Goal: Task Accomplishment & Management: Manage account settings

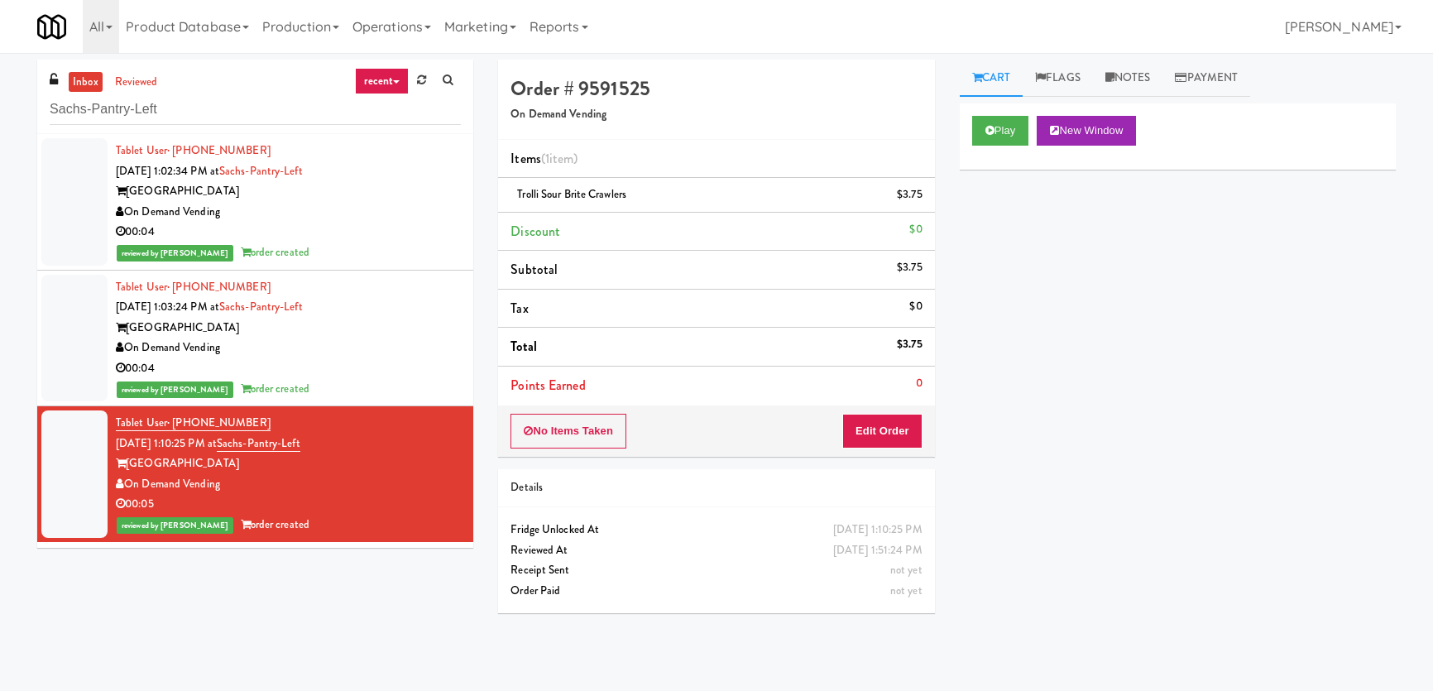
click at [0, 108] on div "inbox reviewed recent all unclear take inventory issue suspicious failed recent…" at bounding box center [716, 372] width 1433 height 625
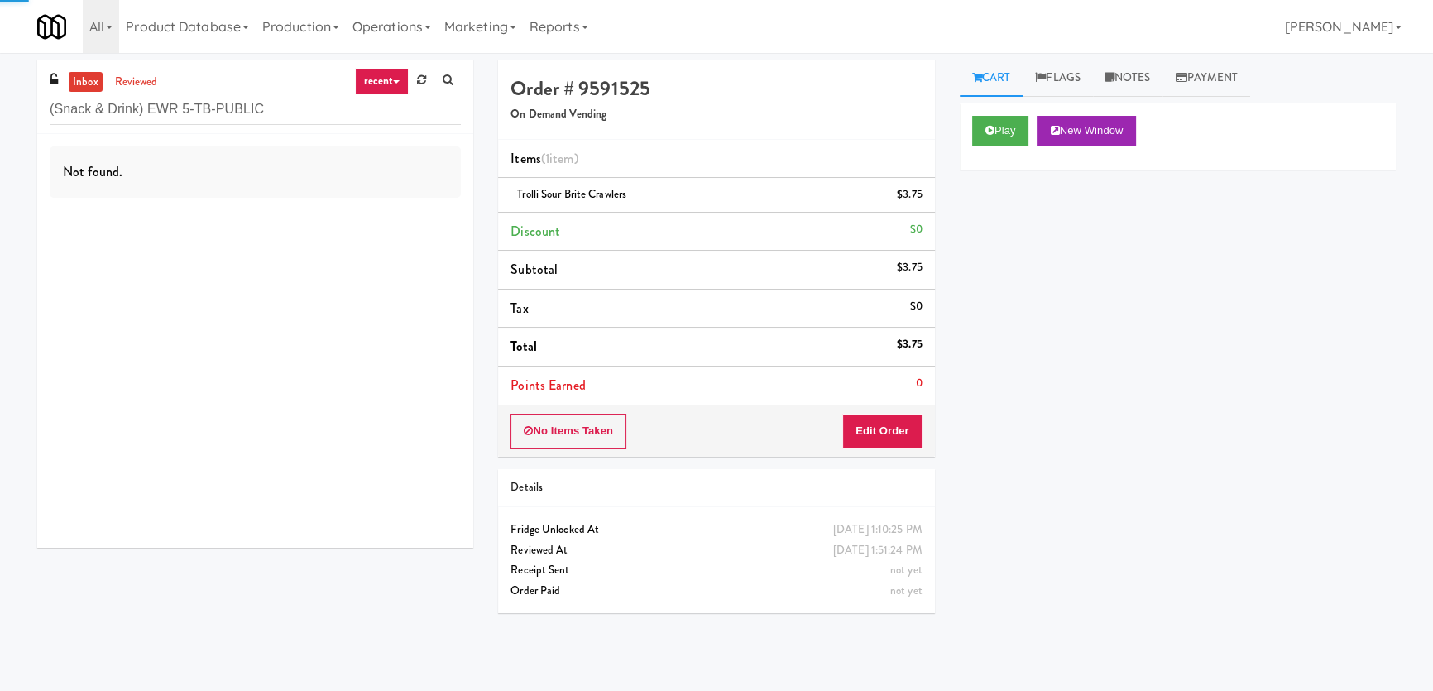
type input "(Snack & Drink) EWR 5-TB-PUBLIC"
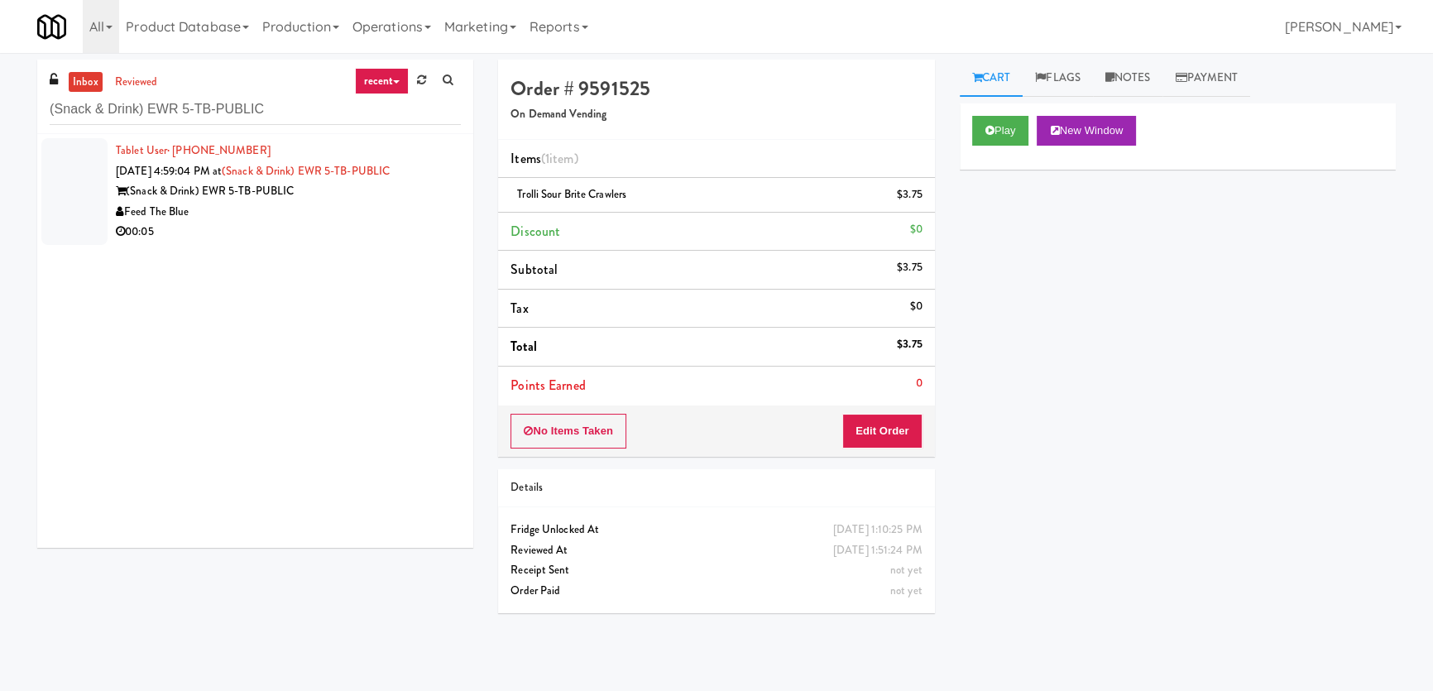
click at [382, 208] on div "Feed The Blue" at bounding box center [288, 212] width 345 height 21
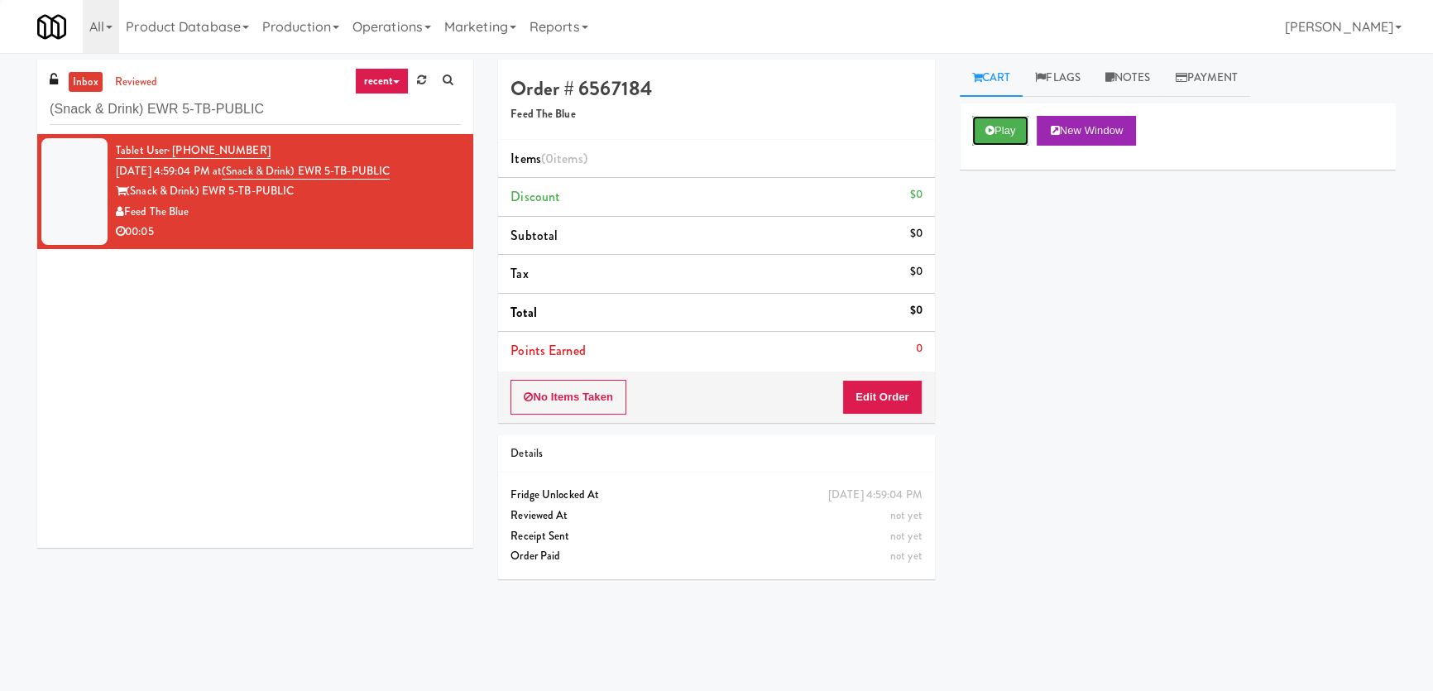
click at [989, 132] on icon at bounding box center [990, 130] width 9 height 11
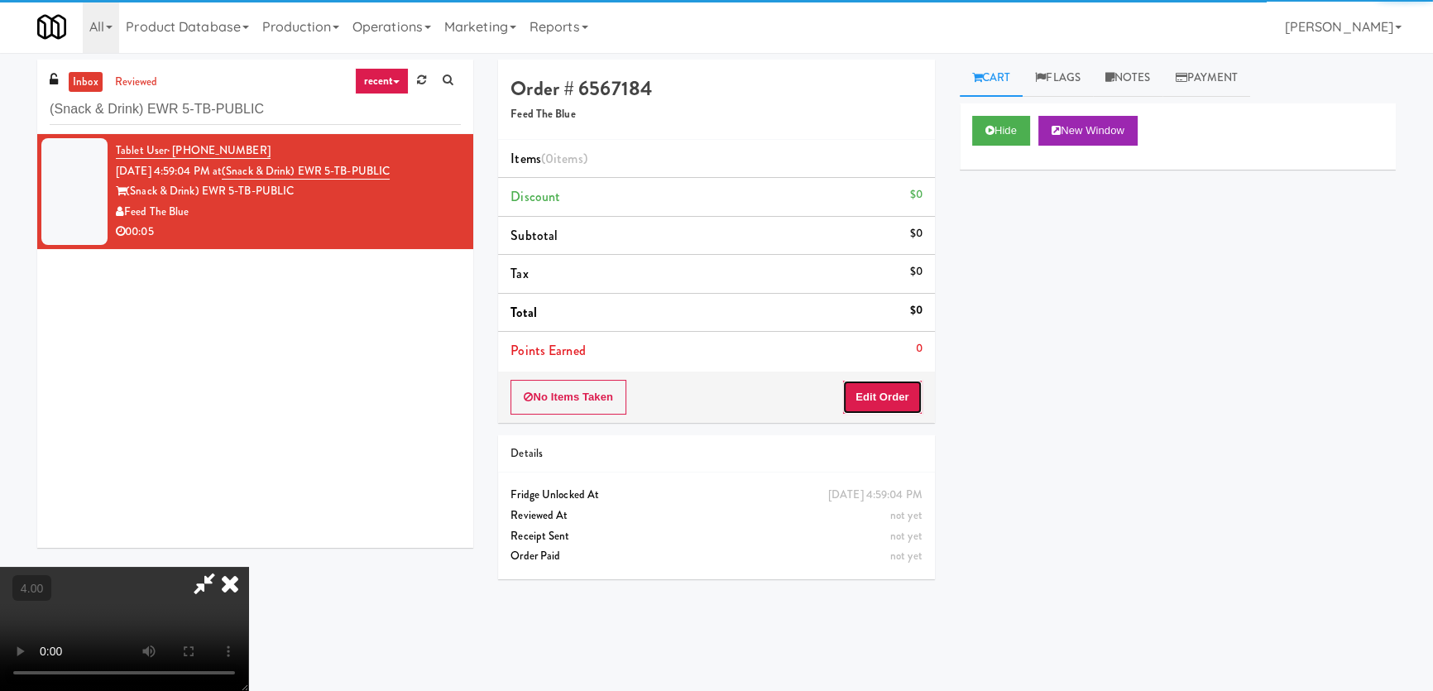
click at [891, 388] on button "Edit Order" at bounding box center [882, 397] width 80 height 35
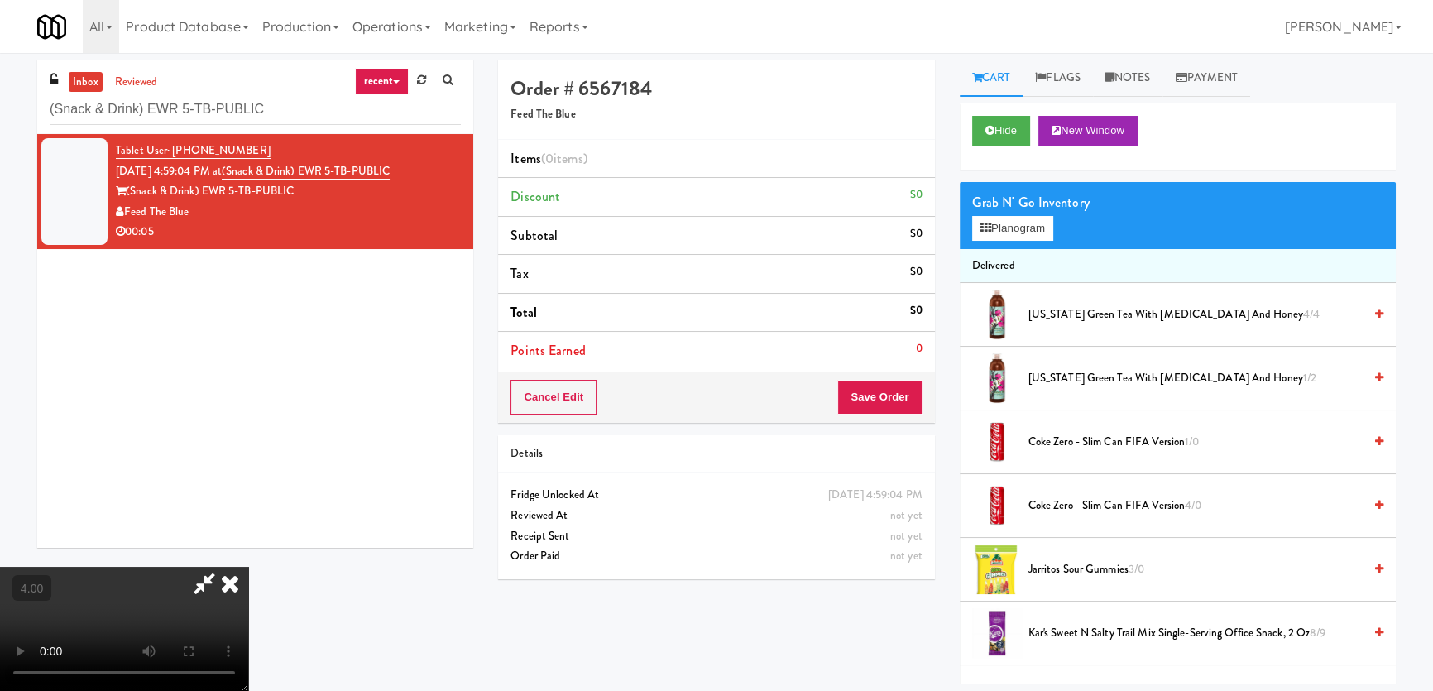
click at [248, 567] on video at bounding box center [124, 629] width 248 height 124
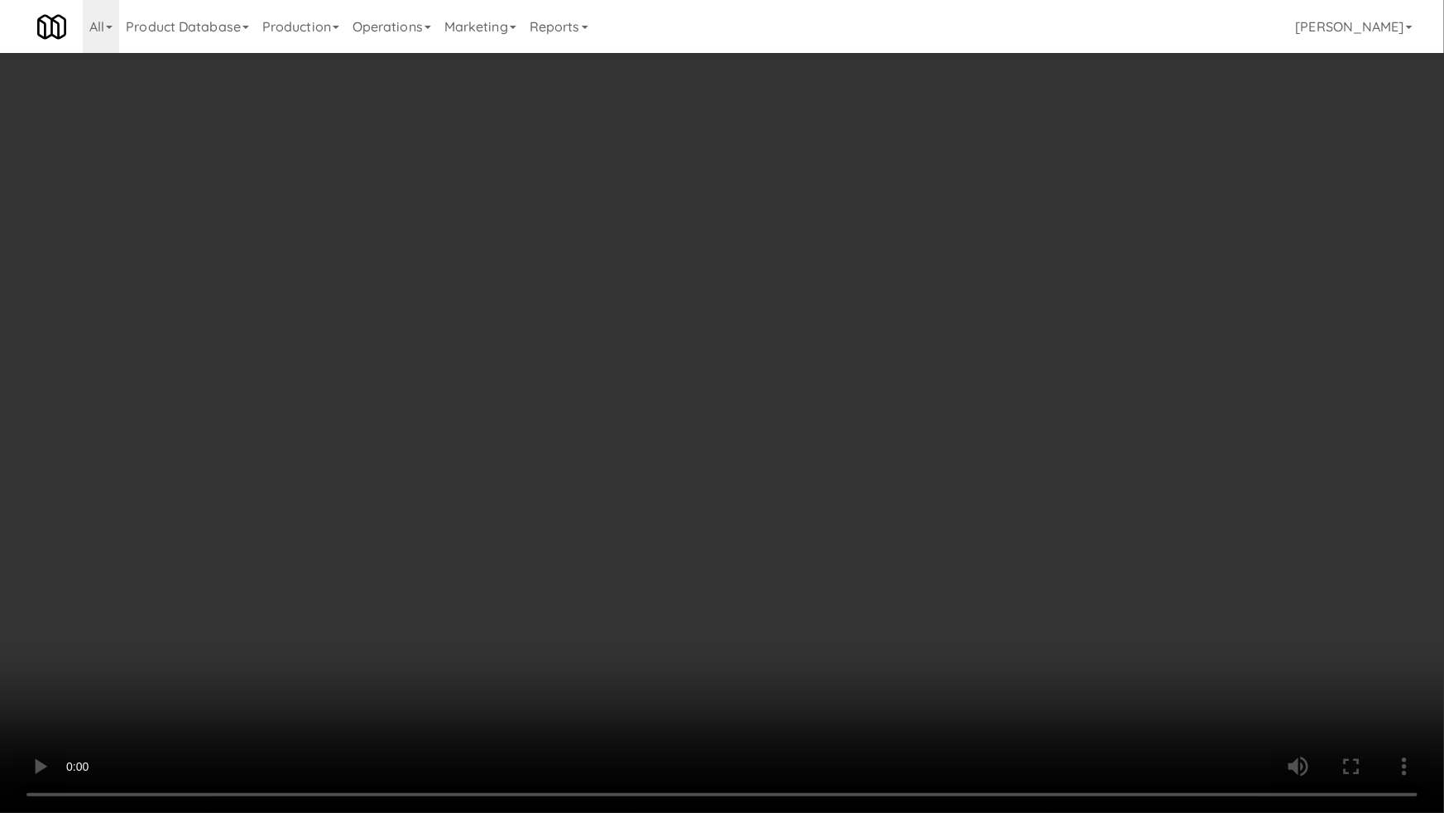
click at [590, 516] on video at bounding box center [722, 406] width 1444 height 813
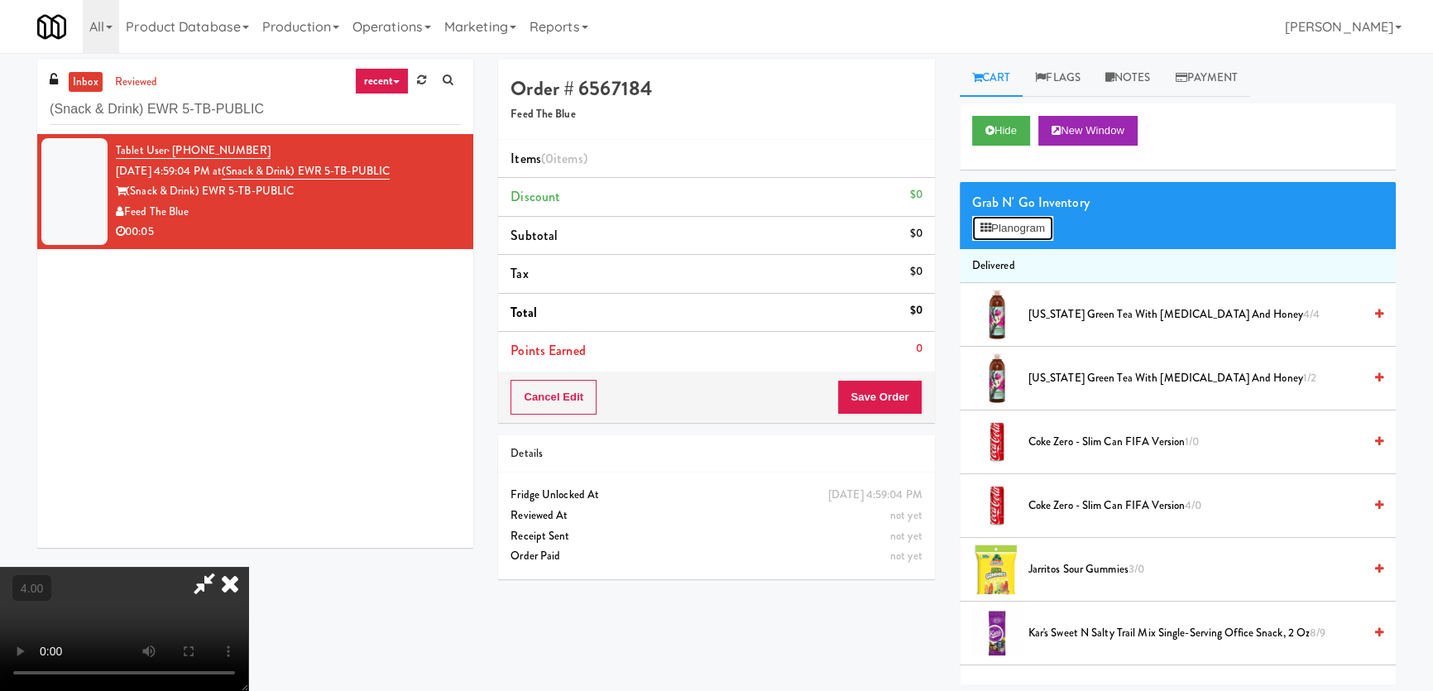
click at [1043, 216] on button "Planogram" at bounding box center [1012, 228] width 81 height 25
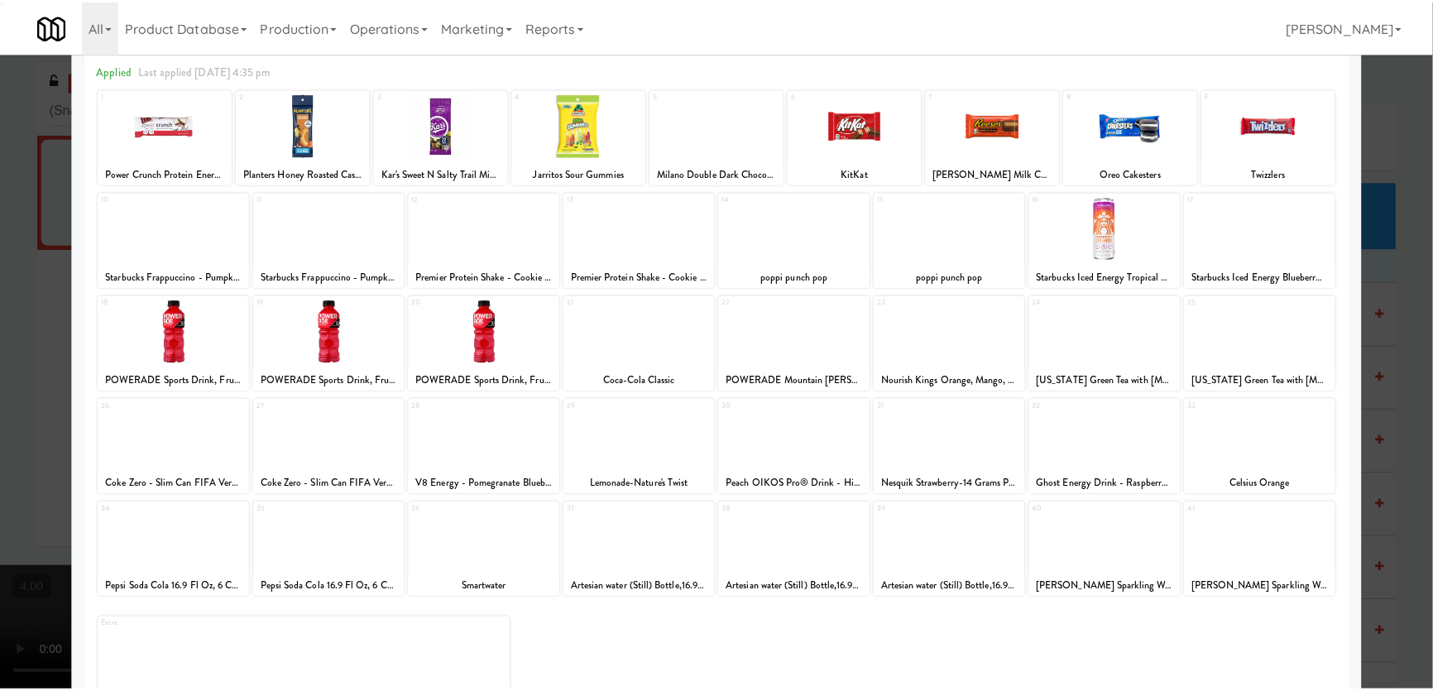
scroll to position [74, 0]
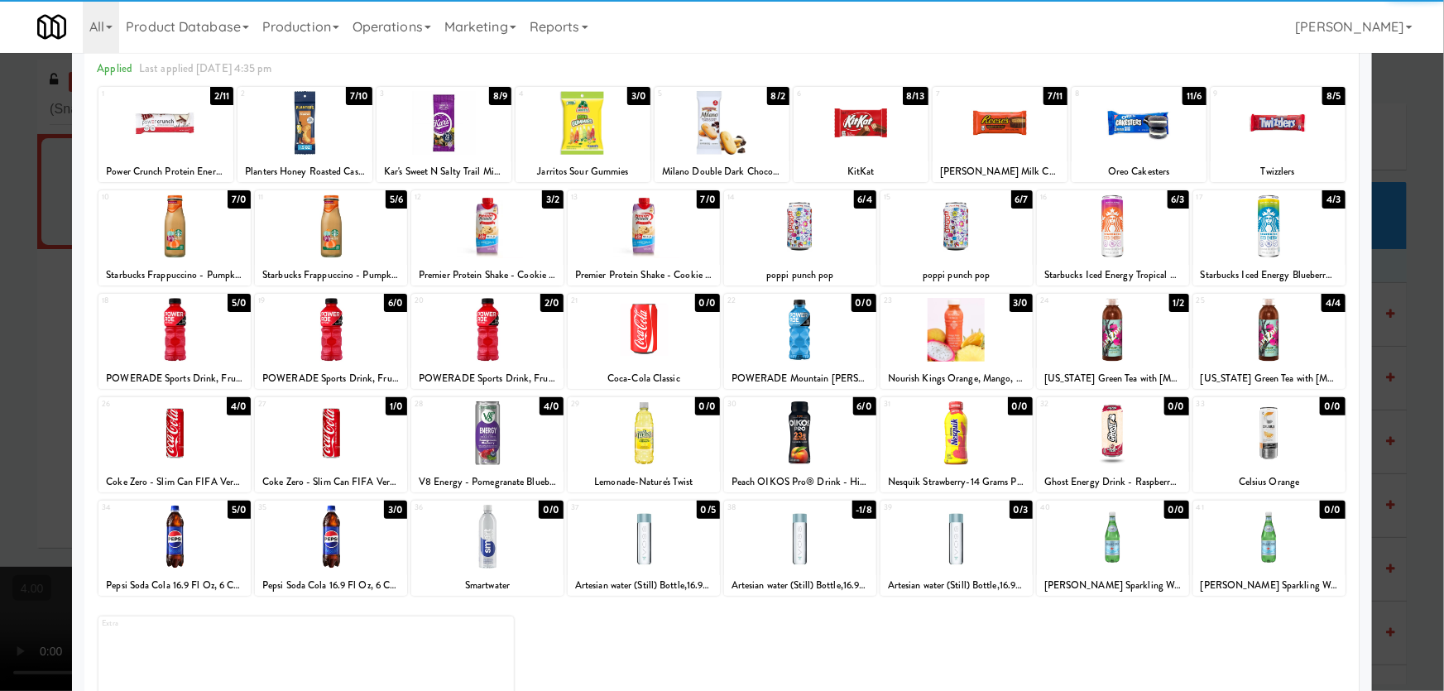
click at [1283, 540] on div at bounding box center [1269, 537] width 152 height 64
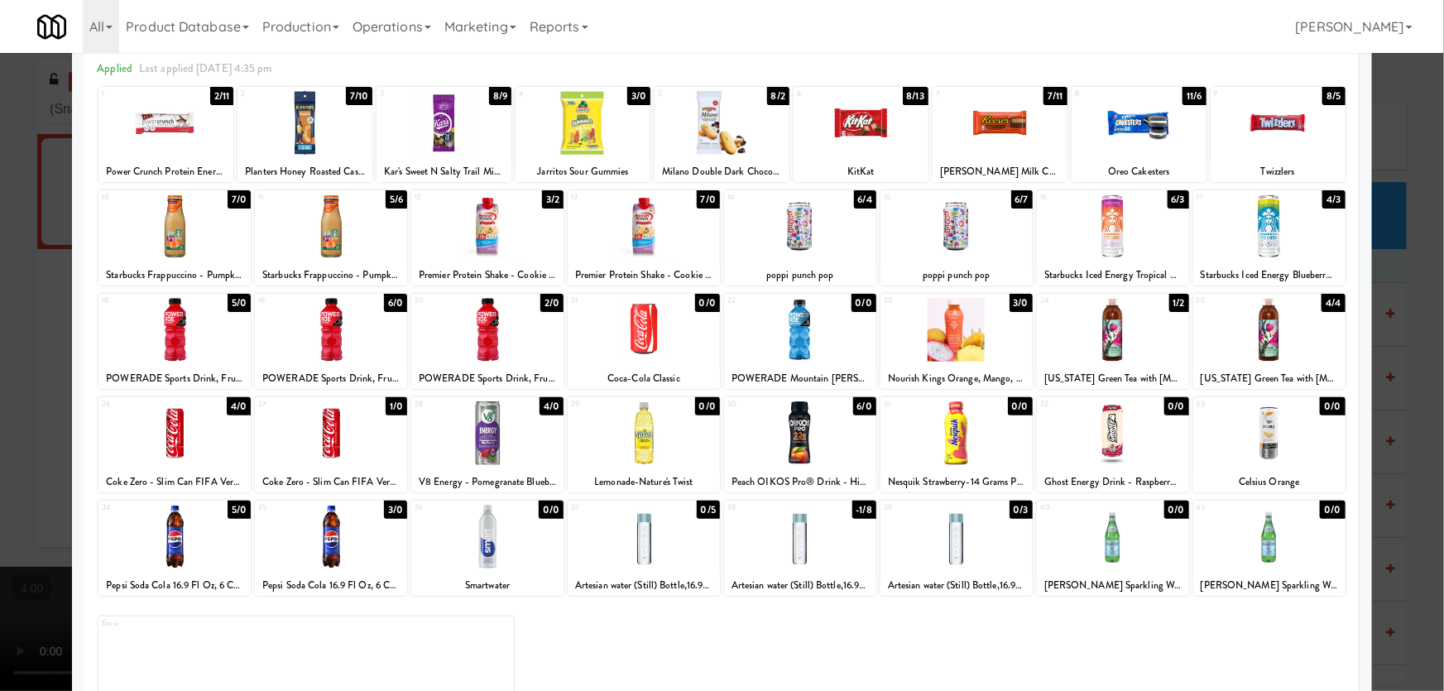
drag, startPoint x: 15, startPoint y: 314, endPoint x: 77, endPoint y: 319, distance: 62.3
click at [15, 313] on div at bounding box center [722, 345] width 1444 height 691
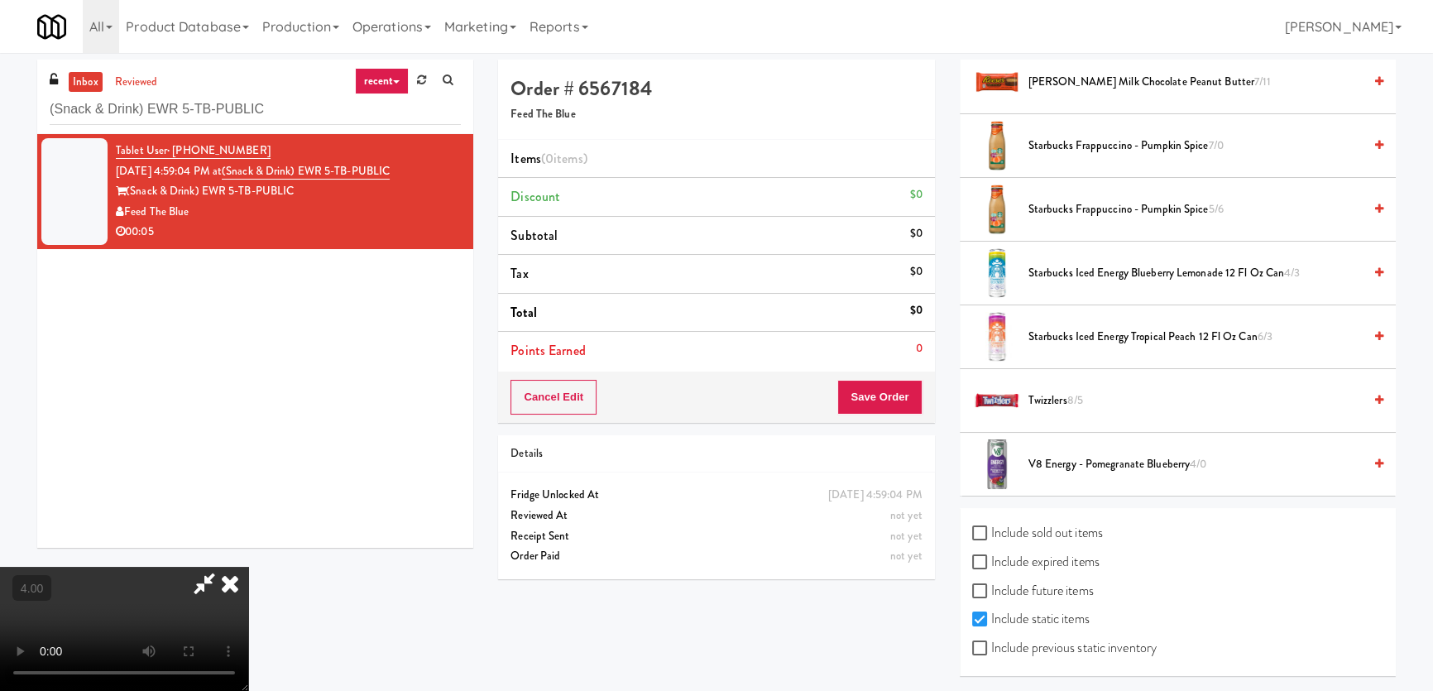
drag, startPoint x: 1069, startPoint y: 525, endPoint x: 1076, endPoint y: 518, distance: 10.0
click at [1069, 526] on label "Include sold out items" at bounding box center [1037, 532] width 131 height 25
click at [991, 527] on input "Include sold out items" at bounding box center [981, 533] width 19 height 13
checkbox input "true"
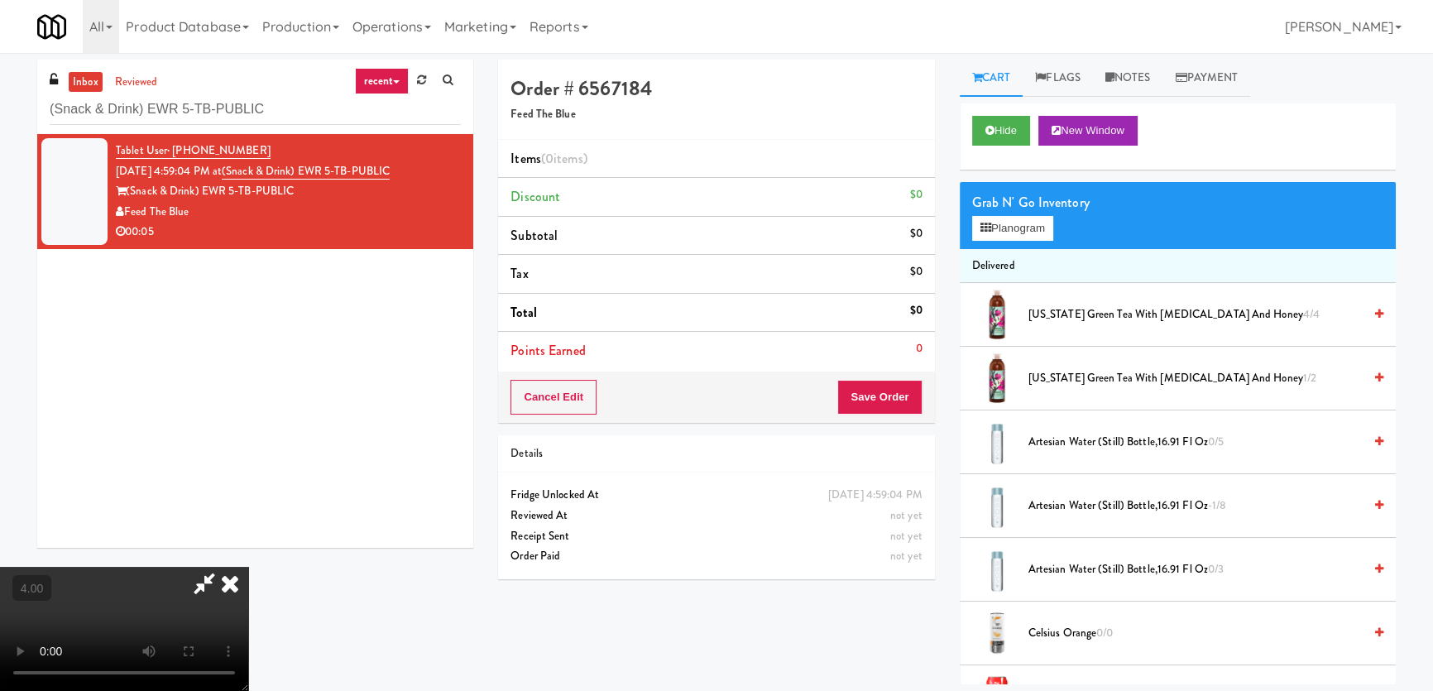
click at [1033, 240] on div "Grab N' Go Inventory Planogram" at bounding box center [1178, 215] width 436 height 67
click at [1029, 235] on button "Planogram" at bounding box center [1012, 228] width 81 height 25
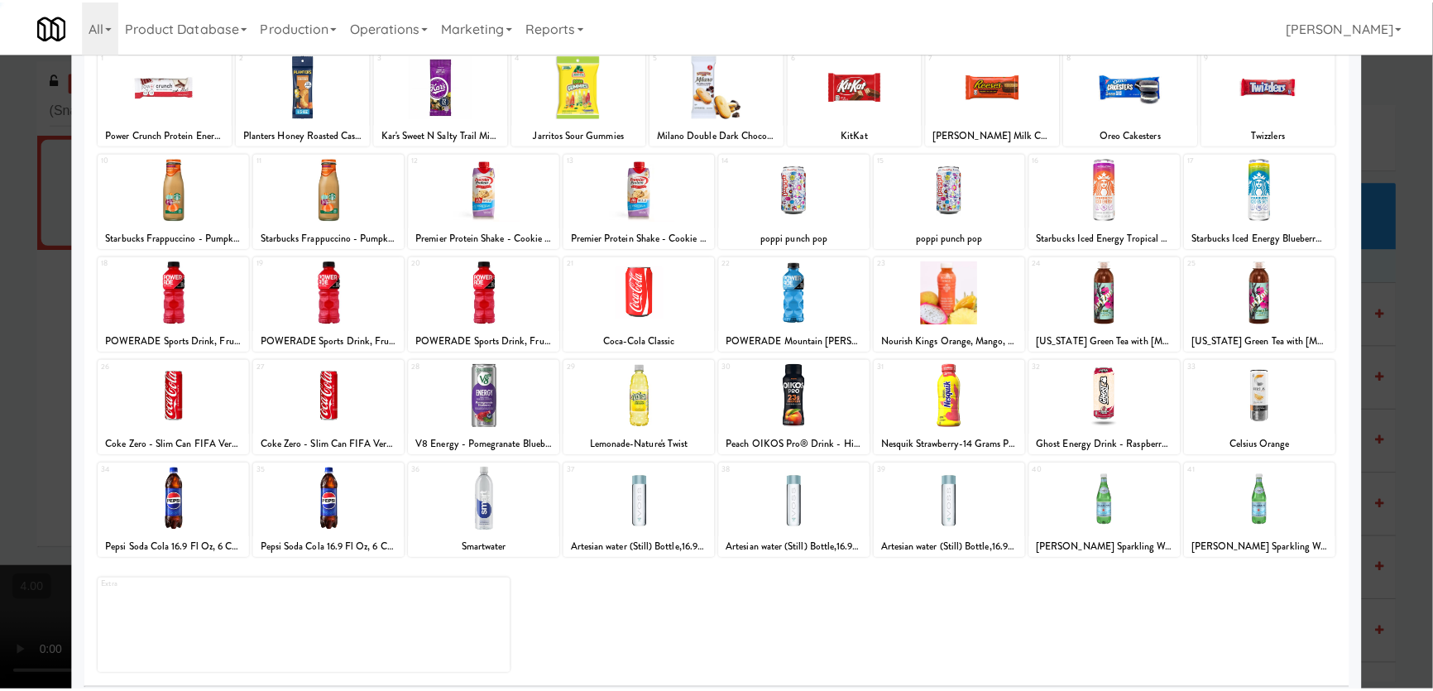
scroll to position [121, 0]
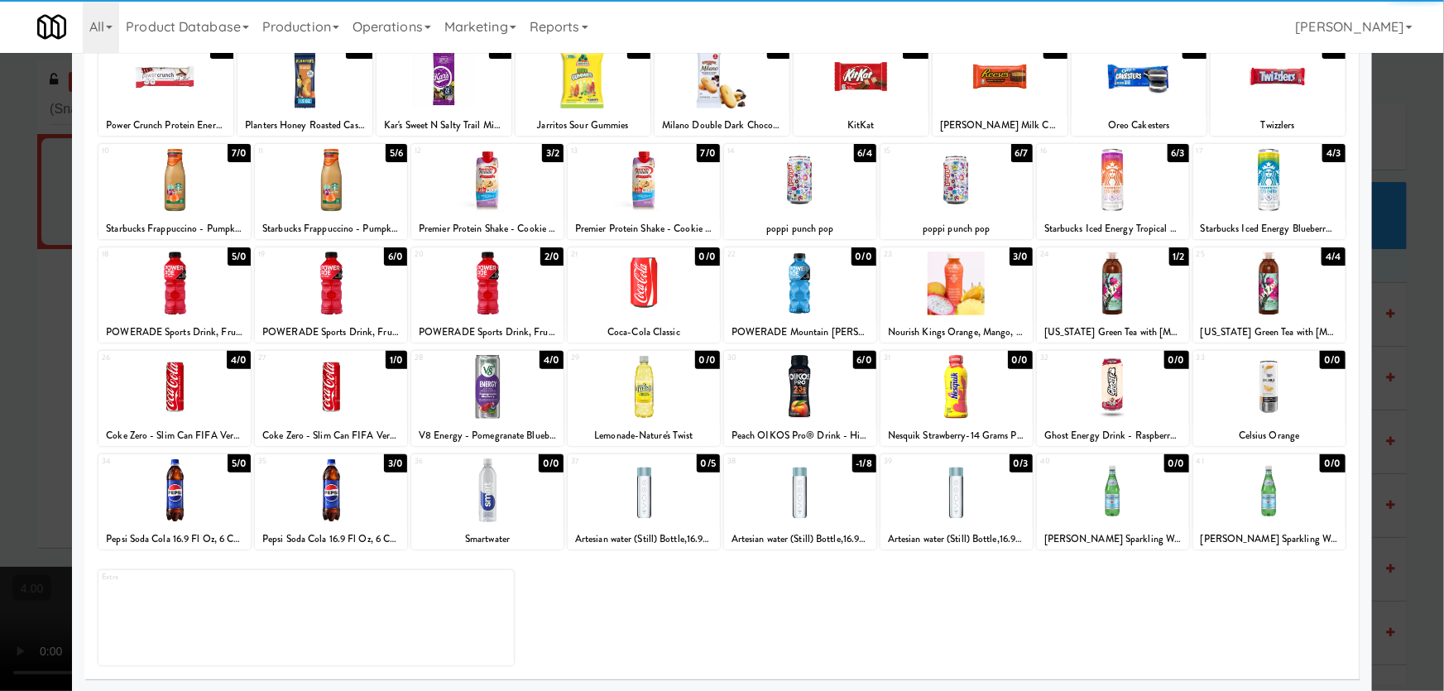
click at [1282, 509] on div at bounding box center [1269, 490] width 152 height 64
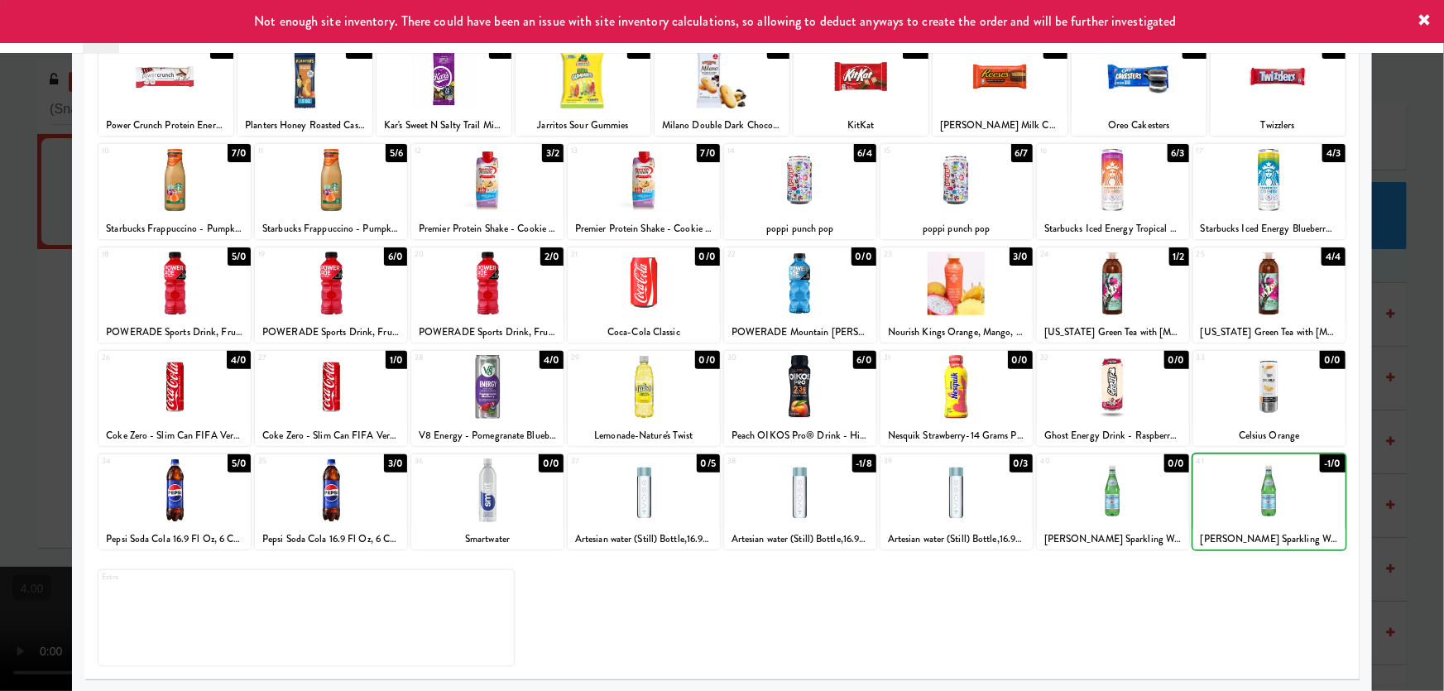
click at [0, 223] on div at bounding box center [722, 345] width 1444 height 691
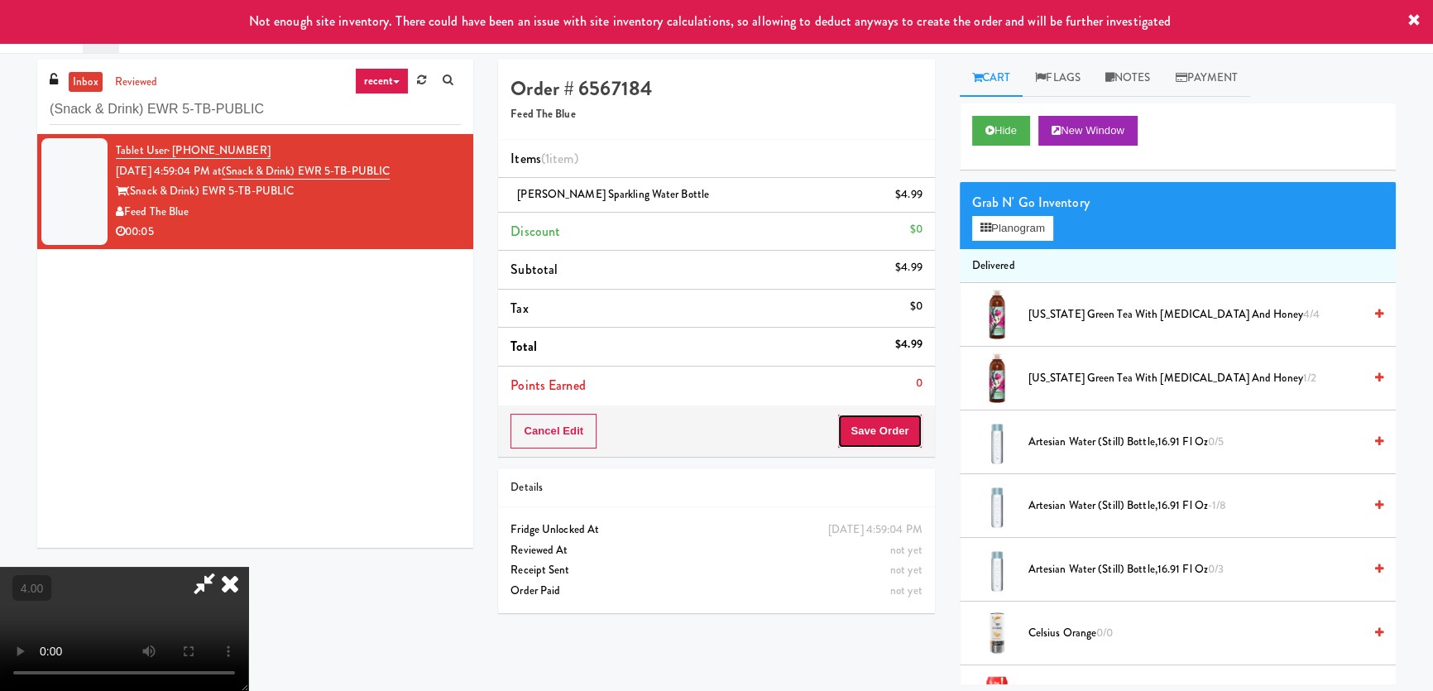
click at [877, 430] on button "Save Order" at bounding box center [879, 431] width 84 height 35
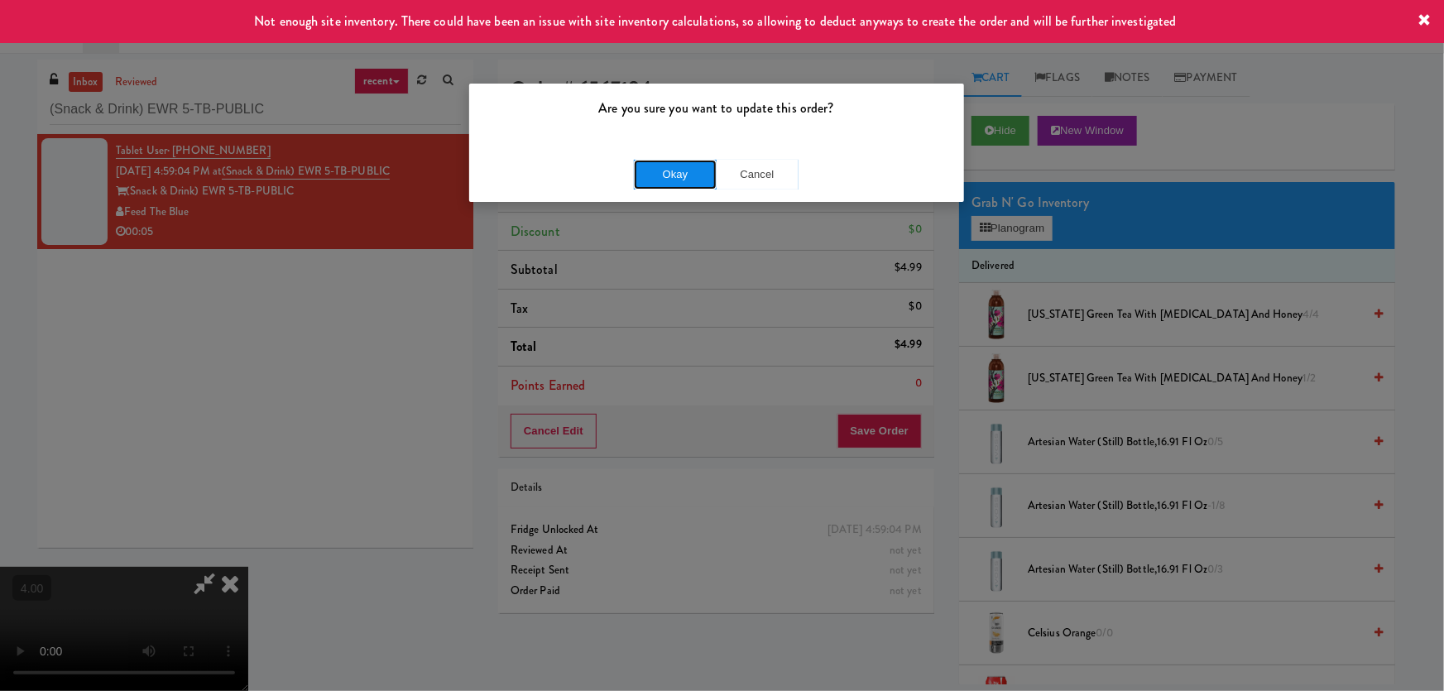
click at [657, 176] on button "Okay" at bounding box center [675, 175] width 83 height 30
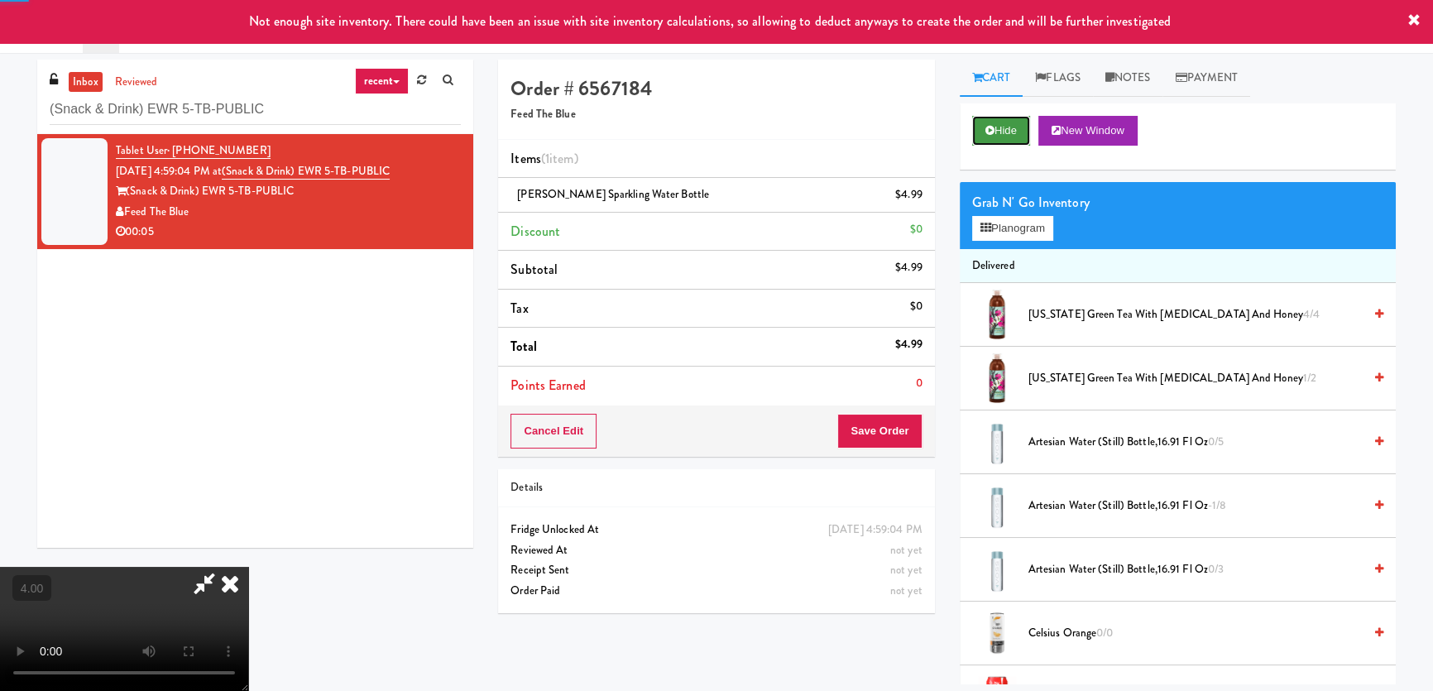
click at [997, 125] on button "Hide" at bounding box center [1001, 131] width 58 height 30
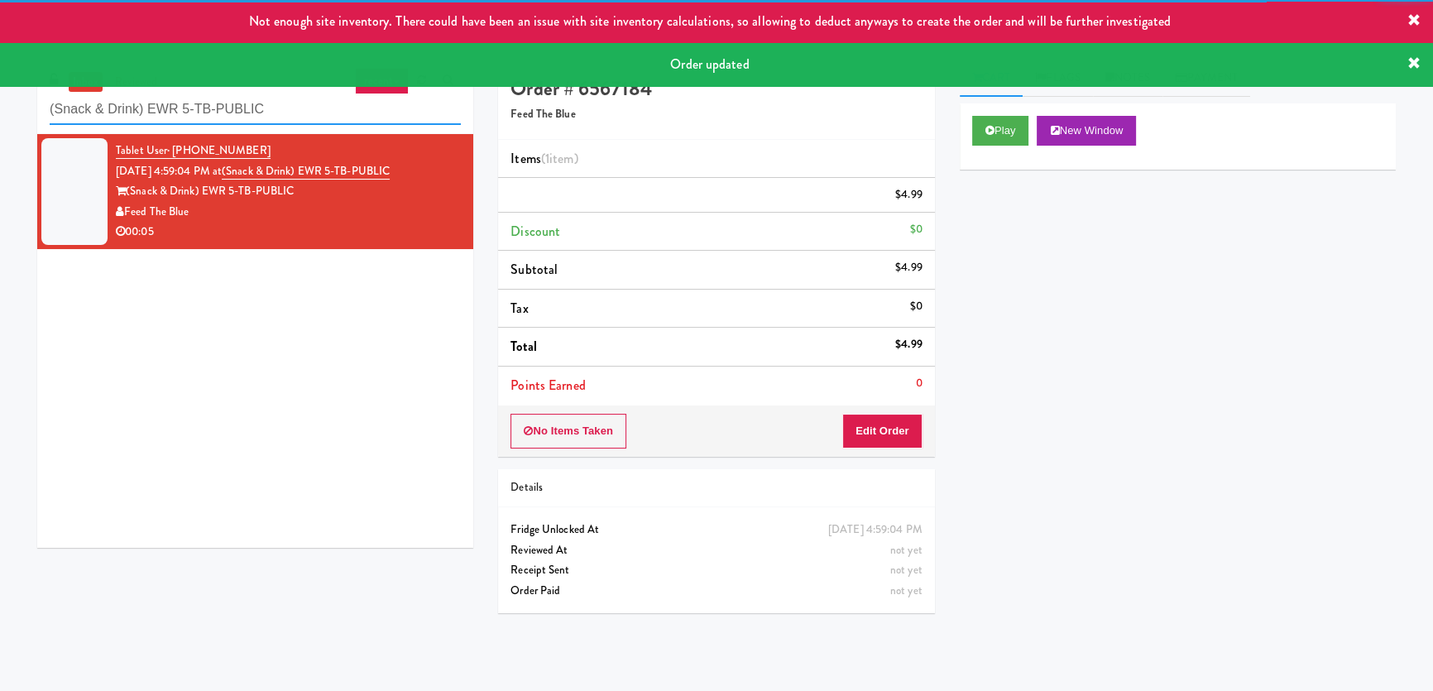
paste input "Eight80 - Main Cooler Right"
drag, startPoint x: 268, startPoint y: 105, endPoint x: 0, endPoint y: 115, distance: 268.3
click at [0, 115] on div "inbox reviewed recent all unclear take inventory issue suspicious failed recent…" at bounding box center [716, 372] width 1433 height 625
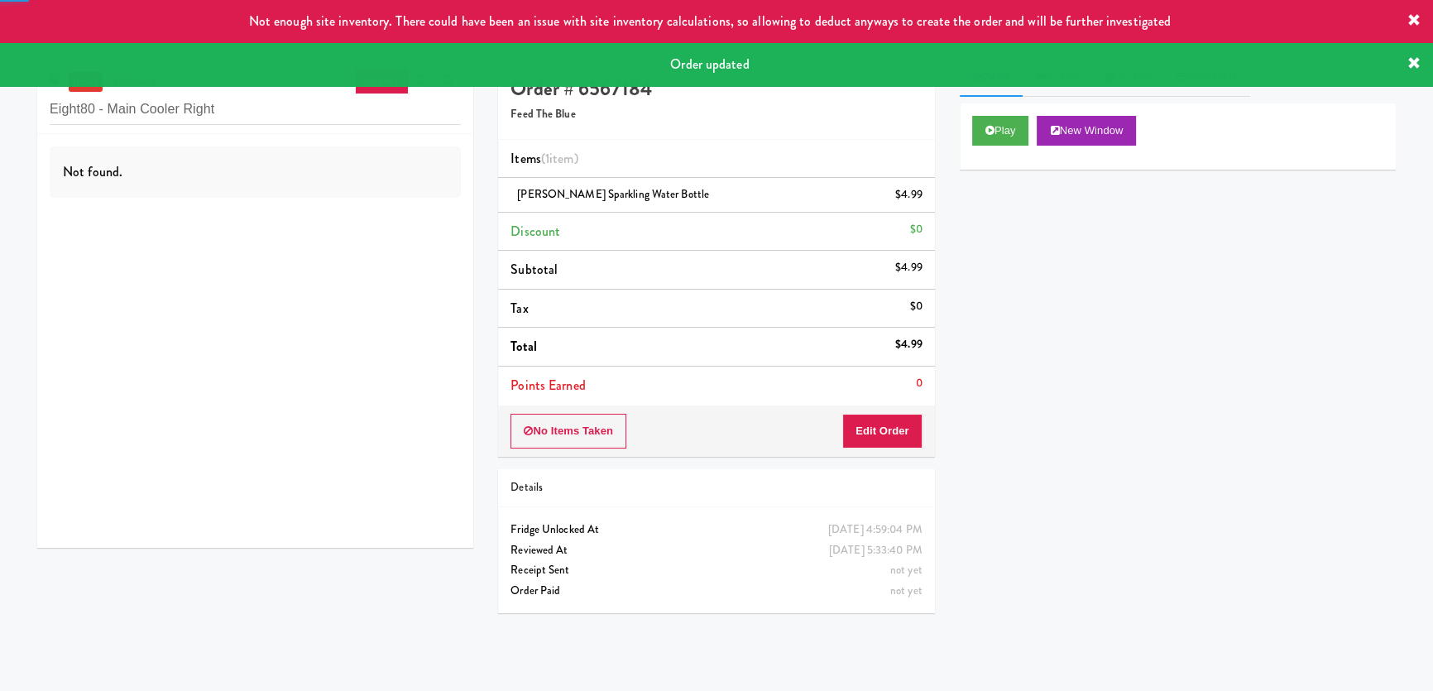
click at [378, 208] on div "Not found." at bounding box center [255, 341] width 436 height 414
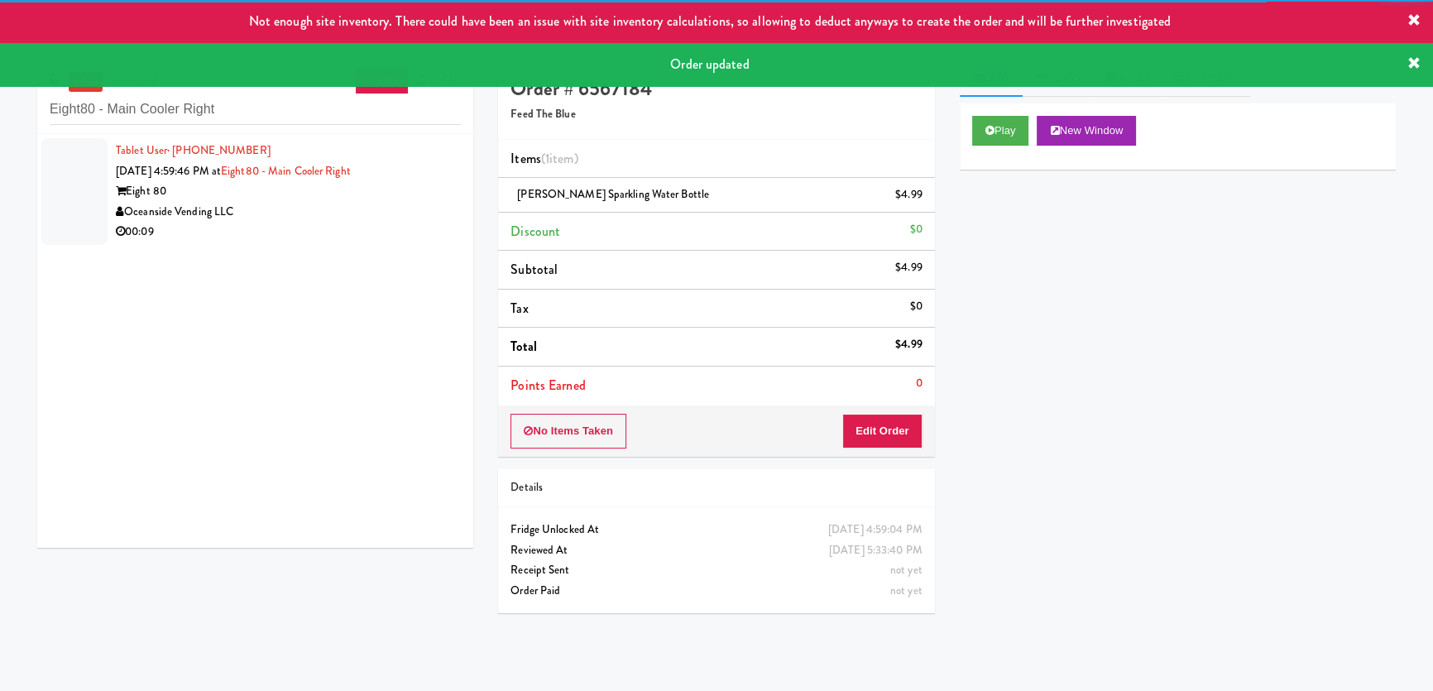
click at [406, 211] on div "Oceanside Vending LLC" at bounding box center [288, 212] width 345 height 21
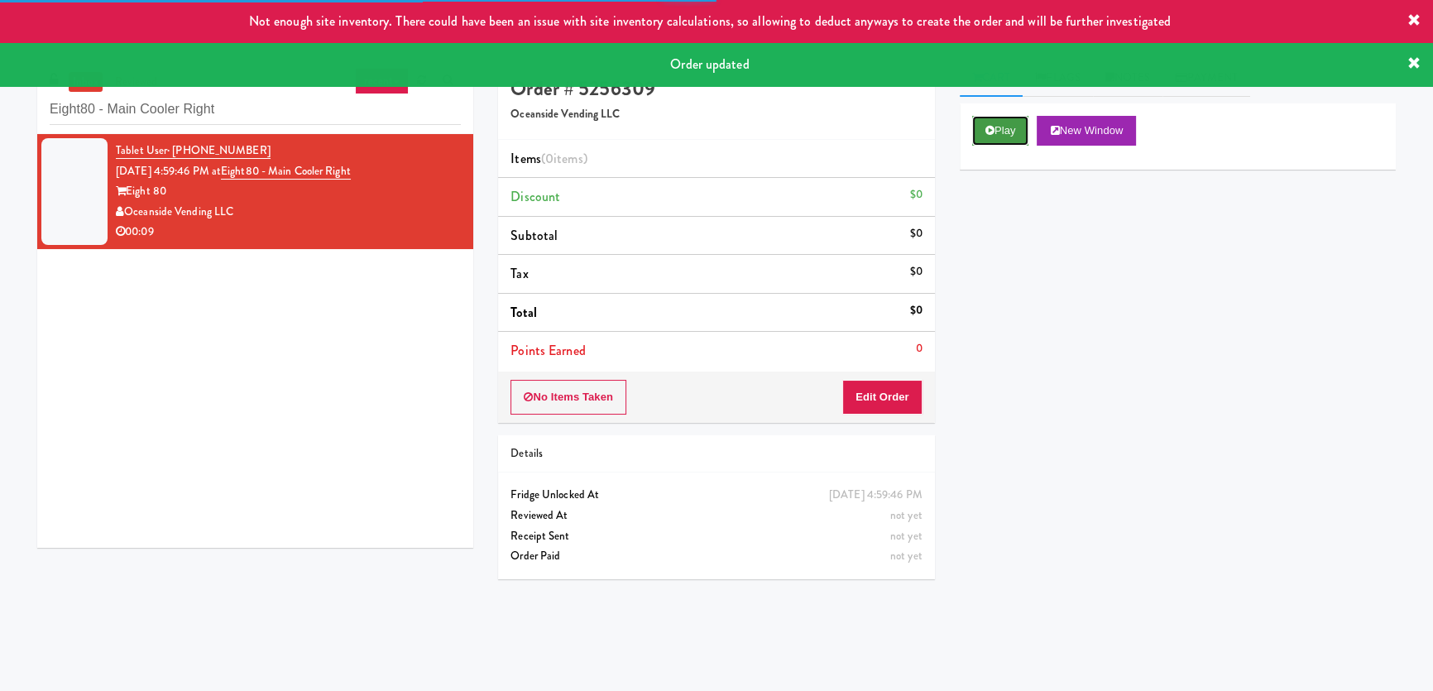
click at [996, 126] on button "Play" at bounding box center [1000, 131] width 57 height 30
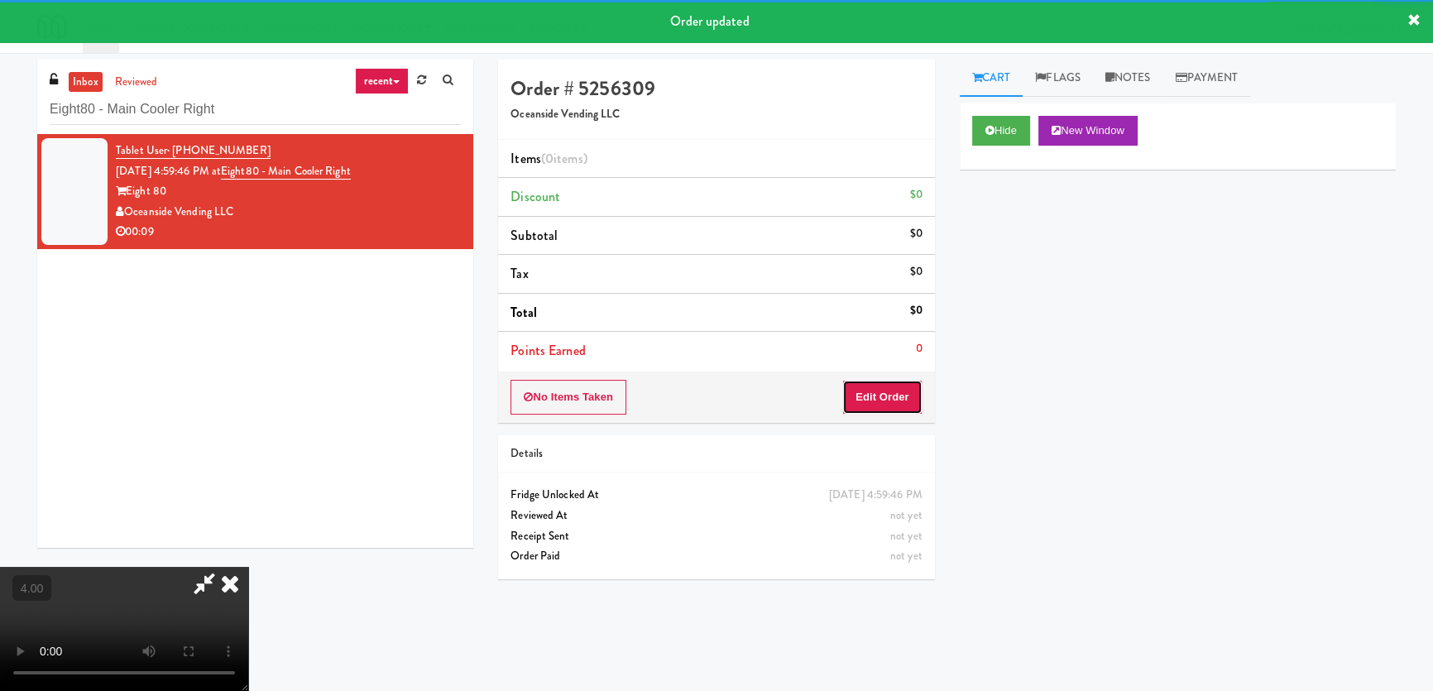
click at [899, 392] on button "Edit Order" at bounding box center [882, 397] width 80 height 35
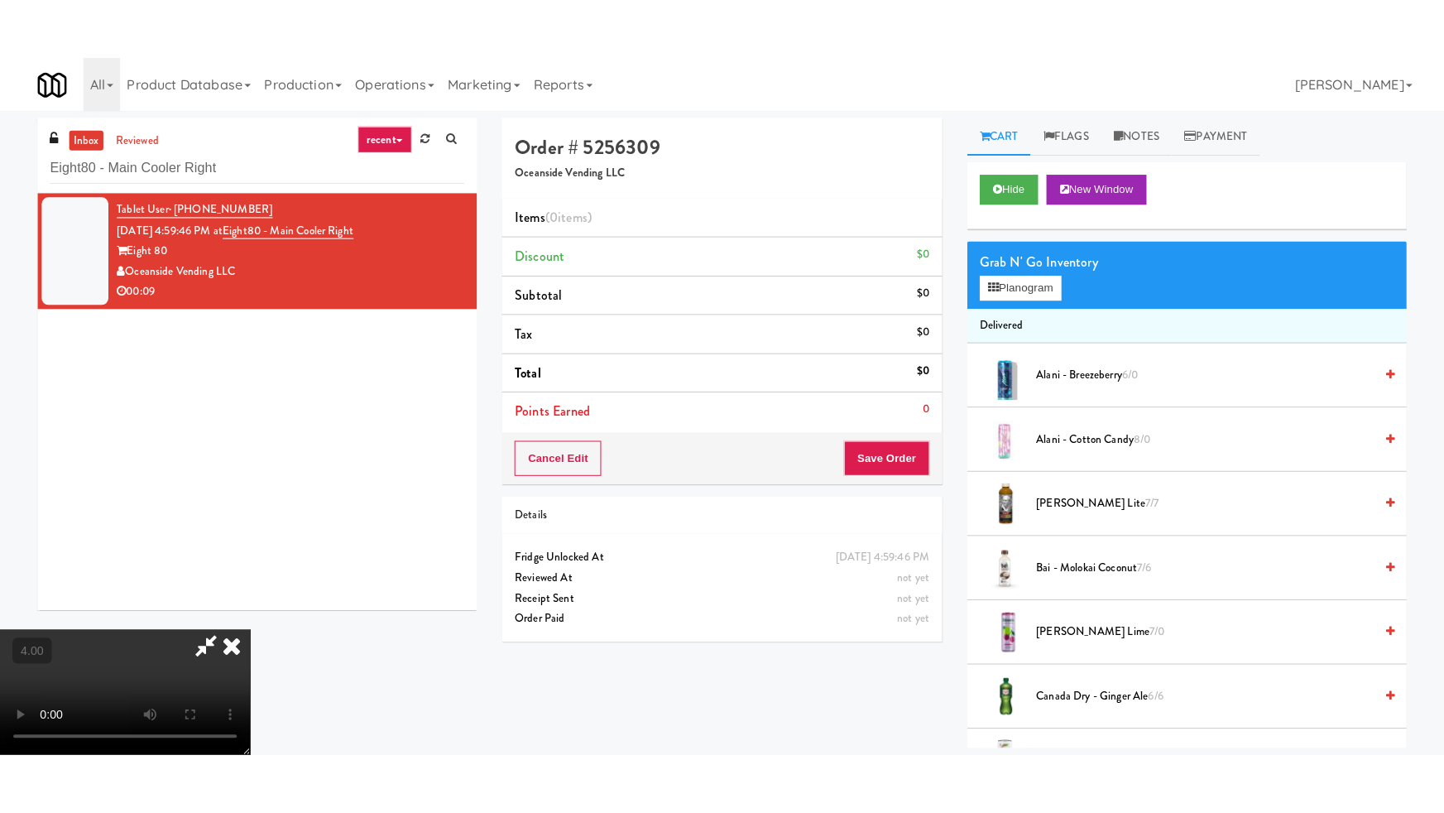
scroll to position [52, 0]
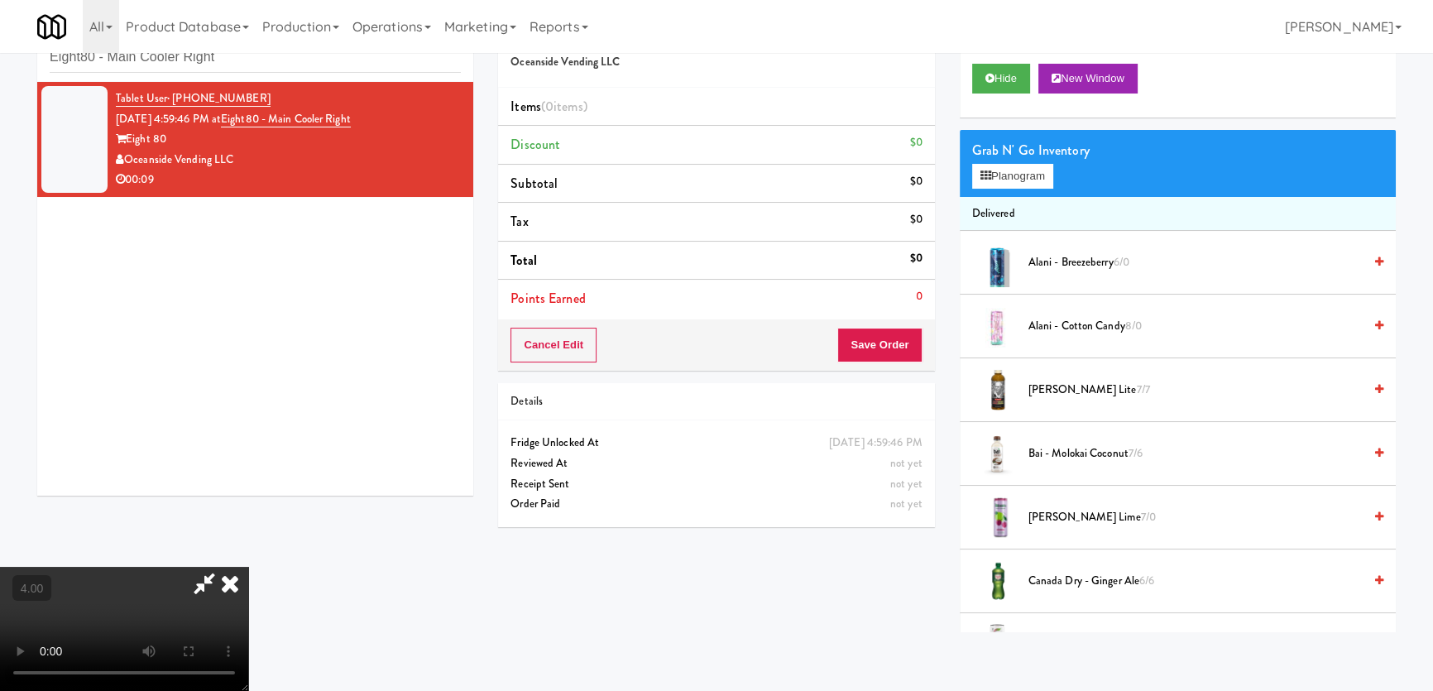
click at [248, 567] on video at bounding box center [124, 629] width 248 height 124
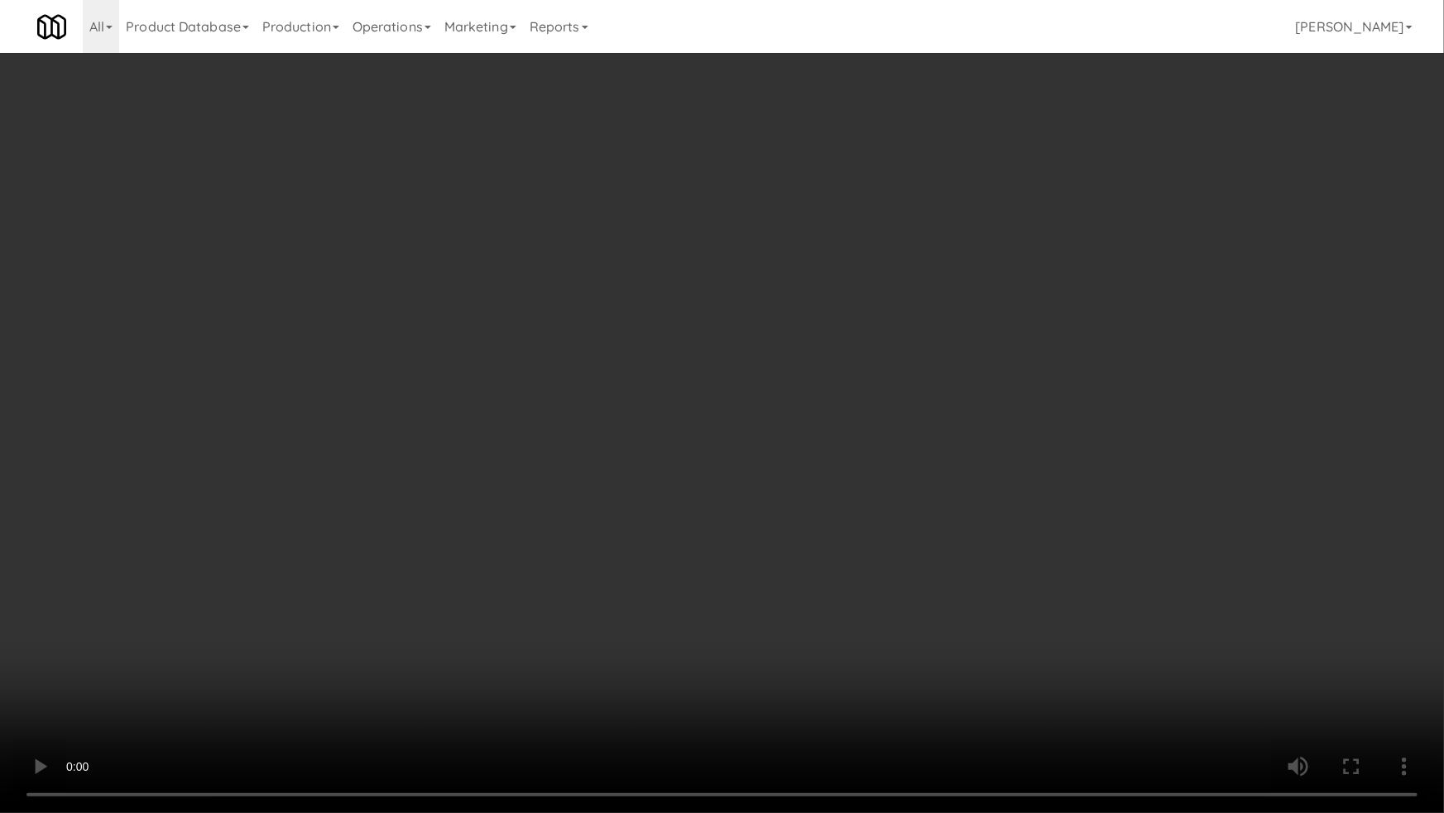
click at [739, 518] on video at bounding box center [722, 406] width 1444 height 813
drag, startPoint x: 739, startPoint y: 518, endPoint x: 963, endPoint y: 309, distance: 306.2
click at [739, 517] on video at bounding box center [722, 406] width 1444 height 813
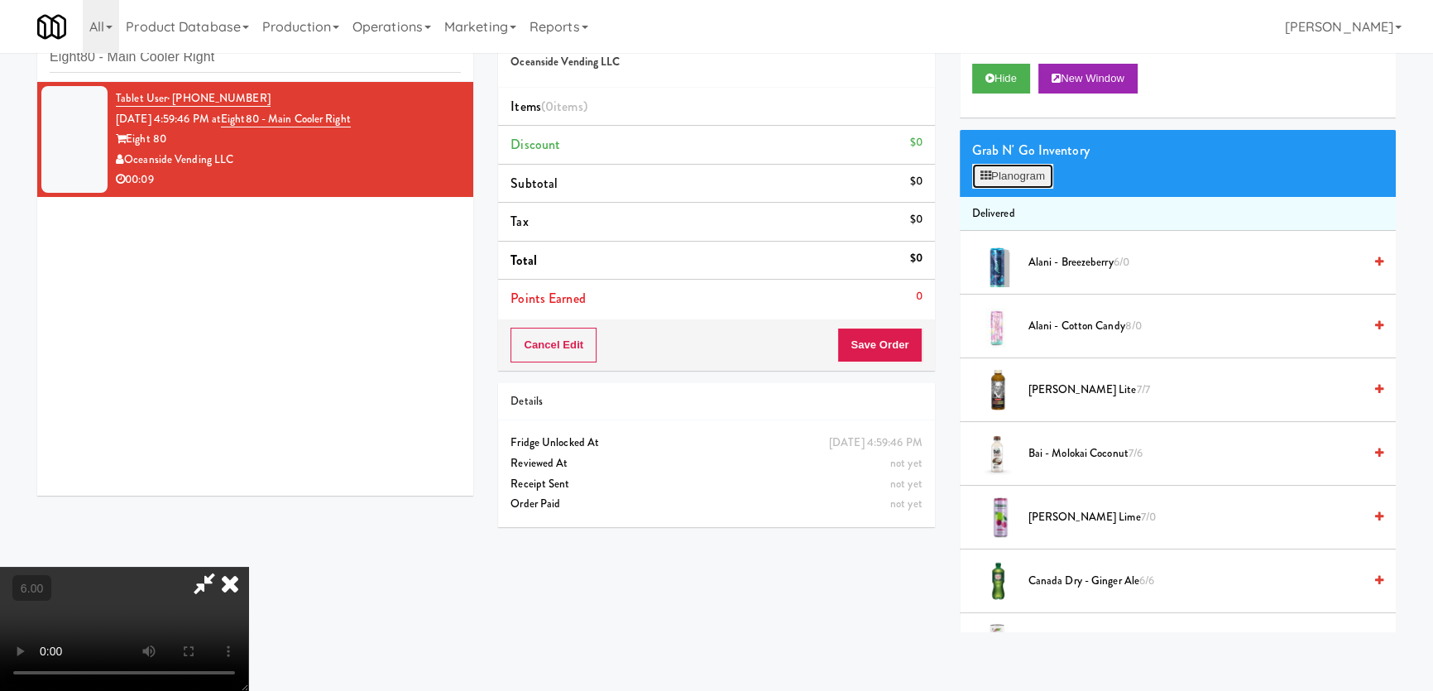
click at [1036, 173] on button "Planogram" at bounding box center [1012, 176] width 81 height 25
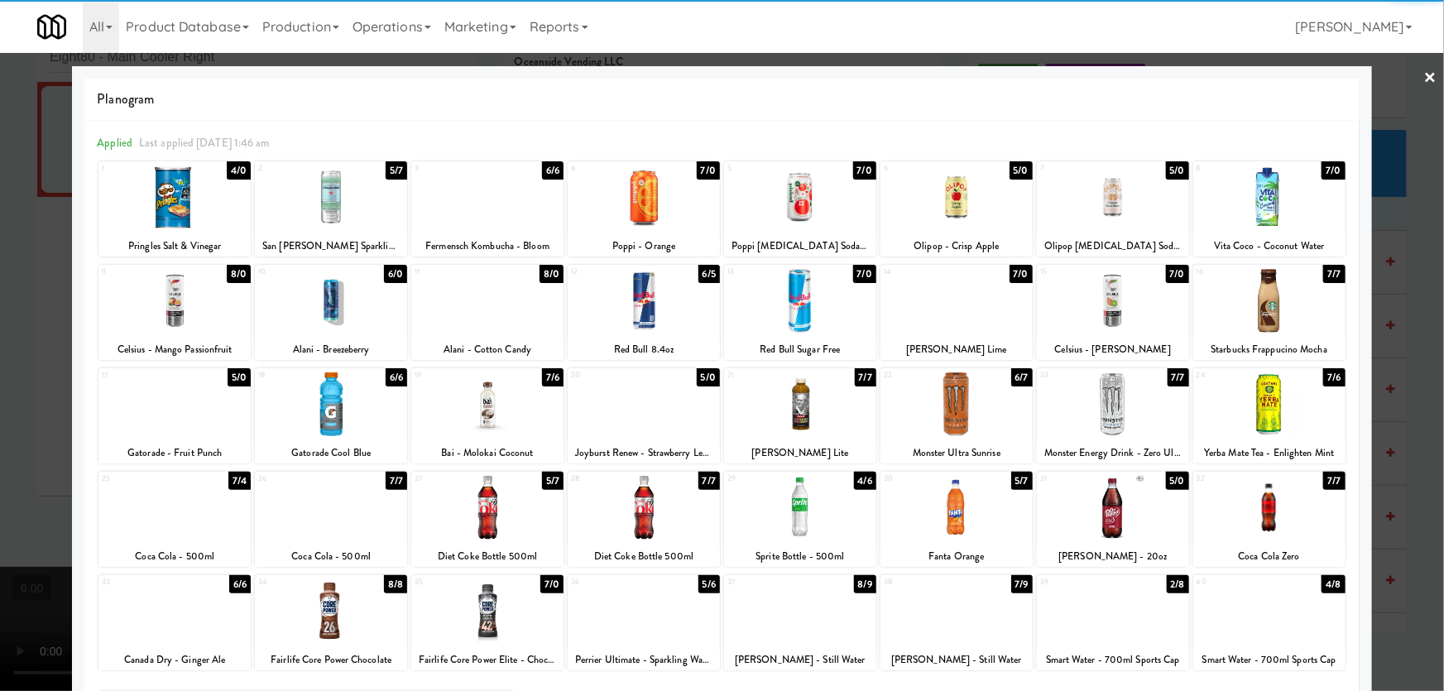
click at [366, 427] on div at bounding box center [331, 404] width 152 height 64
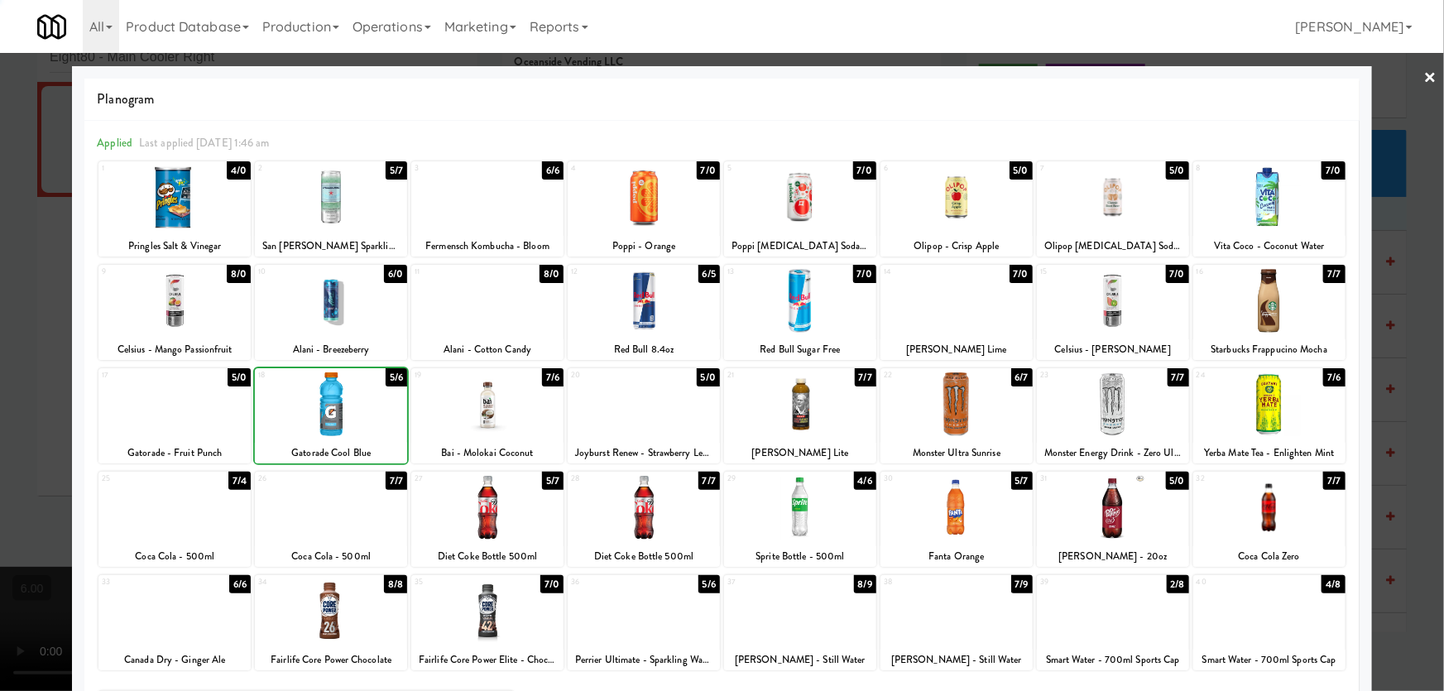
click at [366, 427] on div at bounding box center [331, 404] width 152 height 64
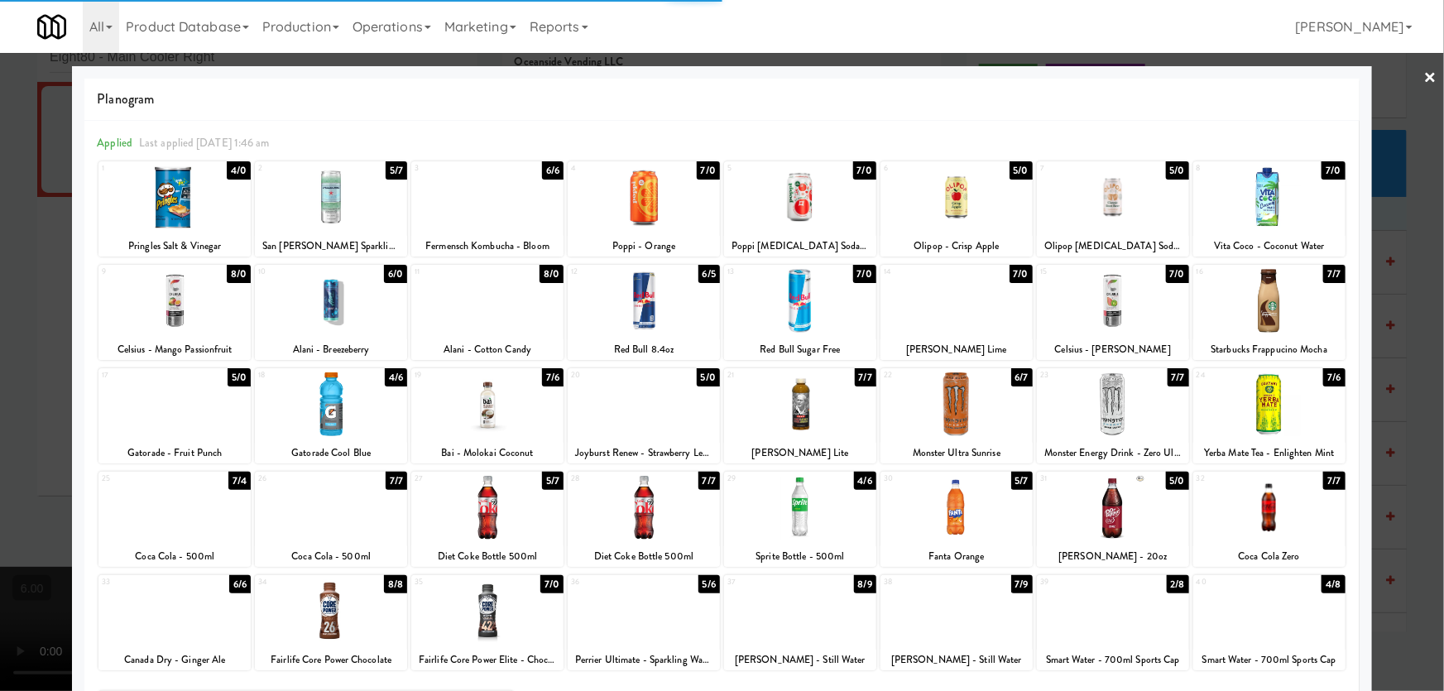
click at [0, 309] on div at bounding box center [722, 345] width 1444 height 691
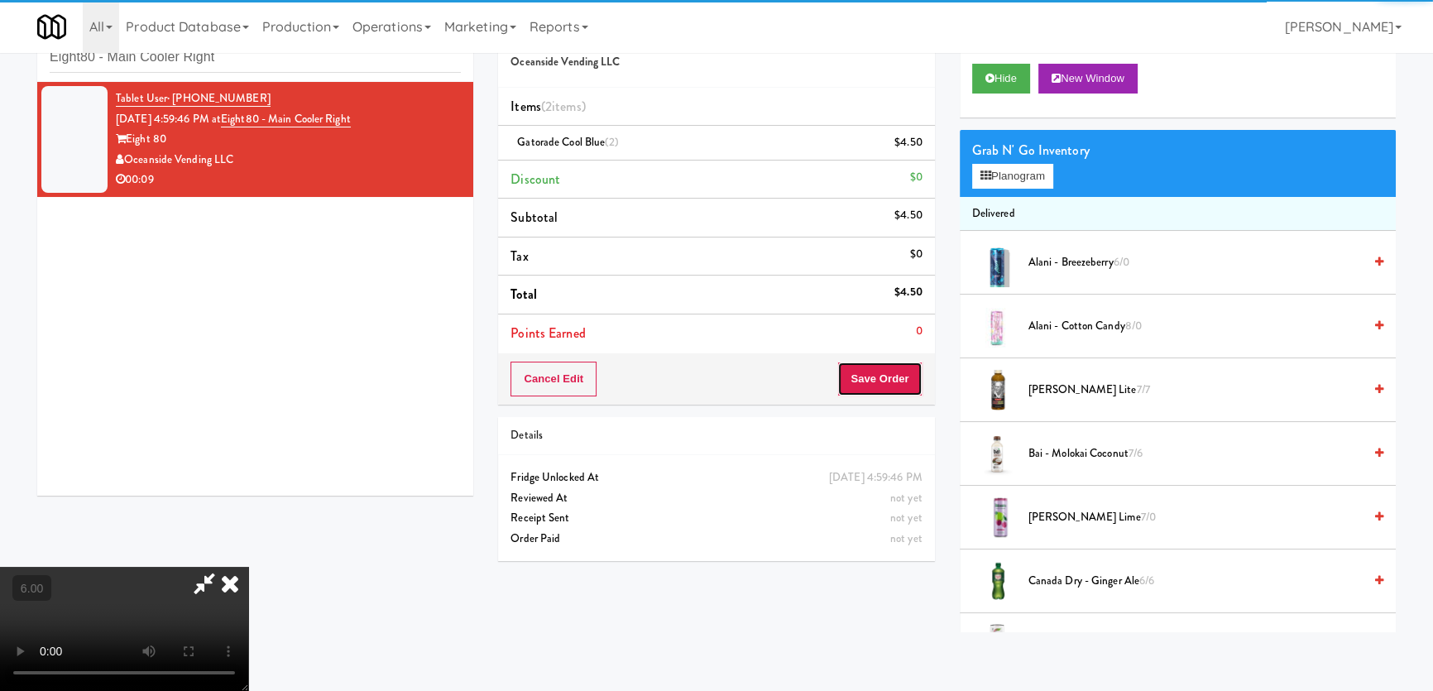
click at [895, 383] on button "Save Order" at bounding box center [879, 379] width 84 height 35
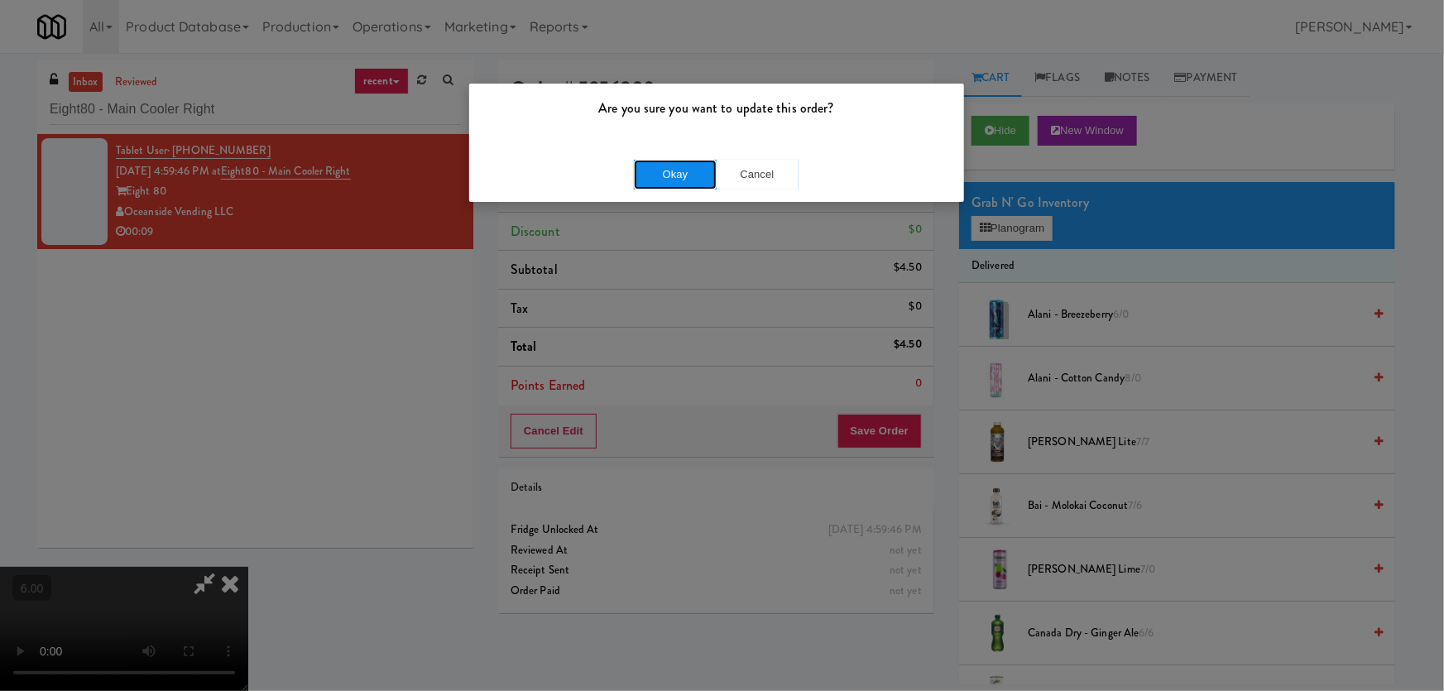
drag, startPoint x: 697, startPoint y: 165, endPoint x: 827, endPoint y: 171, distance: 130.0
click at [697, 165] on button "Okay" at bounding box center [675, 175] width 83 height 30
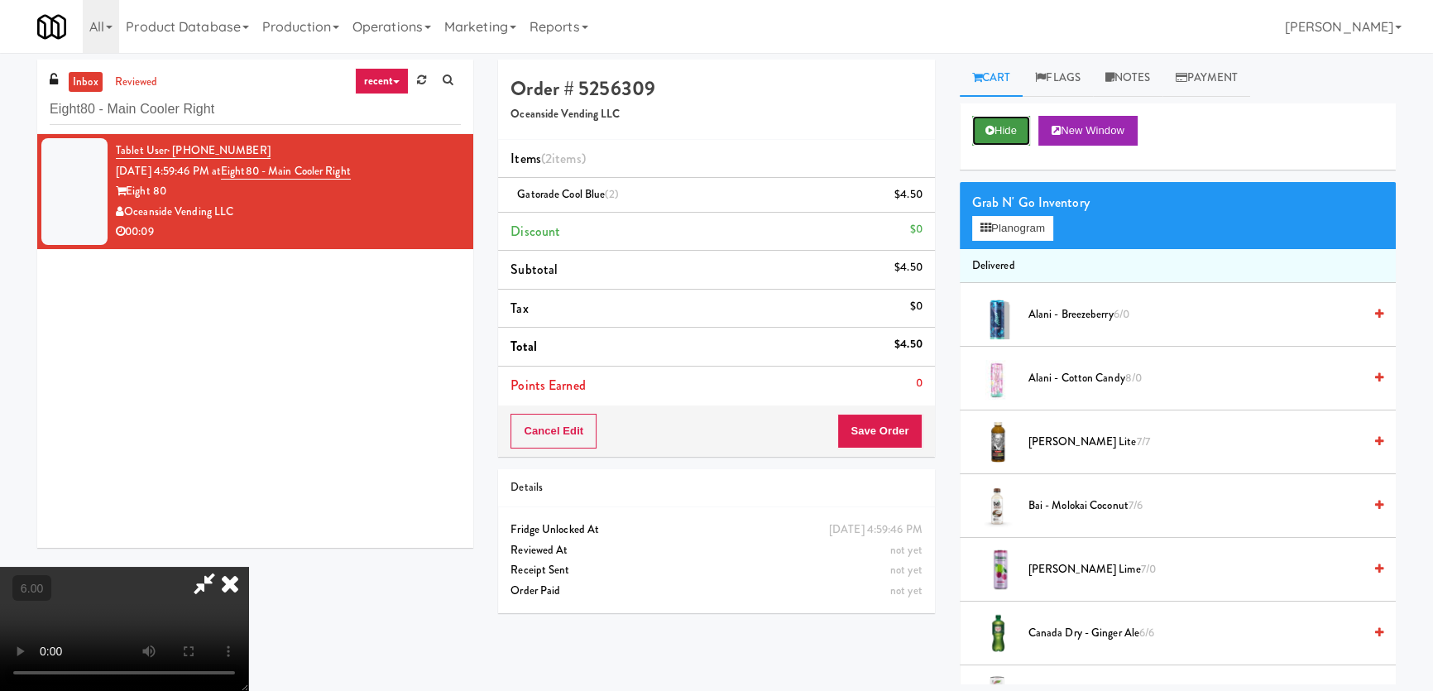
click at [985, 139] on button "Hide" at bounding box center [1001, 131] width 58 height 30
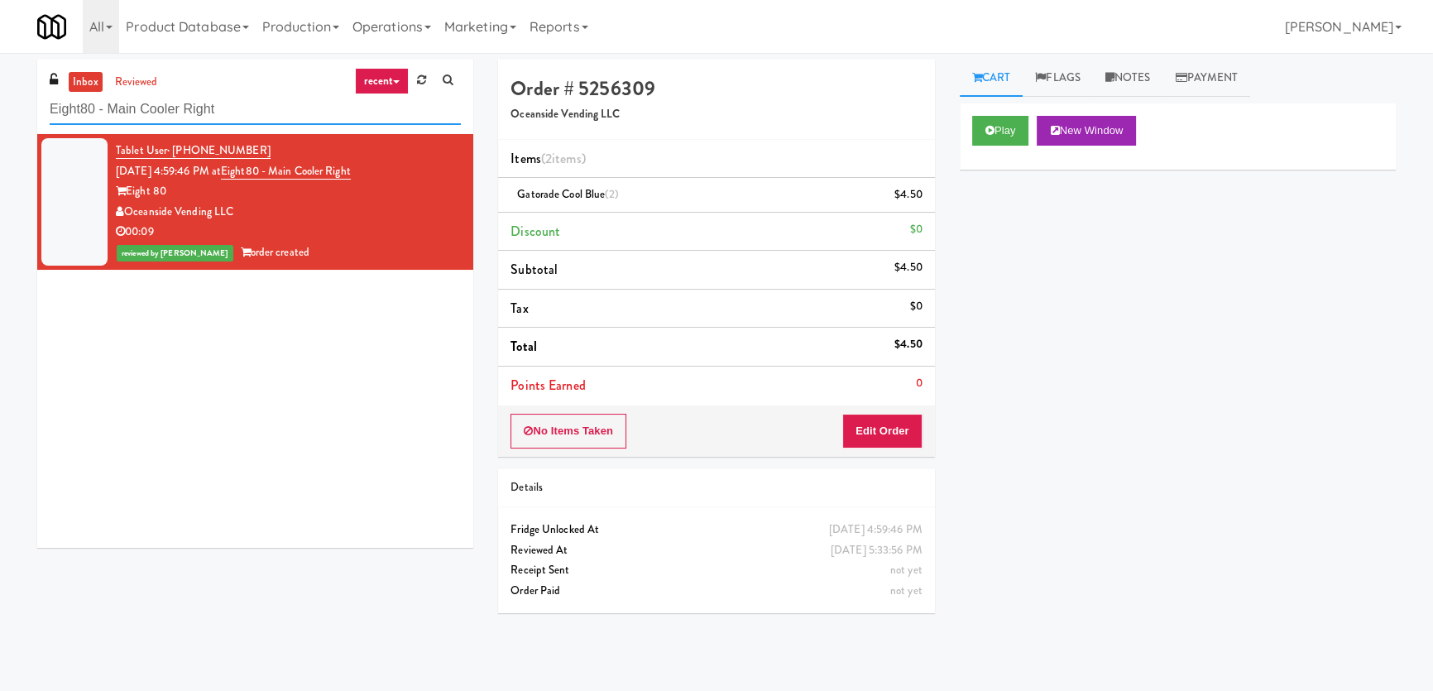
drag, startPoint x: 246, startPoint y: 113, endPoint x: 0, endPoint y: 101, distance: 246.1
click at [0, 103] on div "inbox reviewed recent all unclear take inventory issue suspicious failed recent…" at bounding box center [716, 372] width 1433 height 625
paste input "[PERSON_NAME]"
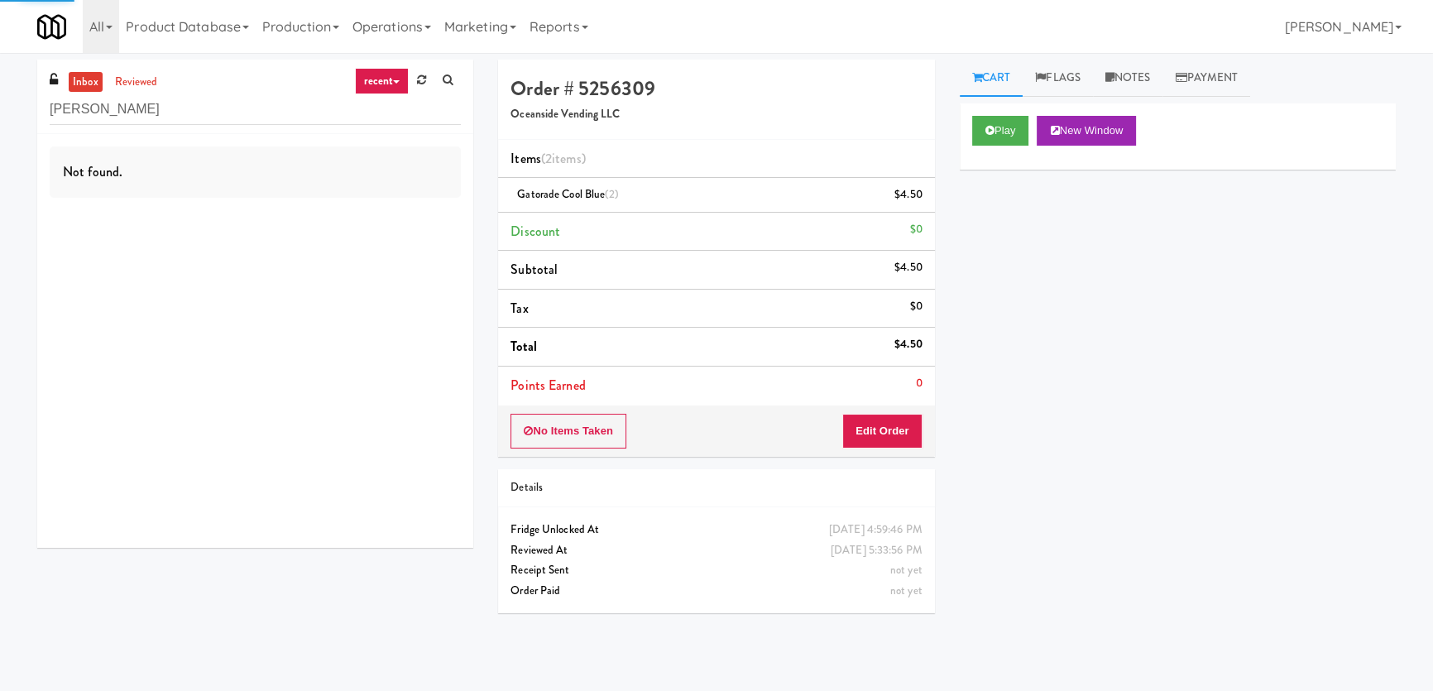
click at [337, 223] on div "Not found." at bounding box center [255, 341] width 436 height 414
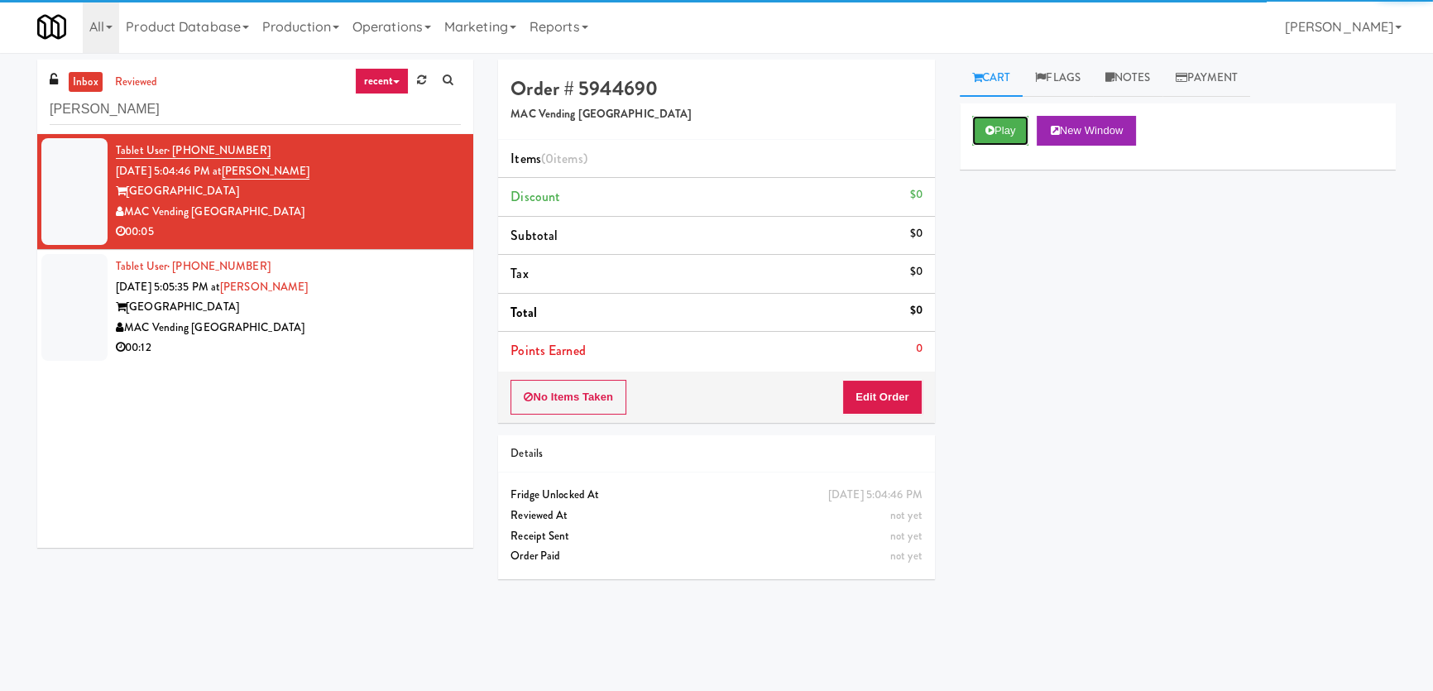
click at [995, 127] on button "Play" at bounding box center [1000, 131] width 57 height 30
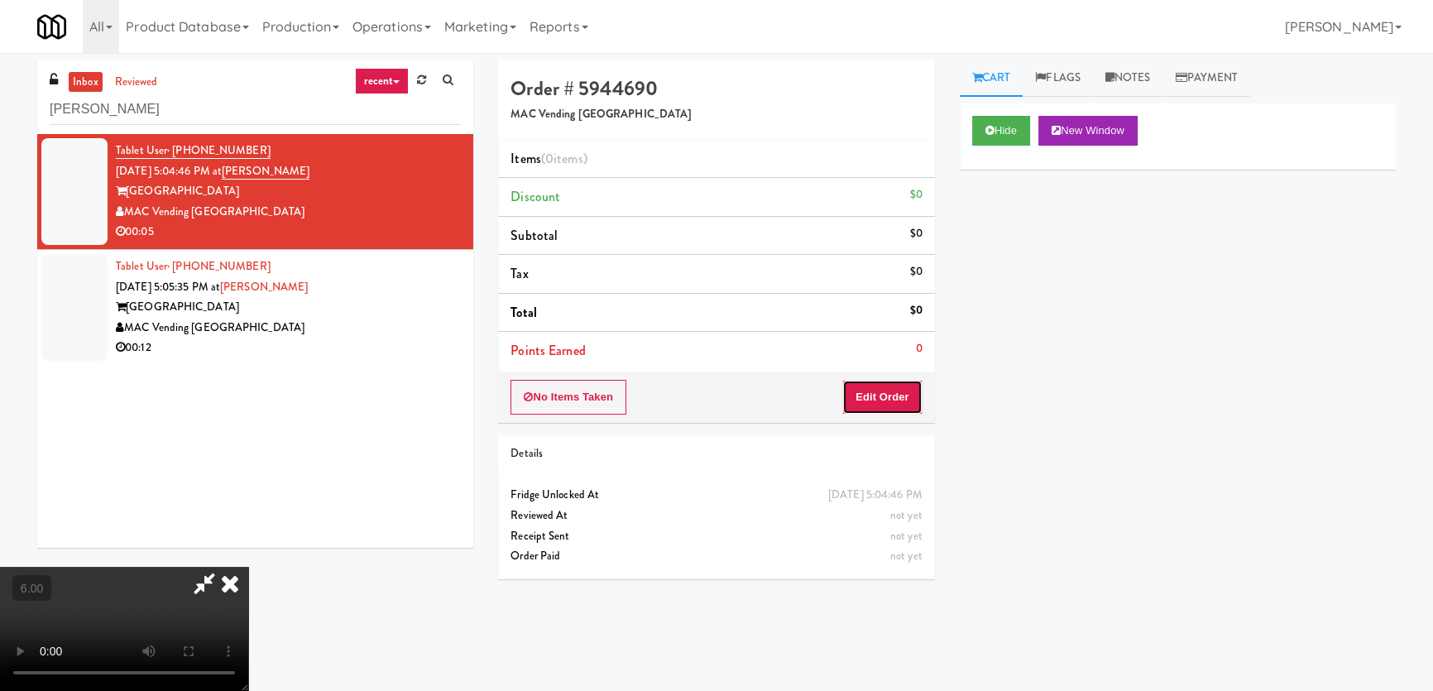
click at [888, 388] on button "Edit Order" at bounding box center [882, 397] width 80 height 35
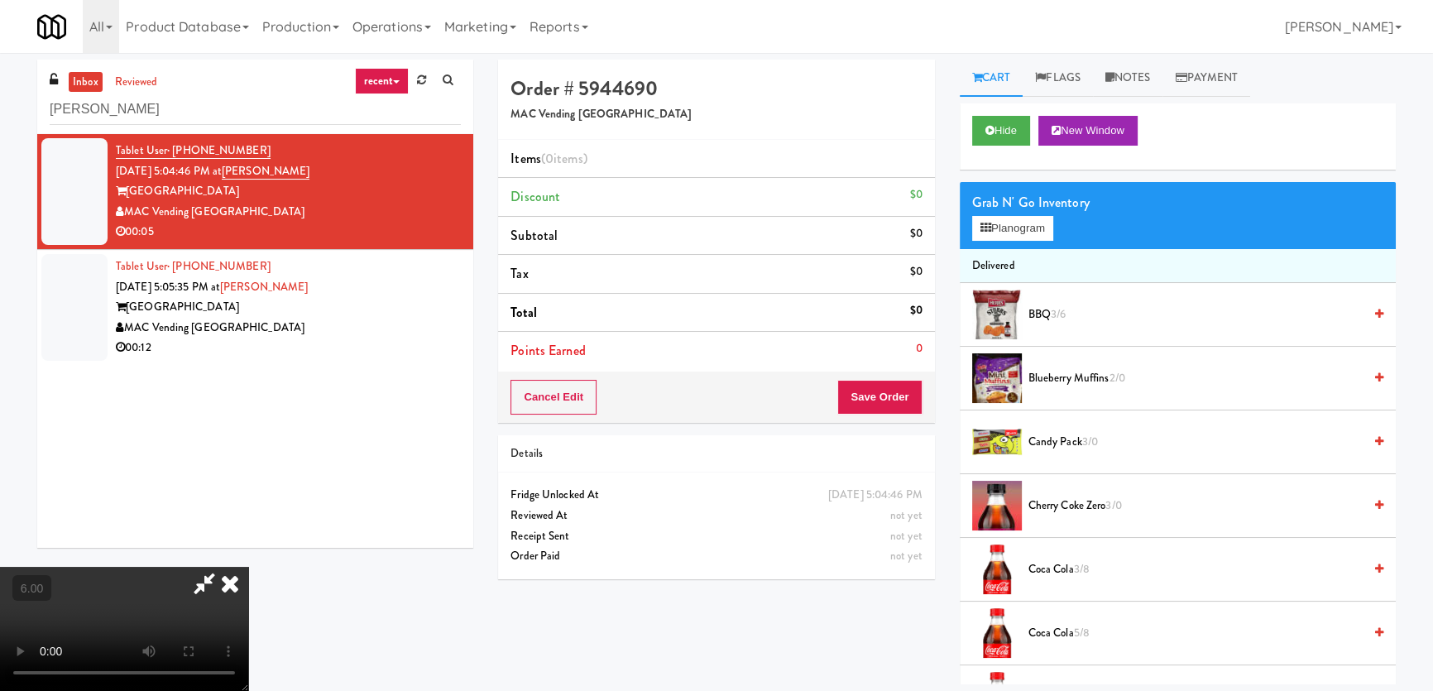
click at [248, 567] on video at bounding box center [124, 629] width 248 height 124
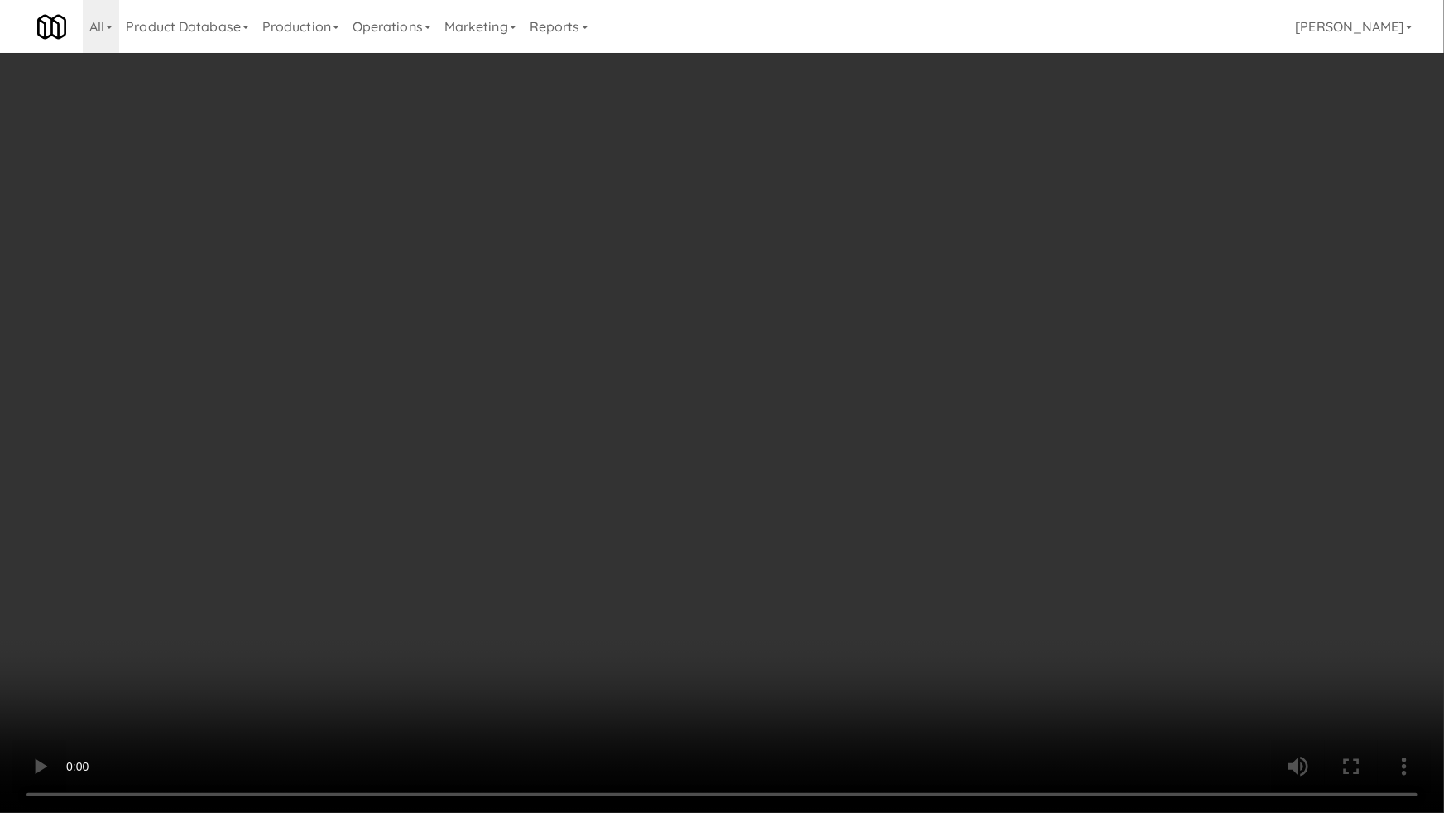
click at [674, 542] on video at bounding box center [722, 406] width 1444 height 813
drag, startPoint x: 674, startPoint y: 542, endPoint x: 852, endPoint y: 367, distance: 250.4
click at [672, 538] on video at bounding box center [722, 406] width 1444 height 813
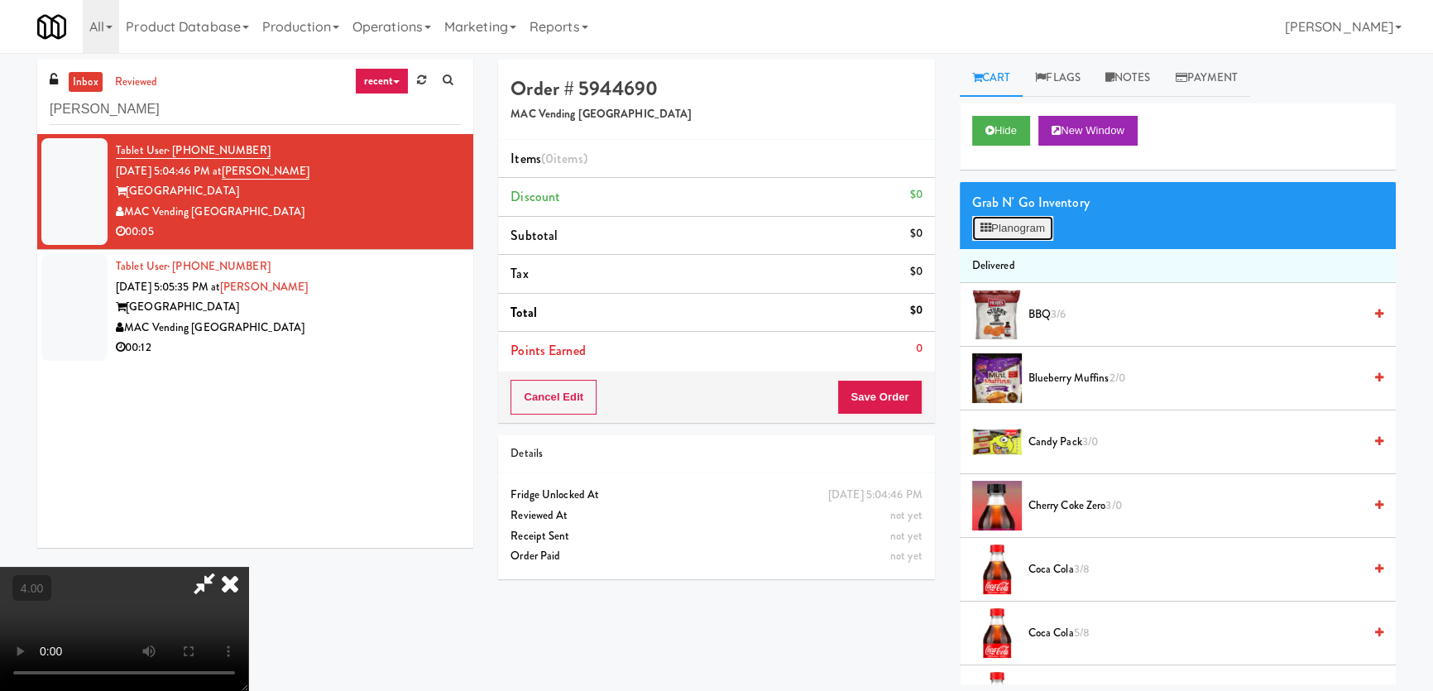
click at [1012, 237] on button "Planogram" at bounding box center [1012, 228] width 81 height 25
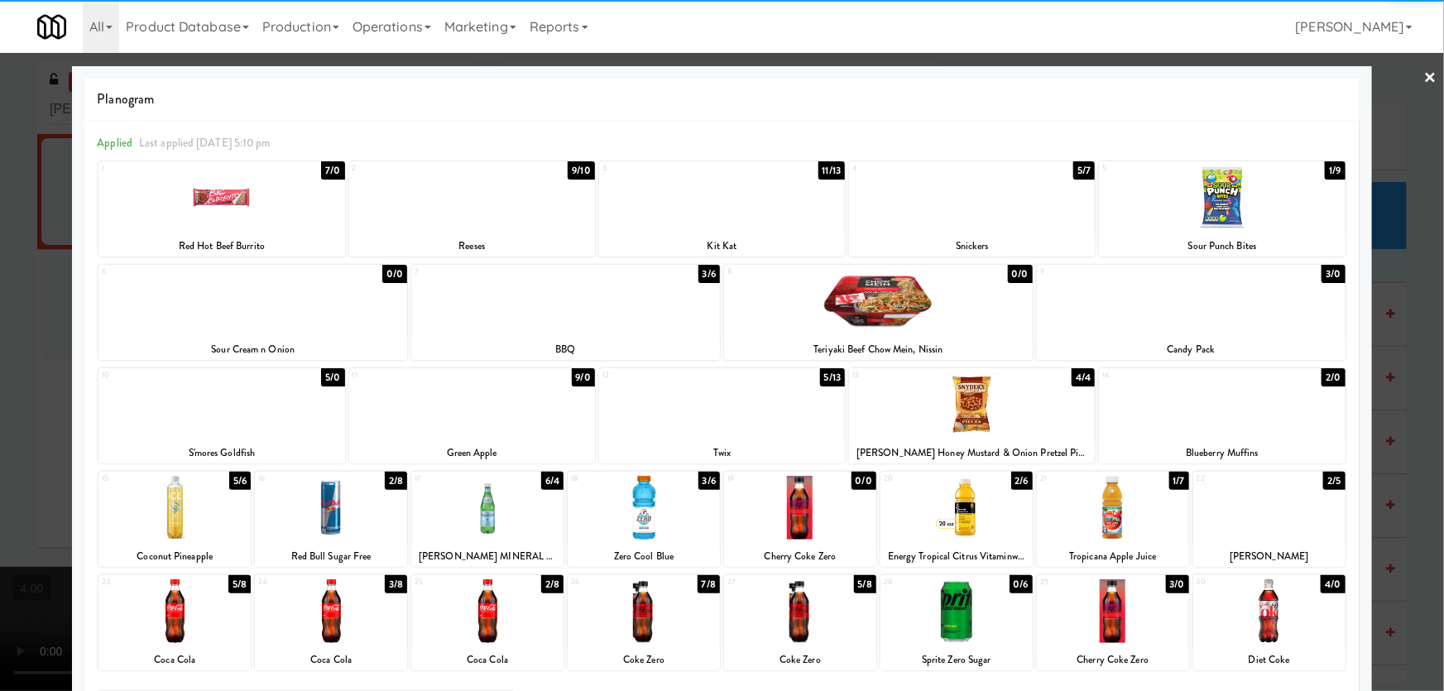
click at [960, 497] on div at bounding box center [956, 508] width 152 height 64
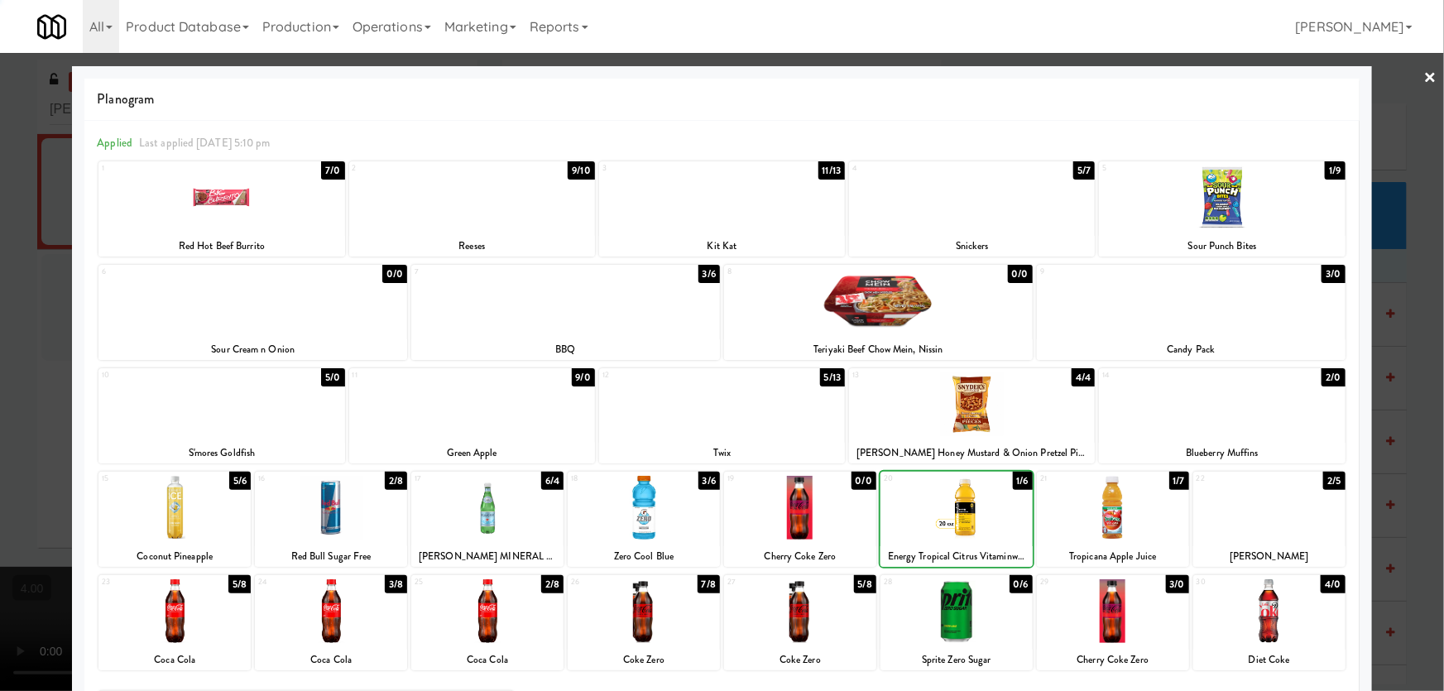
drag, startPoint x: 0, startPoint y: 185, endPoint x: 656, endPoint y: 327, distance: 671.3
click at [2, 186] on div at bounding box center [722, 345] width 1444 height 691
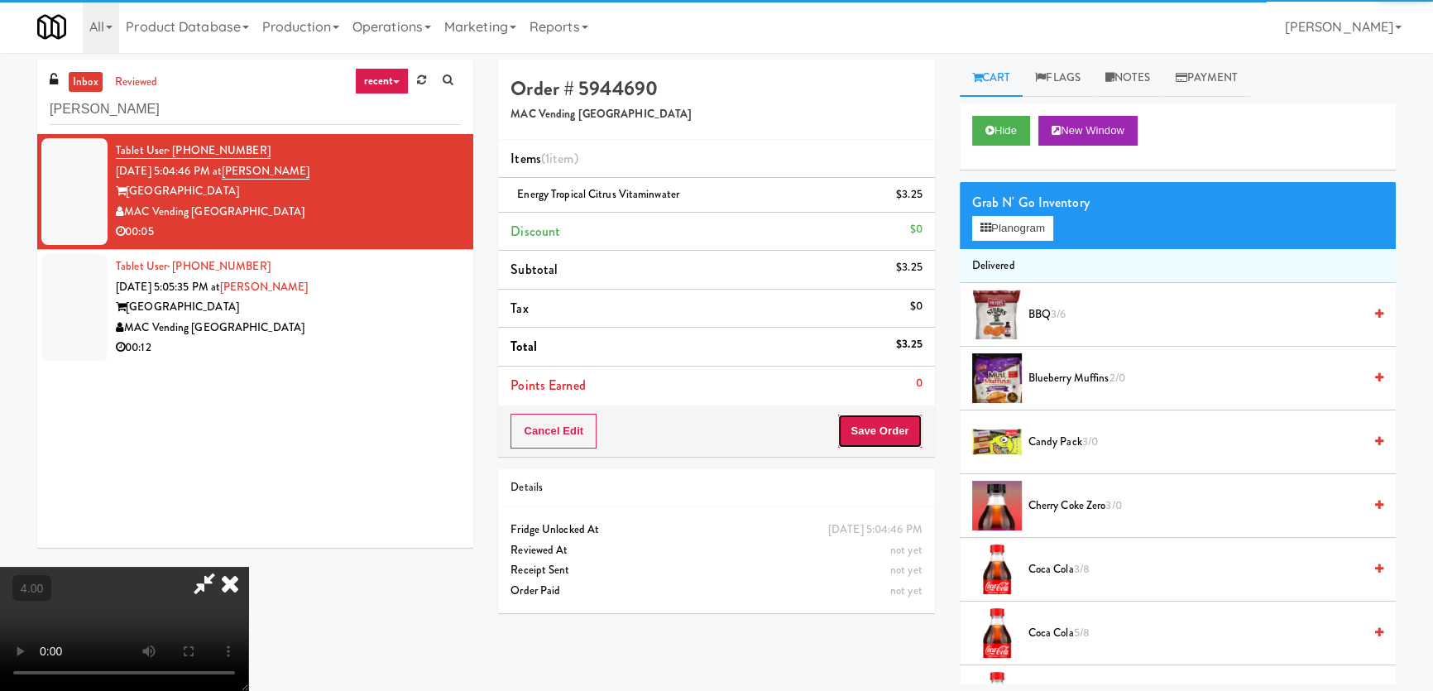
click at [900, 444] on button "Save Order" at bounding box center [879, 431] width 84 height 35
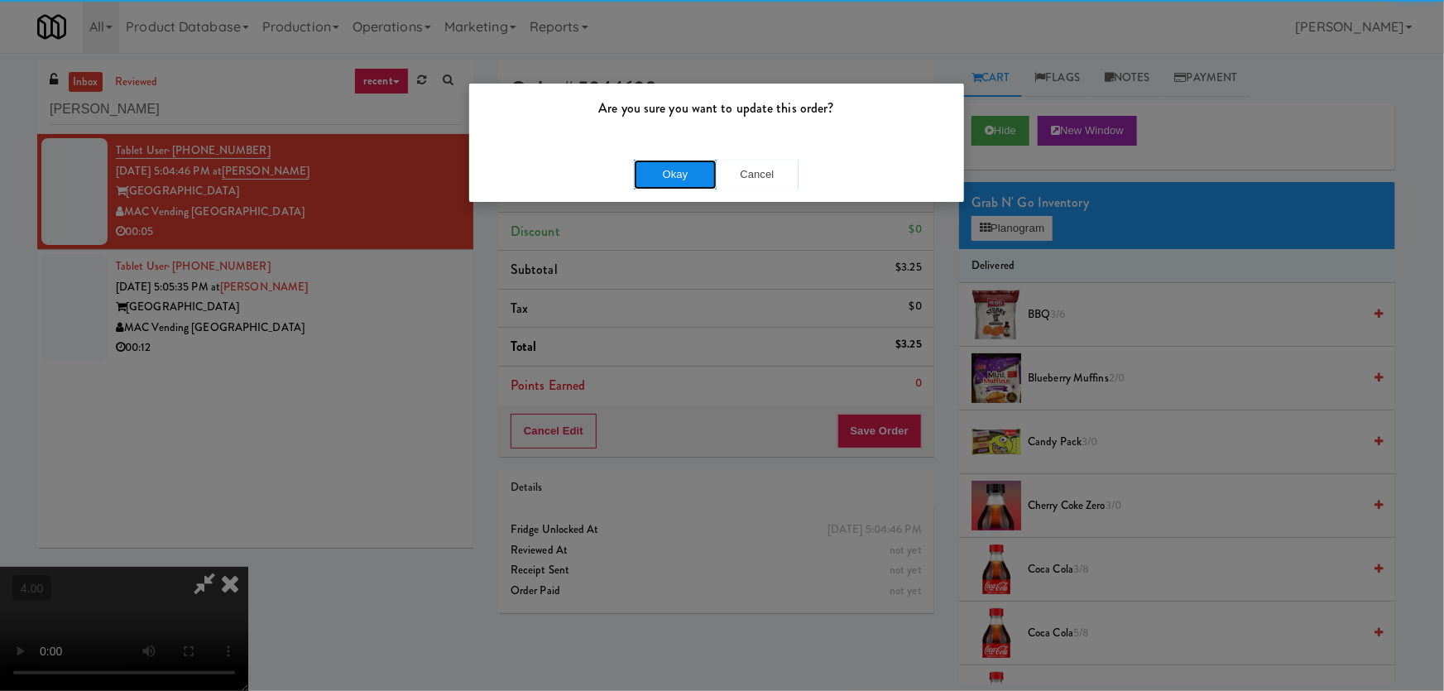
click at [691, 169] on button "Okay" at bounding box center [675, 175] width 83 height 30
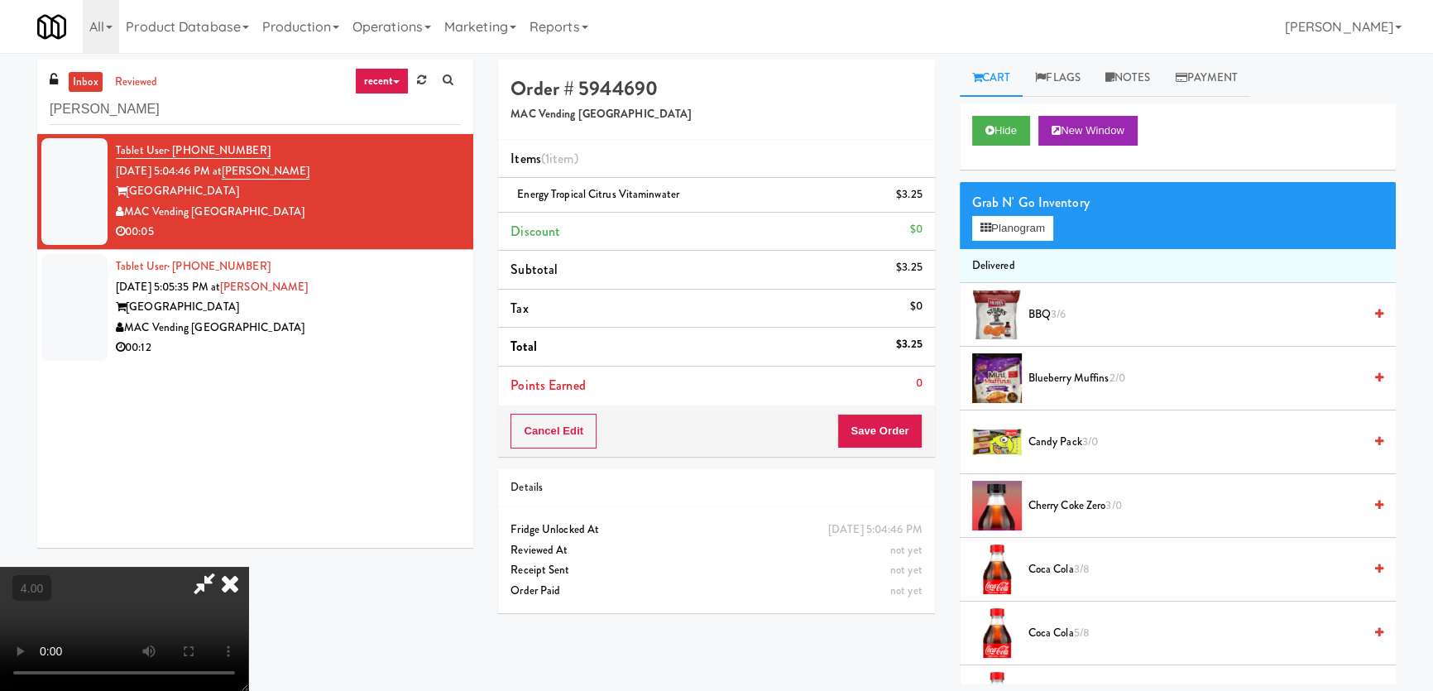
click at [248, 567] on icon at bounding box center [230, 583] width 36 height 33
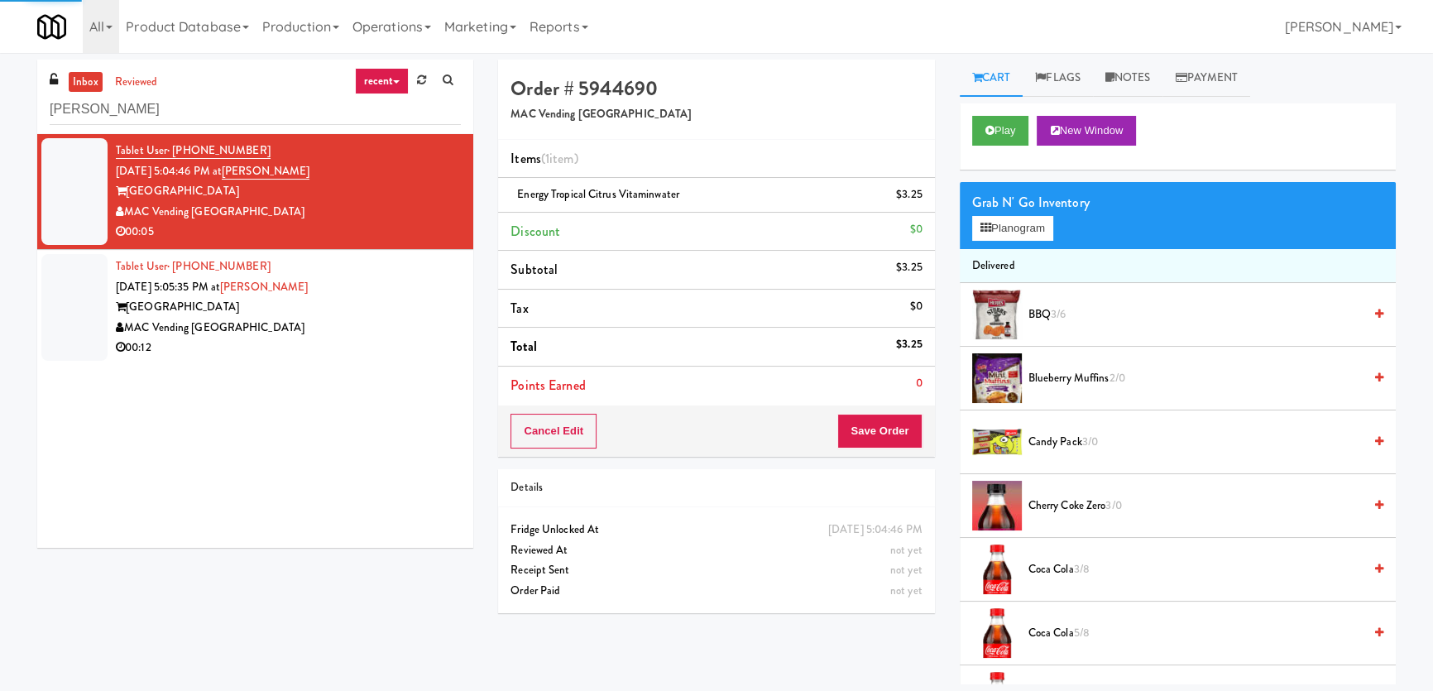
click at [452, 304] on li "Tablet User · (408) 375-2176 [DATE] 5:05:35 PM at [GEOGRAPHIC_DATA] [GEOGRAPHIC…" at bounding box center [255, 307] width 436 height 115
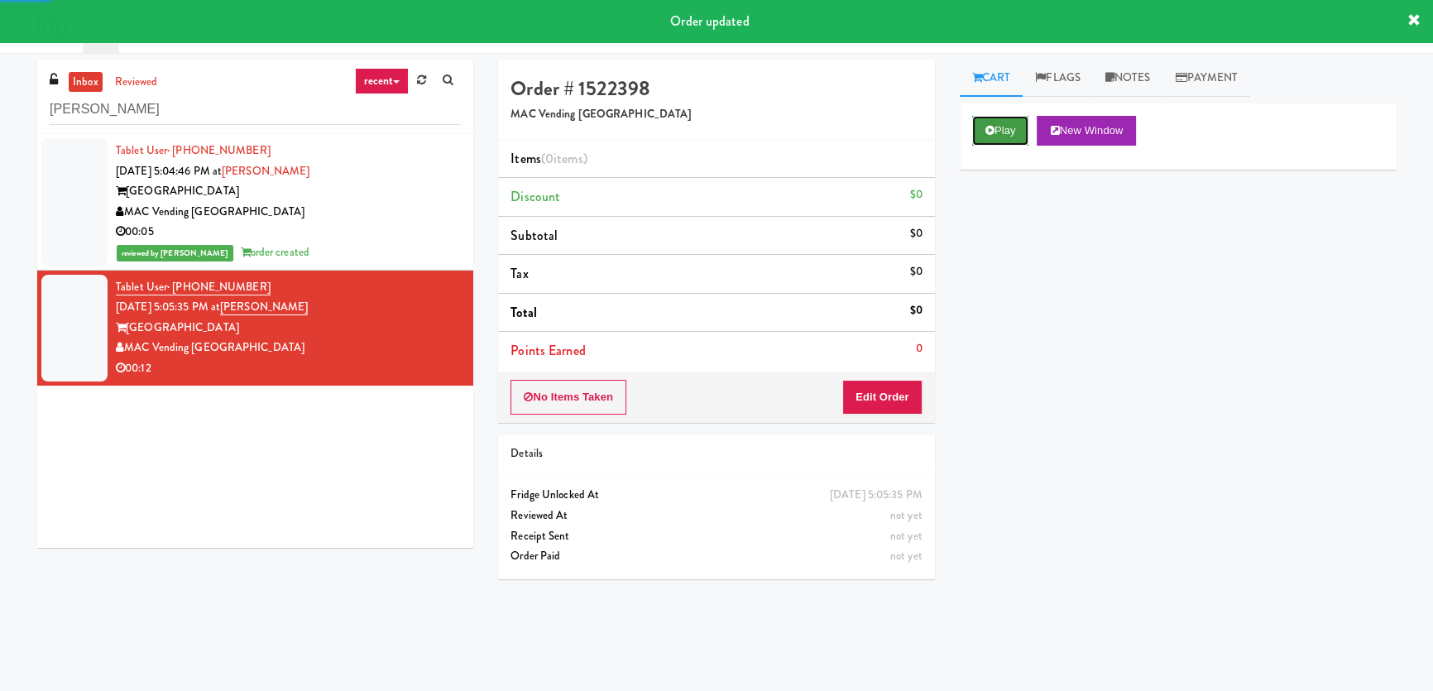
click at [1000, 131] on button "Play" at bounding box center [1000, 131] width 57 height 30
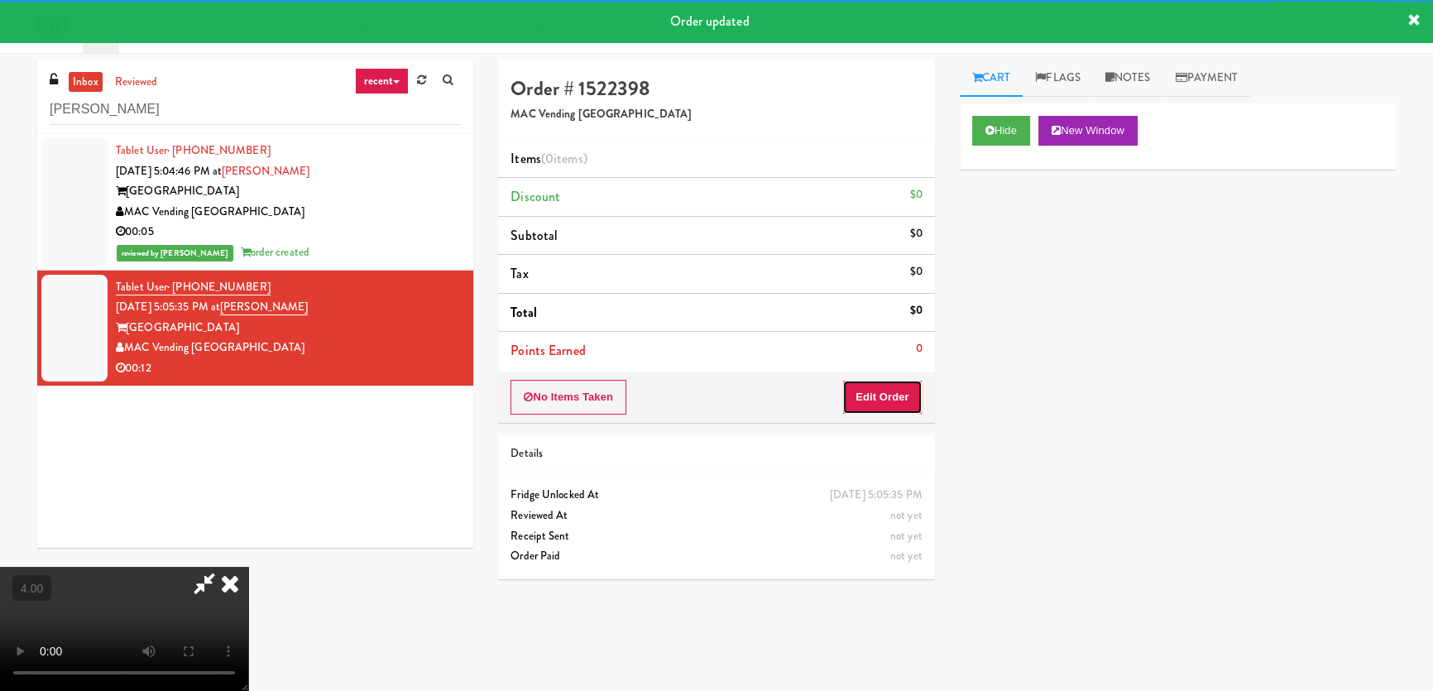
click at [861, 384] on button "Edit Order" at bounding box center [882, 397] width 80 height 35
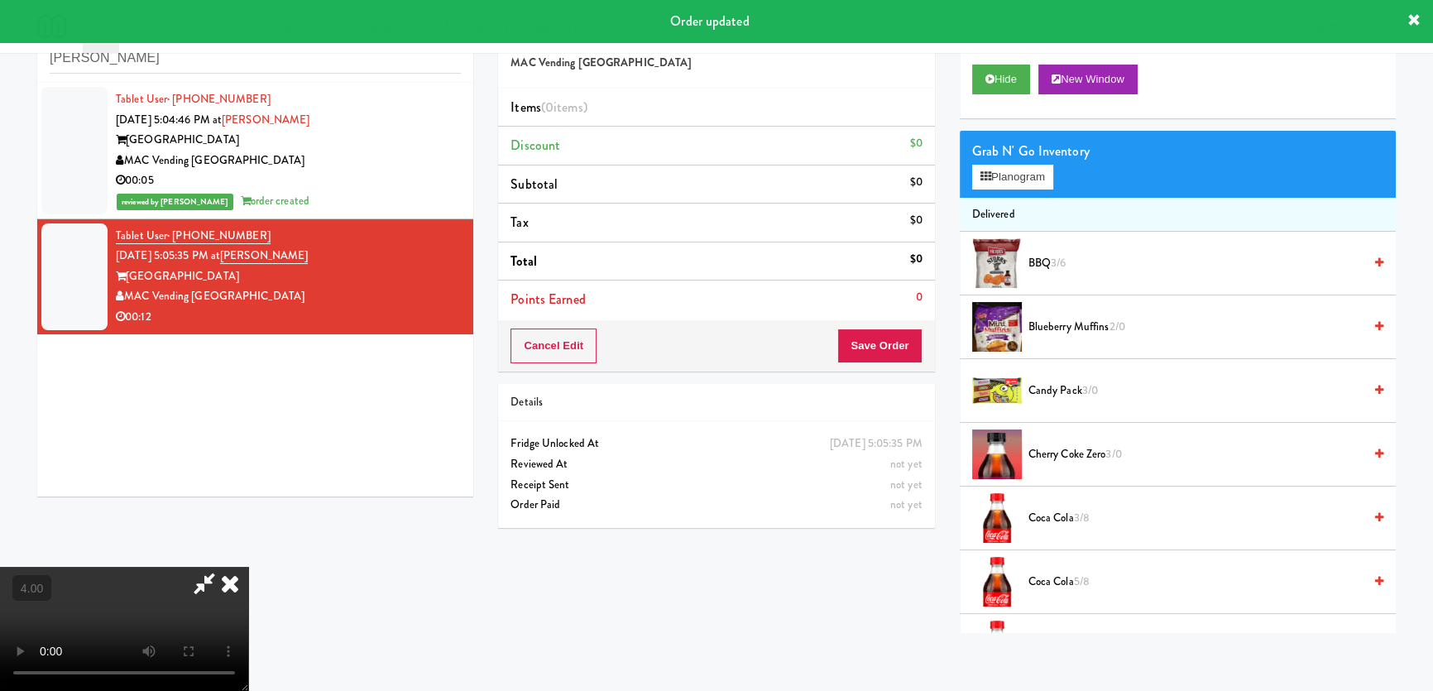
scroll to position [52, 0]
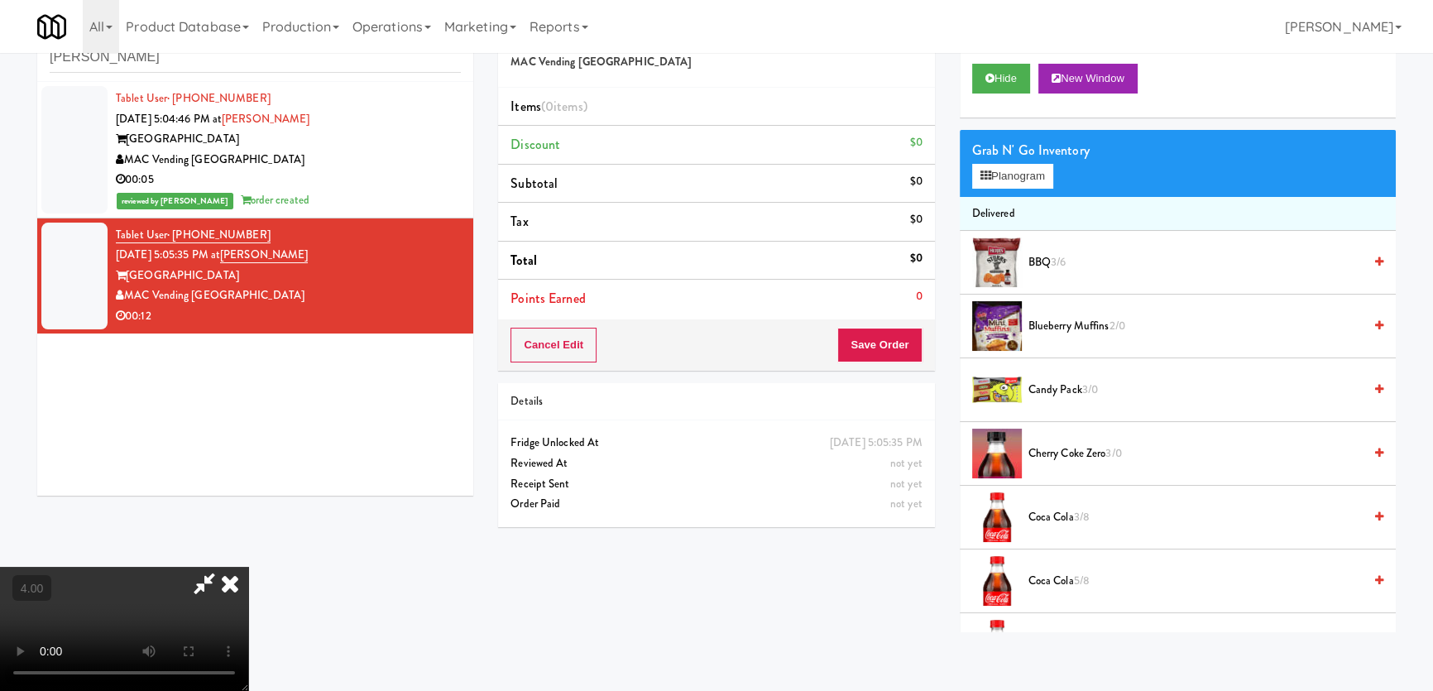
click at [248, 567] on video at bounding box center [124, 629] width 248 height 124
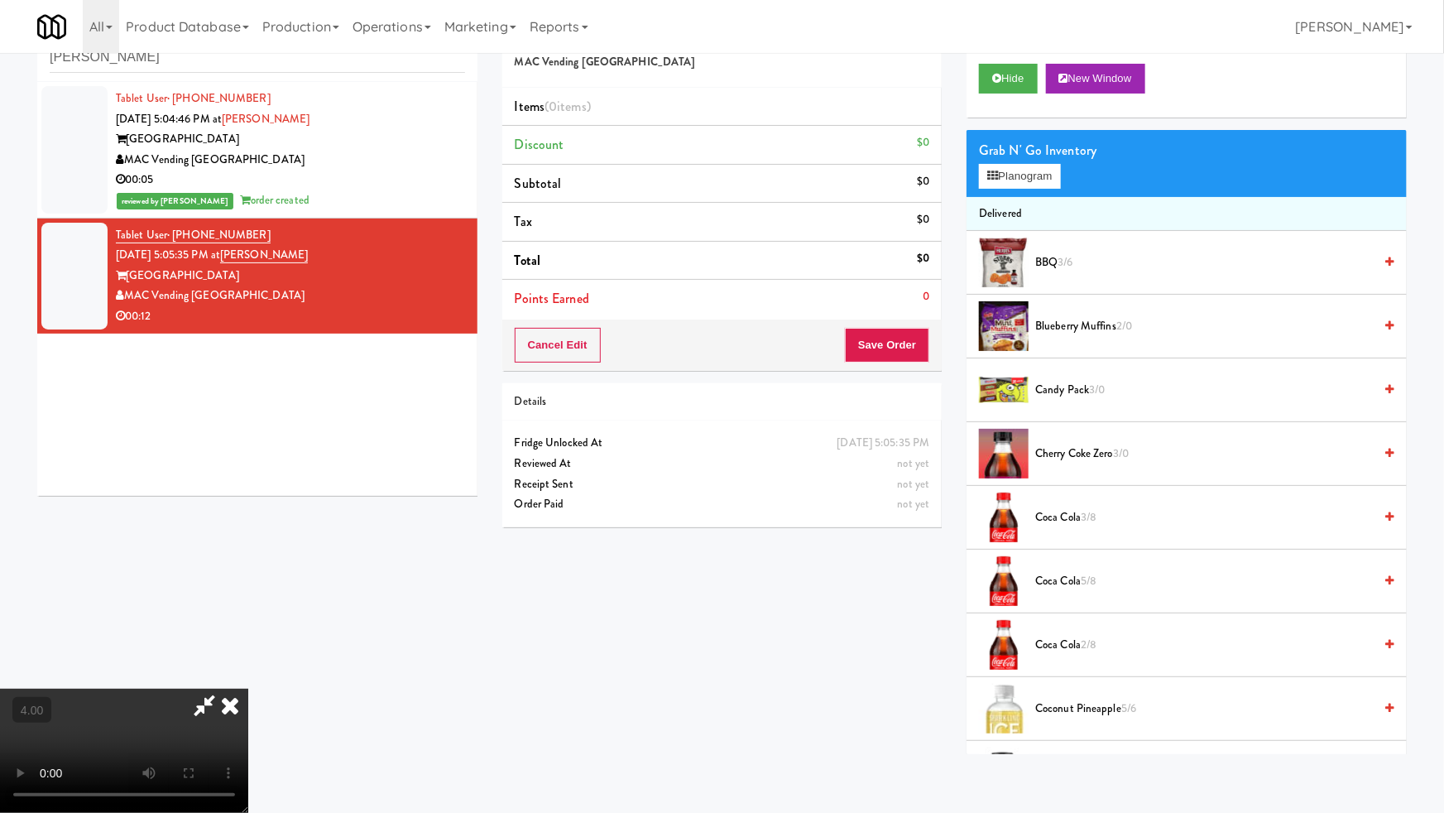
click at [248, 688] on video at bounding box center [124, 750] width 248 height 124
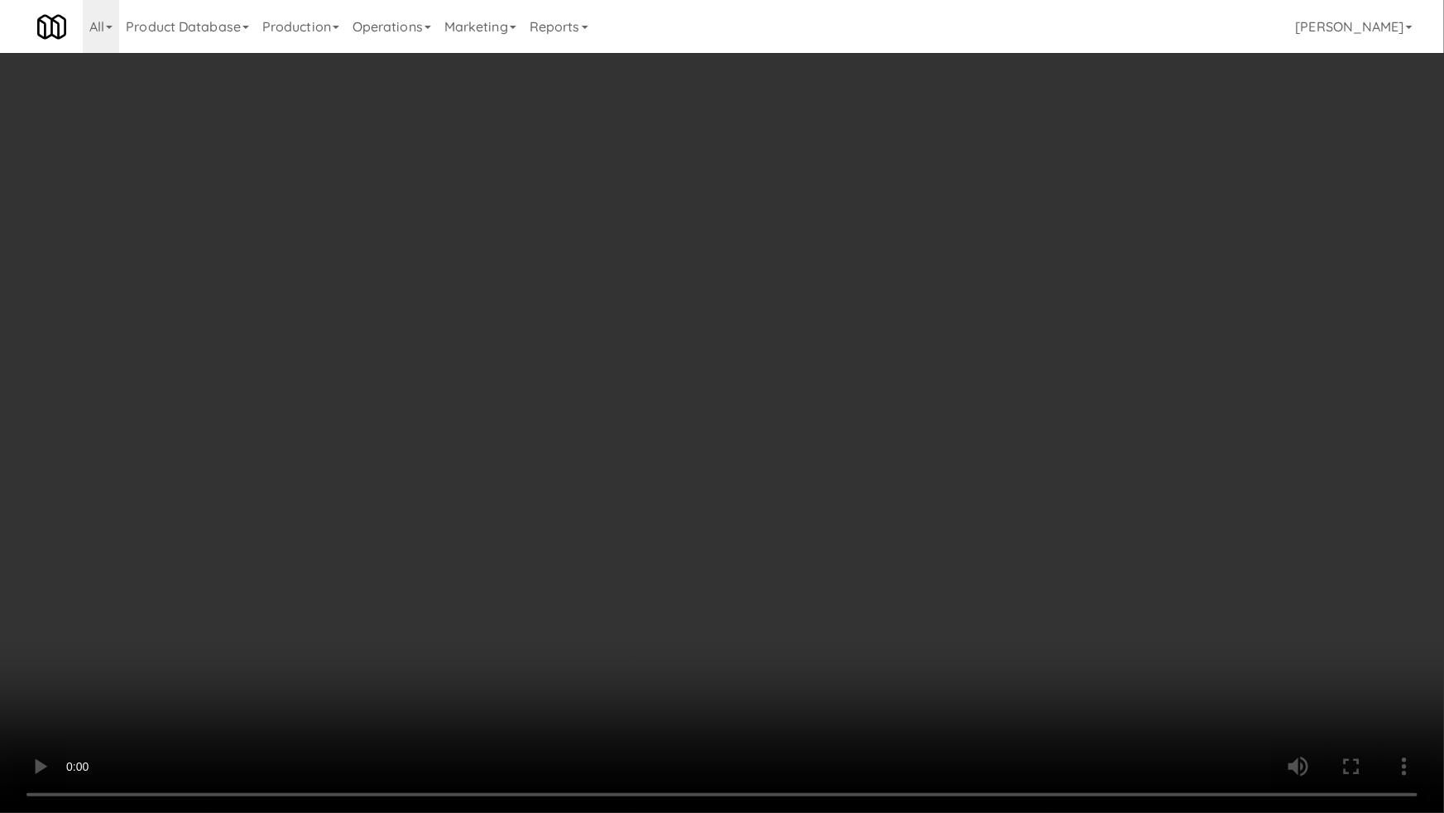
click at [658, 546] on video at bounding box center [722, 406] width 1444 height 813
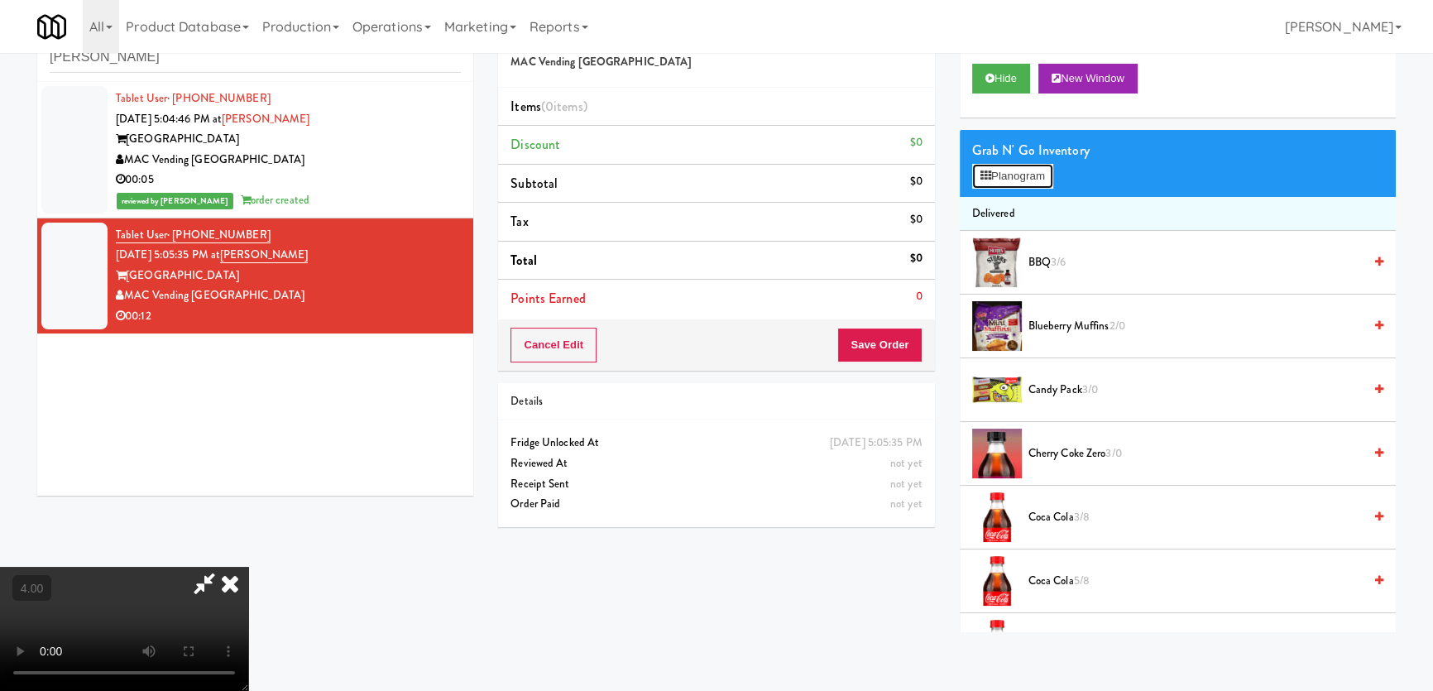
drag, startPoint x: 1010, startPoint y: 185, endPoint x: 976, endPoint y: 221, distance: 48.6
click at [1010, 185] on button "Planogram" at bounding box center [1012, 176] width 81 height 25
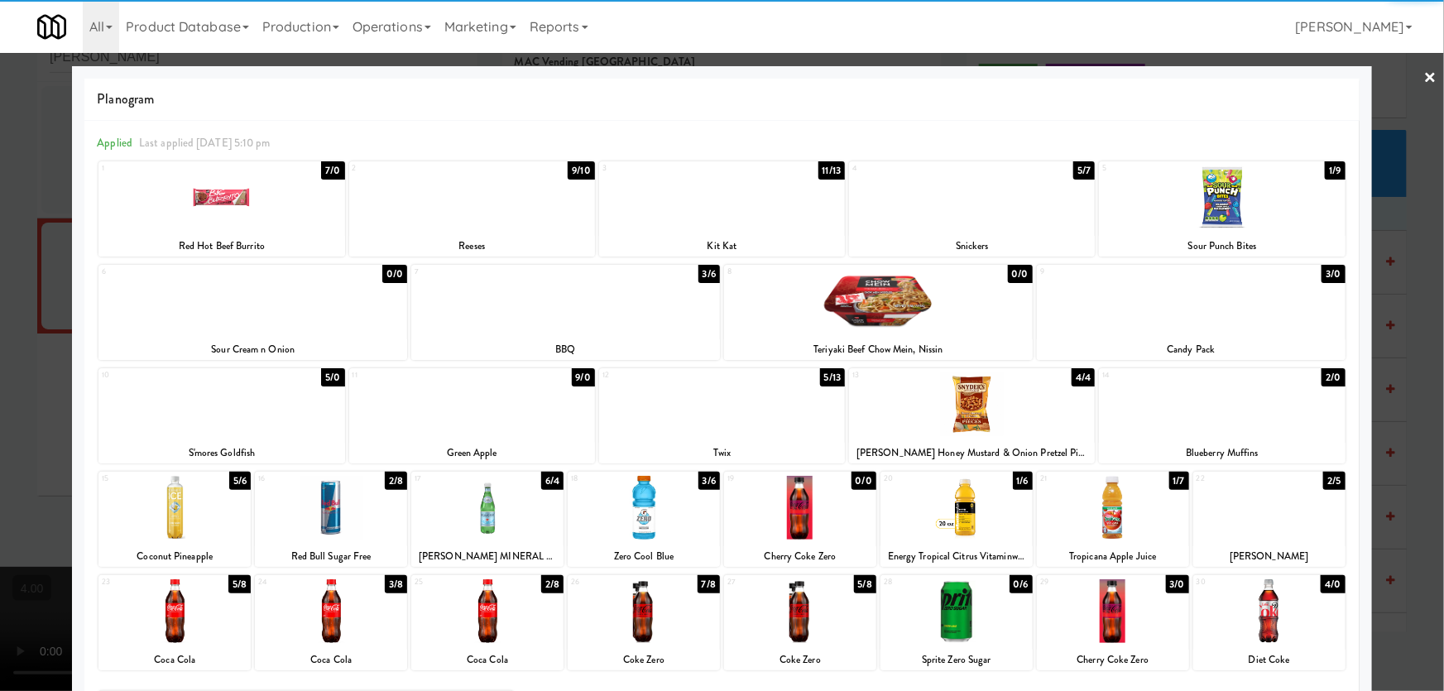
drag, startPoint x: 655, startPoint y: 602, endPoint x: 662, endPoint y: 607, distance: 9.0
click at [655, 603] on div at bounding box center [644, 611] width 152 height 64
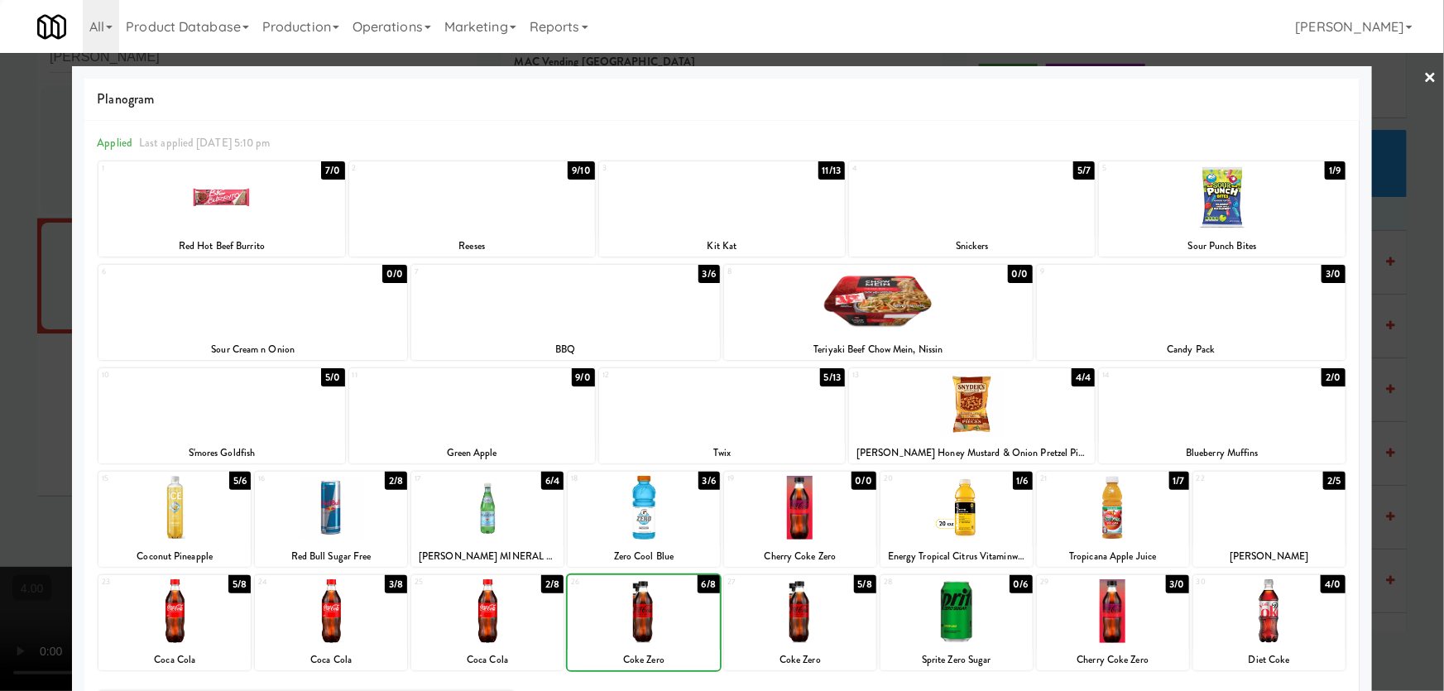
click at [766, 621] on div at bounding box center [800, 611] width 152 height 64
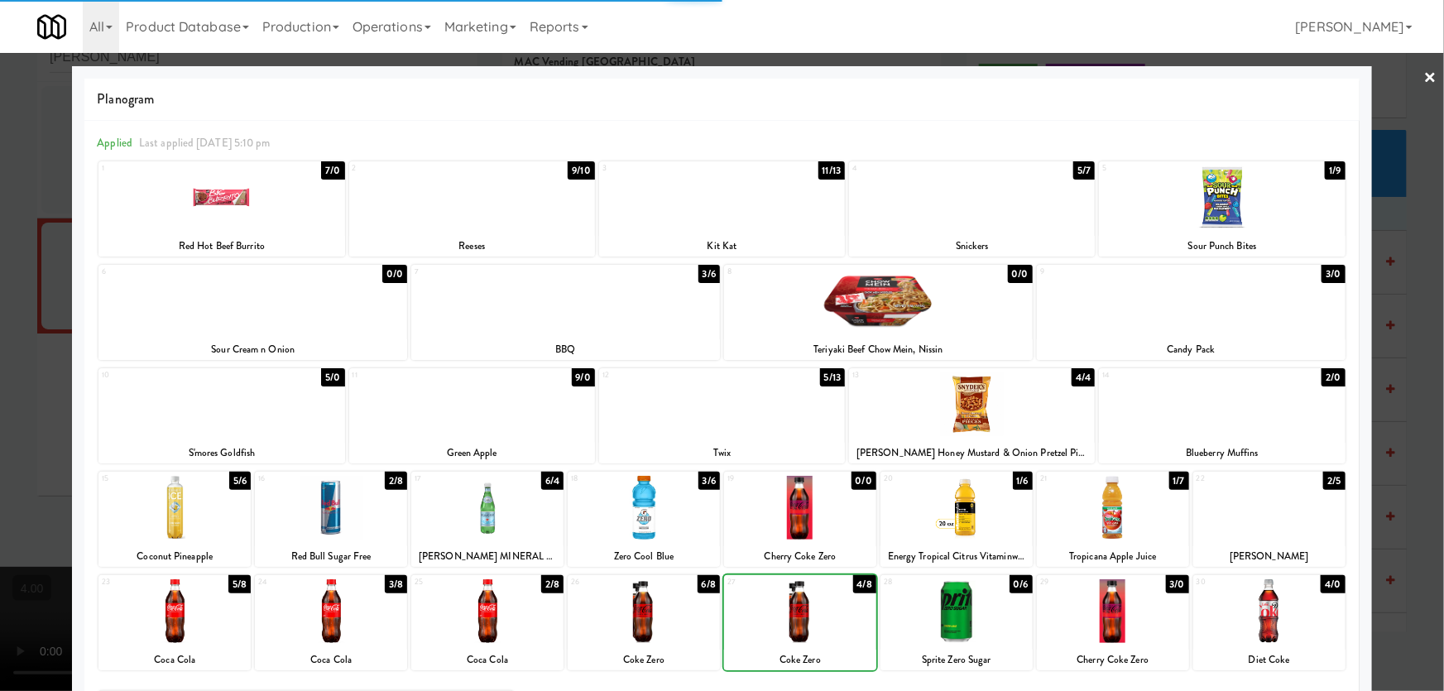
drag, startPoint x: 0, startPoint y: 414, endPoint x: 575, endPoint y: 438, distance: 575.6
click at [0, 415] on div at bounding box center [722, 345] width 1444 height 691
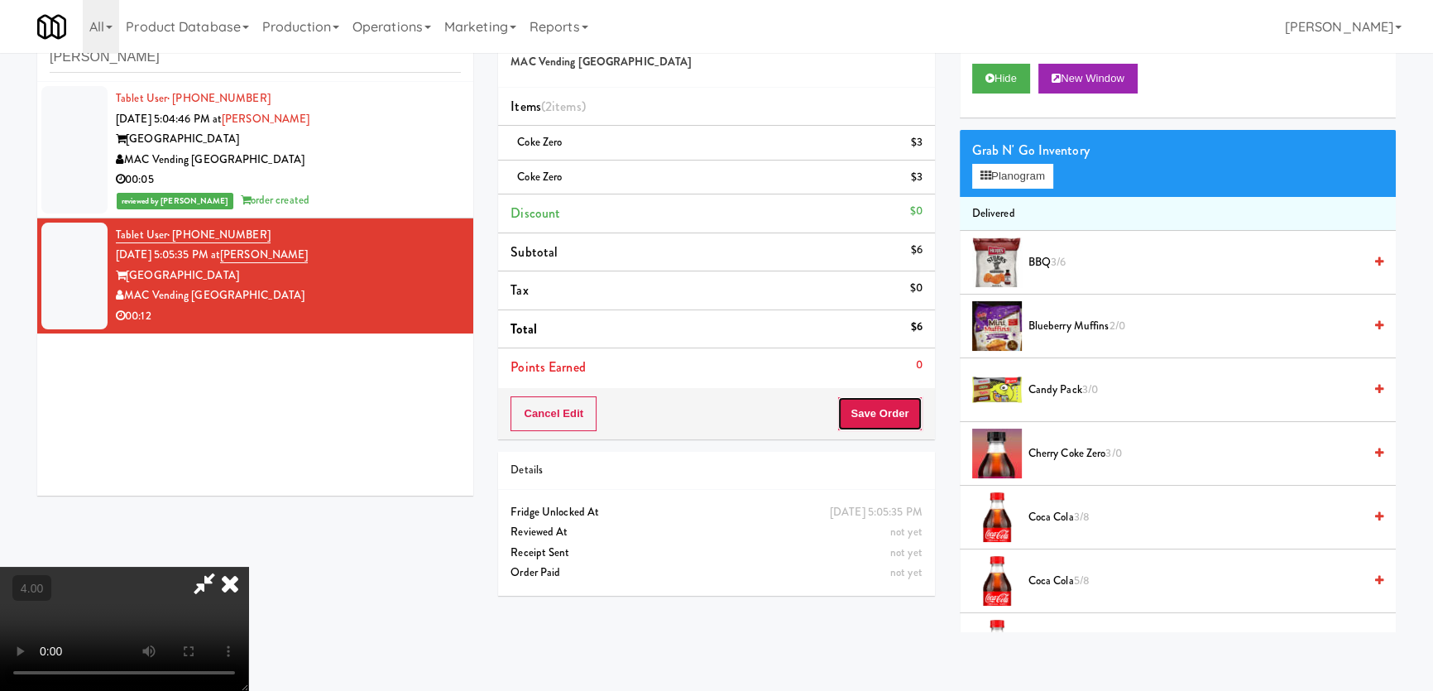
click at [899, 404] on button "Save Order" at bounding box center [879, 413] width 84 height 35
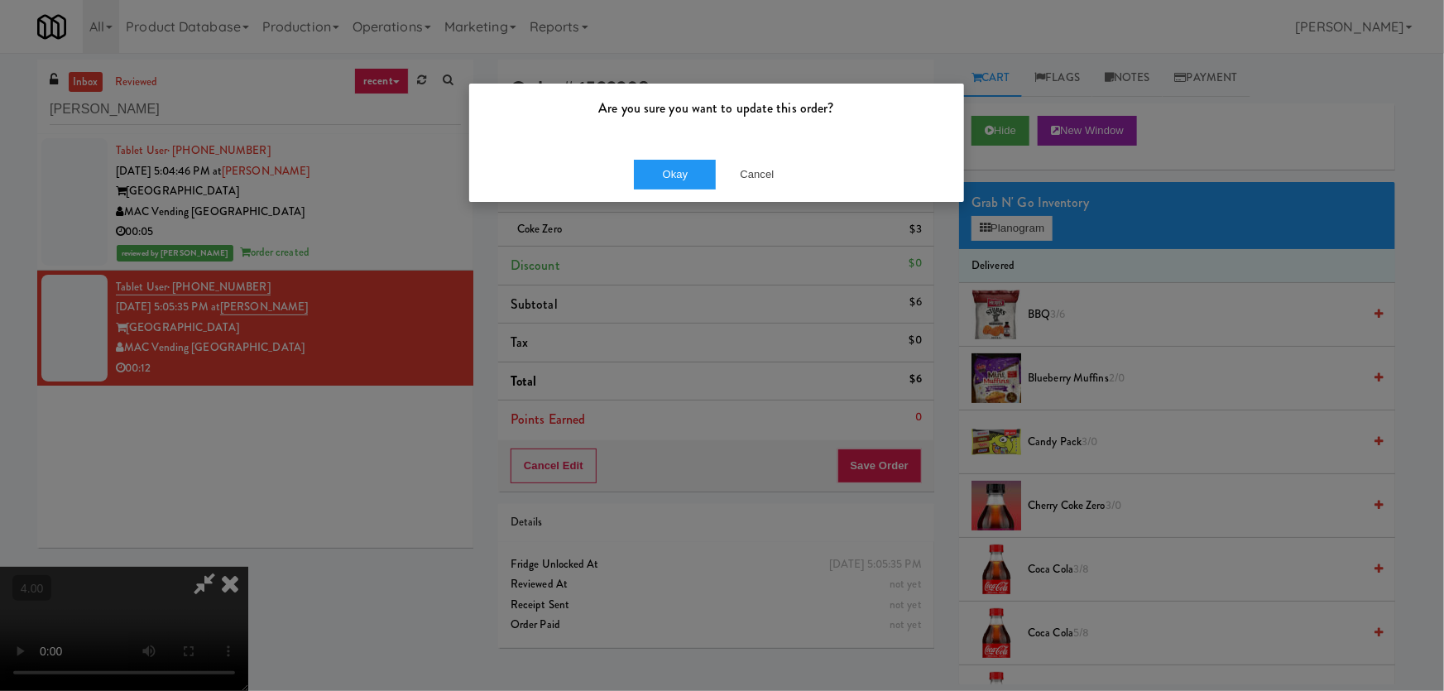
click at [654, 141] on div "Are you sure you want to update this order?" at bounding box center [716, 115] width 495 height 63
click at [661, 151] on div "Okay Cancel" at bounding box center [716, 173] width 495 height 55
click at [657, 162] on button "Okay" at bounding box center [675, 175] width 83 height 30
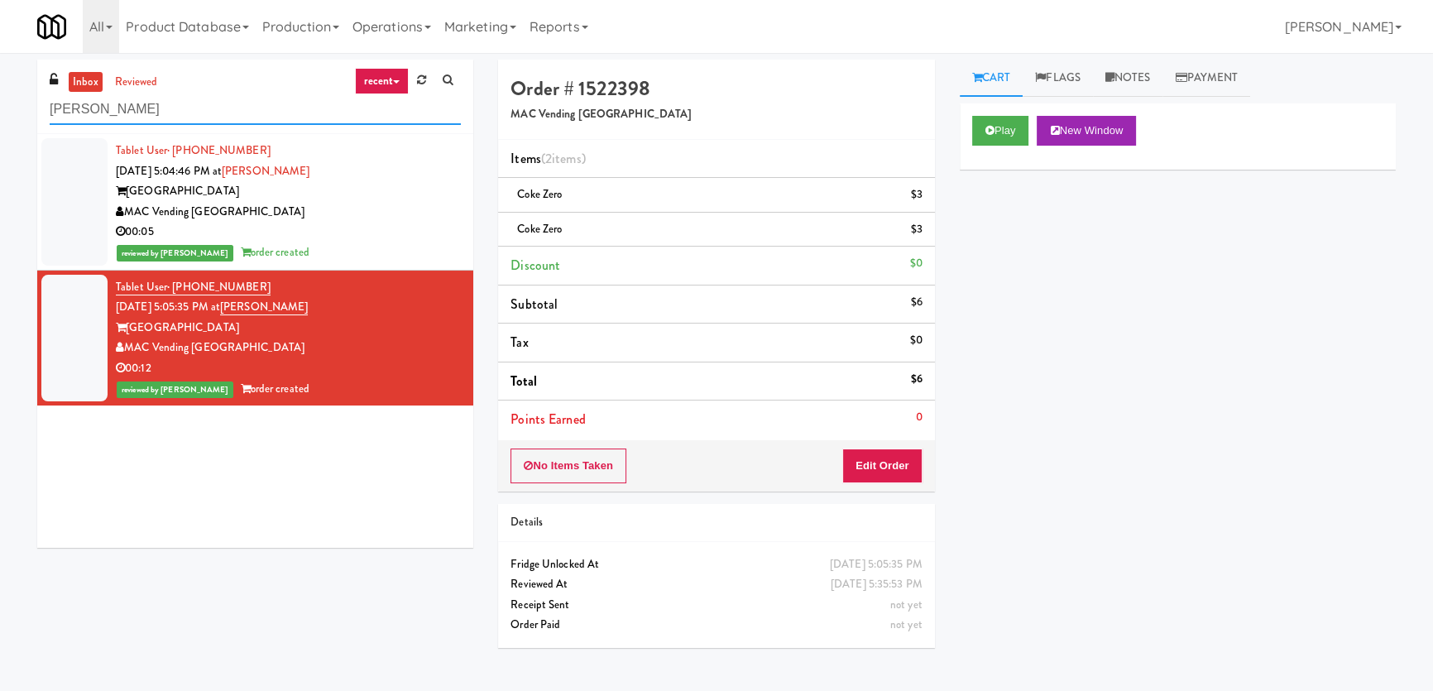
paste input "JVT combo"
drag, startPoint x: 156, startPoint y: 108, endPoint x: 0, endPoint y: 98, distance: 156.7
click at [0, 98] on div "inbox reviewed recent all unclear take inventory issue suspicious failed recent…" at bounding box center [716, 372] width 1433 height 625
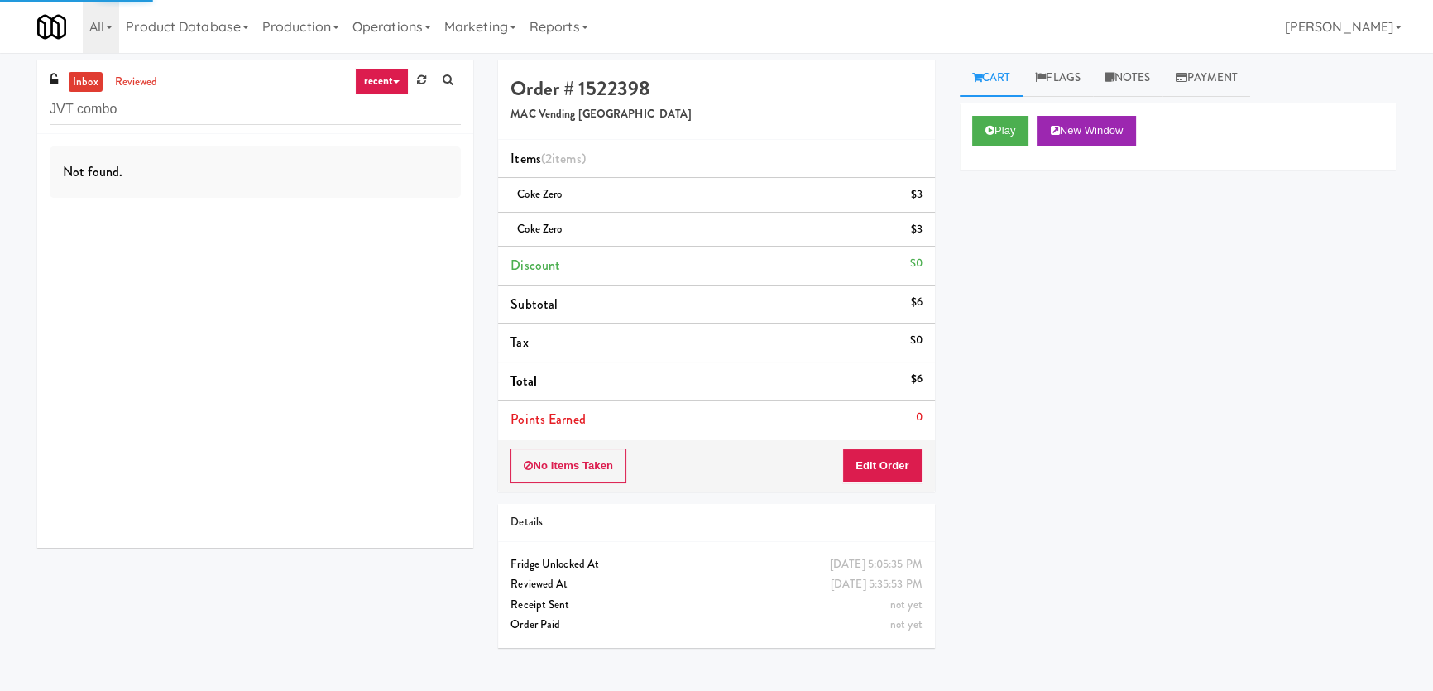
click at [363, 217] on div "Not found." at bounding box center [255, 341] width 436 height 414
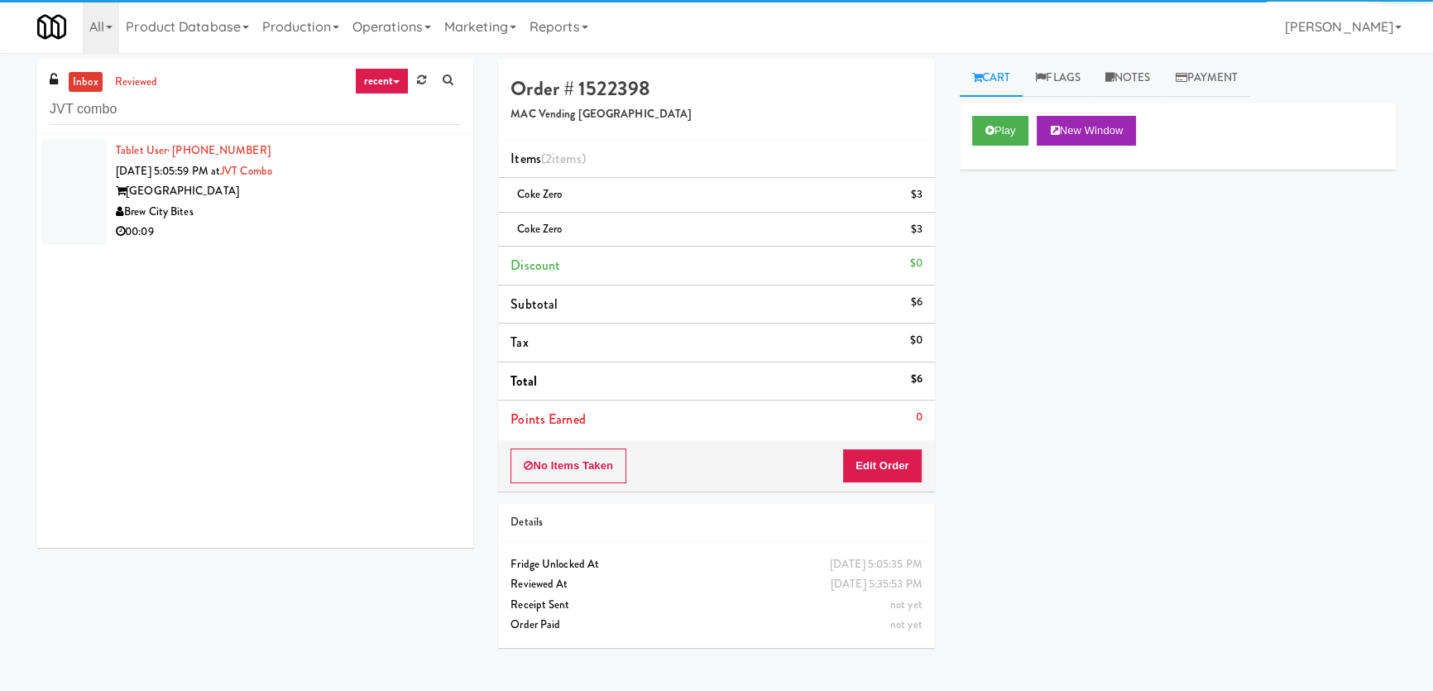
click at [363, 217] on div "Brew City Bites" at bounding box center [288, 212] width 345 height 21
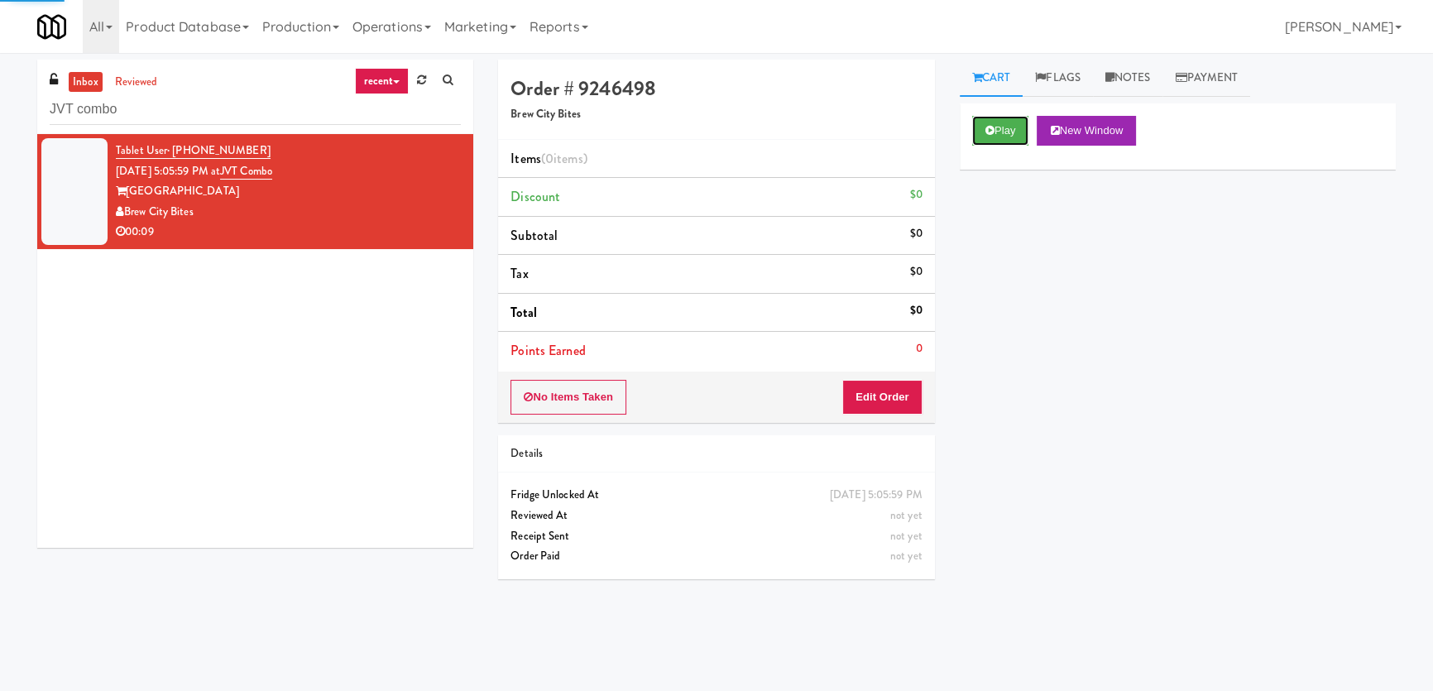
drag, startPoint x: 999, startPoint y: 141, endPoint x: 1000, endPoint y: 158, distance: 17.4
click at [1000, 142] on button "Play" at bounding box center [1000, 131] width 57 height 30
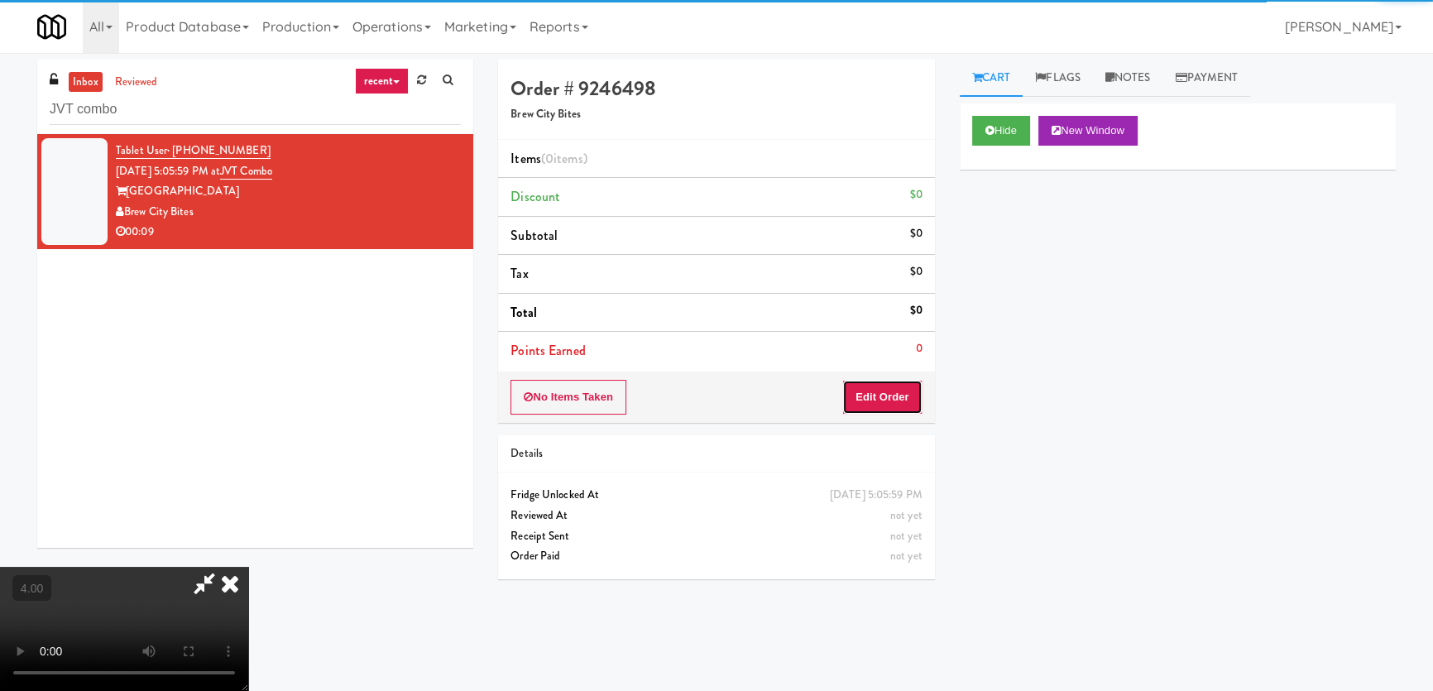
click at [858, 397] on button "Edit Order" at bounding box center [882, 397] width 80 height 35
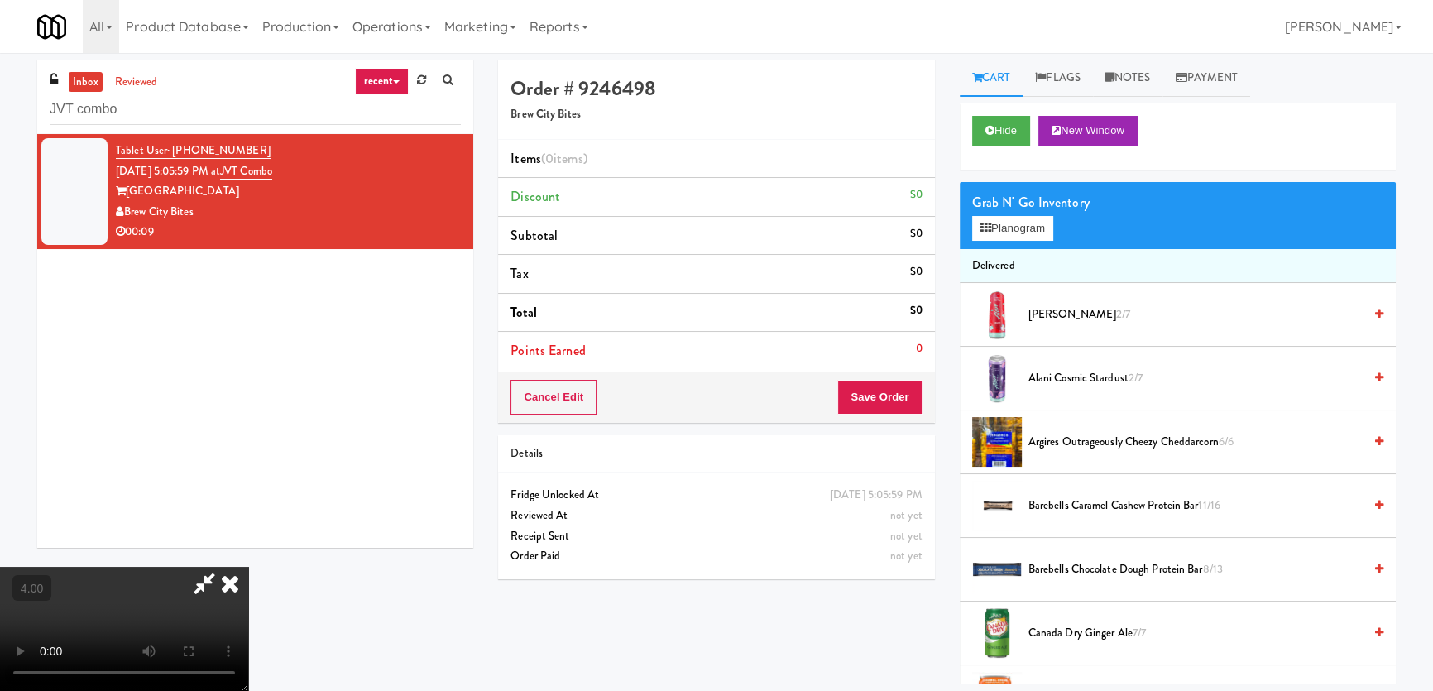
click at [248, 567] on video at bounding box center [124, 629] width 248 height 124
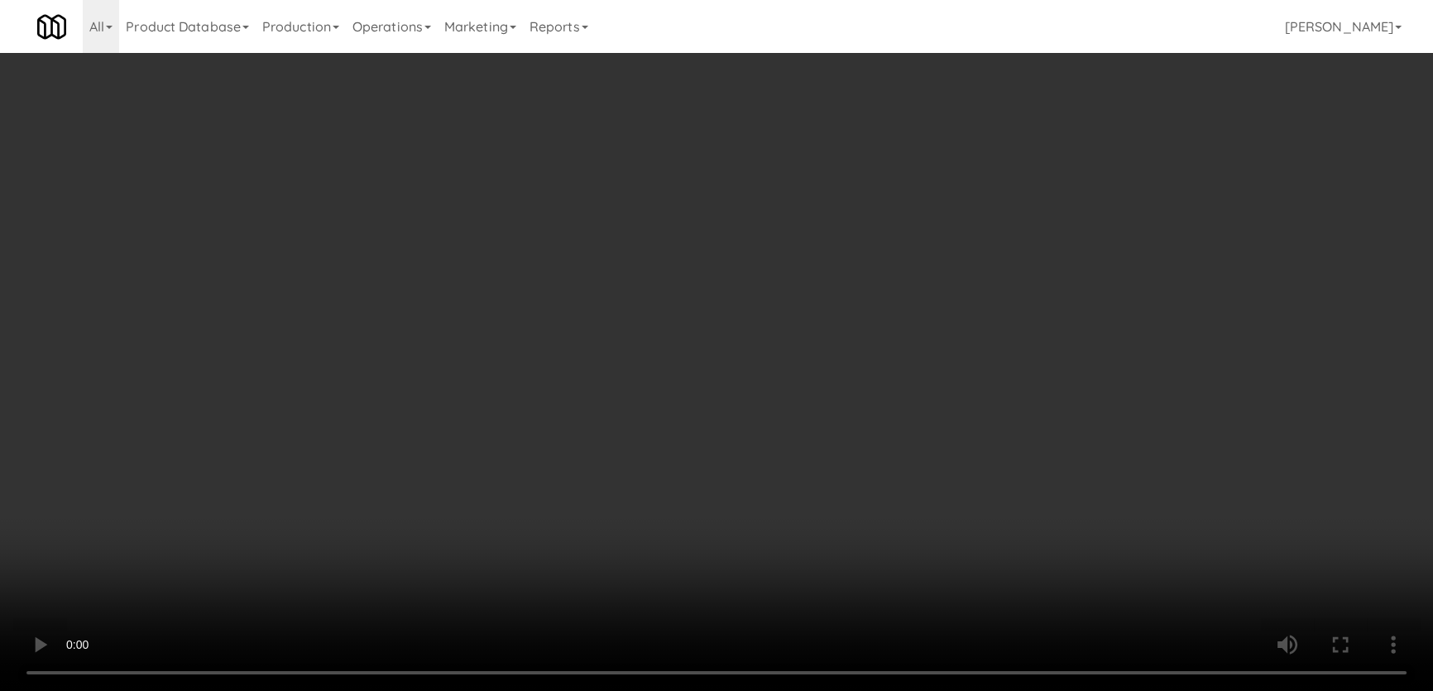
click at [290, 585] on video at bounding box center [716, 345] width 1433 height 691
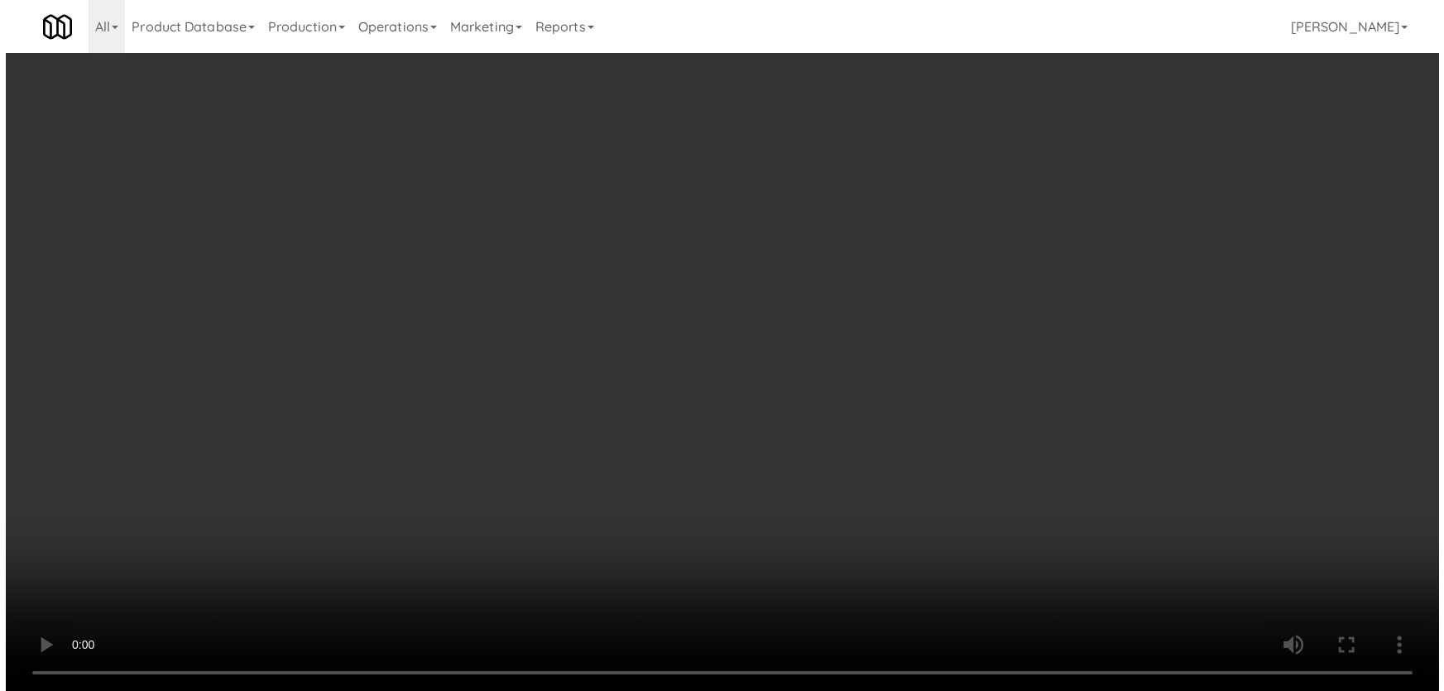
scroll to position [34, 0]
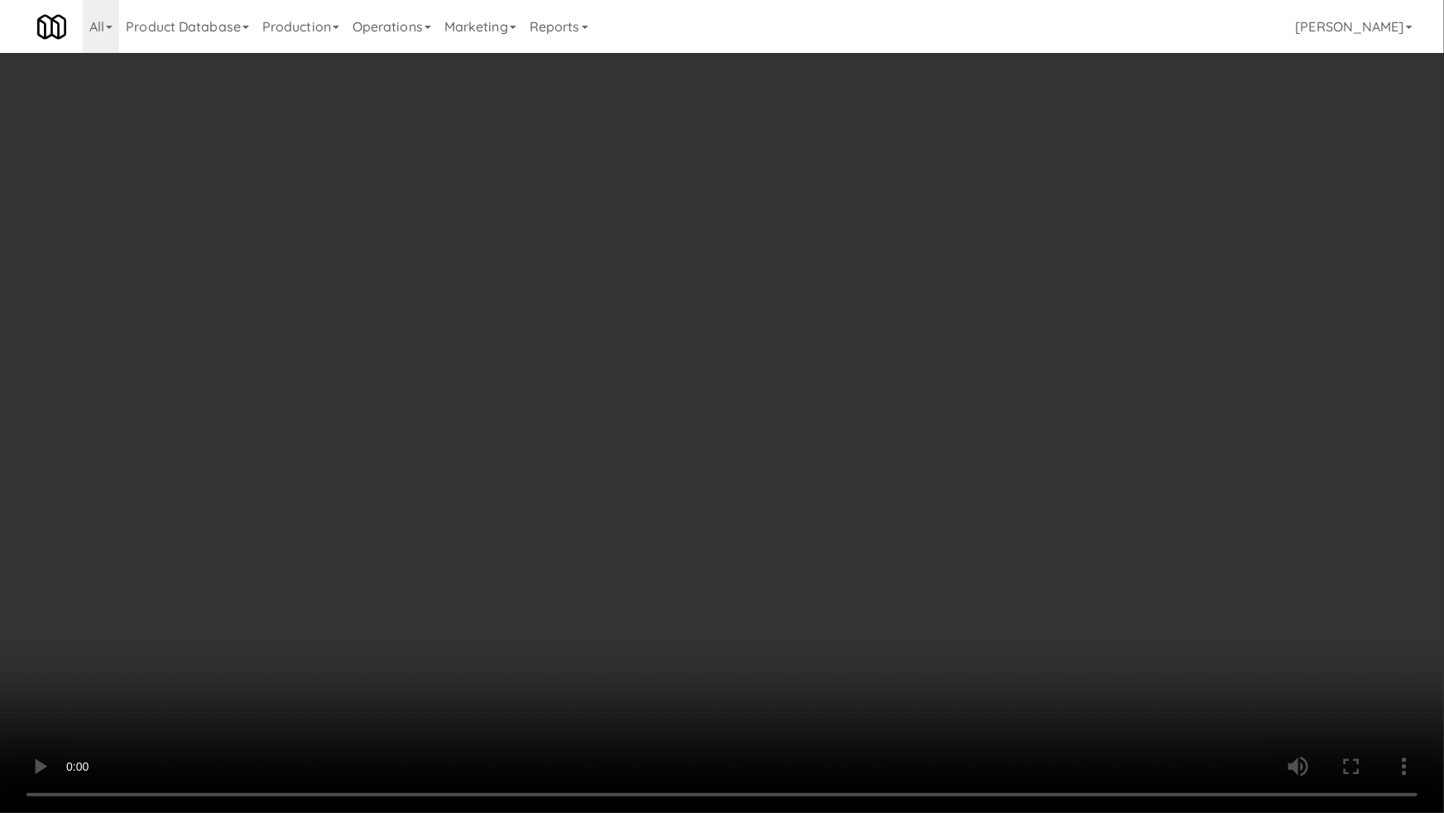
click at [298, 630] on video at bounding box center [722, 406] width 1444 height 813
click at [807, 597] on video at bounding box center [722, 406] width 1444 height 813
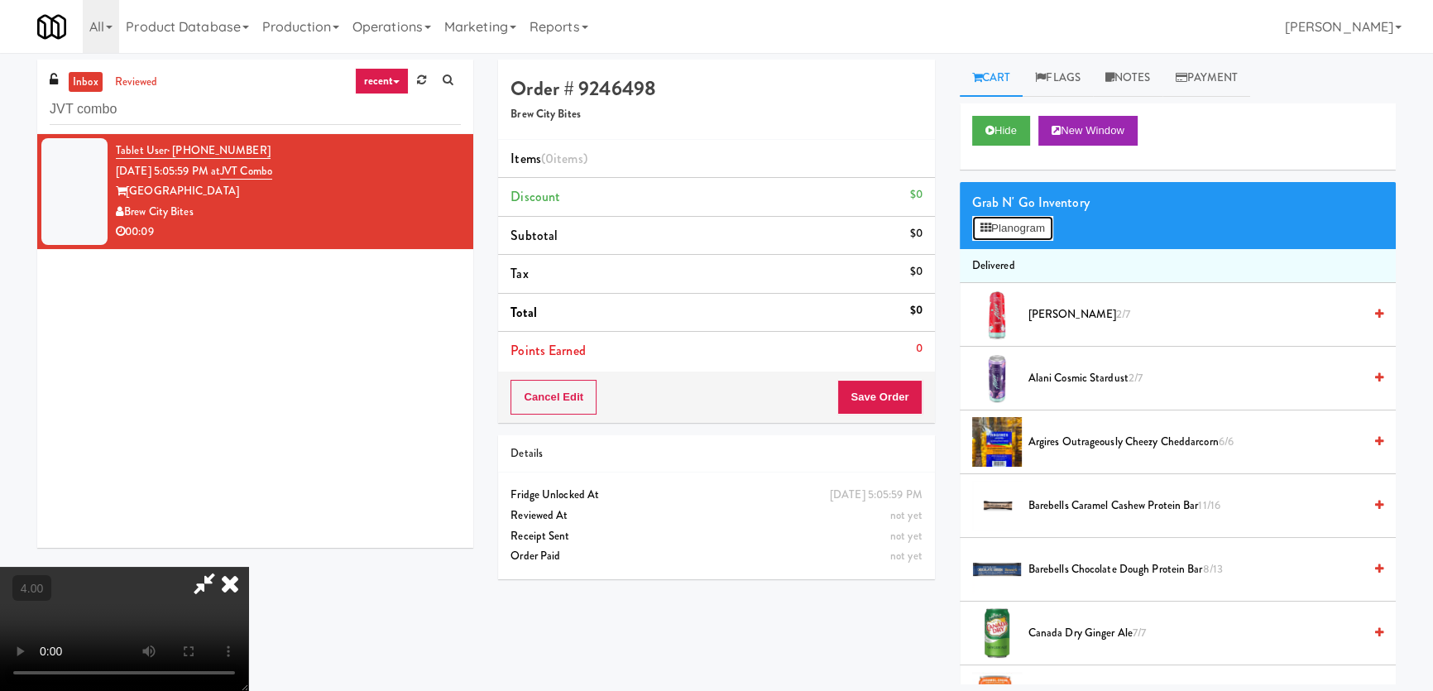
click at [1005, 222] on button "Planogram" at bounding box center [1012, 228] width 81 height 25
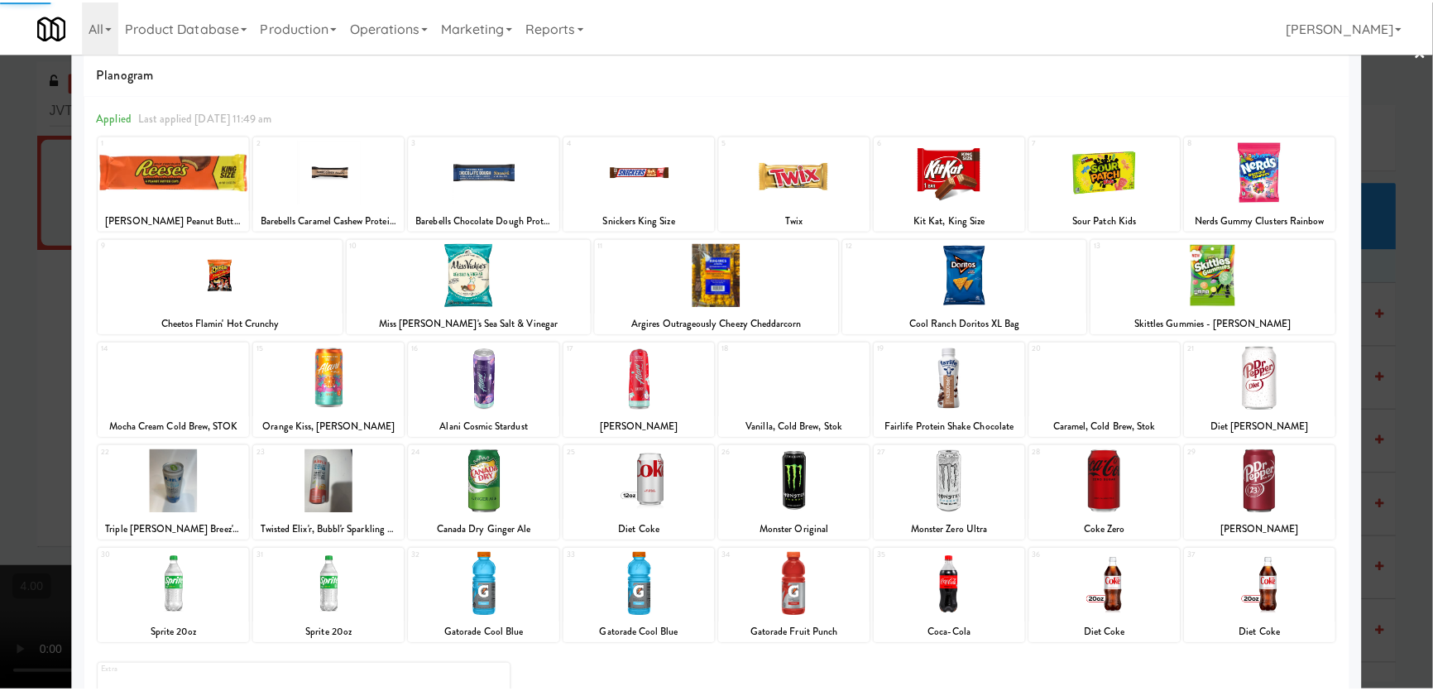
scroll to position [121, 0]
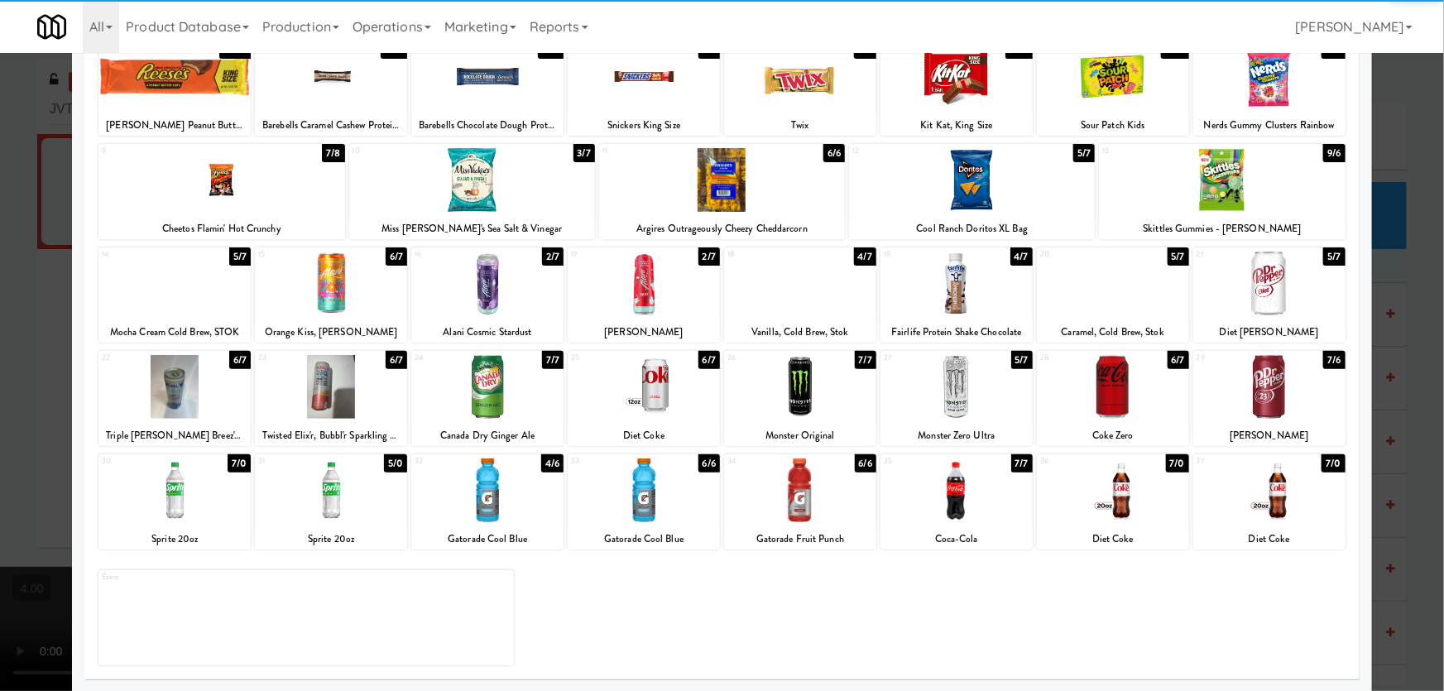
click at [1074, 492] on div at bounding box center [1113, 490] width 152 height 64
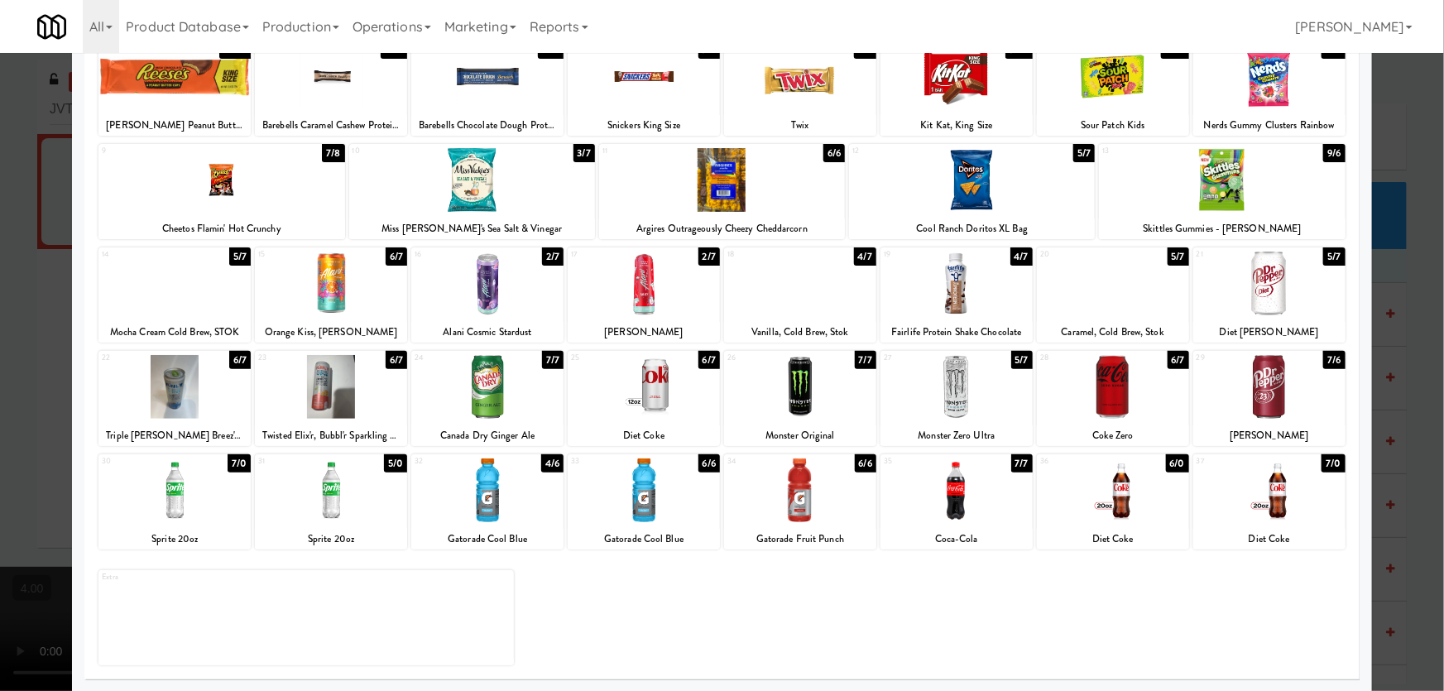
click at [508, 511] on div at bounding box center [487, 490] width 152 height 64
click at [0, 365] on div at bounding box center [722, 345] width 1444 height 691
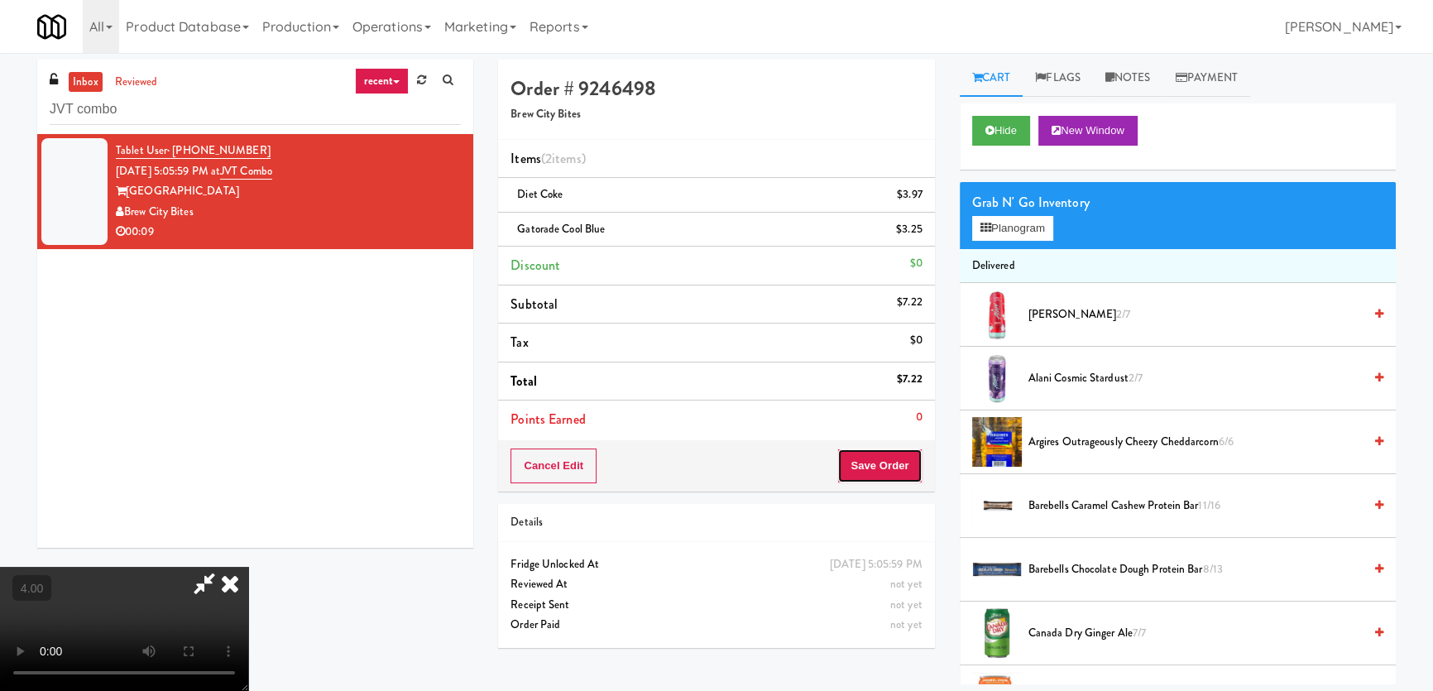
click at [914, 463] on button "Save Order" at bounding box center [879, 465] width 84 height 35
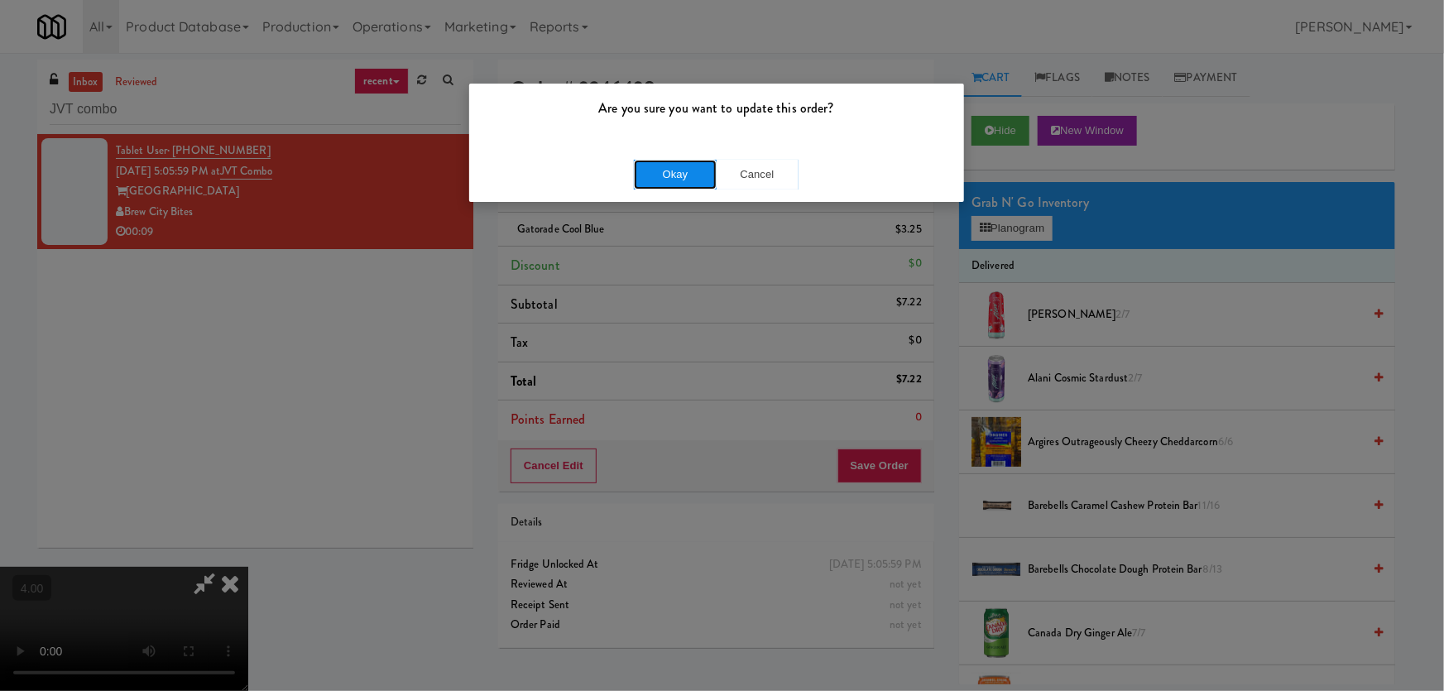
click at [687, 180] on button "Okay" at bounding box center [675, 175] width 83 height 30
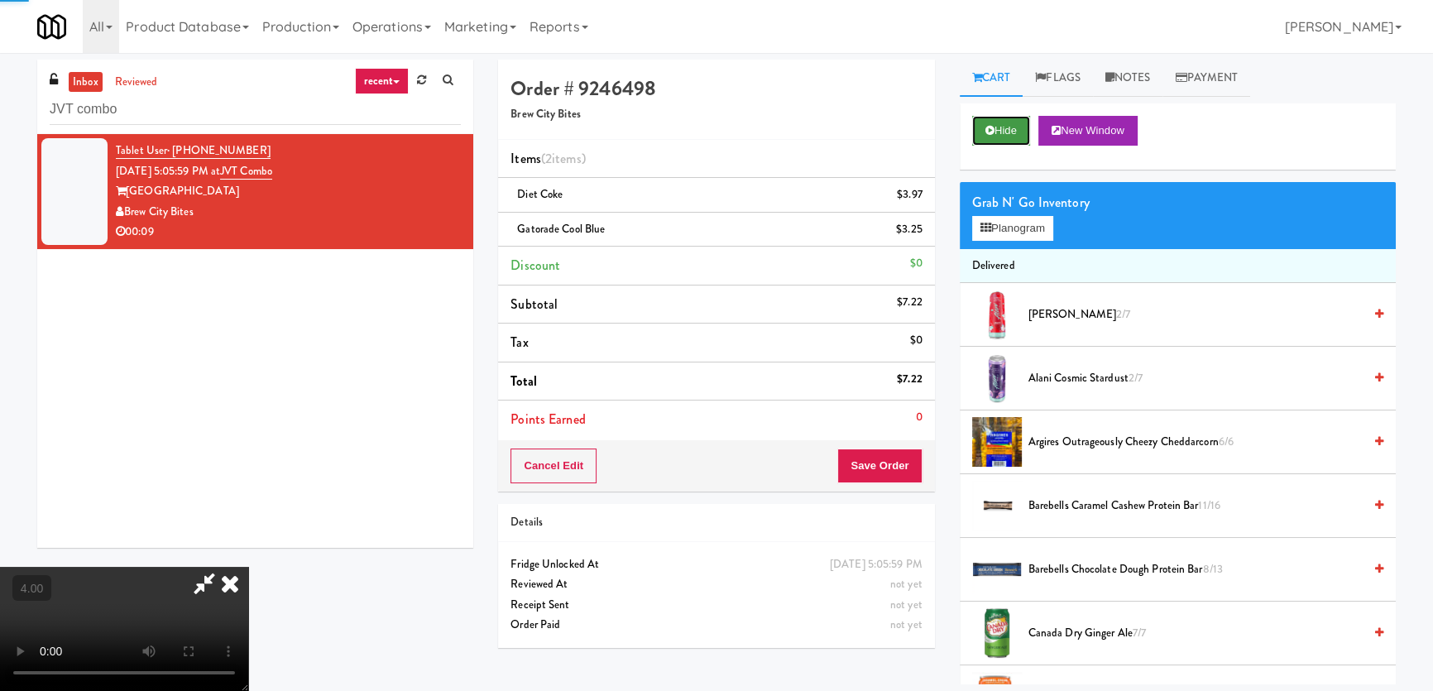
click at [1004, 128] on button "Hide" at bounding box center [1001, 131] width 58 height 30
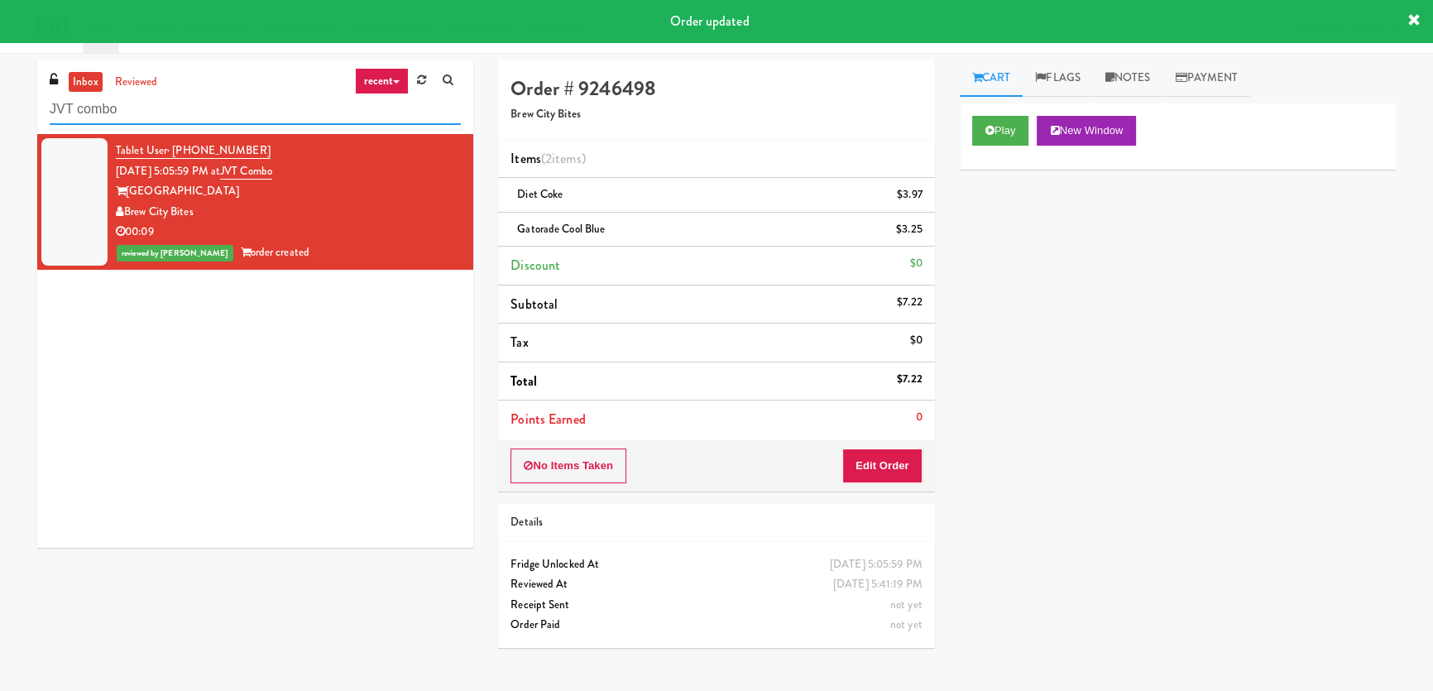
drag, startPoint x: 182, startPoint y: 118, endPoint x: 0, endPoint y: 113, distance: 182.1
click at [0, 113] on div "inbox reviewed recent all unclear take inventory issue suspicious failed recent…" at bounding box center [716, 372] width 1433 height 625
paste input "Sharpest Rides - Cooler 2"
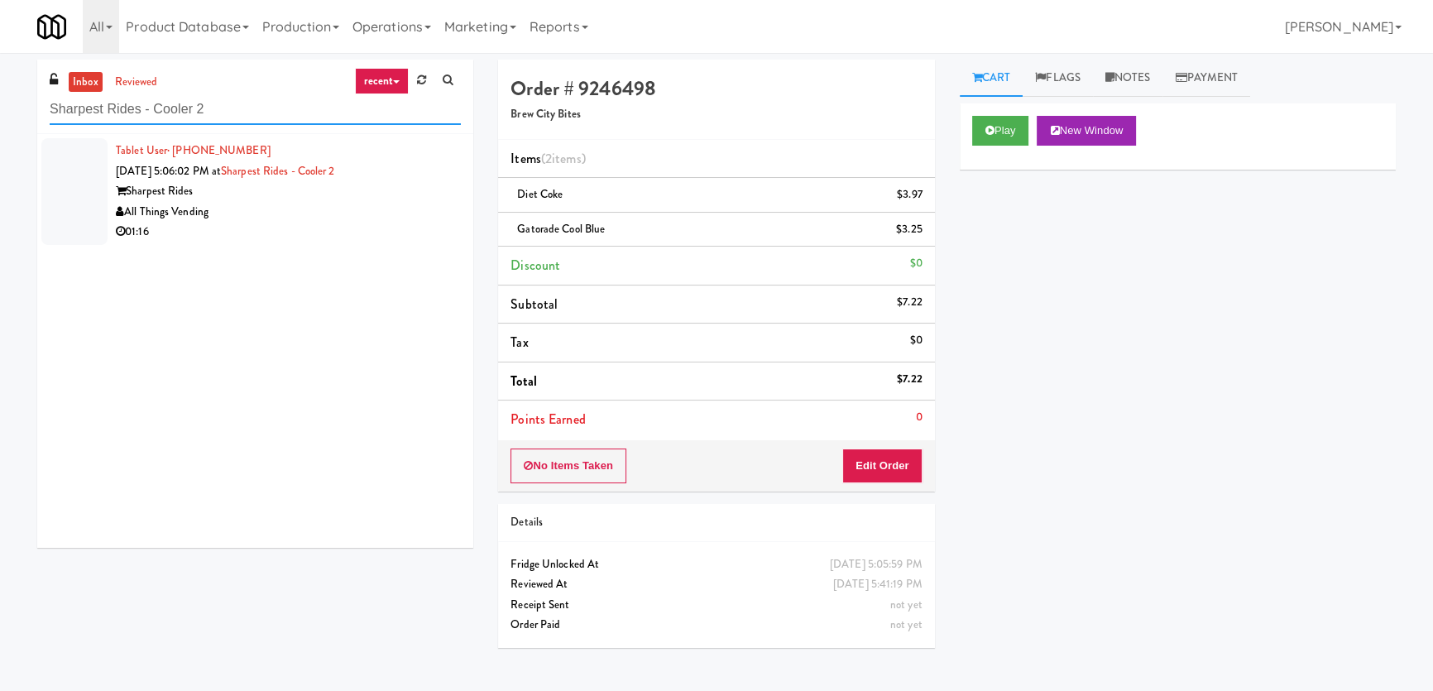
scroll to position [52, 0]
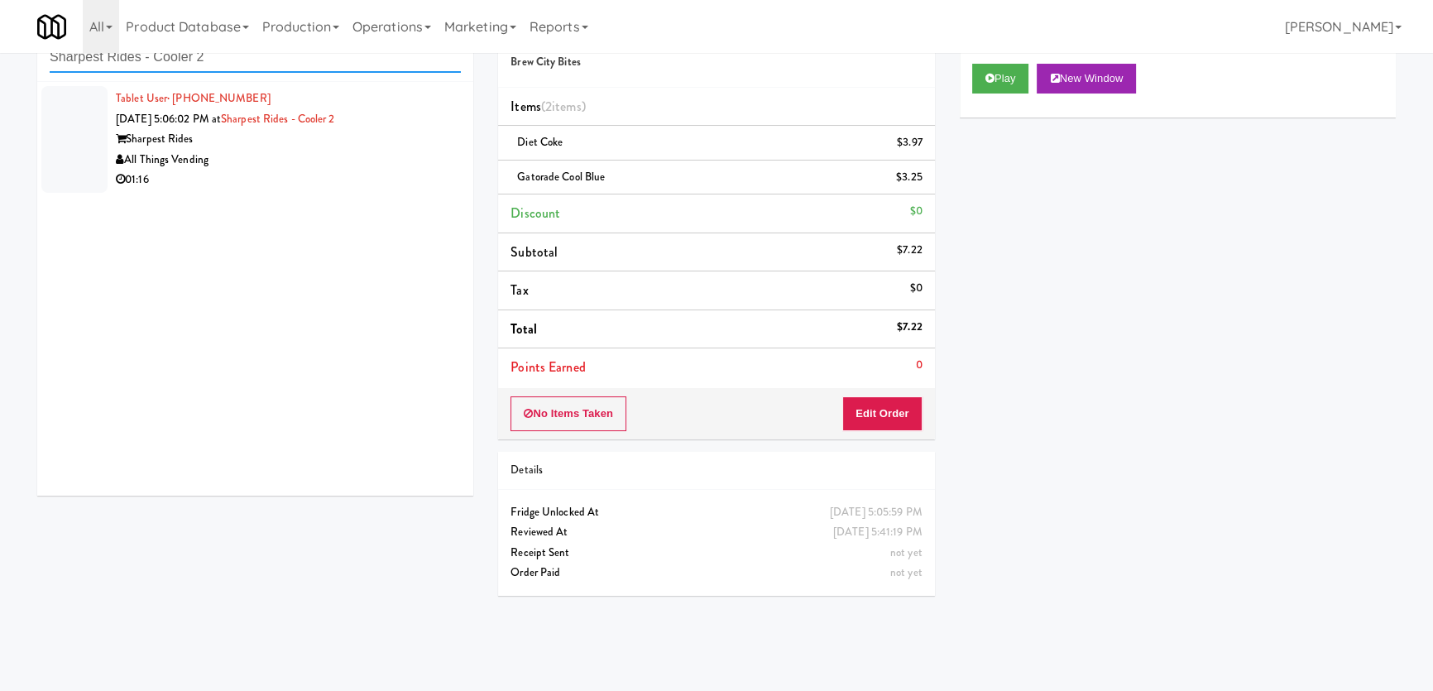
type input "Sharpest Rides - Cooler 2"
click at [347, 166] on div "All Things Vending" at bounding box center [288, 160] width 345 height 21
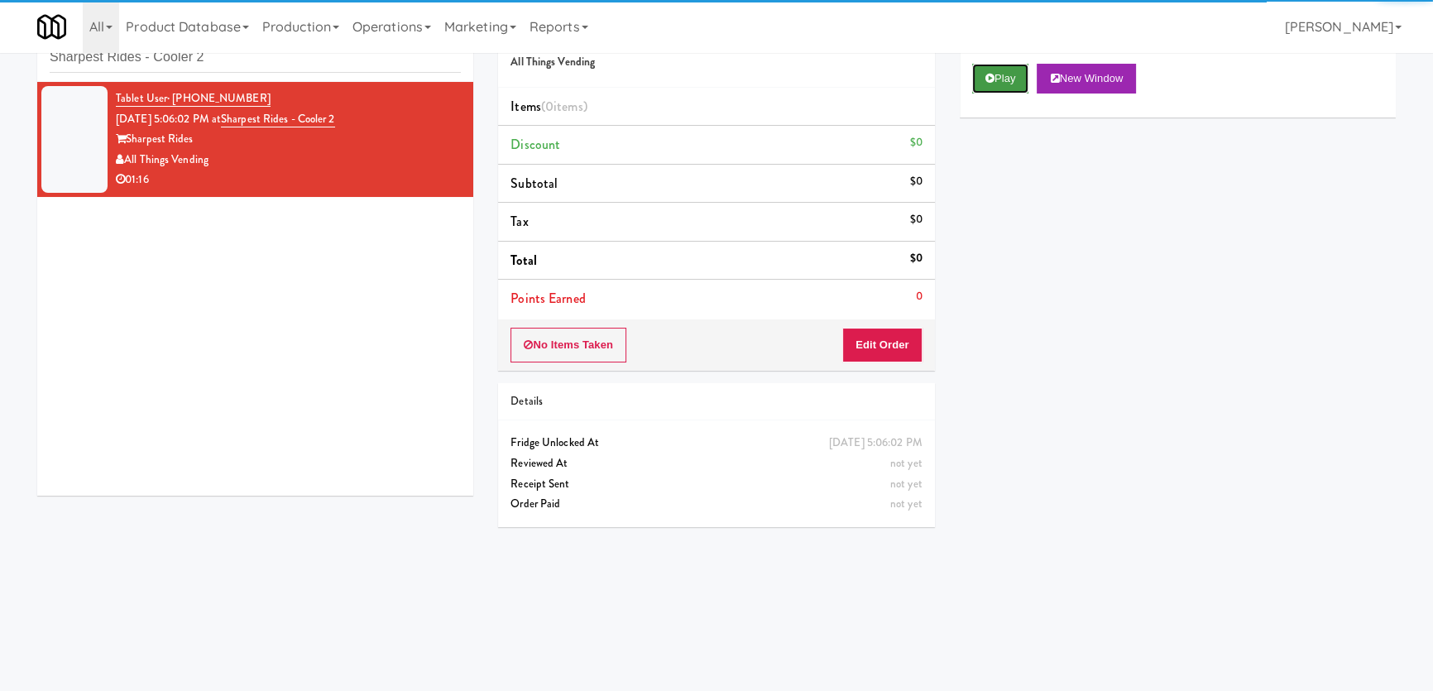
click at [979, 85] on button "Play" at bounding box center [1000, 79] width 57 height 30
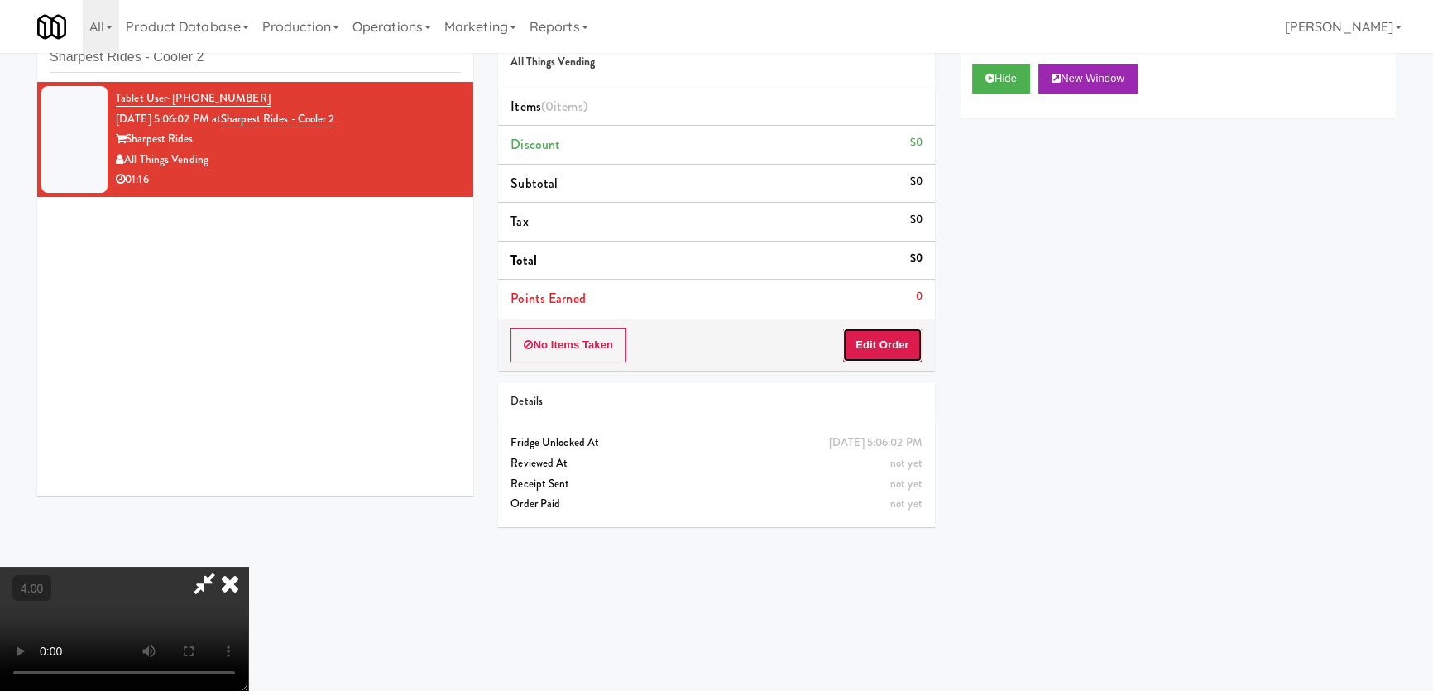
click at [869, 332] on button "Edit Order" at bounding box center [882, 345] width 80 height 35
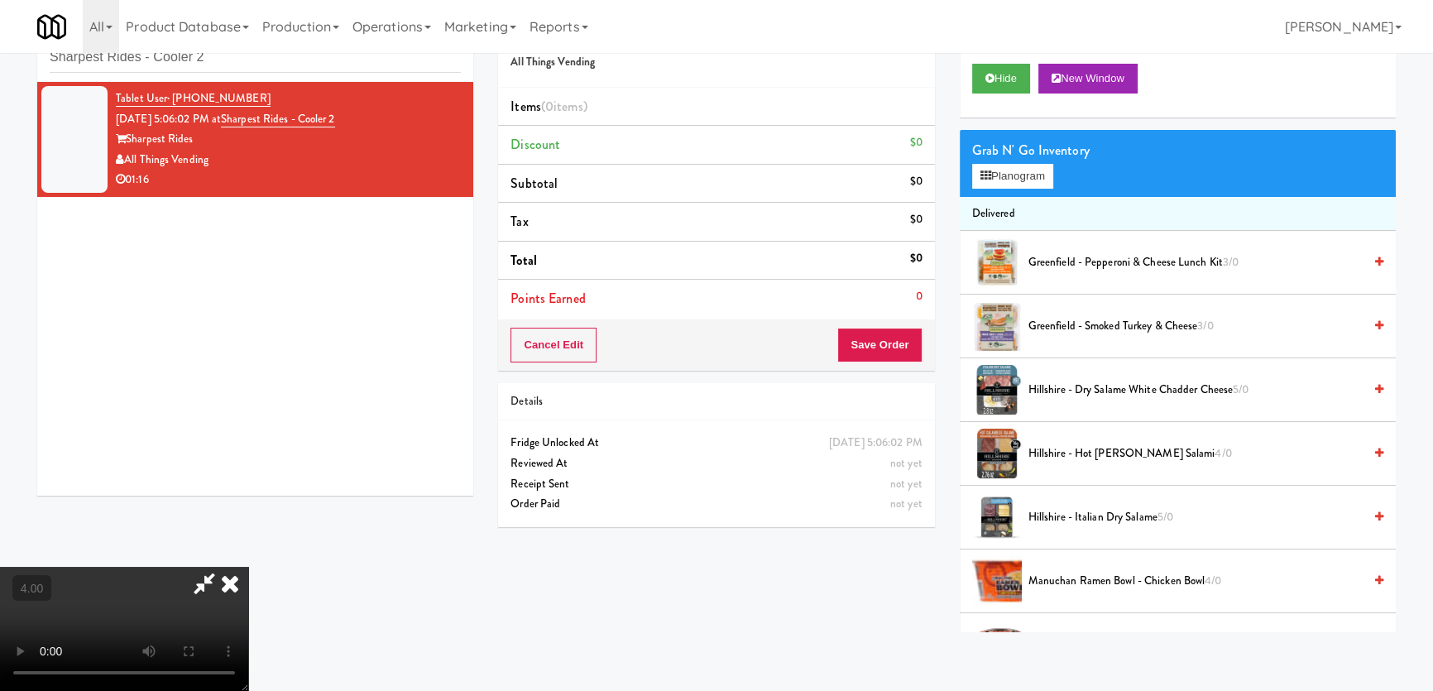
click at [248, 567] on video at bounding box center [124, 629] width 248 height 124
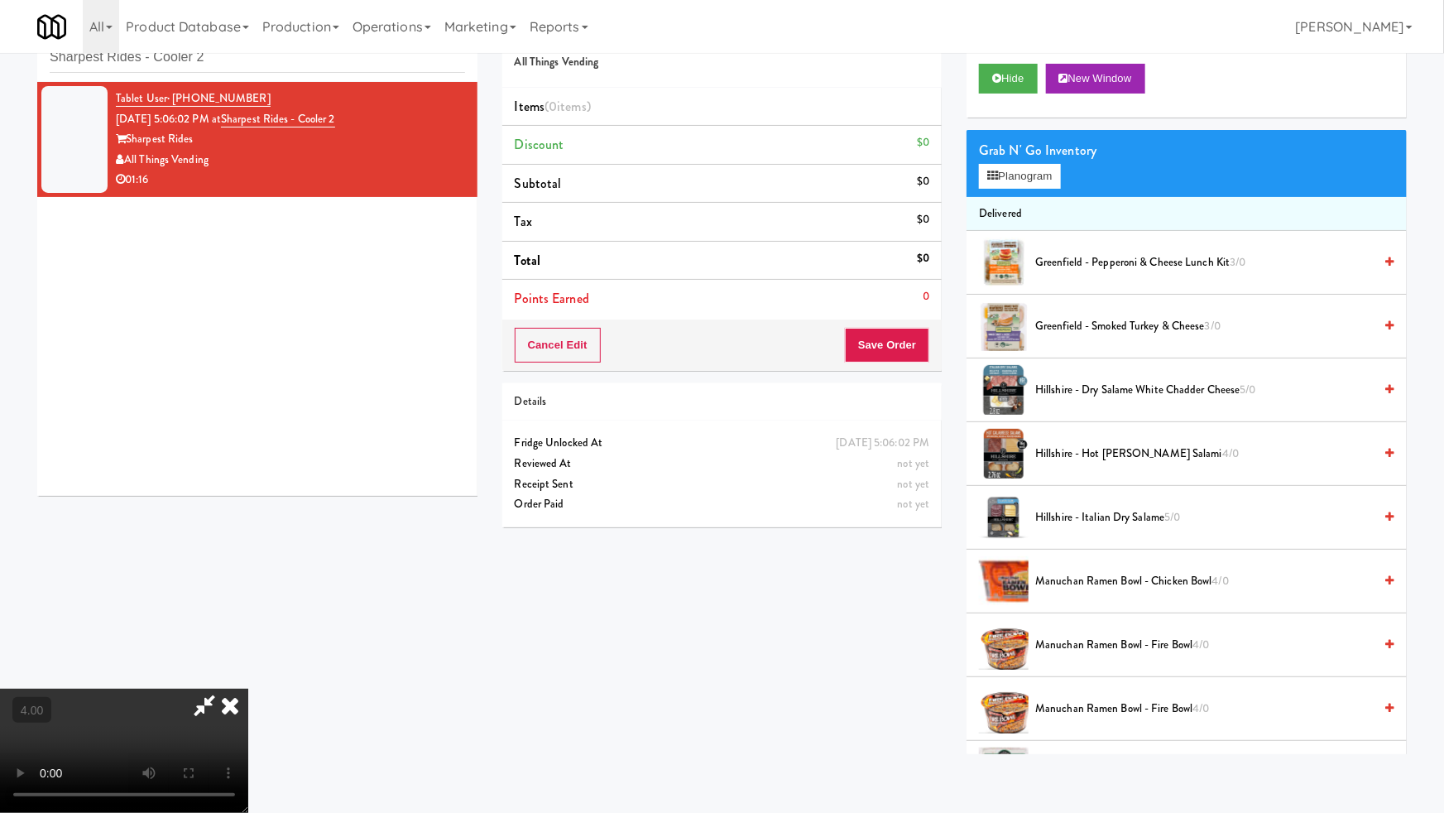
click at [248, 688] on video at bounding box center [124, 750] width 248 height 124
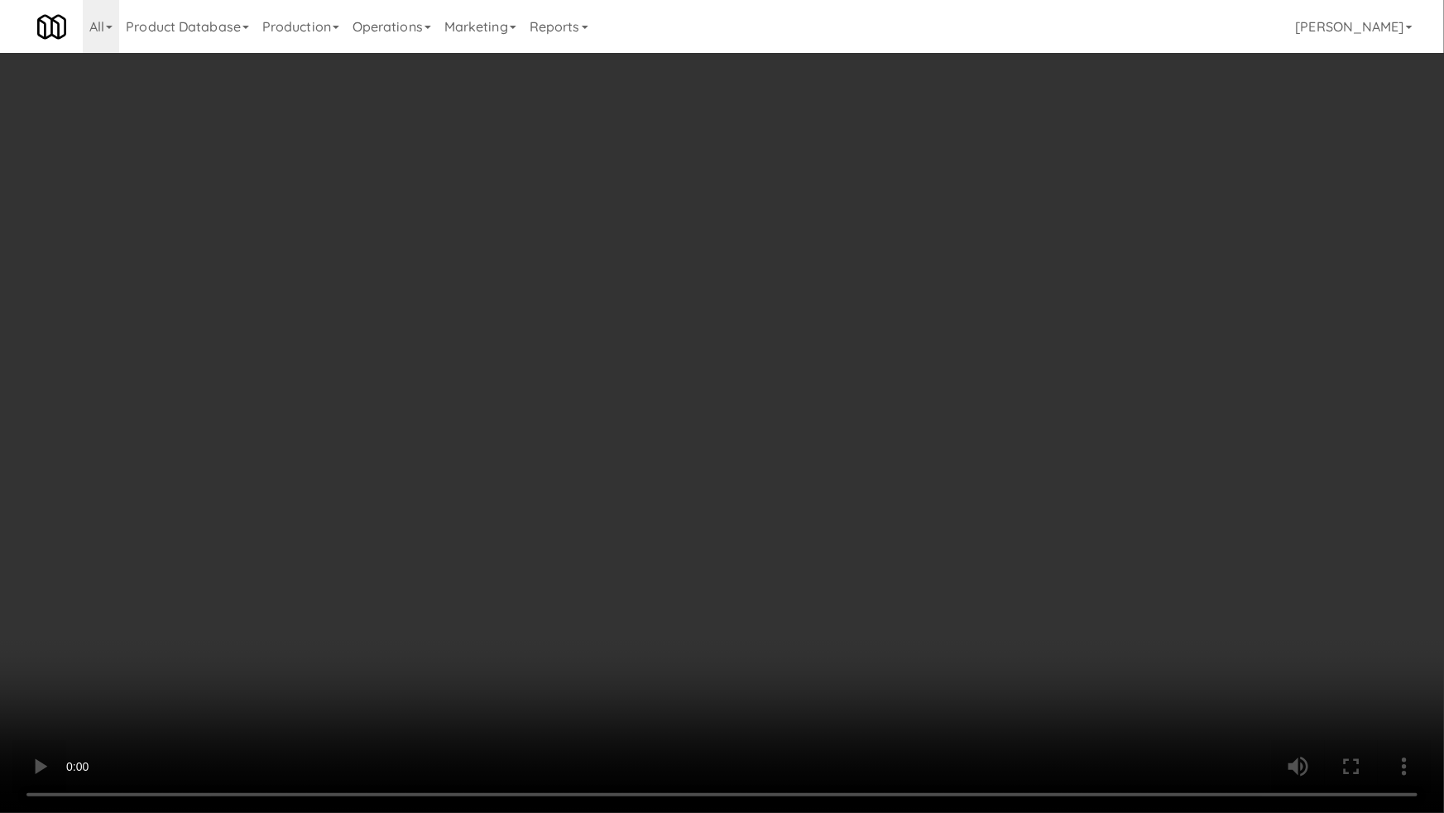
click at [694, 528] on video at bounding box center [722, 406] width 1444 height 813
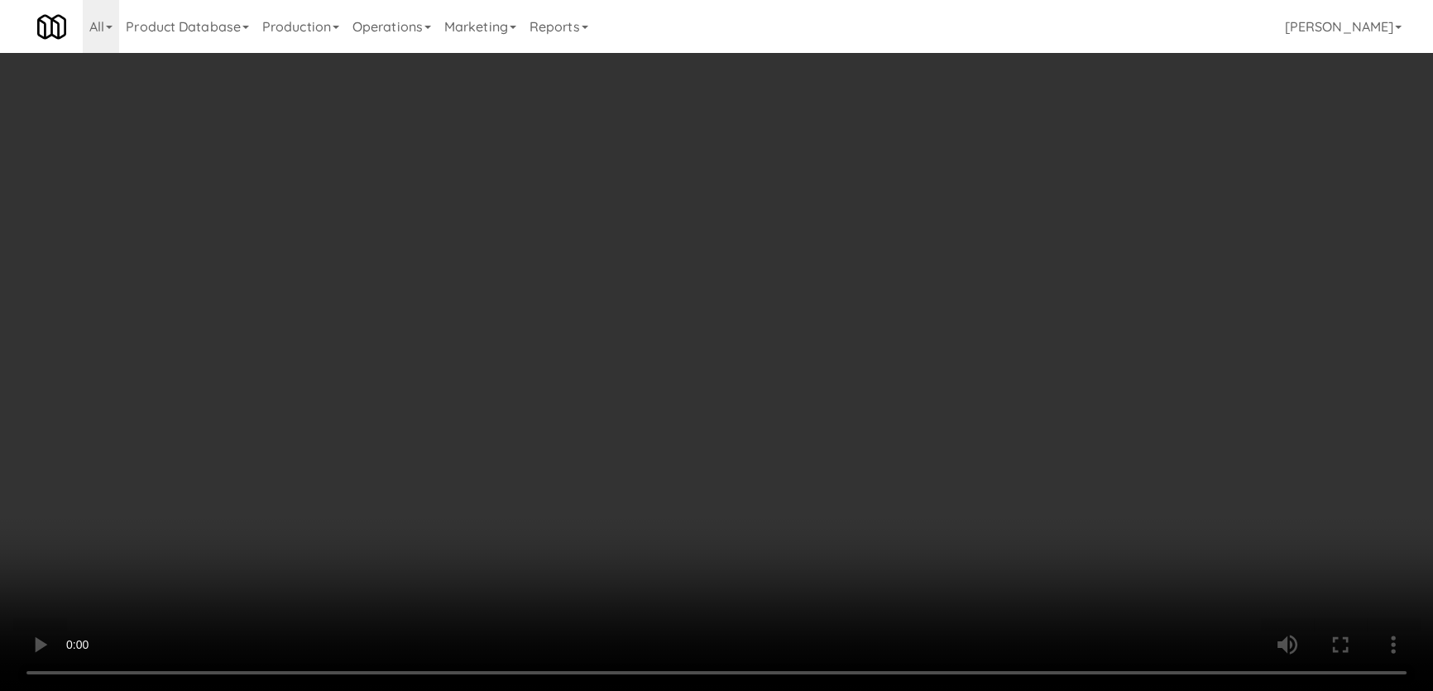
click at [694, 437] on video at bounding box center [716, 345] width 1433 height 691
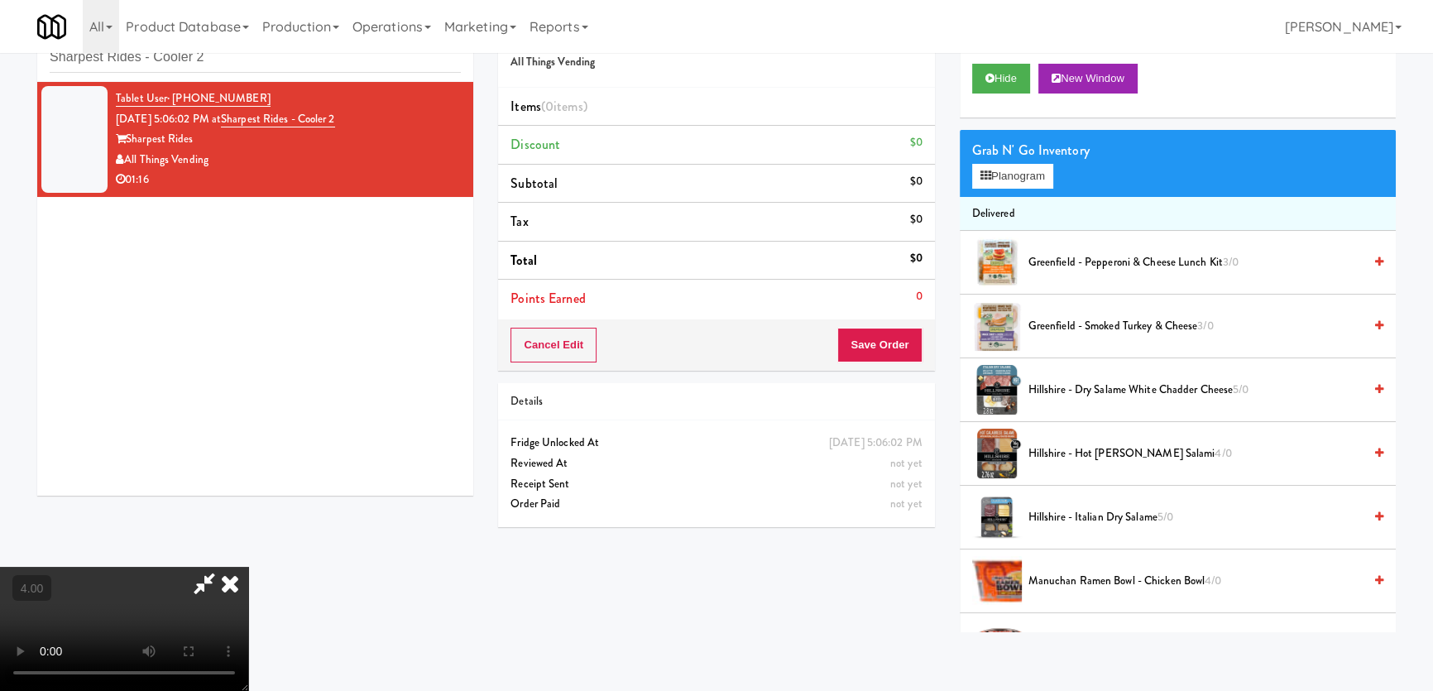
click at [248, 567] on video at bounding box center [124, 629] width 248 height 124
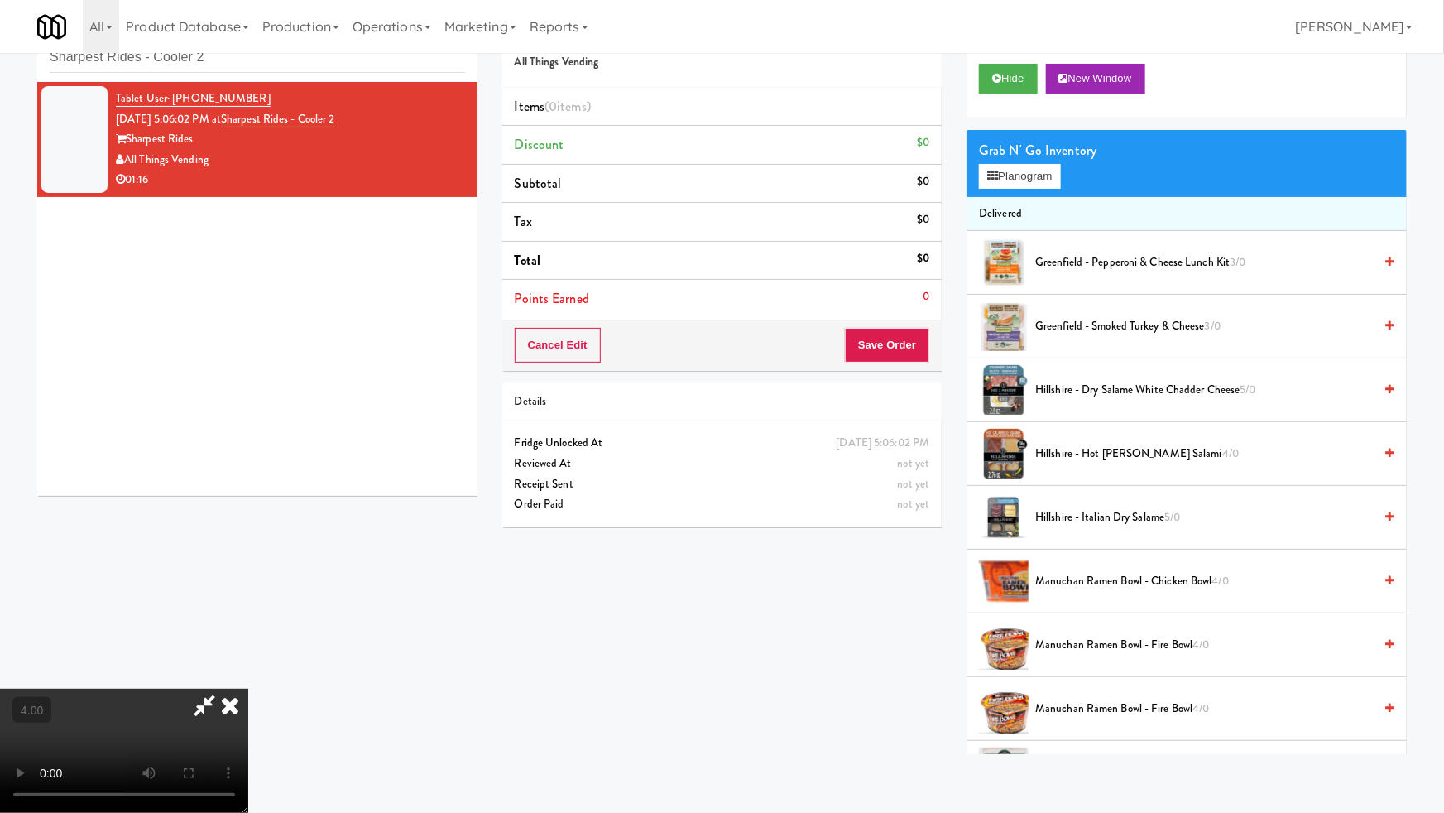
click at [248, 688] on video at bounding box center [124, 750] width 248 height 124
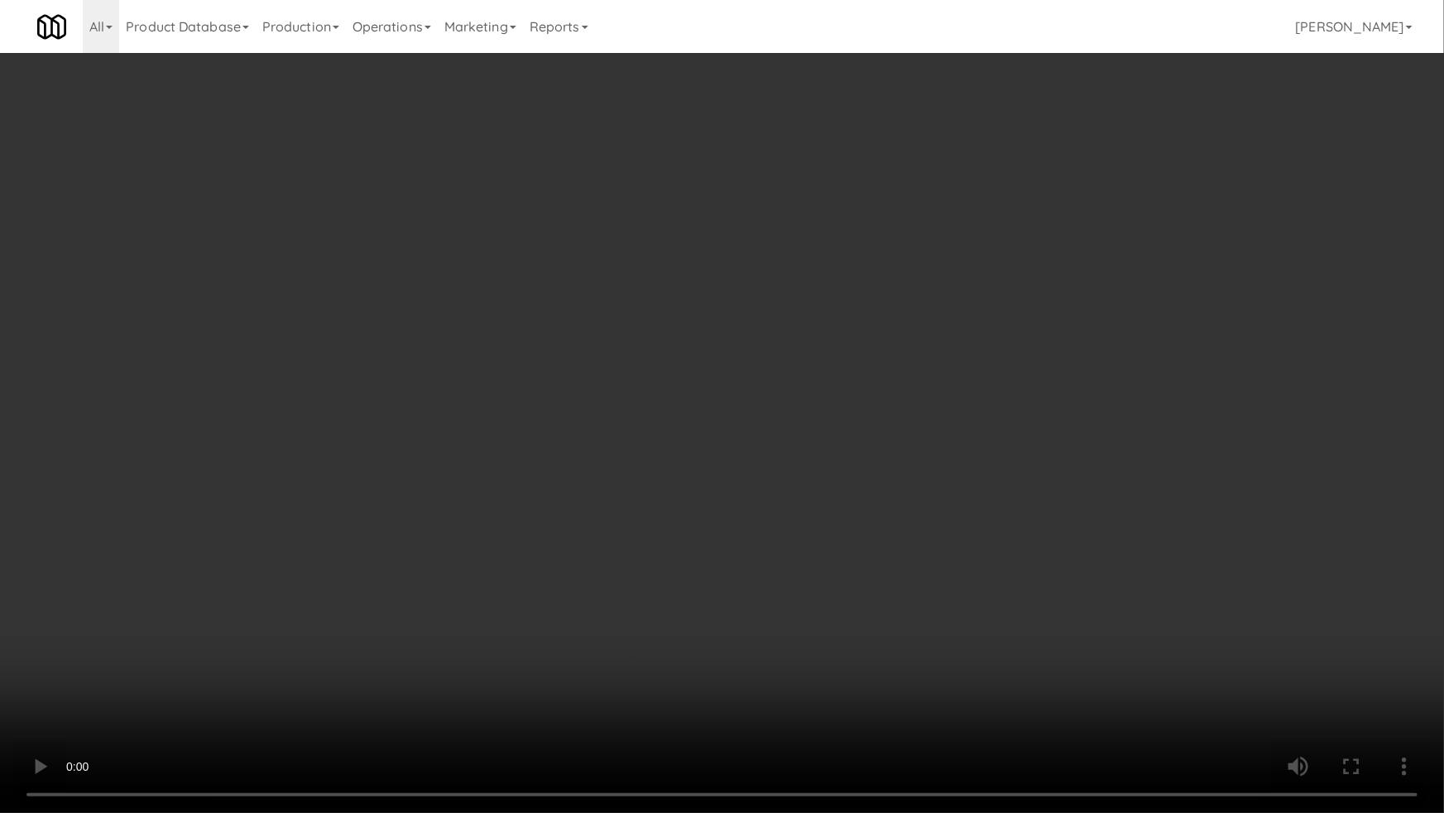
click at [560, 690] on video at bounding box center [722, 406] width 1444 height 813
click at [564, 690] on video at bounding box center [722, 406] width 1444 height 813
click at [699, 690] on video at bounding box center [722, 406] width 1444 height 813
click at [654, 679] on video at bounding box center [722, 406] width 1444 height 813
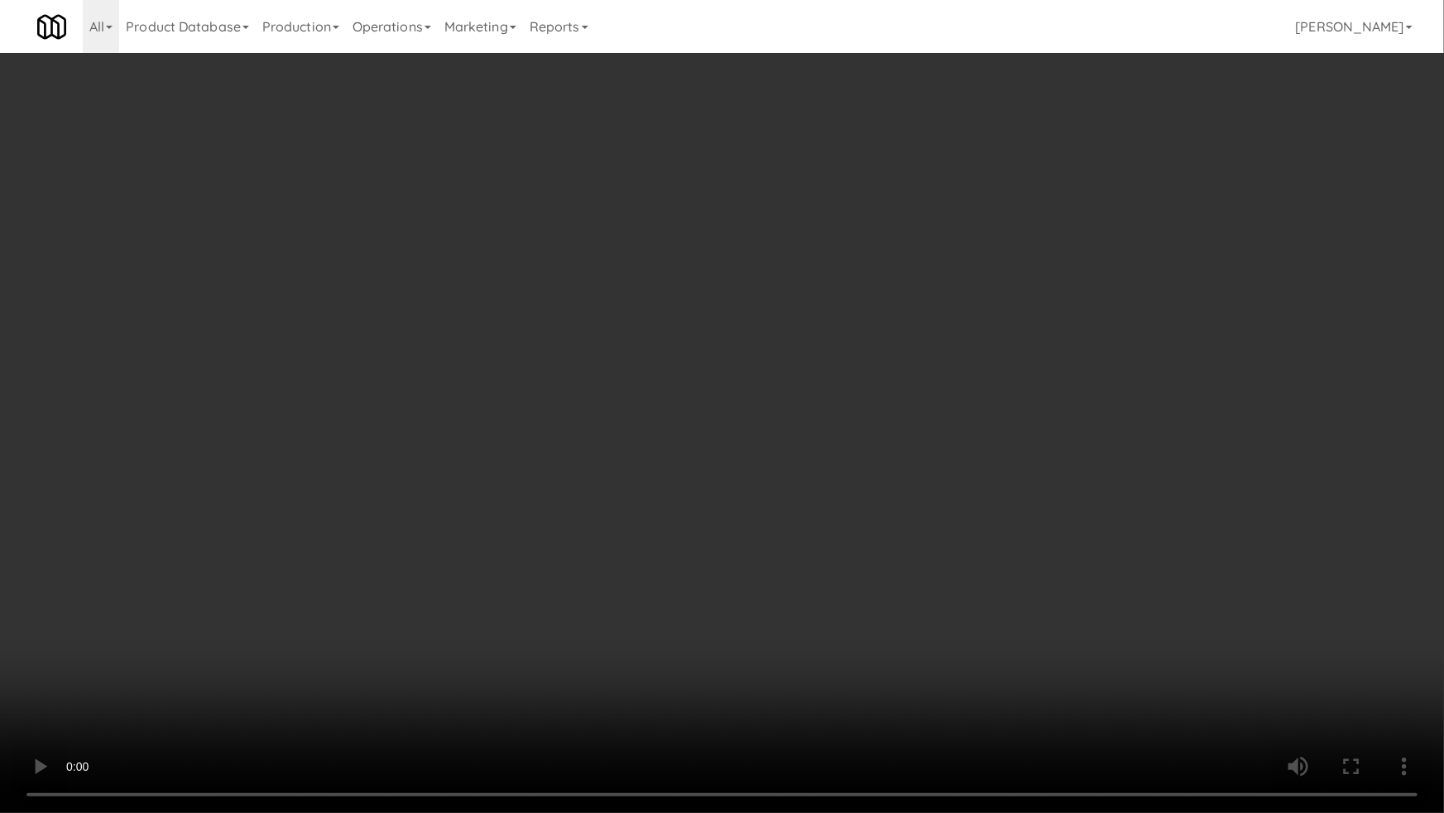
click at [654, 679] on video at bounding box center [722, 406] width 1444 height 813
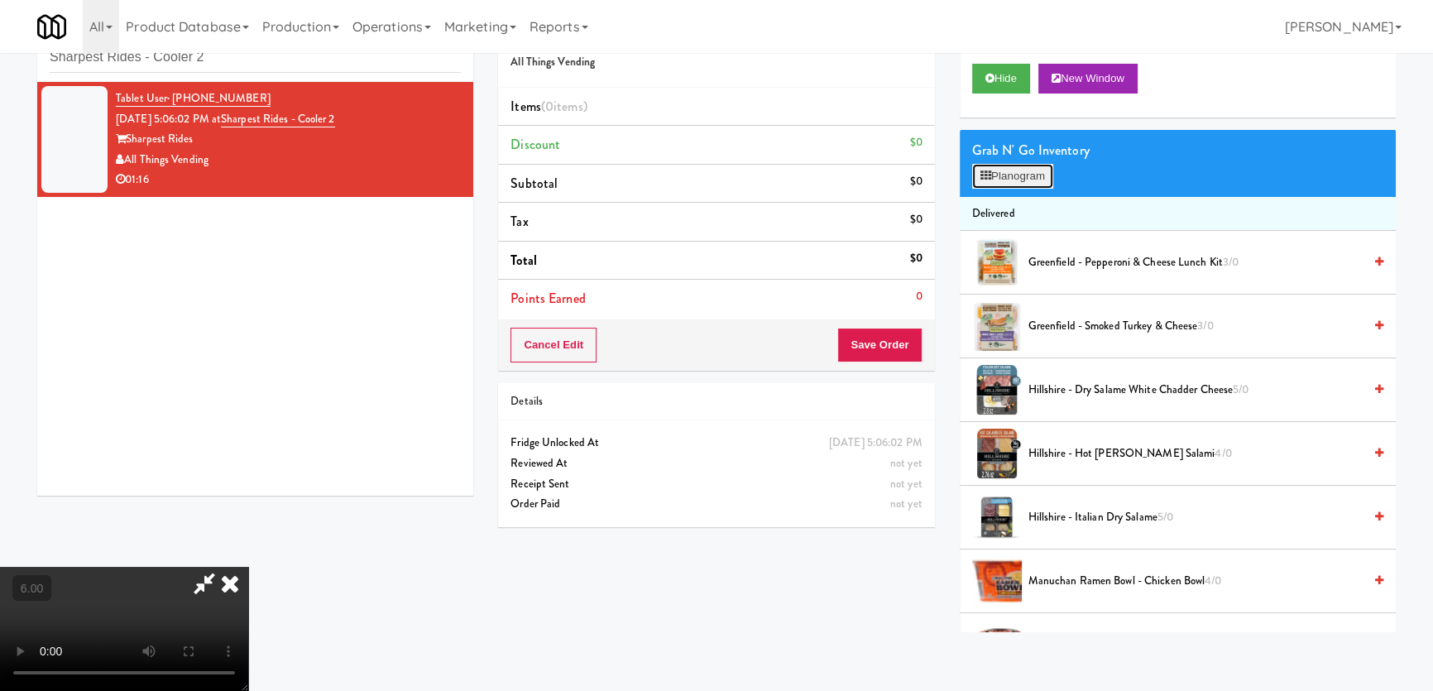
click at [1024, 183] on button "Planogram" at bounding box center [1012, 176] width 81 height 25
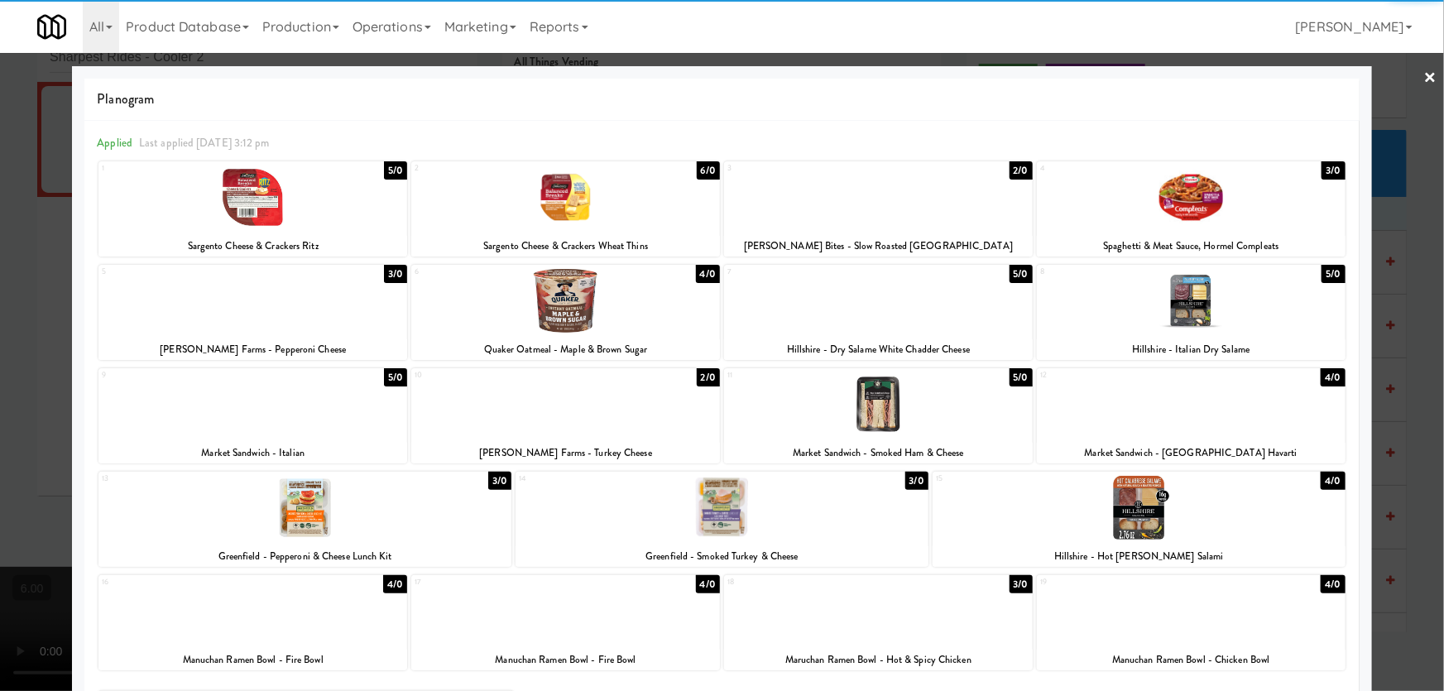
click at [1278, 295] on div at bounding box center [1191, 301] width 309 height 64
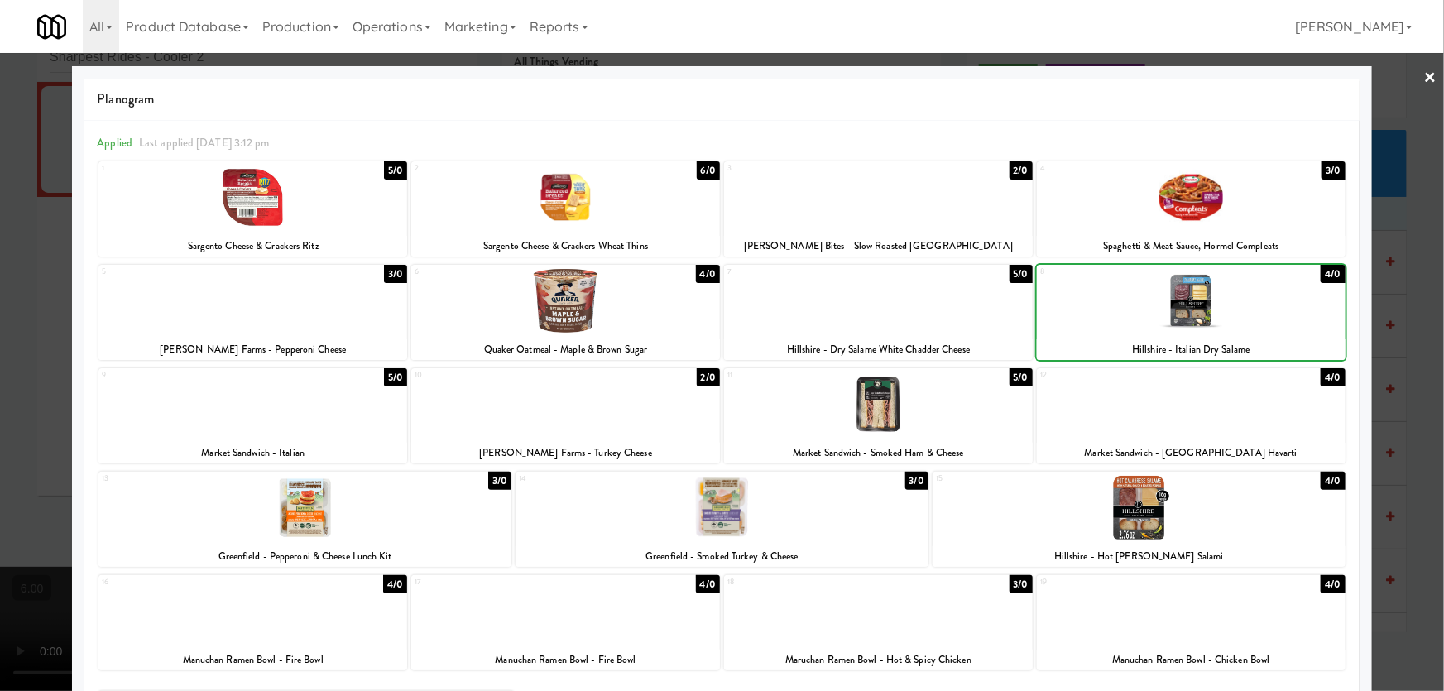
click at [1278, 295] on div at bounding box center [1191, 301] width 309 height 64
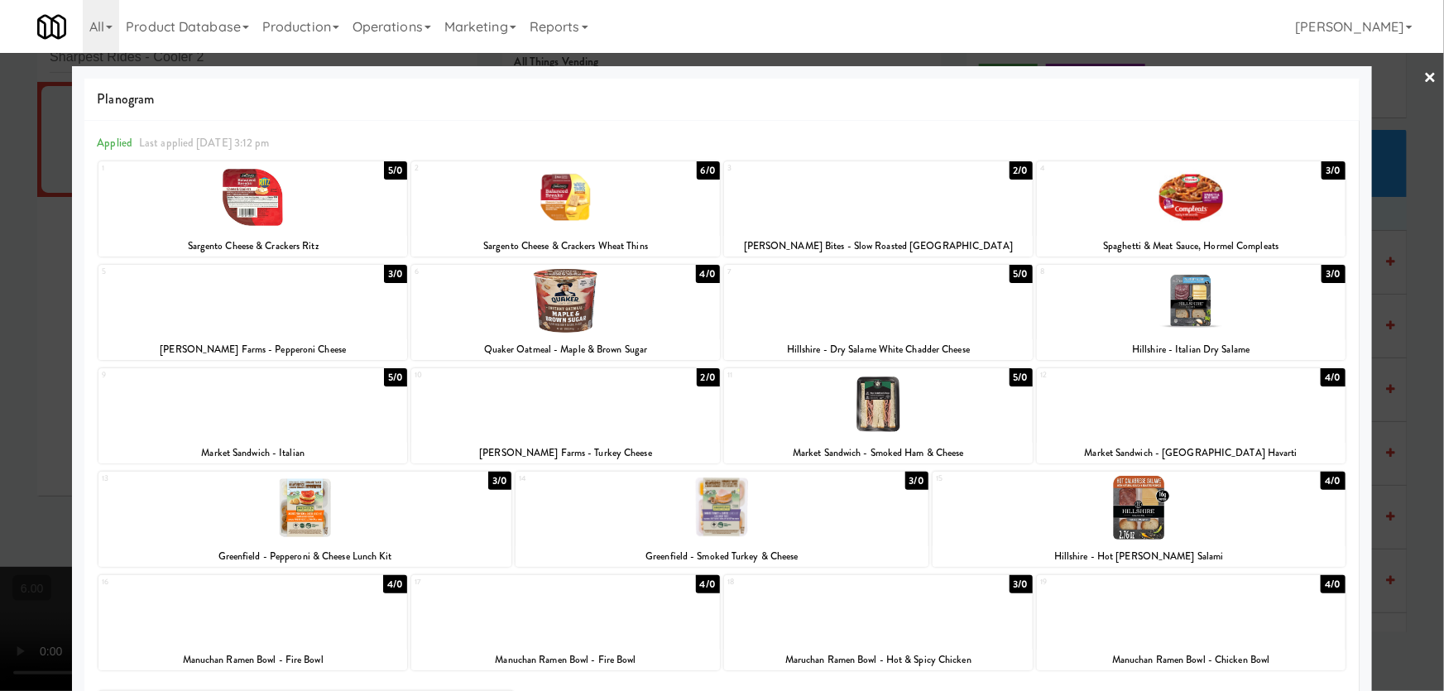
click at [1411, 214] on div at bounding box center [722, 345] width 1444 height 691
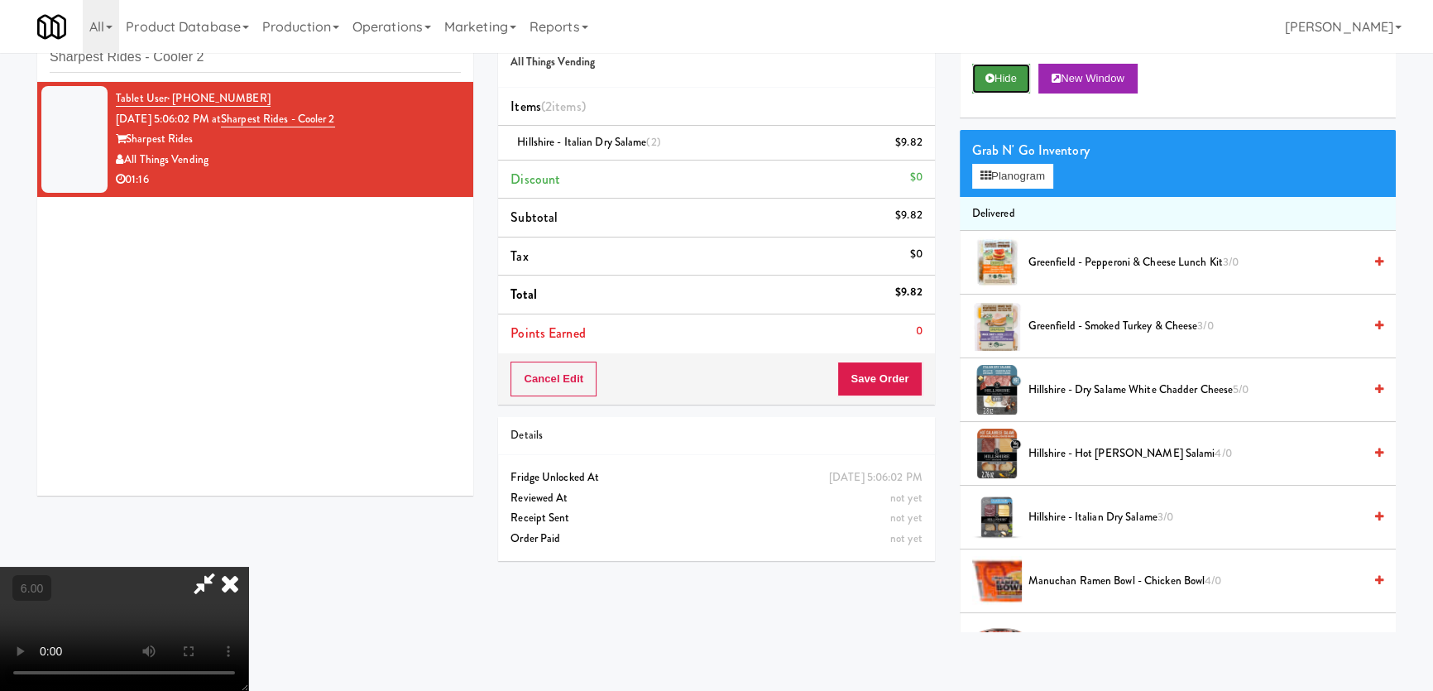
click at [995, 79] on button "Hide" at bounding box center [1001, 79] width 58 height 30
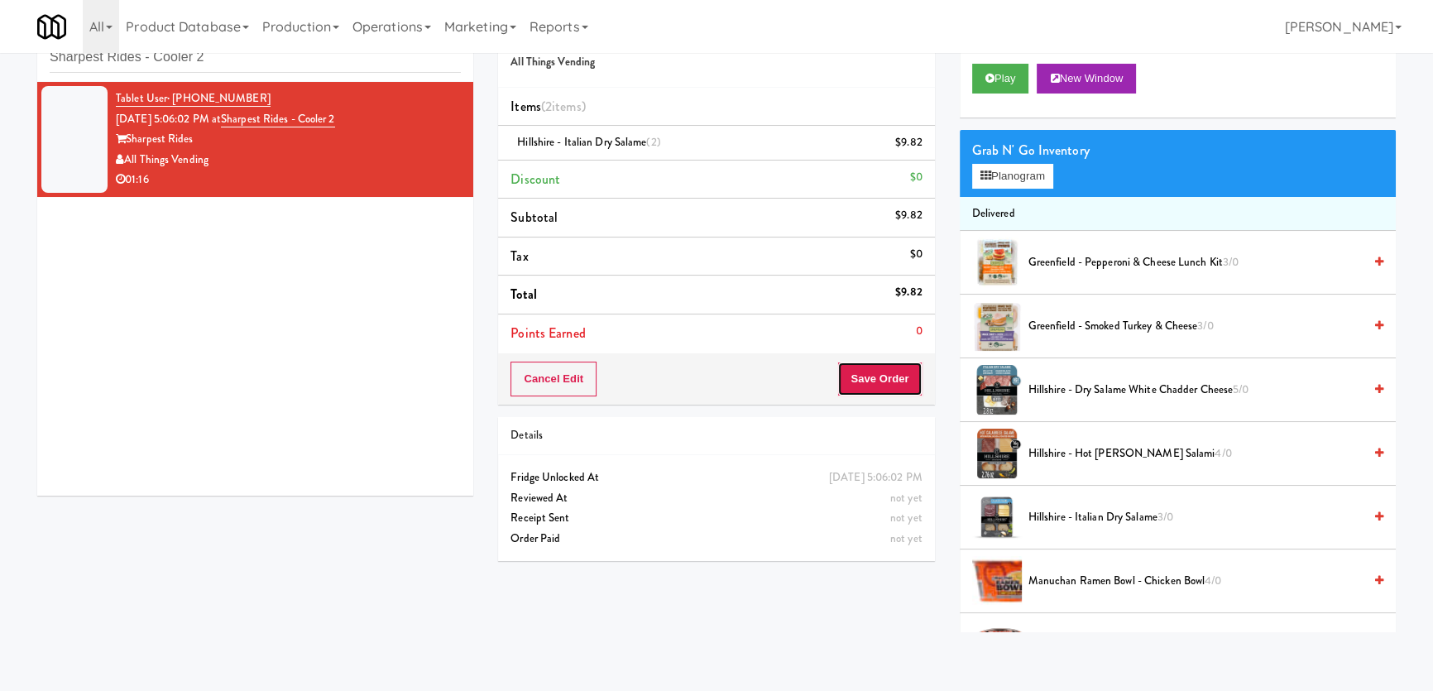
click at [856, 376] on button "Save Order" at bounding box center [879, 379] width 84 height 35
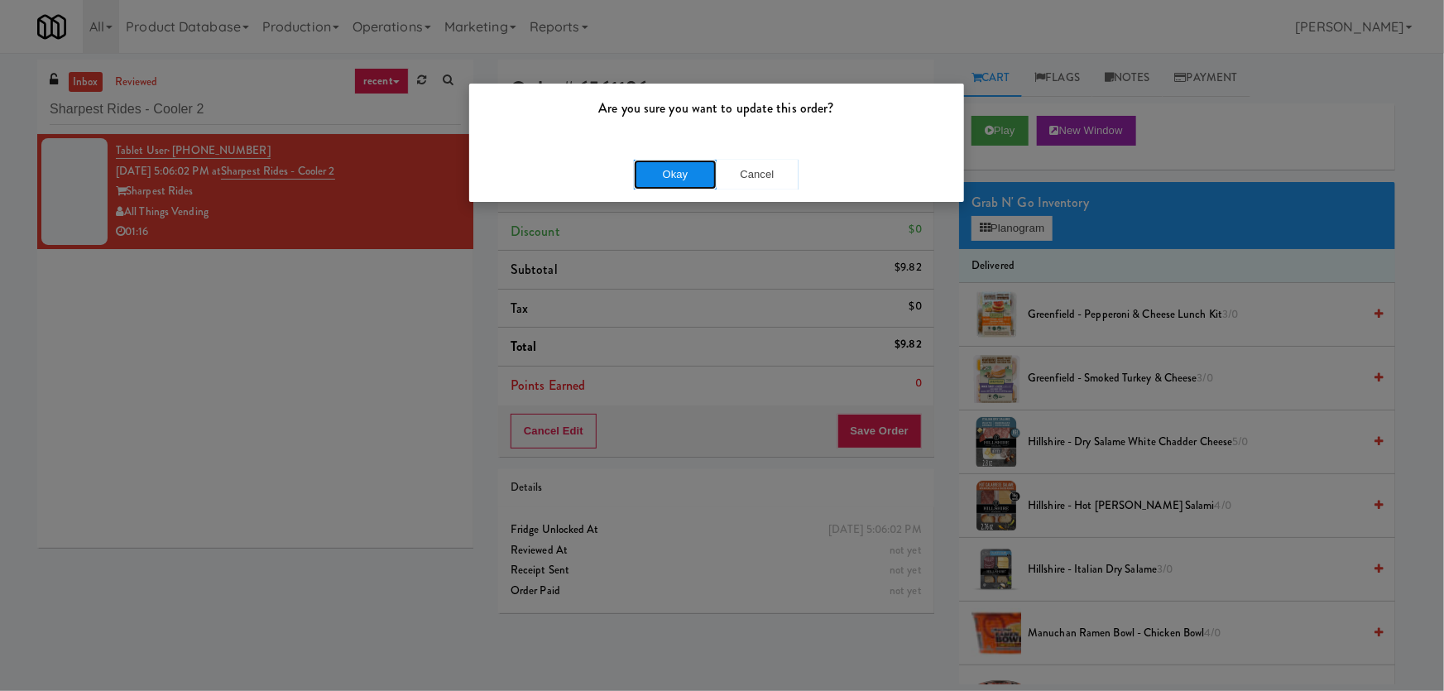
click at [662, 180] on button "Okay" at bounding box center [675, 175] width 83 height 30
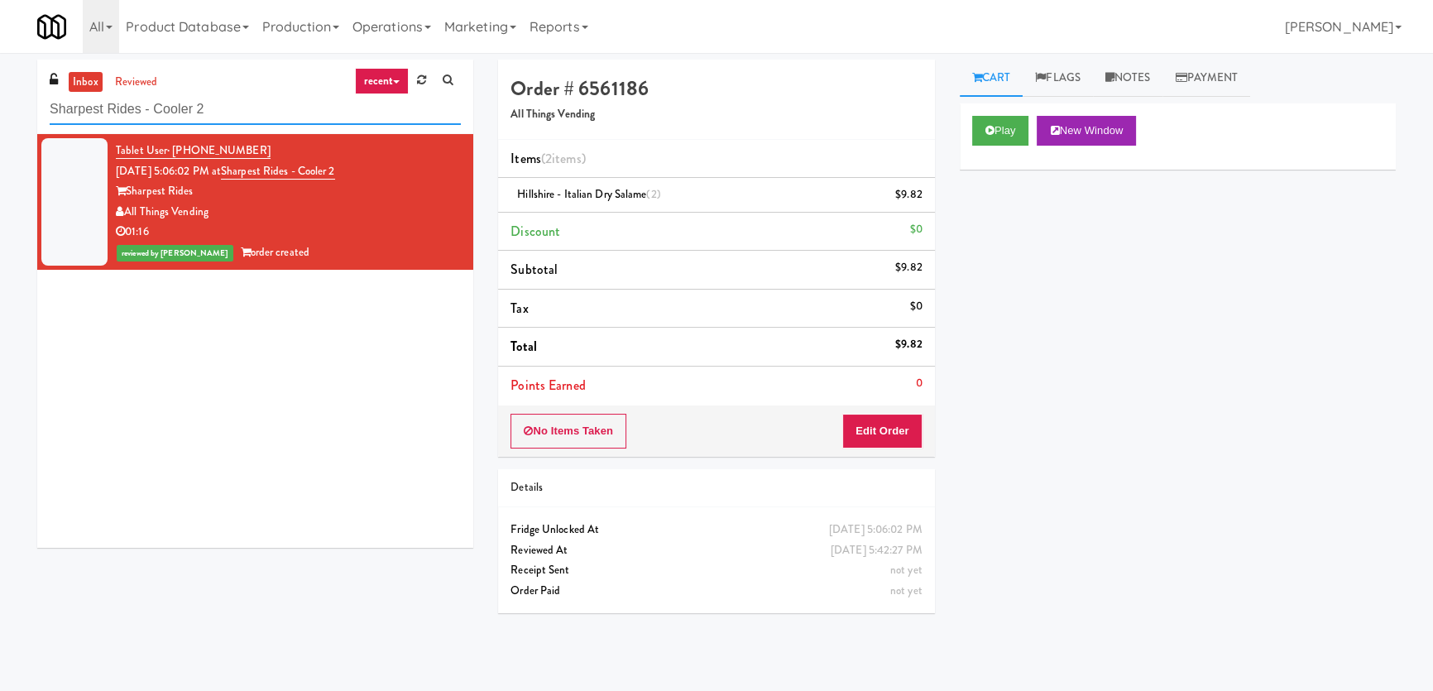
paste input "Park Place - Cooler - Left"
drag, startPoint x: 88, startPoint y: 113, endPoint x: 0, endPoint y: 115, distance: 87.7
click at [0, 115] on div "inbox reviewed recent all unclear take inventory issue suspicious failed recent…" at bounding box center [716, 372] width 1433 height 625
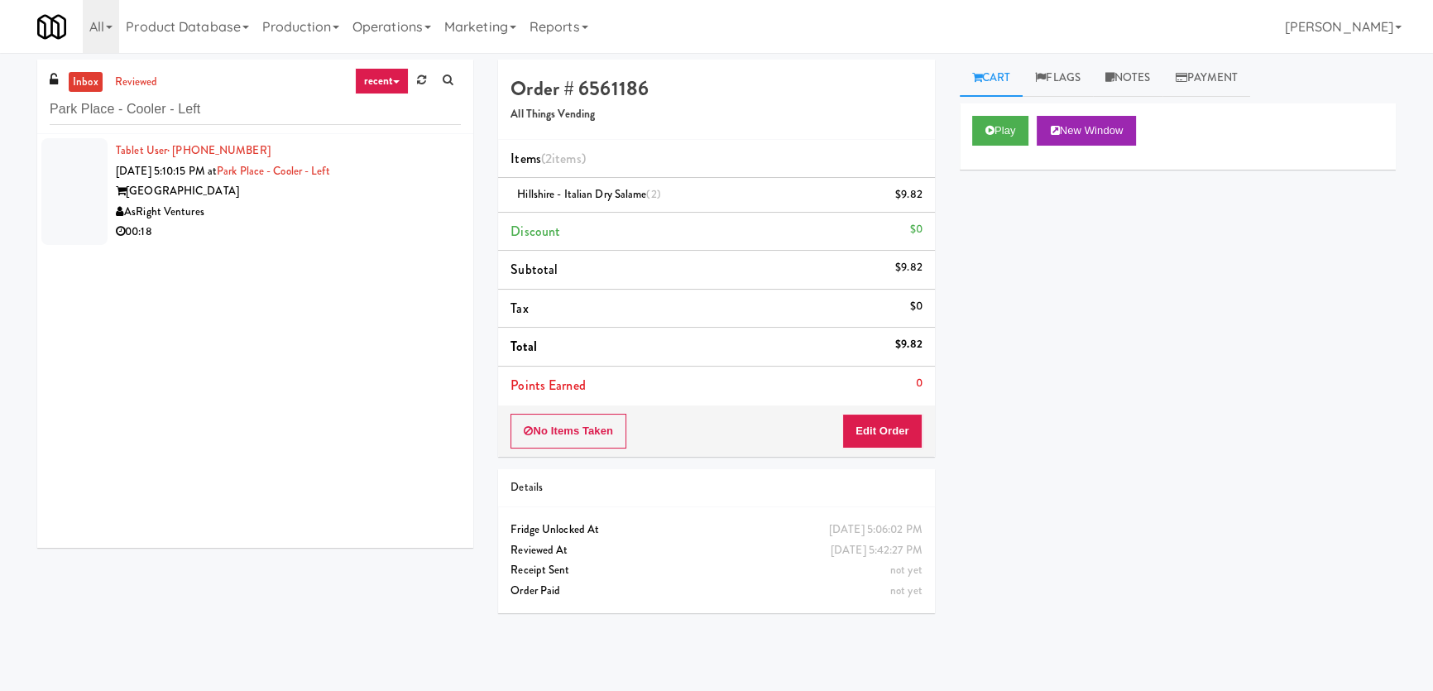
click at [388, 223] on div "00:18" at bounding box center [288, 232] width 345 height 21
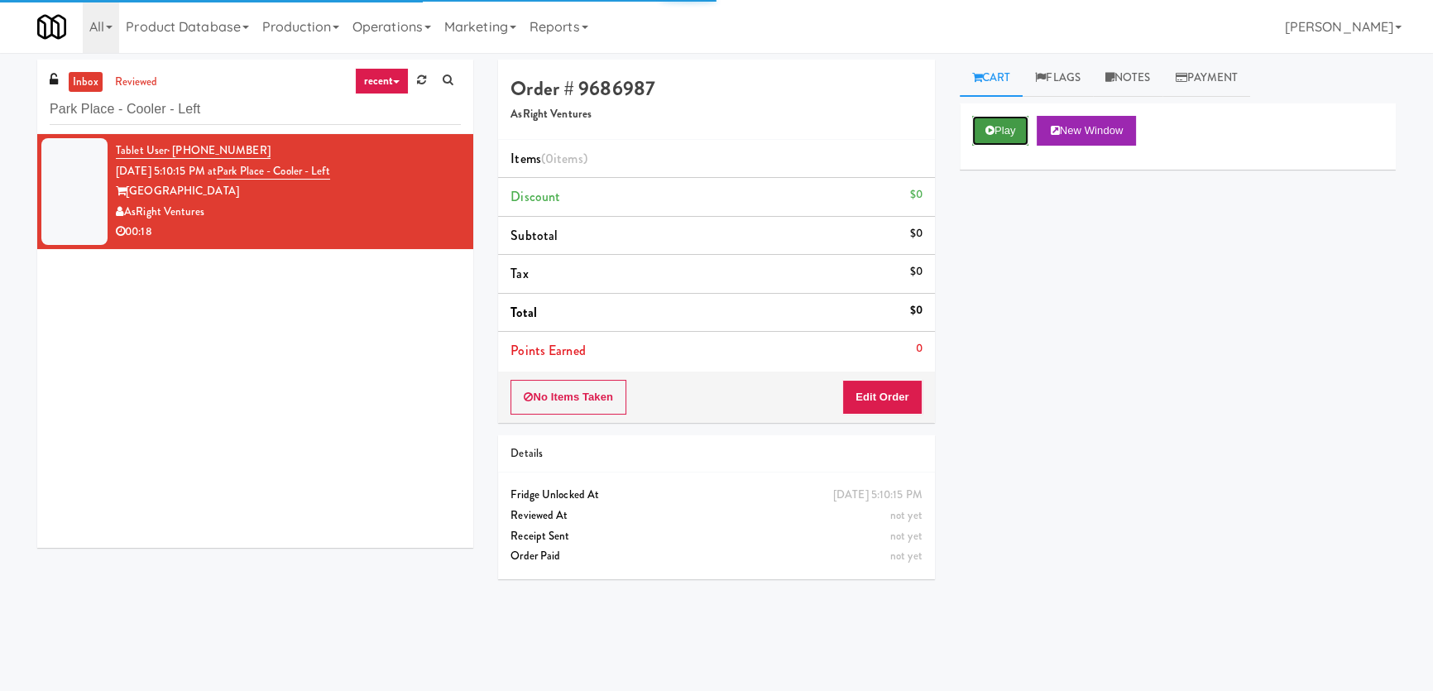
click at [998, 132] on button "Play" at bounding box center [1000, 131] width 57 height 30
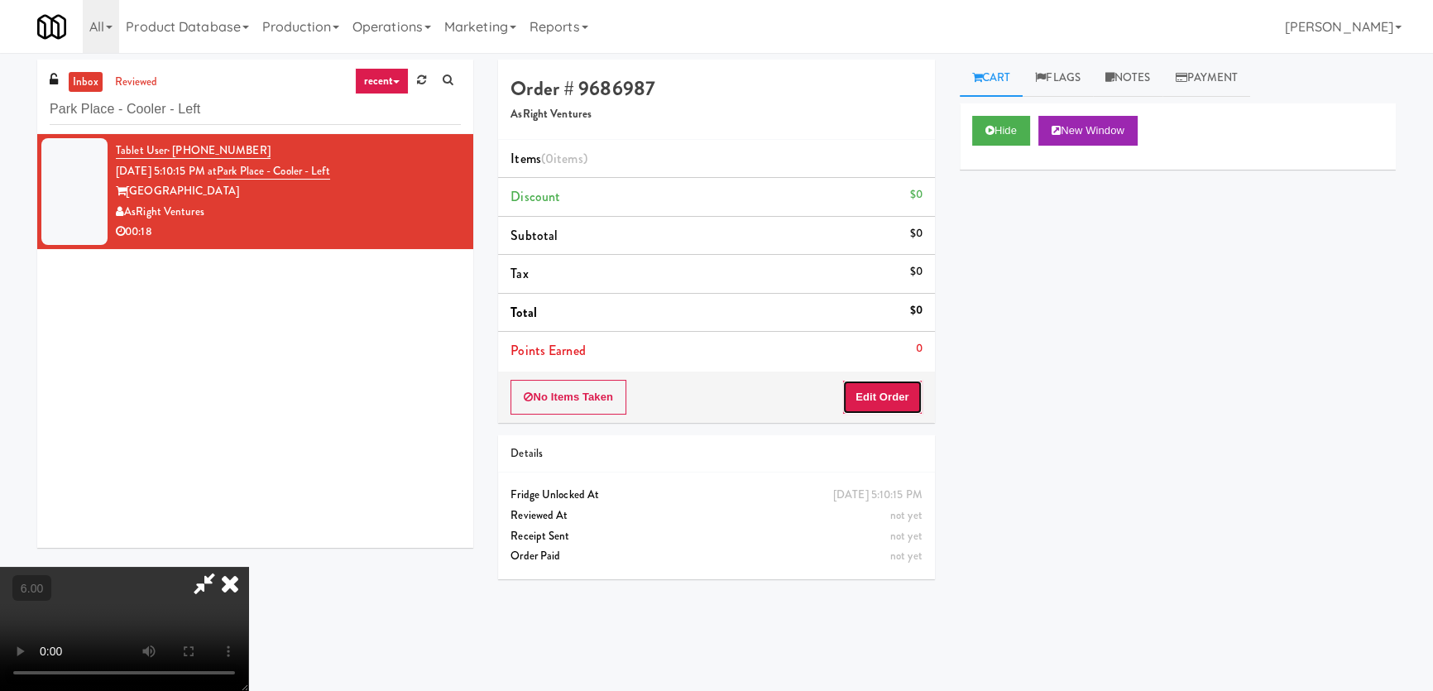
click at [902, 412] on button "Edit Order" at bounding box center [882, 397] width 80 height 35
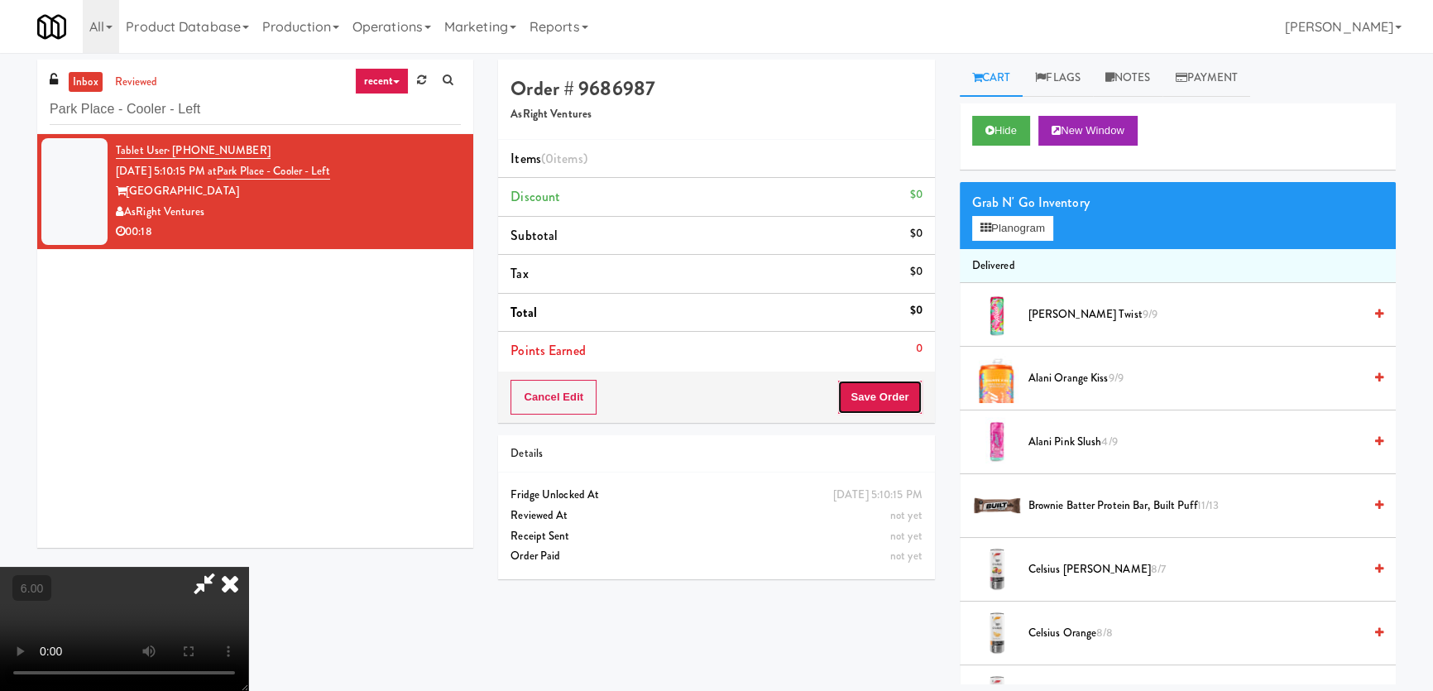
click at [895, 396] on button "Save Order" at bounding box center [879, 397] width 84 height 35
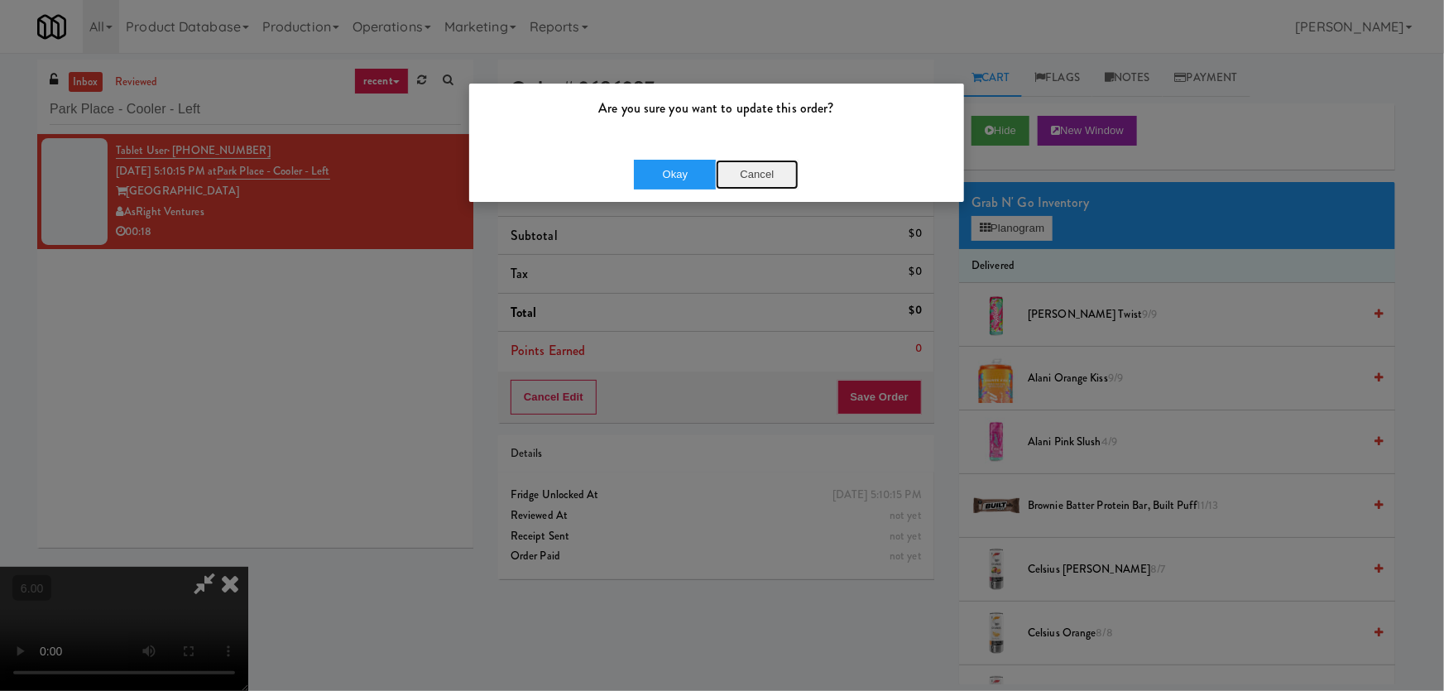
click at [758, 170] on button "Cancel" at bounding box center [757, 175] width 83 height 30
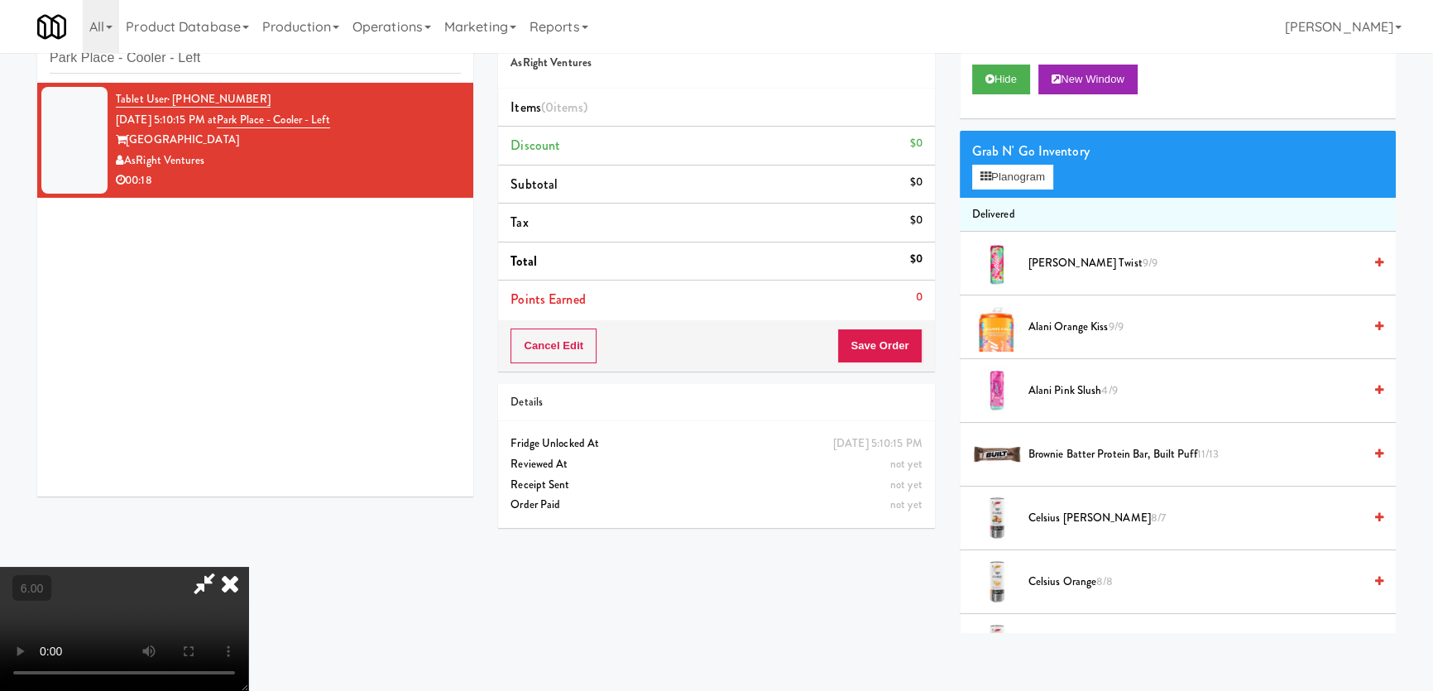
scroll to position [52, 0]
click at [248, 567] on video at bounding box center [124, 629] width 248 height 124
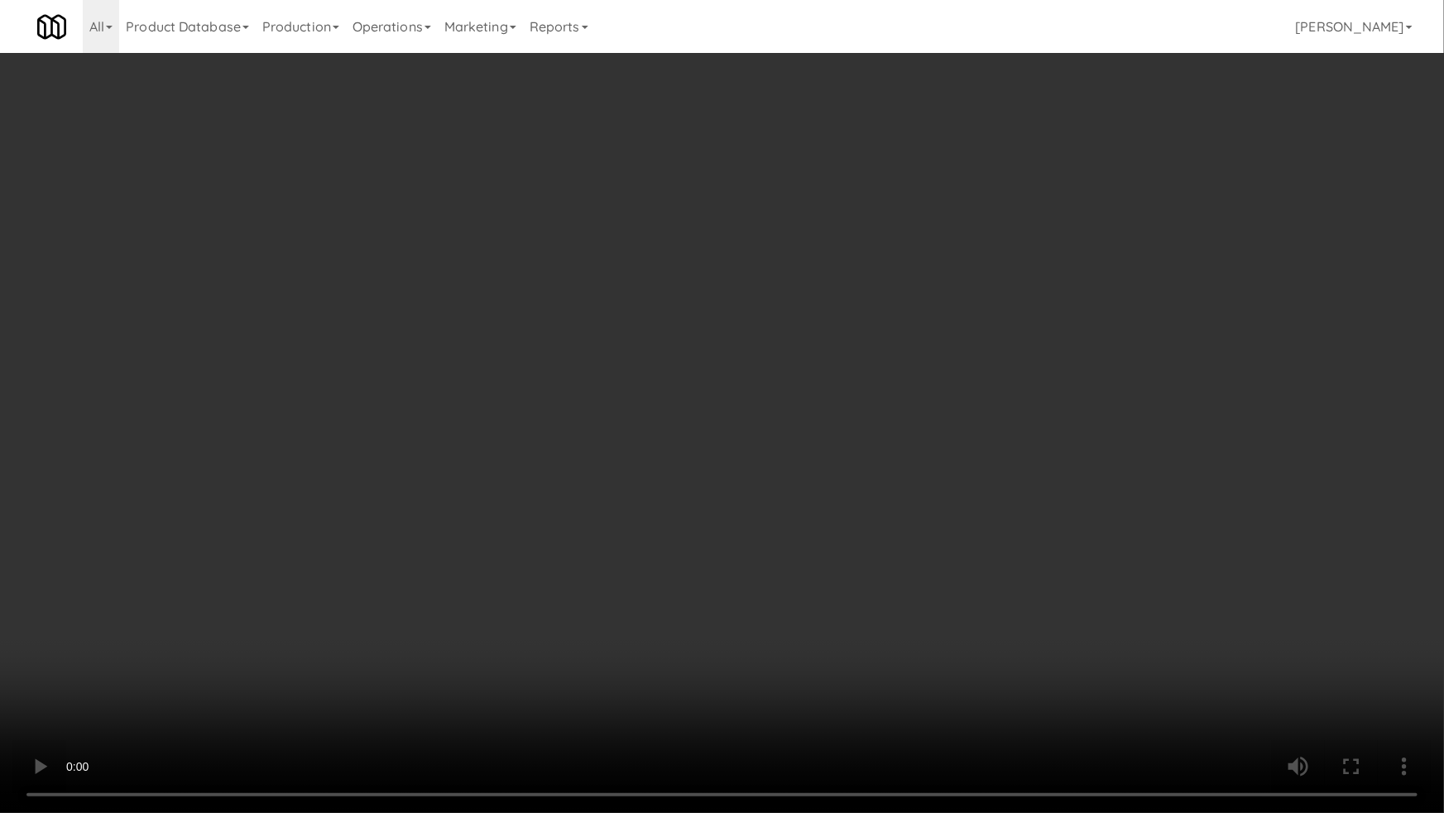
click at [499, 535] on video at bounding box center [722, 406] width 1444 height 813
click at [502, 535] on video at bounding box center [722, 406] width 1444 height 813
click at [522, 545] on video at bounding box center [722, 406] width 1444 height 813
click at [645, 480] on video at bounding box center [722, 406] width 1444 height 813
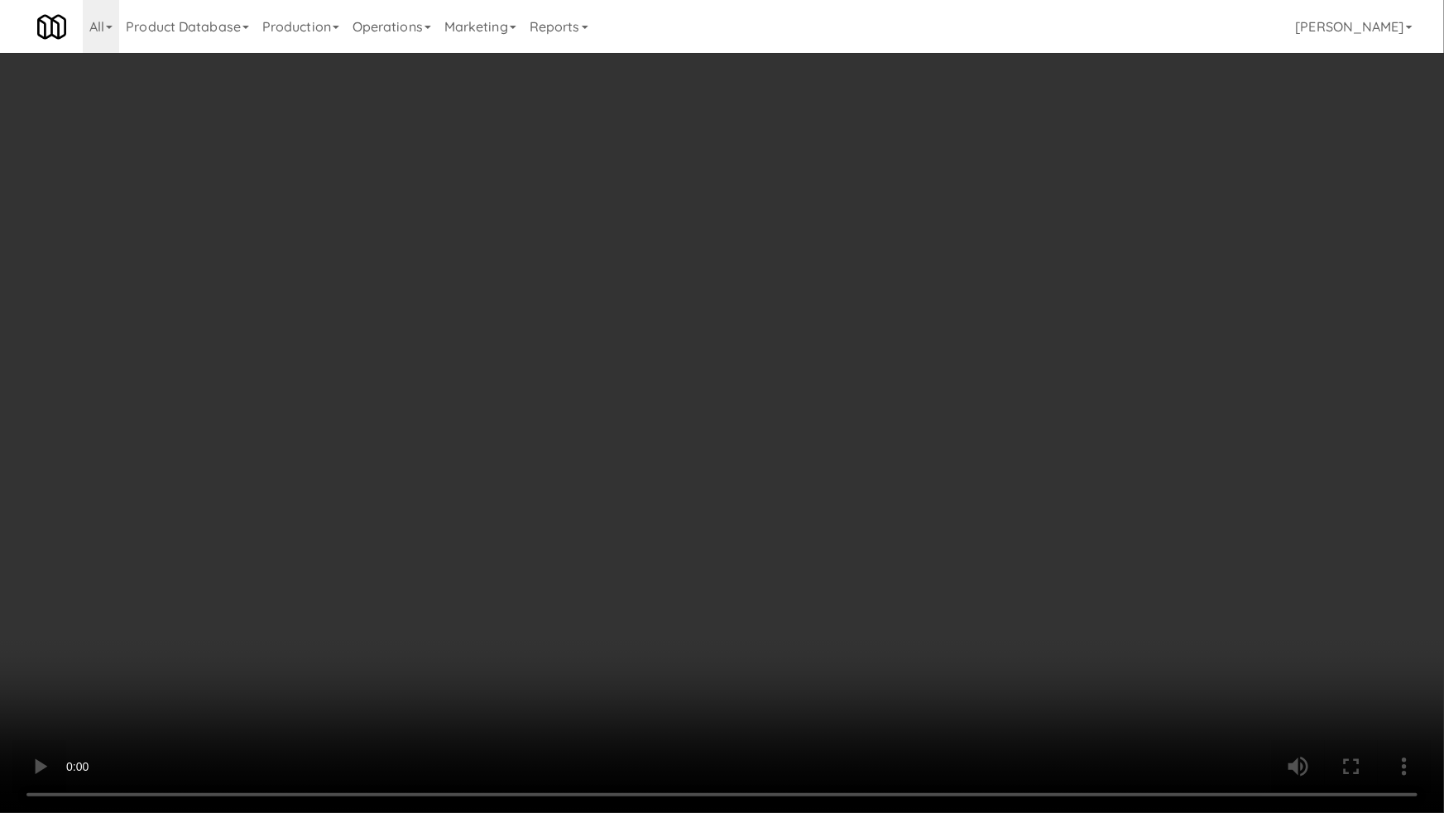
drag, startPoint x: 645, startPoint y: 480, endPoint x: 855, endPoint y: 279, distance: 290.3
click at [645, 480] on video at bounding box center [722, 406] width 1444 height 813
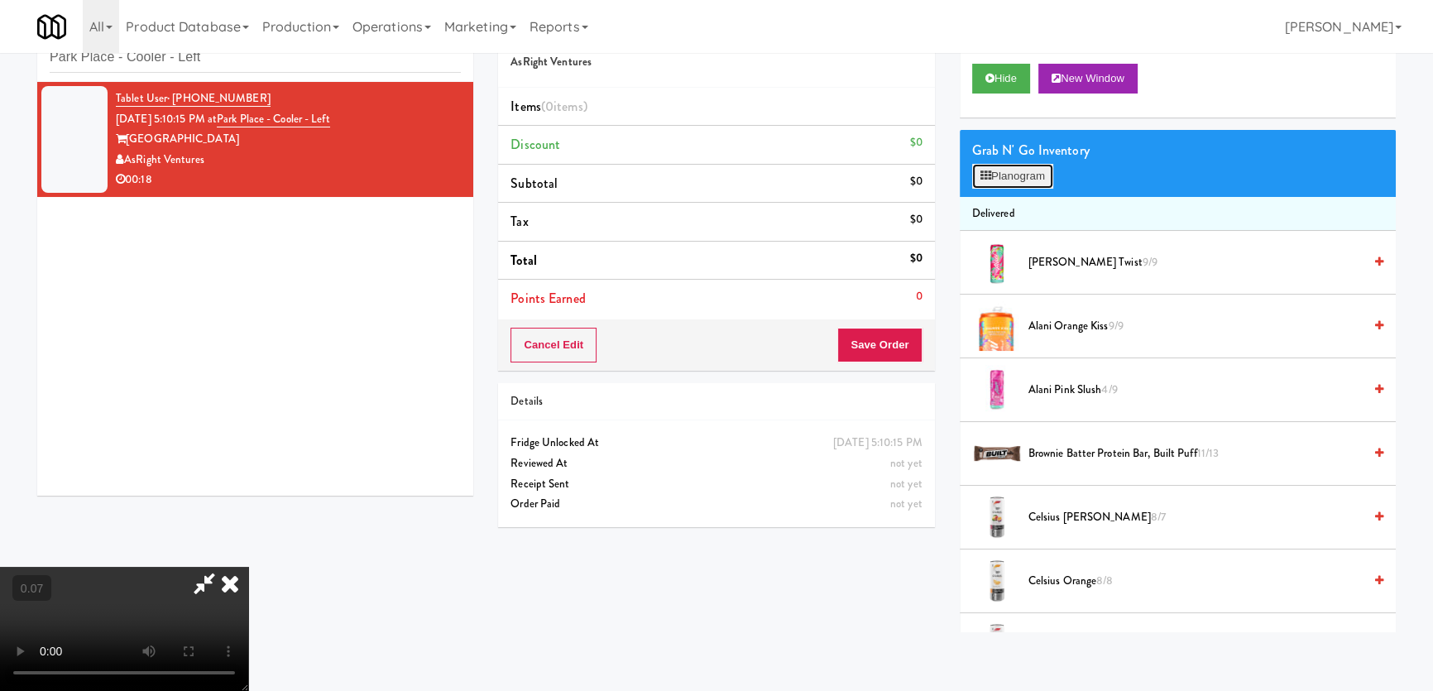
click at [986, 175] on icon at bounding box center [986, 175] width 11 height 11
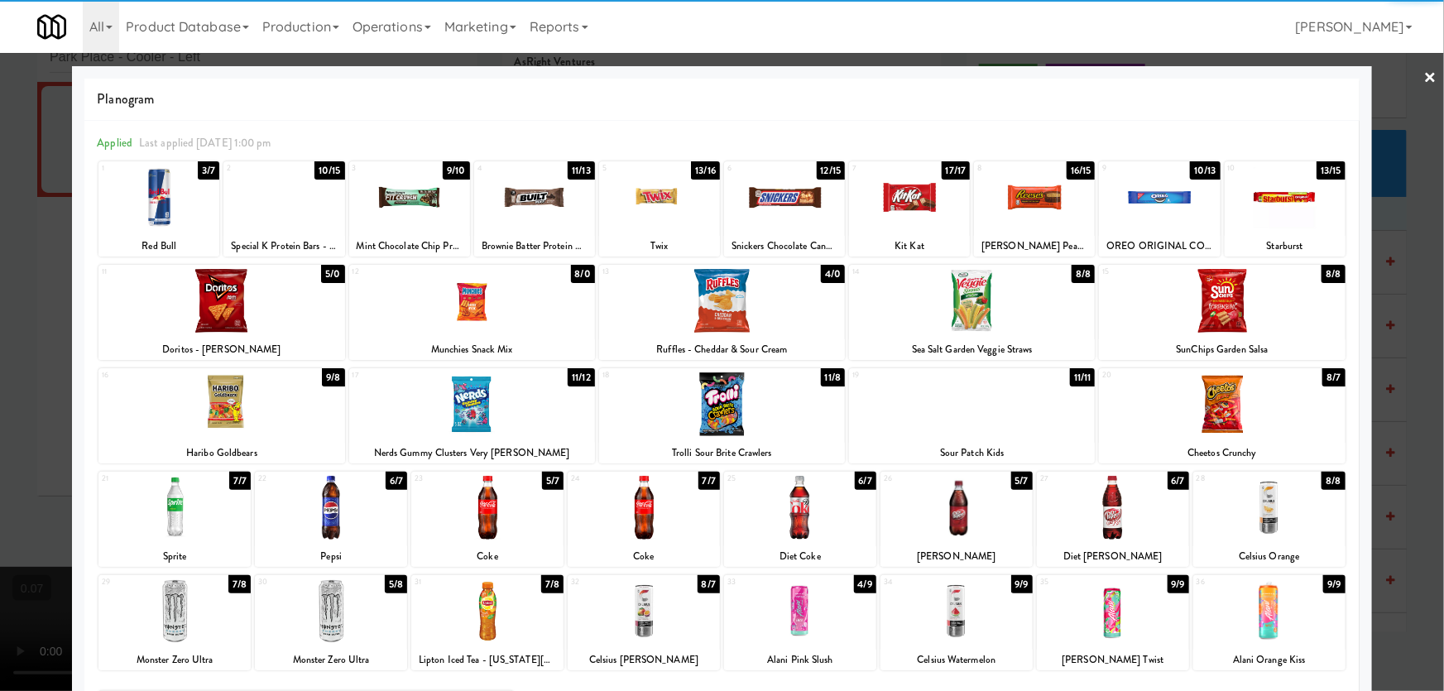
click at [681, 317] on div at bounding box center [722, 301] width 246 height 64
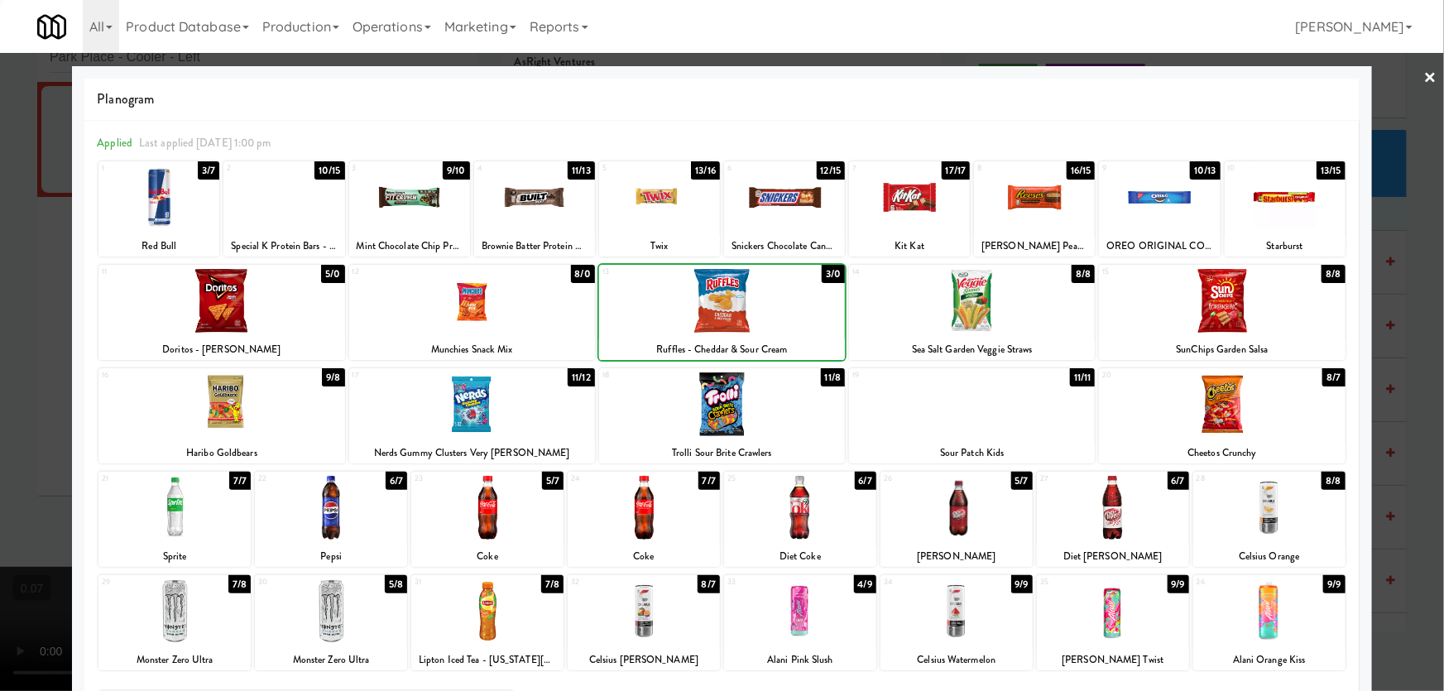
click at [519, 421] on div at bounding box center [472, 404] width 246 height 64
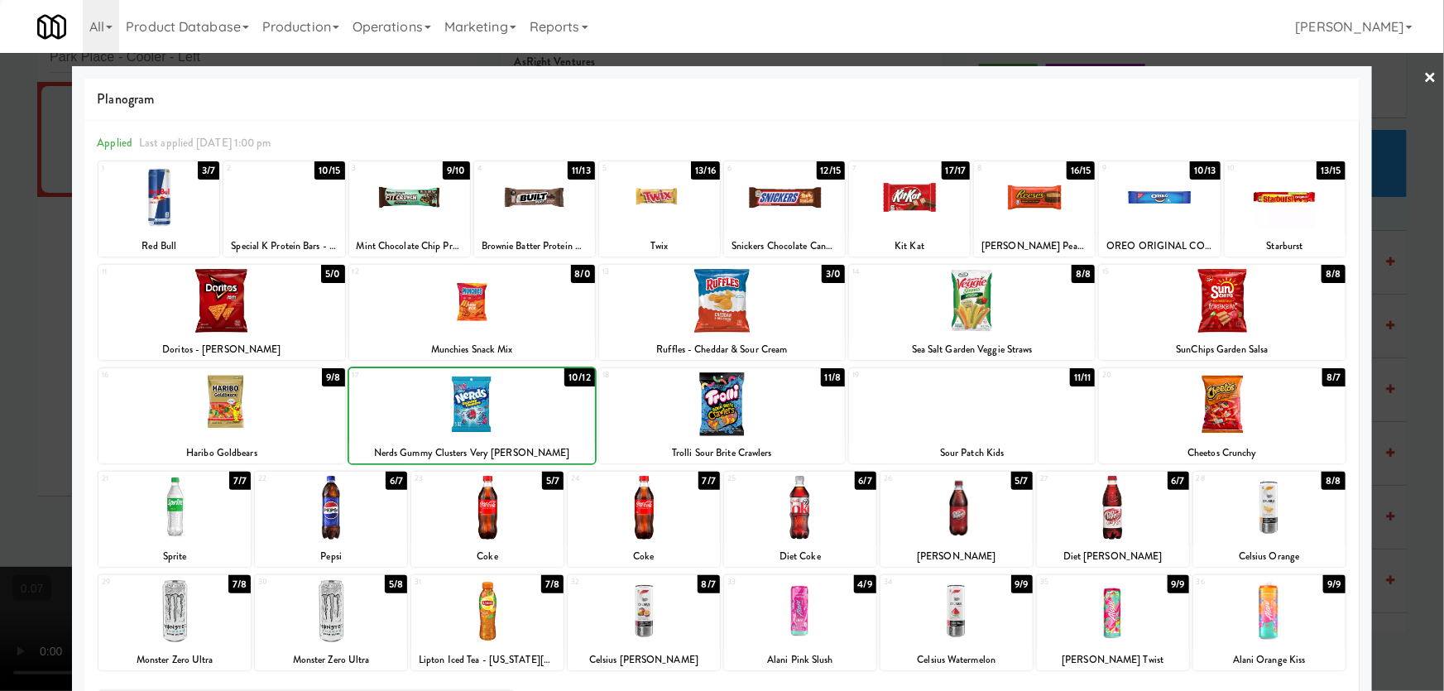
click at [1, 346] on div at bounding box center [722, 345] width 1444 height 691
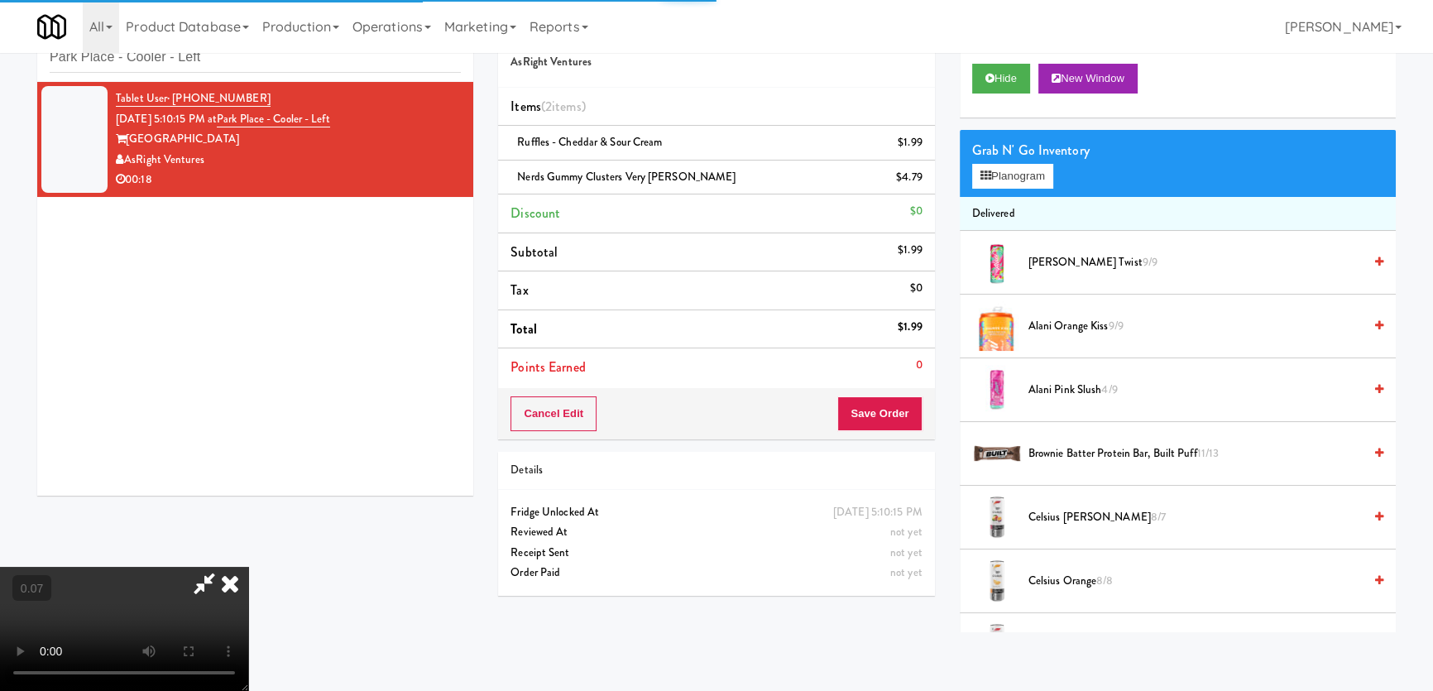
click at [248, 567] on video at bounding box center [124, 629] width 248 height 124
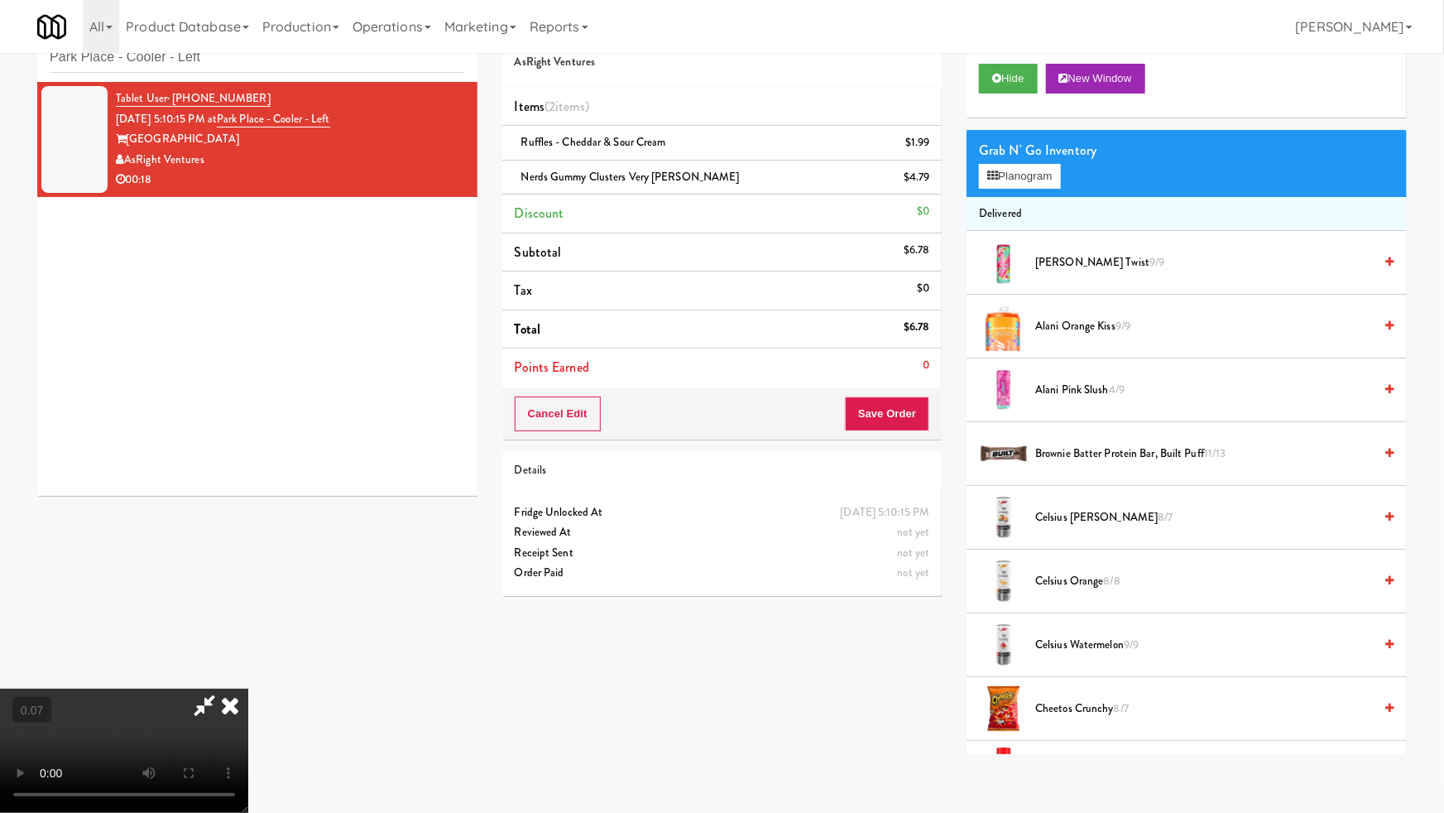
click at [248, 688] on video at bounding box center [124, 750] width 248 height 124
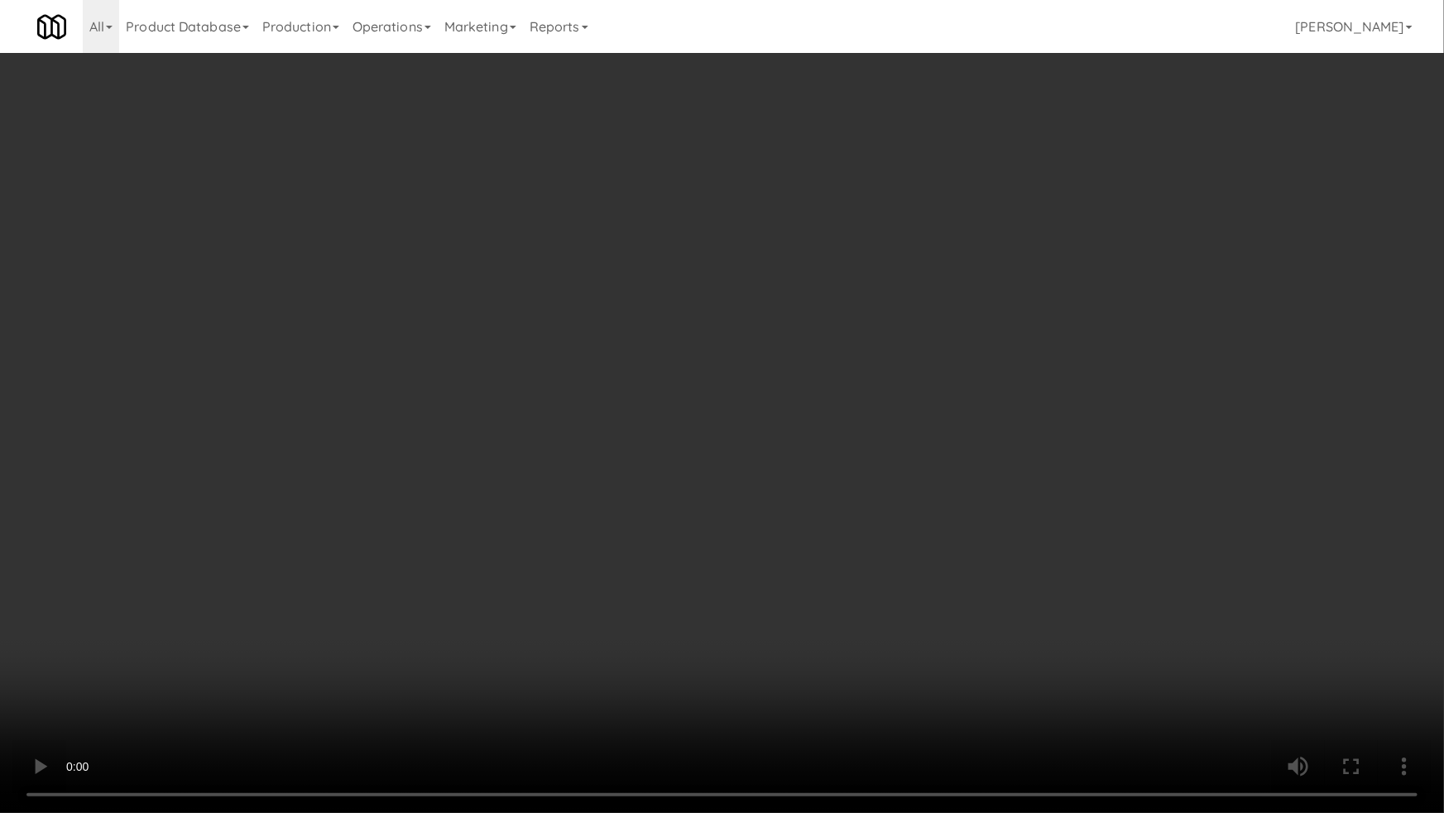
click at [599, 560] on video at bounding box center [722, 406] width 1444 height 813
drag, startPoint x: 597, startPoint y: 559, endPoint x: 917, endPoint y: 319, distance: 400.7
click at [603, 554] on video at bounding box center [722, 406] width 1444 height 813
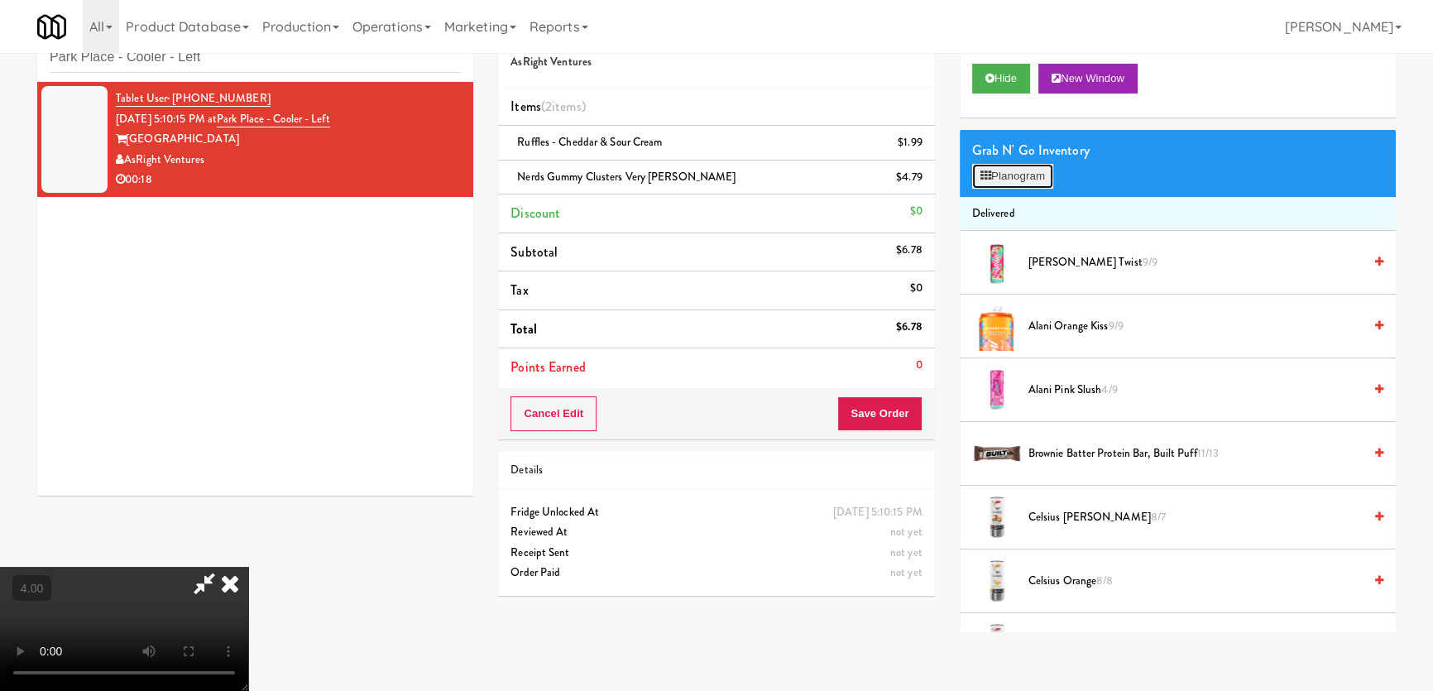
click at [1006, 180] on button "Planogram" at bounding box center [1012, 176] width 81 height 25
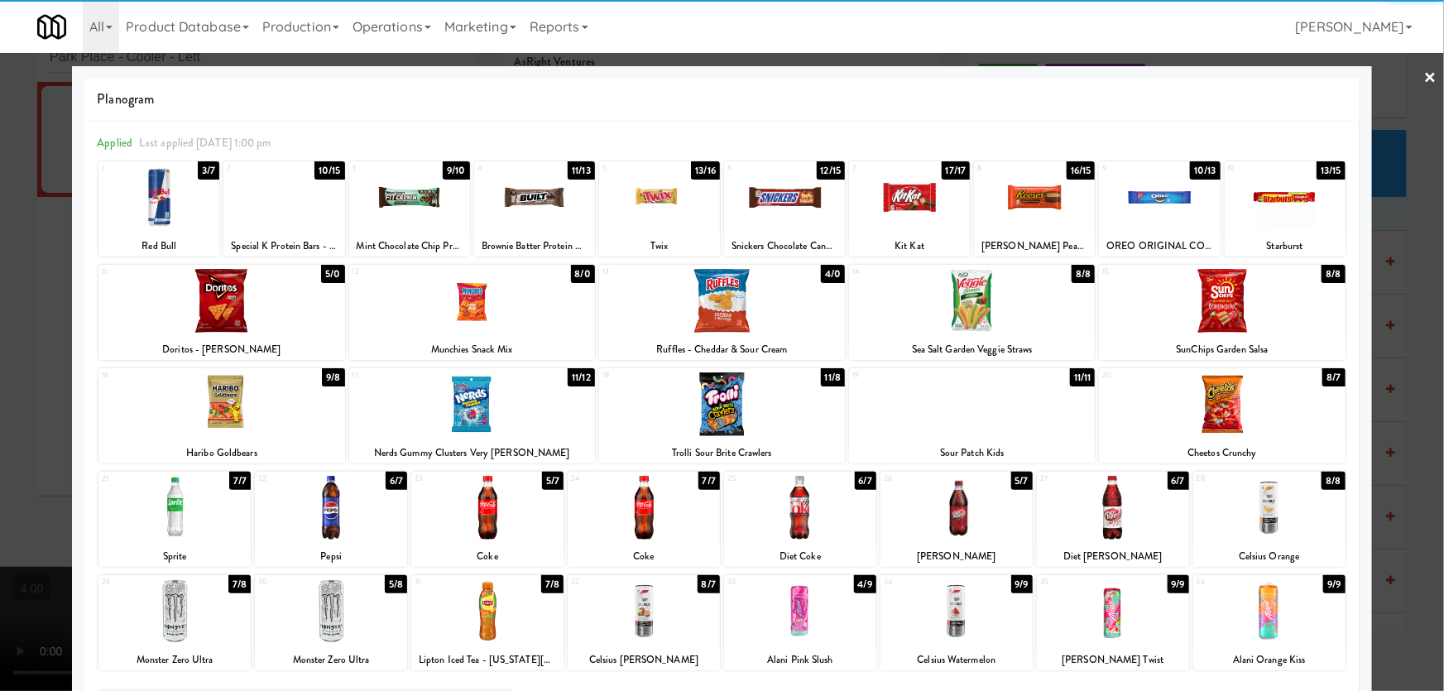
click at [646, 218] on div at bounding box center [659, 197] width 121 height 64
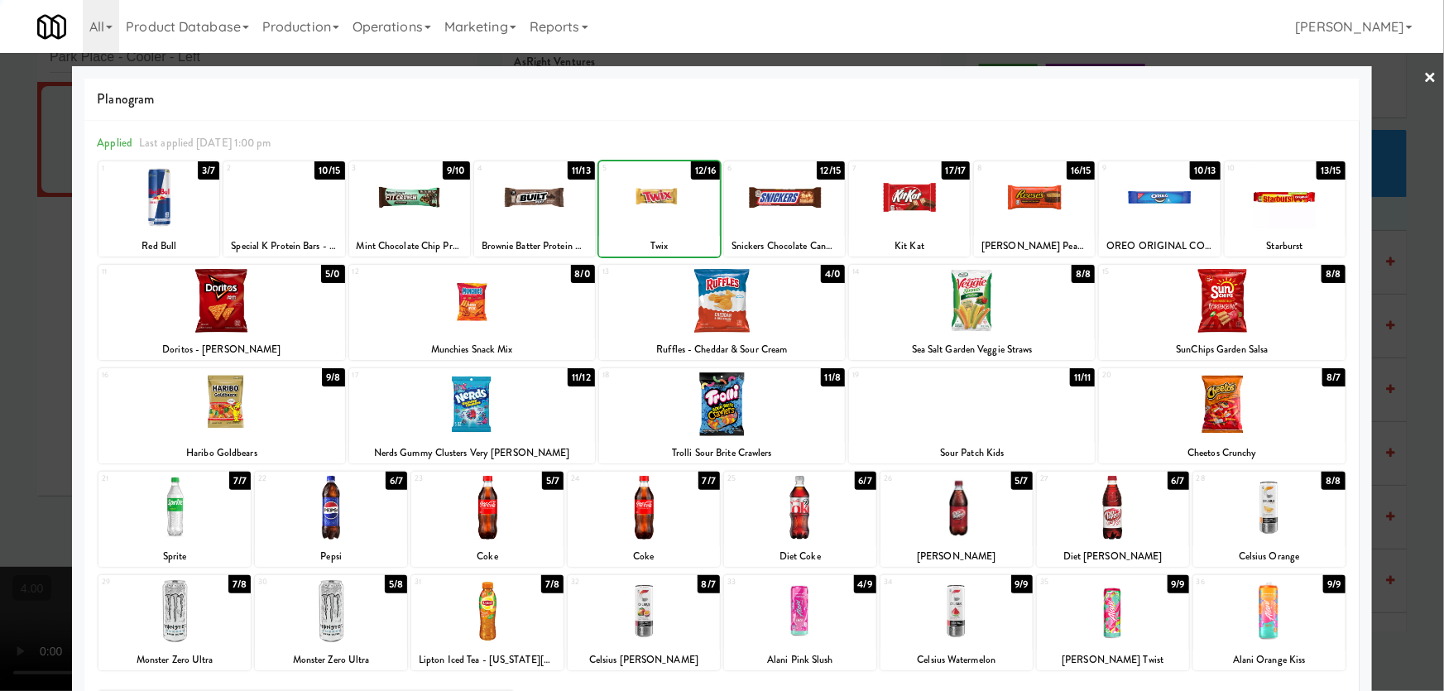
click at [0, 290] on div at bounding box center [722, 345] width 1444 height 691
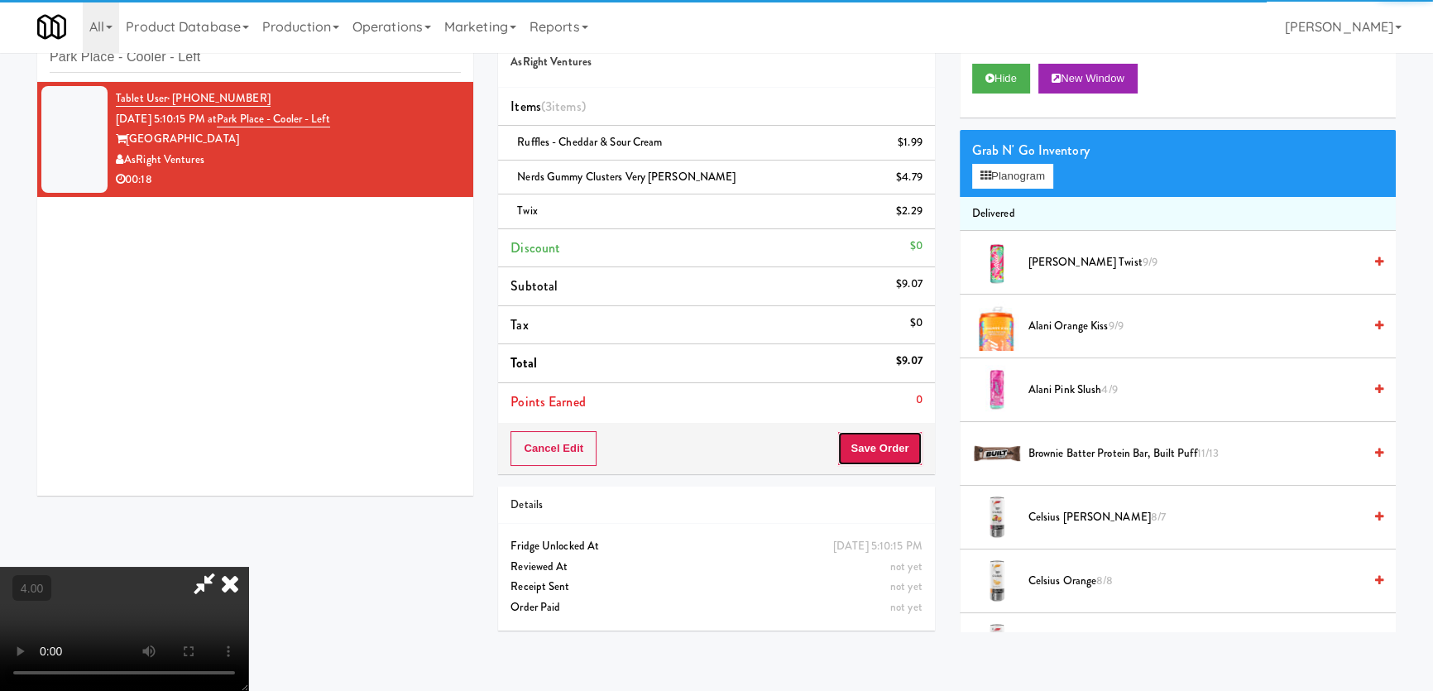
click at [895, 433] on button "Save Order" at bounding box center [879, 448] width 84 height 35
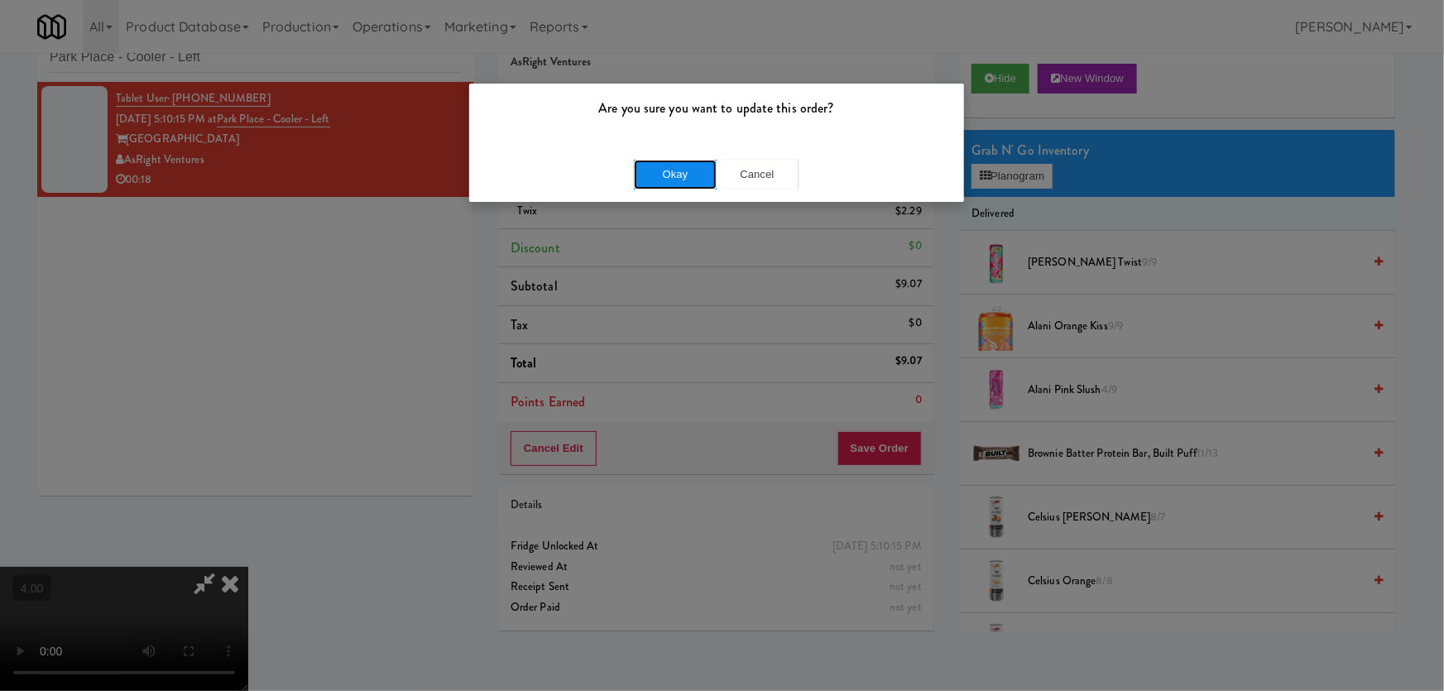
click at [679, 170] on button "Okay" at bounding box center [675, 175] width 83 height 30
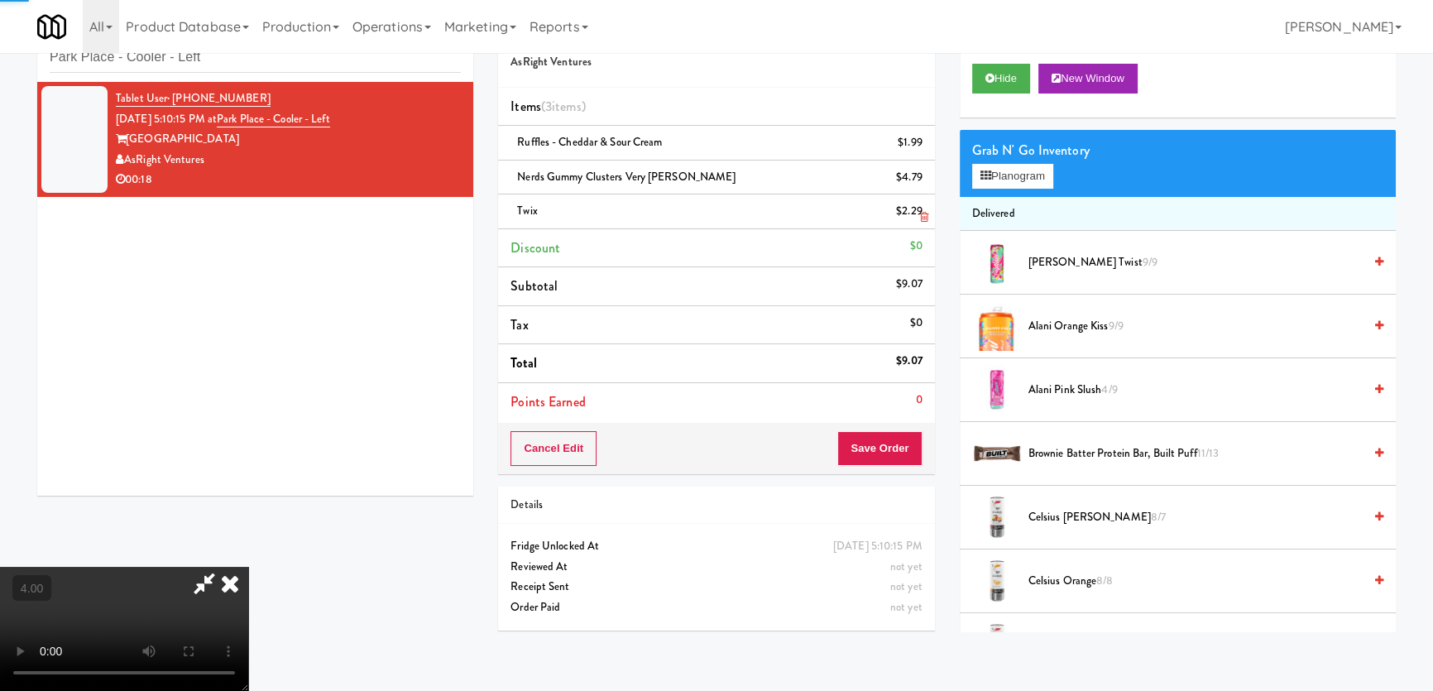
click at [248, 567] on icon at bounding box center [230, 583] width 36 height 33
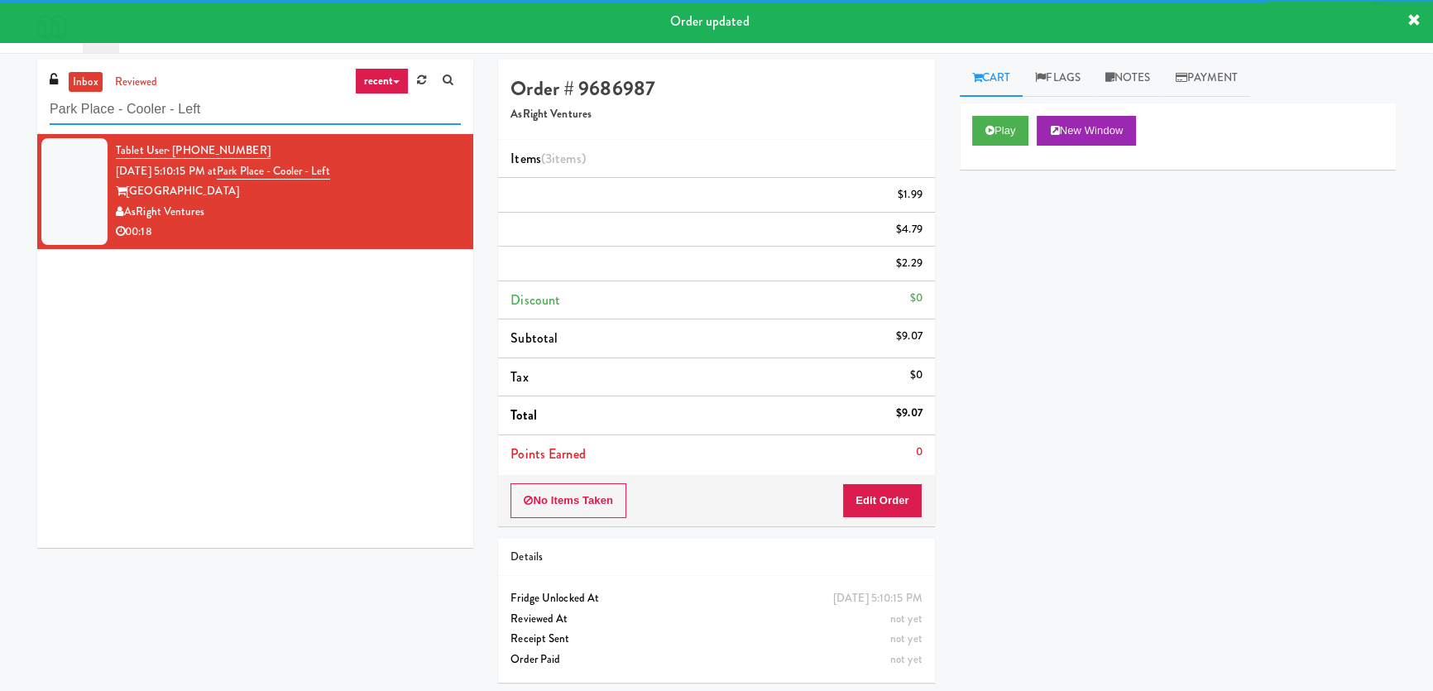
paste input "LTP - Cooler - L"
drag, startPoint x: 49, startPoint y: 111, endPoint x: 15, endPoint y: 112, distance: 33.9
click at [15, 112] on div "inbox reviewed recent all unclear take inventory issue suspicious failed recent…" at bounding box center [716, 378] width 1433 height 636
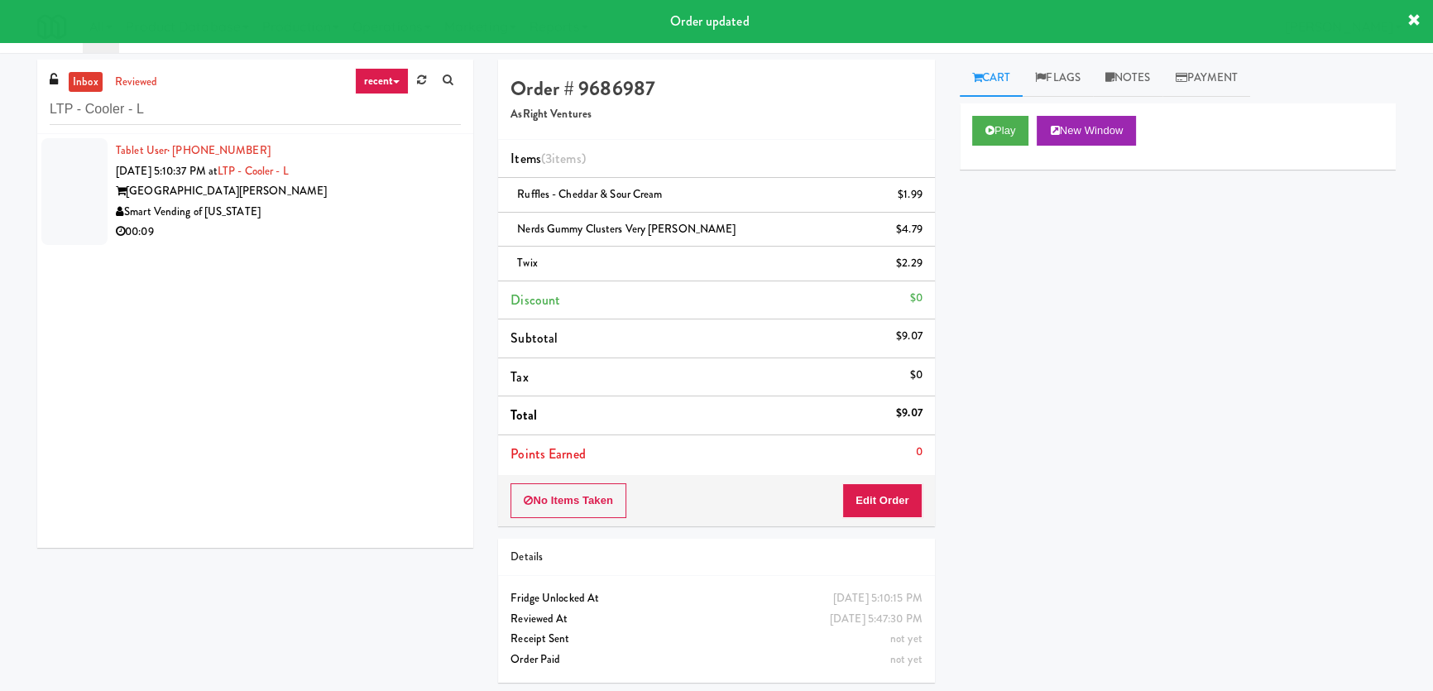
click at [348, 213] on div "Smart Vending of [US_STATE]" at bounding box center [288, 212] width 345 height 21
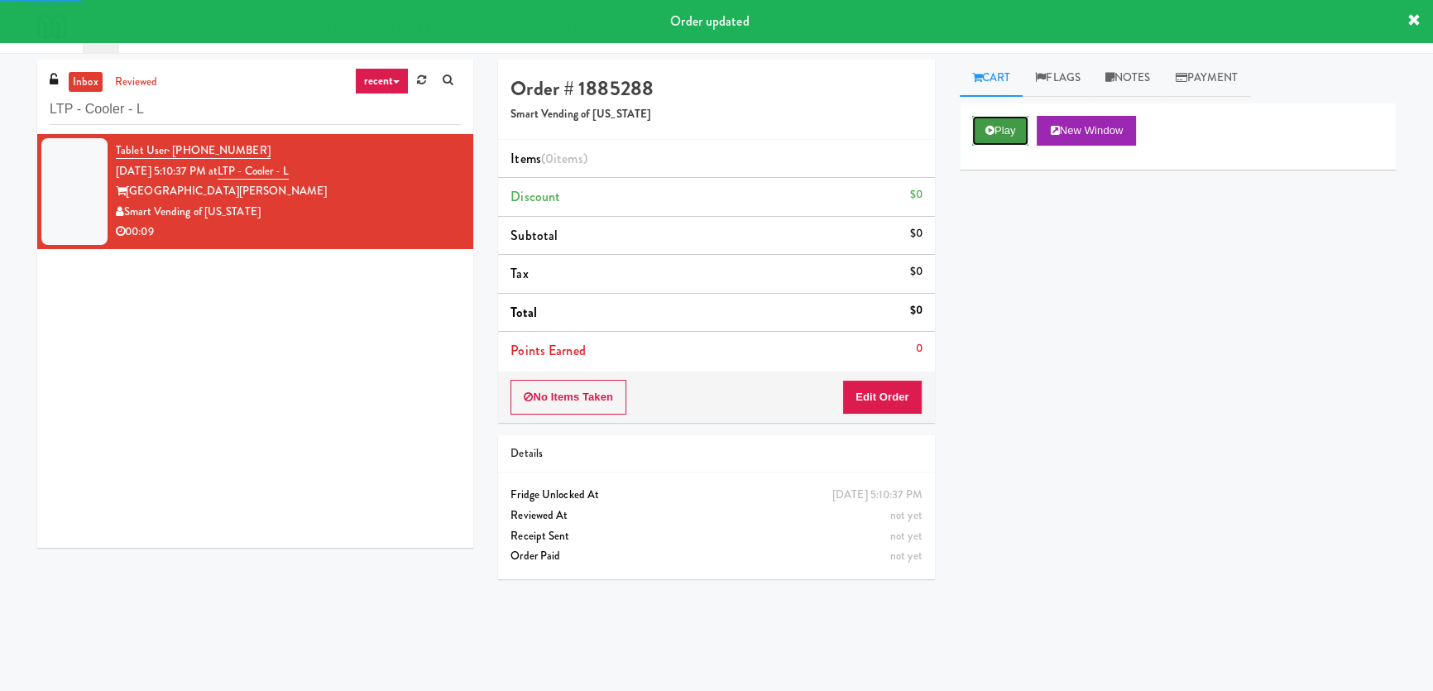
click at [1011, 127] on button "Play" at bounding box center [1000, 131] width 57 height 30
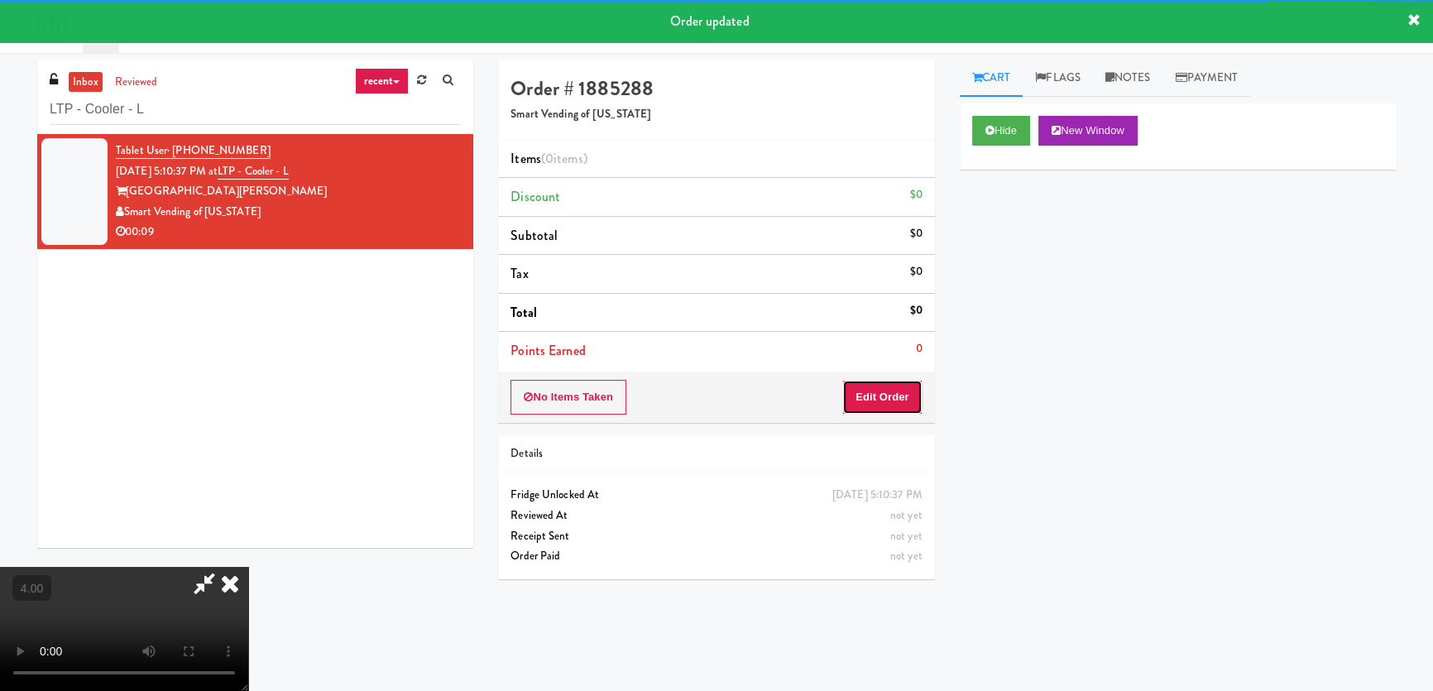
click at [893, 398] on button "Edit Order" at bounding box center [882, 397] width 80 height 35
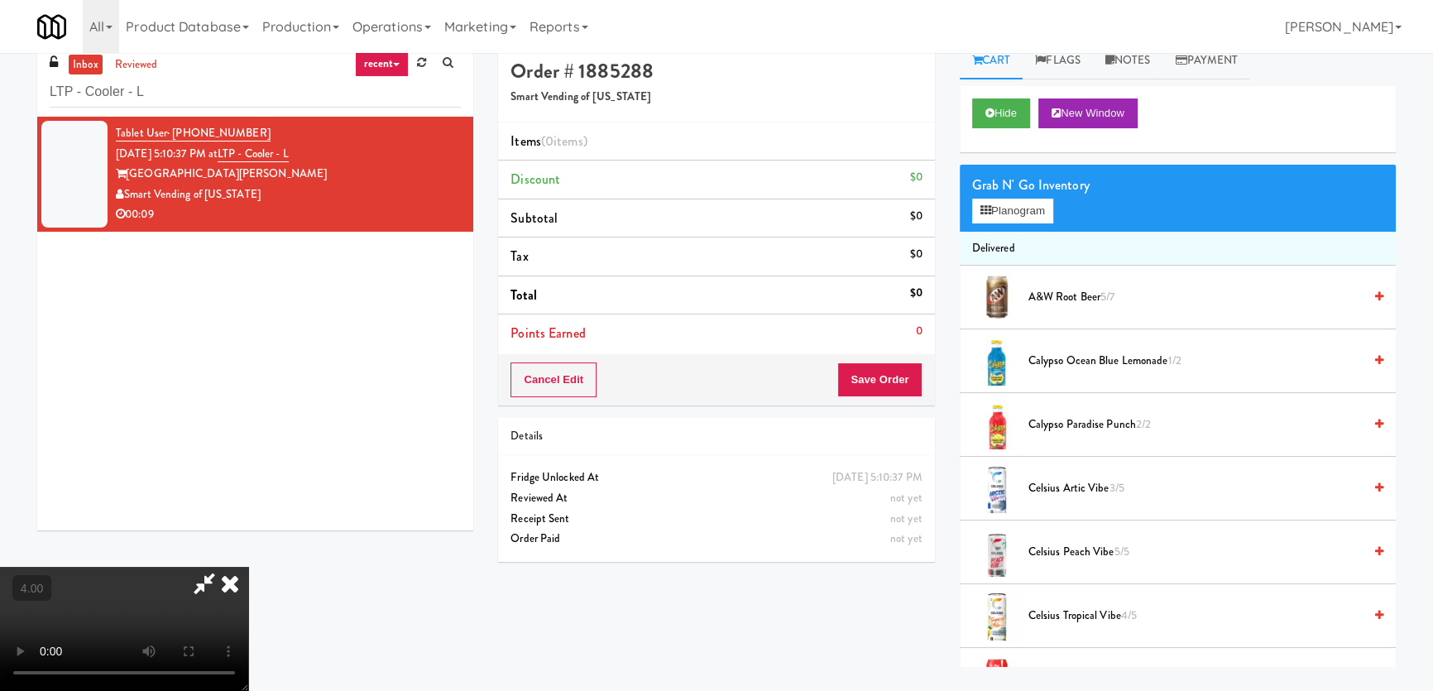
scroll to position [52, 0]
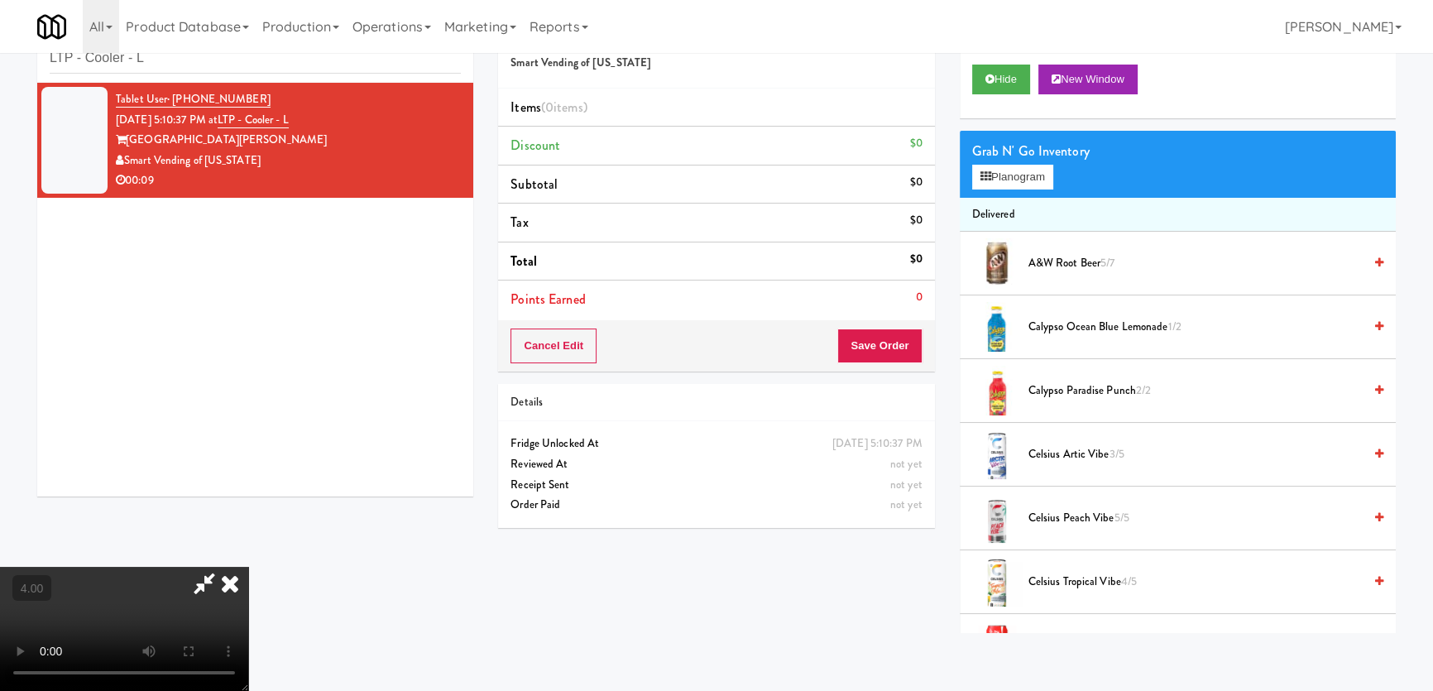
click at [248, 567] on video at bounding box center [124, 629] width 248 height 124
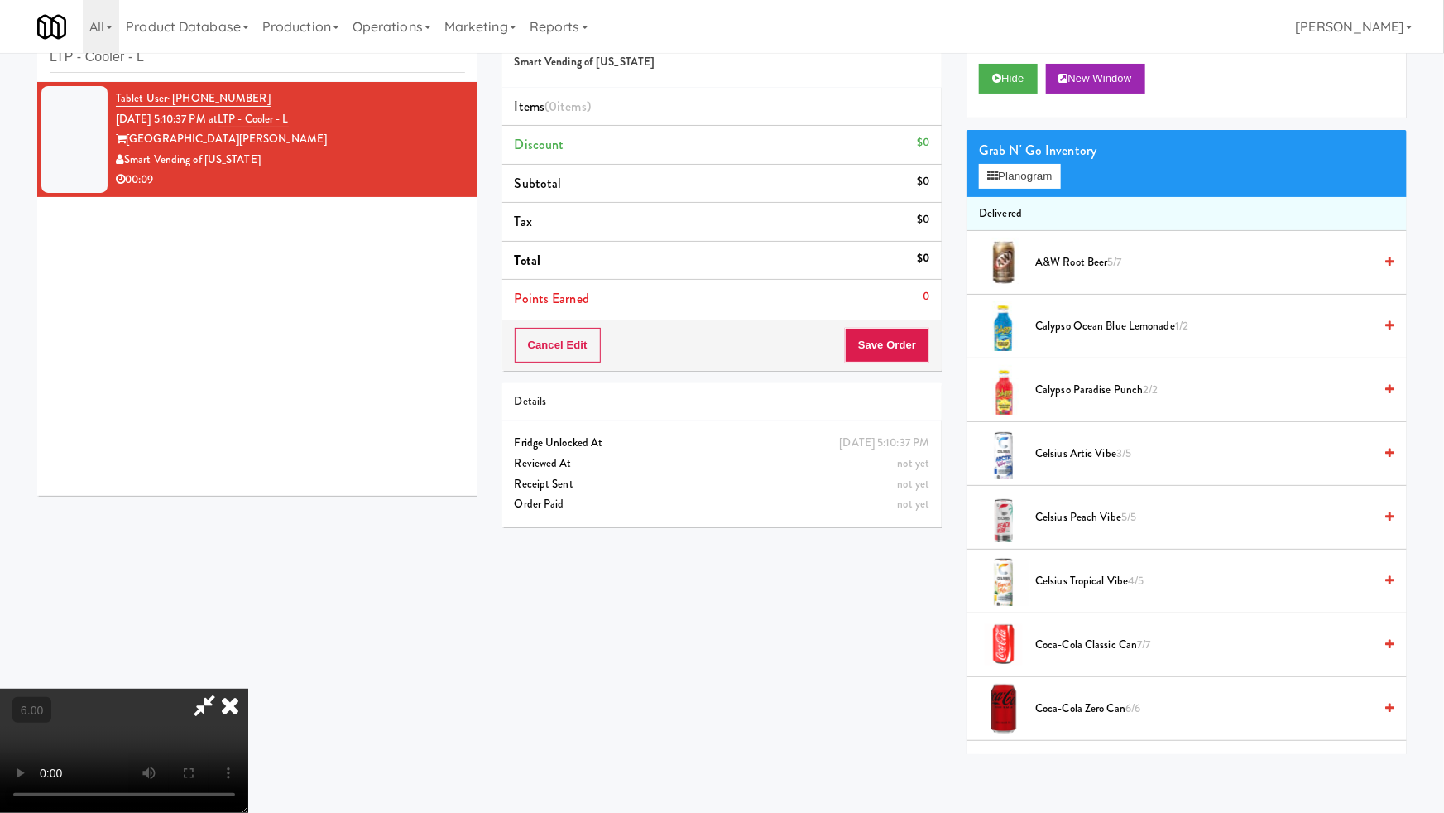
click at [248, 688] on video at bounding box center [124, 750] width 248 height 124
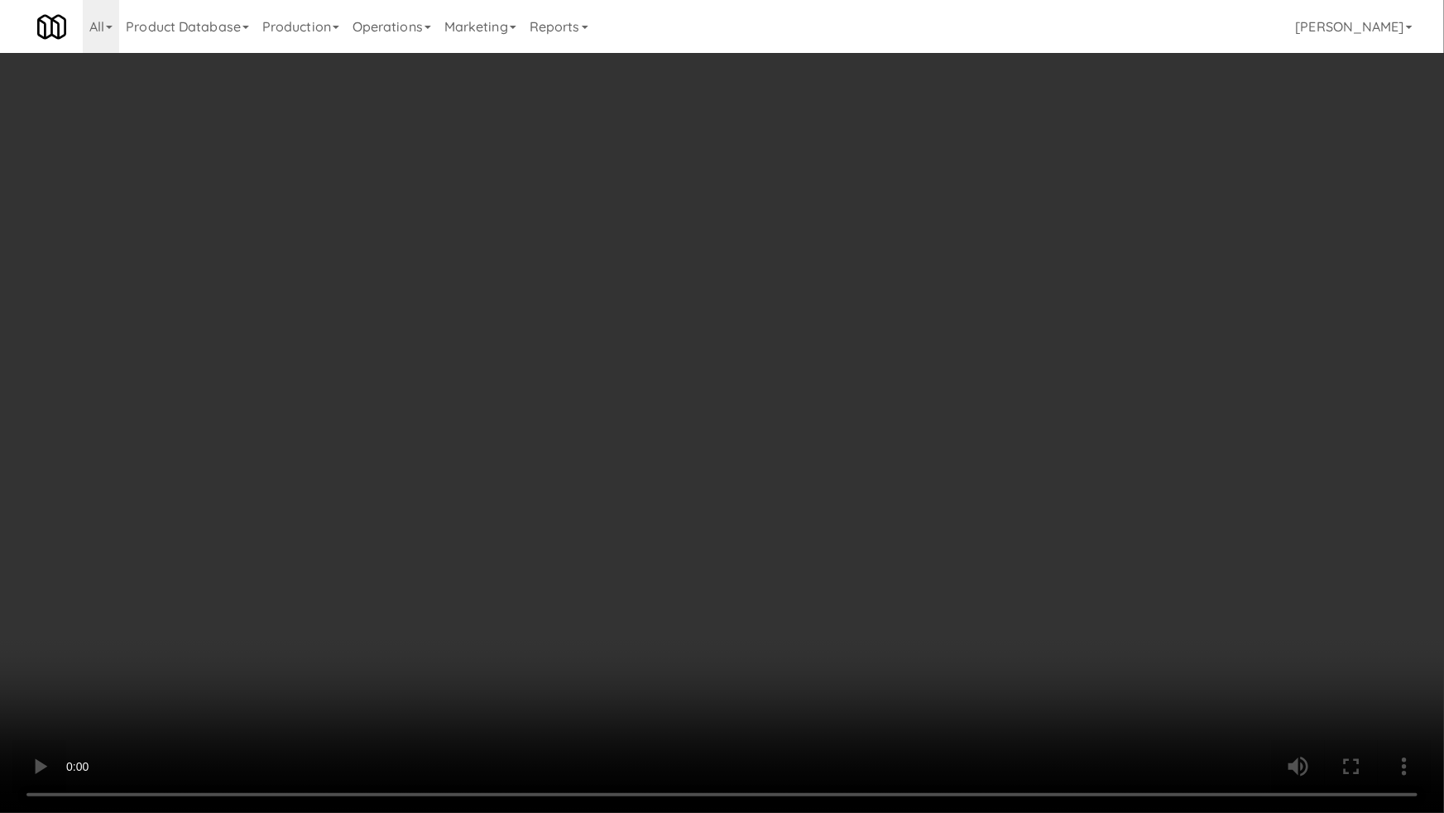
click at [511, 638] on video at bounding box center [722, 406] width 1444 height 813
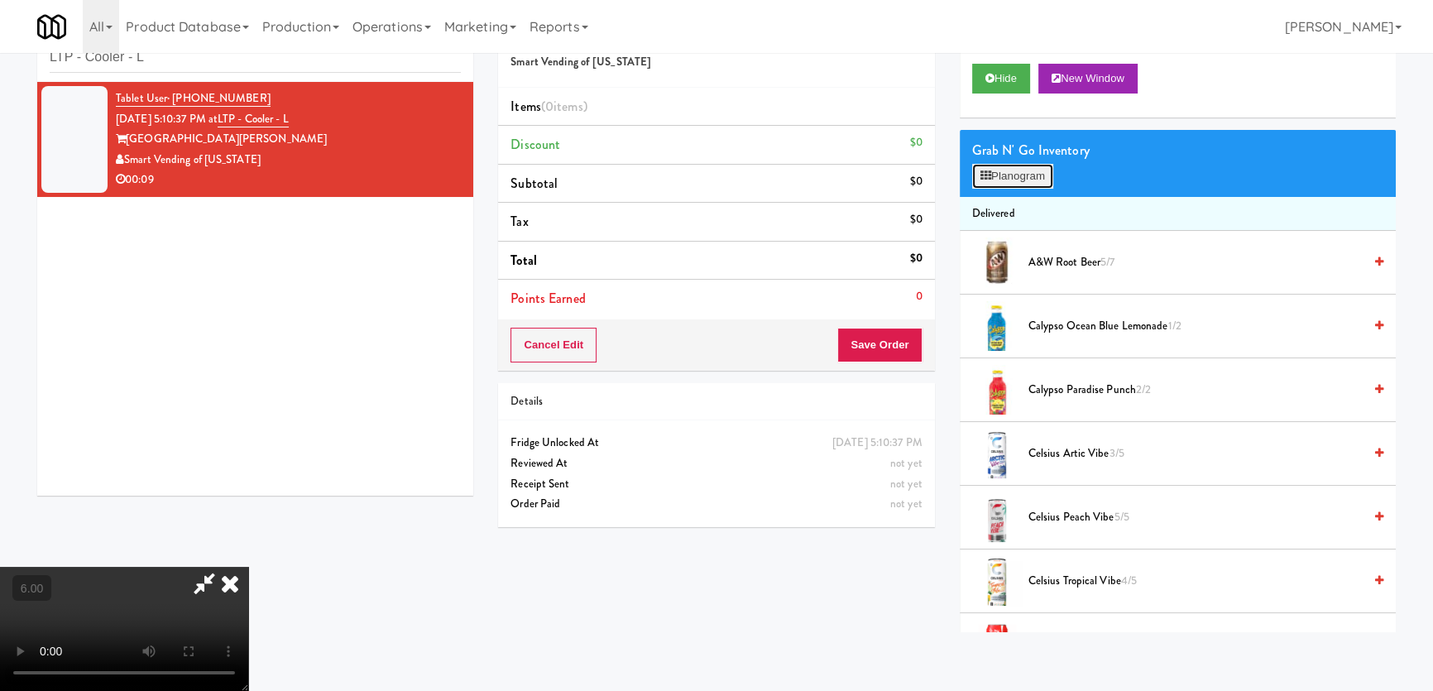
click at [1008, 180] on button "Planogram" at bounding box center [1012, 176] width 81 height 25
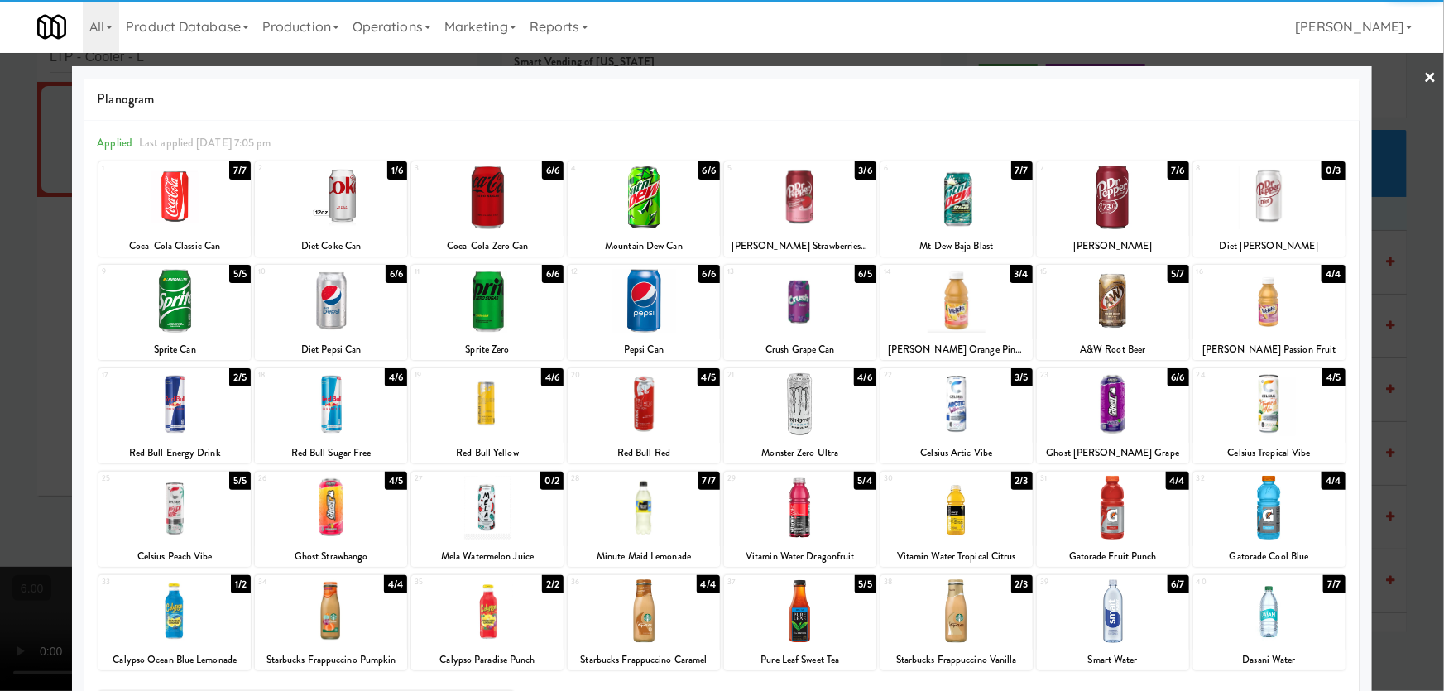
click at [189, 197] on div at bounding box center [174, 197] width 152 height 64
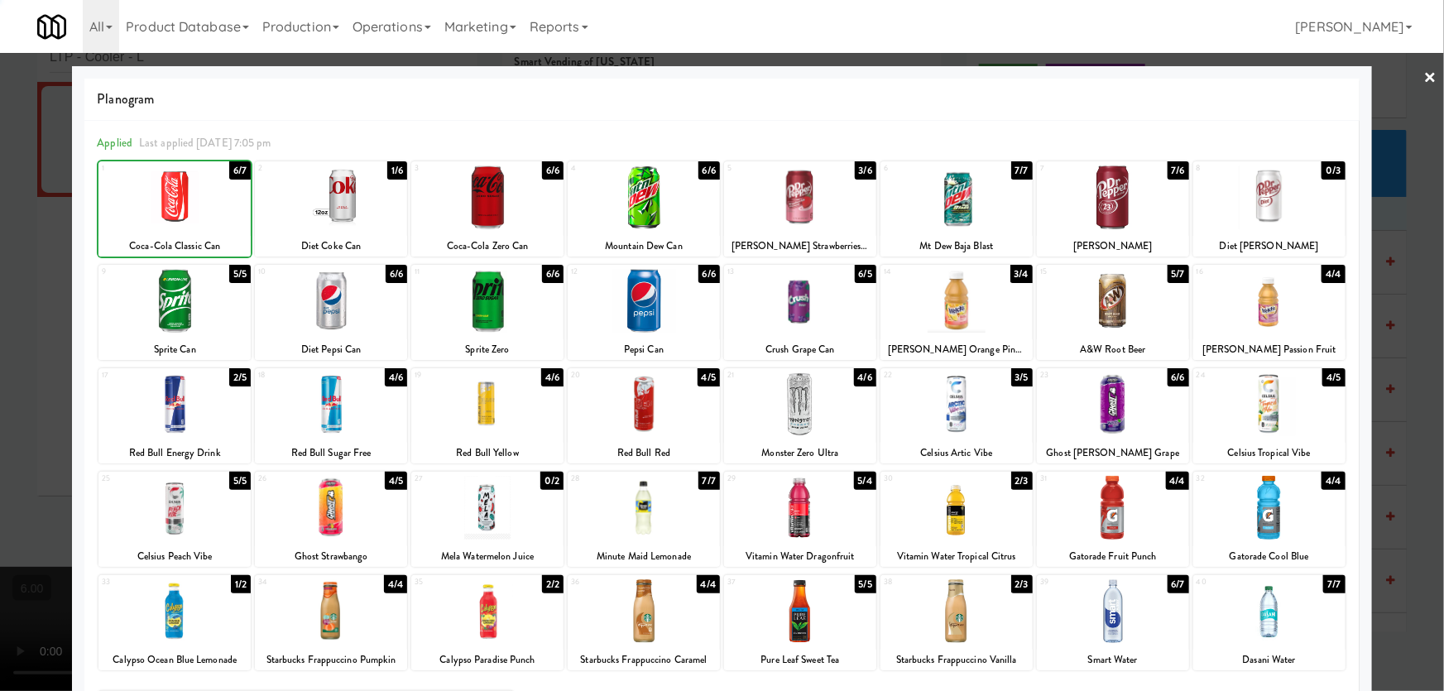
click at [0, 182] on div at bounding box center [722, 345] width 1444 height 691
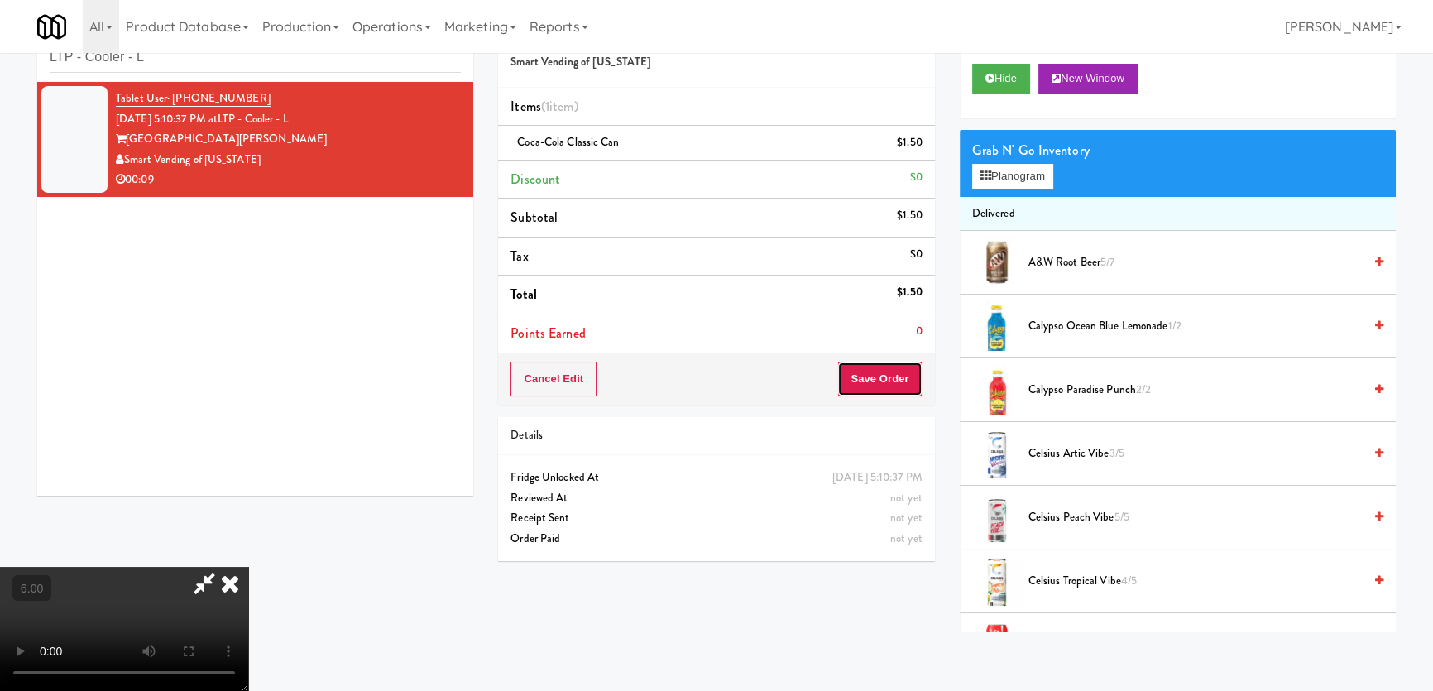
click at [869, 374] on button "Save Order" at bounding box center [879, 379] width 84 height 35
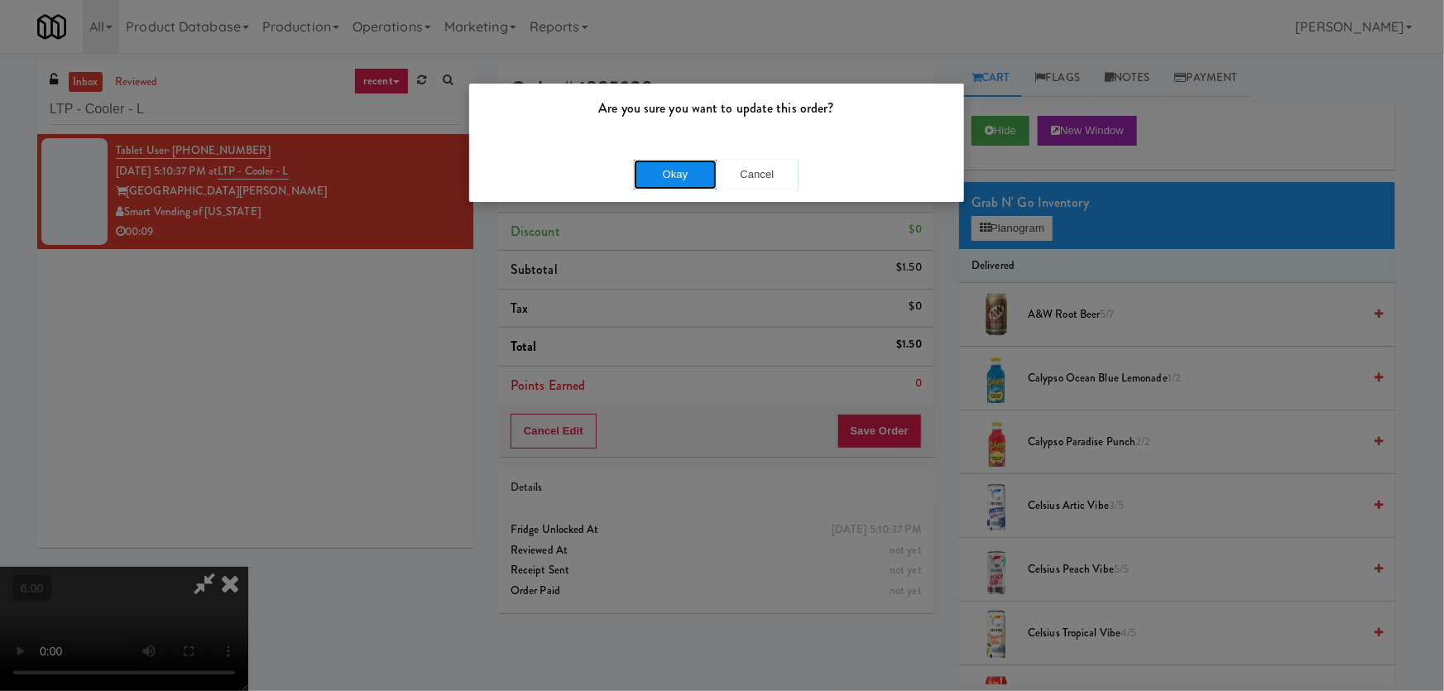
click at [640, 160] on button "Okay" at bounding box center [675, 175] width 83 height 30
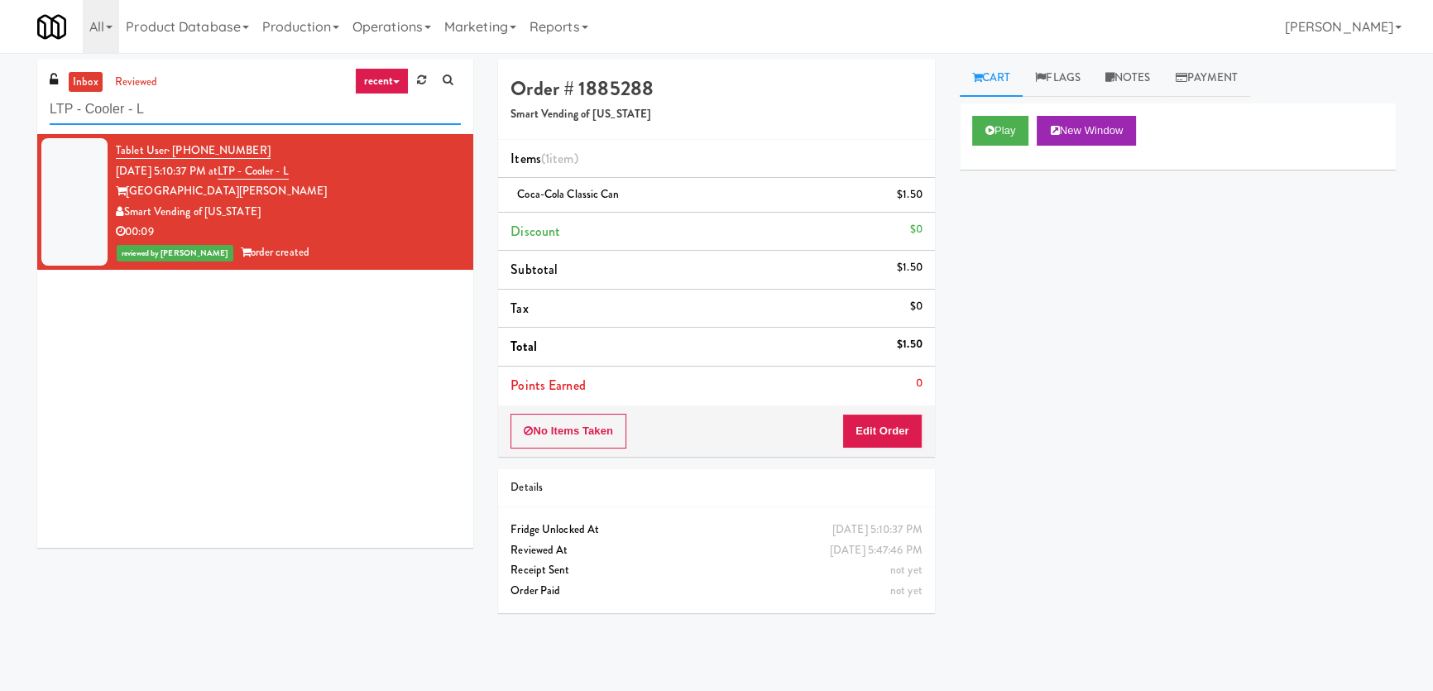
paste input "EQ Autoworks-Cooler 1"
drag, startPoint x: 66, startPoint y: 90, endPoint x: 0, endPoint y: 80, distance: 66.9
click at [0, 81] on div "inbox reviewed recent all unclear take inventory issue suspicious failed recent…" at bounding box center [716, 372] width 1433 height 625
type input "EQ Autoworks-Cooler 1"
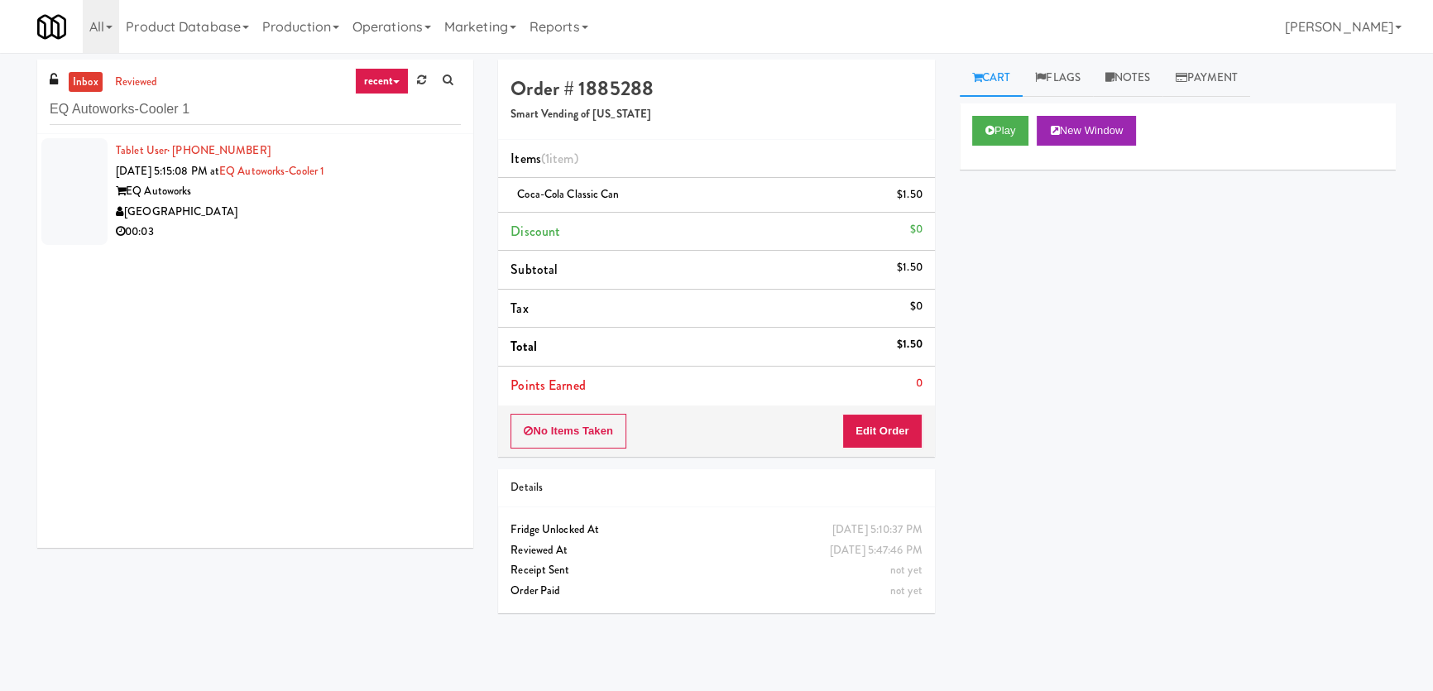
click at [418, 170] on div "Tablet User · (903) 952-9535 [DATE] 5:15:08 PM at EQ Autoworks-Cooler 1 EQ Auto…" at bounding box center [288, 192] width 345 height 102
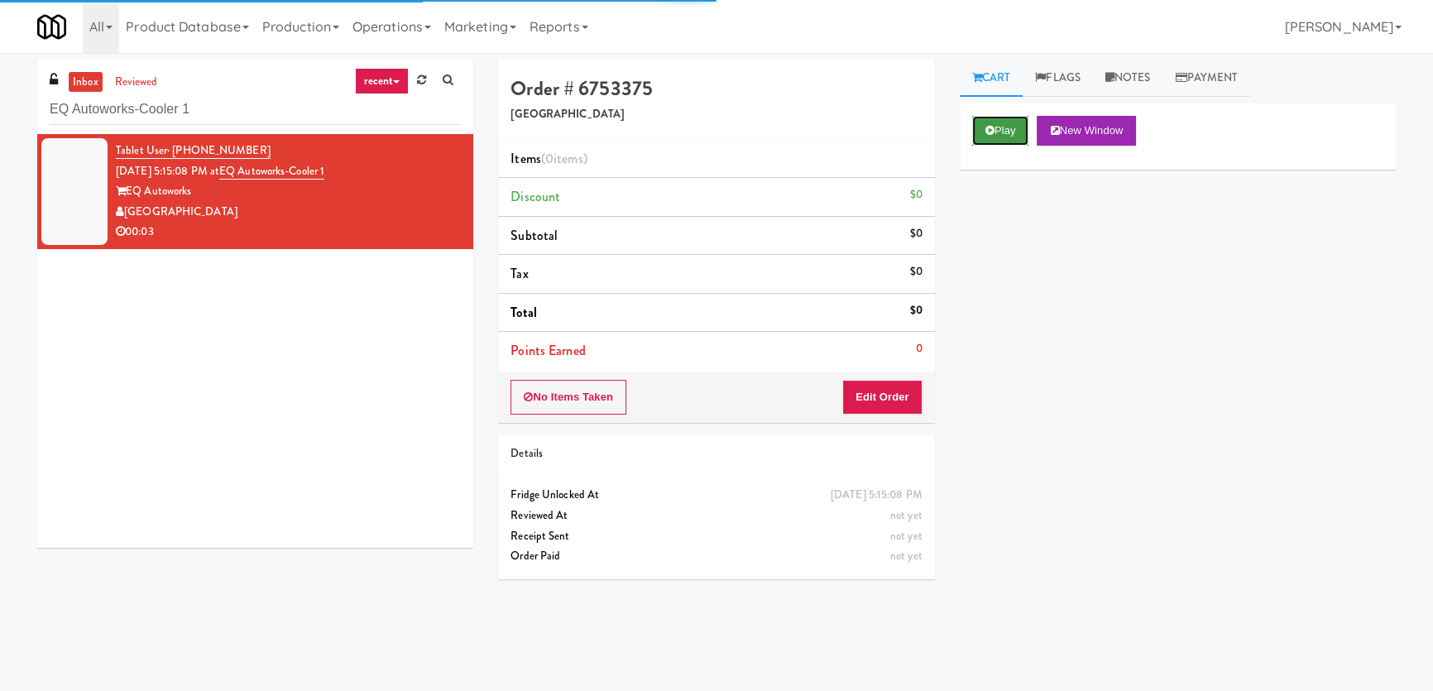
click at [1003, 124] on button "Play" at bounding box center [1000, 131] width 57 height 30
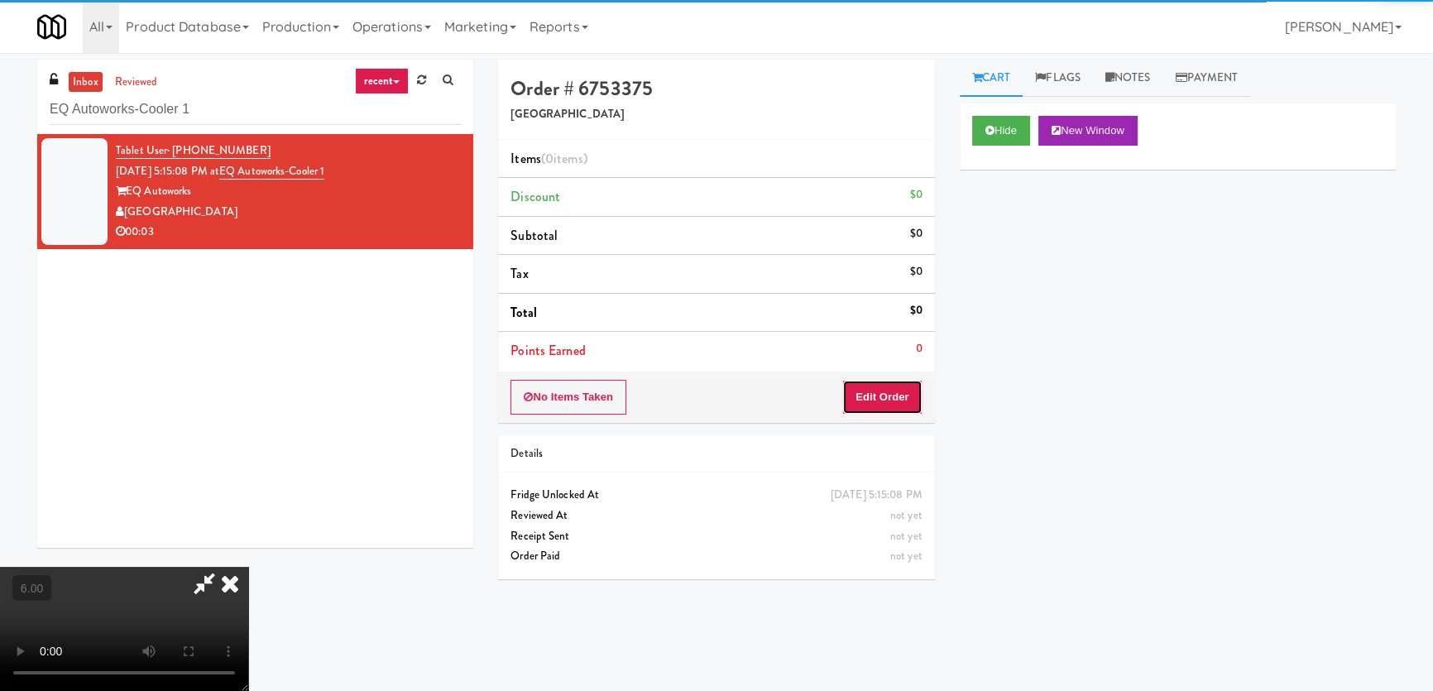
click at [895, 385] on button "Edit Order" at bounding box center [882, 397] width 80 height 35
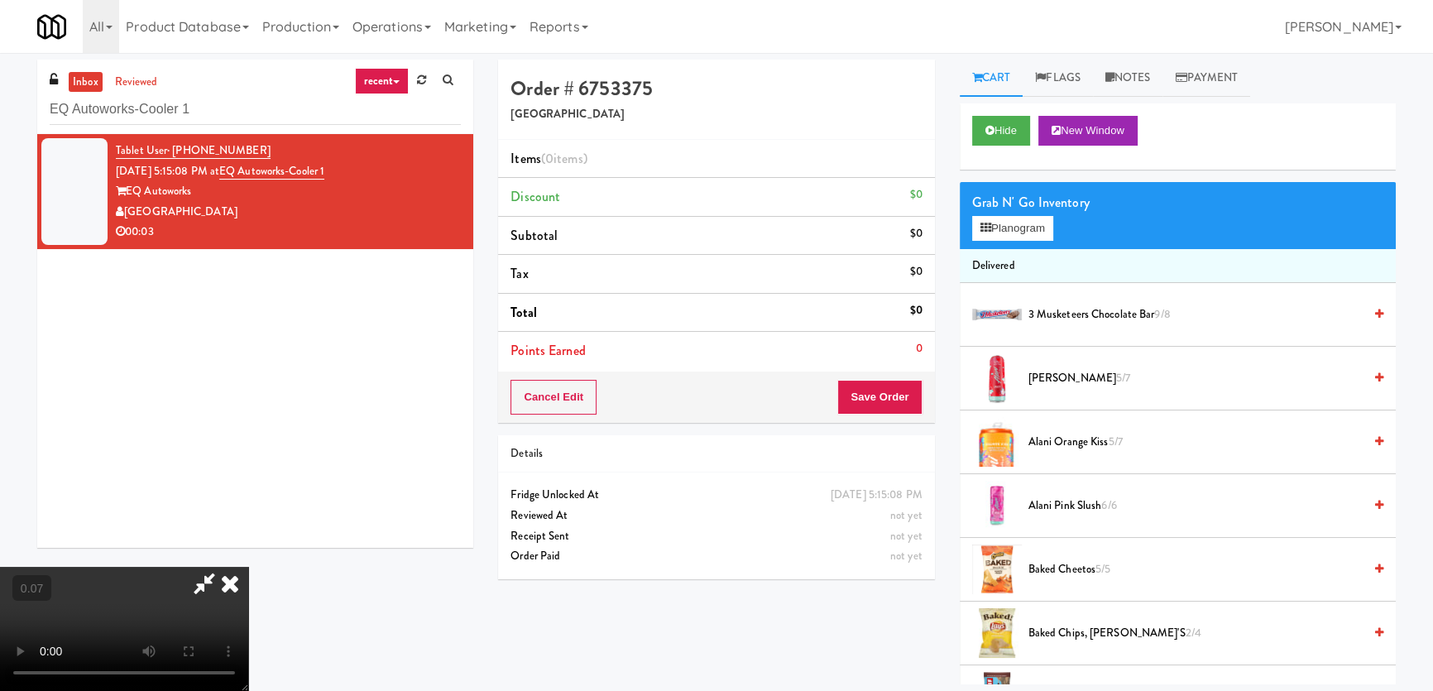
click at [248, 594] on video at bounding box center [124, 629] width 248 height 124
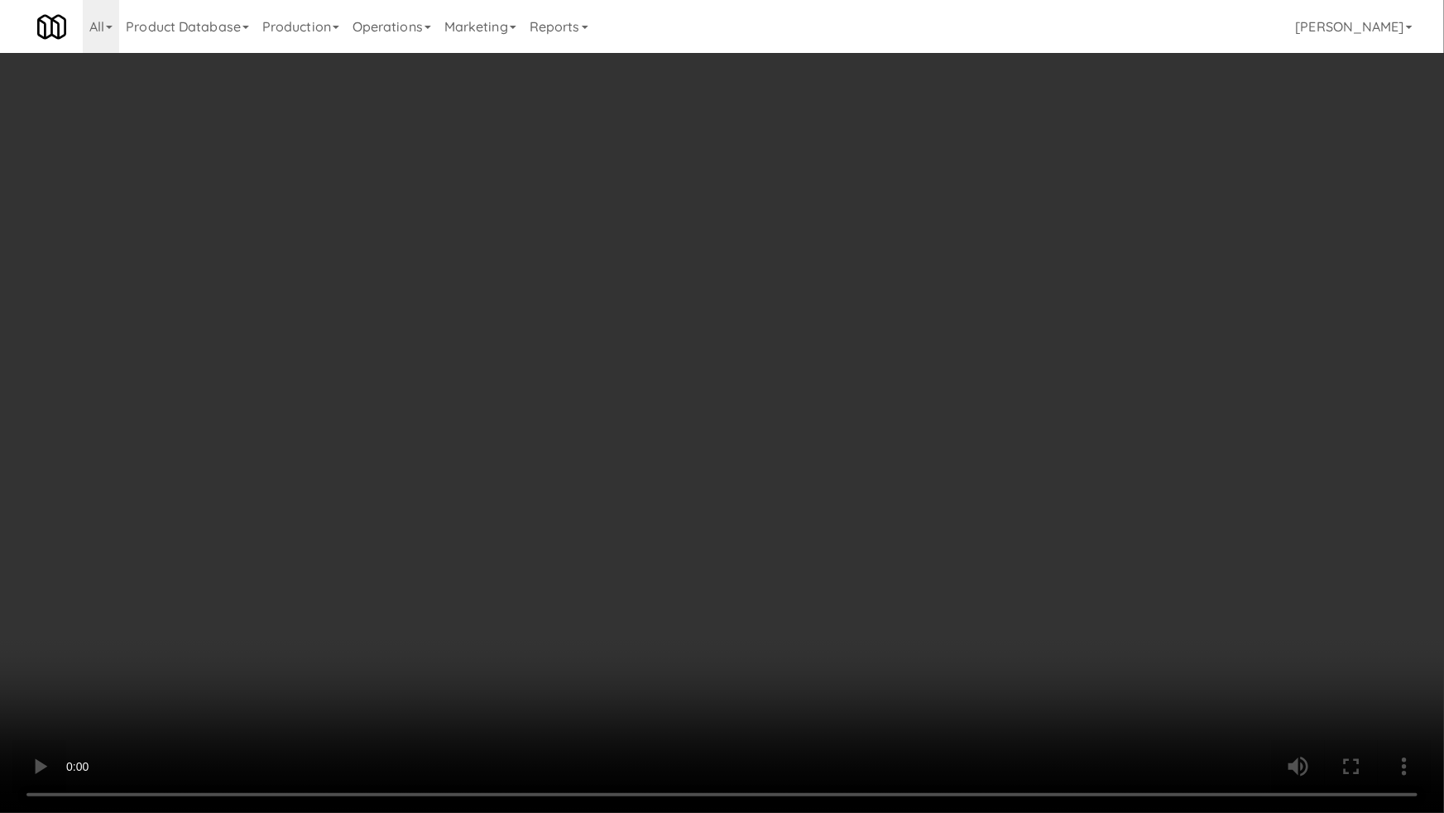
click at [558, 690] on video at bounding box center [722, 406] width 1444 height 813
click at [554, 670] on video at bounding box center [722, 406] width 1444 height 813
click at [835, 643] on video at bounding box center [722, 406] width 1444 height 813
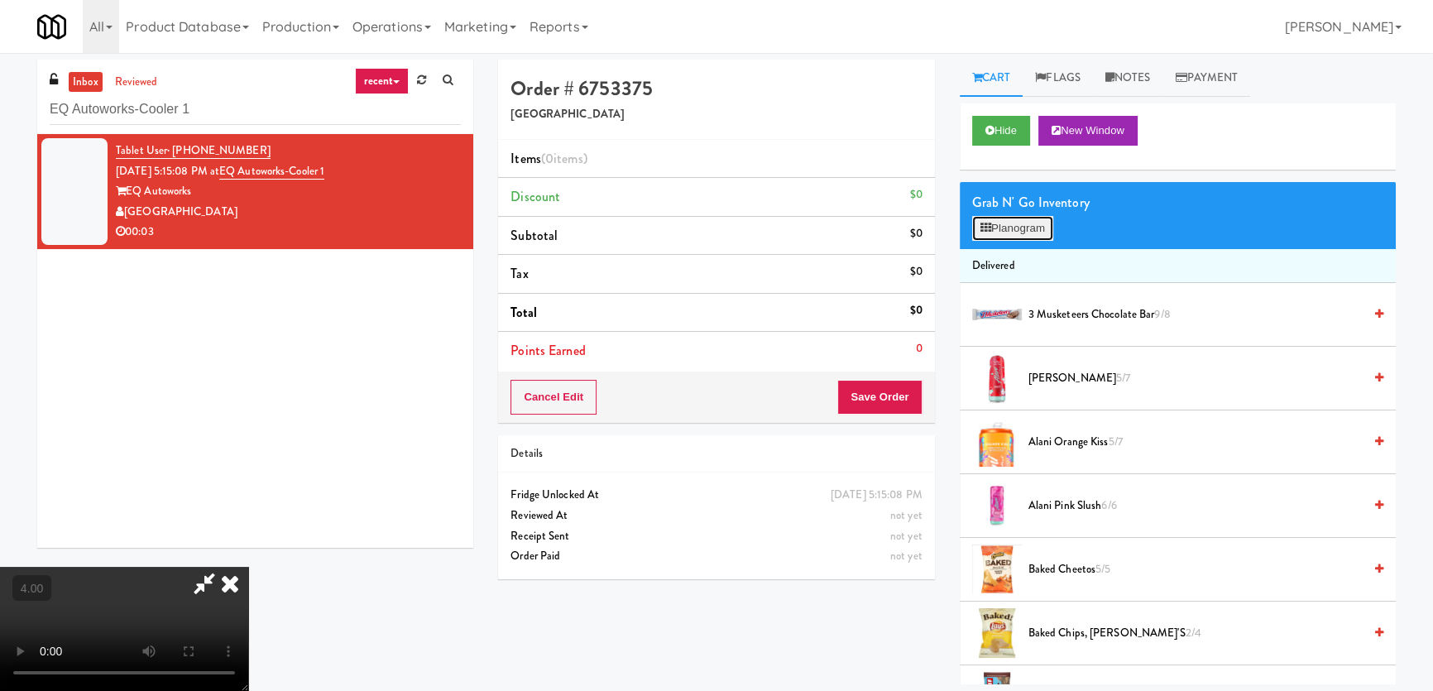
click at [1029, 219] on button "Planogram" at bounding box center [1012, 228] width 81 height 25
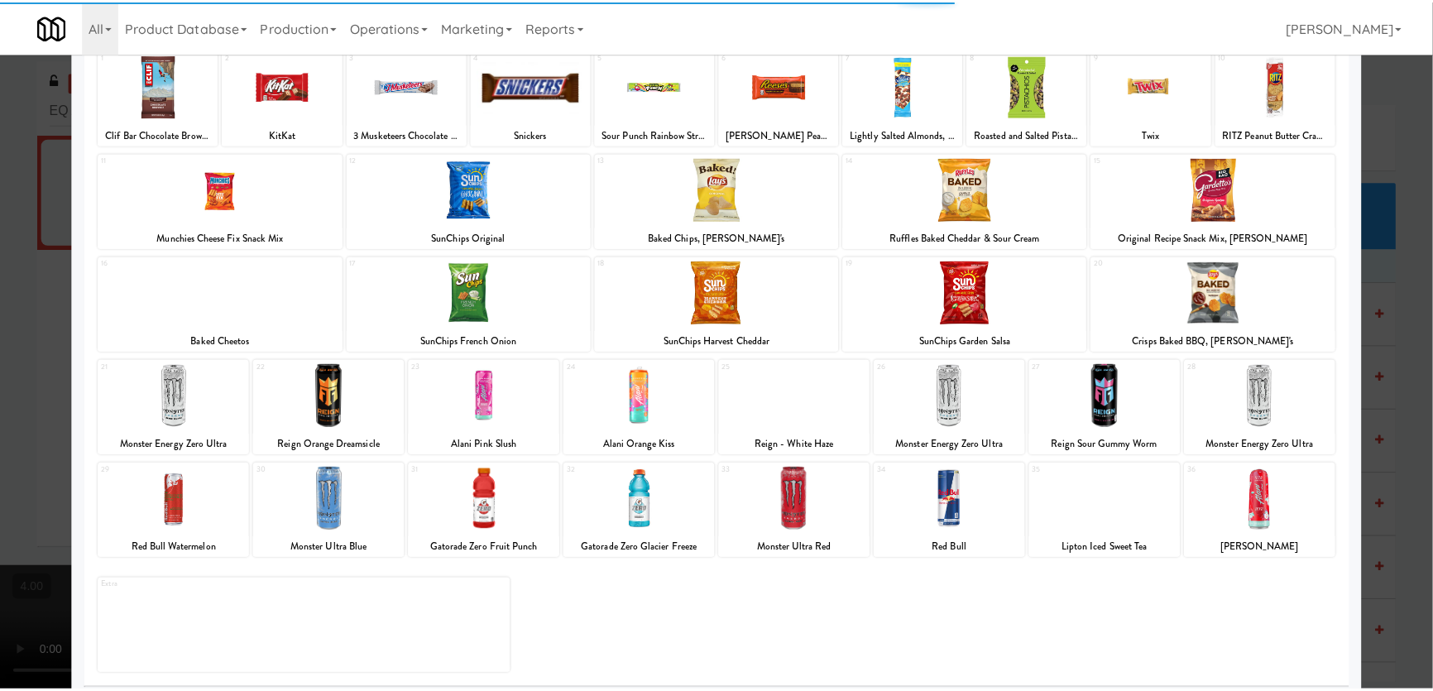
scroll to position [121, 0]
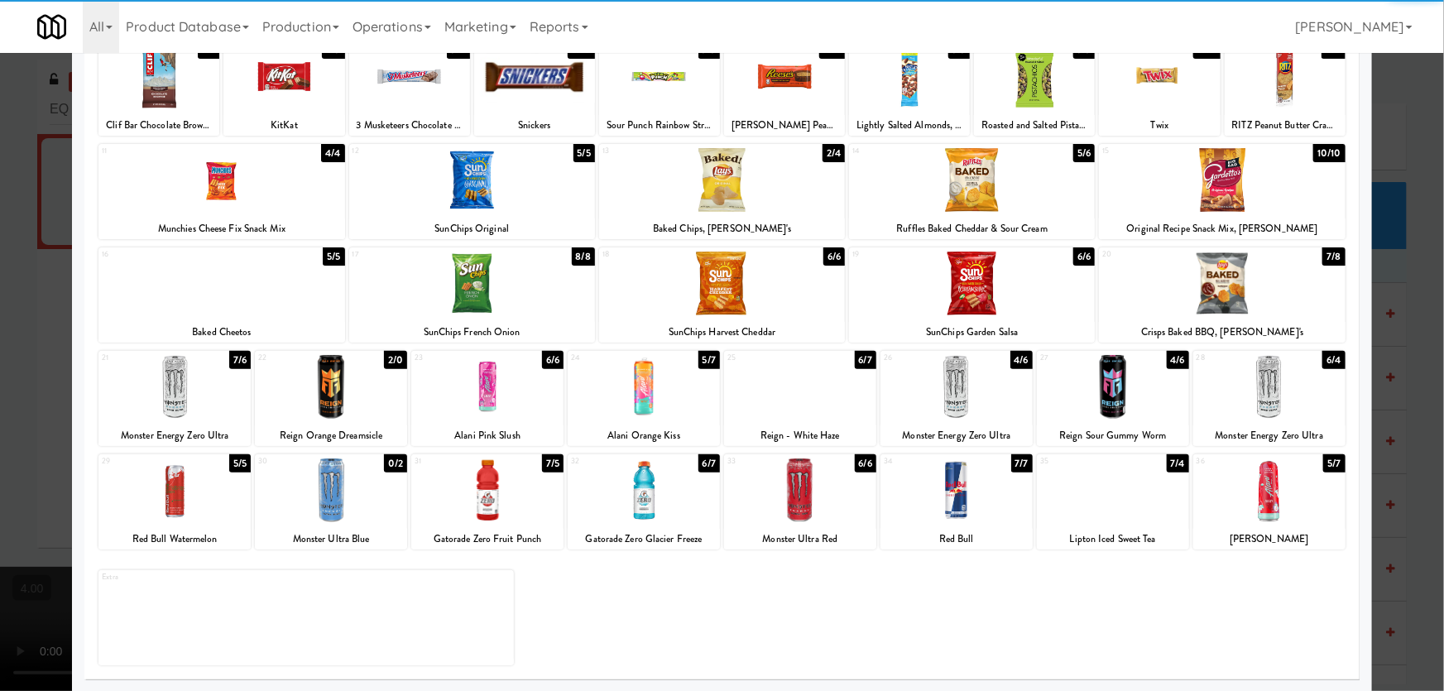
click at [985, 388] on div at bounding box center [956, 387] width 152 height 64
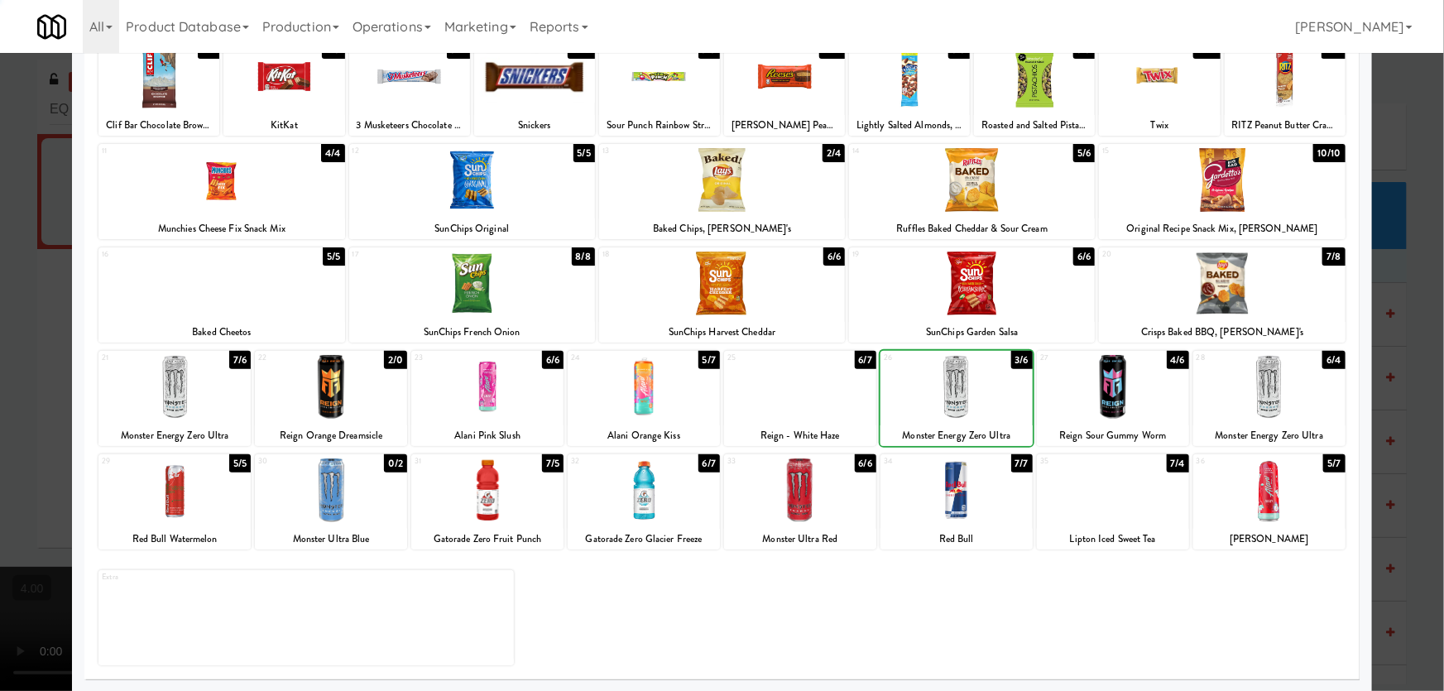
click at [0, 266] on div at bounding box center [722, 345] width 1444 height 691
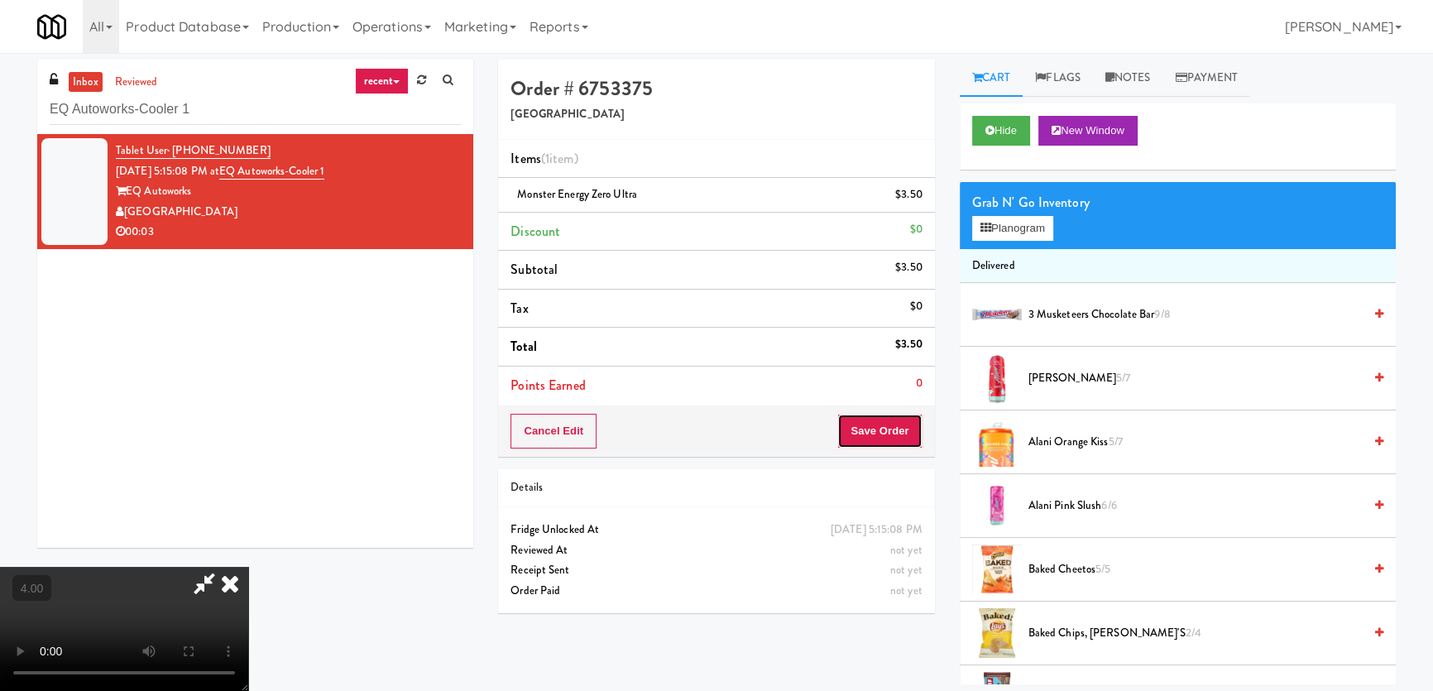
click at [904, 428] on button "Save Order" at bounding box center [879, 431] width 84 height 35
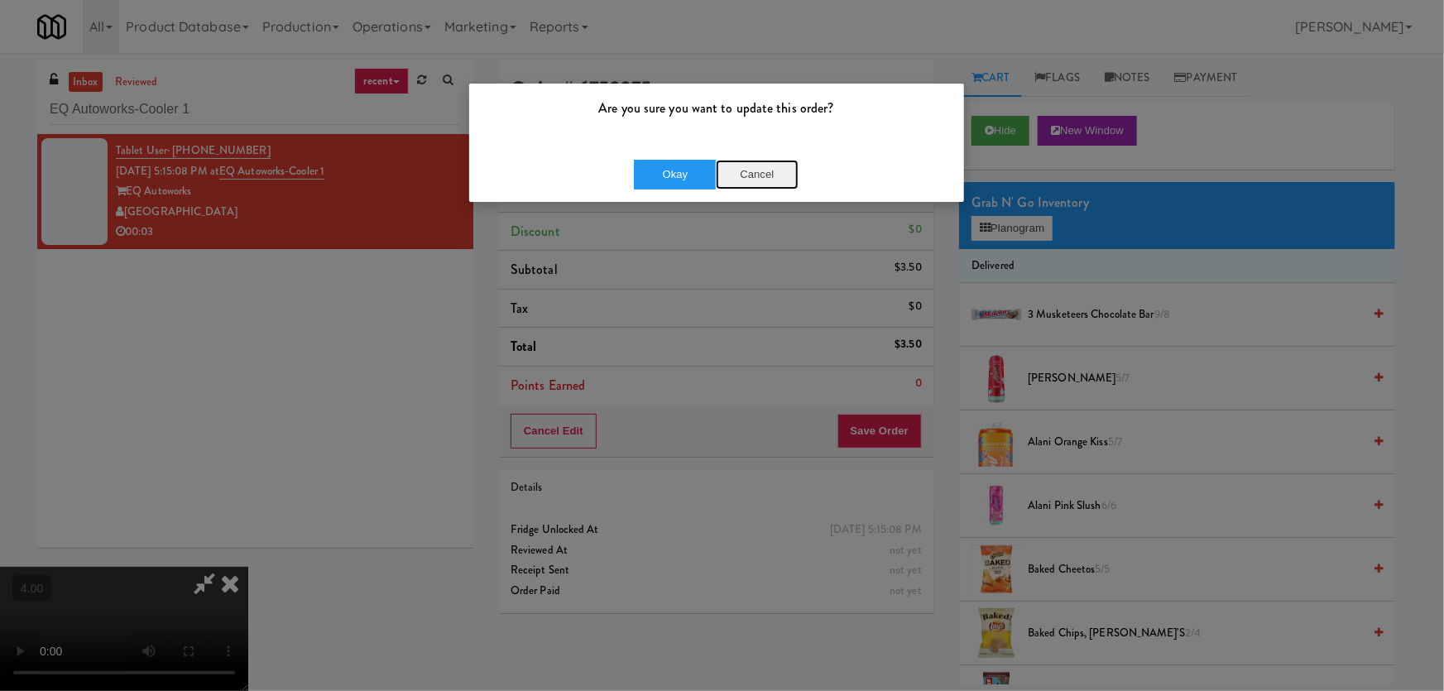
click at [716, 166] on button "Cancel" at bounding box center [757, 175] width 83 height 30
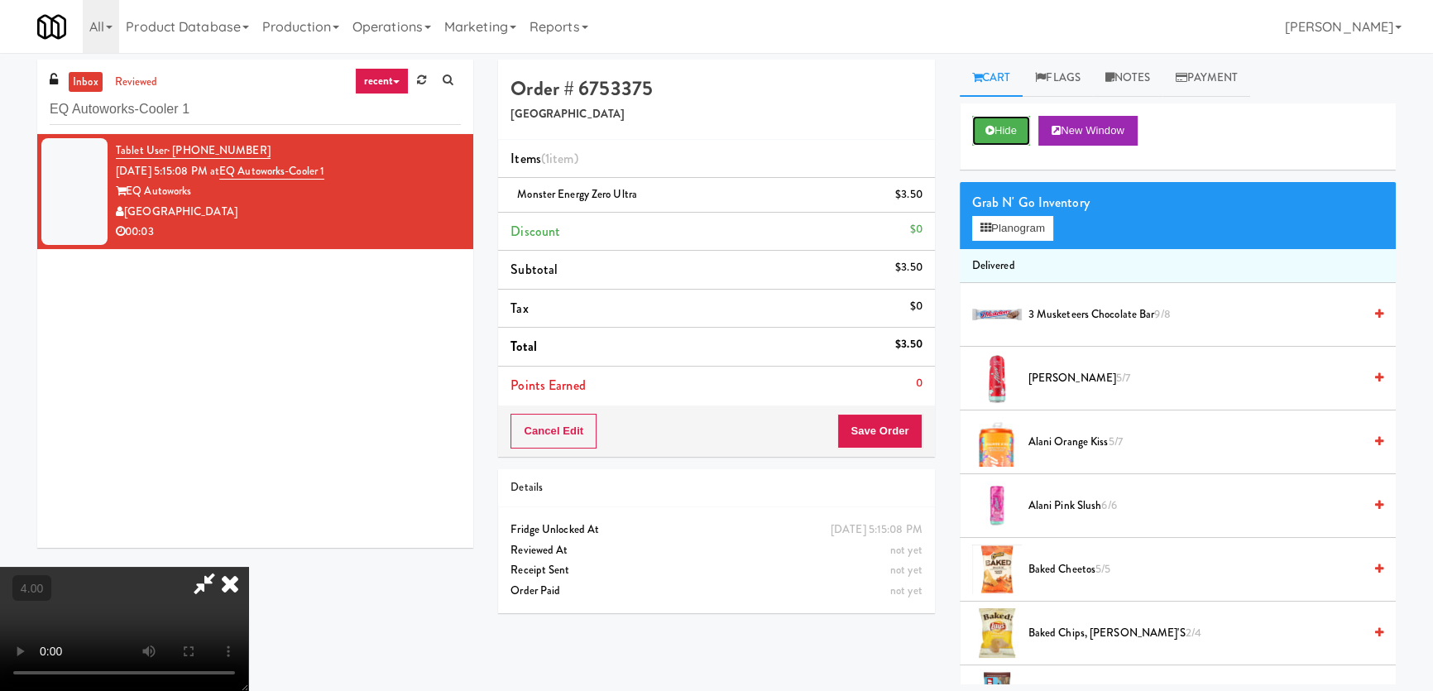
drag, startPoint x: 1013, startPoint y: 125, endPoint x: 954, endPoint y: 146, distance: 62.6
click at [1014, 125] on button "Hide" at bounding box center [1001, 131] width 58 height 30
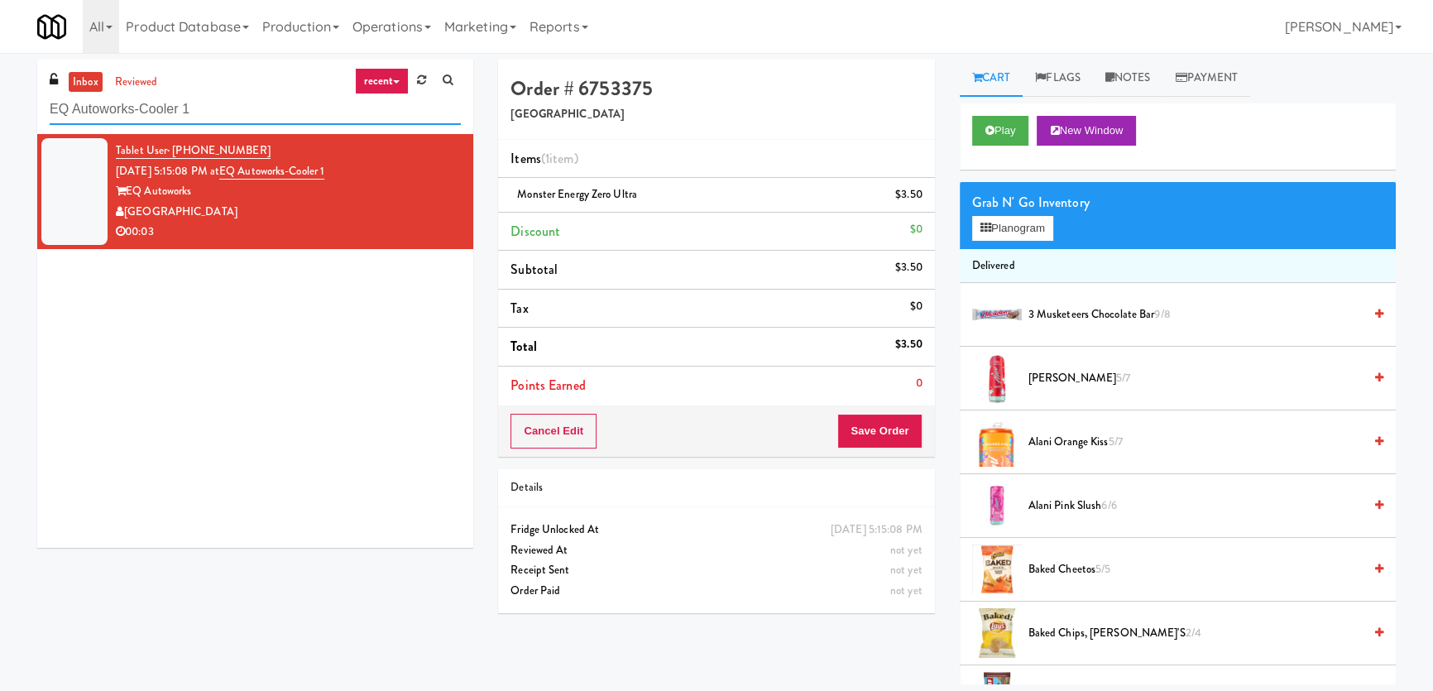
drag, startPoint x: 357, startPoint y: 128, endPoint x: 24, endPoint y: 113, distance: 333.0
click at [24, 113] on div "inbox reviewed recent all unclear take inventory issue suspicious failed recent…" at bounding box center [716, 372] width 1433 height 625
click at [213, 113] on input "EQ Autoworks-Cooler 1" at bounding box center [255, 109] width 411 height 31
click at [881, 447] on button "Save Order" at bounding box center [879, 431] width 84 height 35
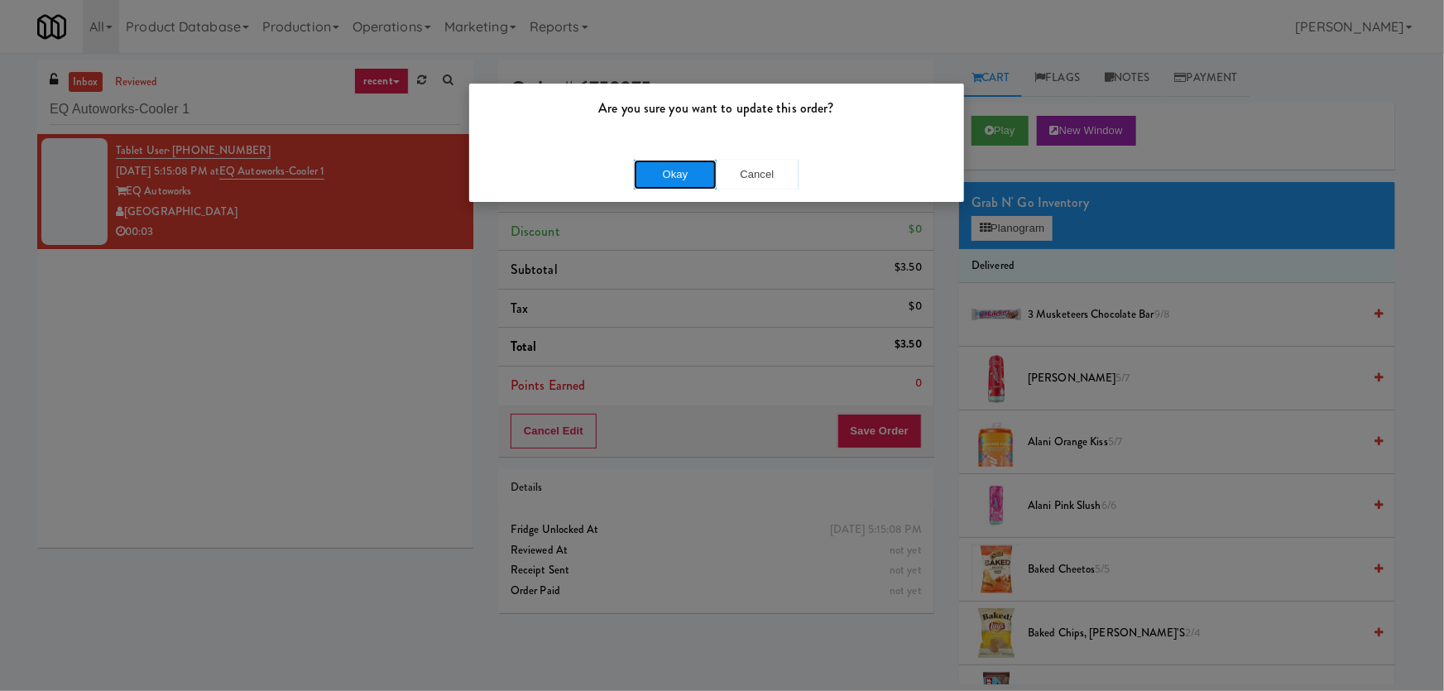
click at [675, 161] on button "Okay" at bounding box center [675, 175] width 83 height 30
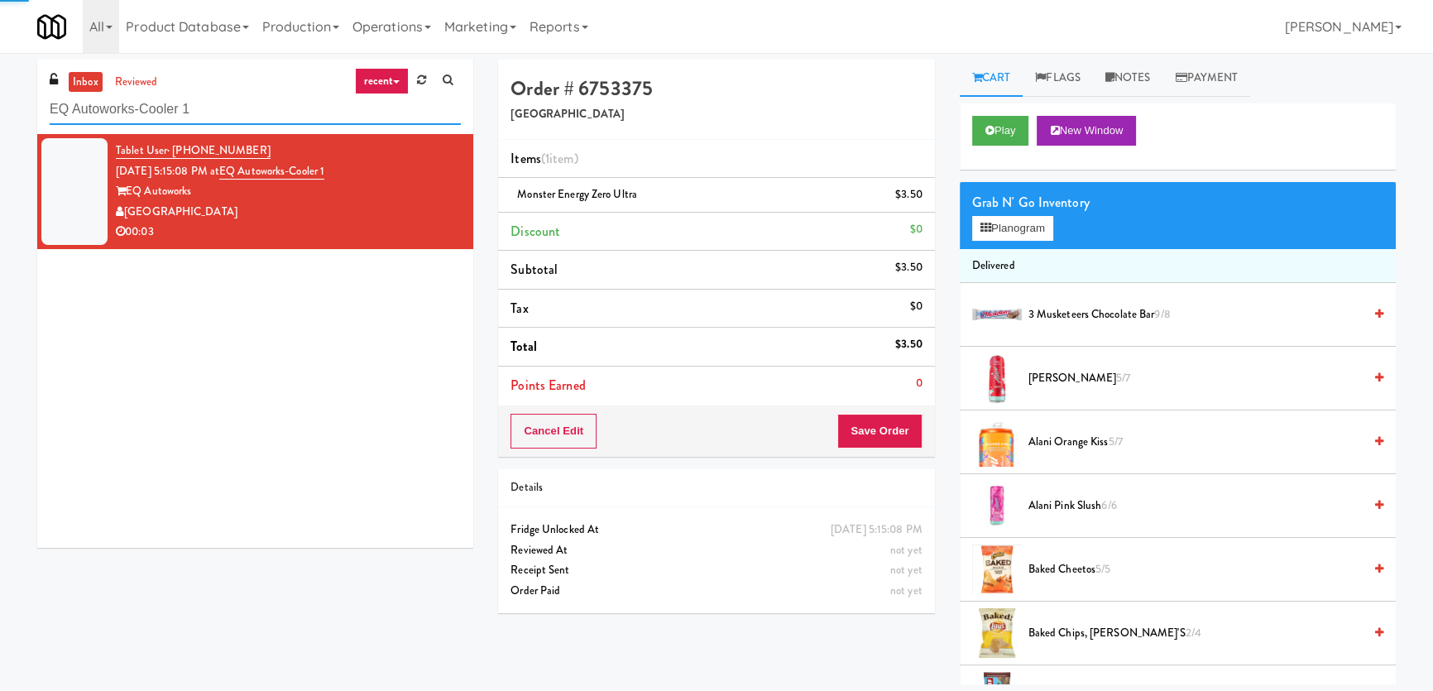
paste input "The Legacy at [GEOGRAPHIC_DATA] Refrigerated Right"
drag, startPoint x: 266, startPoint y: 121, endPoint x: 0, endPoint y: 98, distance: 266.6
click at [0, 98] on div "inbox reviewed recent all unclear take inventory issue suspicious failed recent…" at bounding box center [716, 372] width 1433 height 625
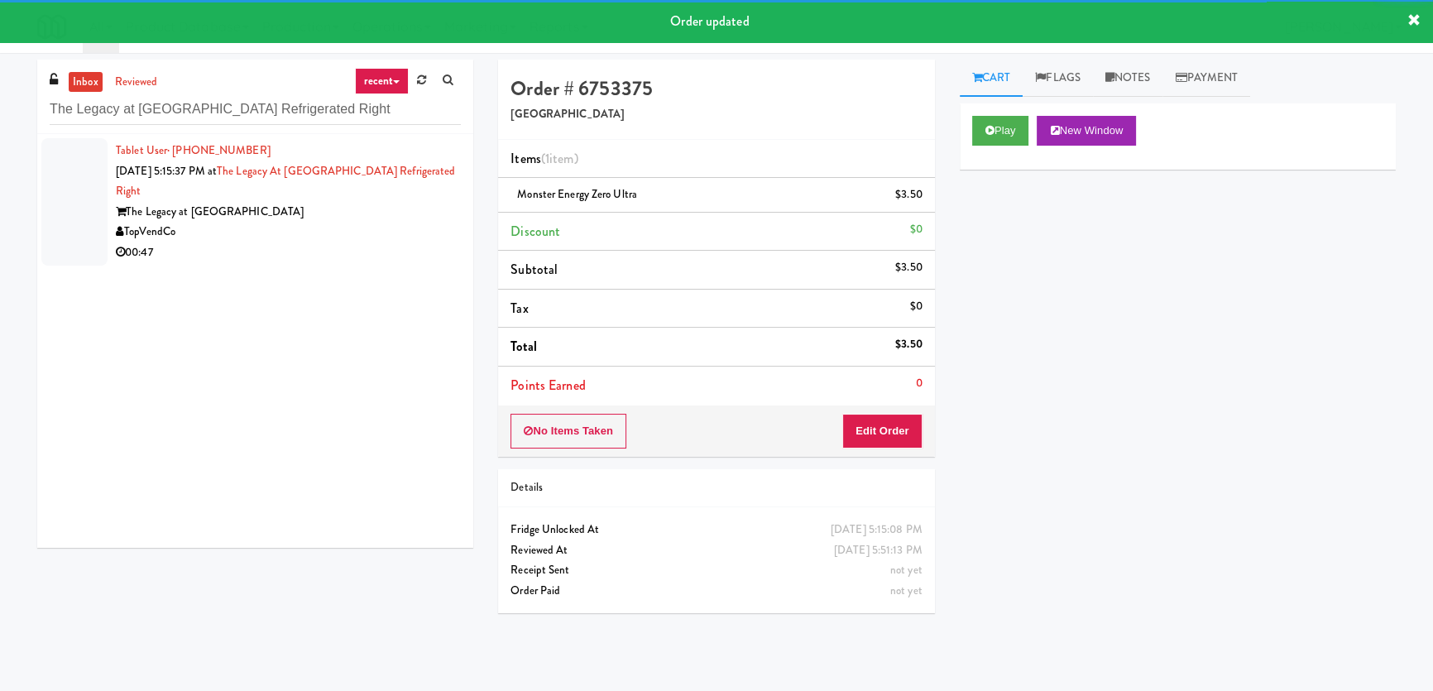
click at [400, 216] on div "The Legacy at [GEOGRAPHIC_DATA]" at bounding box center [288, 212] width 345 height 21
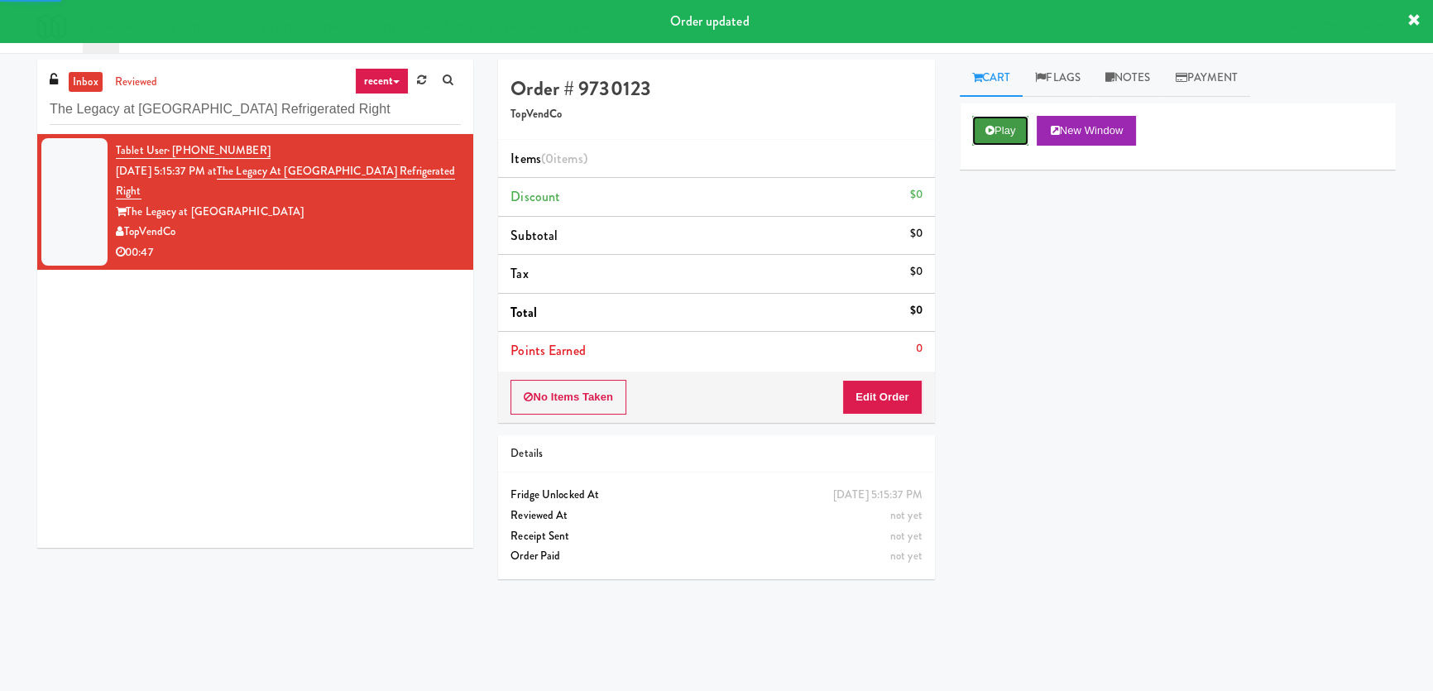
click at [997, 132] on button "Play" at bounding box center [1000, 131] width 57 height 30
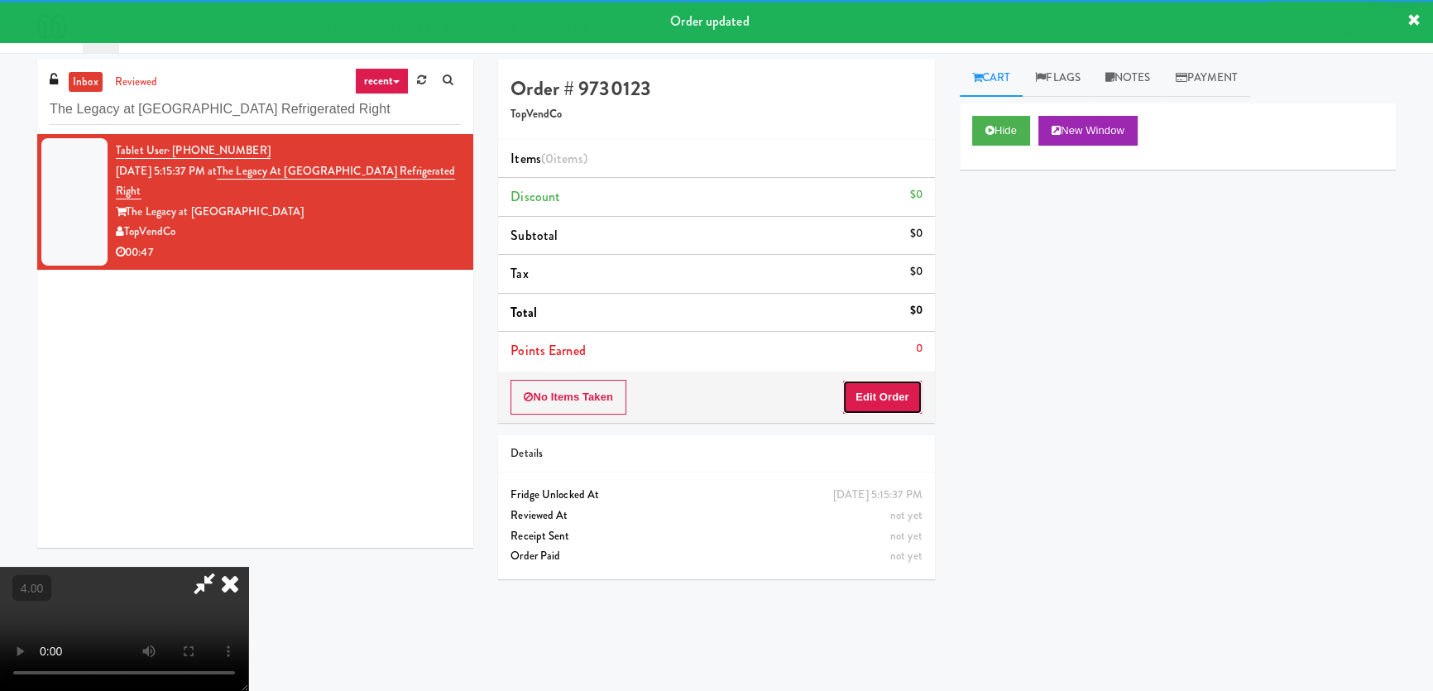
click at [896, 402] on button "Edit Order" at bounding box center [882, 397] width 80 height 35
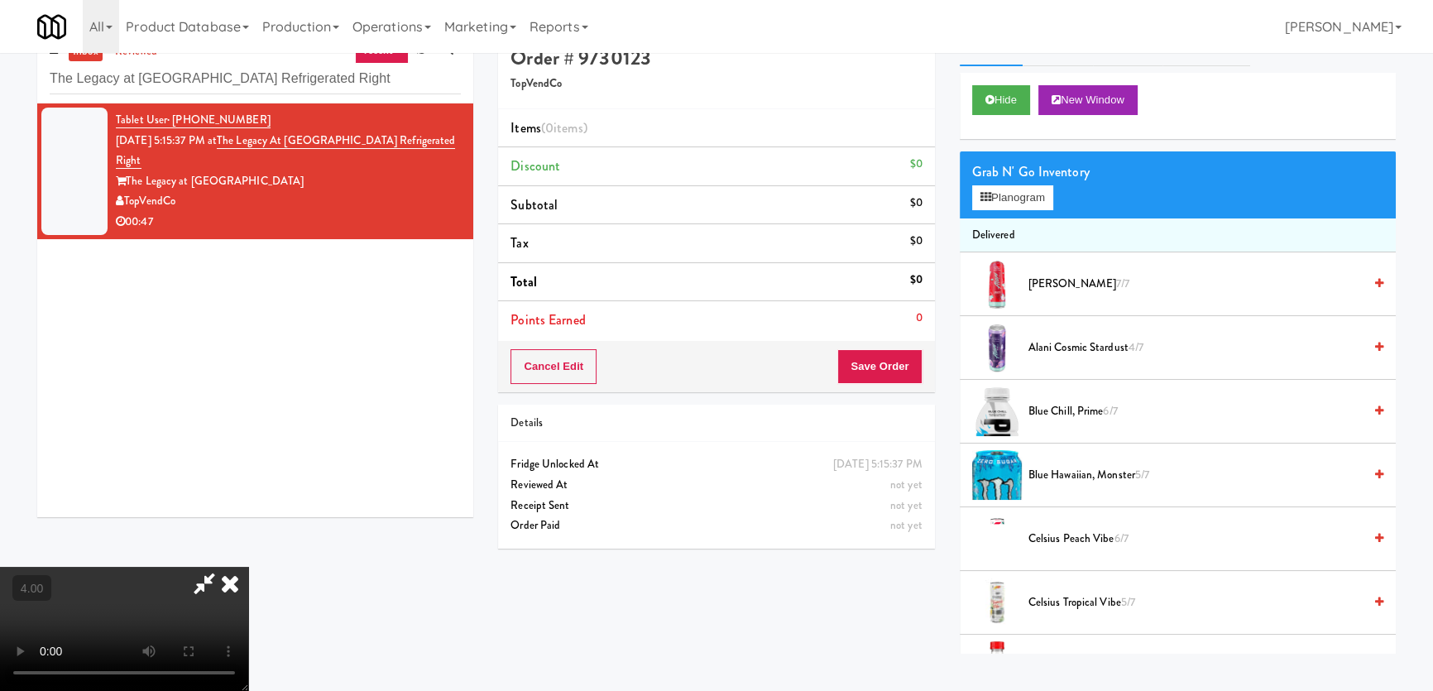
scroll to position [52, 0]
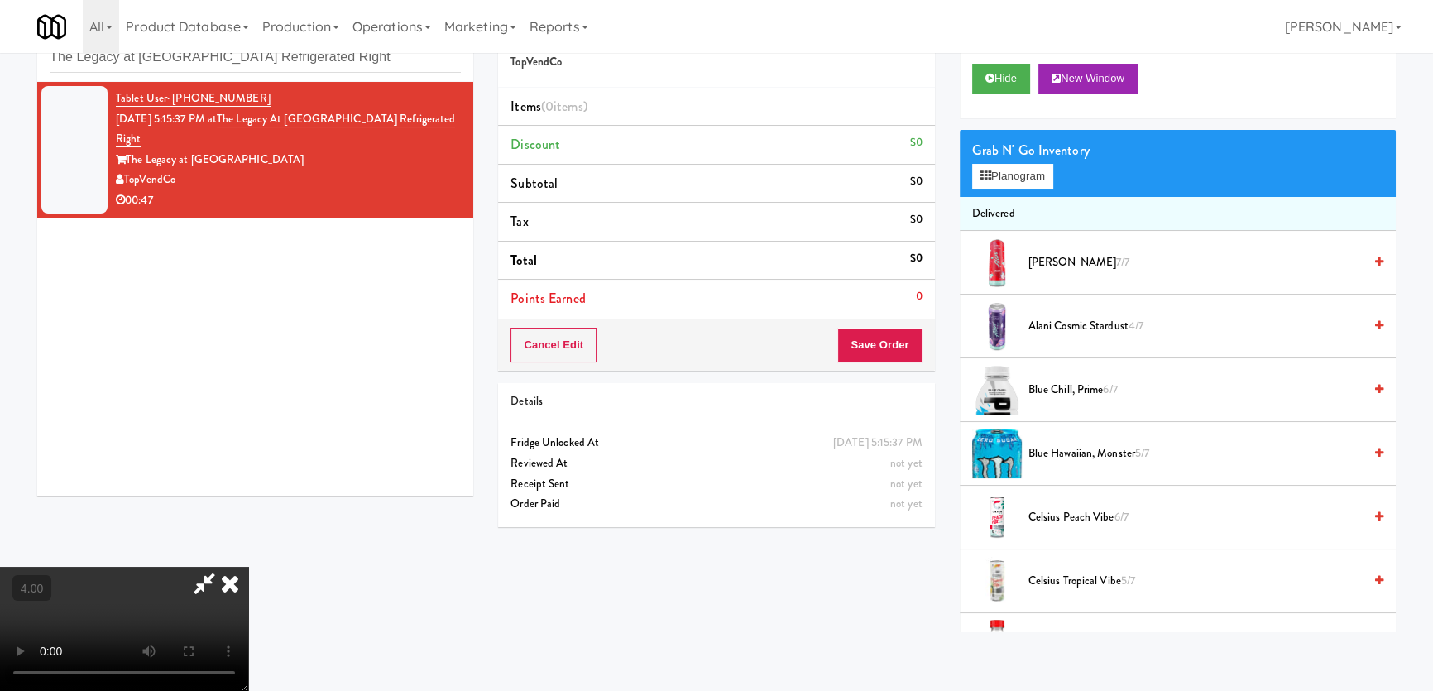
click at [248, 567] on video at bounding box center [124, 629] width 248 height 124
drag, startPoint x: 520, startPoint y: 463, endPoint x: 518, endPoint y: 554, distance: 90.2
click at [248, 567] on video at bounding box center [124, 629] width 248 height 124
click at [993, 167] on button "Planogram" at bounding box center [1012, 176] width 81 height 25
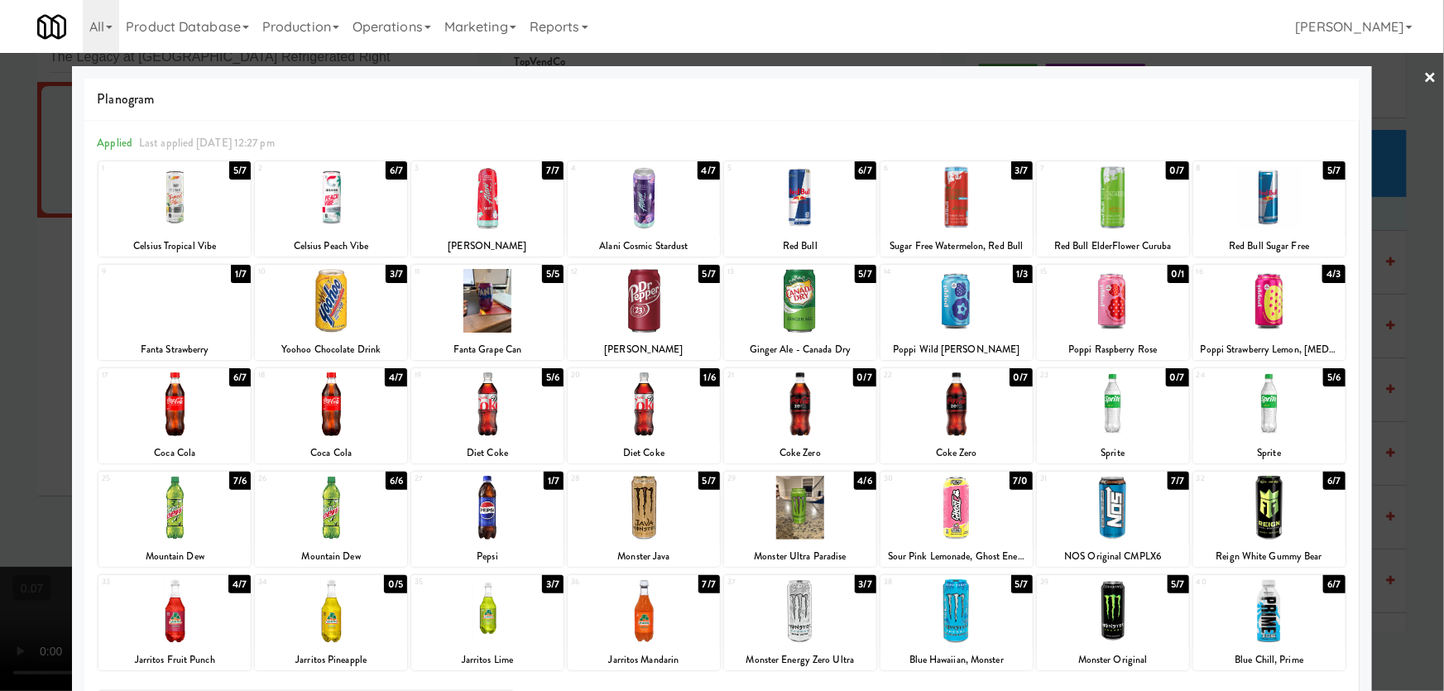
click at [1271, 425] on div at bounding box center [1269, 404] width 152 height 64
click at [180, 429] on div at bounding box center [174, 404] width 152 height 64
click at [332, 309] on div at bounding box center [331, 301] width 152 height 64
drag, startPoint x: 0, startPoint y: 360, endPoint x: 34, endPoint y: 391, distance: 46.3
click at [0, 361] on div at bounding box center [722, 345] width 1444 height 691
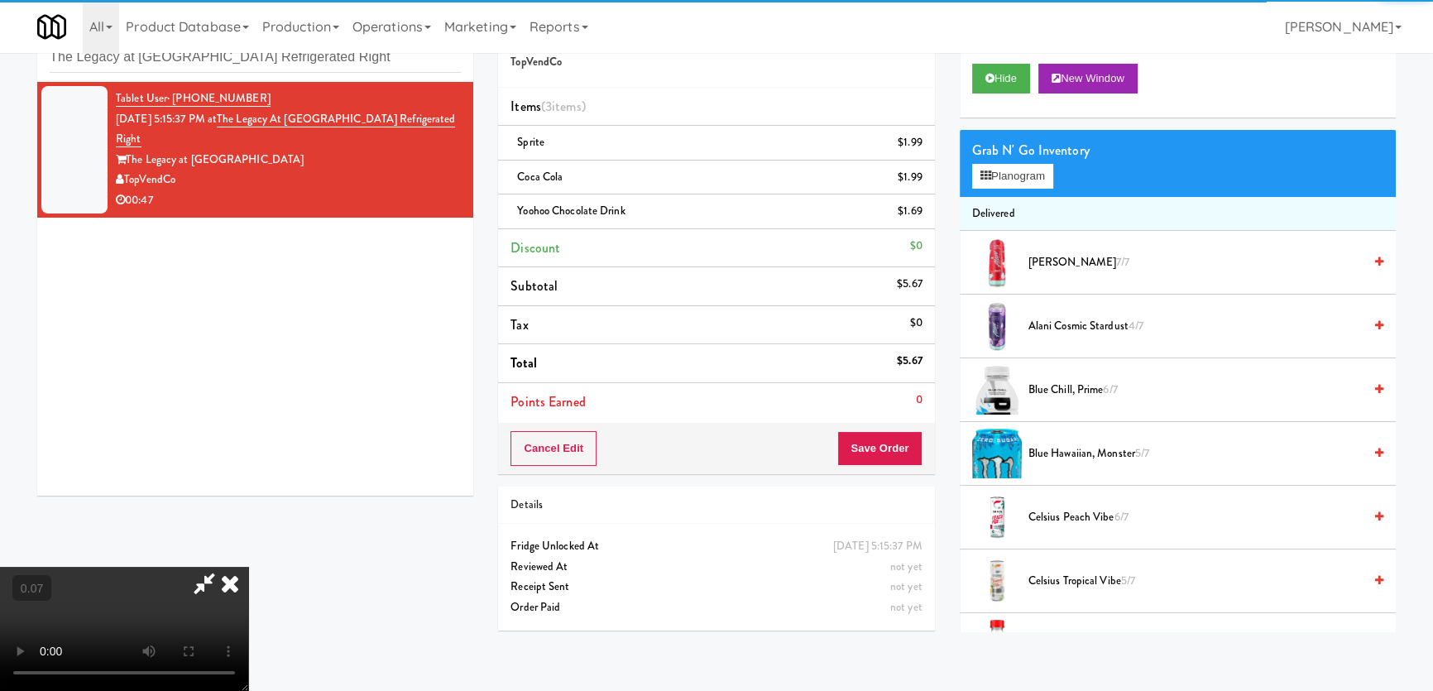
click at [248, 567] on video at bounding box center [124, 629] width 248 height 124
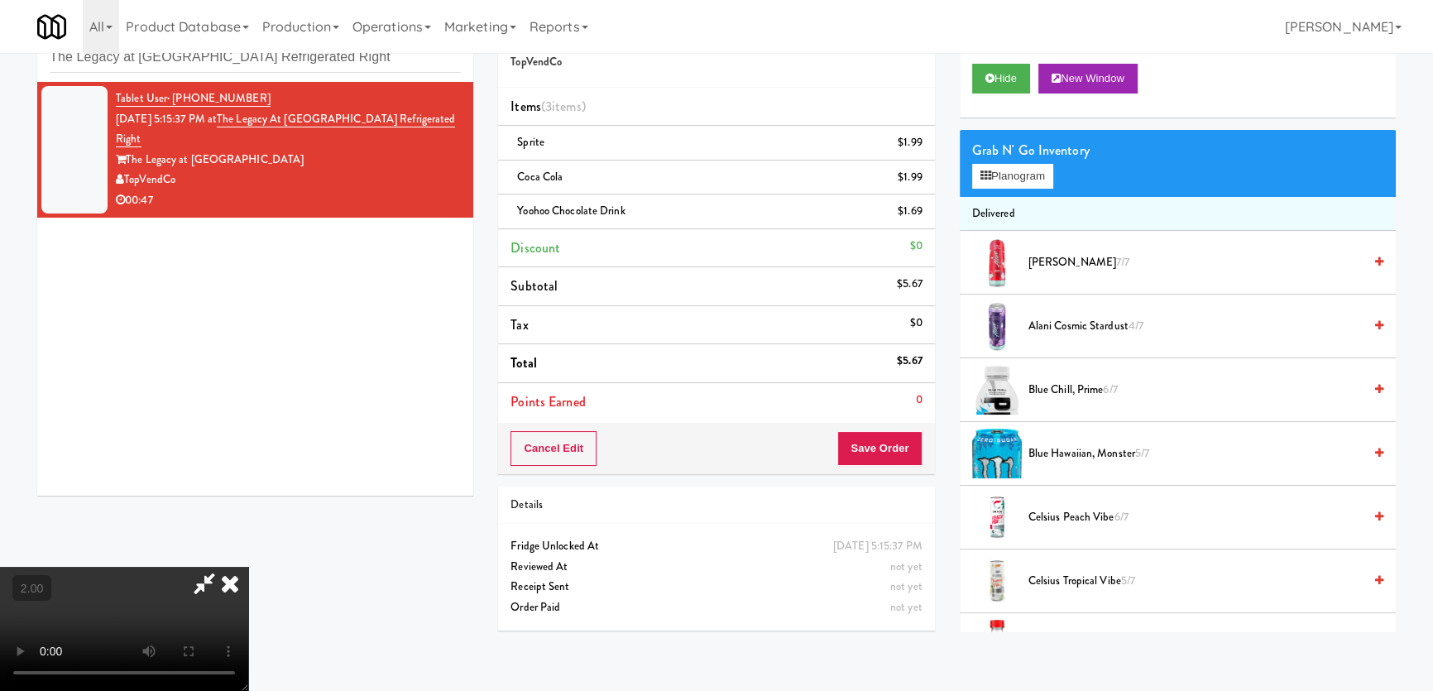
click at [248, 567] on video at bounding box center [124, 629] width 248 height 124
click at [1020, 164] on button "Planogram" at bounding box center [1012, 176] width 81 height 25
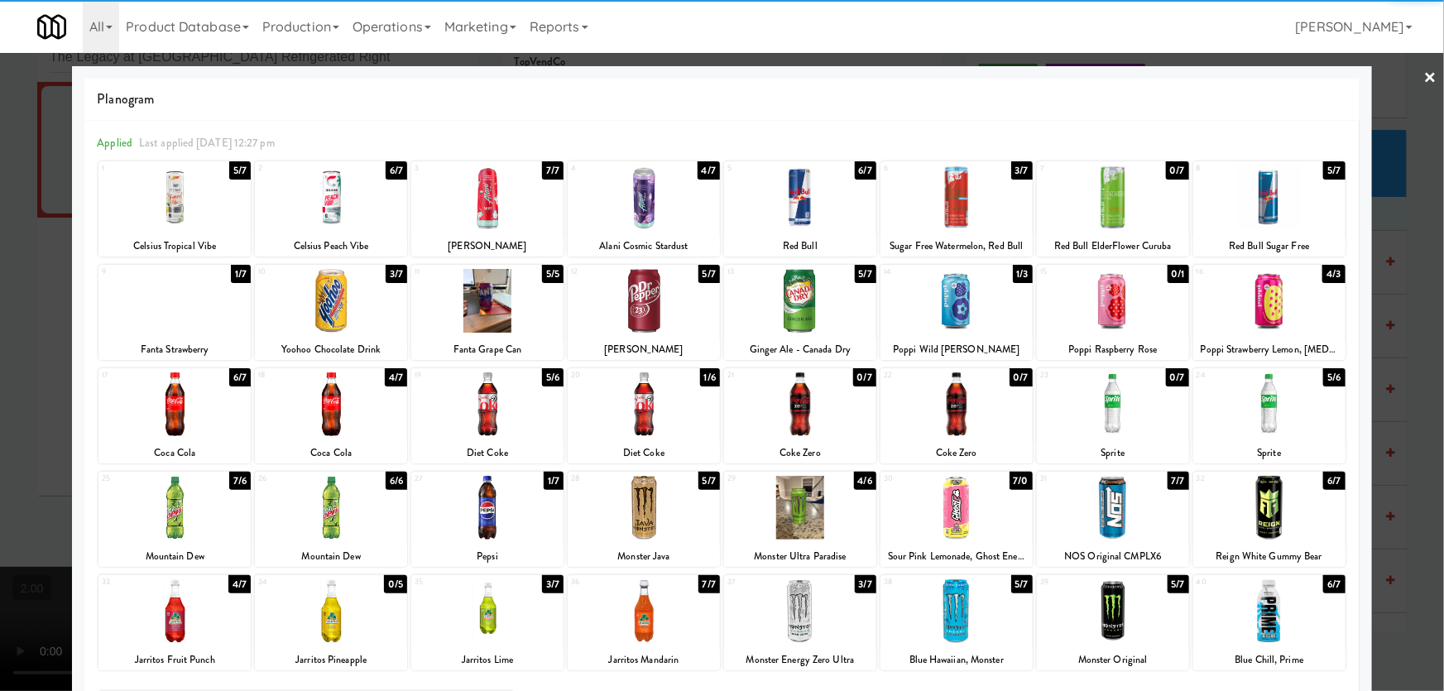
drag, startPoint x: 486, startPoint y: 496, endPoint x: 315, endPoint y: 452, distance: 176.0
click at [486, 496] on div at bounding box center [487, 508] width 152 height 64
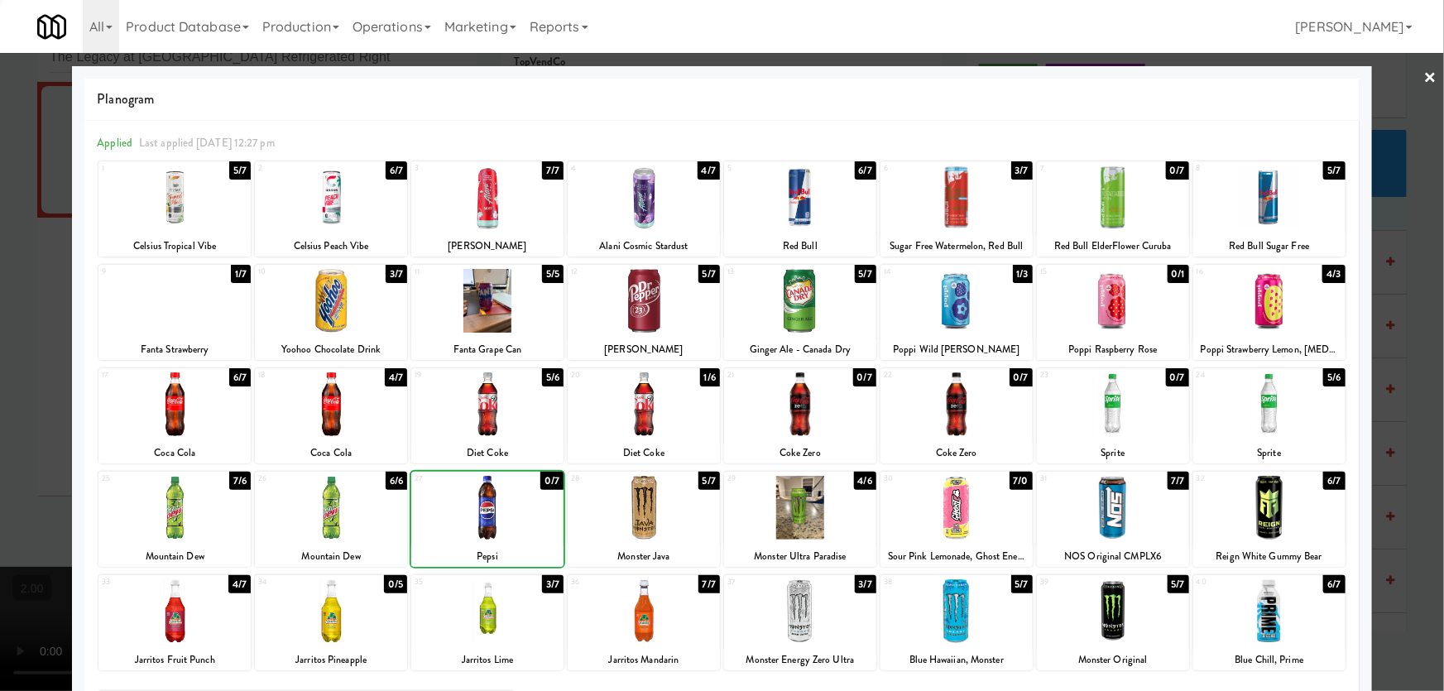
click at [0, 306] on div at bounding box center [722, 345] width 1444 height 691
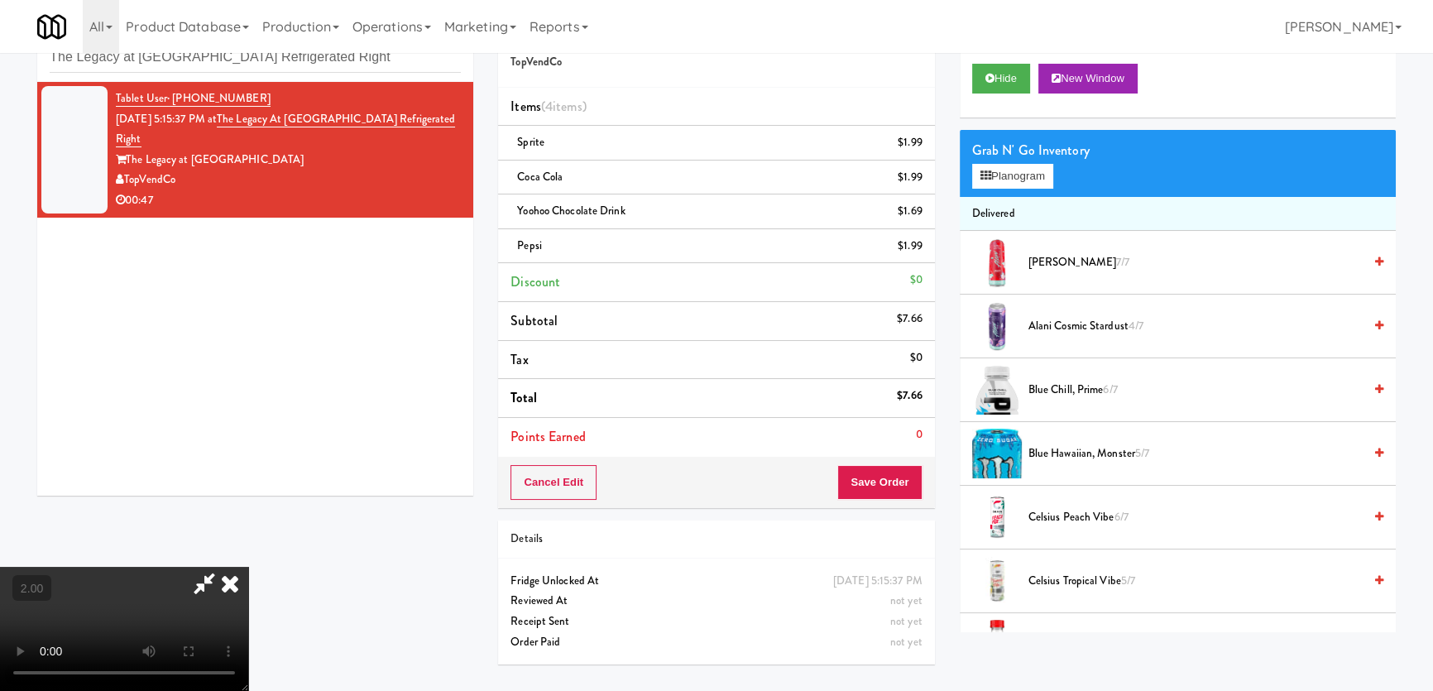
click at [936, 495] on div "Order # 9730123 TopVendCo Items (4 items ) Sprite $1.99 Coca Cola $1.99 Yoohoo …" at bounding box center [716, 341] width 461 height 669
drag, startPoint x: 919, startPoint y: 489, endPoint x: 904, endPoint y: 485, distance: 14.7
click at [917, 488] on button "Save Order" at bounding box center [879, 482] width 84 height 35
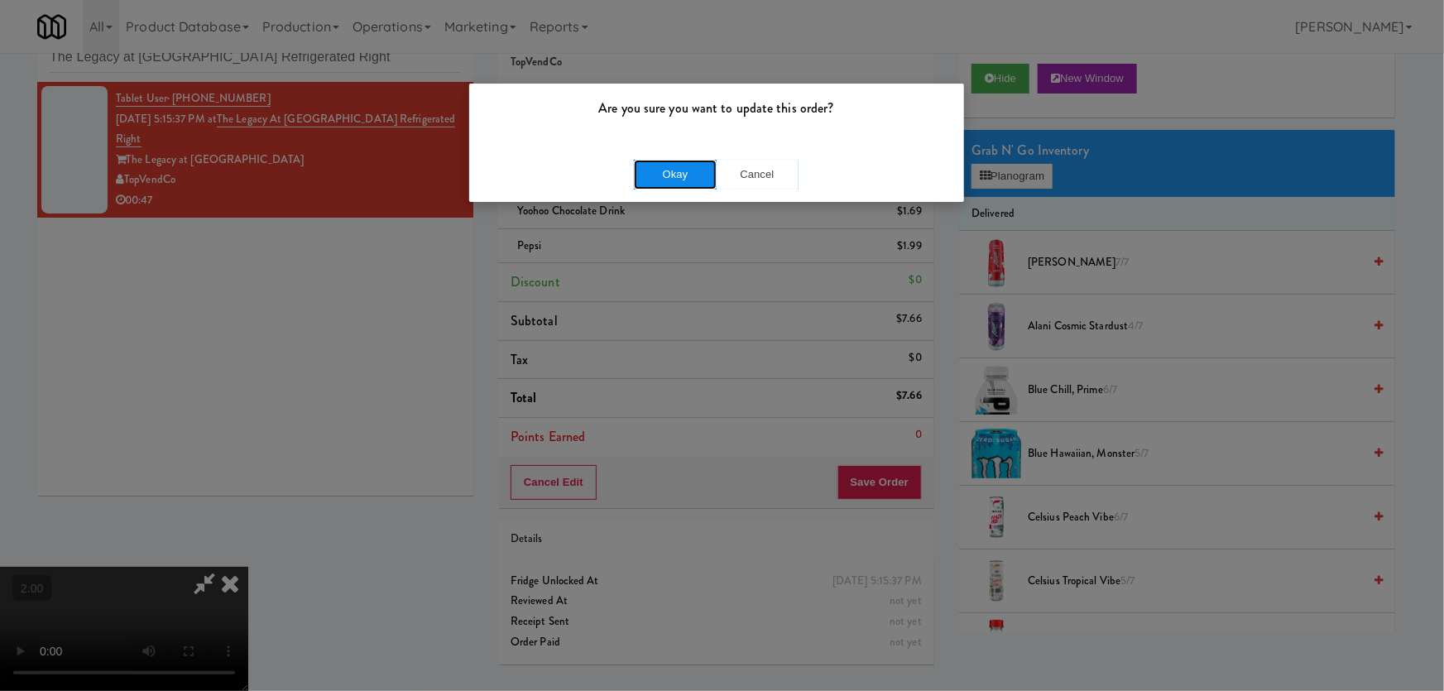
click at [670, 161] on button "Okay" at bounding box center [675, 175] width 83 height 30
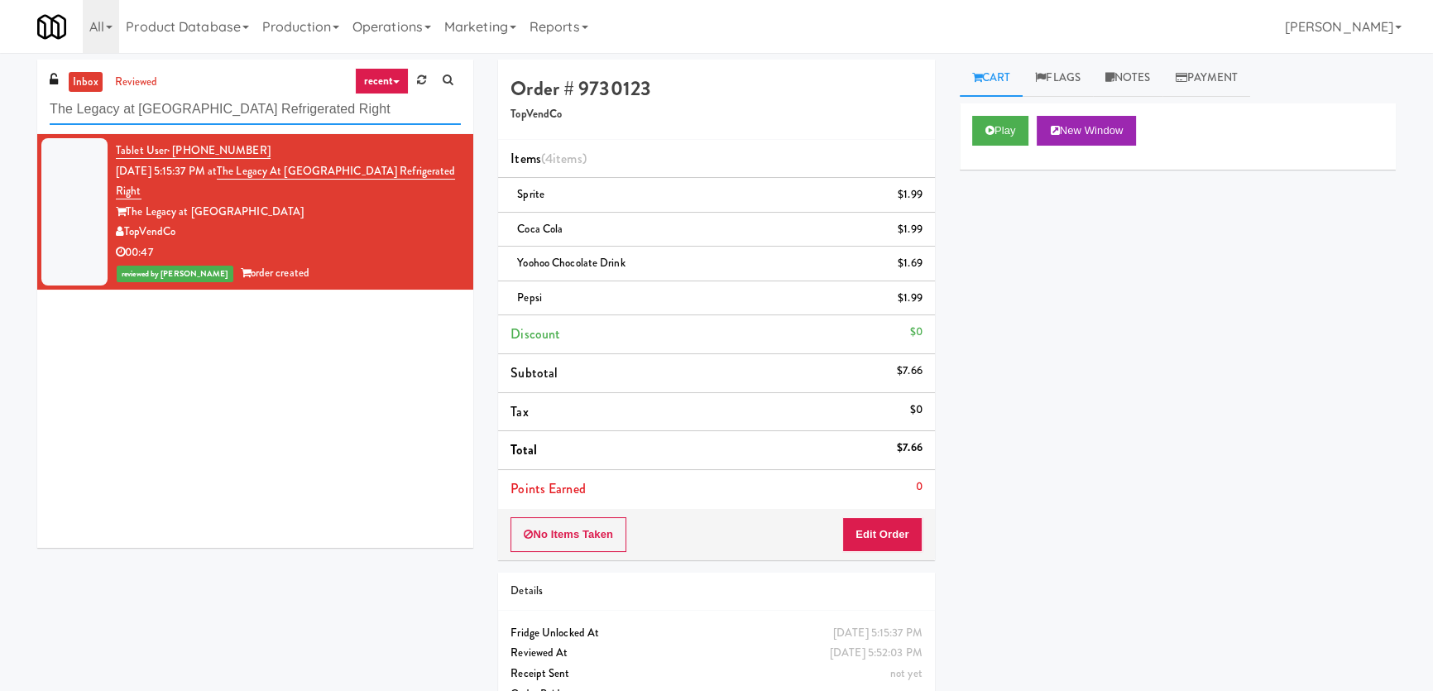
paste input "[PERSON_NAME] - Cooler -"
drag, startPoint x: 376, startPoint y: 107, endPoint x: 9, endPoint y: 74, distance: 368.0
click at [0, 83] on div "inbox reviewed recent all unclear take inventory issue suspicious failed recent…" at bounding box center [716, 394] width 1433 height 669
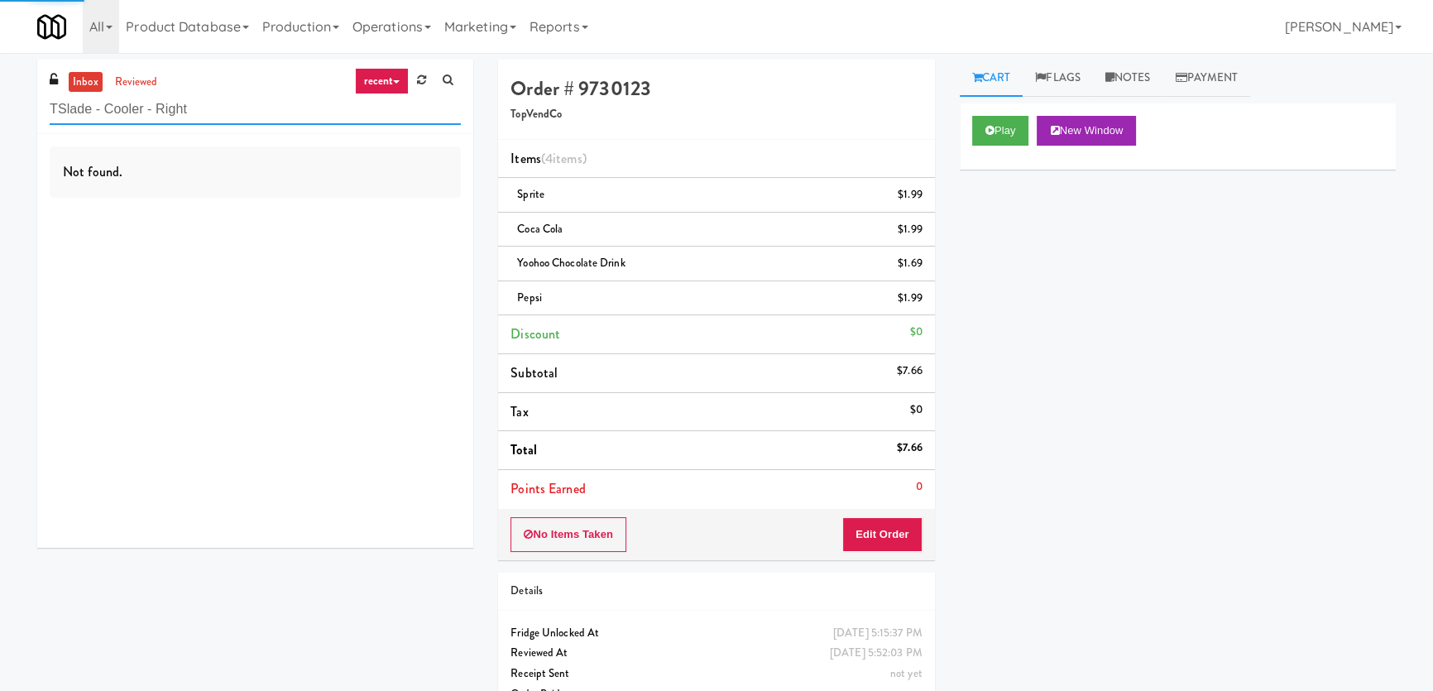
paste input "text"
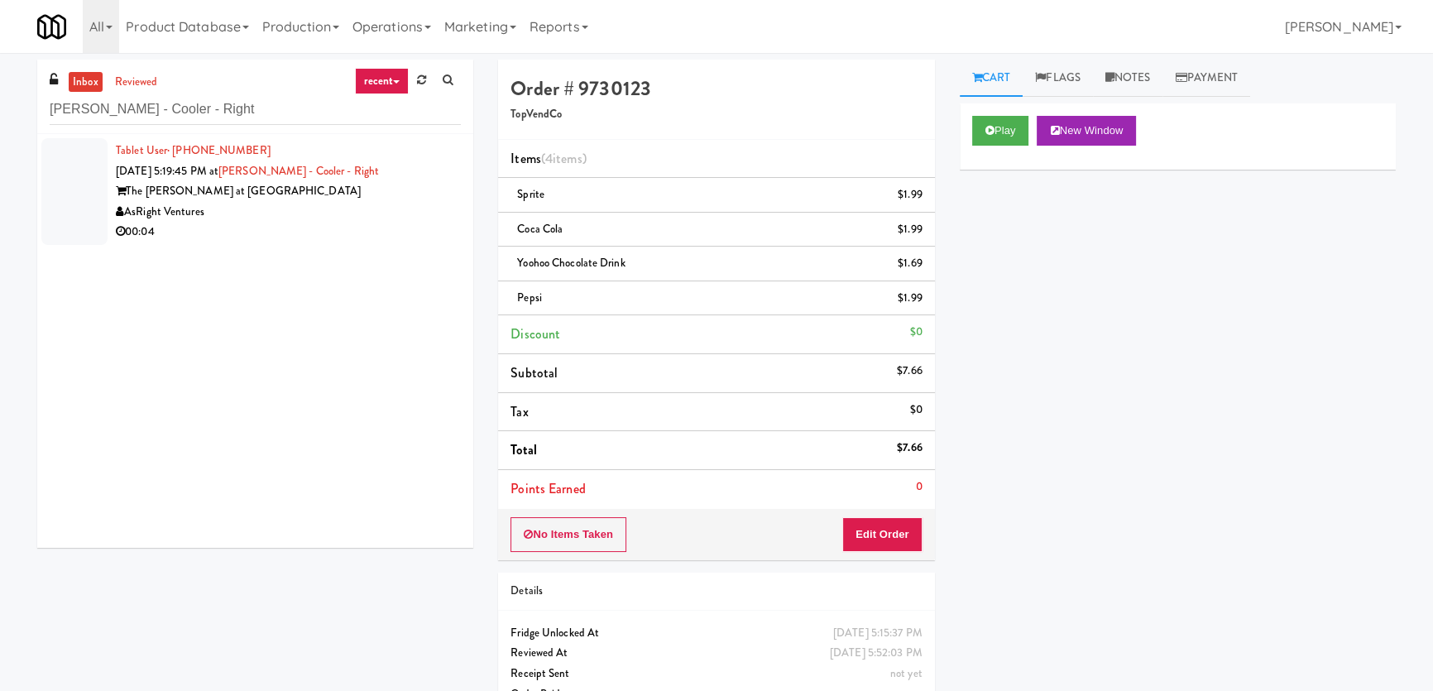
click at [388, 192] on div "The [PERSON_NAME] at [GEOGRAPHIC_DATA]" at bounding box center [288, 191] width 345 height 21
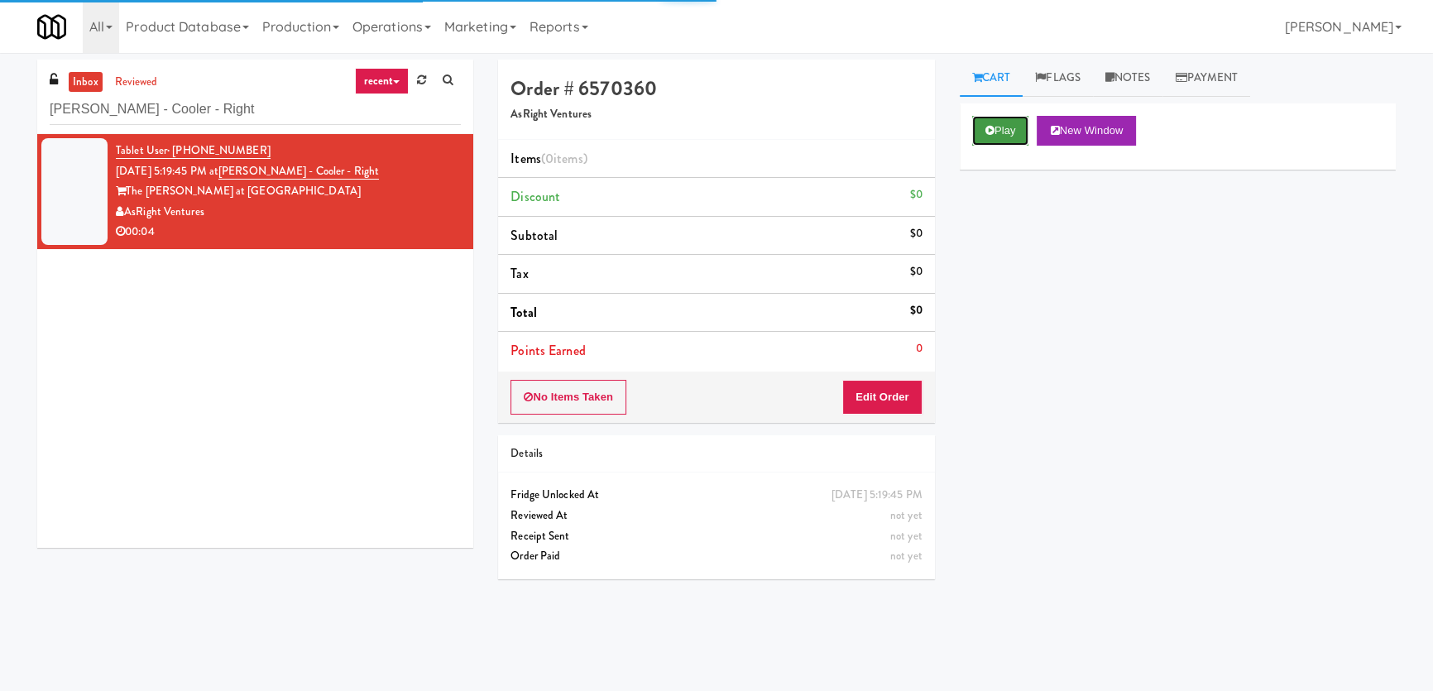
click at [1014, 128] on button "Play" at bounding box center [1000, 131] width 57 height 30
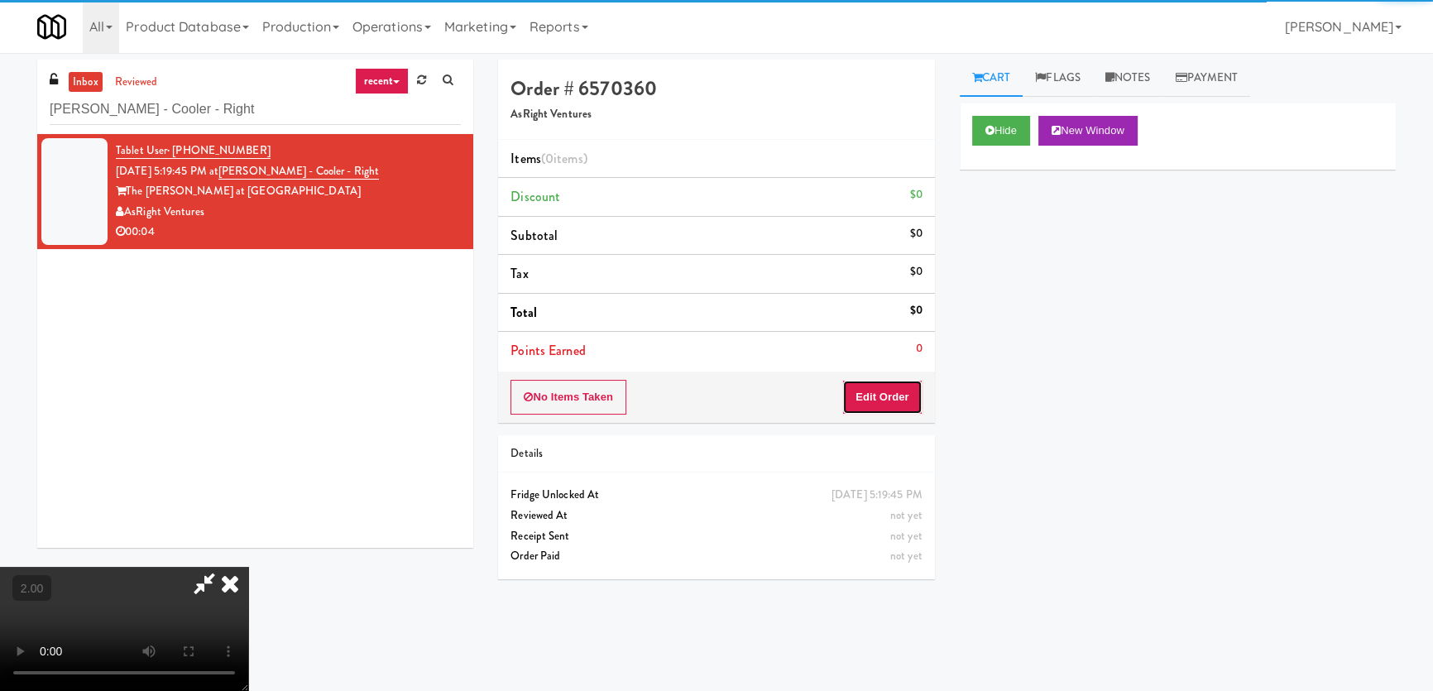
click at [890, 394] on button "Edit Order" at bounding box center [882, 397] width 80 height 35
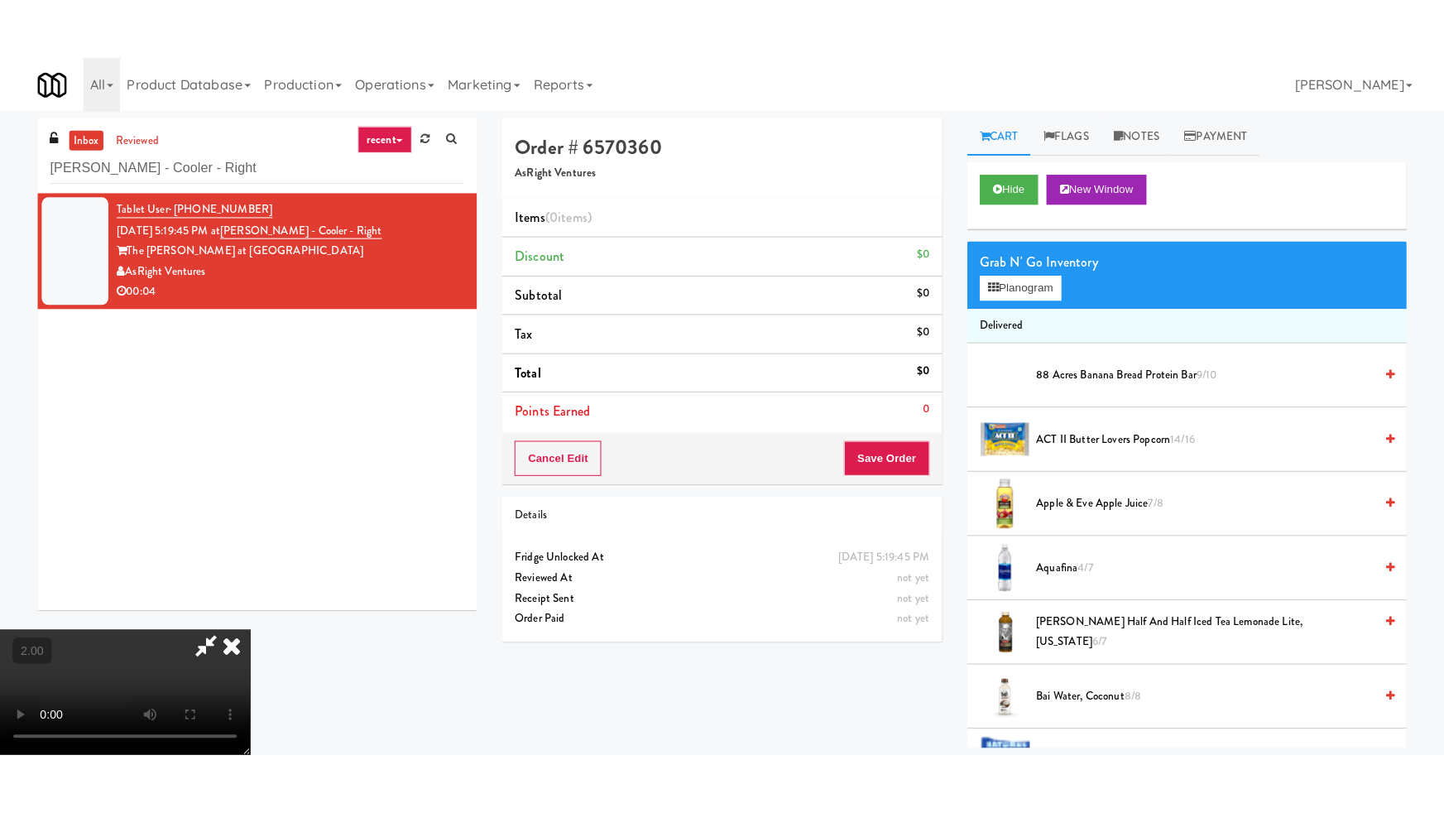
scroll to position [52, 0]
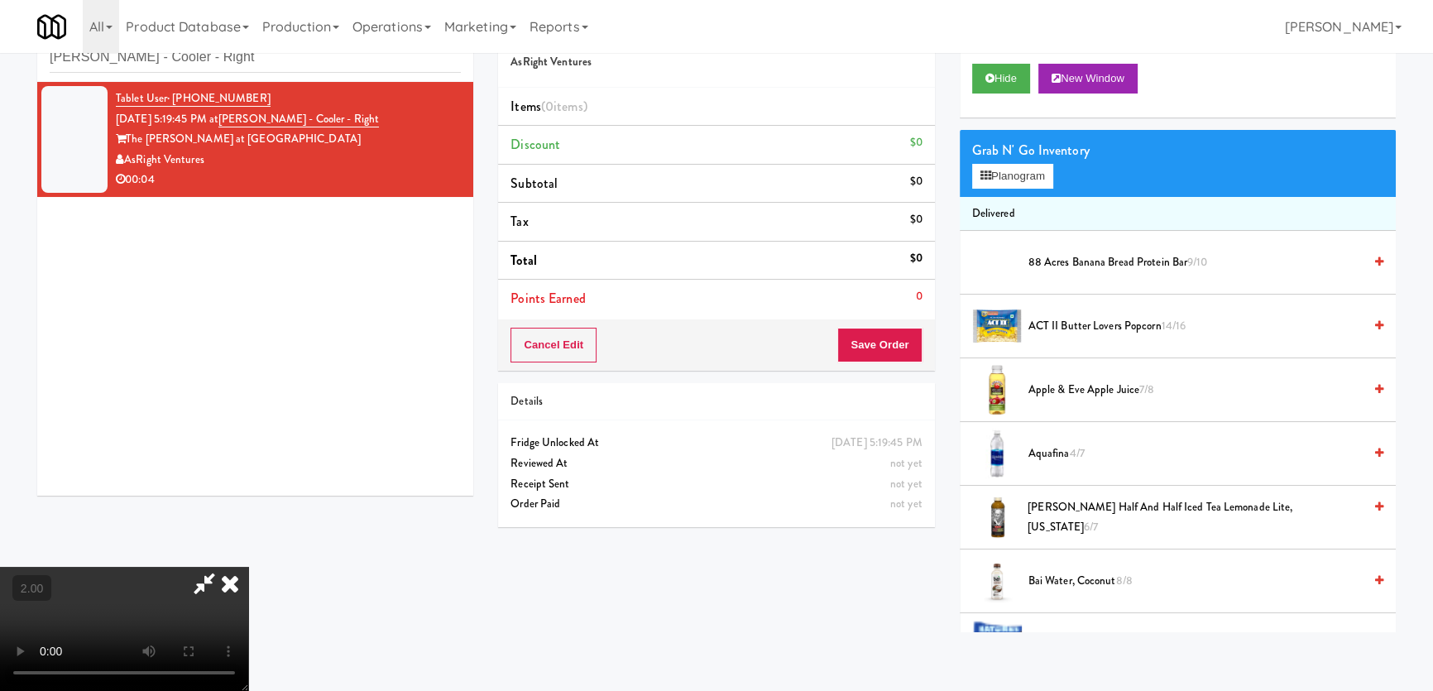
click at [248, 567] on video at bounding box center [124, 629] width 248 height 124
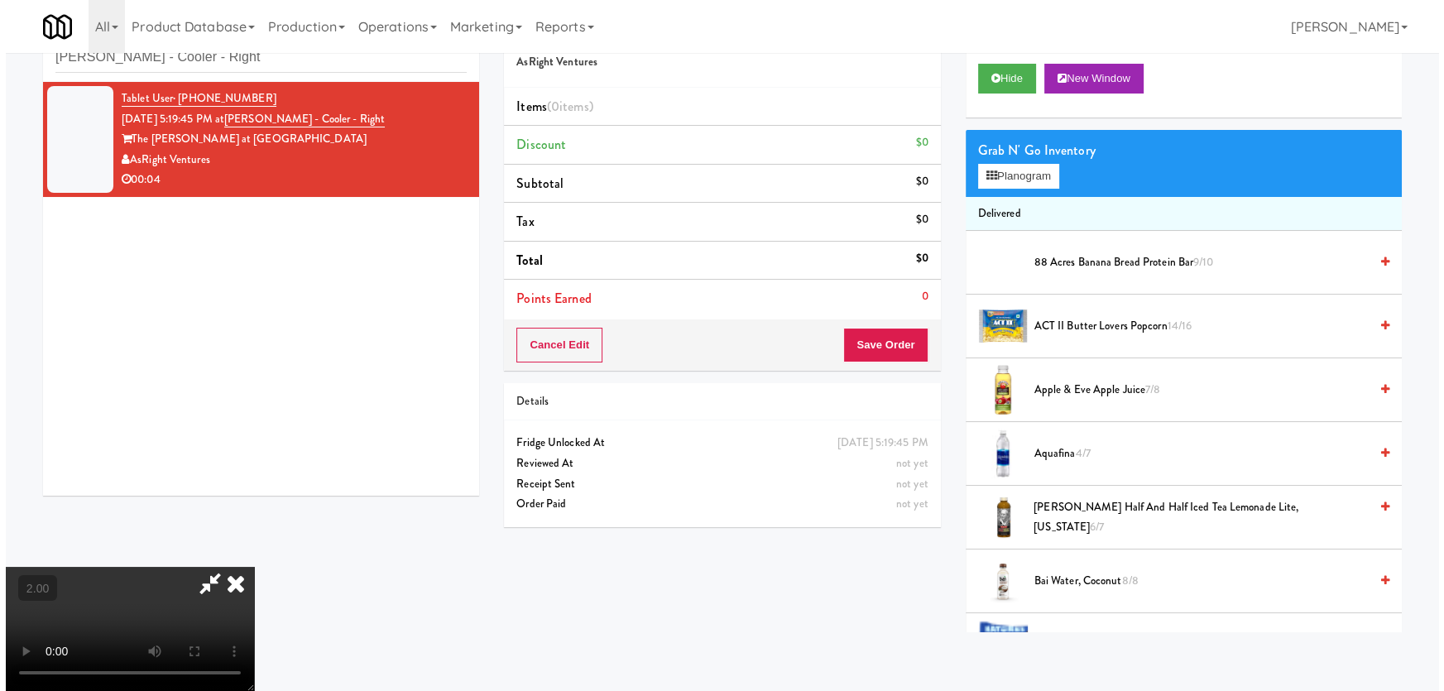
scroll to position [34, 0]
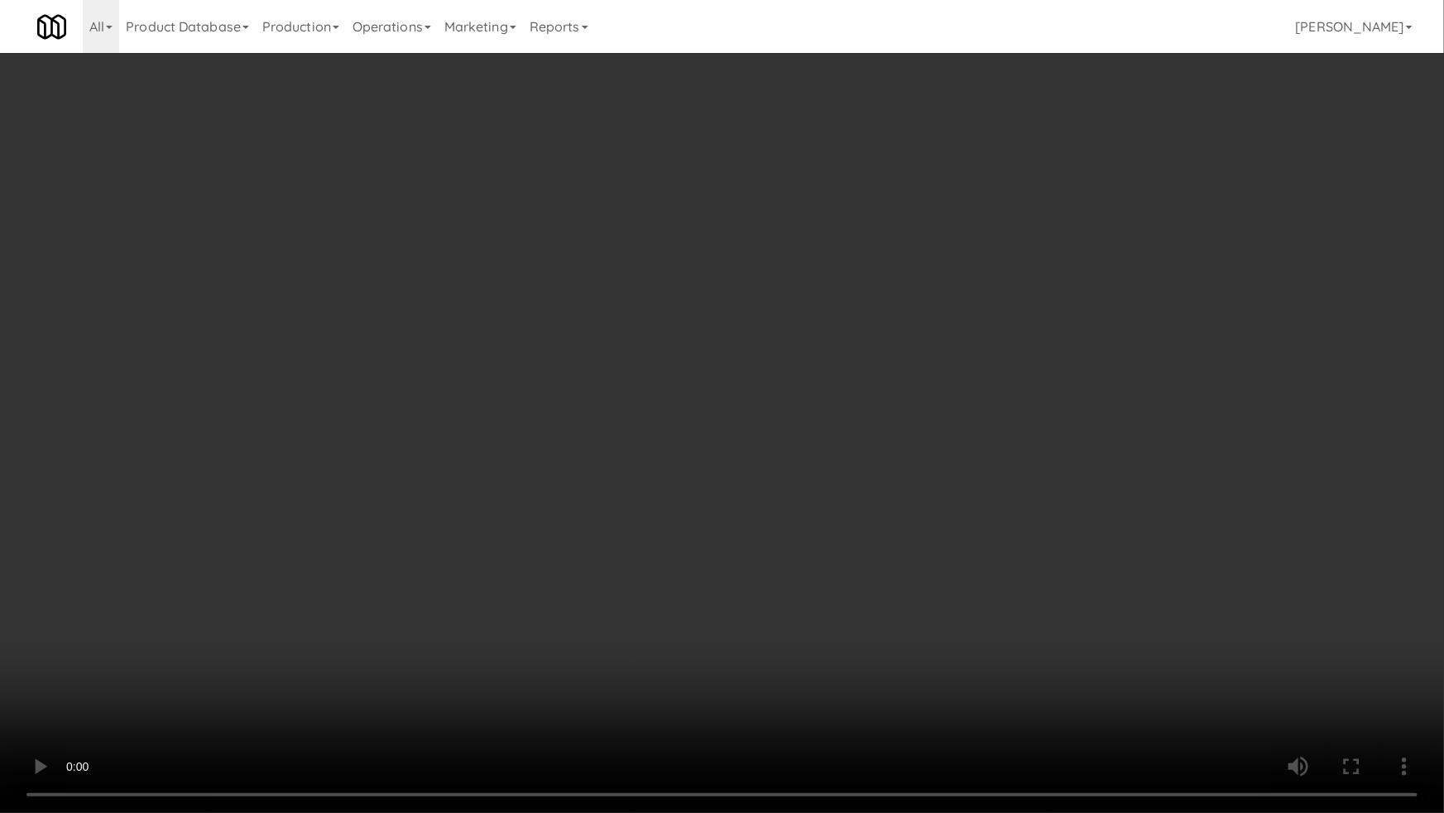
click at [731, 480] on video at bounding box center [722, 406] width 1444 height 813
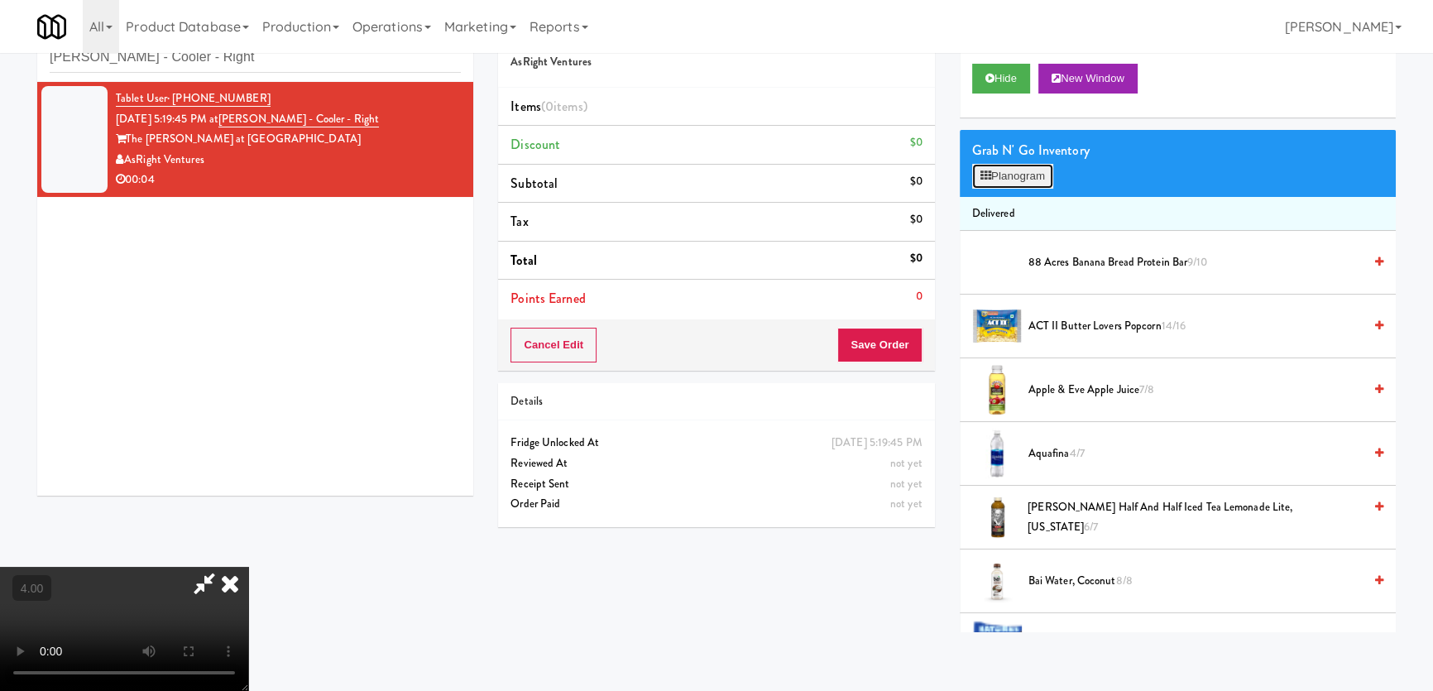
click at [993, 177] on button "Planogram" at bounding box center [1012, 176] width 81 height 25
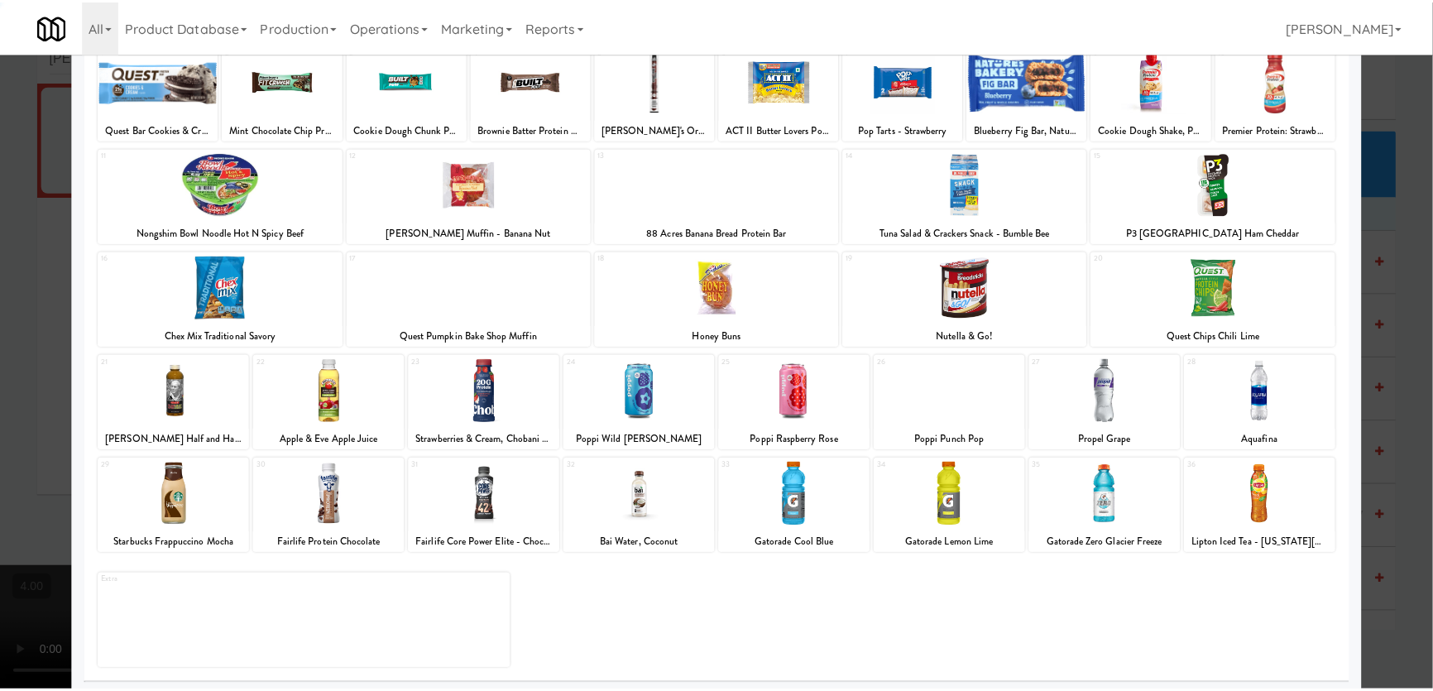
scroll to position [121, 0]
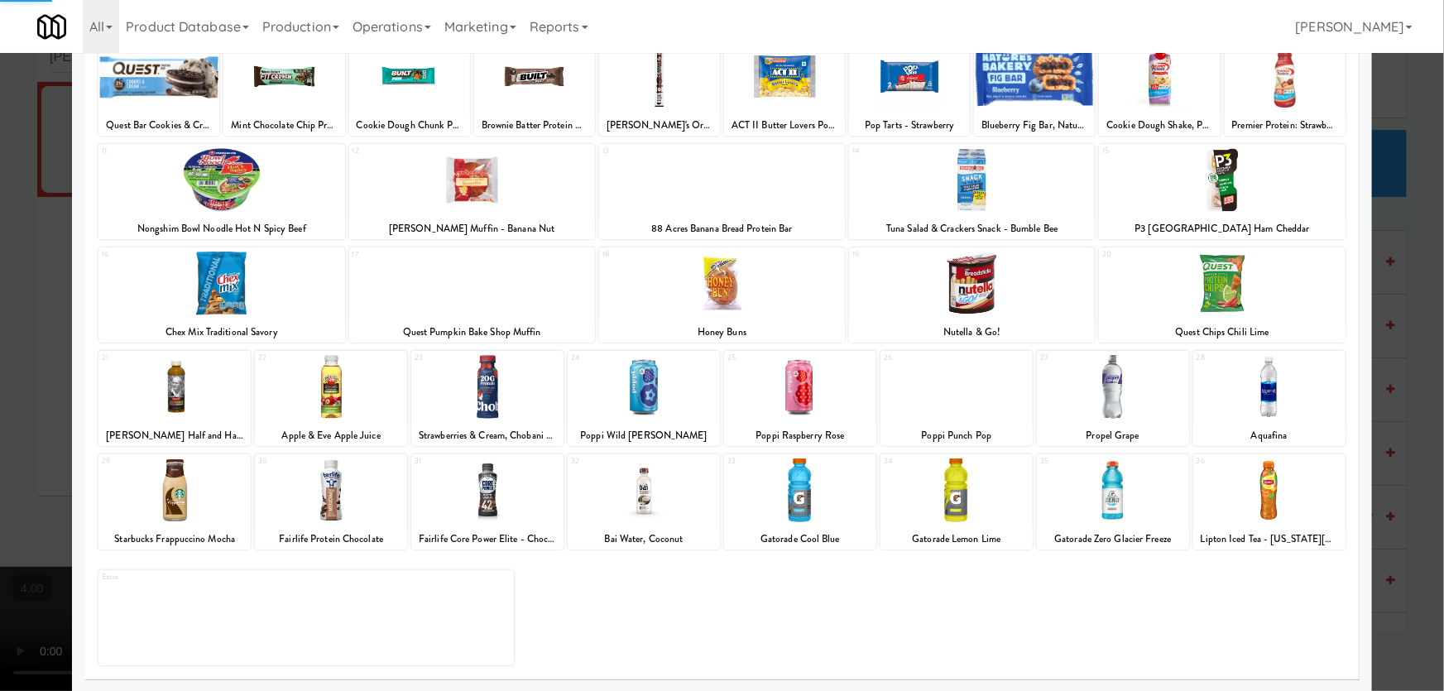
drag, startPoint x: 476, startPoint y: 402, endPoint x: 463, endPoint y: 391, distance: 17.0
click at [472, 399] on div at bounding box center [487, 387] width 152 height 64
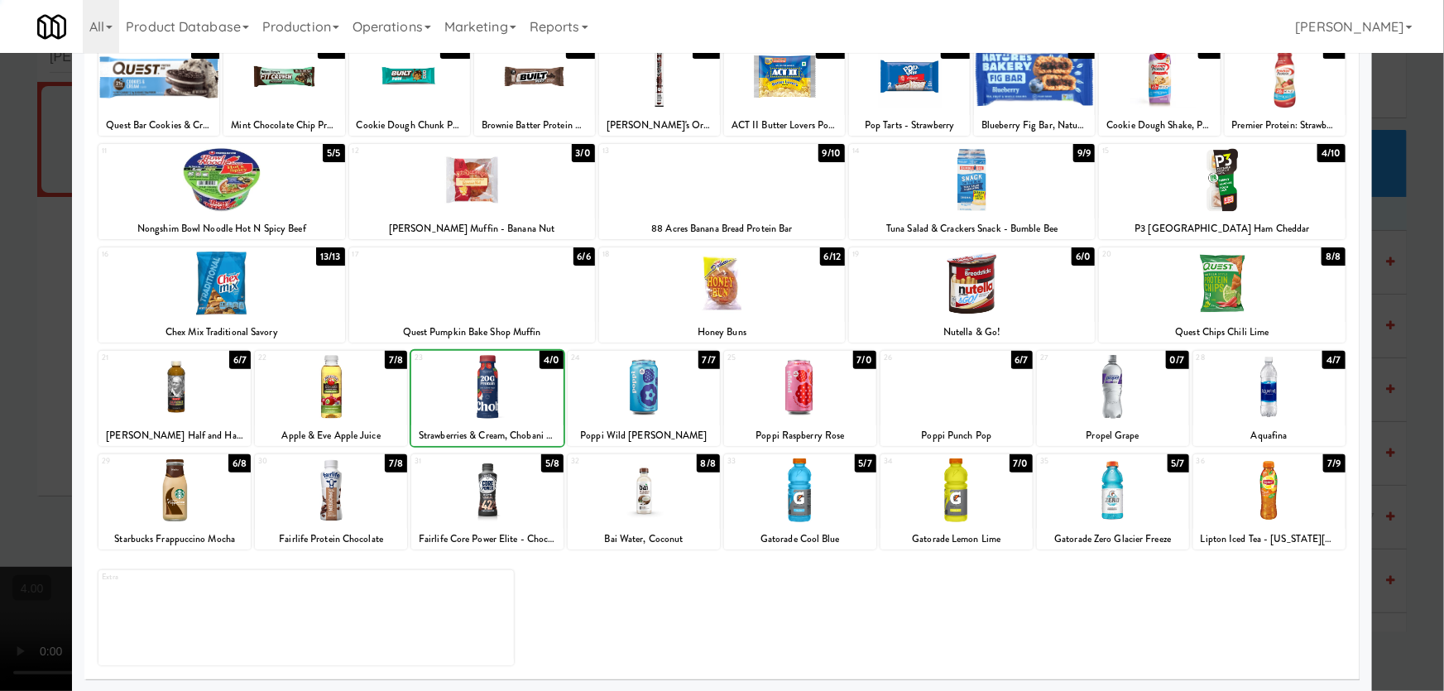
click at [0, 309] on div at bounding box center [722, 345] width 1444 height 691
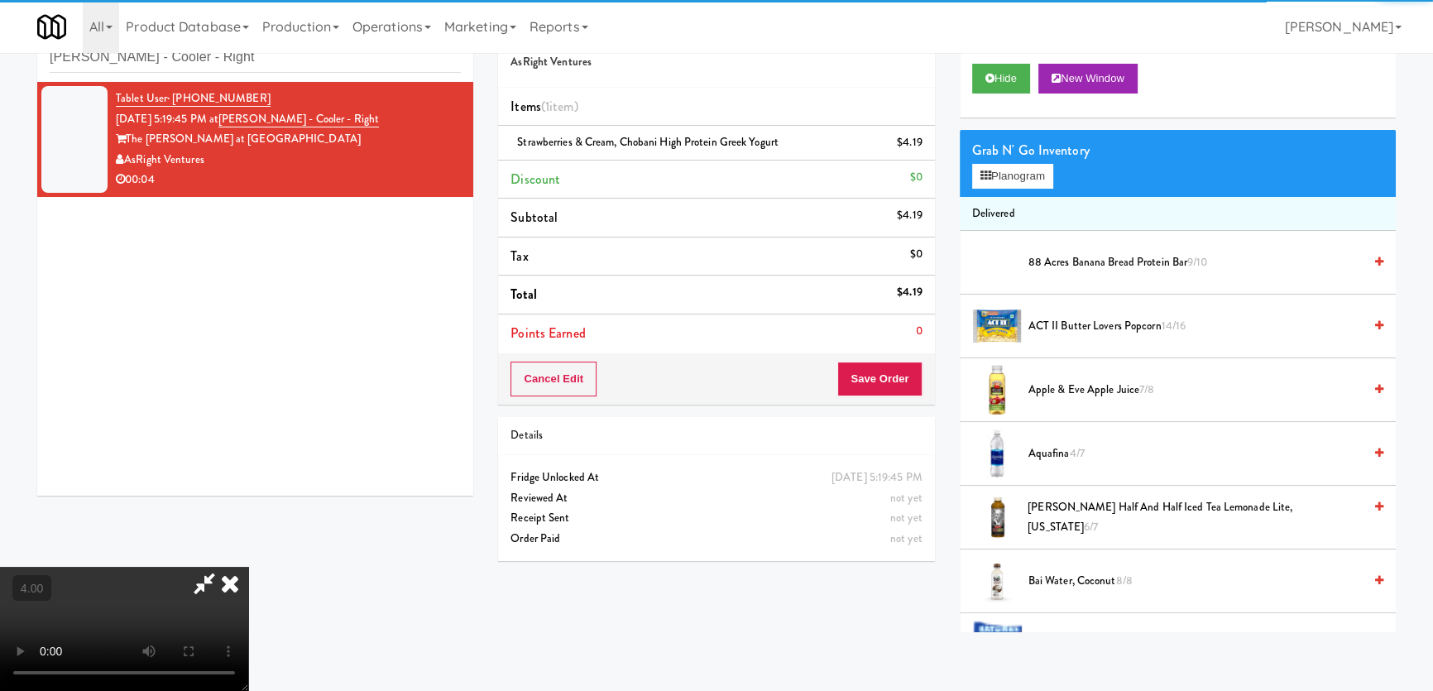
click at [923, 377] on div "Cancel Edit Save Order" at bounding box center [716, 378] width 436 height 51
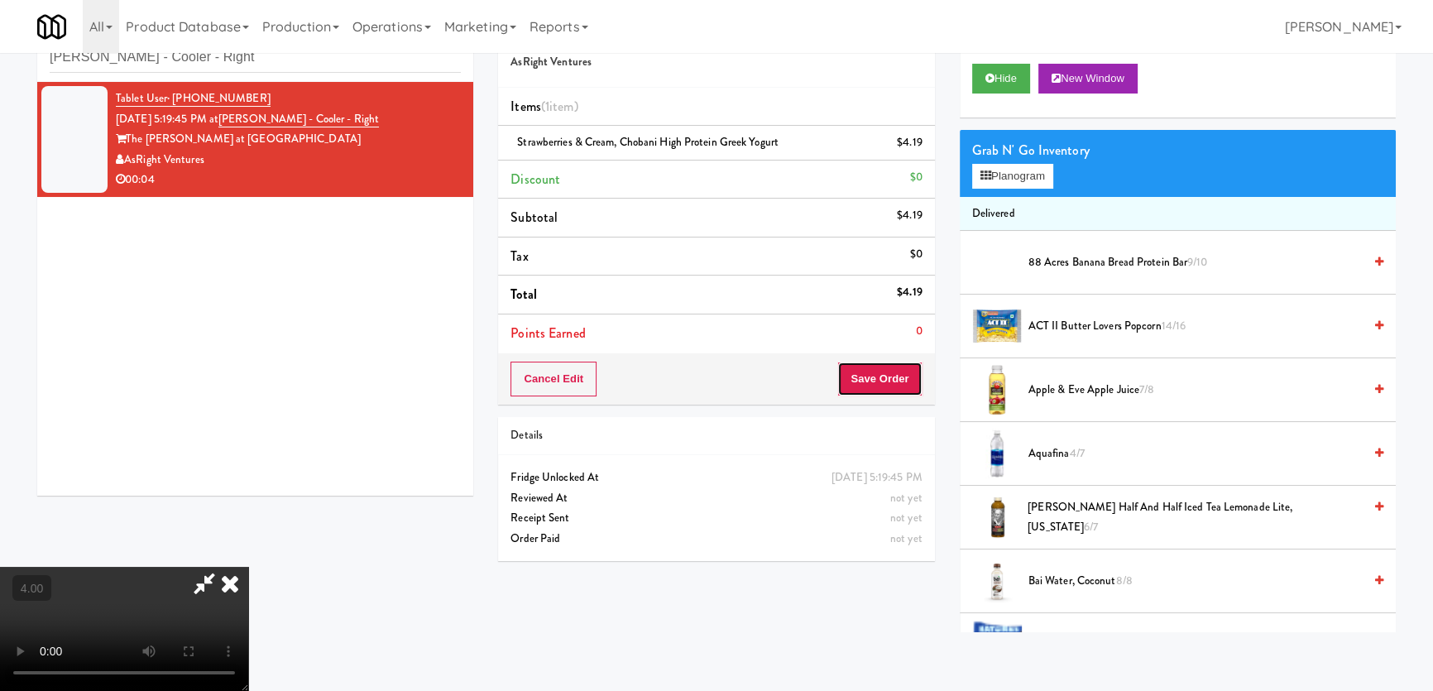
click at [885, 375] on button "Save Order" at bounding box center [879, 379] width 84 height 35
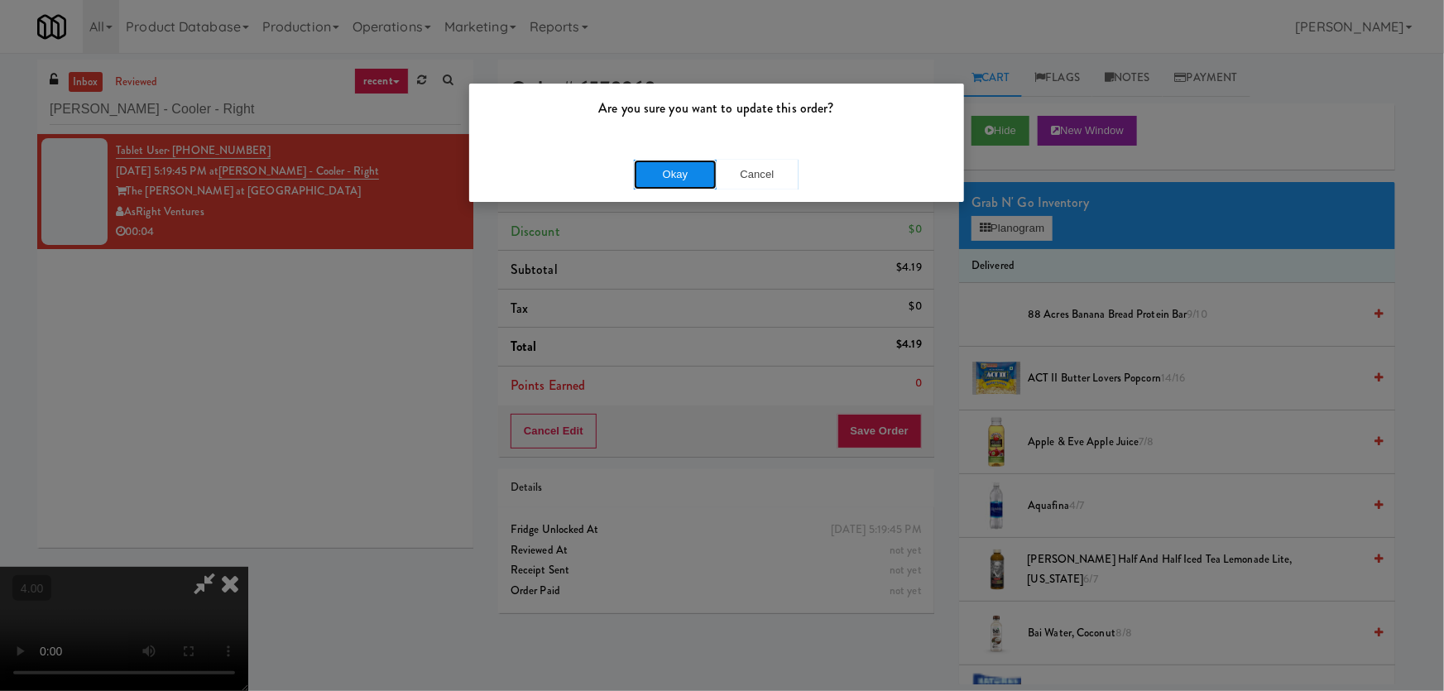
click at [670, 174] on button "Okay" at bounding box center [675, 175] width 83 height 30
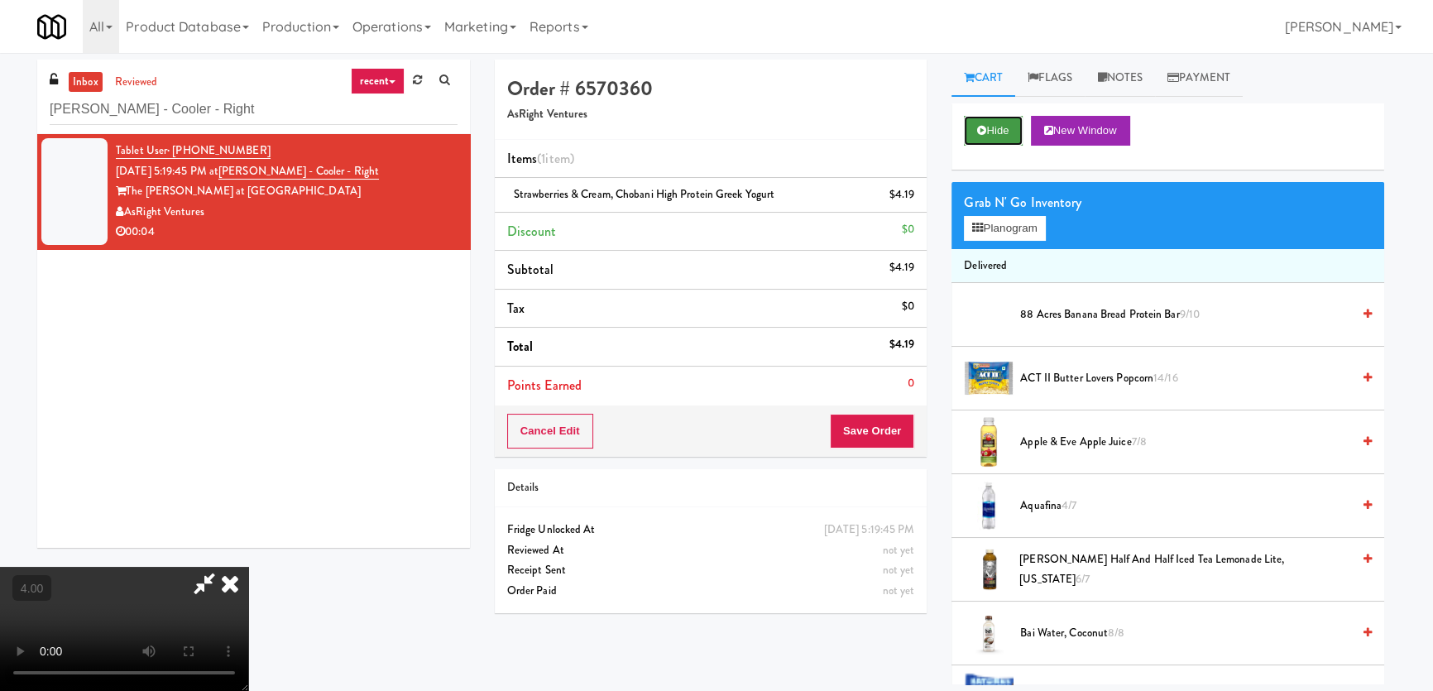
click at [1008, 121] on button "Hide" at bounding box center [993, 131] width 58 height 30
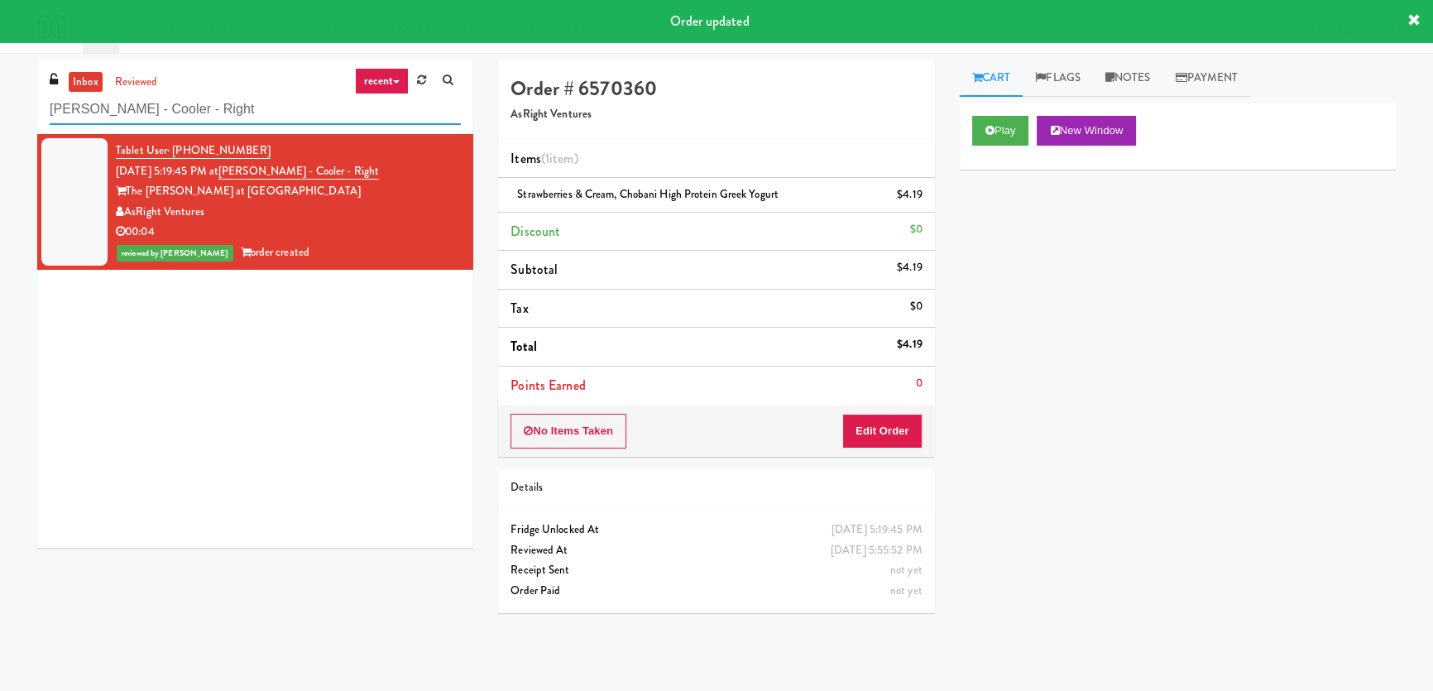
paste input "Metropolitan - Combo"
drag, startPoint x: 160, startPoint y: 104, endPoint x: 6, endPoint y: 98, distance: 154.1
click at [16, 95] on div "inbox reviewed recent all unclear take inventory issue suspicious failed recent…" at bounding box center [716, 372] width 1433 height 625
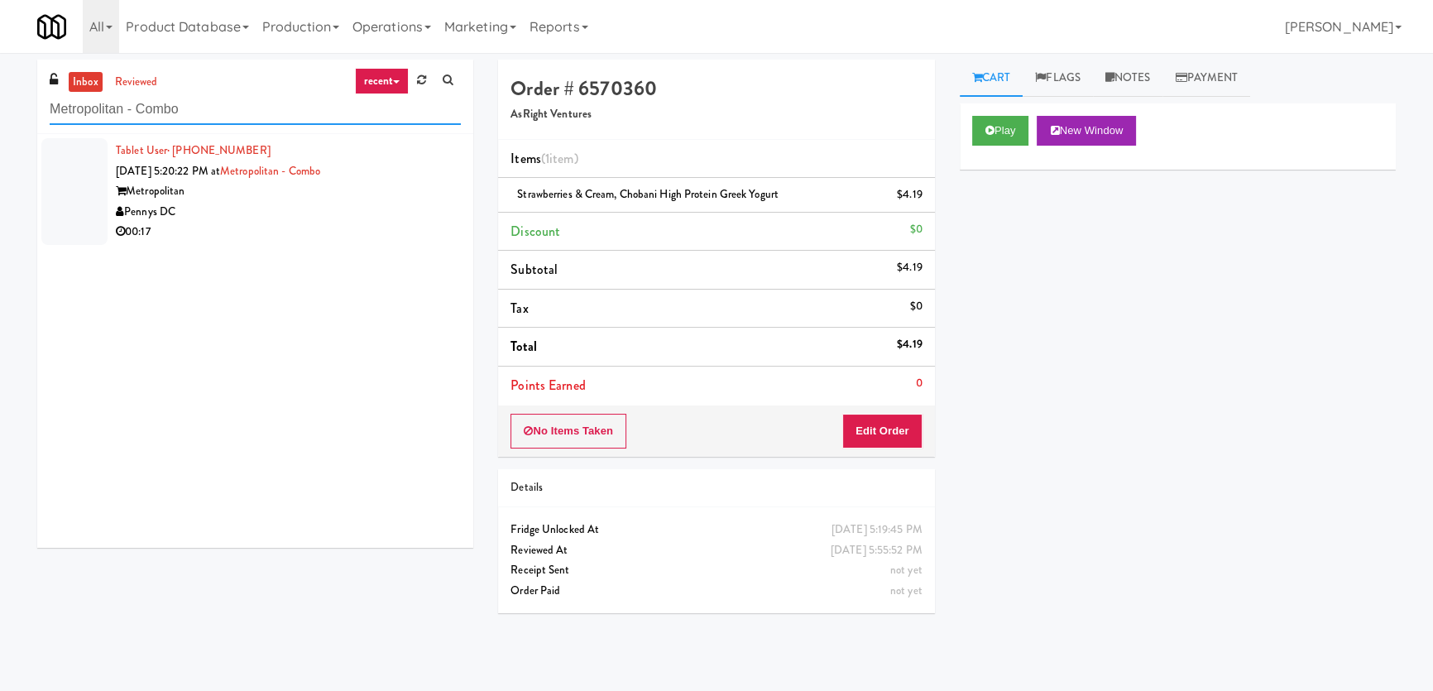
type input "Metropolitan - Combo"
click at [292, 262] on div "Tablet User · (443) 962-0112 [DATE] 5:20:22 PM at [GEOGRAPHIC_DATA] Pennys DC 0…" at bounding box center [255, 341] width 436 height 414
click at [426, 226] on div "00:17" at bounding box center [288, 232] width 345 height 21
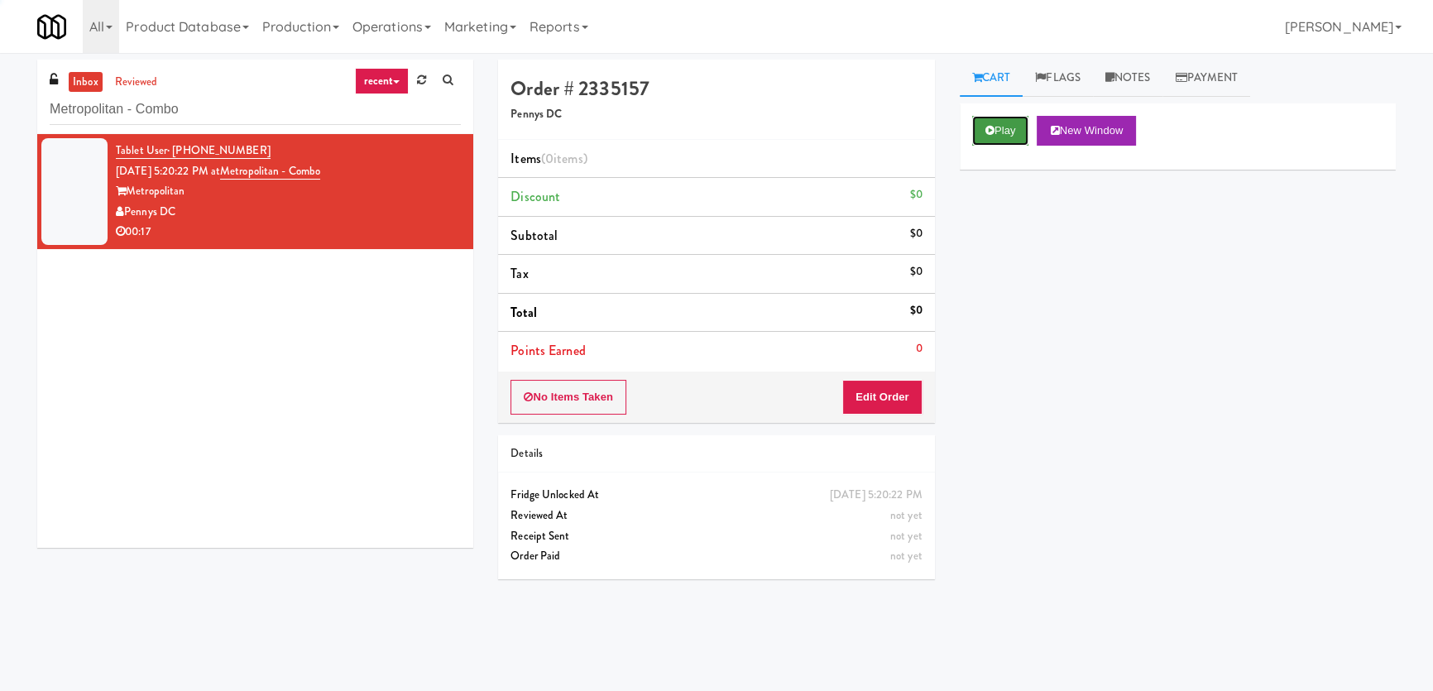
click at [1017, 124] on button "Play" at bounding box center [1000, 131] width 57 height 30
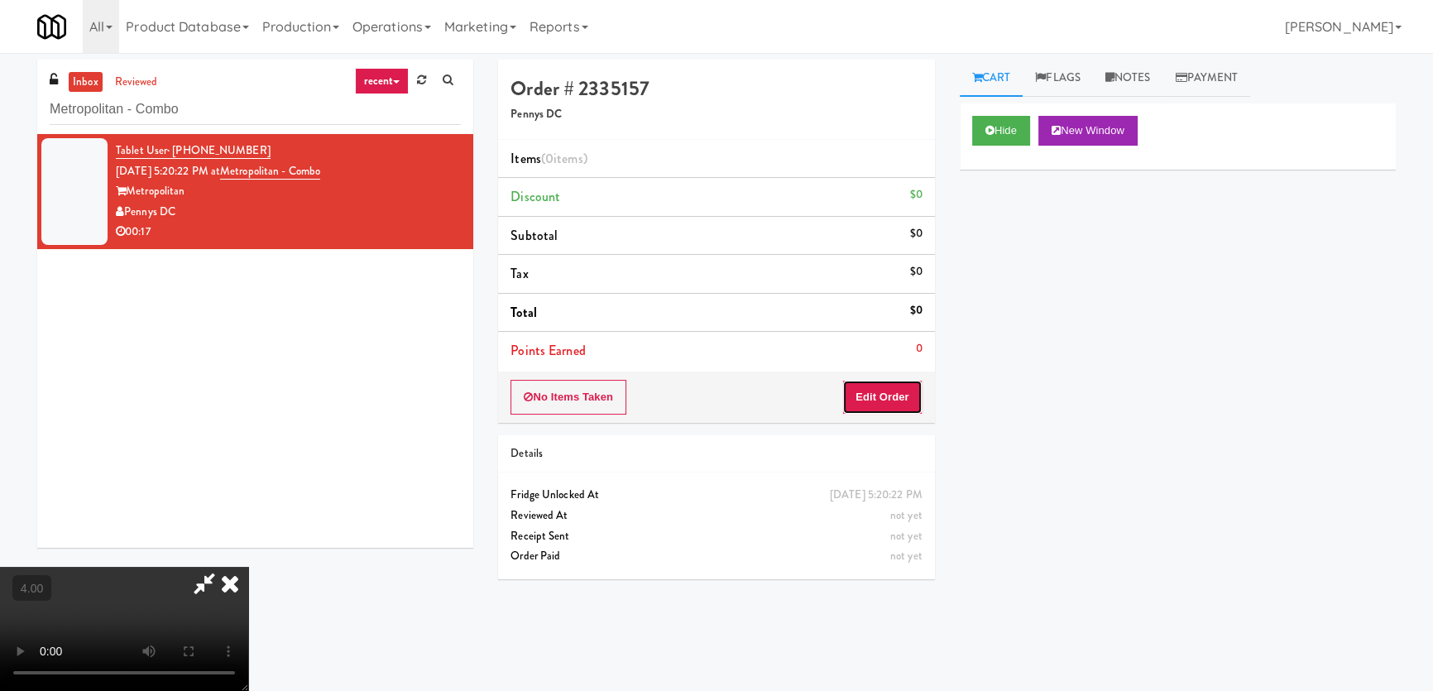
click at [893, 400] on button "Edit Order" at bounding box center [882, 397] width 80 height 35
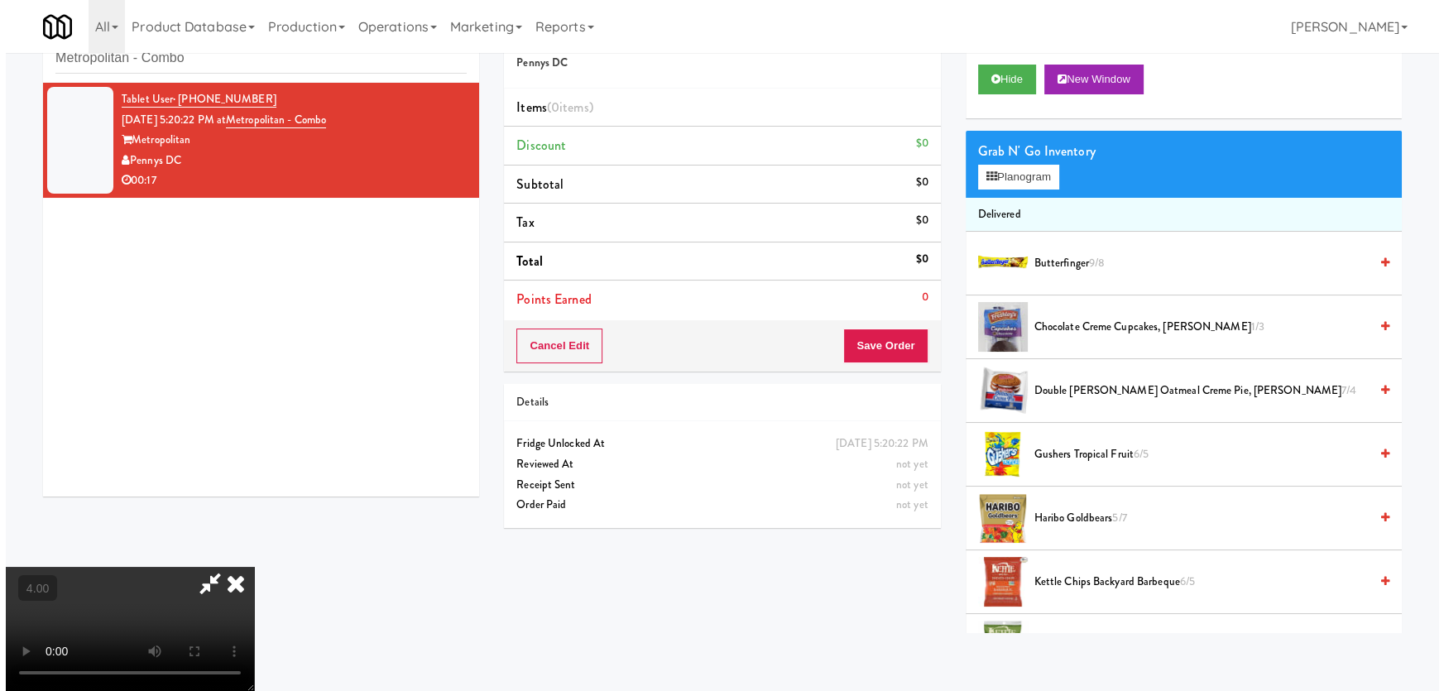
scroll to position [52, 0]
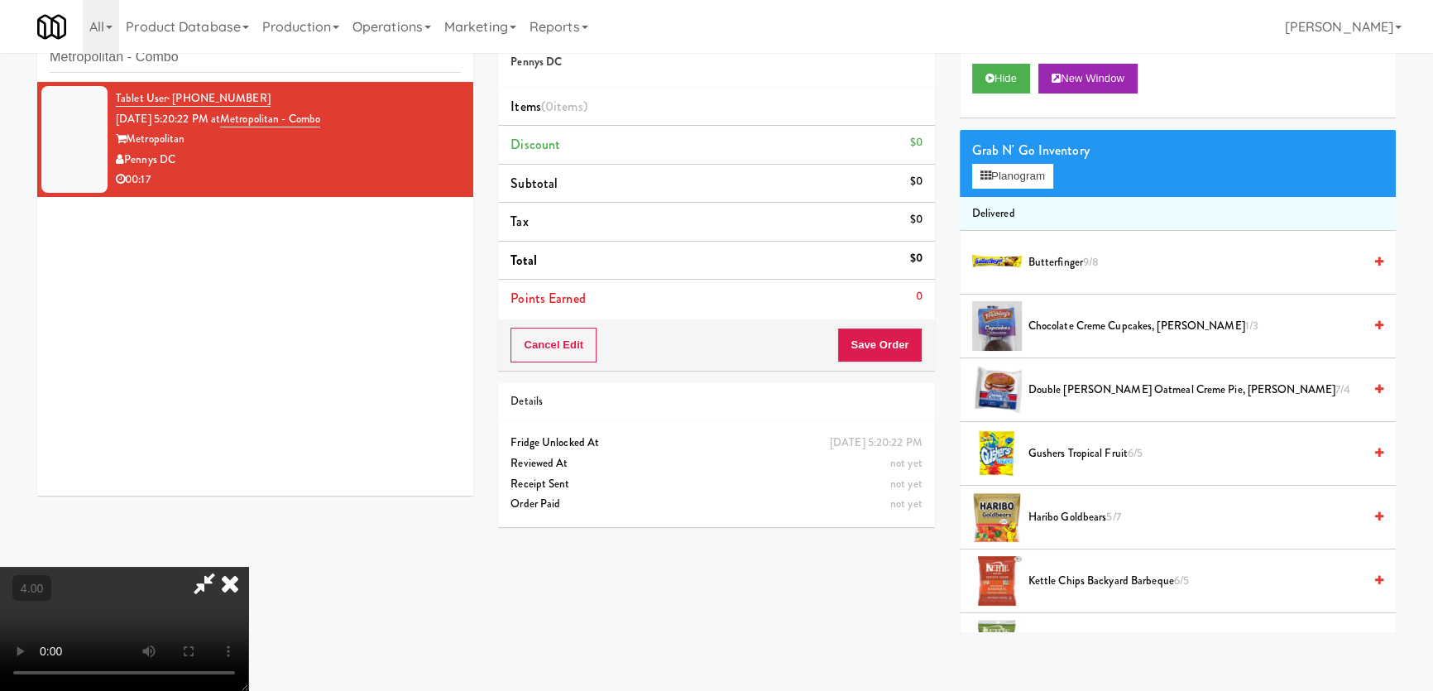
click at [248, 567] on video at bounding box center [124, 629] width 248 height 124
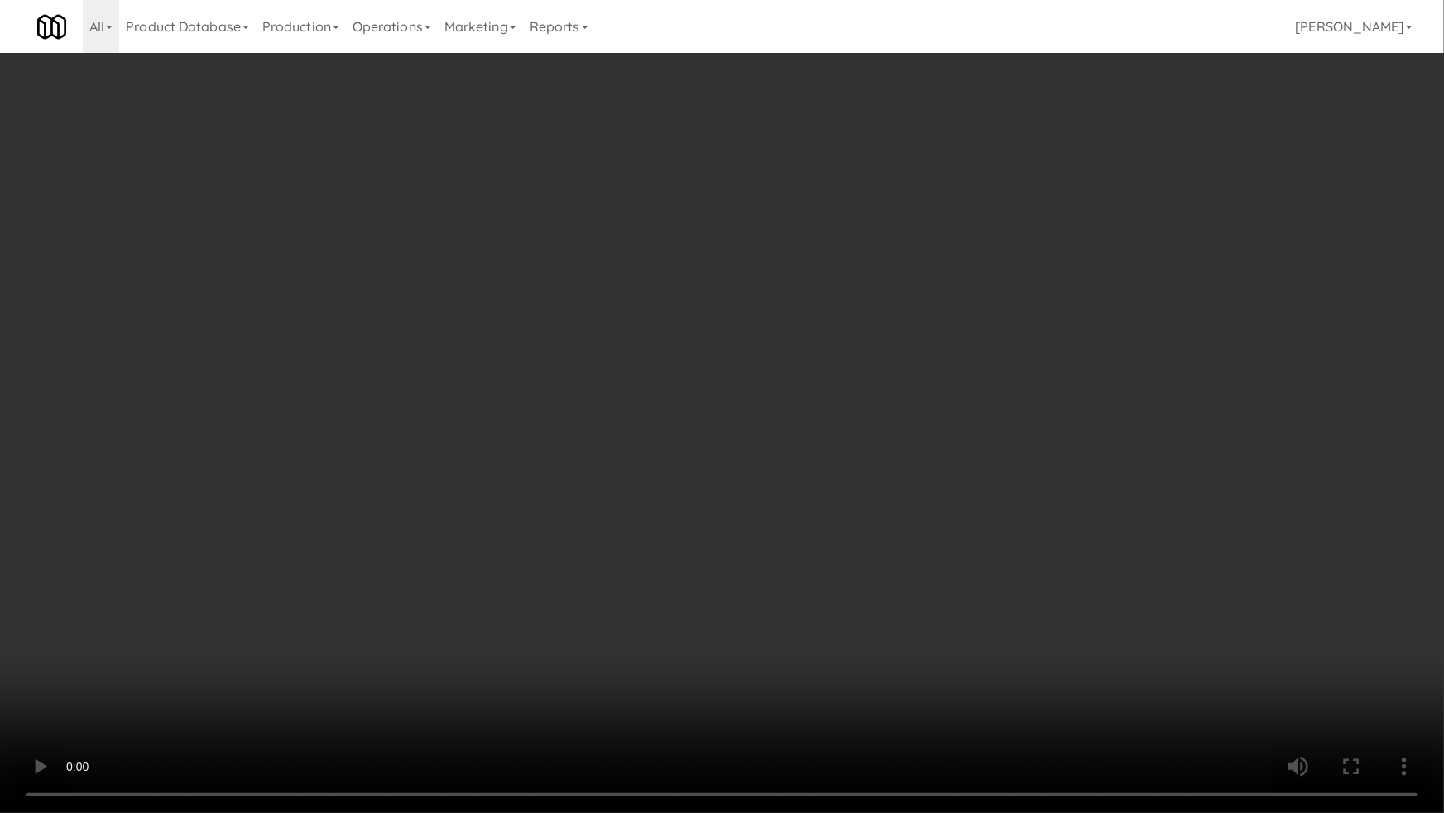
click at [189, 610] on video at bounding box center [722, 406] width 1444 height 813
click at [237, 578] on video at bounding box center [722, 406] width 1444 height 813
click at [496, 439] on video at bounding box center [722, 406] width 1444 height 813
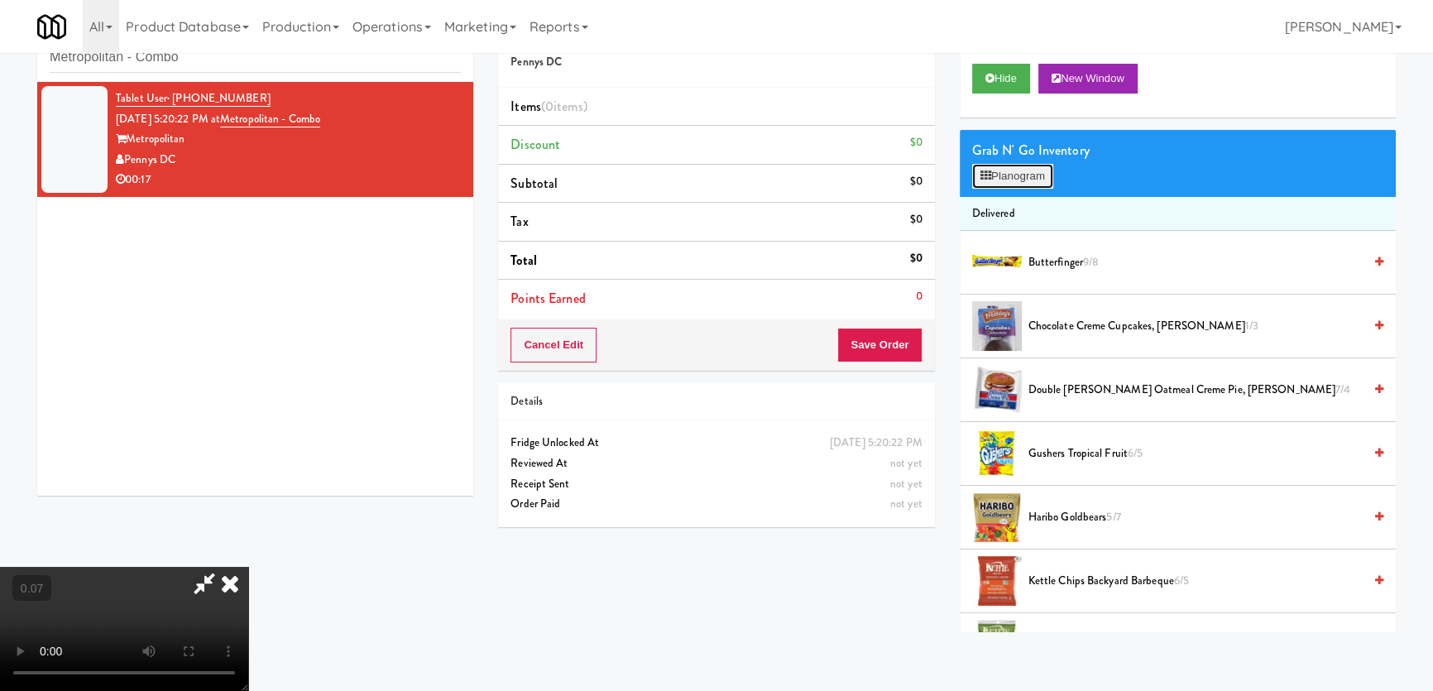
click at [1013, 177] on button "Planogram" at bounding box center [1012, 176] width 81 height 25
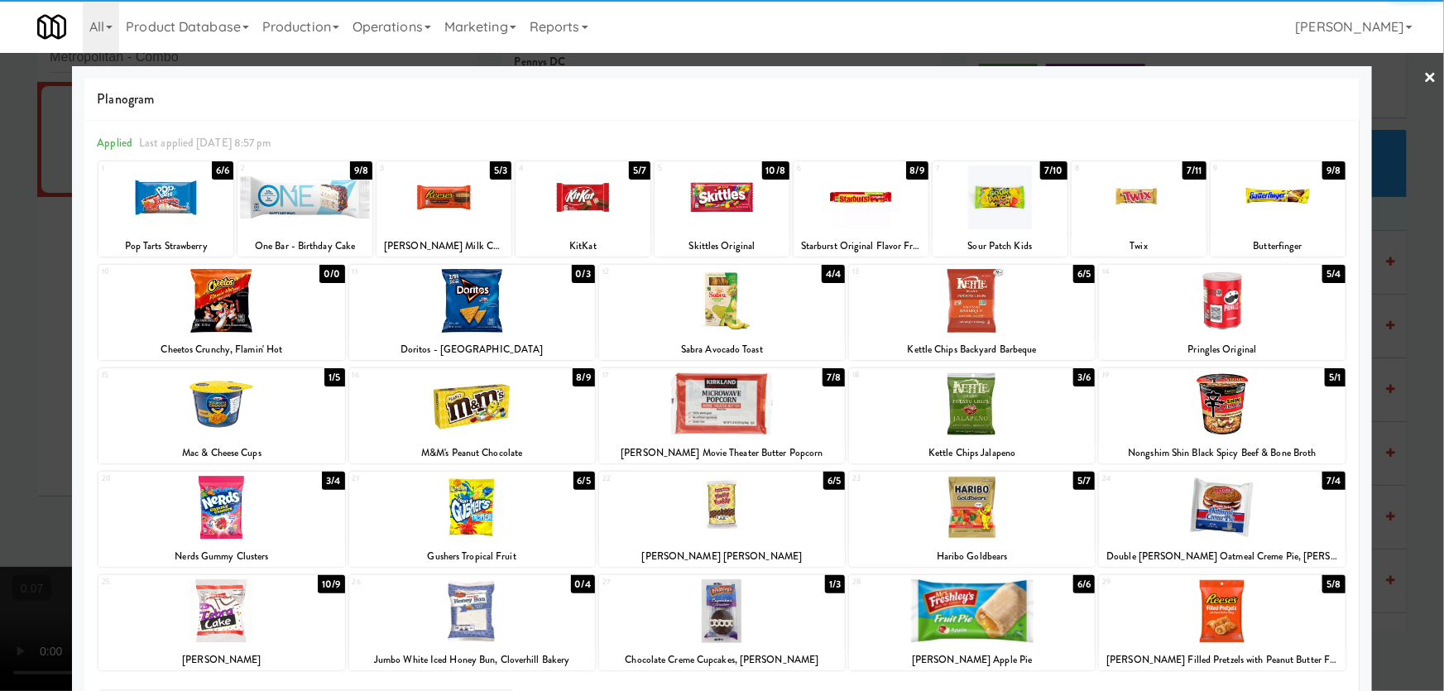
click at [1157, 201] on div at bounding box center [1139, 197] width 135 height 64
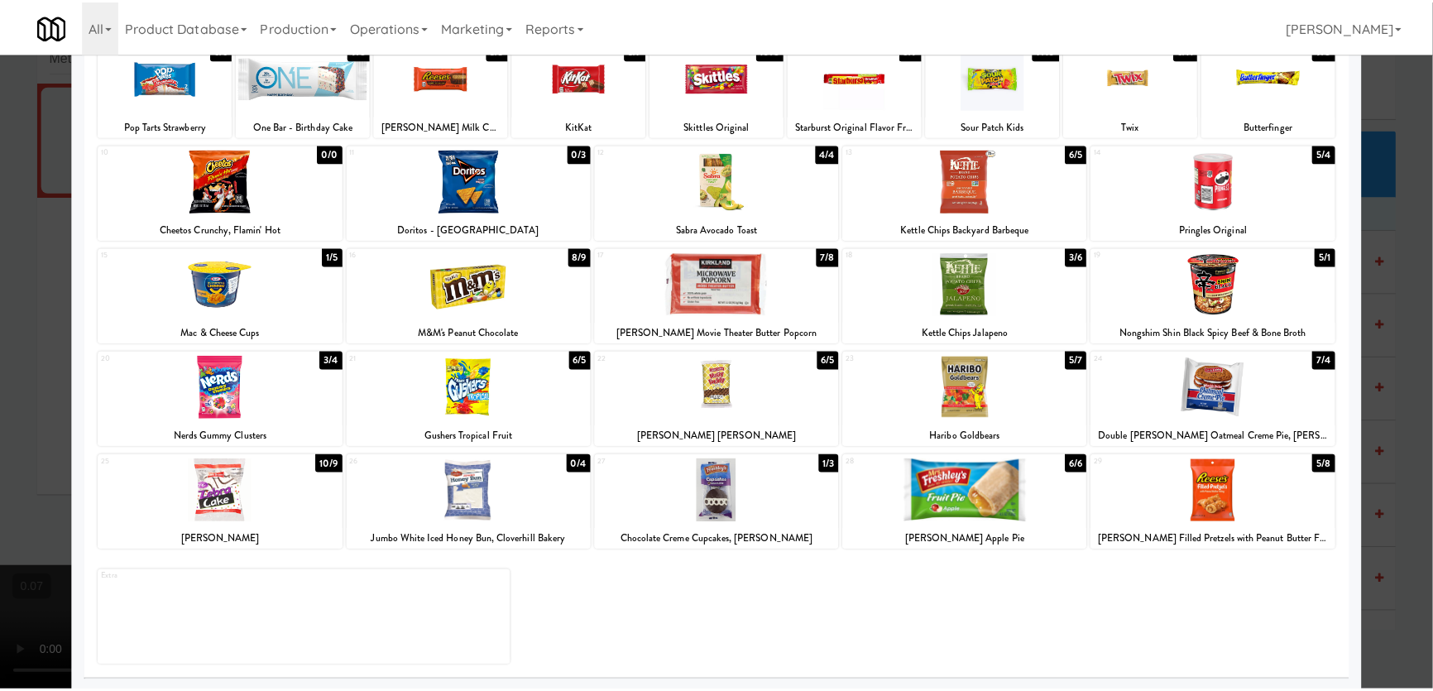
scroll to position [121, 0]
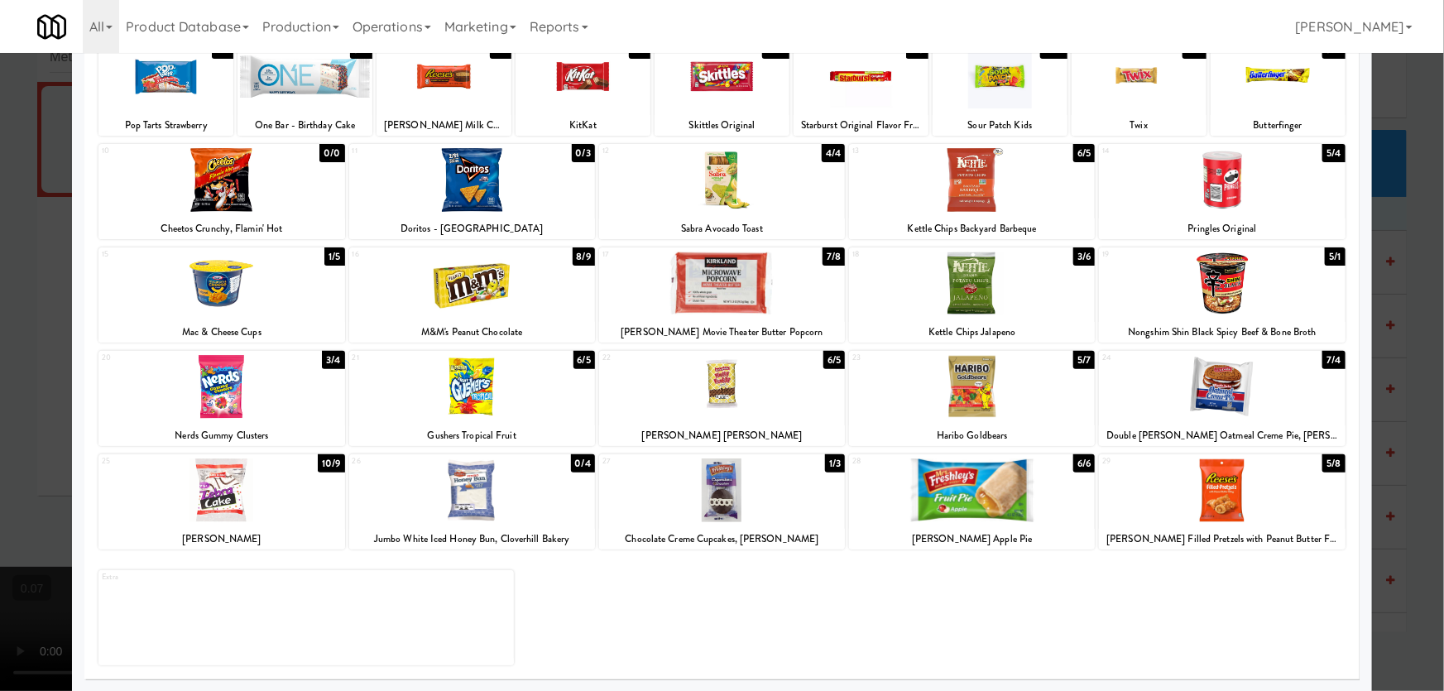
click at [1186, 480] on div at bounding box center [1222, 490] width 246 height 64
click at [473, 405] on div at bounding box center [472, 387] width 246 height 64
click at [0, 386] on div at bounding box center [722, 345] width 1444 height 691
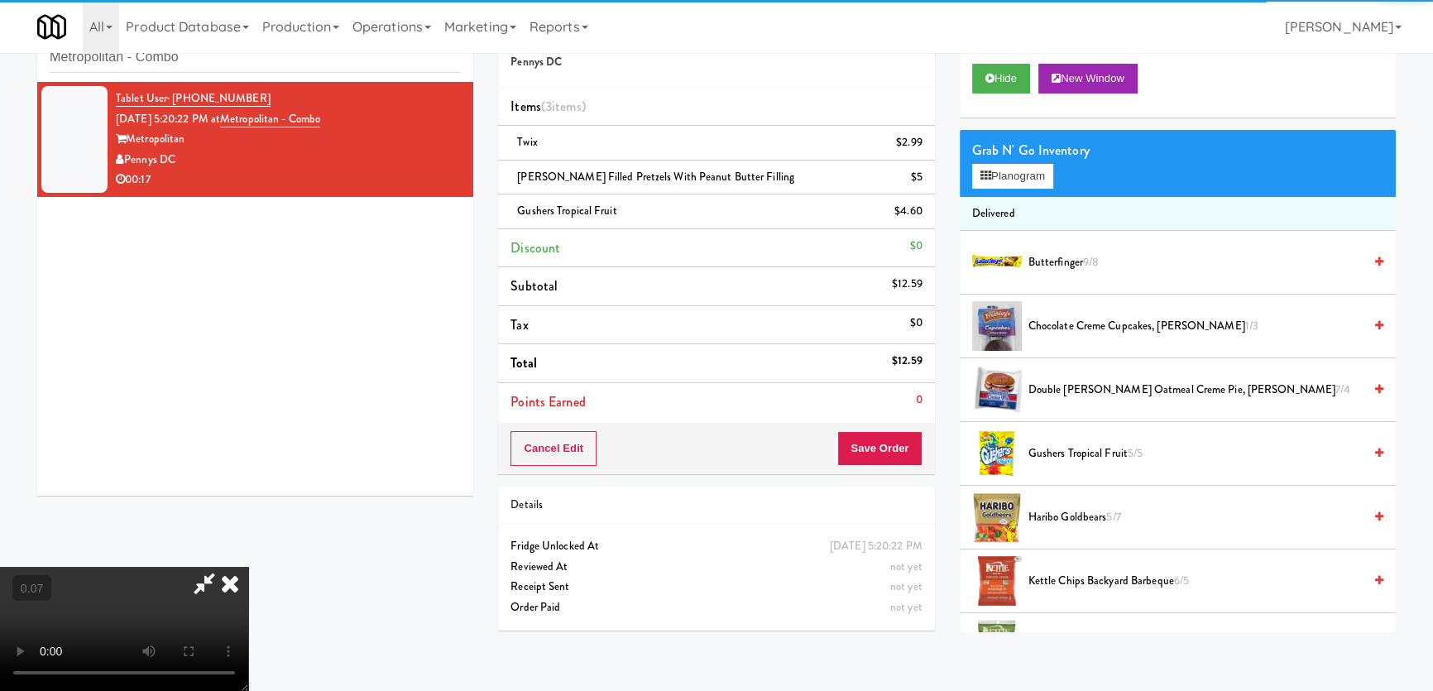
click at [247, 567] on video at bounding box center [124, 629] width 248 height 124
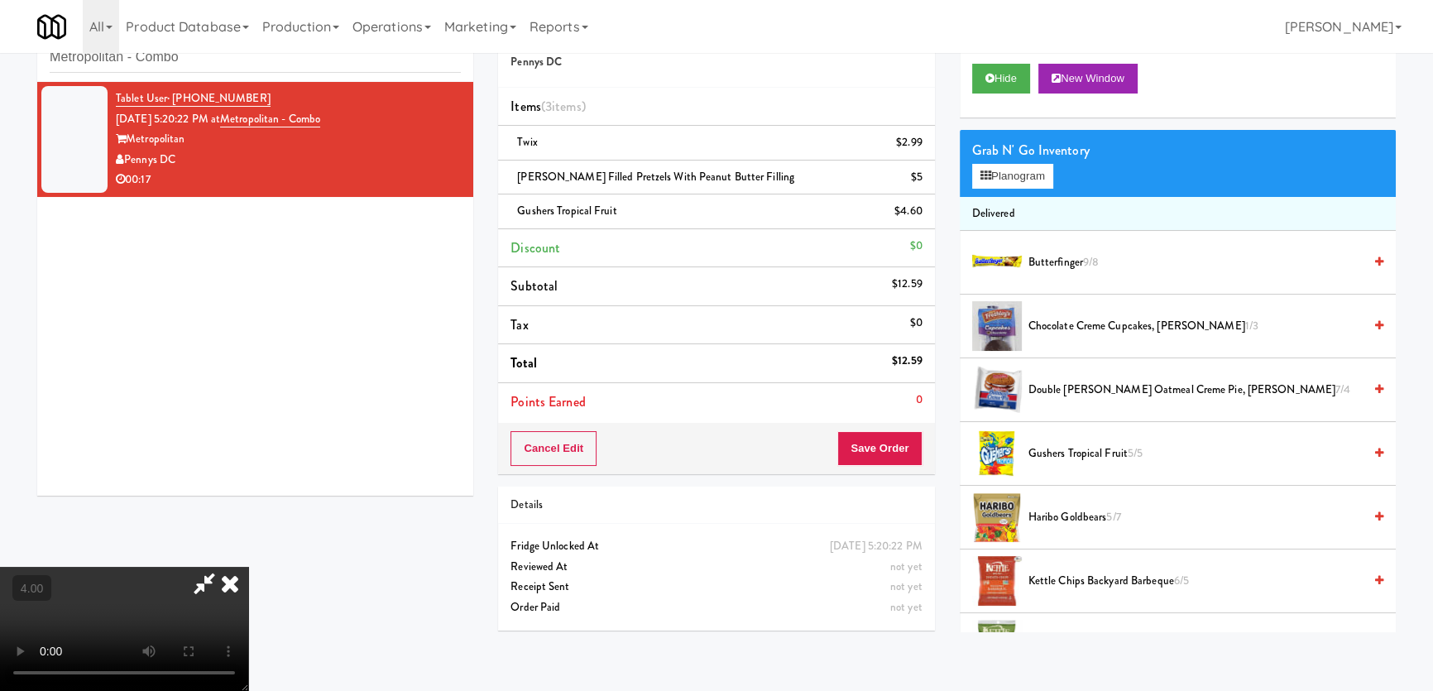
click at [248, 567] on video at bounding box center [124, 629] width 248 height 124
click at [248, 567] on icon at bounding box center [230, 583] width 36 height 33
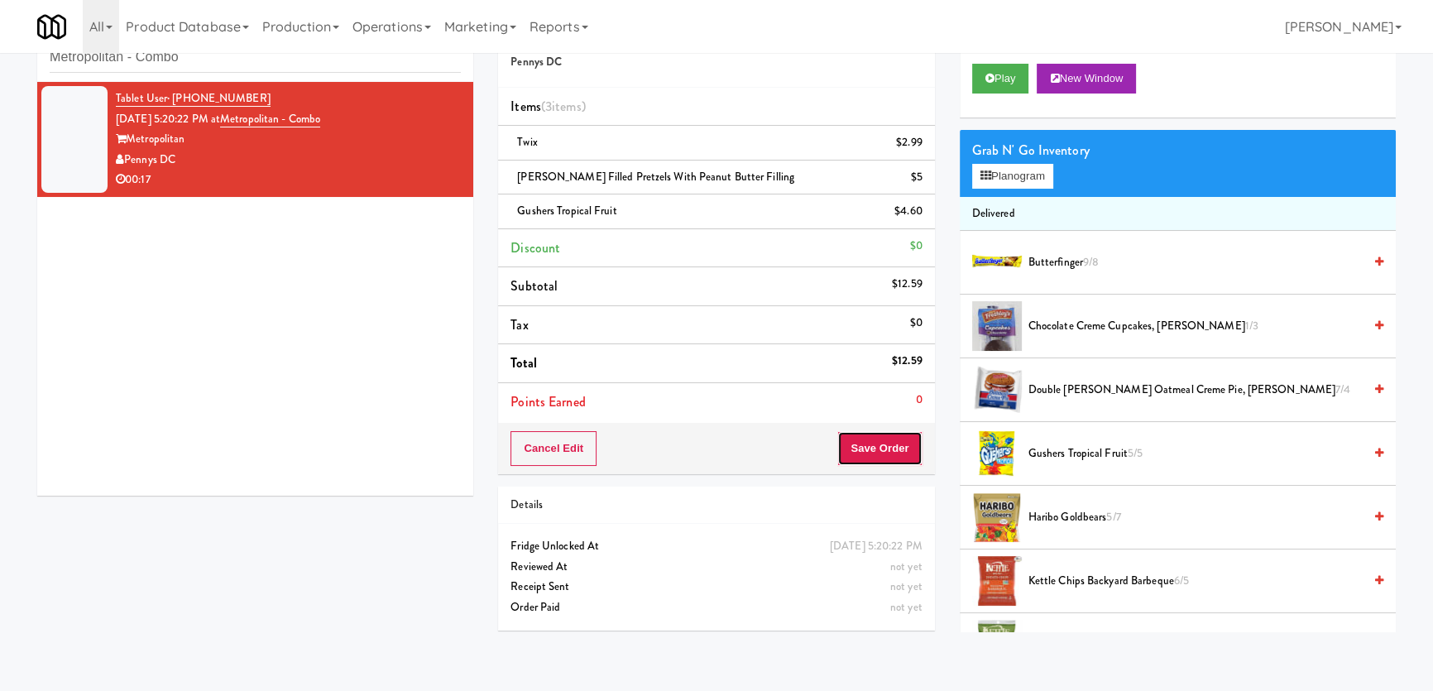
click at [909, 433] on button "Save Order" at bounding box center [879, 448] width 84 height 35
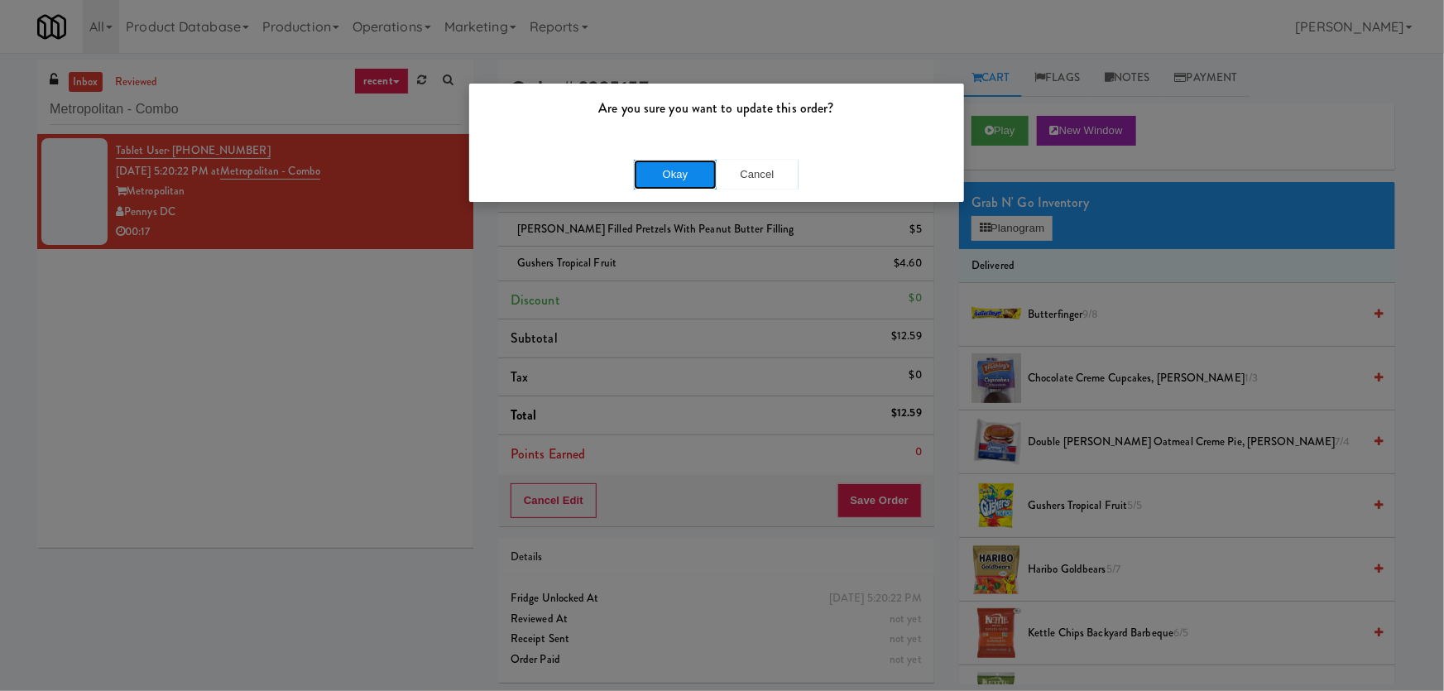
click at [693, 161] on button "Okay" at bounding box center [675, 175] width 83 height 30
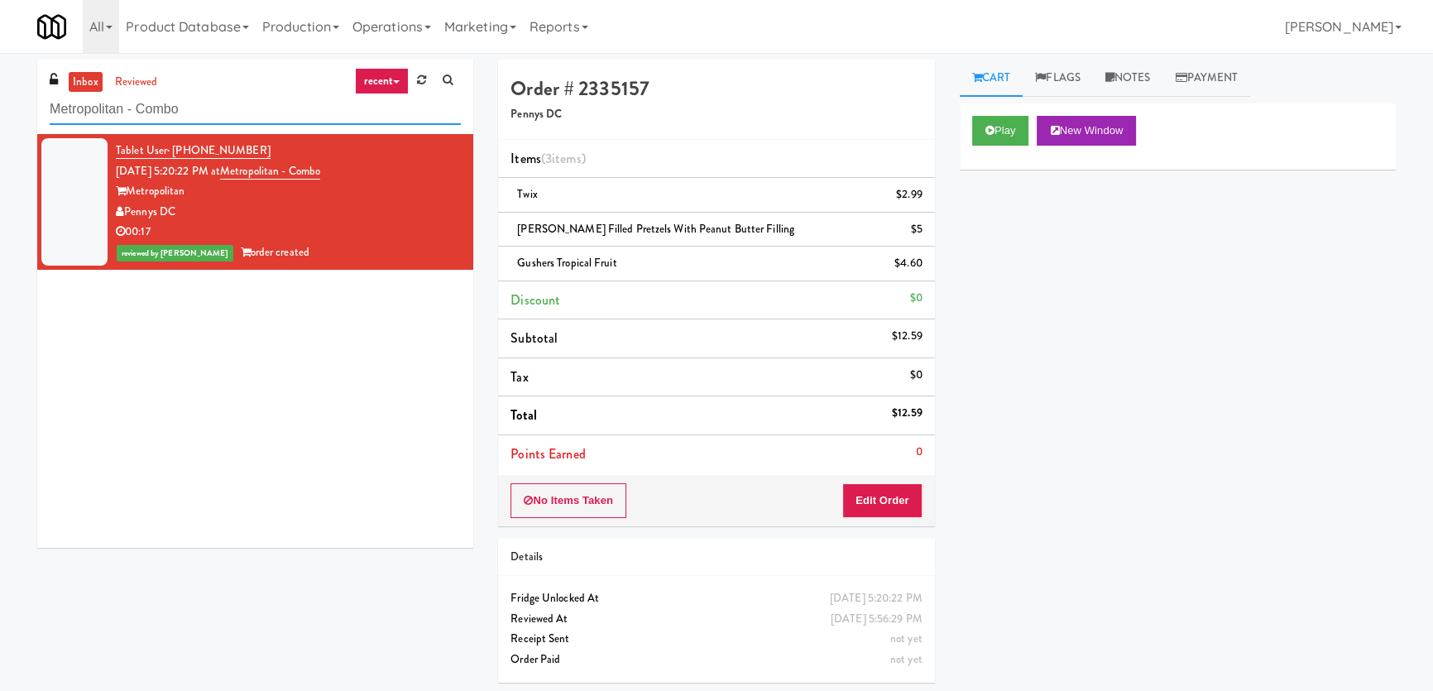
paste input "[PERSON_NAME] - Cooler - Right"
drag, startPoint x: 194, startPoint y: 110, endPoint x: 0, endPoint y: 108, distance: 194.5
click at [0, 108] on div "inbox reviewed recent all unclear take inventory issue suspicious failed recent…" at bounding box center [716, 378] width 1433 height 636
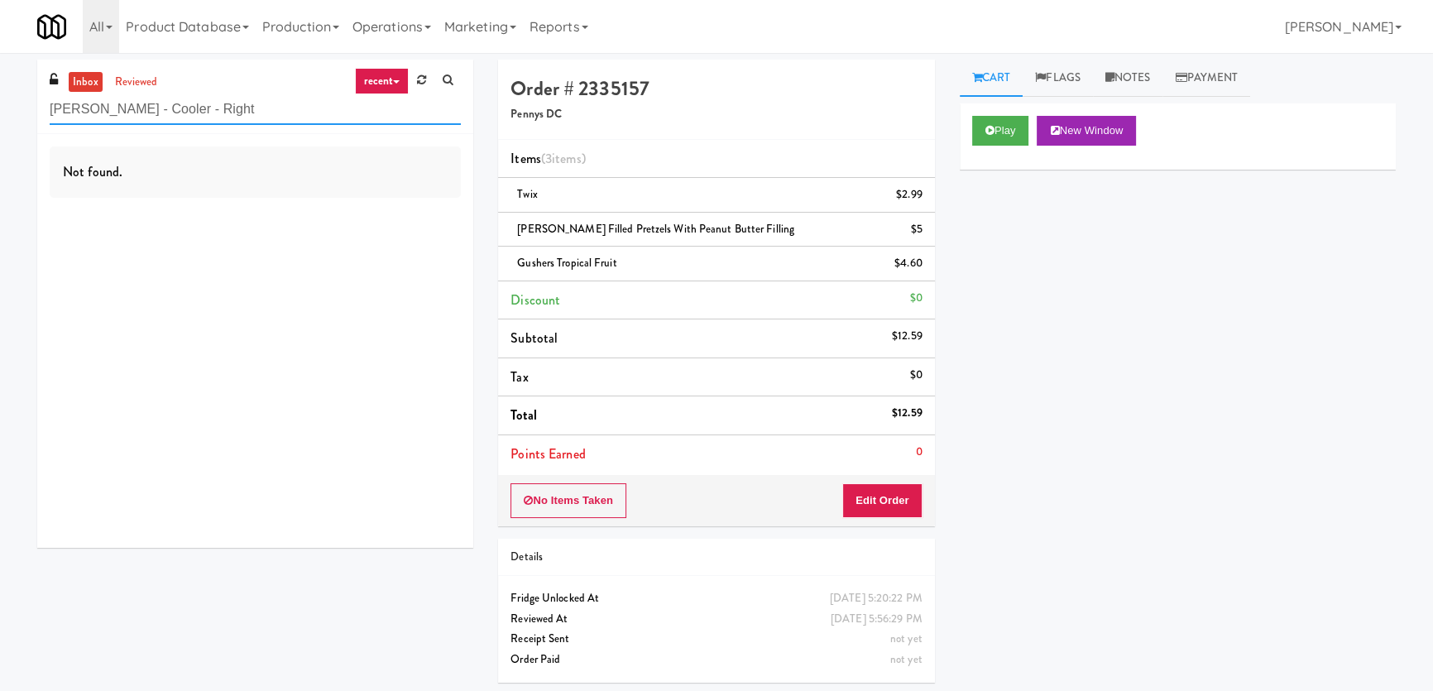
paste input "Michelin - Drink - Lef"
drag, startPoint x: 268, startPoint y: 105, endPoint x: 0, endPoint y: 106, distance: 268.1
click at [0, 107] on div "inbox reviewed recent all unclear take inventory issue suspicious failed recent…" at bounding box center [716, 378] width 1433 height 636
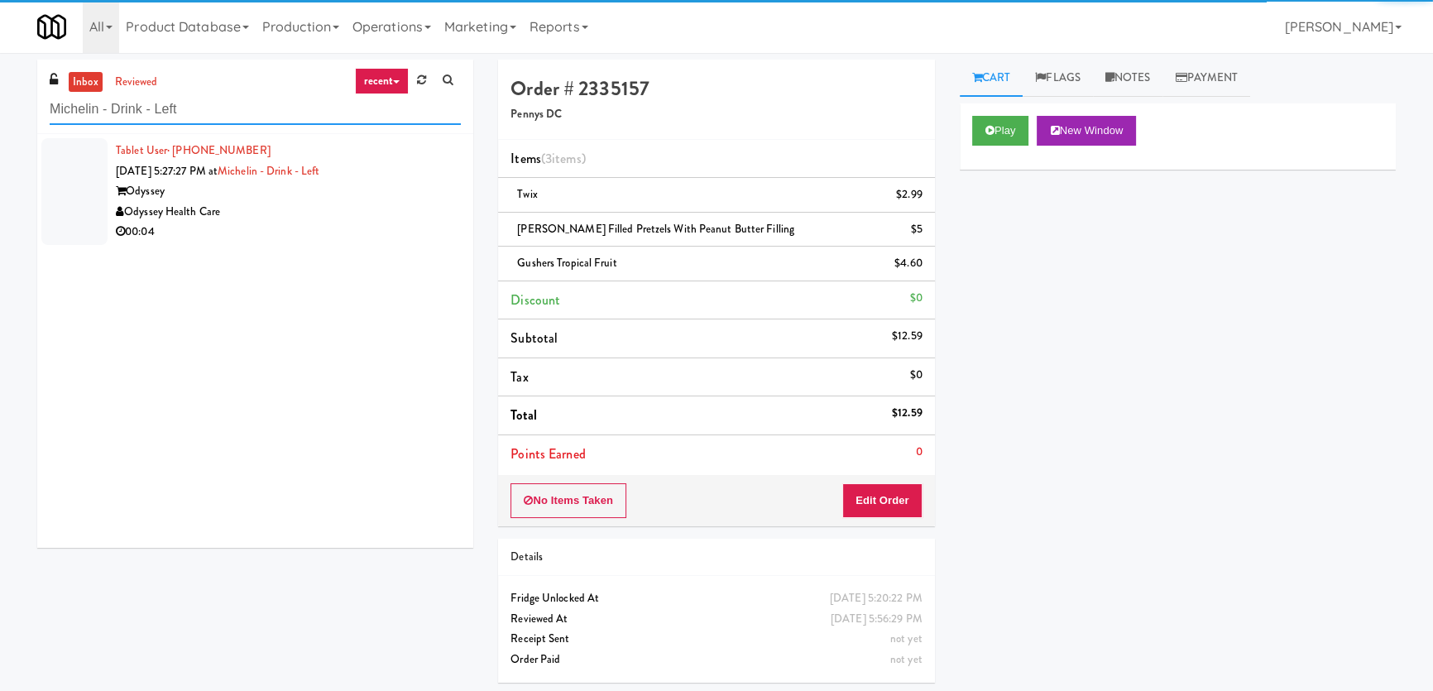
type input "Michelin - Drink - Left"
click at [229, 243] on li "Tablet User · (580) 564-6279 [DATE] 5:27:27 PM at Michelin - Drink - Left Odyss…" at bounding box center [255, 191] width 436 height 115
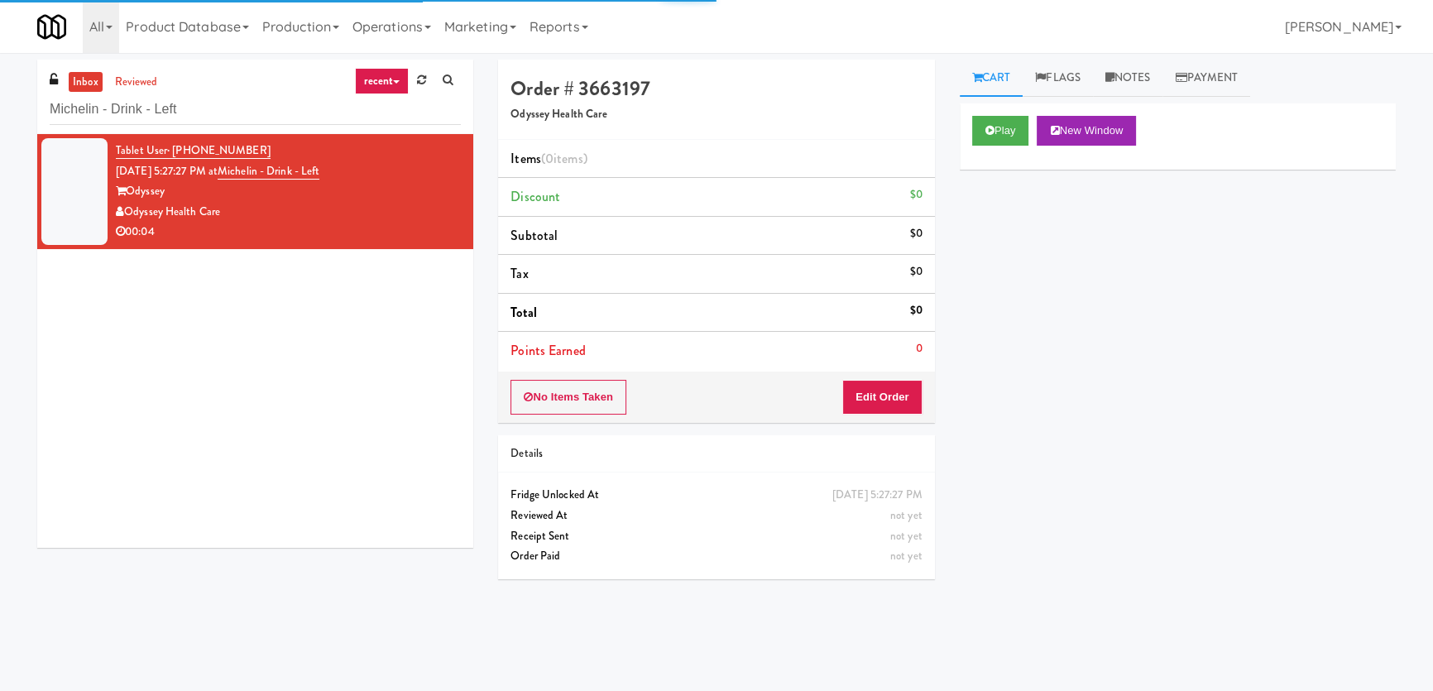
click at [969, 129] on div "Play New Window" at bounding box center [1178, 136] width 436 height 66
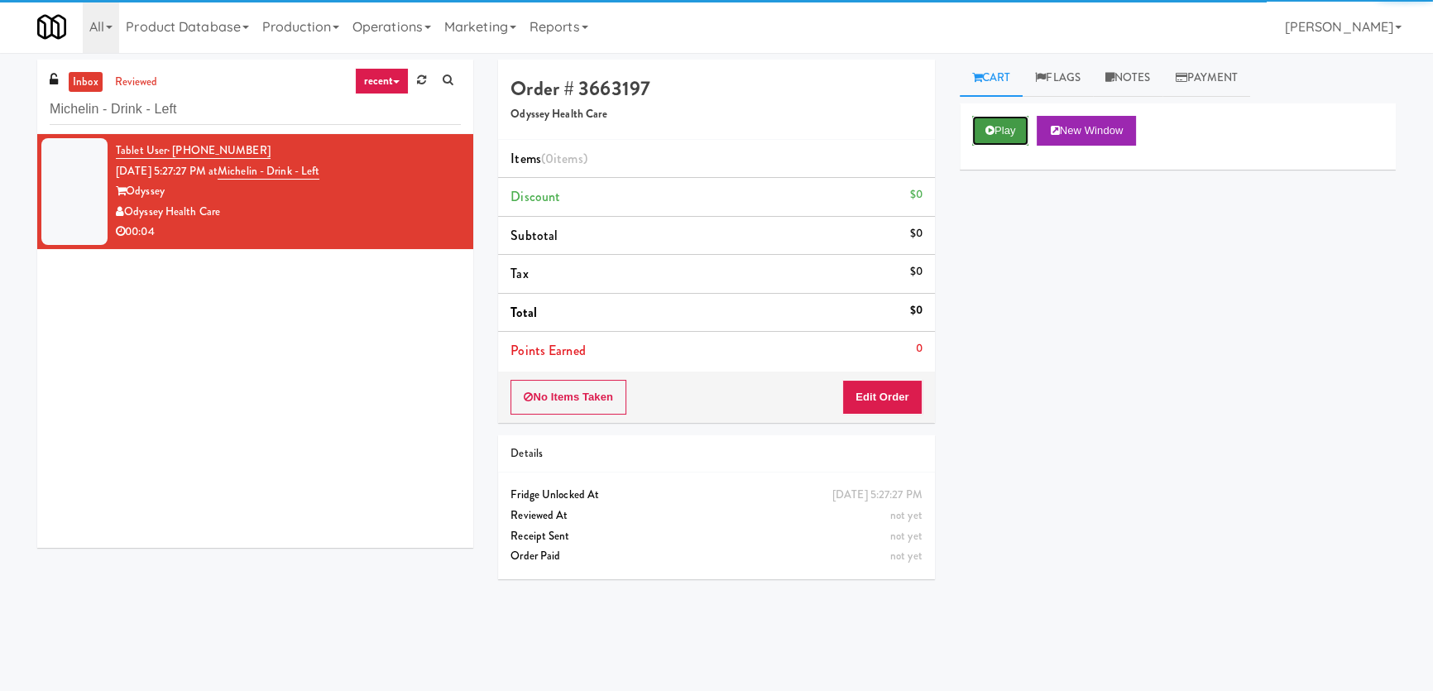
click at [1005, 118] on button "Play" at bounding box center [1000, 131] width 57 height 30
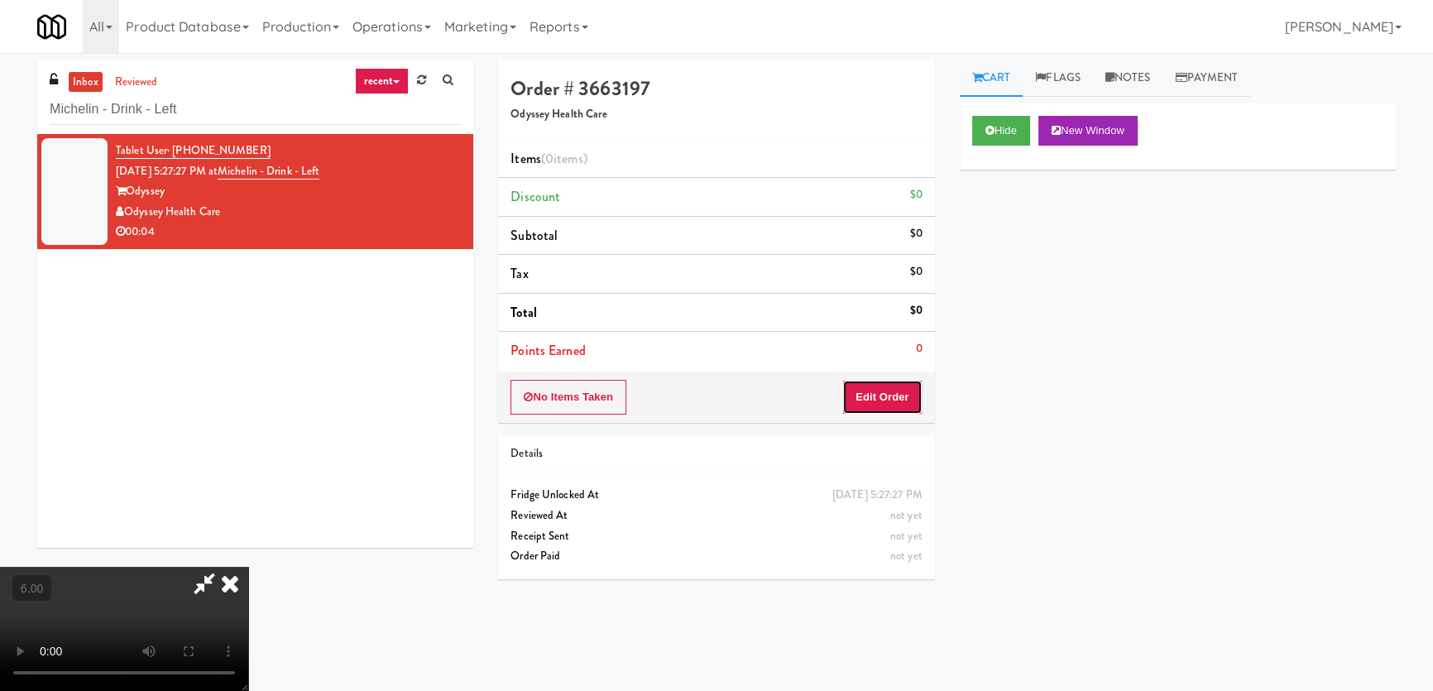
click at [899, 388] on button "Edit Order" at bounding box center [882, 397] width 80 height 35
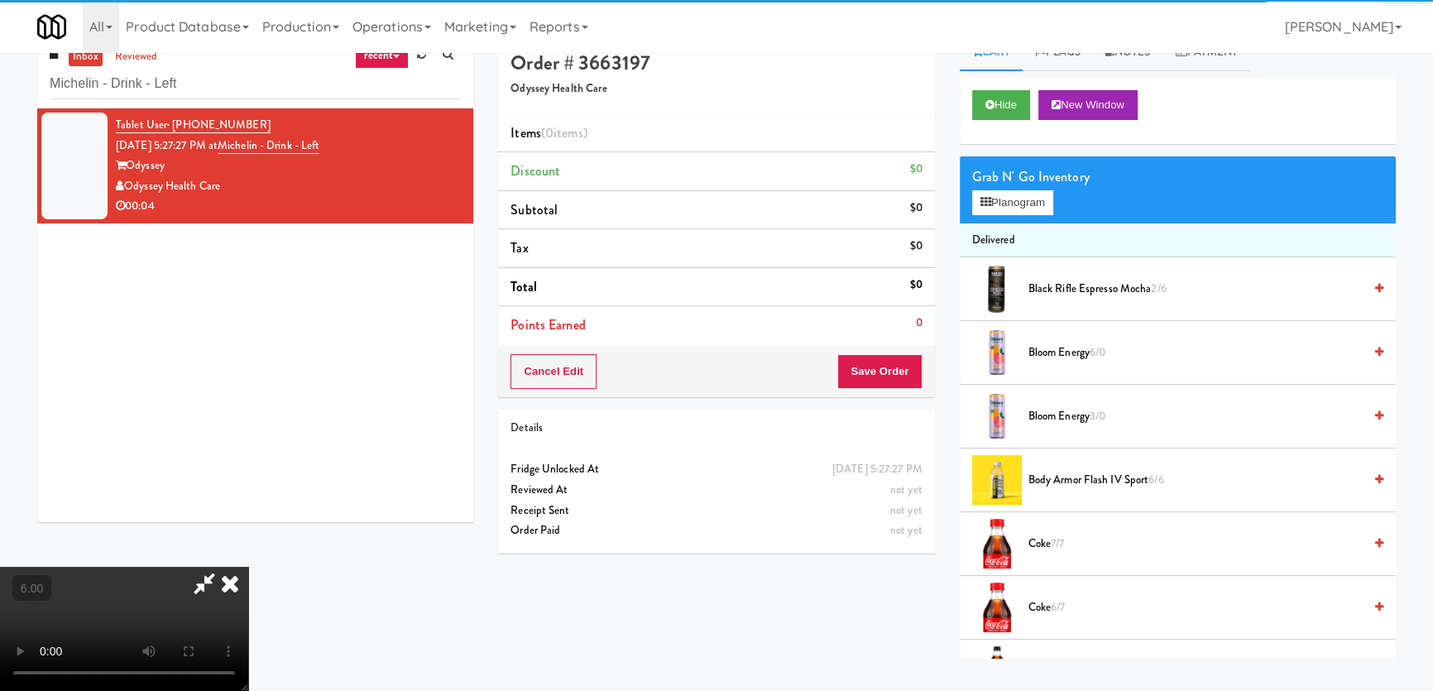
scroll to position [52, 0]
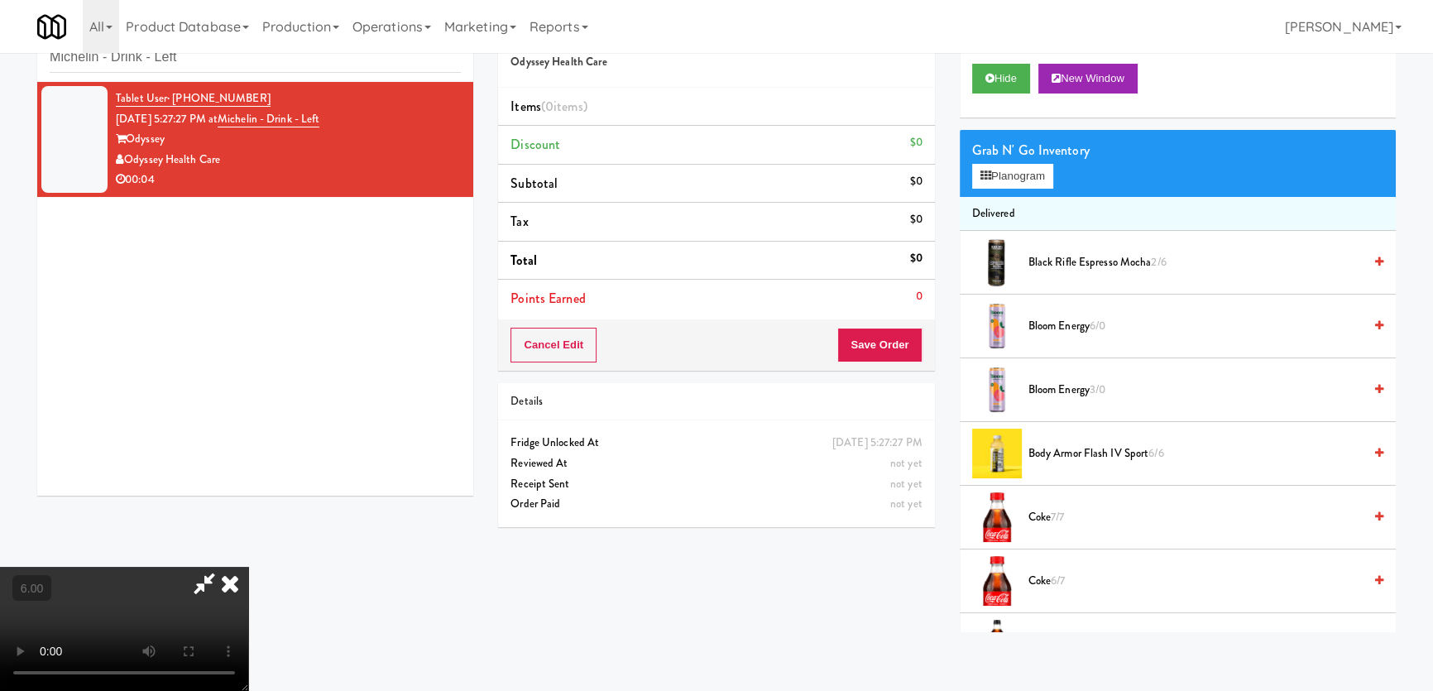
click at [245, 567] on video at bounding box center [124, 629] width 248 height 124
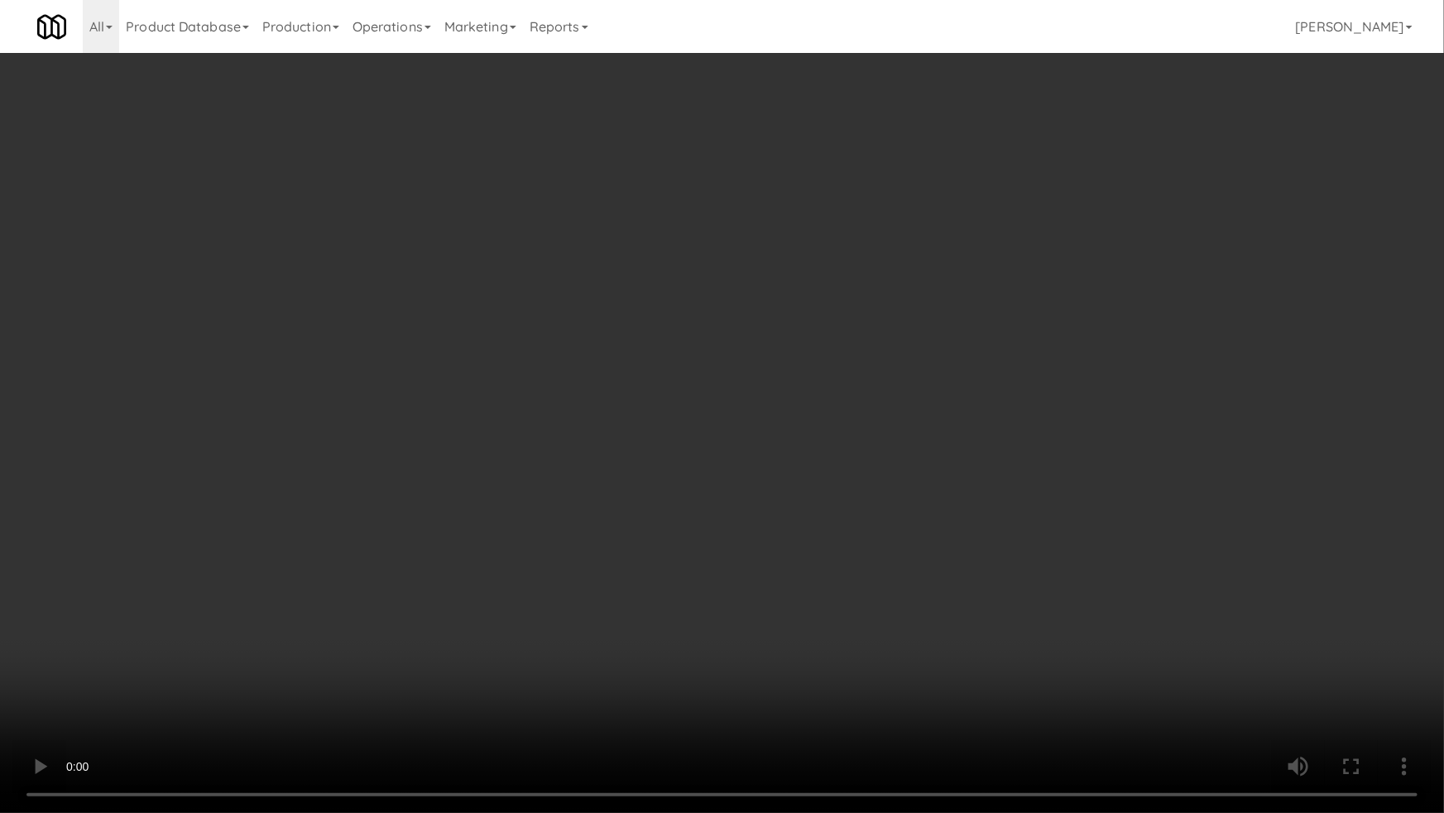
click at [424, 631] on video at bounding box center [722, 406] width 1444 height 813
click at [427, 599] on video at bounding box center [722, 406] width 1444 height 813
click at [444, 602] on video at bounding box center [722, 406] width 1444 height 813
click at [726, 576] on video at bounding box center [722, 406] width 1444 height 813
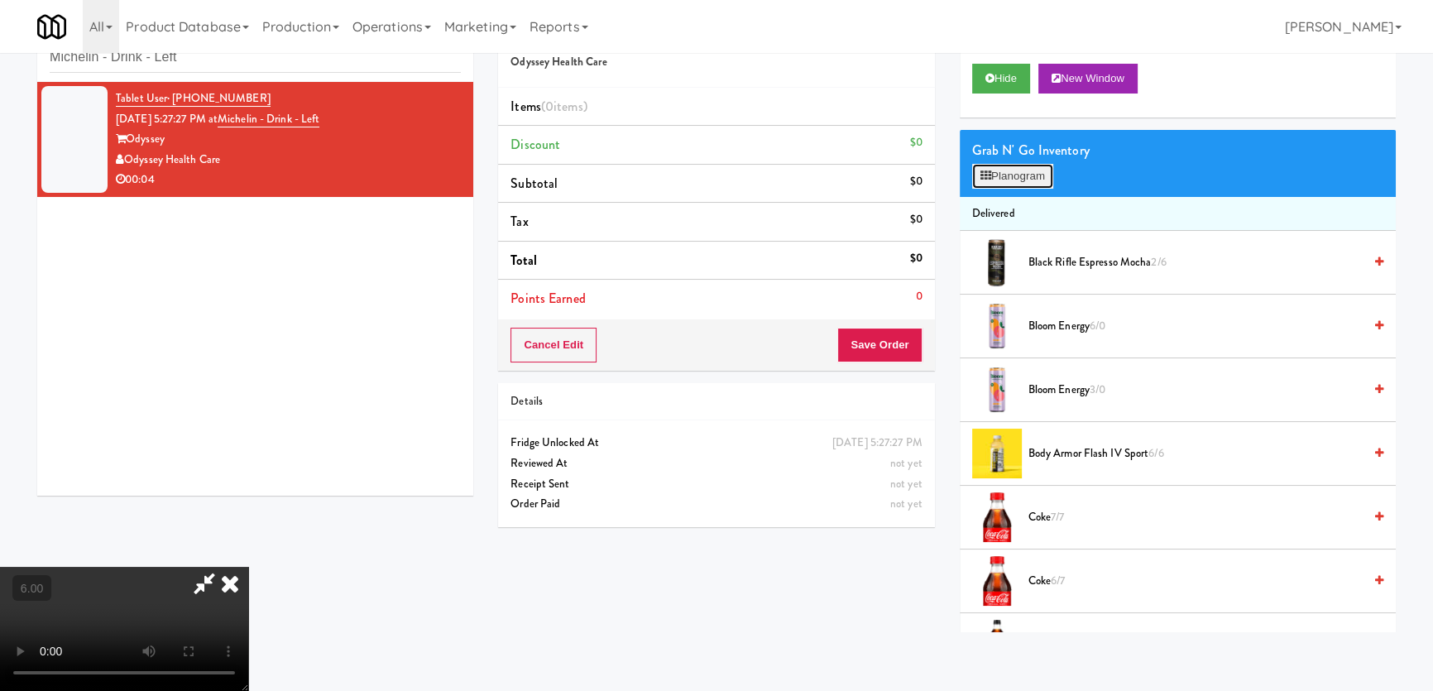
click at [981, 185] on button "Planogram" at bounding box center [1012, 176] width 81 height 25
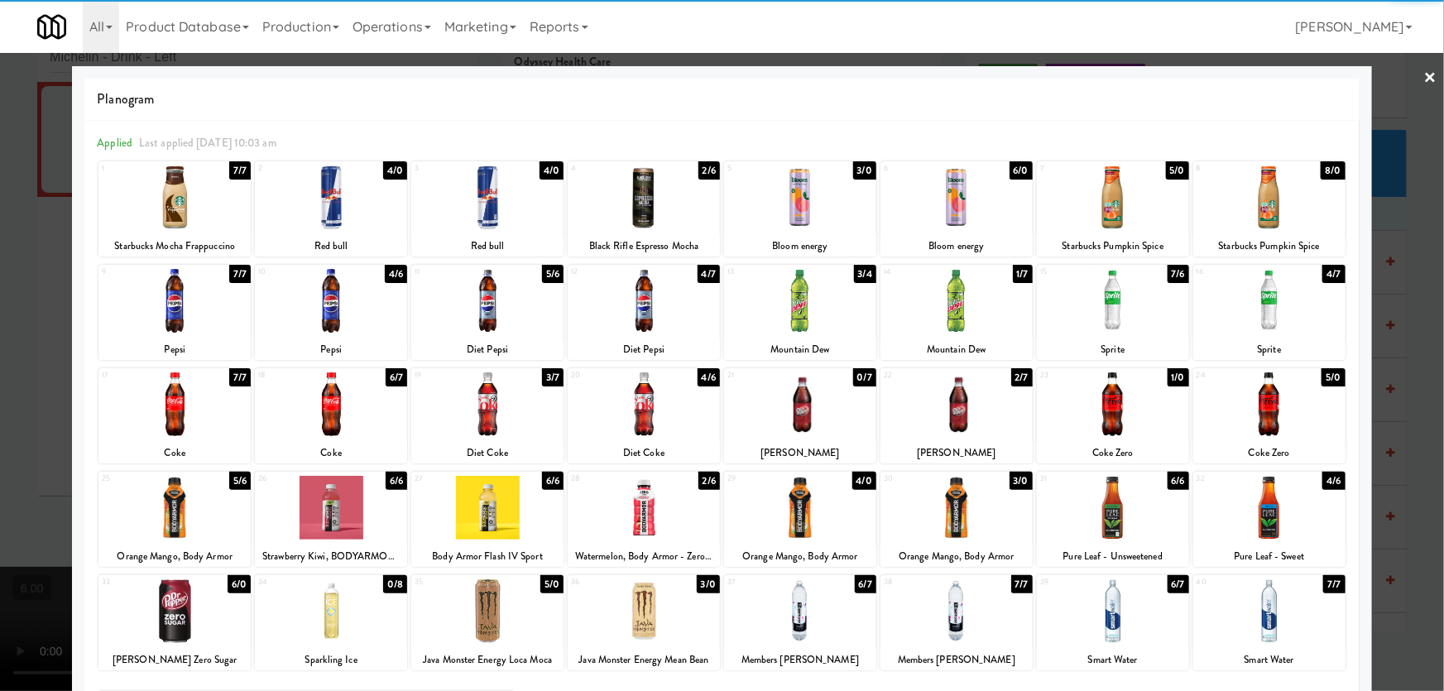
drag, startPoint x: 947, startPoint y: 396, endPoint x: 928, endPoint y: 388, distance: 20.4
click at [947, 395] on div at bounding box center [956, 404] width 152 height 64
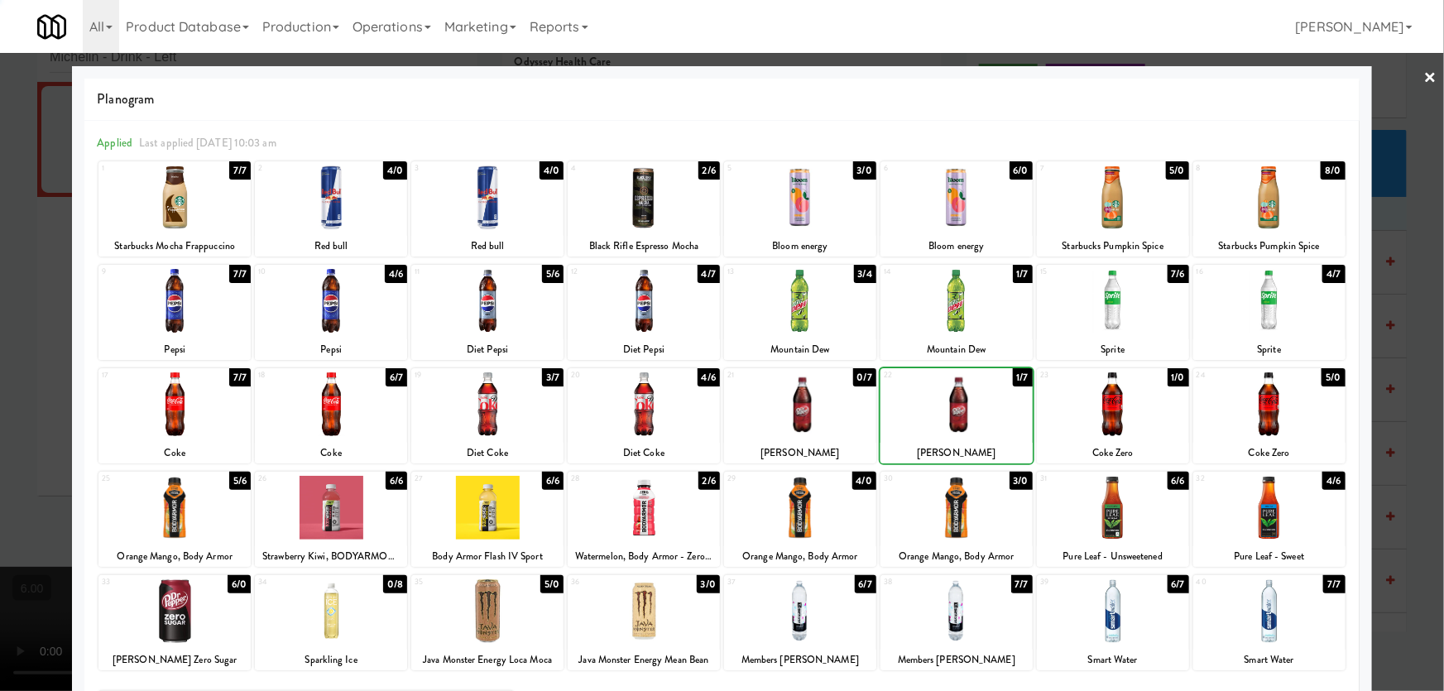
click at [1, 319] on div at bounding box center [722, 345] width 1444 height 691
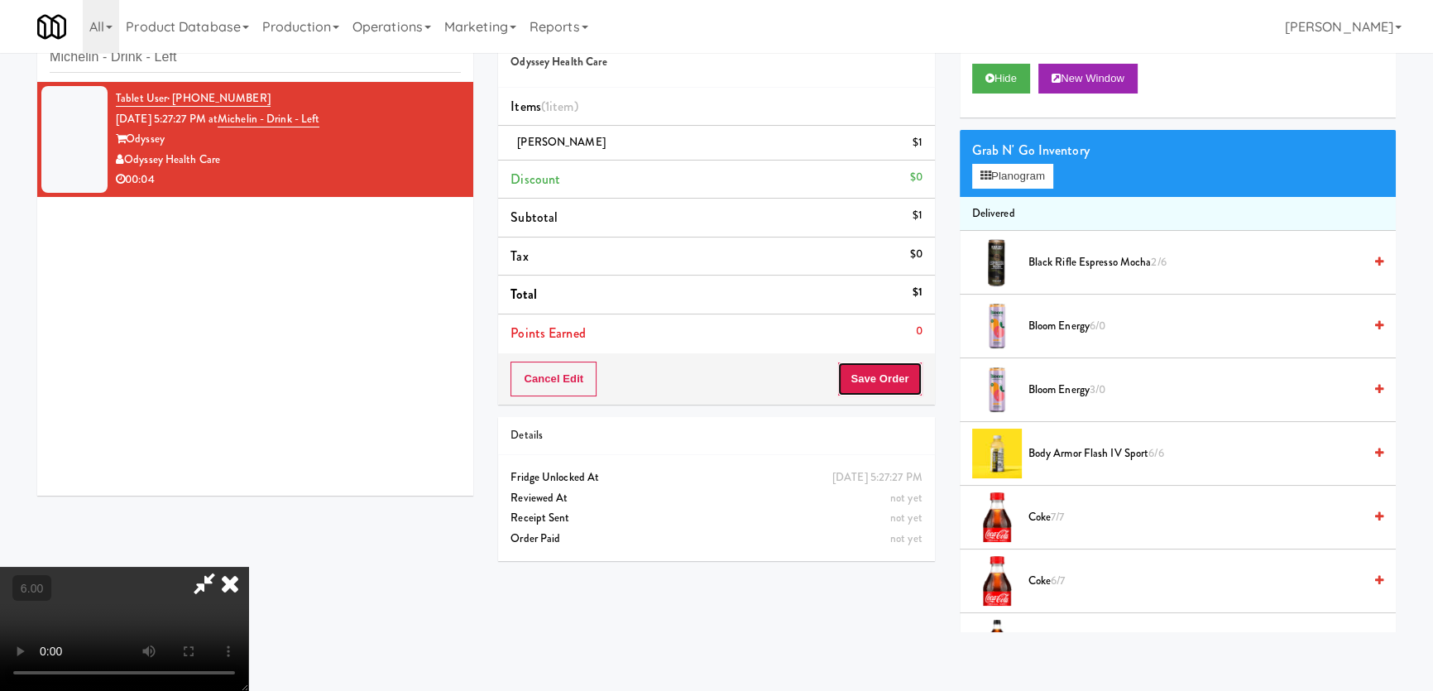
drag, startPoint x: 898, startPoint y: 384, endPoint x: 884, endPoint y: 372, distance: 18.8
click at [898, 382] on button "Save Order" at bounding box center [879, 379] width 84 height 35
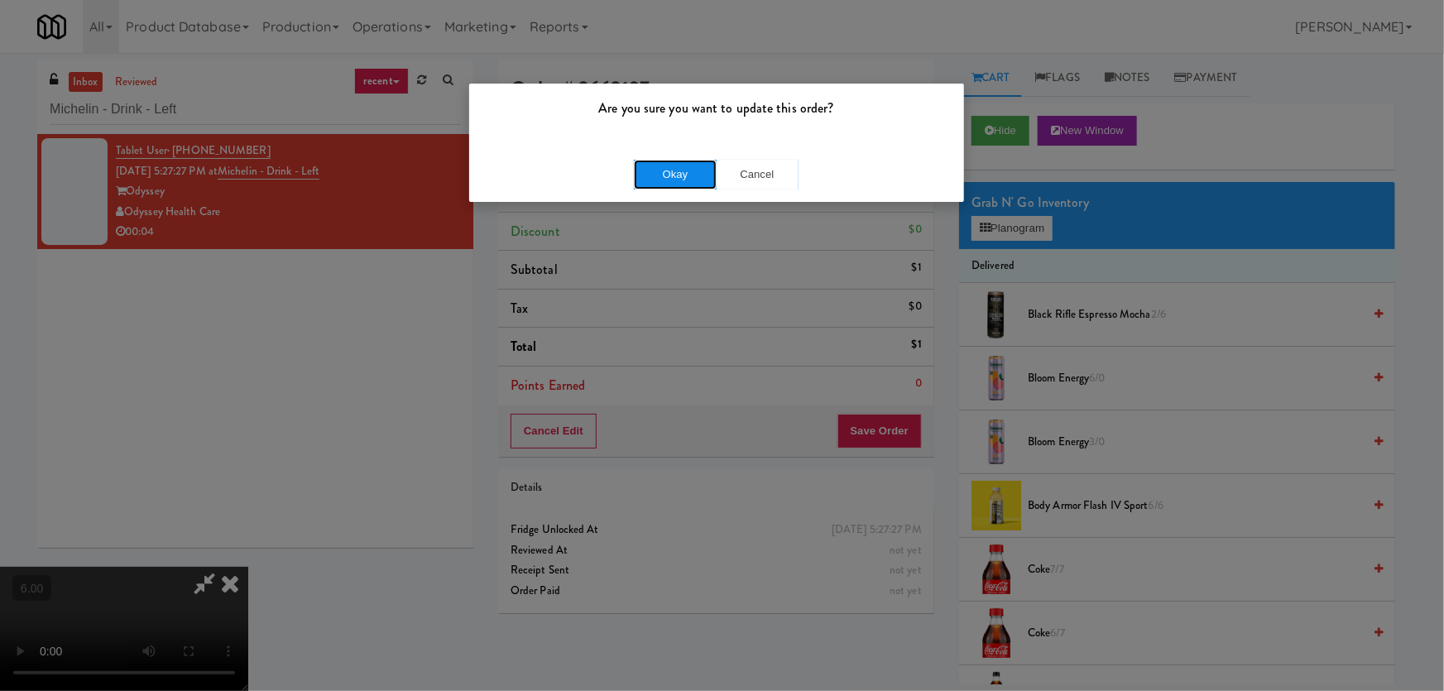
drag, startPoint x: 680, startPoint y: 168, endPoint x: 687, endPoint y: 175, distance: 10.0
click at [682, 170] on button "Okay" at bounding box center [675, 175] width 83 height 30
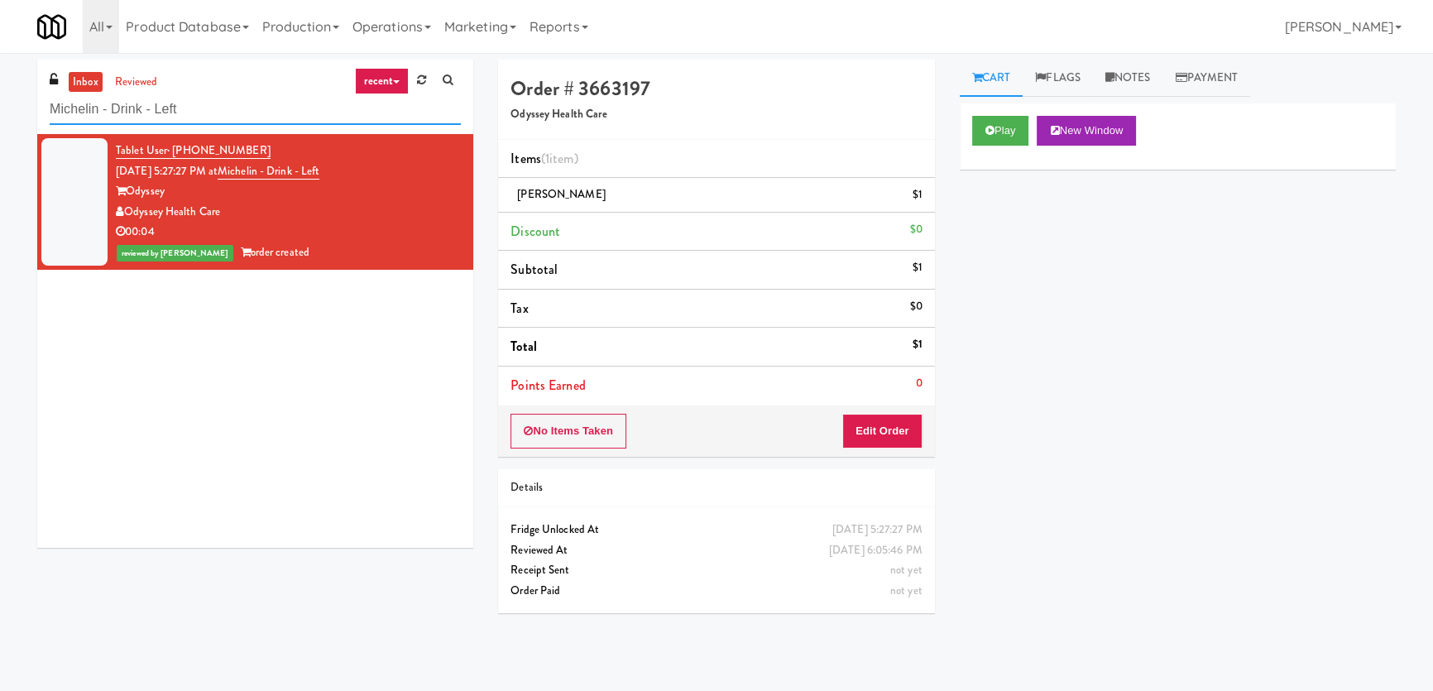
paste input "CYKEL - Combo - Righ"
drag, startPoint x: 112, startPoint y: 90, endPoint x: 0, endPoint y: 92, distance: 111.7
click at [0, 92] on div "inbox reviewed recent all unclear take inventory issue suspicious failed recent…" at bounding box center [716, 372] width 1433 height 625
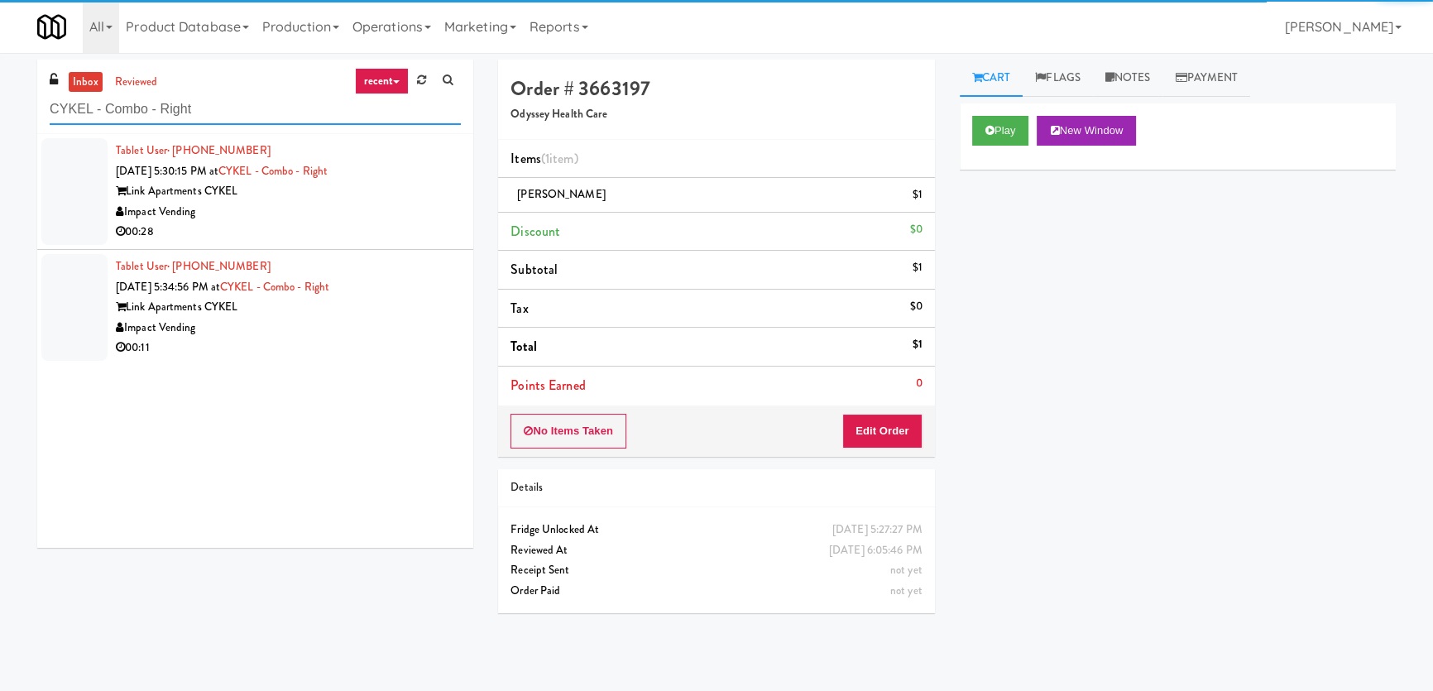
type input "CYKEL - Combo - Right"
click at [395, 206] on div "Impact Vending" at bounding box center [288, 212] width 345 height 21
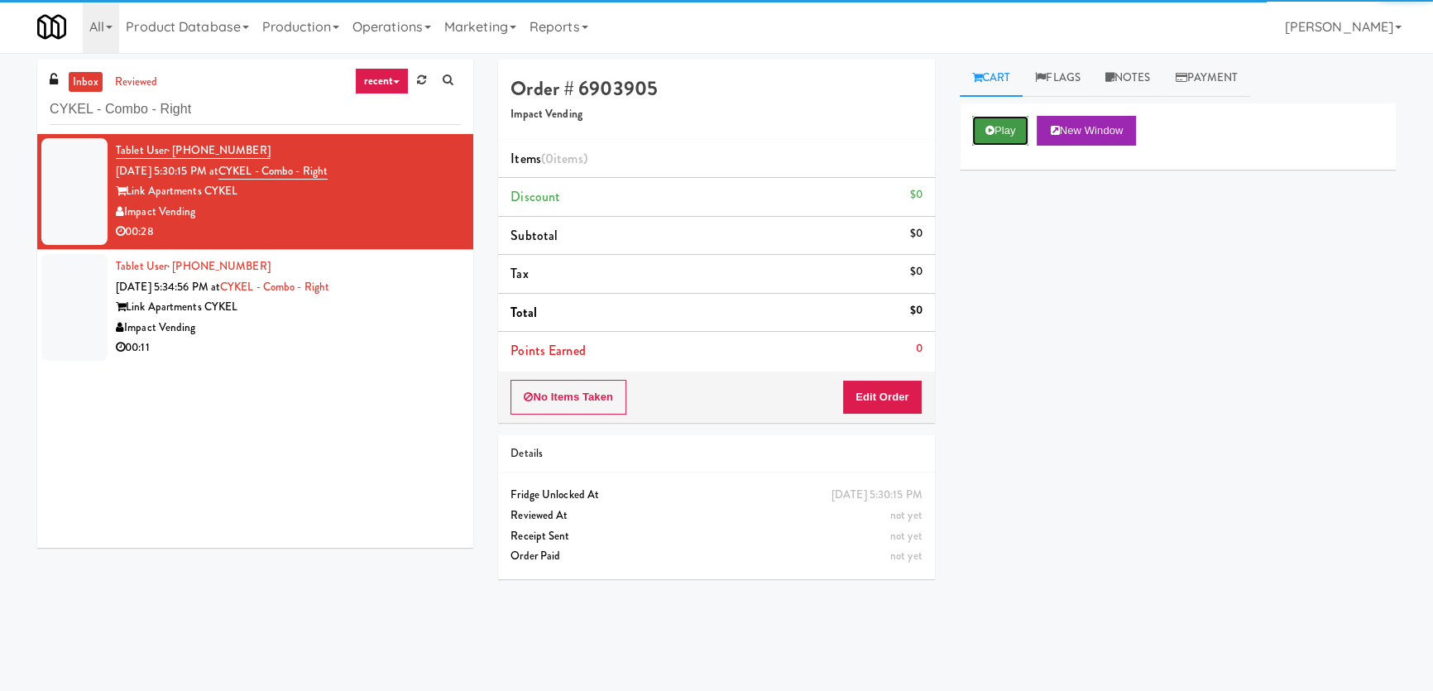
click at [1011, 126] on button "Play" at bounding box center [1000, 131] width 57 height 30
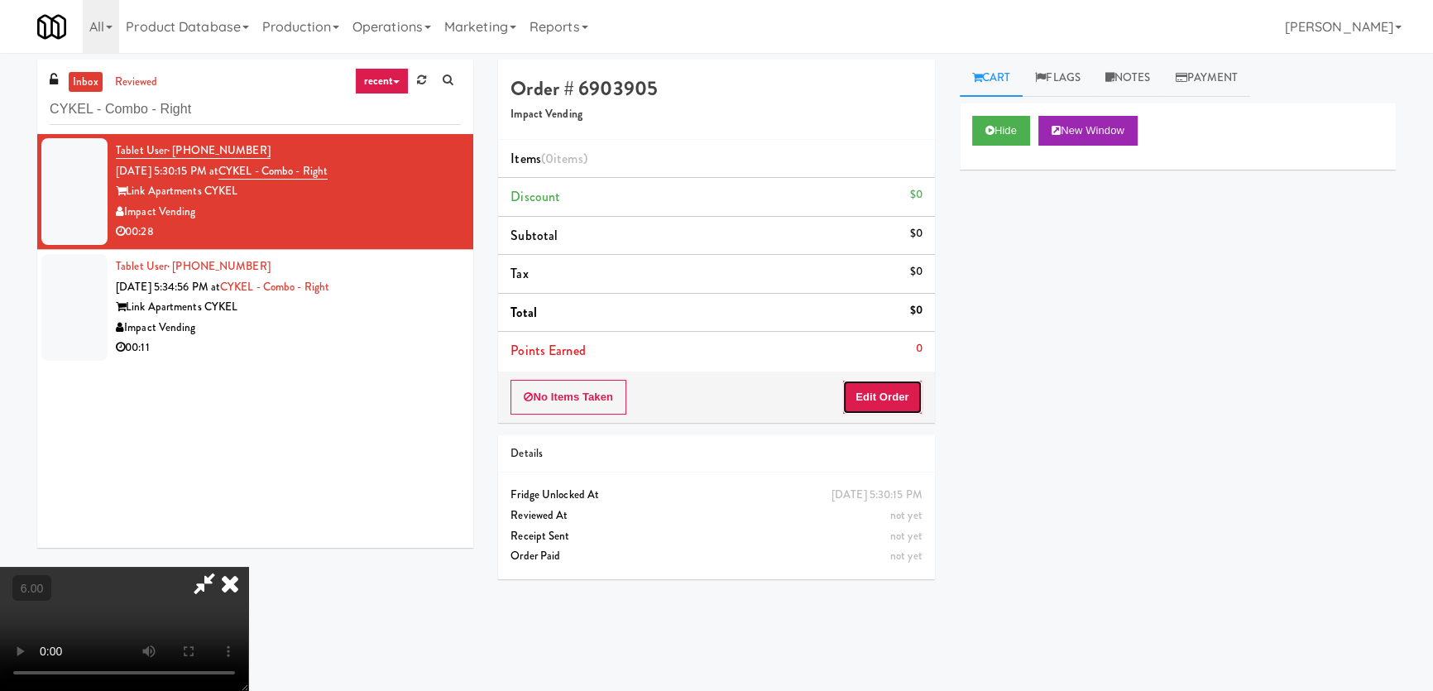
click at [885, 382] on button "Edit Order" at bounding box center [882, 397] width 80 height 35
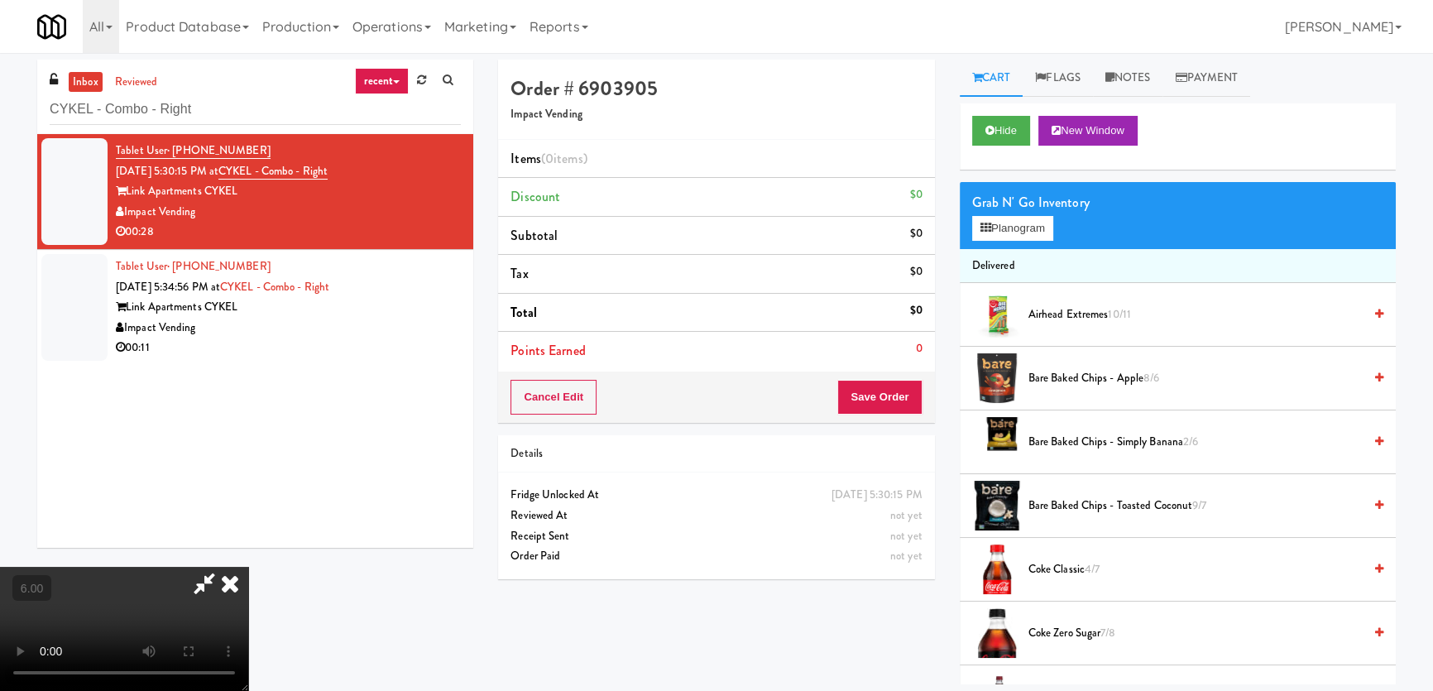
click at [248, 567] on video at bounding box center [124, 629] width 248 height 124
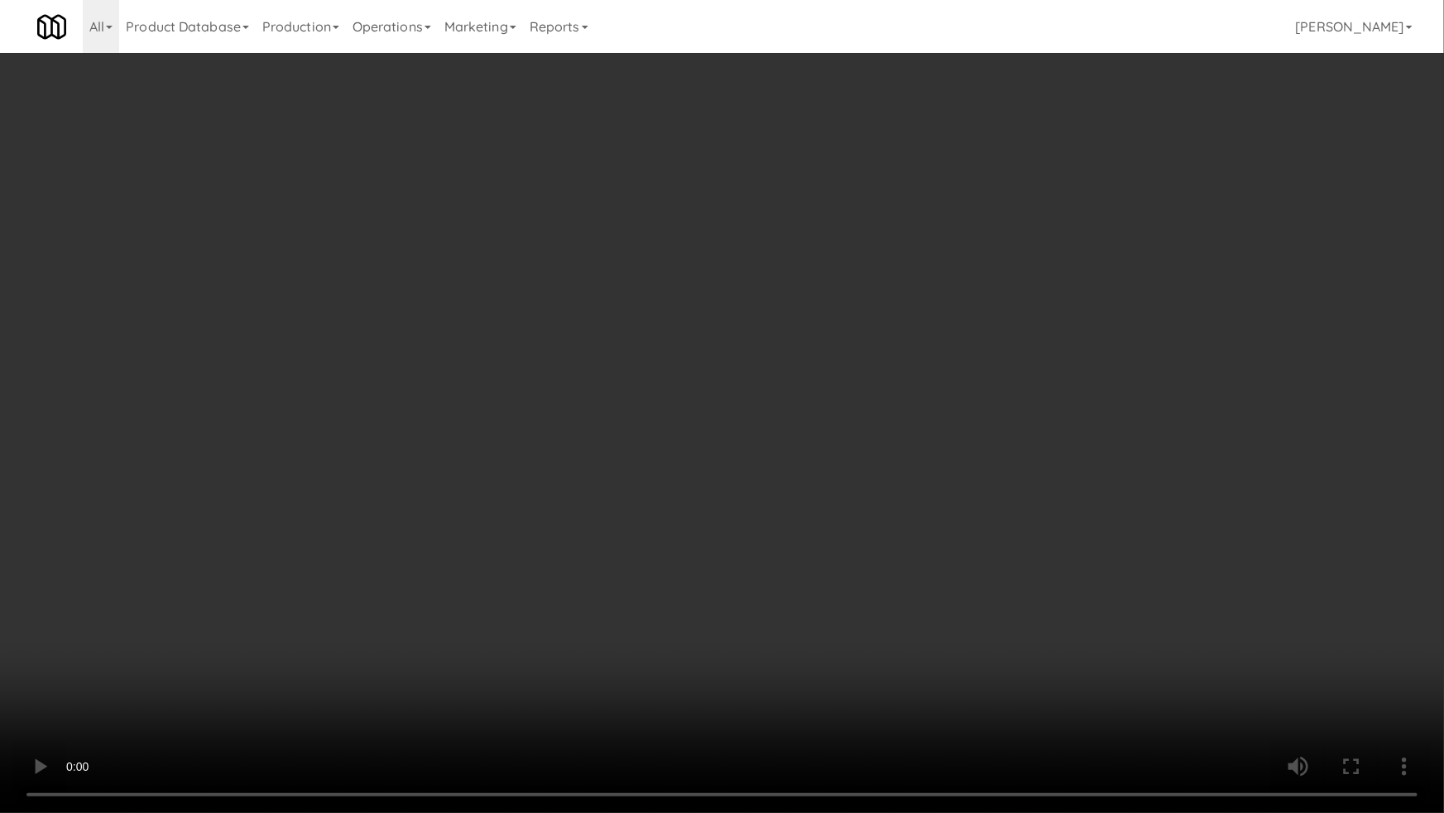
click at [501, 511] on video at bounding box center [722, 406] width 1444 height 813
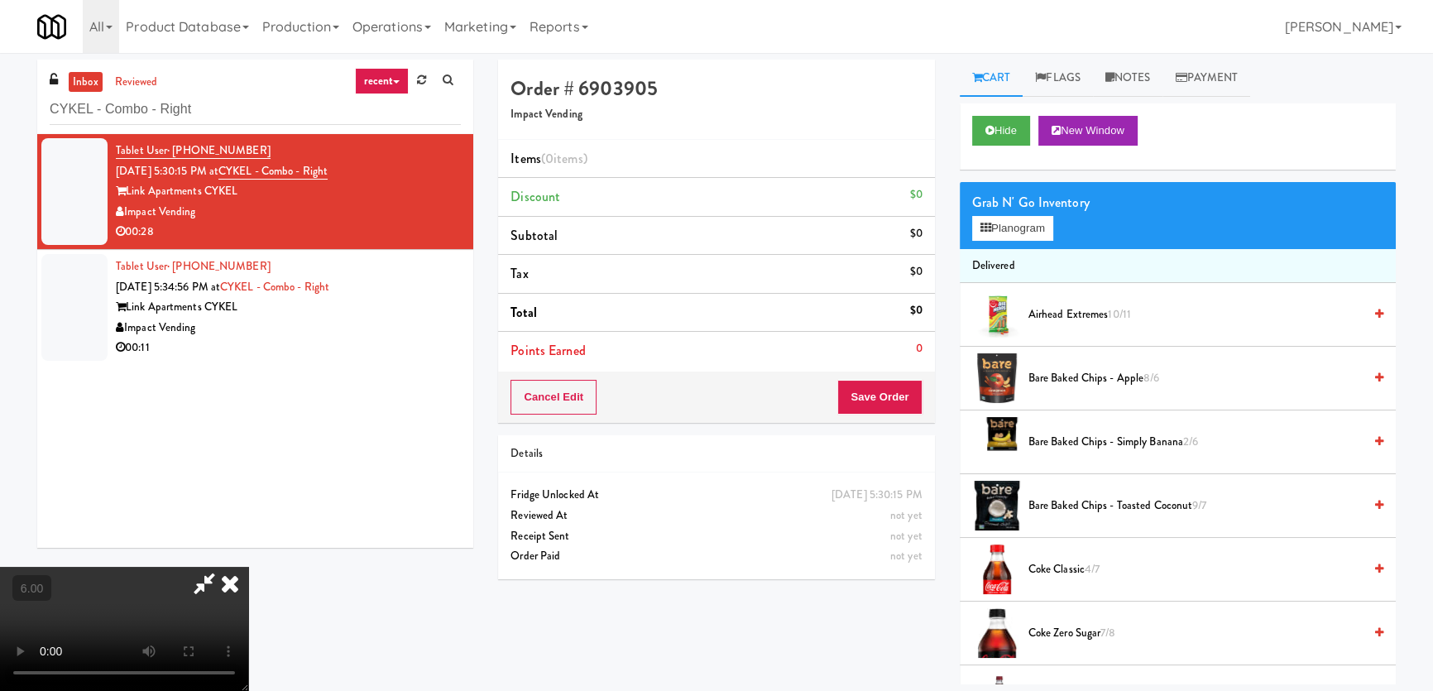
click at [248, 567] on video at bounding box center [124, 629] width 248 height 124
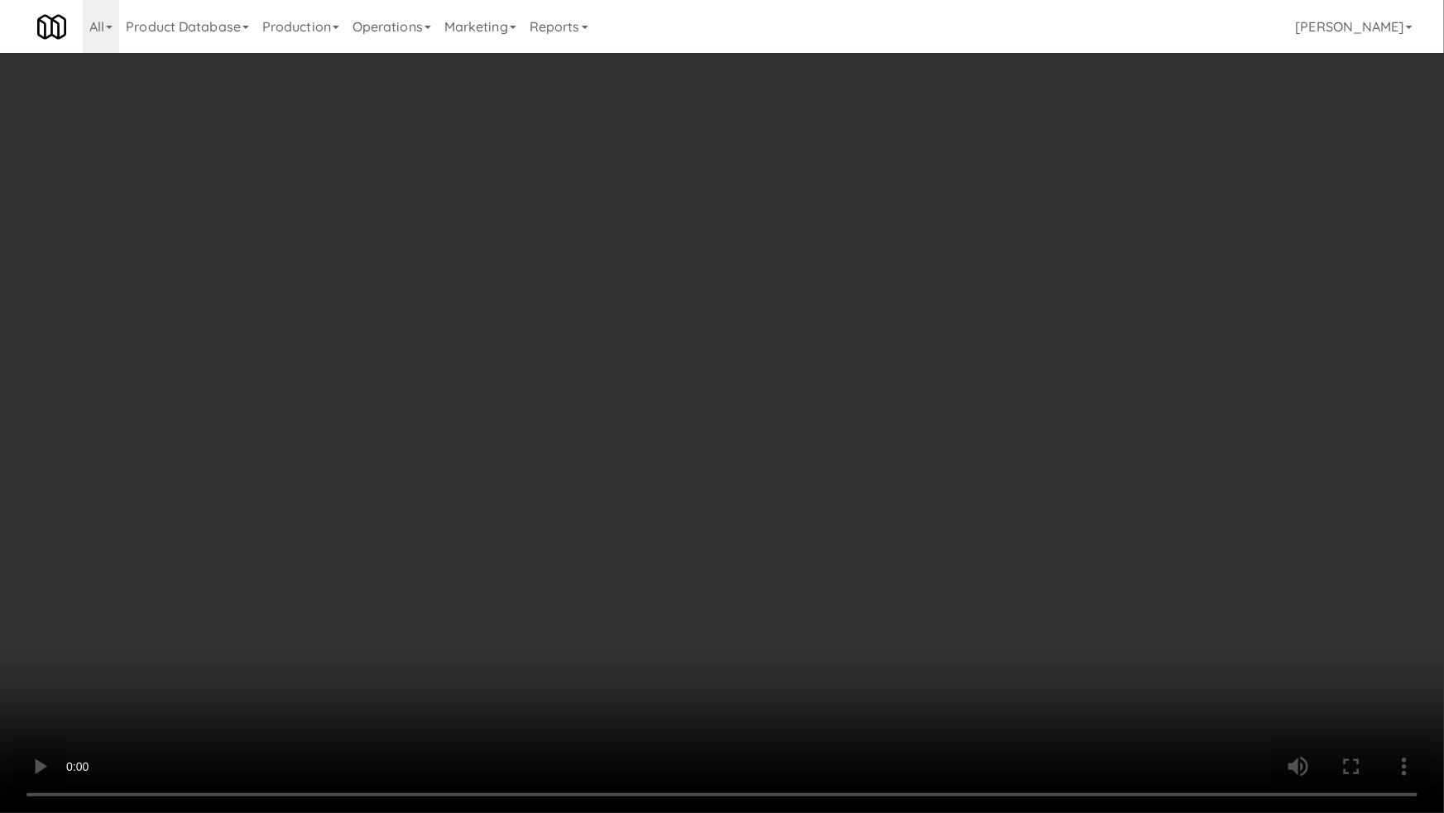
click at [501, 507] on video at bounding box center [722, 406] width 1444 height 813
click at [499, 506] on video at bounding box center [722, 406] width 1444 height 813
click at [612, 376] on video at bounding box center [722, 406] width 1444 height 813
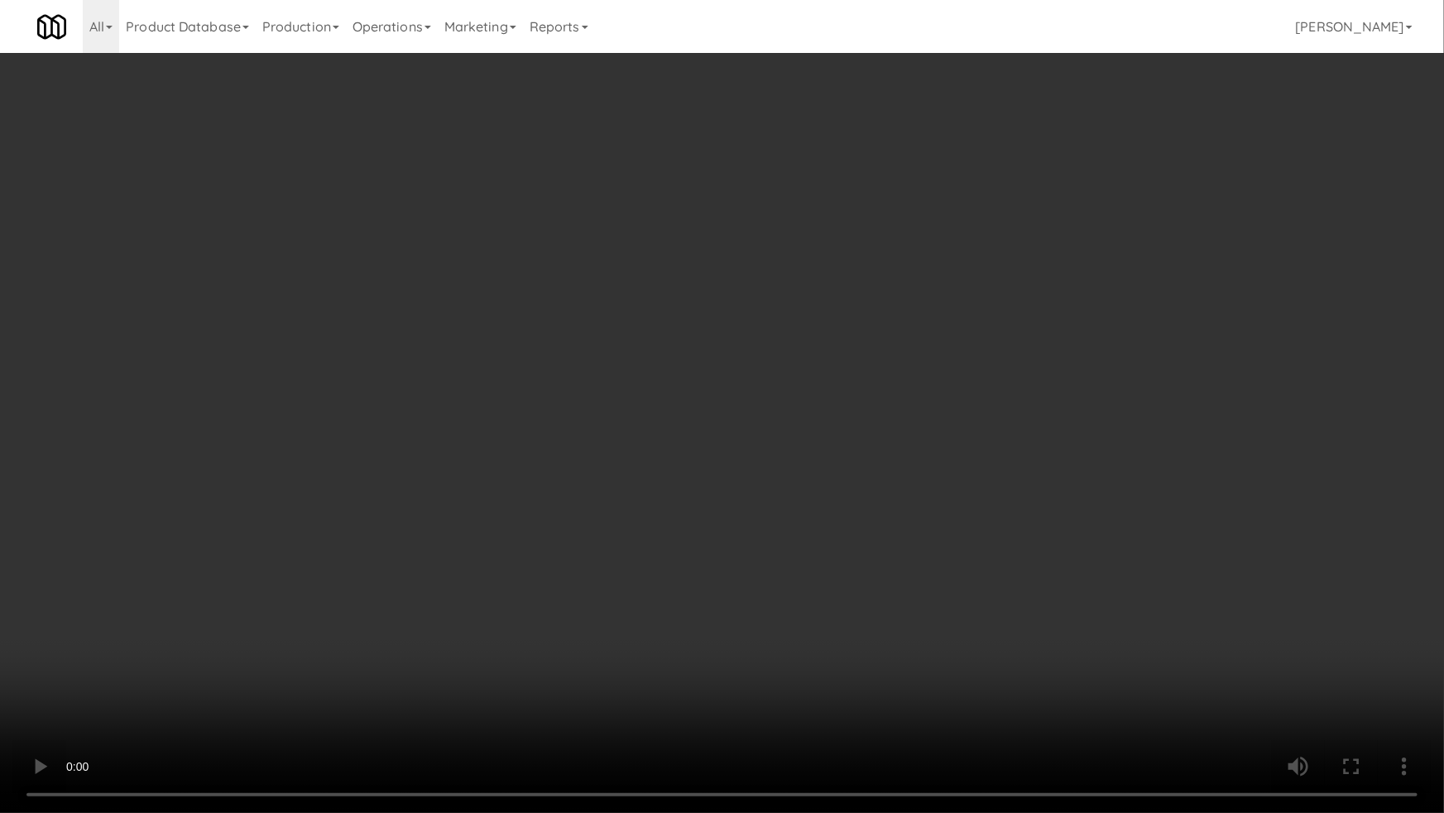
drag, startPoint x: 612, startPoint y: 376, endPoint x: 765, endPoint y: 207, distance: 227.9
click at [612, 375] on video at bounding box center [722, 406] width 1444 height 813
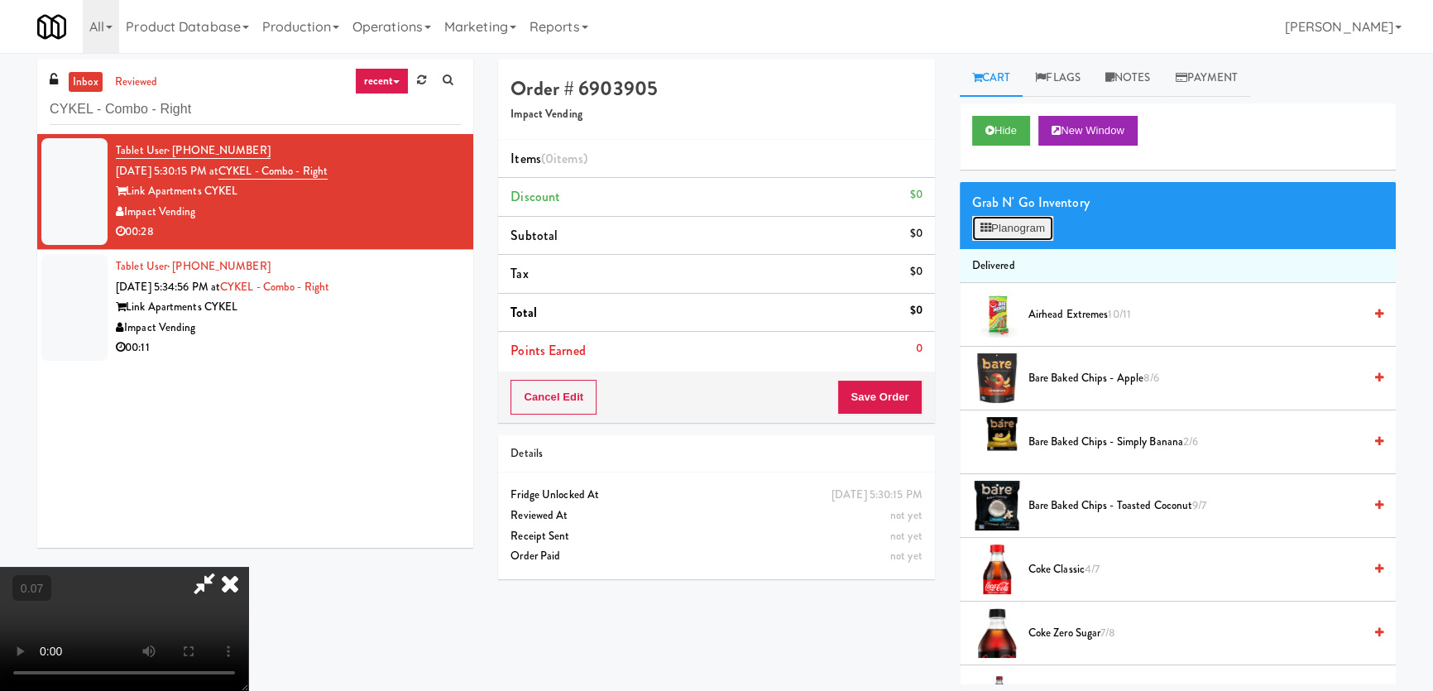
click at [1028, 220] on button "Planogram" at bounding box center [1012, 228] width 81 height 25
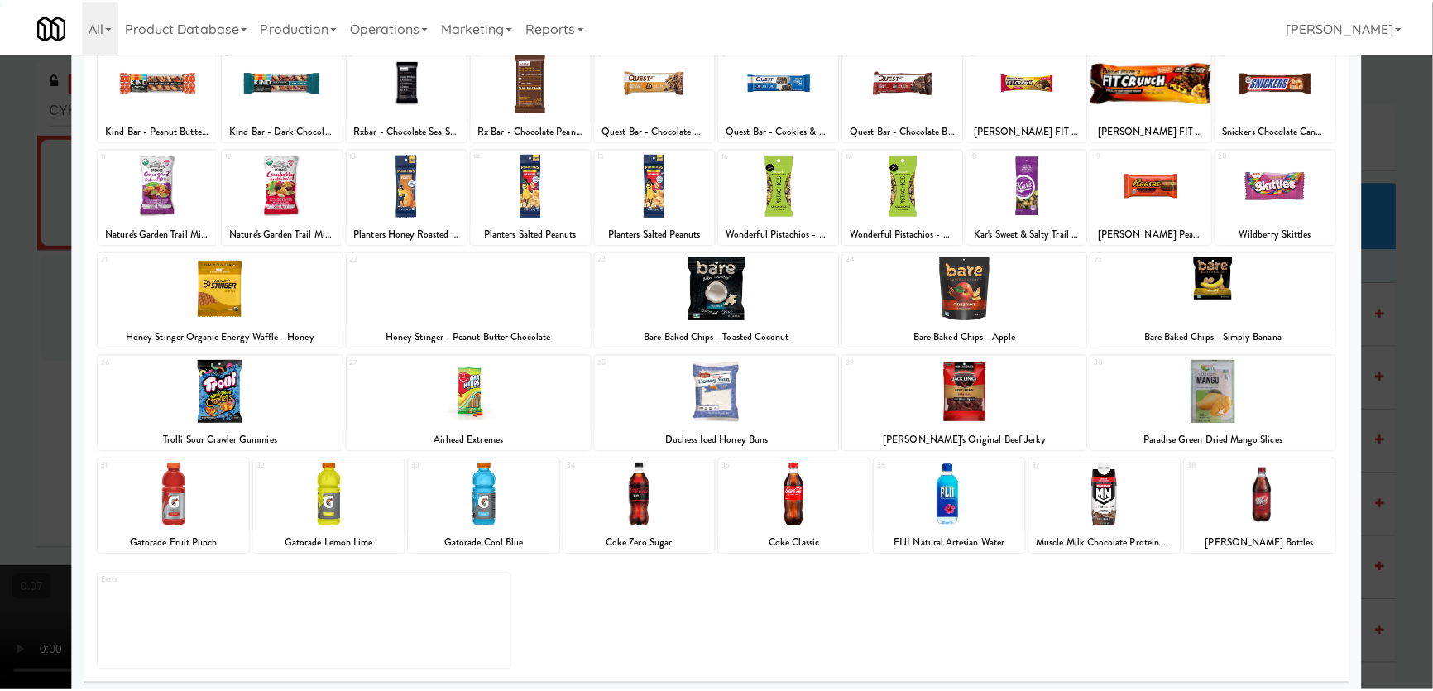
scroll to position [121, 0]
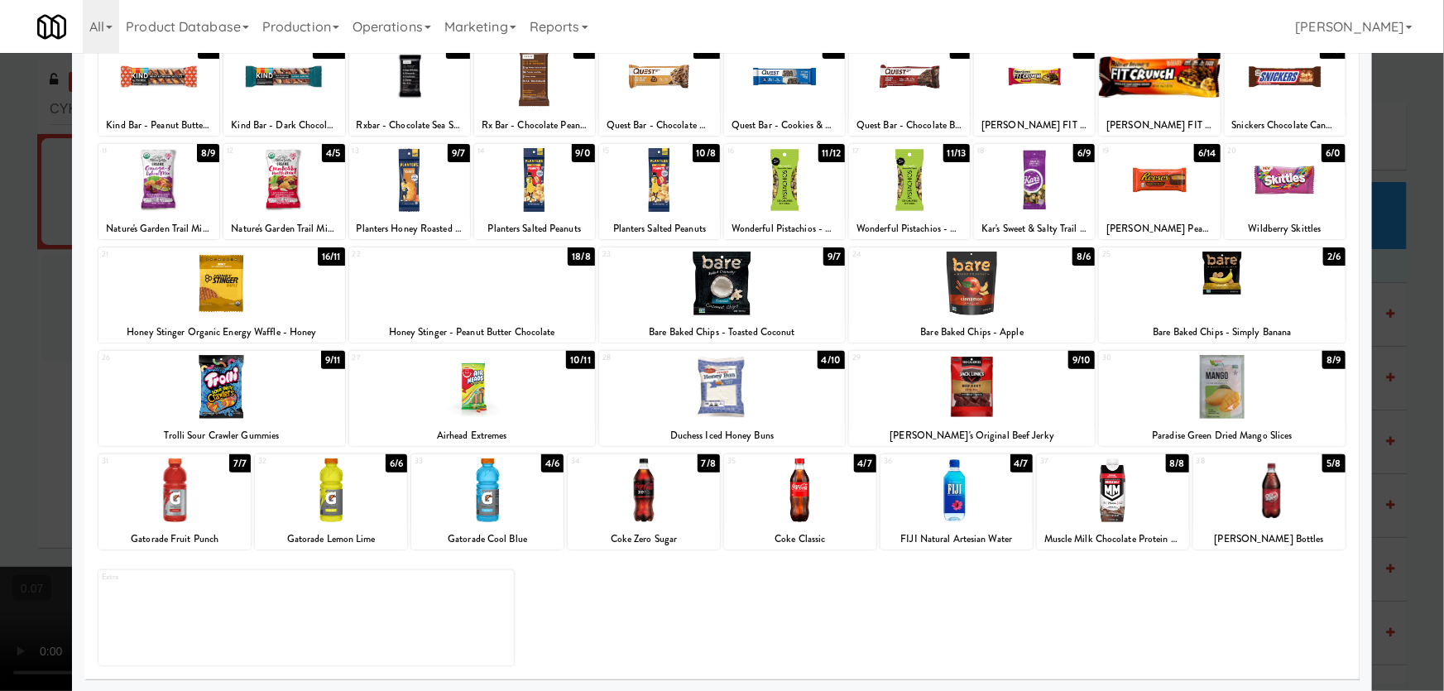
click at [65, 351] on div at bounding box center [722, 345] width 1444 height 691
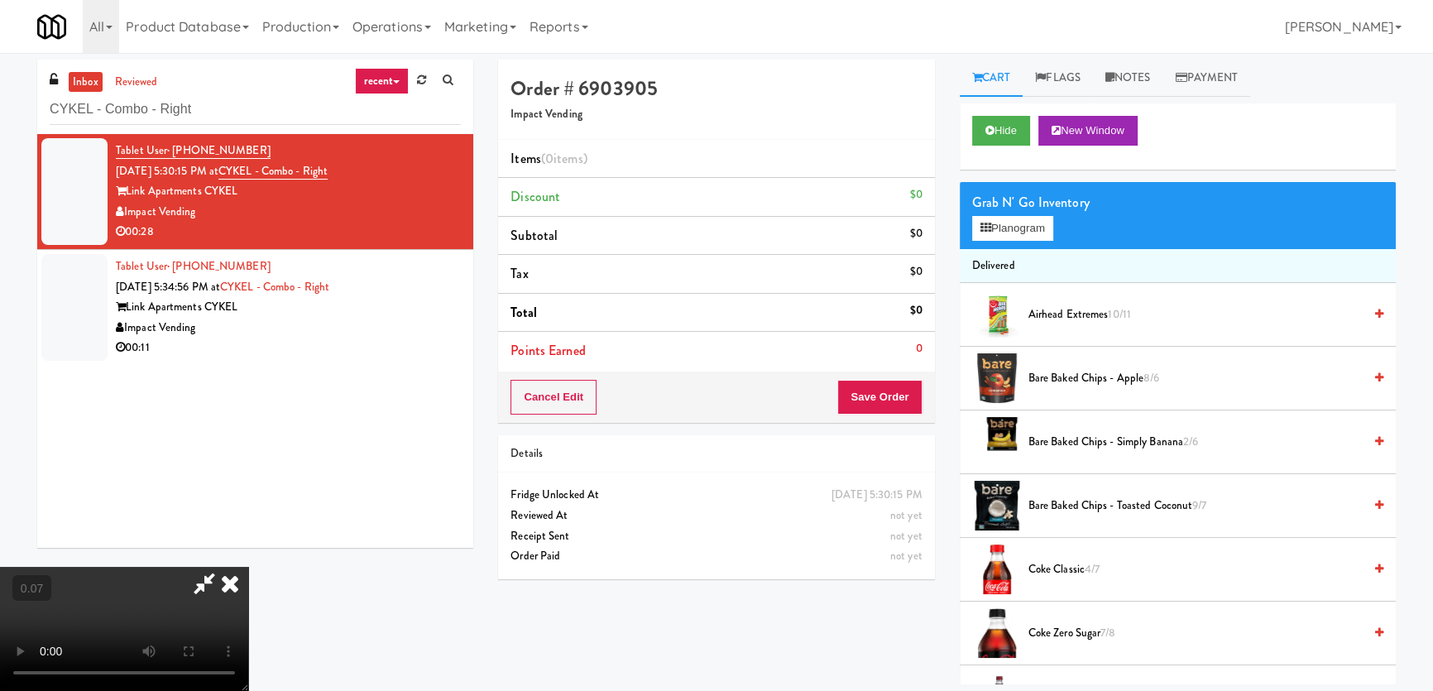
click at [74, 567] on video at bounding box center [124, 629] width 248 height 124
click at [155, 567] on video at bounding box center [124, 629] width 248 height 124
click at [248, 567] on video at bounding box center [124, 629] width 248 height 124
drag, startPoint x: 413, startPoint y: 417, endPoint x: 410, endPoint y: 508, distance: 91.1
click at [248, 567] on video at bounding box center [124, 629] width 248 height 124
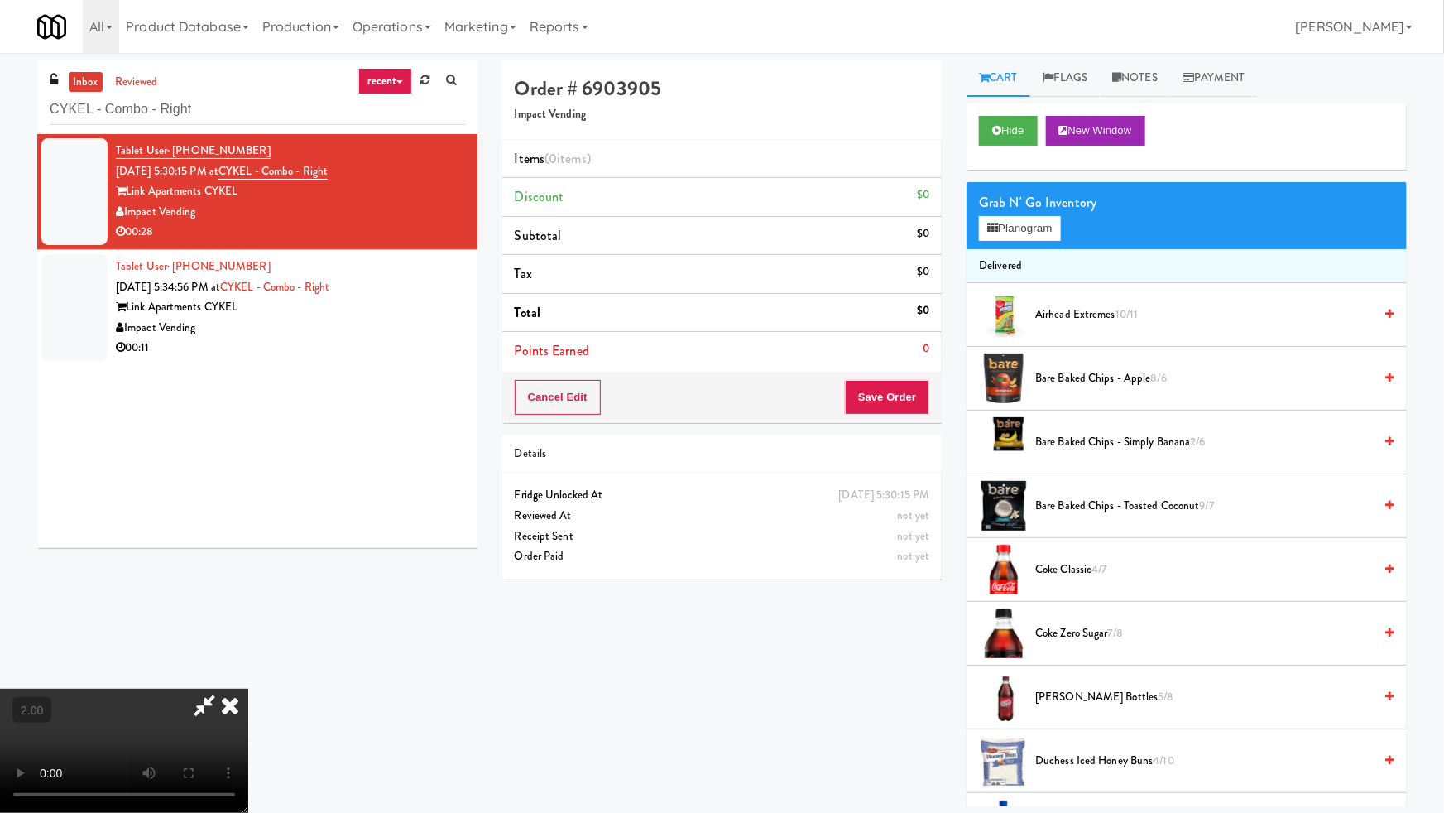
click at [248, 688] on video at bounding box center [124, 750] width 248 height 124
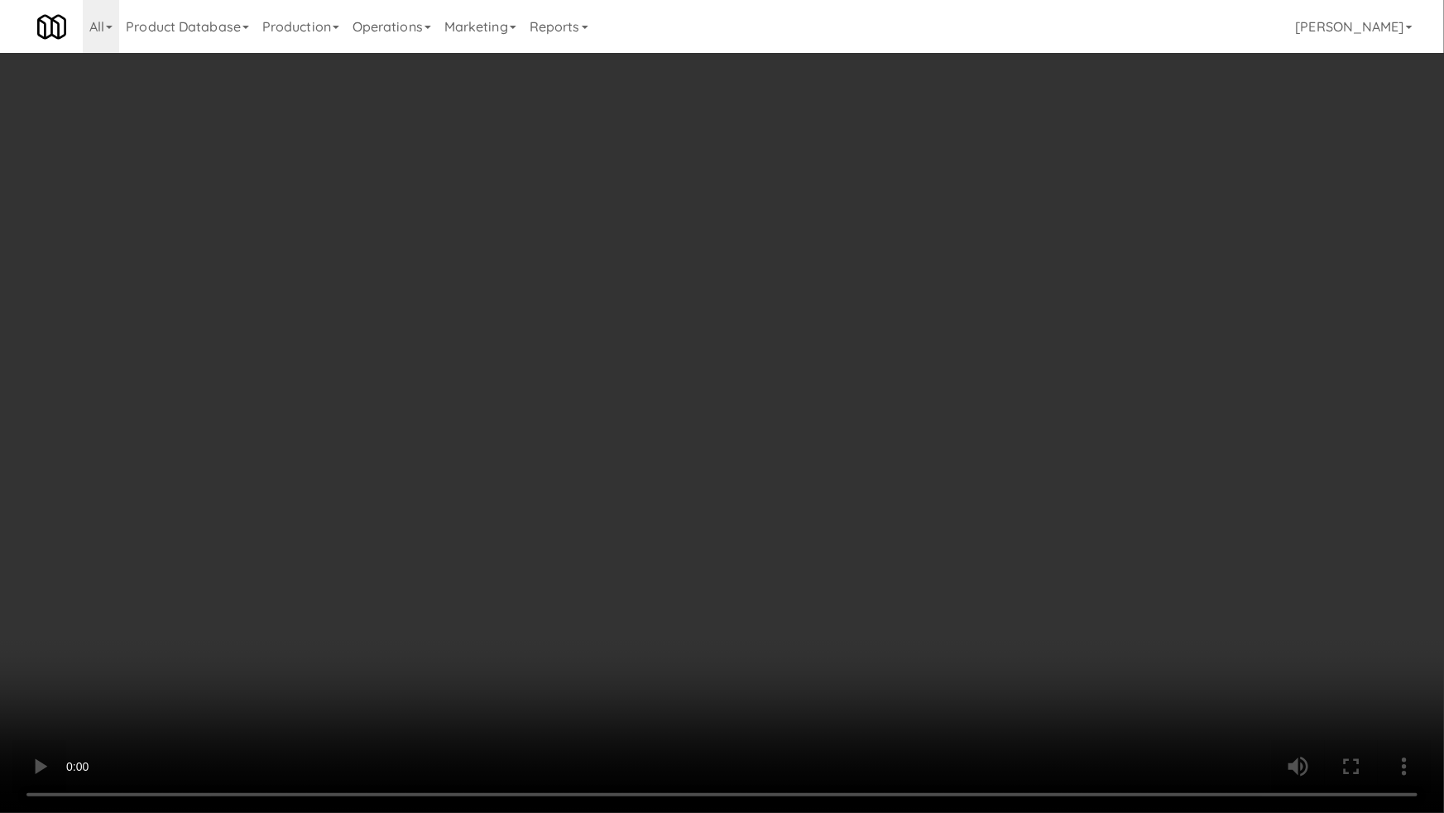
click at [431, 549] on video at bounding box center [722, 406] width 1444 height 813
click at [430, 549] on video at bounding box center [722, 406] width 1444 height 813
click at [588, 405] on video at bounding box center [722, 406] width 1444 height 813
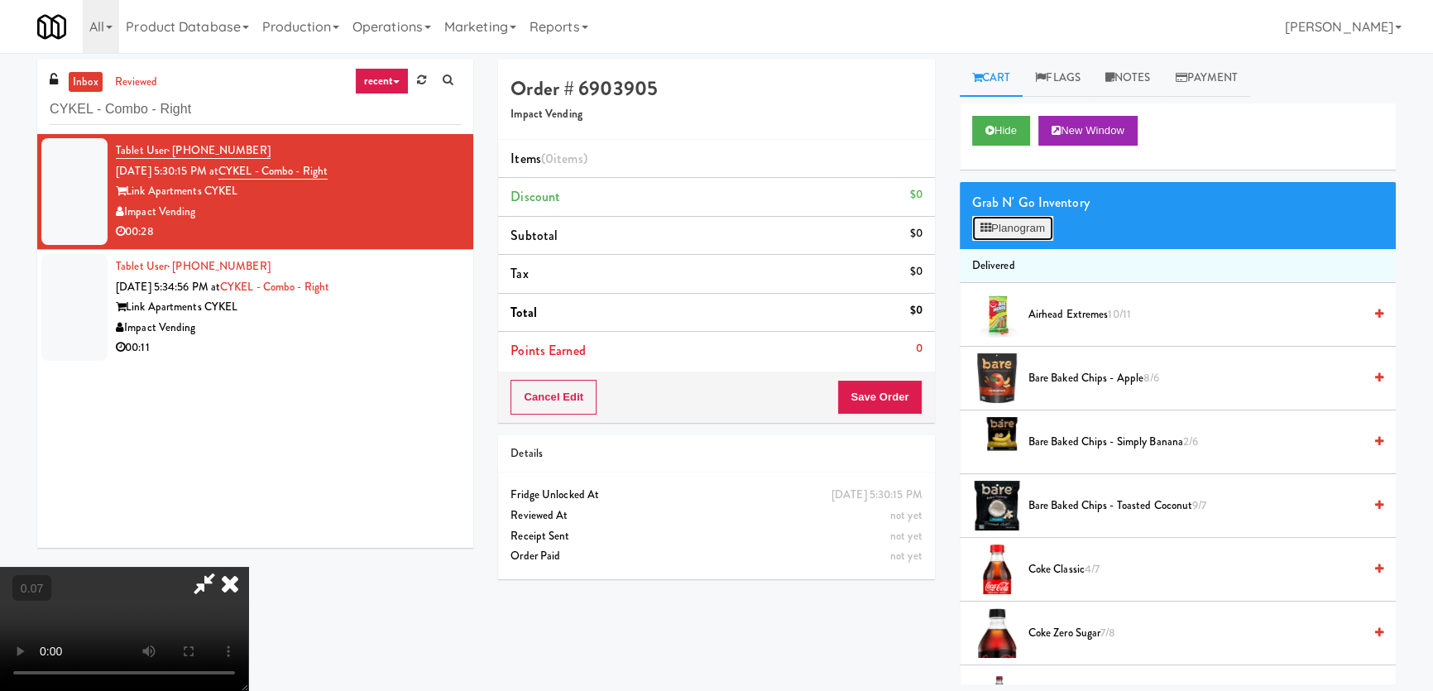
click at [1013, 226] on button "Planogram" at bounding box center [1012, 228] width 81 height 25
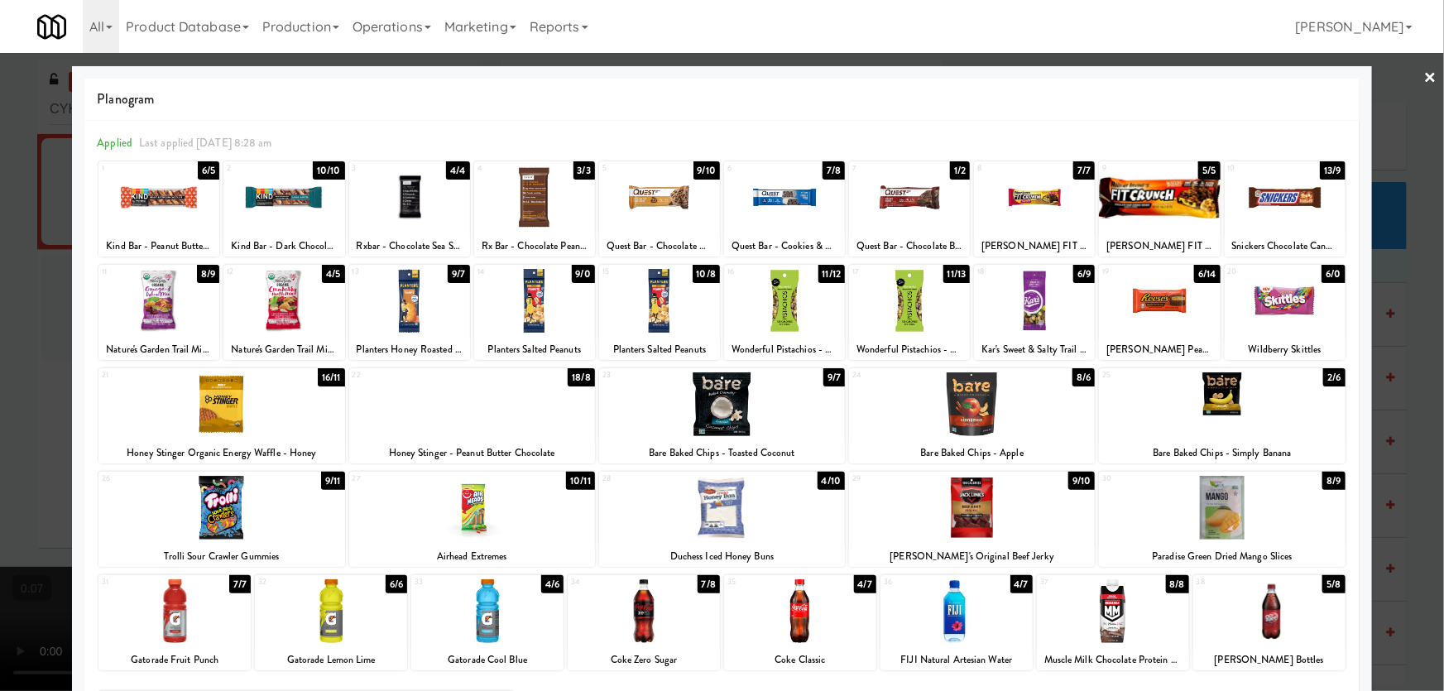
click at [712, 507] on div at bounding box center [722, 508] width 246 height 64
click at [483, 515] on div at bounding box center [472, 508] width 246 height 64
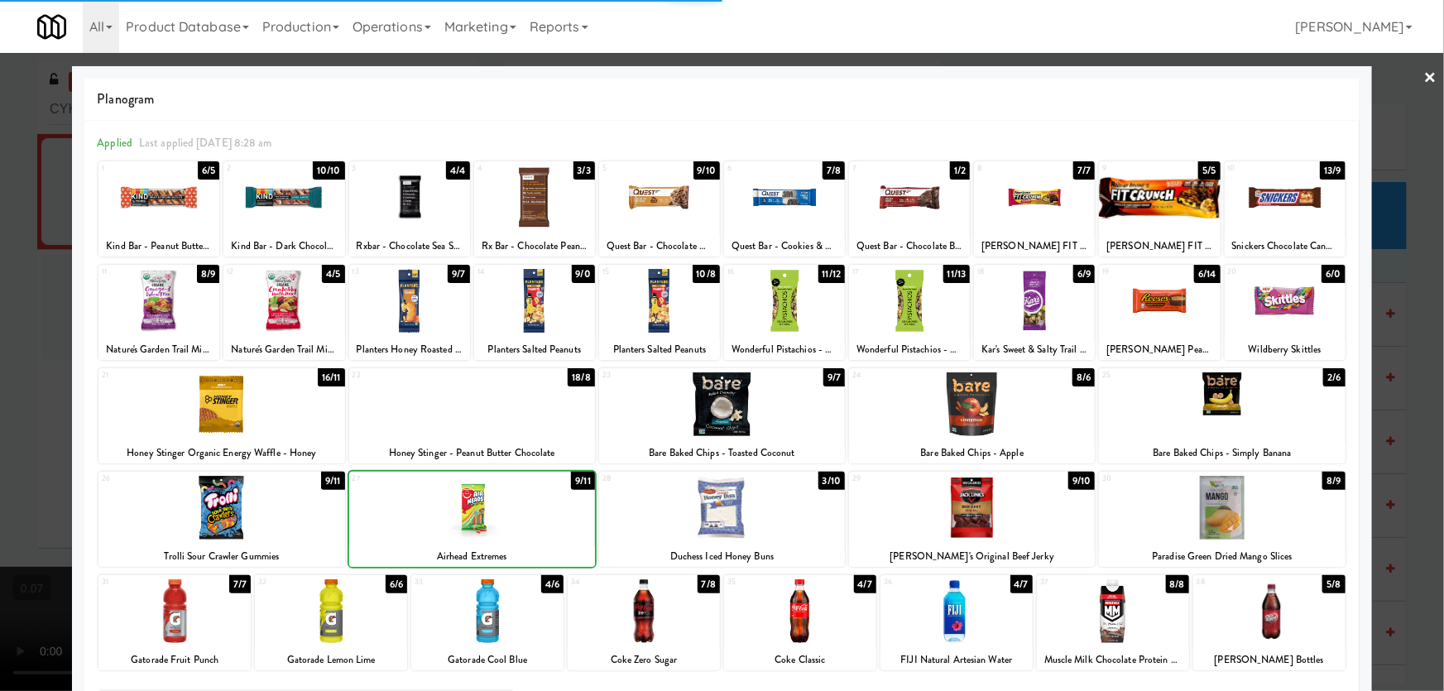
click at [0, 399] on div at bounding box center [722, 345] width 1444 height 691
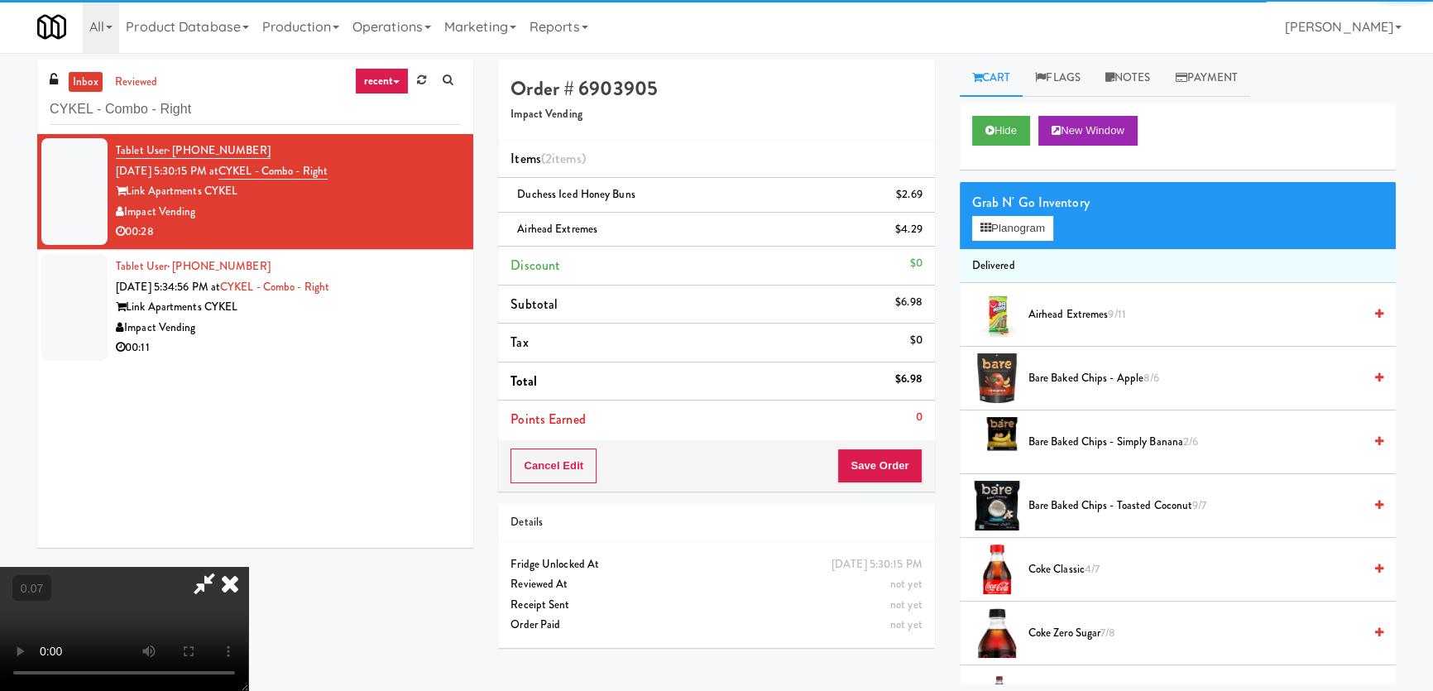
click at [248, 567] on video at bounding box center [124, 629] width 248 height 124
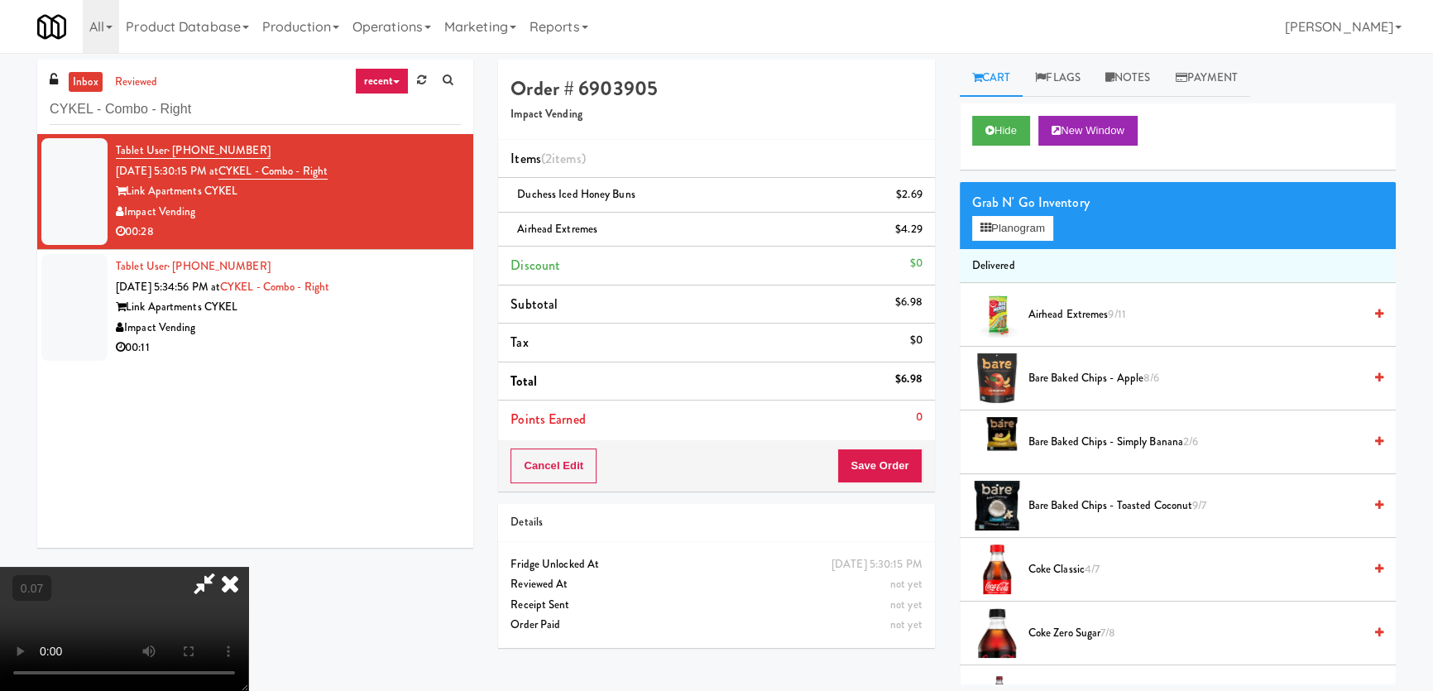
click at [248, 567] on video at bounding box center [124, 629] width 248 height 124
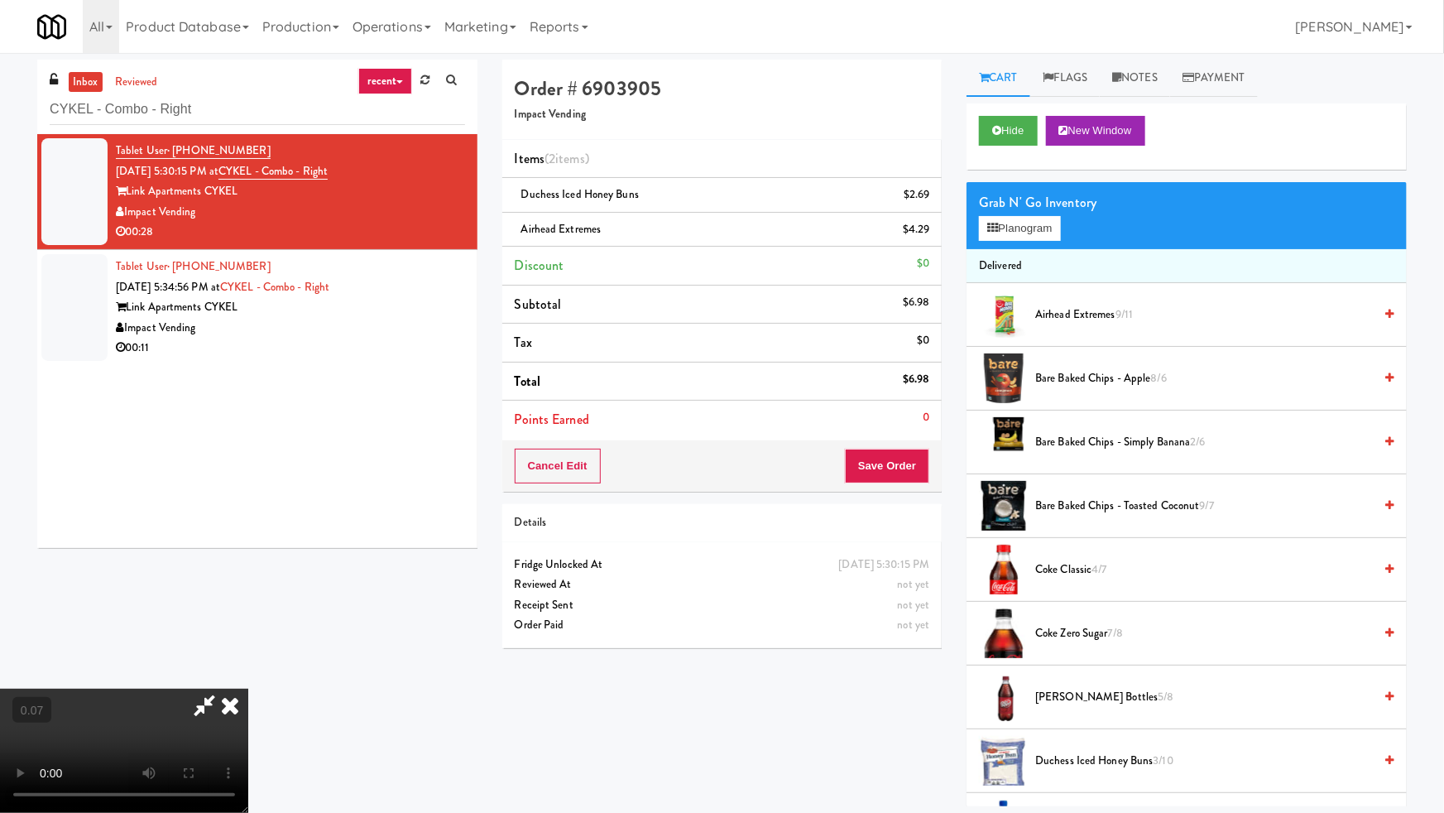
click at [248, 688] on video at bounding box center [124, 750] width 248 height 124
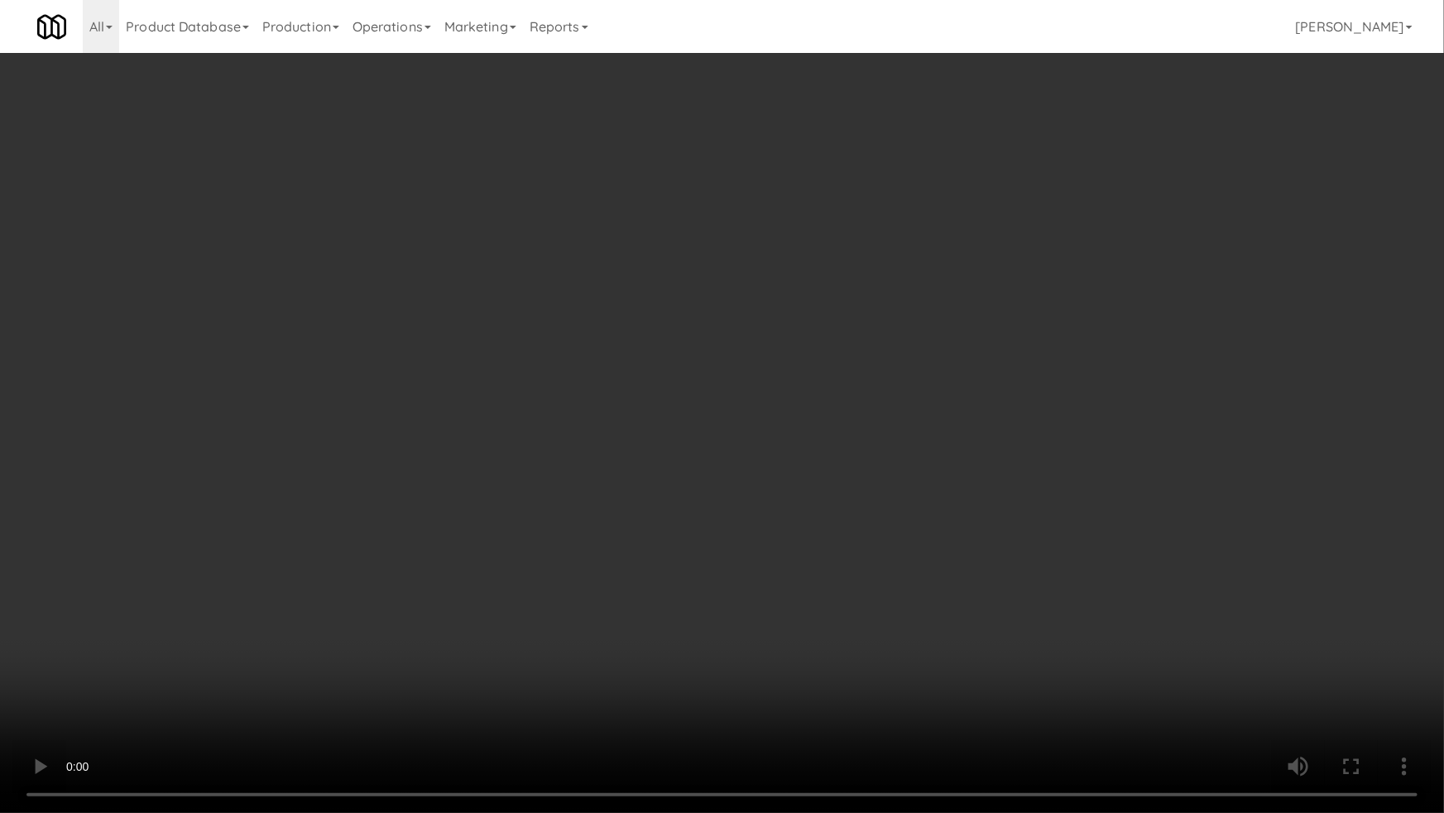
click at [842, 527] on video at bounding box center [722, 406] width 1444 height 813
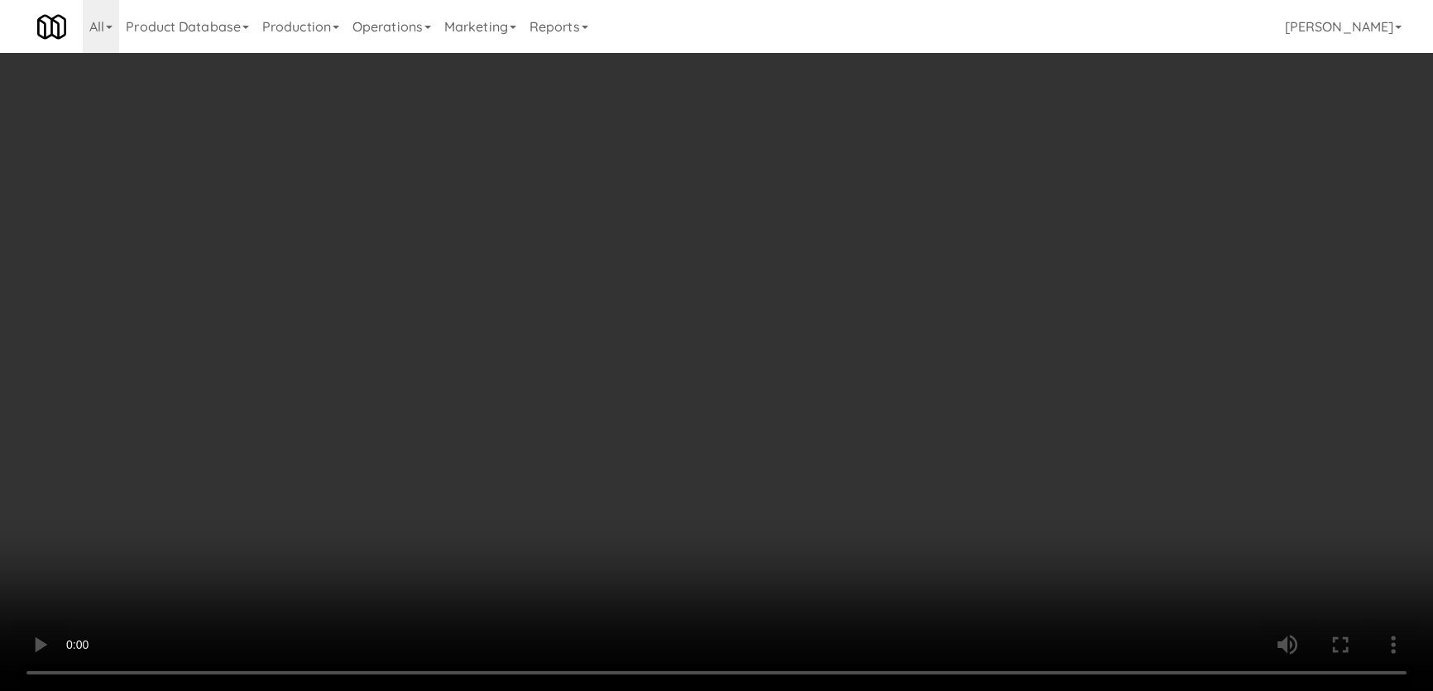
drag, startPoint x: 1014, startPoint y: 241, endPoint x: 1003, endPoint y: 231, distance: 14.6
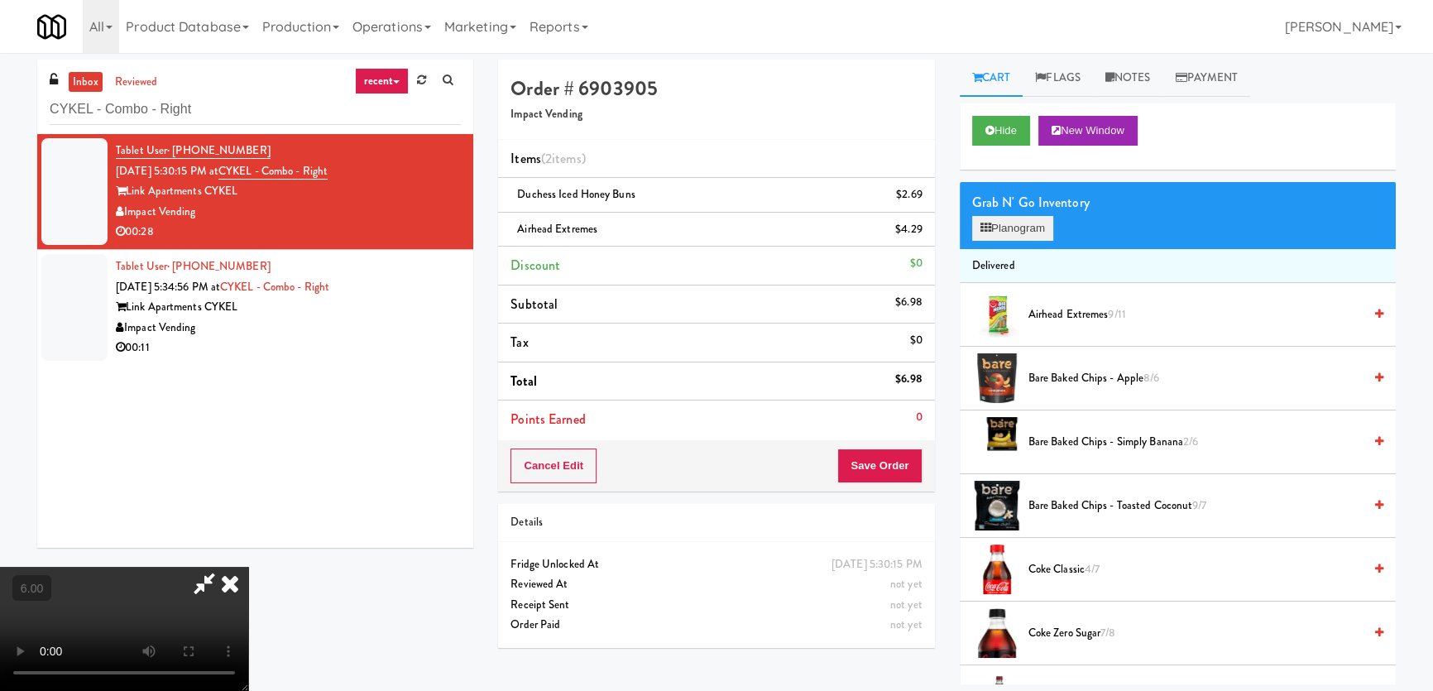
click at [1014, 240] on div "Grab N' Go Inventory Planogram" at bounding box center [1178, 215] width 436 height 67
click at [1001, 228] on button "Planogram" at bounding box center [1012, 228] width 81 height 25
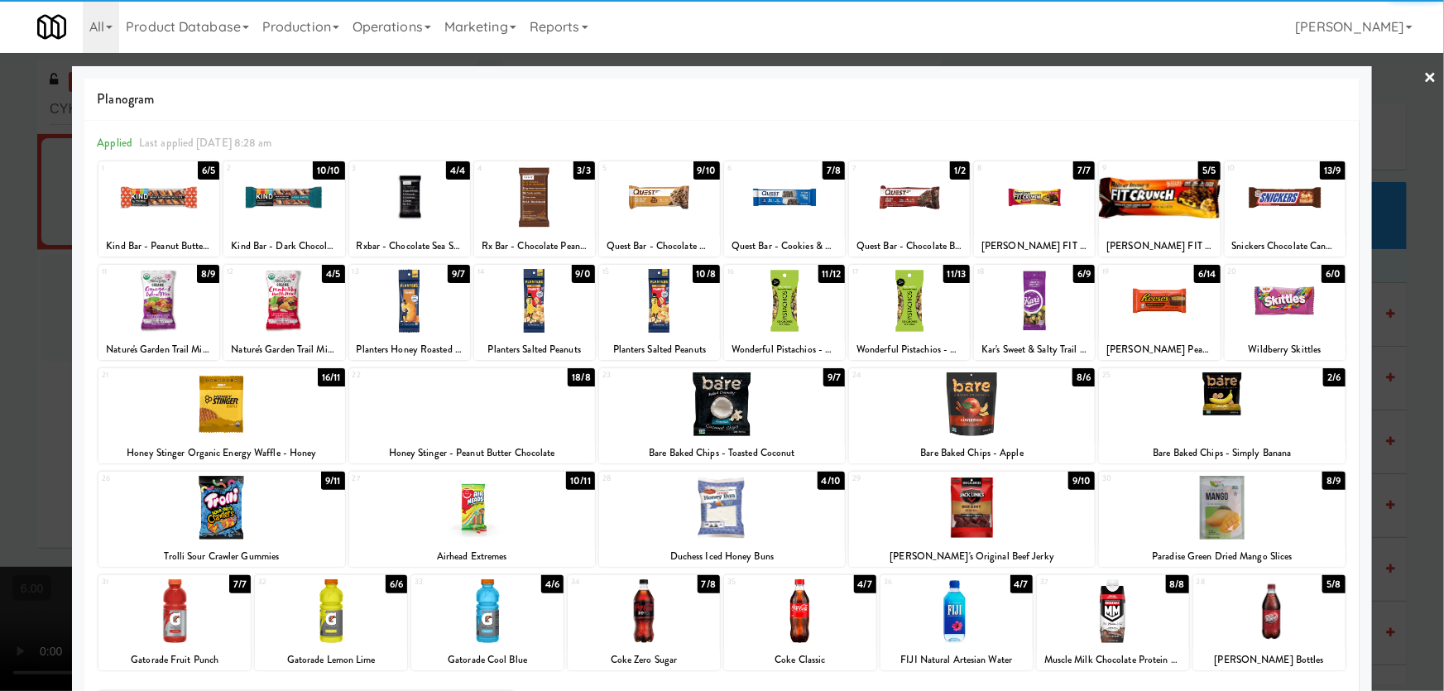
drag, startPoint x: 837, startPoint y: 602, endPoint x: 642, endPoint y: 556, distance: 200.7
click at [837, 602] on div at bounding box center [800, 611] width 152 height 64
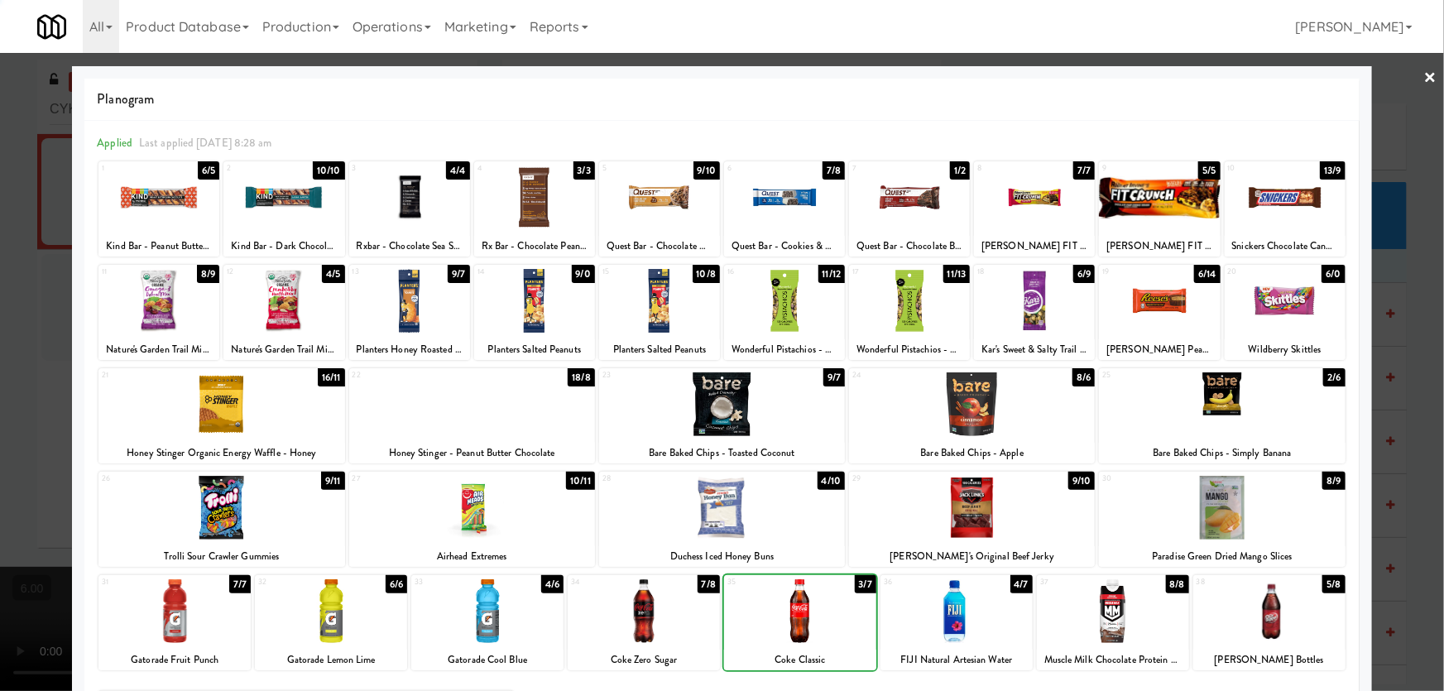
click at [0, 298] on div at bounding box center [722, 345] width 1444 height 691
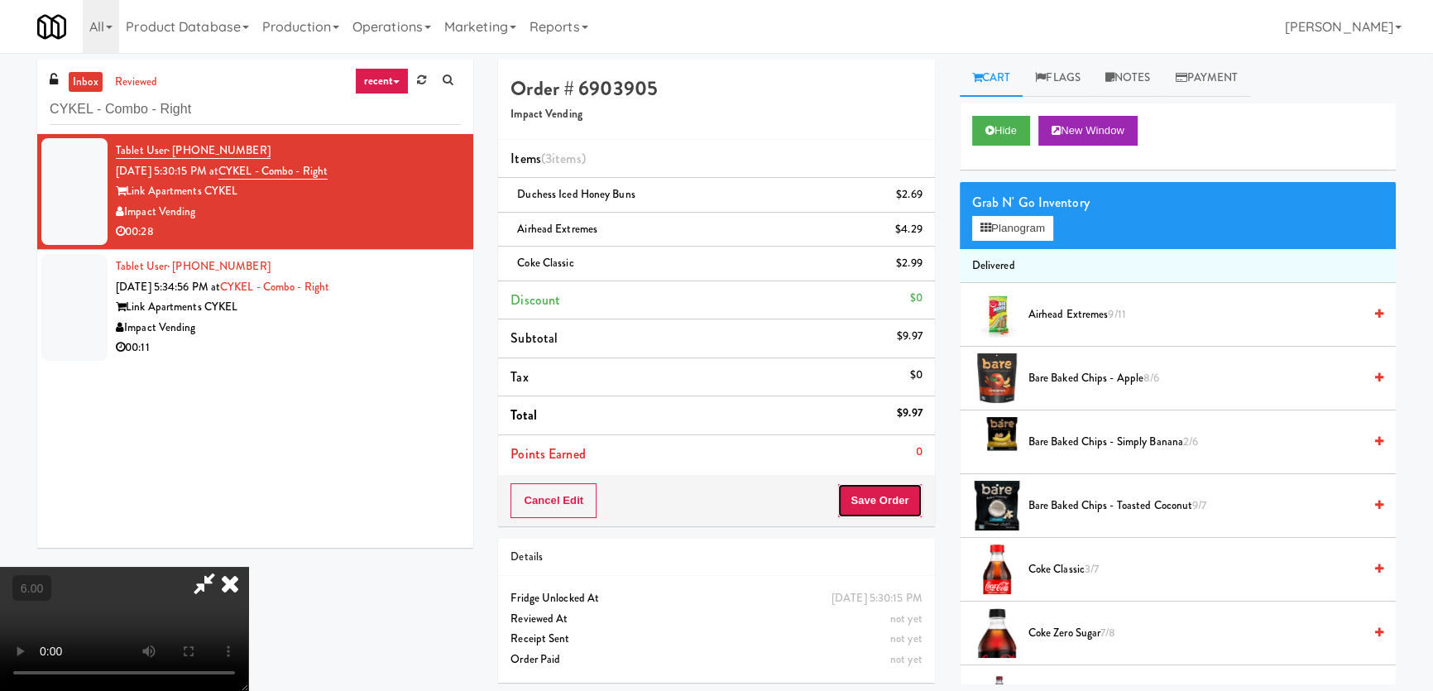
click at [899, 492] on button "Save Order" at bounding box center [879, 500] width 84 height 35
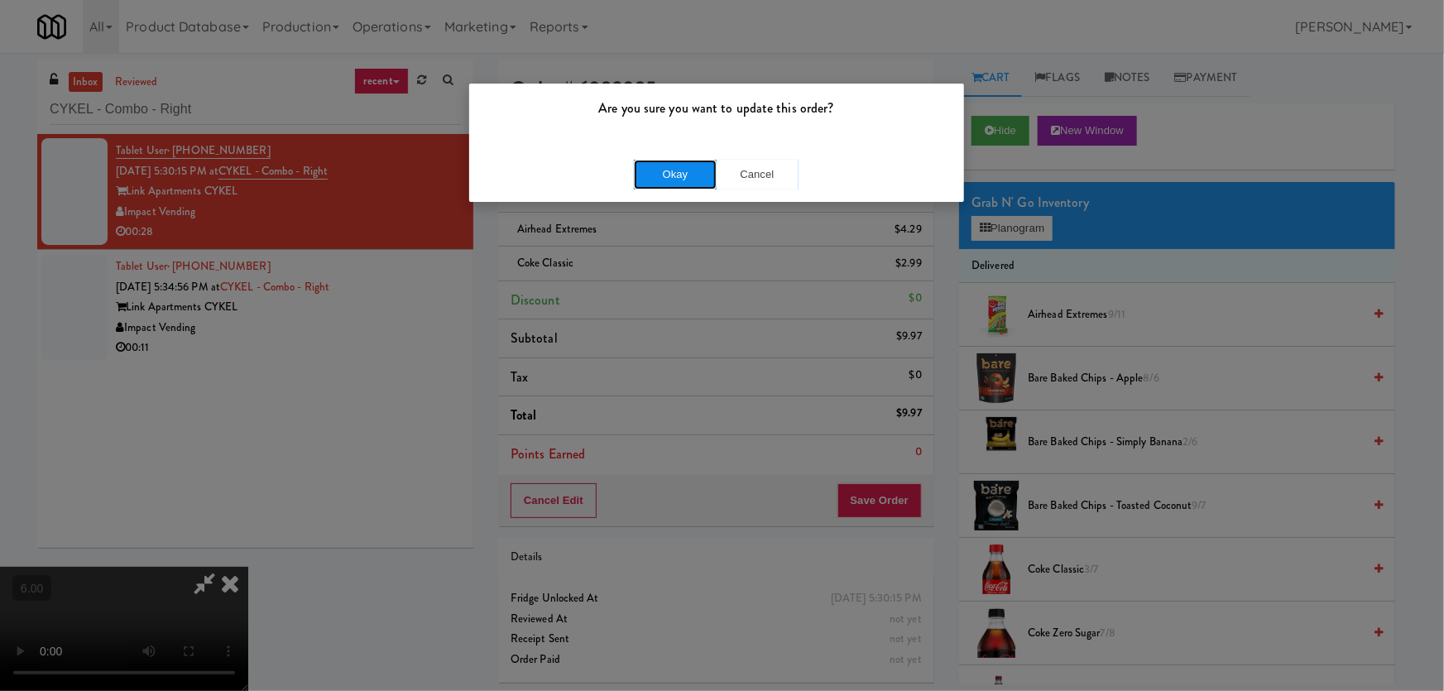
click at [697, 173] on button "Okay" at bounding box center [675, 175] width 83 height 30
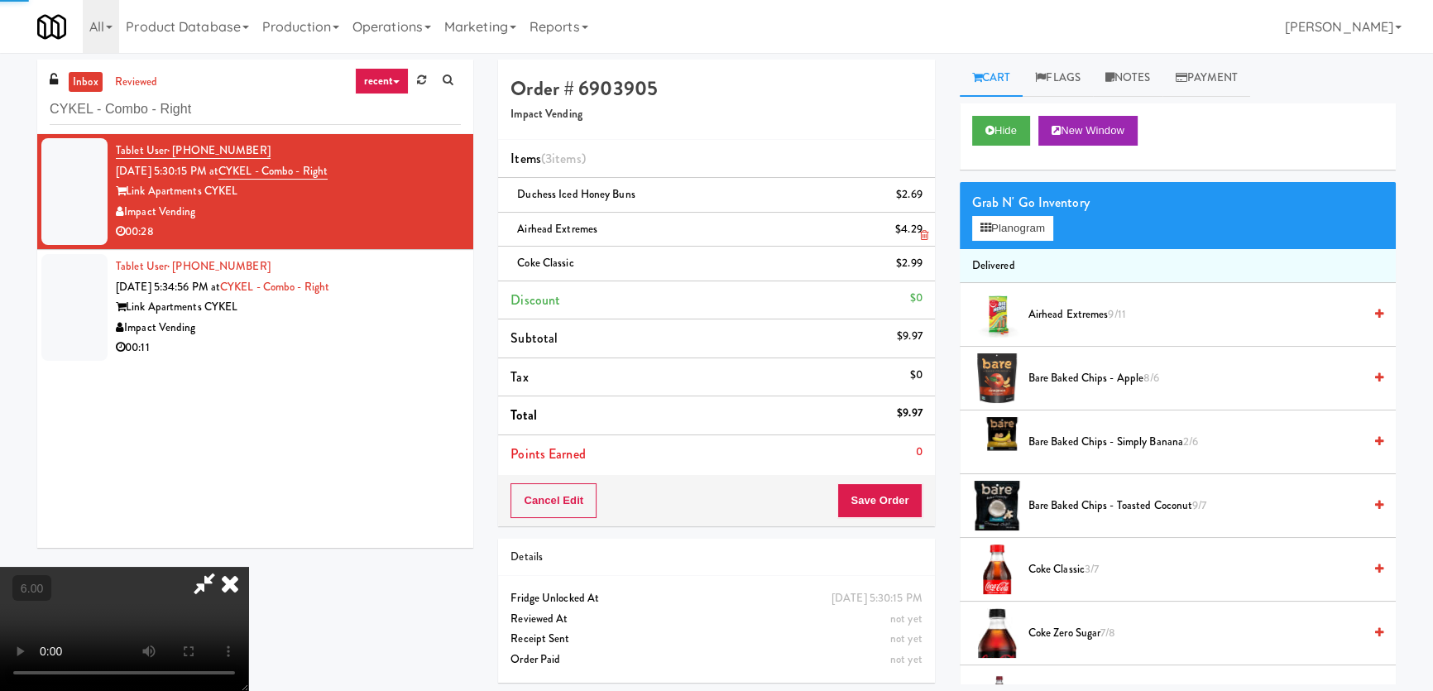
click at [248, 567] on icon at bounding box center [230, 583] width 36 height 33
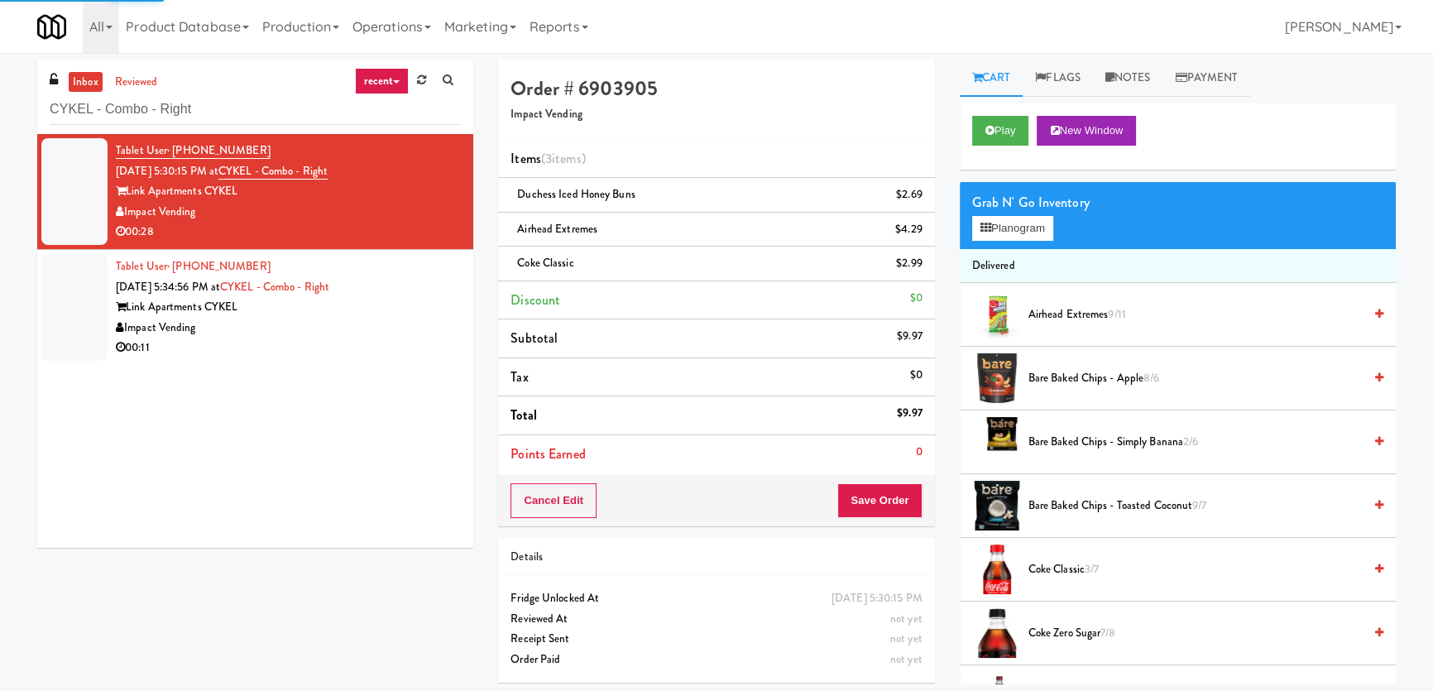
click at [348, 329] on div "Impact Vending" at bounding box center [288, 328] width 345 height 21
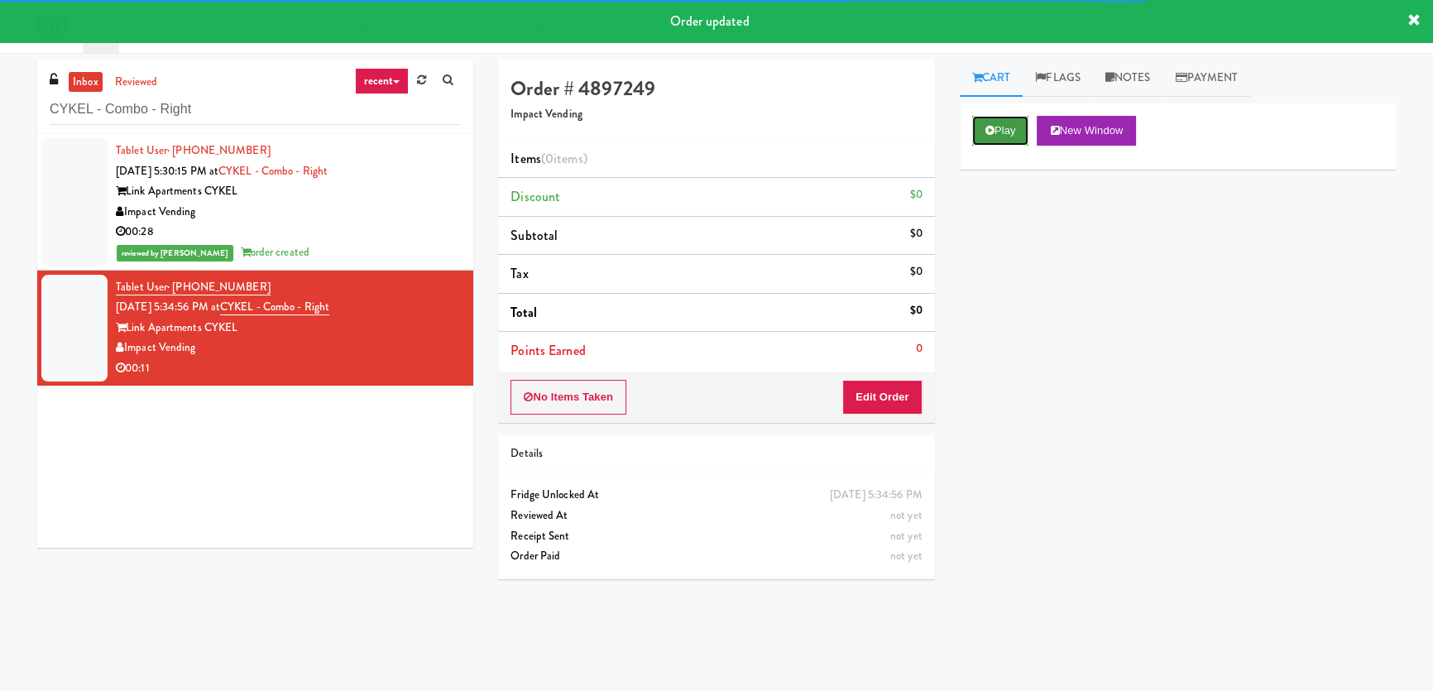
drag, startPoint x: 987, startPoint y: 135, endPoint x: 987, endPoint y: 155, distance: 19.9
click at [987, 136] on button "Play" at bounding box center [1000, 131] width 57 height 30
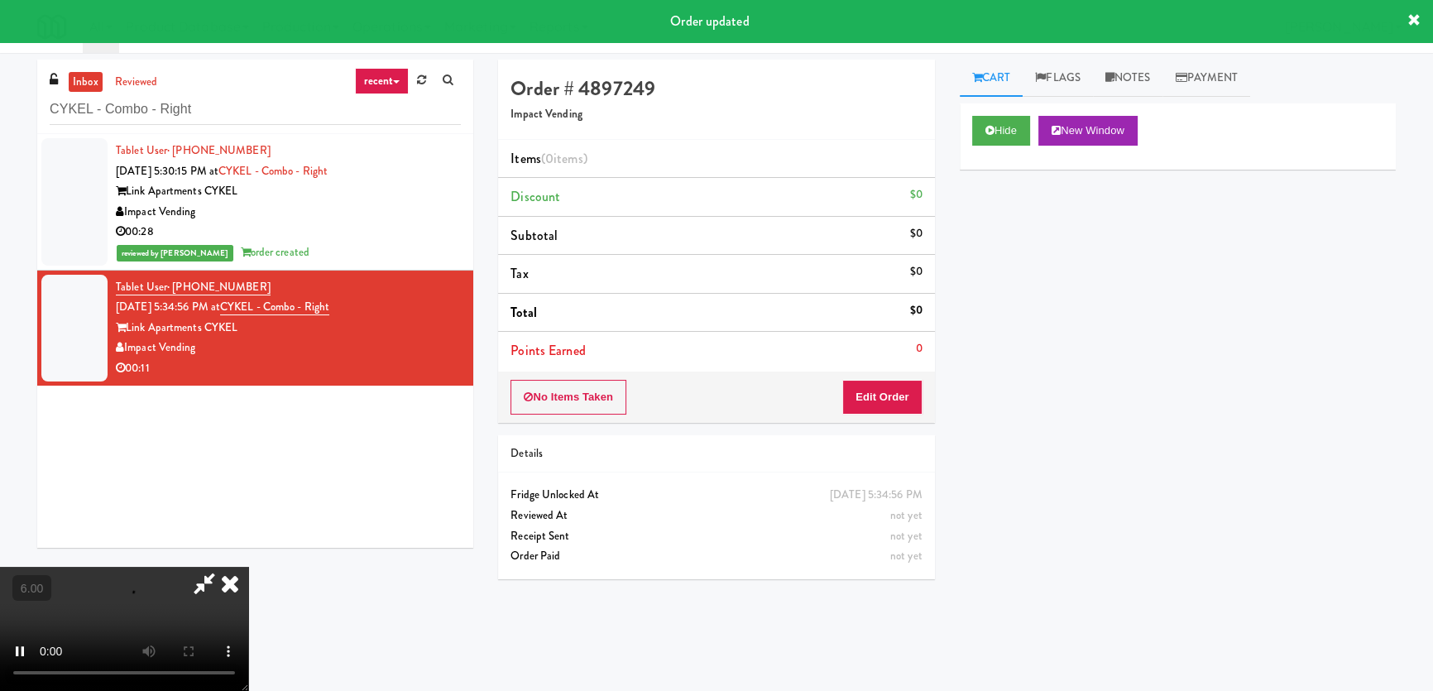
click at [893, 416] on div "No Items Taken Edit Order" at bounding box center [716, 397] width 436 height 51
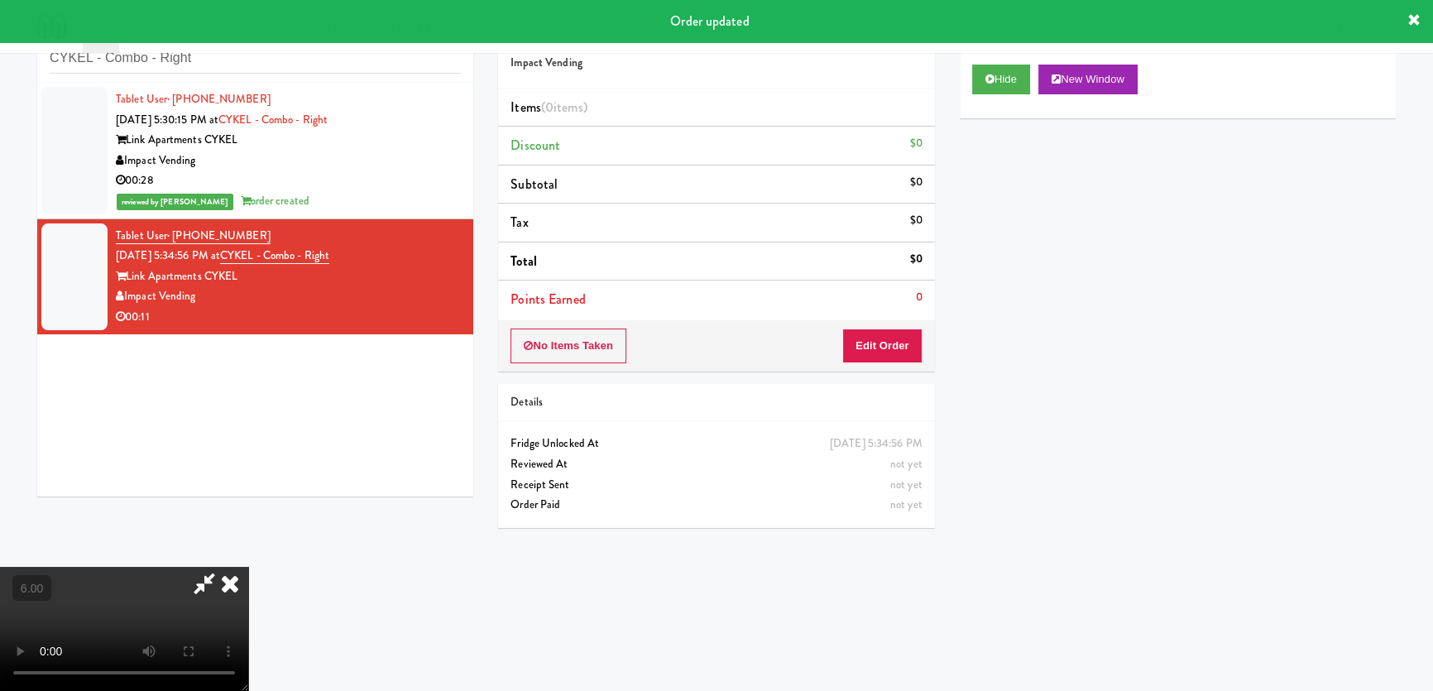
scroll to position [52, 0]
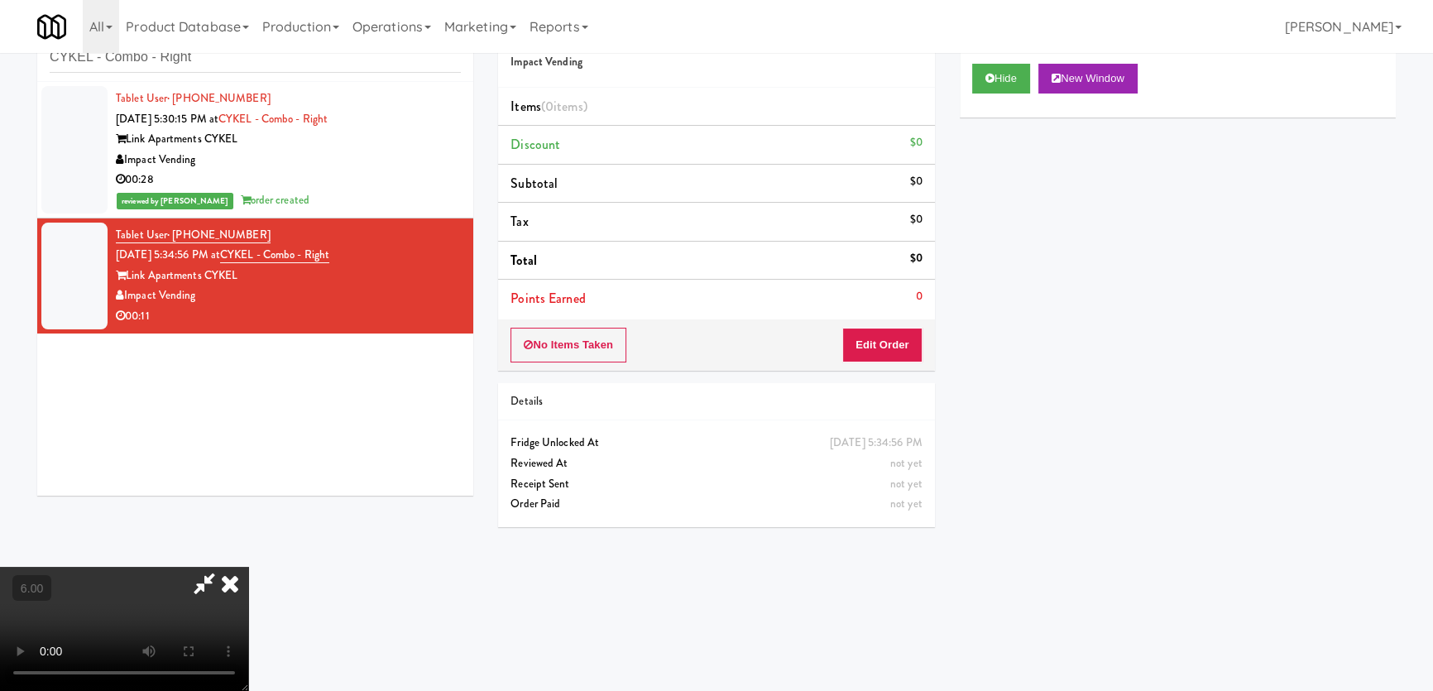
click at [248, 567] on video at bounding box center [124, 629] width 248 height 124
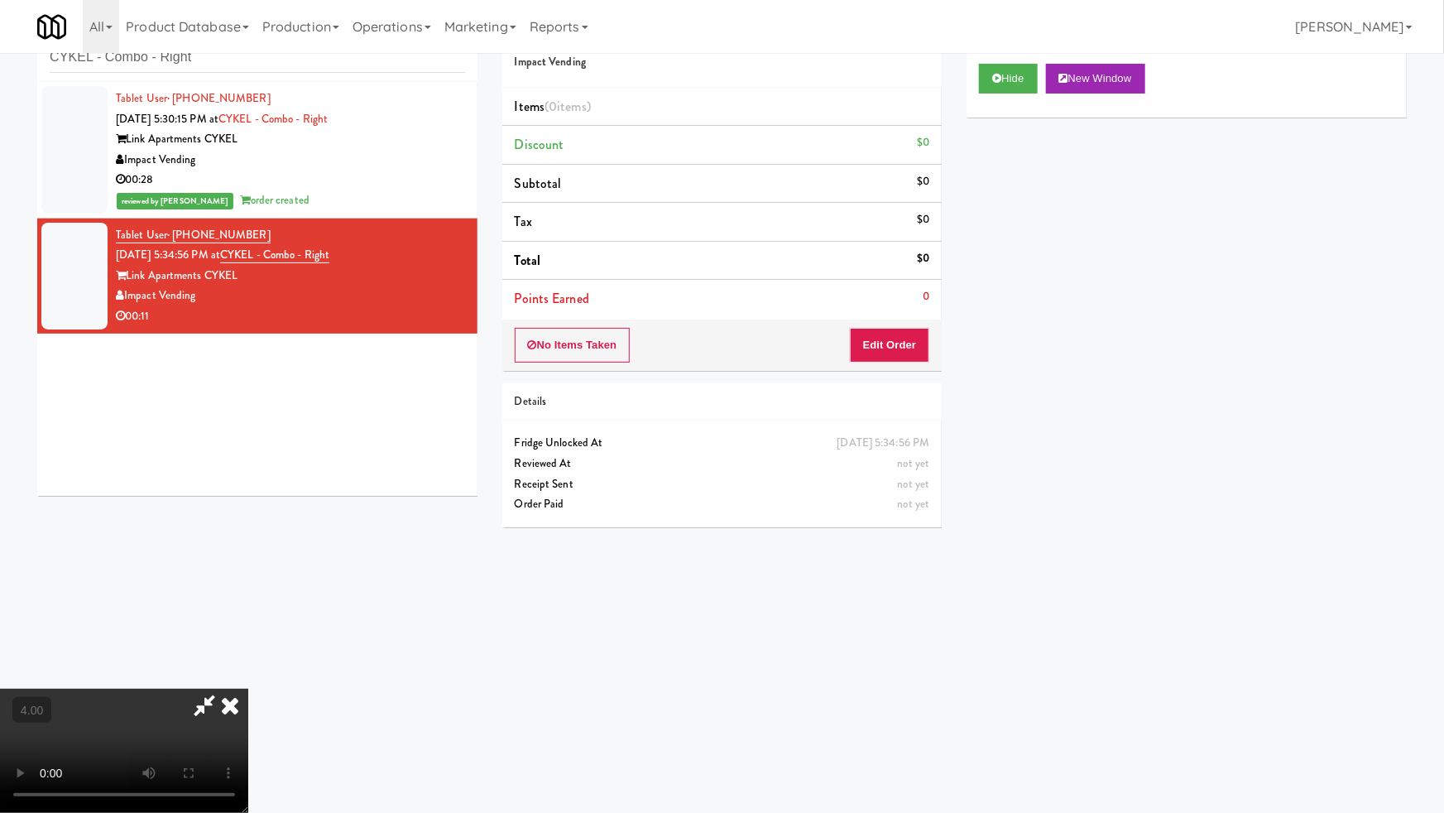
click at [248, 688] on video at bounding box center [124, 750] width 248 height 124
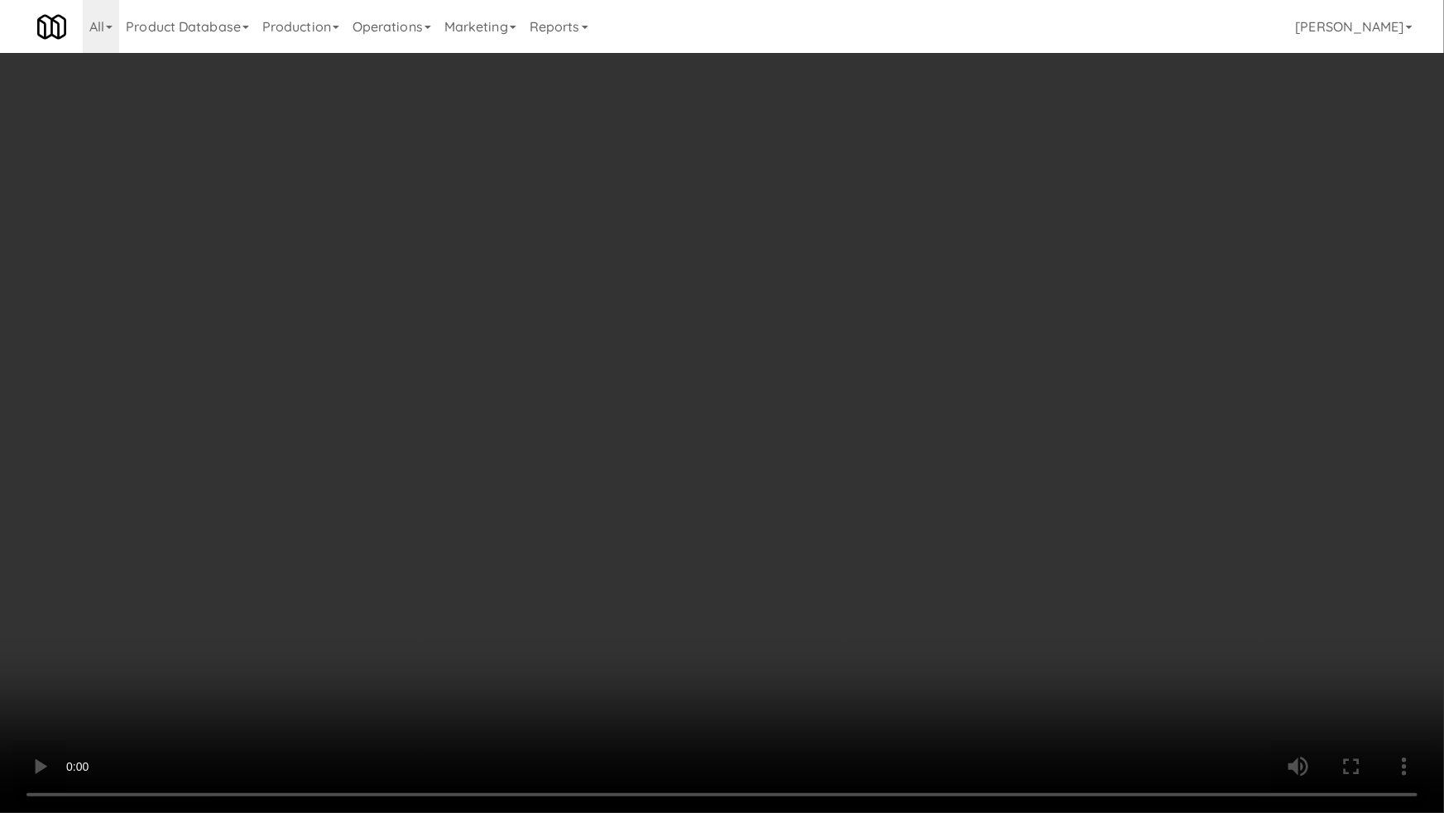
click at [367, 609] on video at bounding box center [722, 406] width 1444 height 813
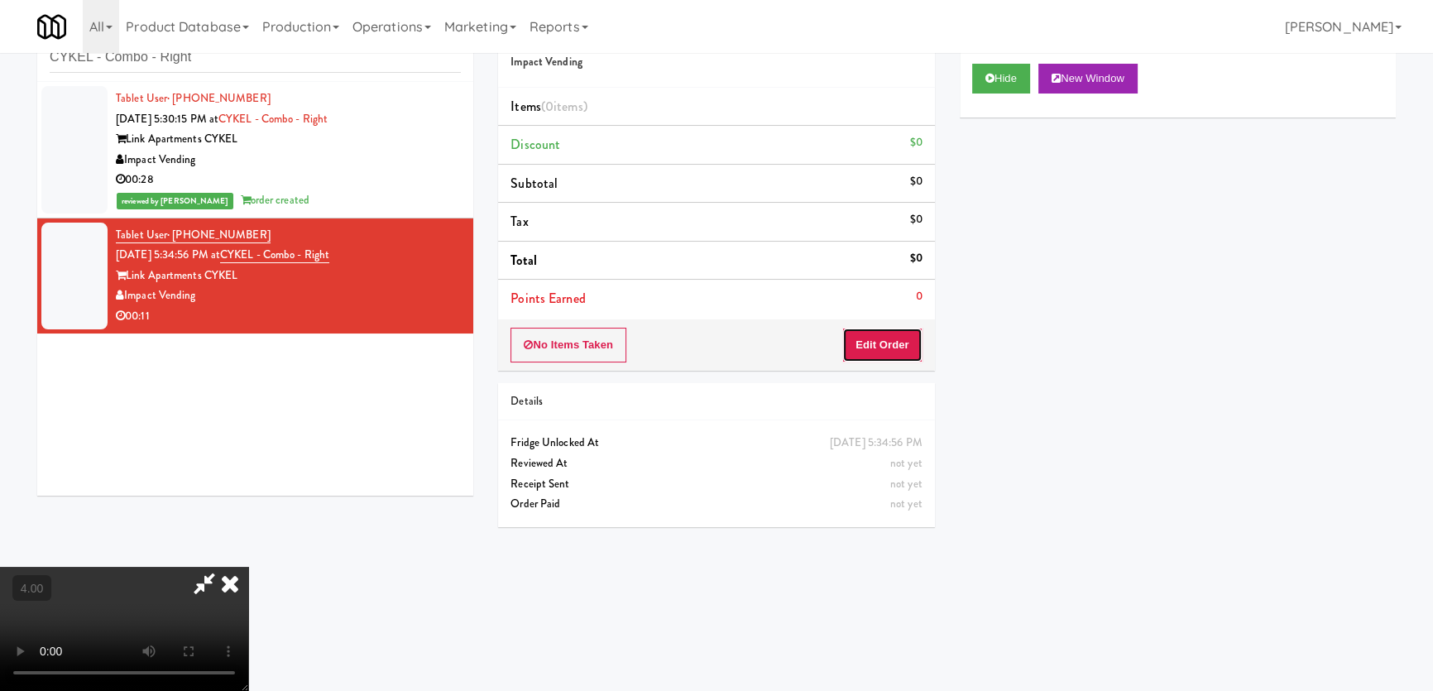
click at [910, 330] on button "Edit Order" at bounding box center [882, 345] width 80 height 35
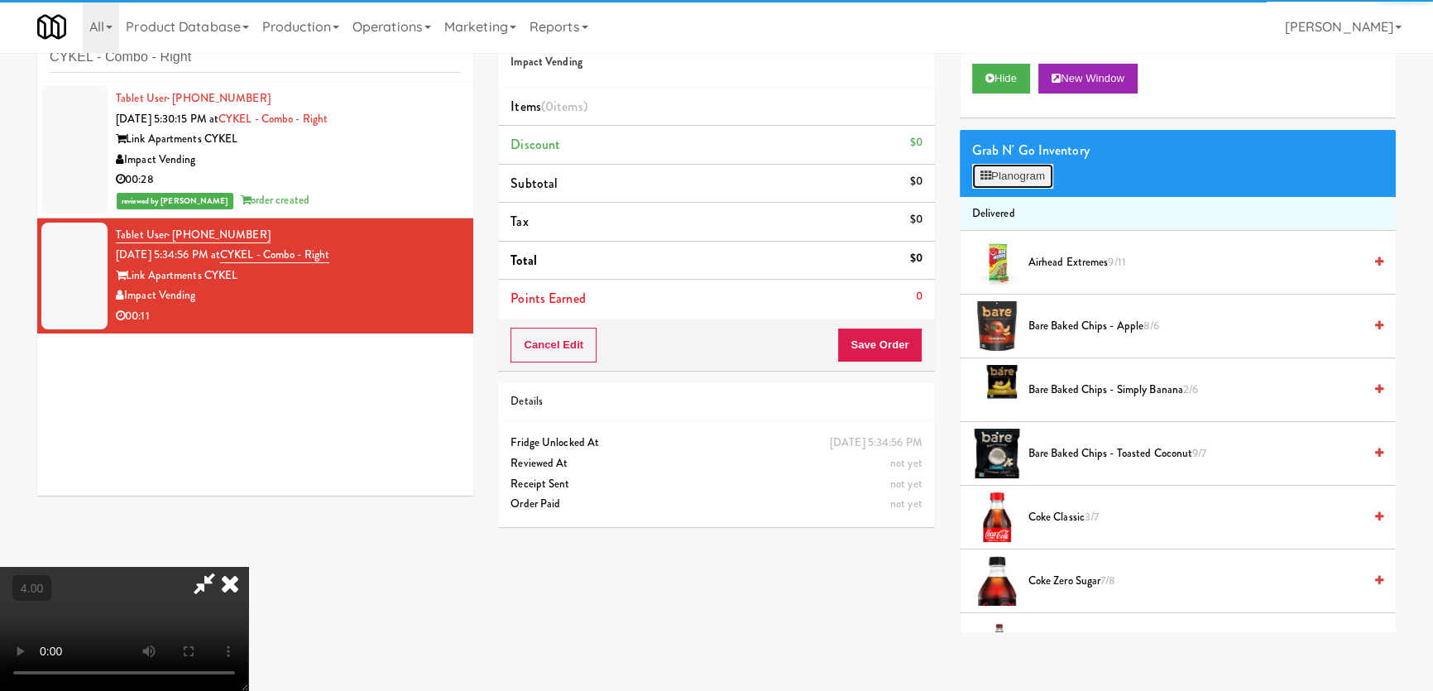
click at [1045, 174] on button "Planogram" at bounding box center [1012, 176] width 81 height 25
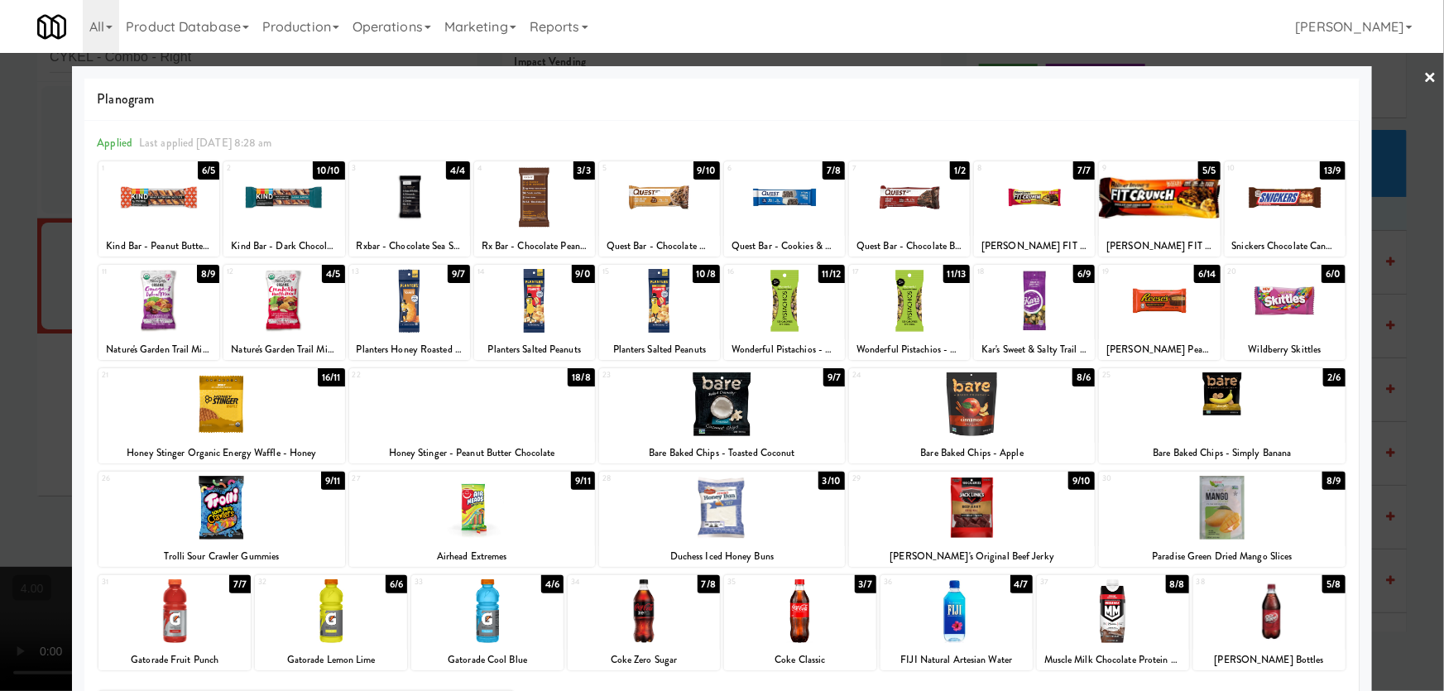
click at [1199, 303] on div at bounding box center [1159, 301] width 121 height 64
click at [1408, 212] on div at bounding box center [722, 345] width 1444 height 691
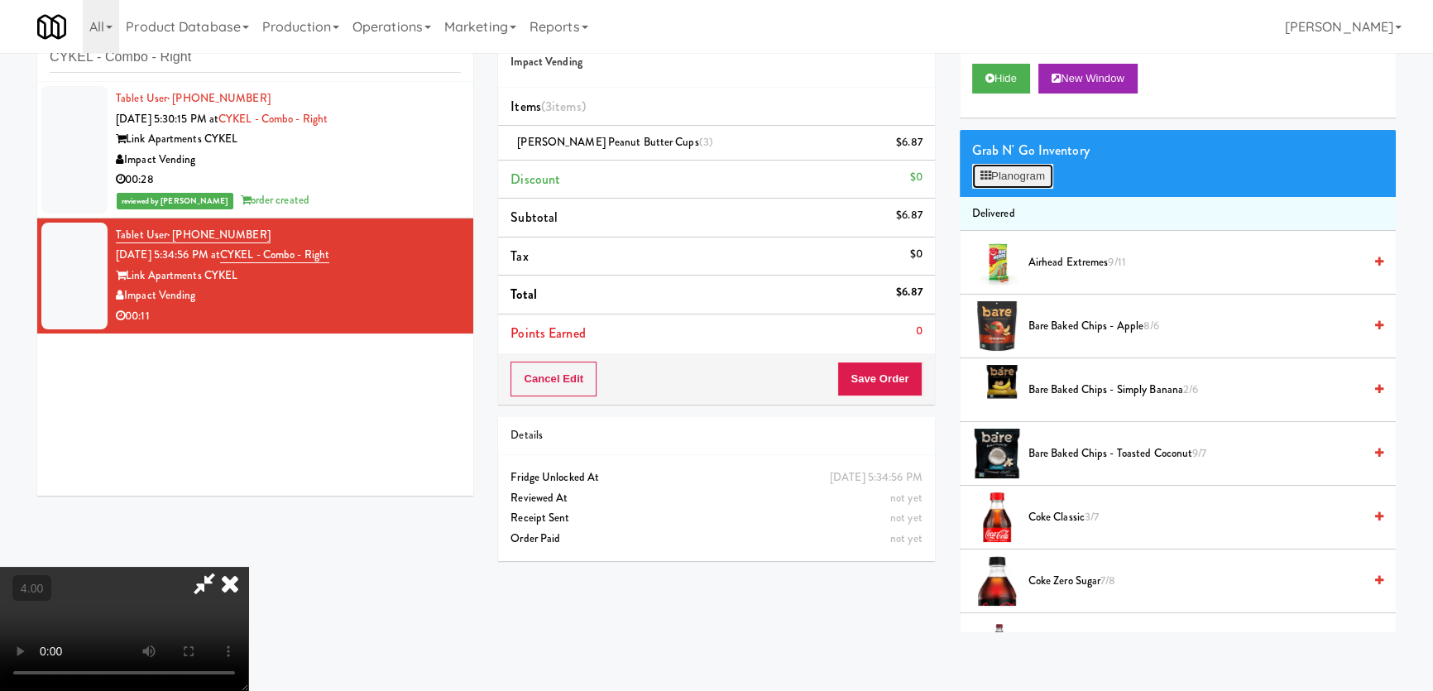
click at [986, 177] on icon at bounding box center [986, 175] width 11 height 11
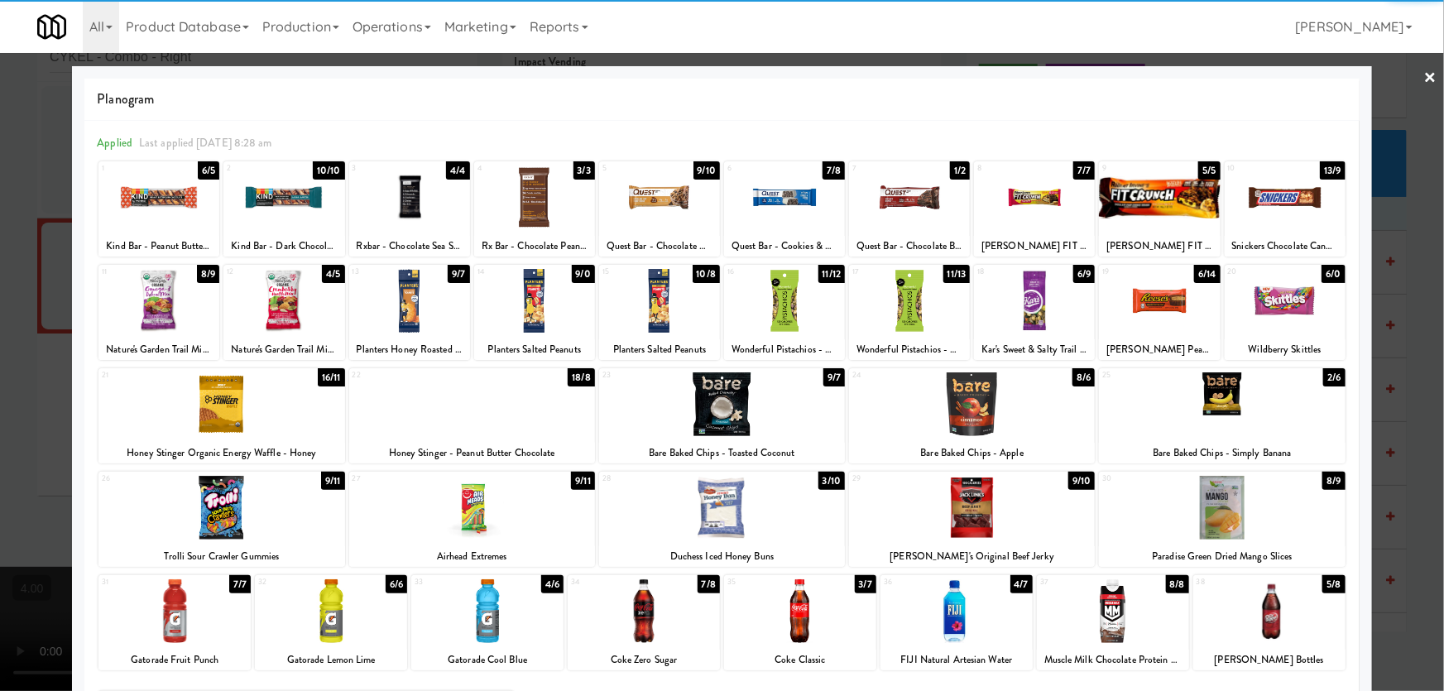
drag, startPoint x: 1131, startPoint y: 299, endPoint x: 1192, endPoint y: 306, distance: 60.9
click at [1136, 303] on div at bounding box center [1159, 301] width 121 height 64
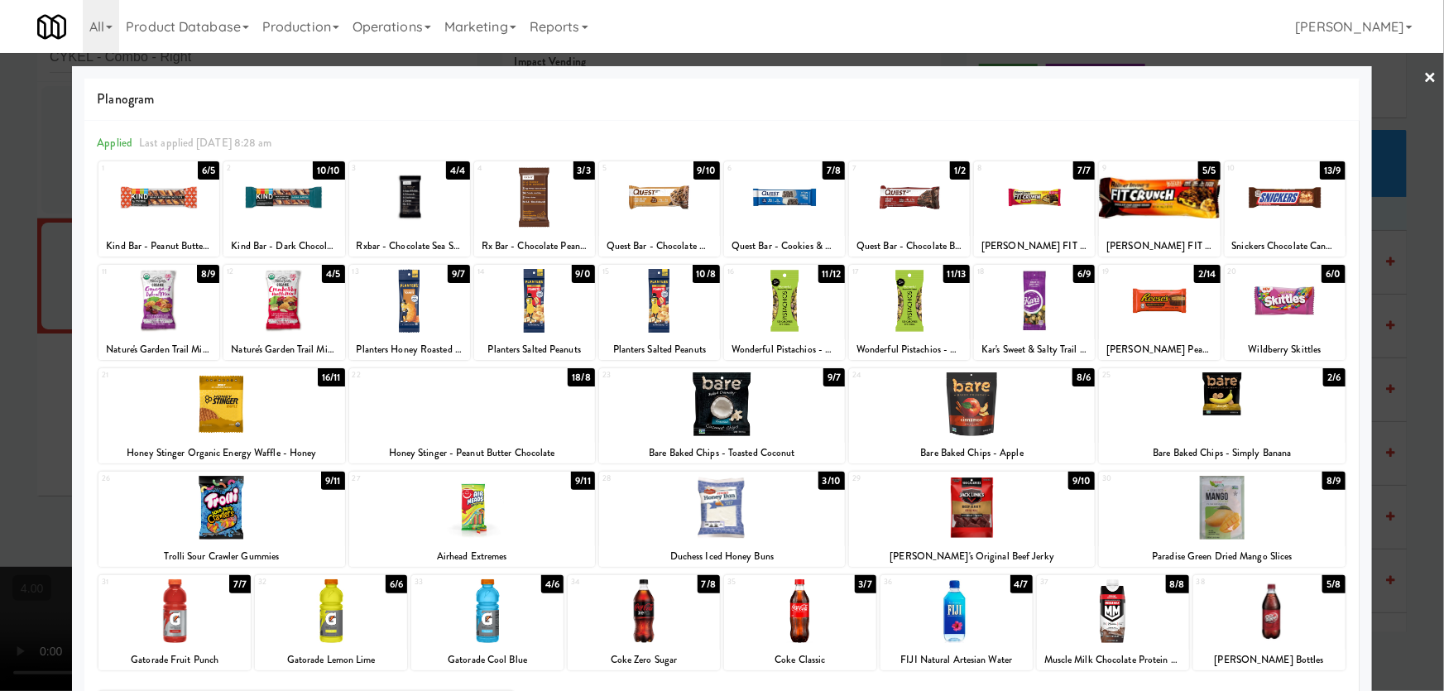
click at [1390, 180] on div at bounding box center [722, 345] width 1444 height 691
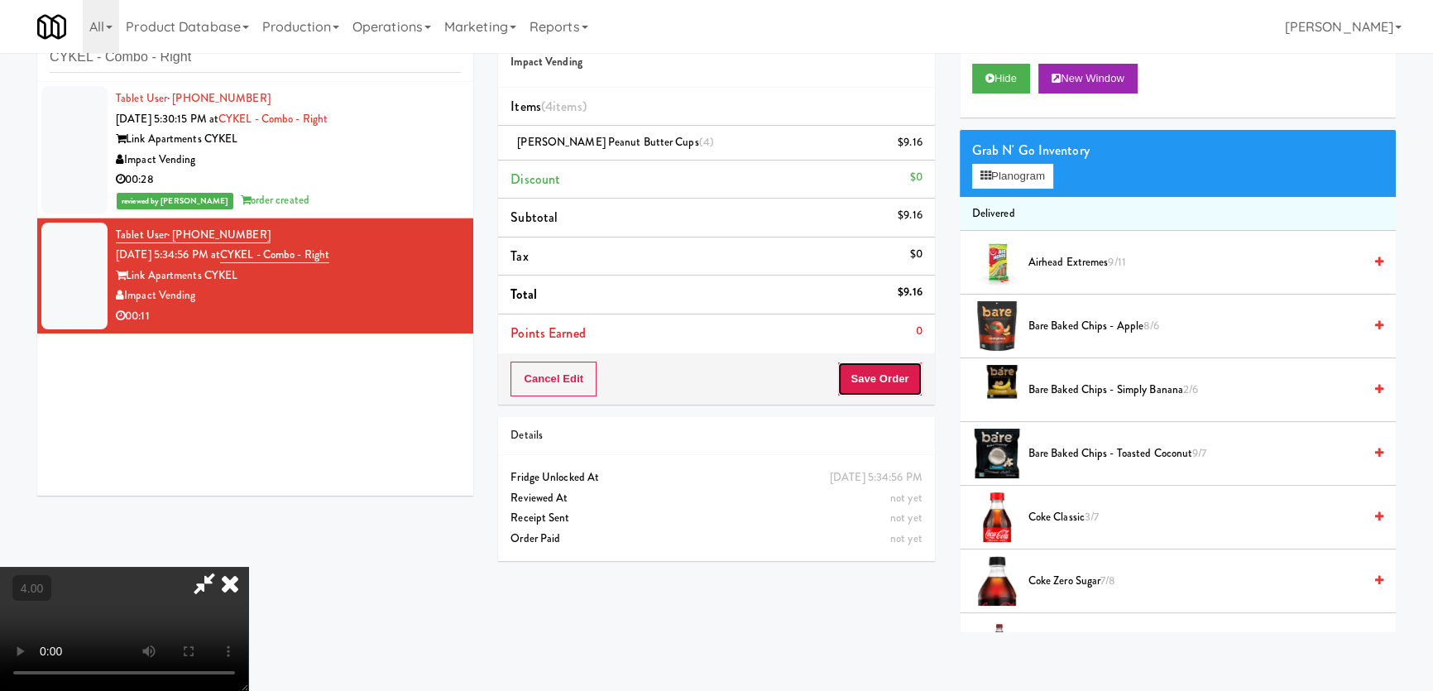
click at [883, 383] on button "Save Order" at bounding box center [879, 379] width 84 height 35
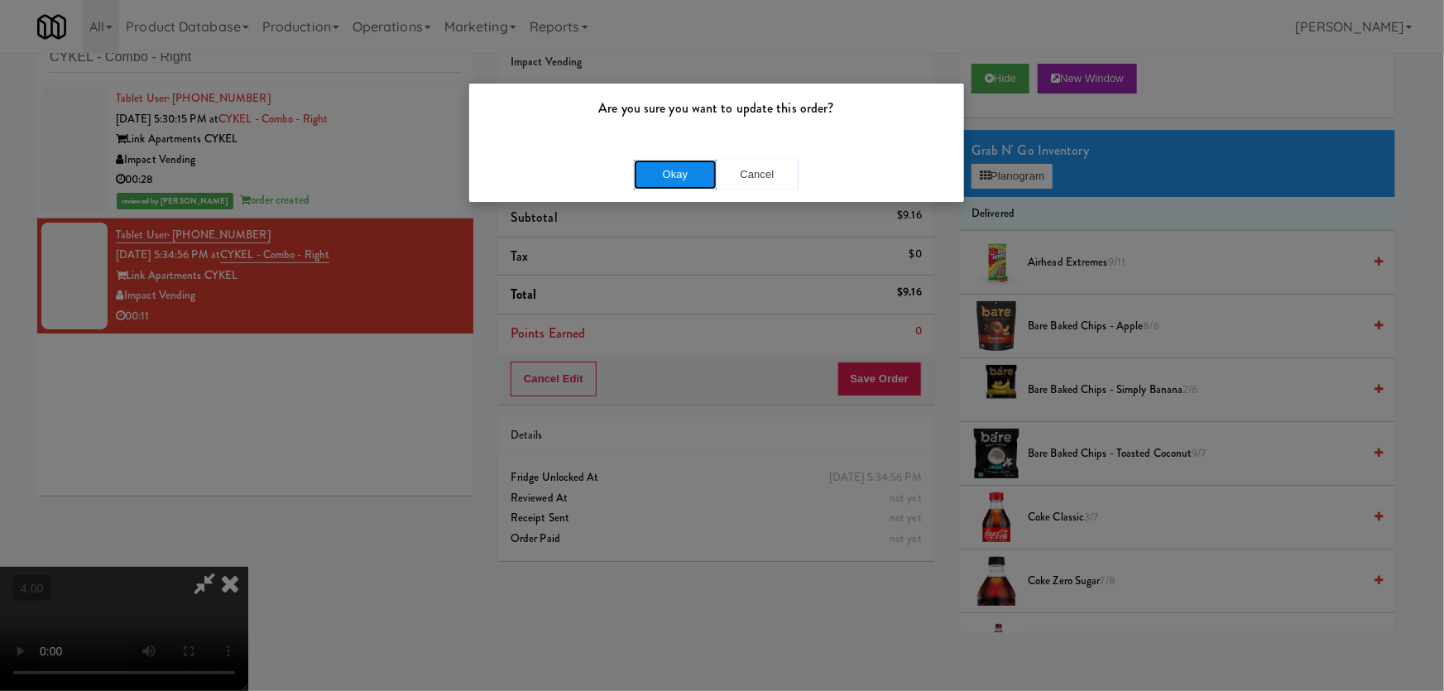
click at [685, 171] on button "Okay" at bounding box center [675, 175] width 83 height 30
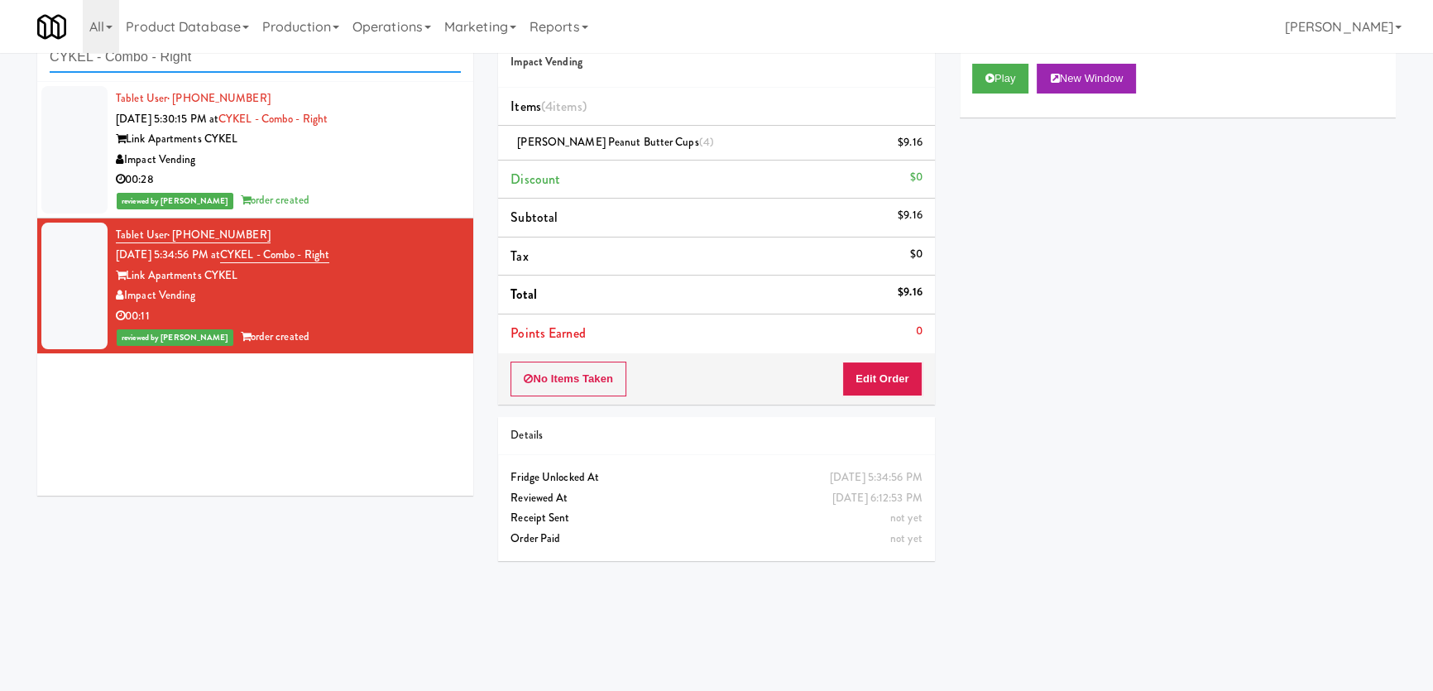
paste input "OHS - Fridge A"
drag, startPoint x: 58, startPoint y: 65, endPoint x: 0, endPoint y: 65, distance: 57.9
click at [0, 65] on div "inbox reviewed recent all unclear take inventory issue suspicious failed recent…" at bounding box center [716, 319] width 1433 height 625
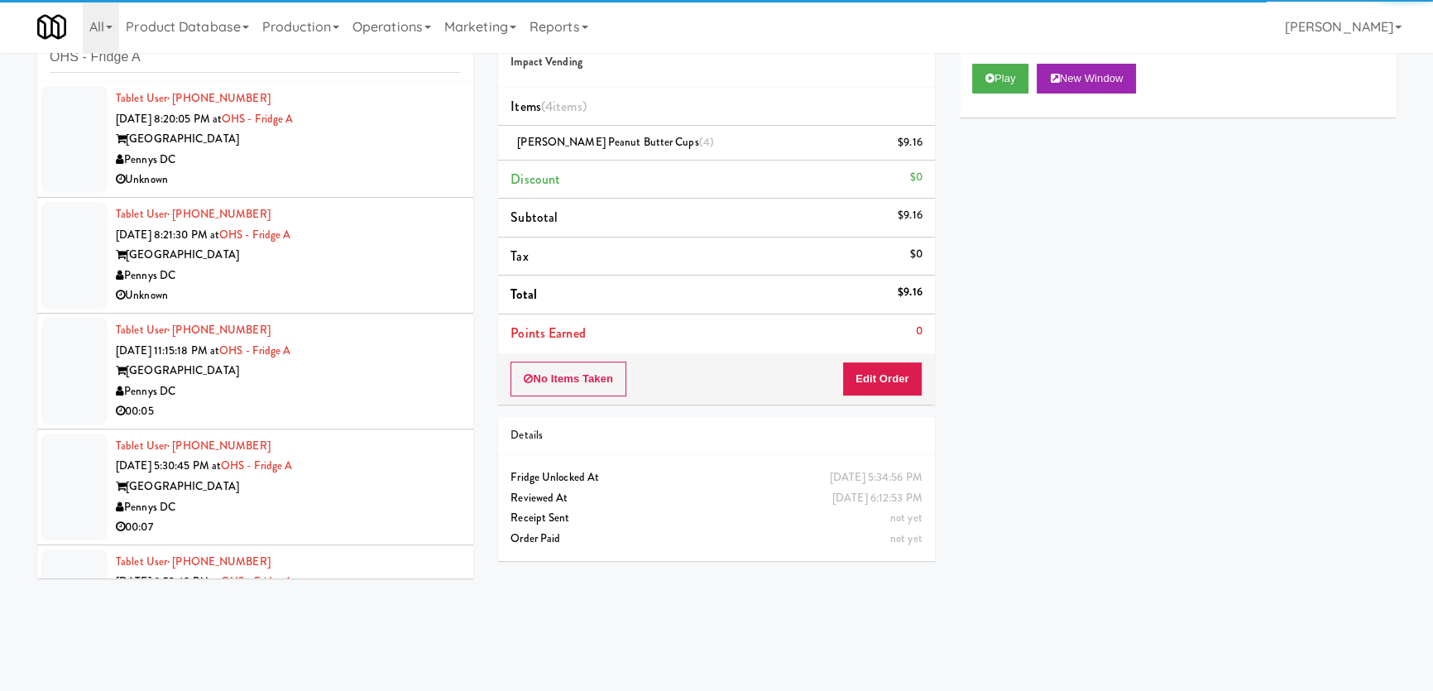
click at [400, 170] on div "Unknown" at bounding box center [288, 180] width 345 height 21
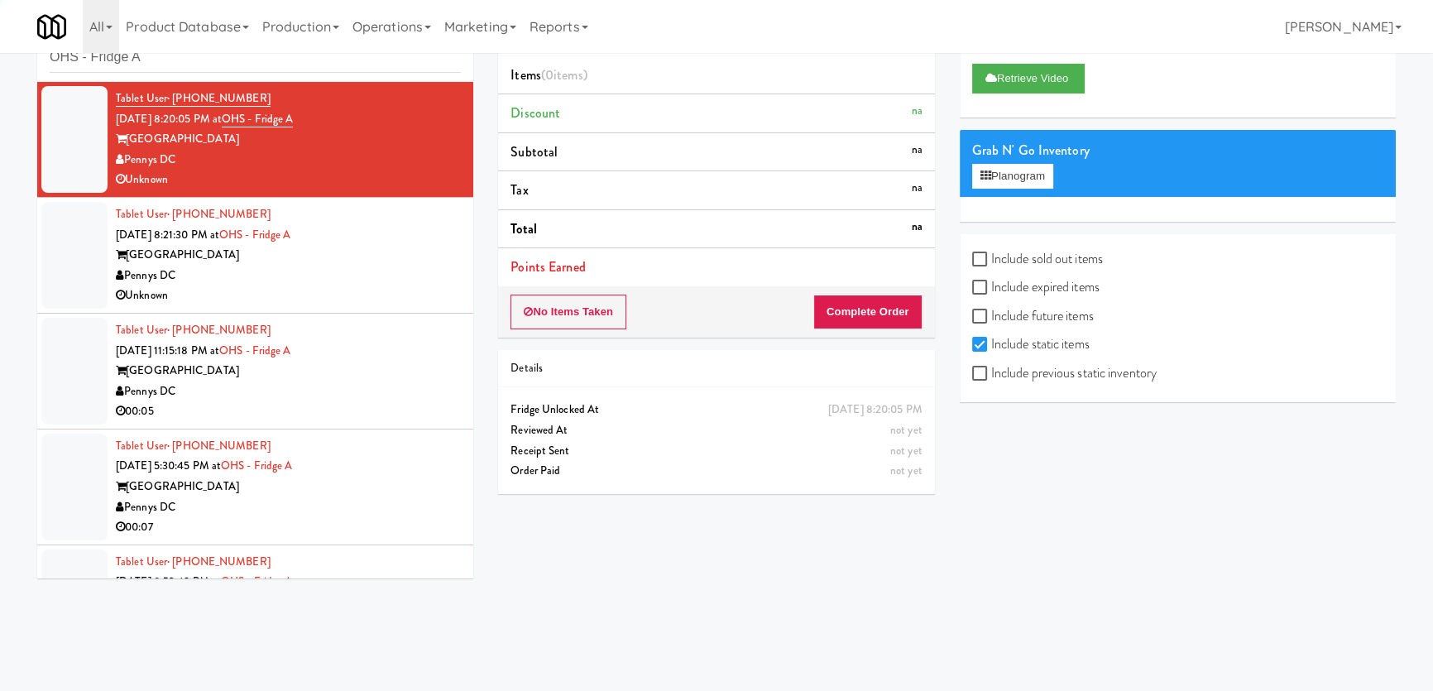
click at [409, 275] on div "Pennys DC" at bounding box center [288, 276] width 345 height 21
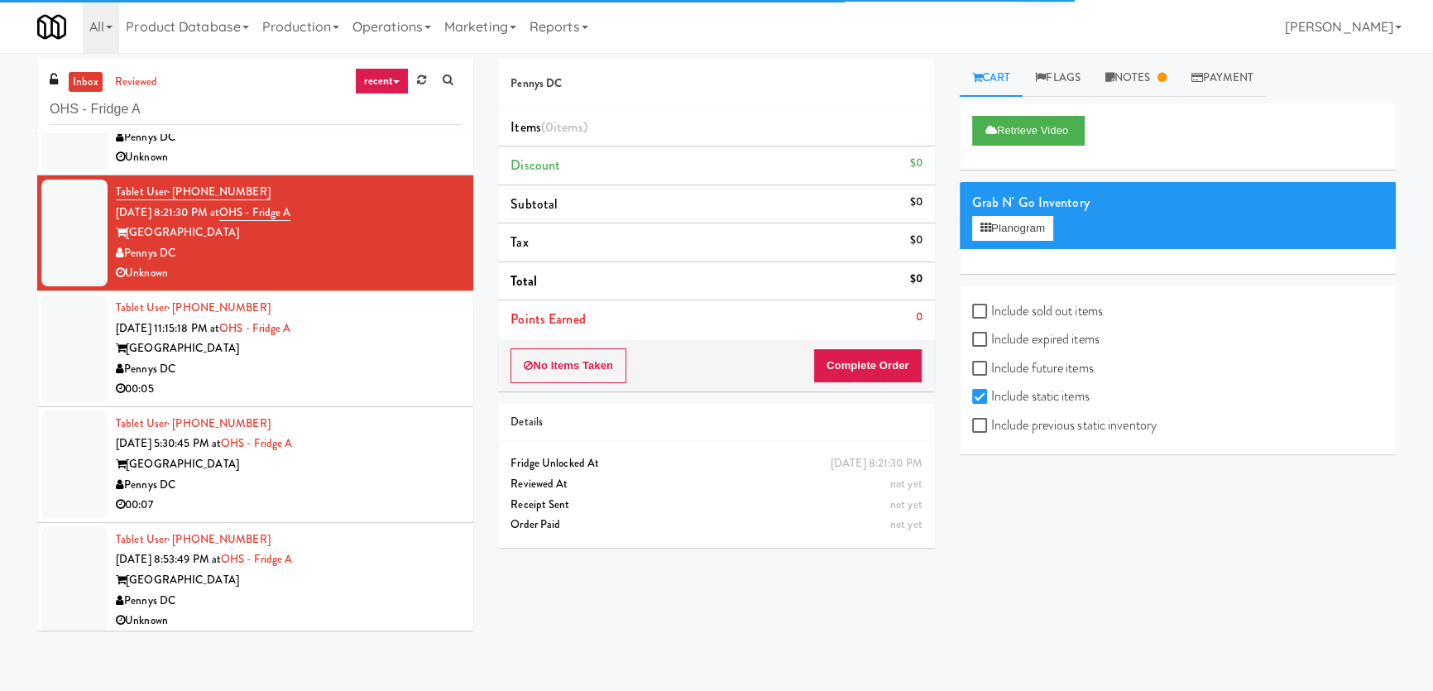
click at [423, 354] on div "[GEOGRAPHIC_DATA]" at bounding box center [288, 348] width 345 height 21
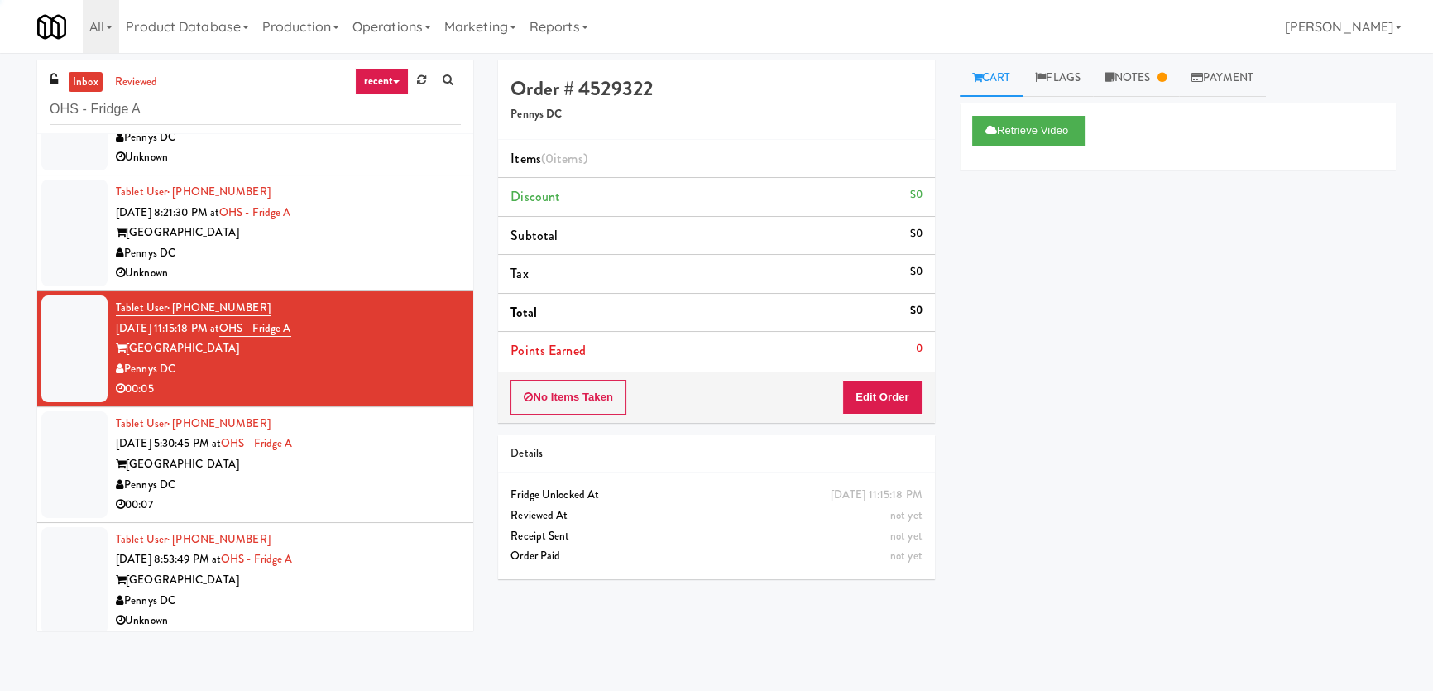
click at [398, 467] on div "[GEOGRAPHIC_DATA]" at bounding box center [288, 464] width 345 height 21
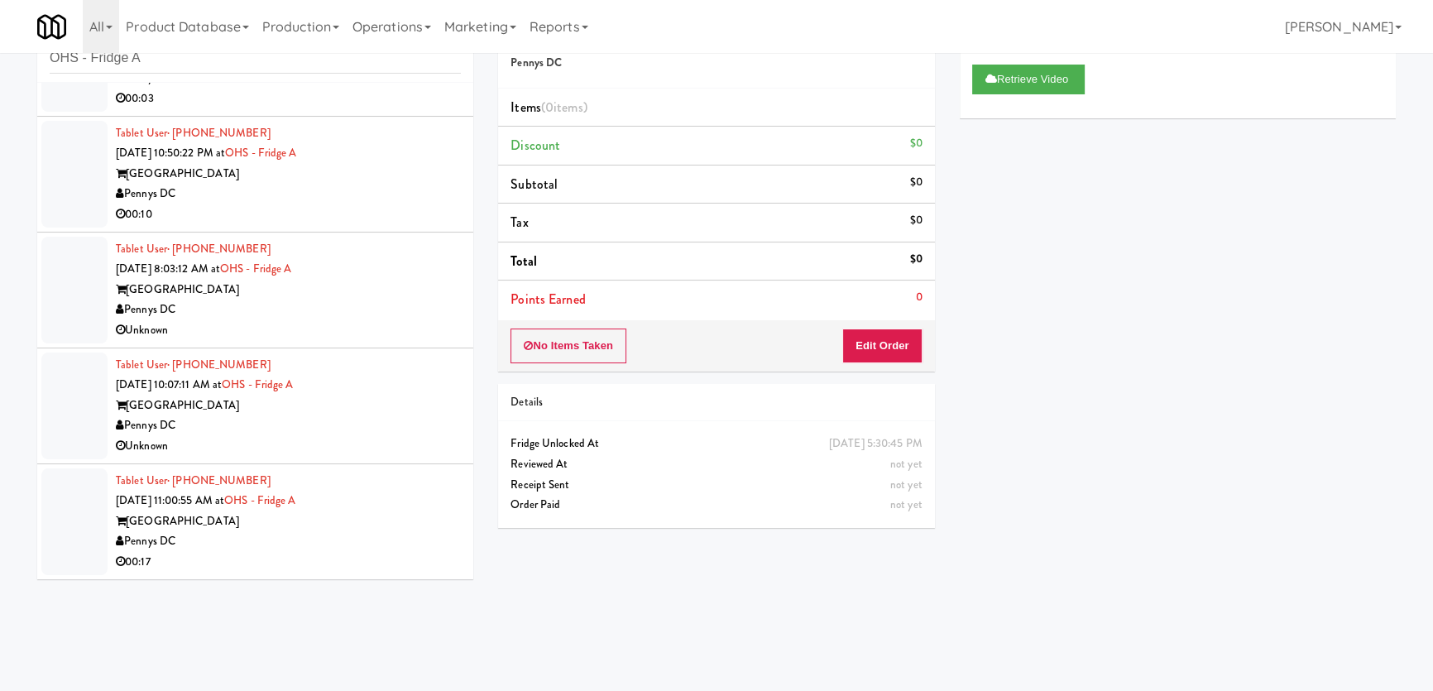
scroll to position [52, 0]
click at [391, 507] on div "Tablet User · (760) 424-9221 [DATE] 11:00:55 AM at [GEOGRAPHIC_DATA] A One Hill…" at bounding box center [288, 521] width 345 height 102
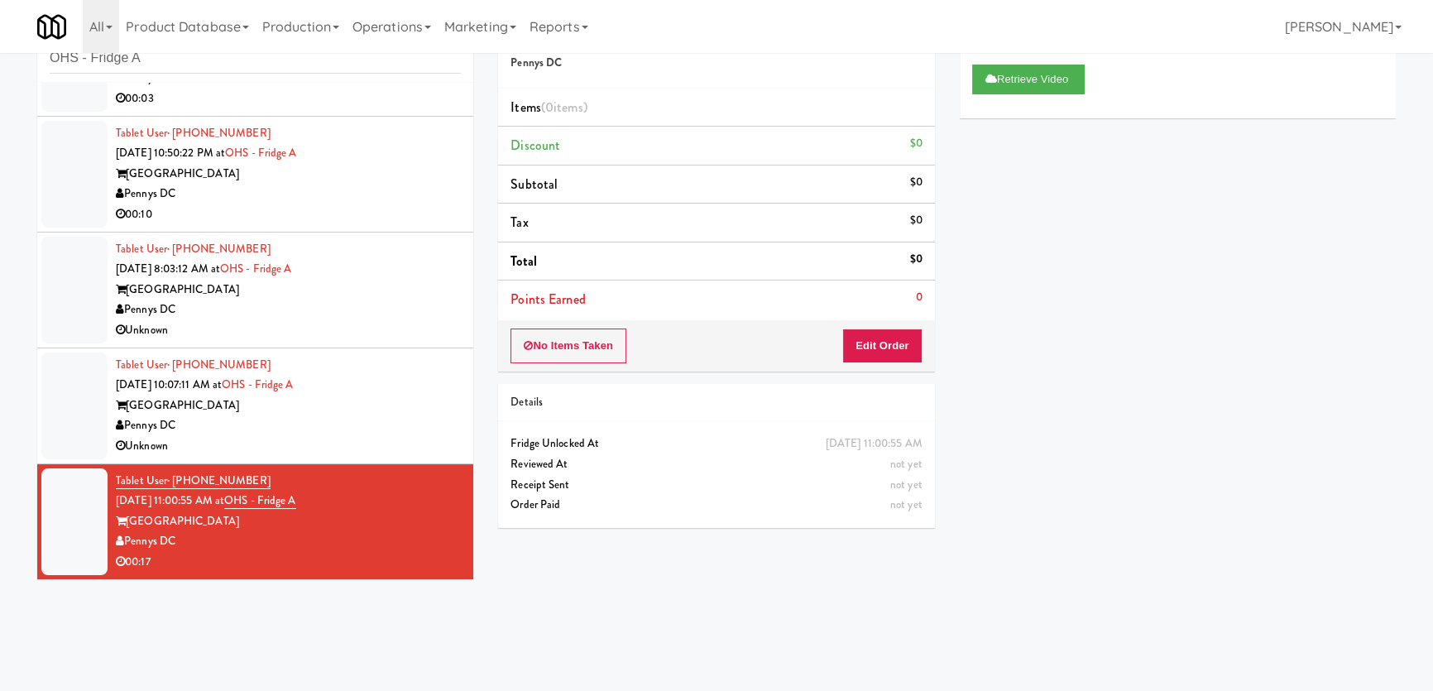
scroll to position [52, 0]
click at [413, 431] on div "Pennys DC" at bounding box center [288, 425] width 345 height 21
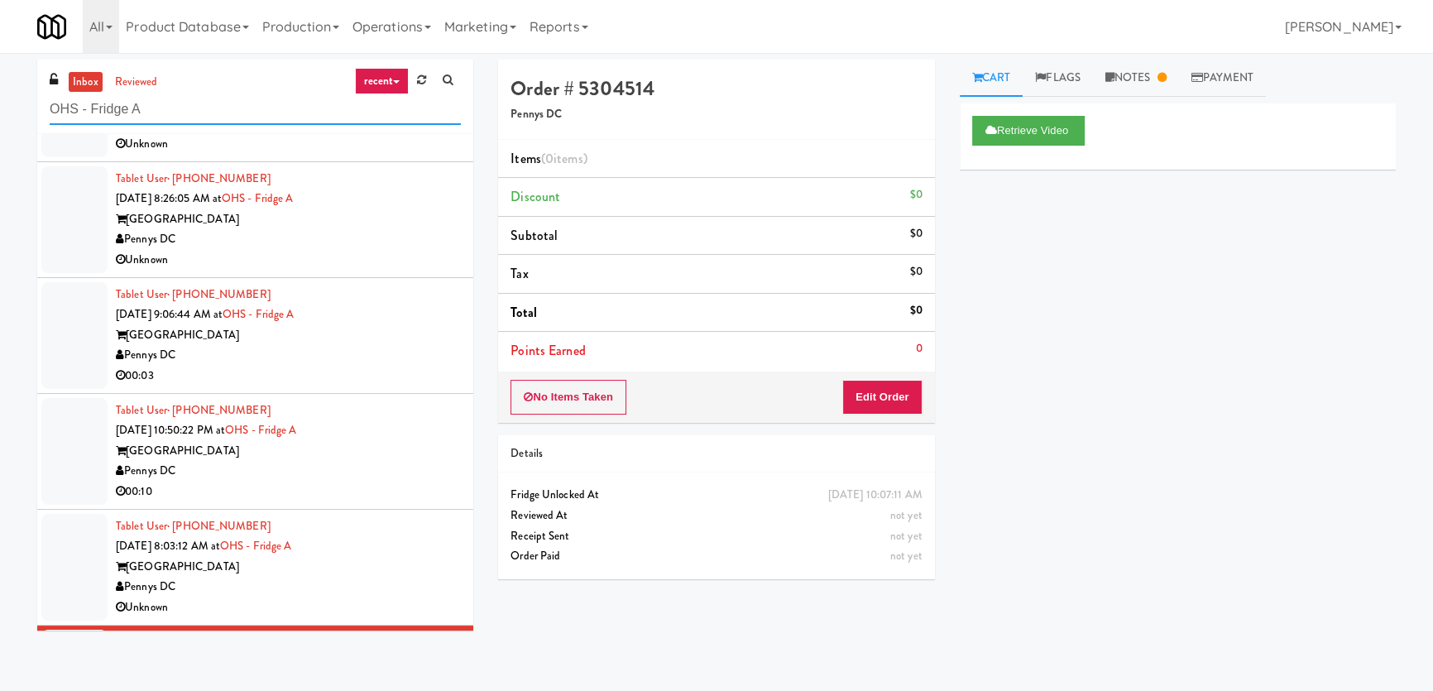
paste input "(Food, Snack & Drink) Piscataway Police Department"
drag, startPoint x: 209, startPoint y: 99, endPoint x: 2, endPoint y: 99, distance: 206.9
click at [3, 101] on div "inbox reviewed recent all unclear take inventory issue suspicious failed recent…" at bounding box center [716, 372] width 1433 height 625
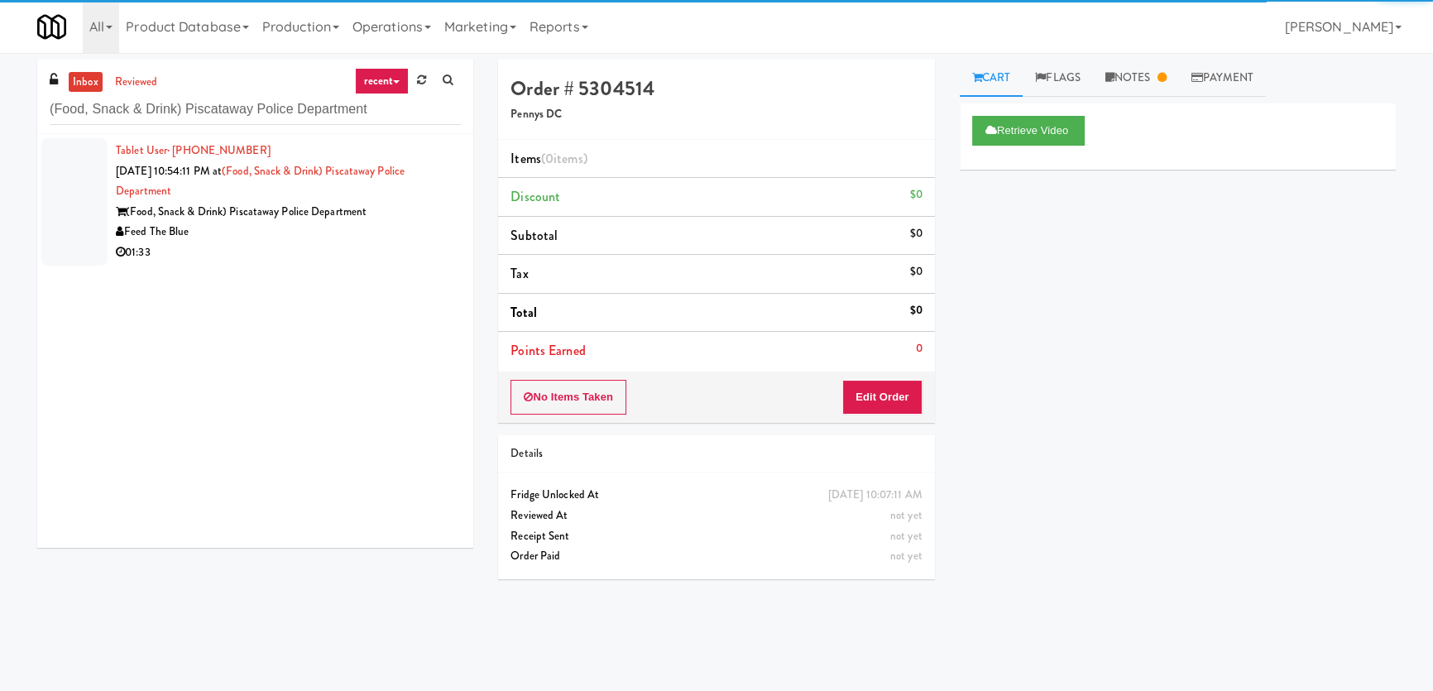
click at [308, 236] on div "Feed The Blue" at bounding box center [288, 232] width 345 height 21
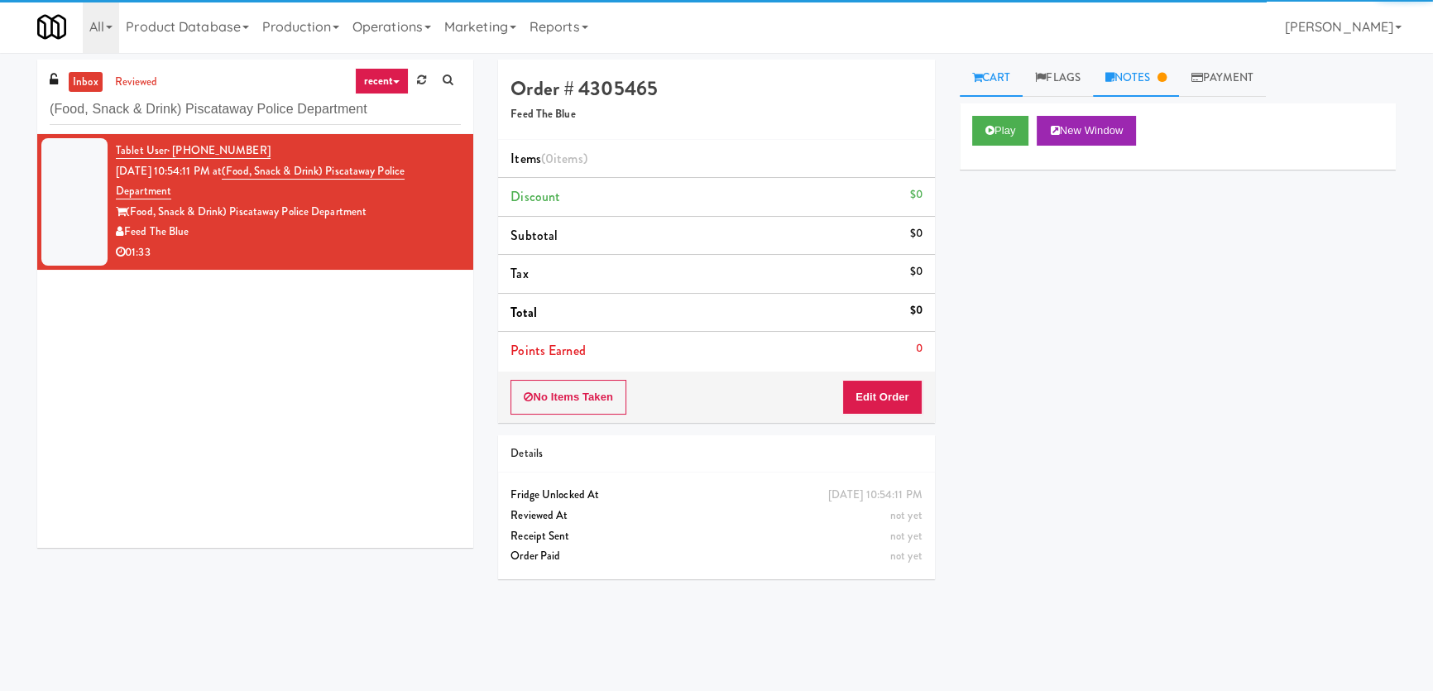
click at [1168, 70] on link "Notes" at bounding box center [1136, 78] width 86 height 37
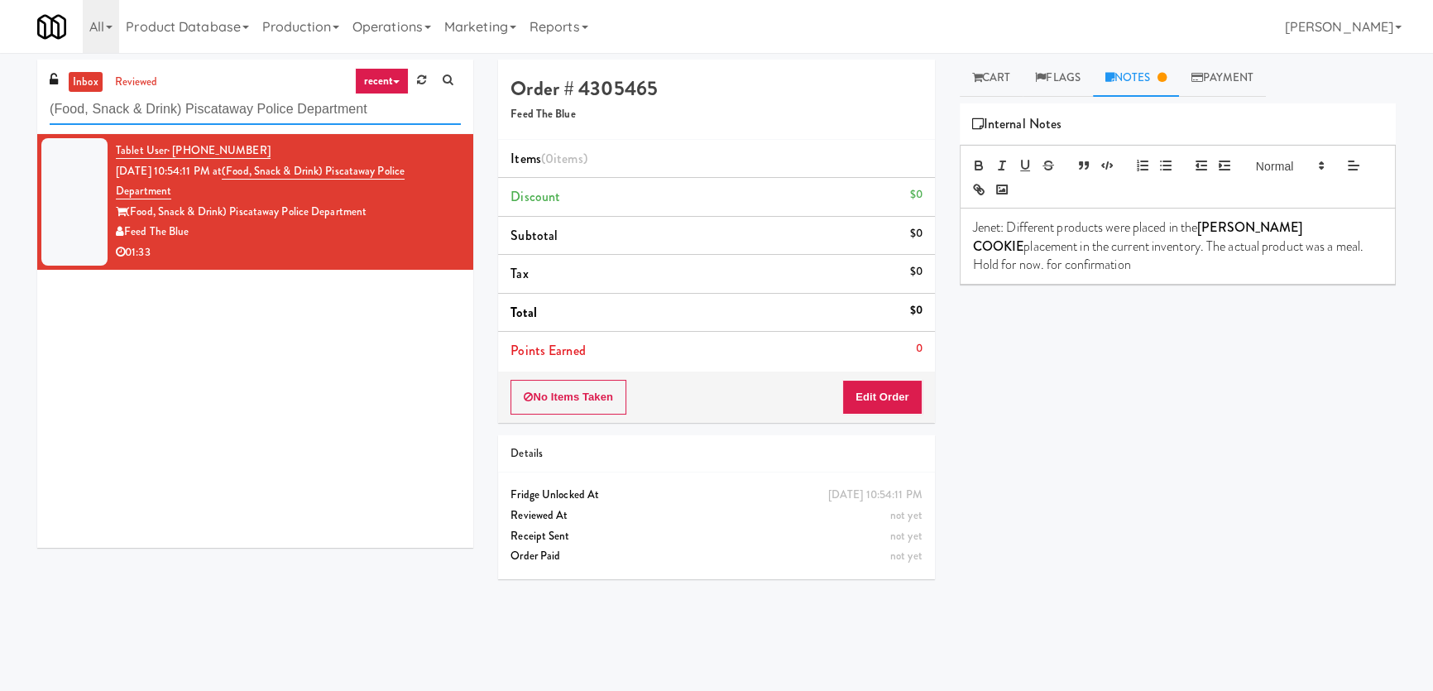
drag, startPoint x: 362, startPoint y: 102, endPoint x: 90, endPoint y: 118, distance: 271.9
click at [45, 118] on div "inbox reviewed recent all unclear take inventory issue suspicious failed recent…" at bounding box center [255, 97] width 436 height 74
click at [392, 113] on input "(Food, Snack & Drink) Piscataway Police Department" at bounding box center [255, 109] width 411 height 31
drag, startPoint x: 392, startPoint y: 113, endPoint x: 0, endPoint y: 116, distance: 392.2
click at [0, 116] on div "inbox reviewed recent all unclear take inventory issue suspicious failed recent…" at bounding box center [716, 372] width 1433 height 625
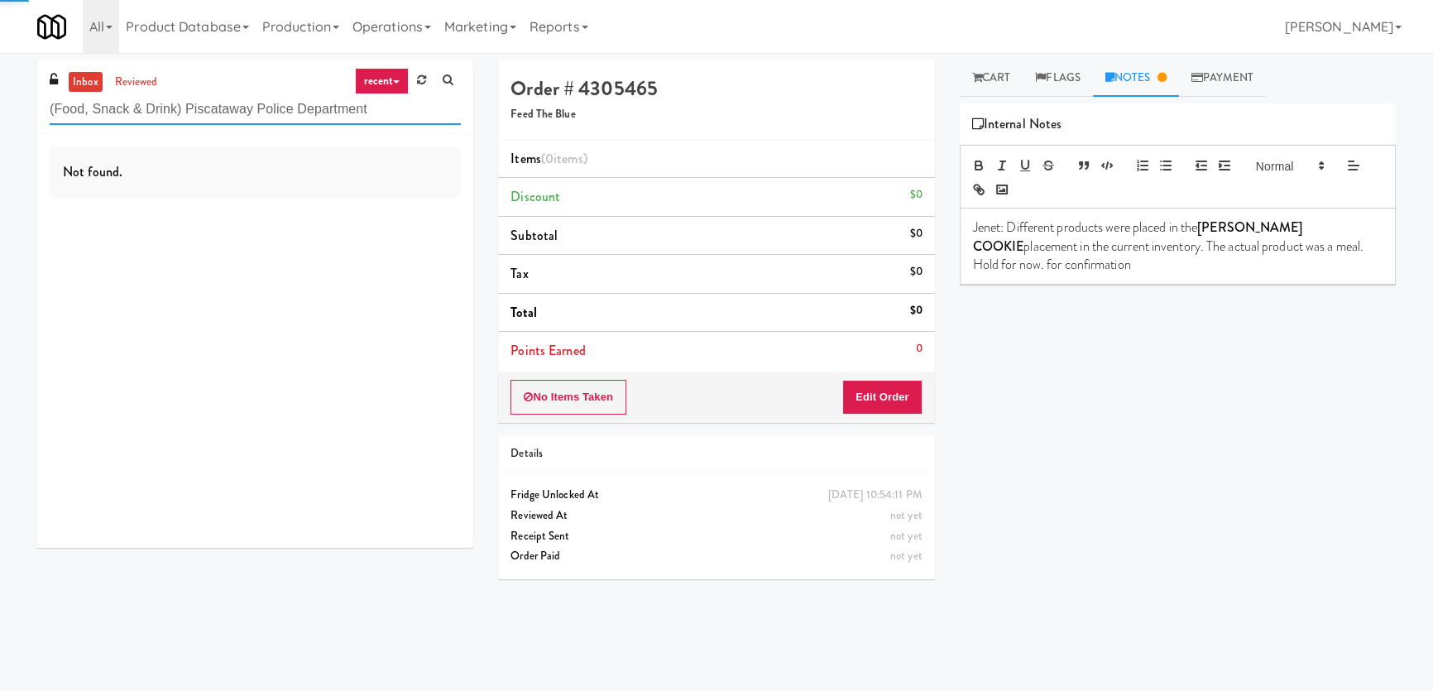
paste input "Salt Box 1 Fridge 2"
click at [1164, 79] on icon at bounding box center [1161, 77] width 9 height 11
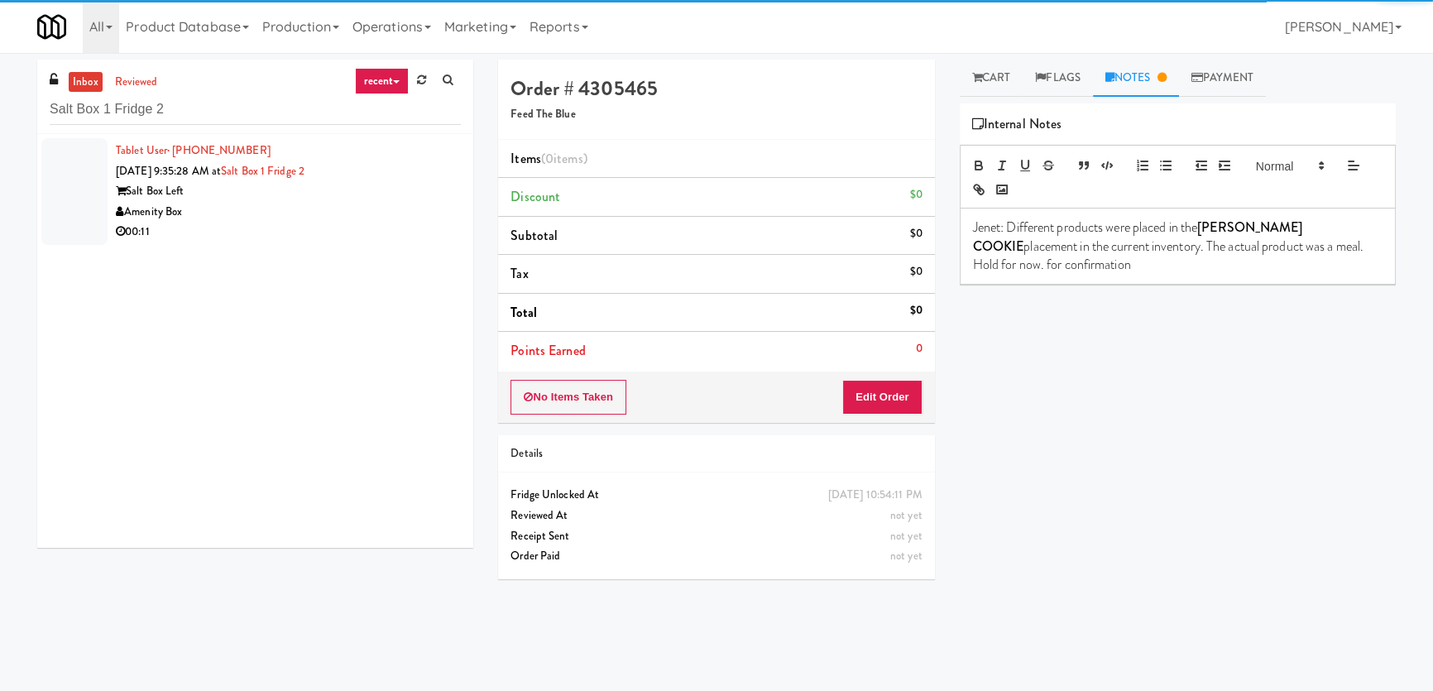
click at [1164, 79] on icon at bounding box center [1161, 77] width 9 height 11
click at [1163, 79] on link "Notes" at bounding box center [1136, 78] width 86 height 37
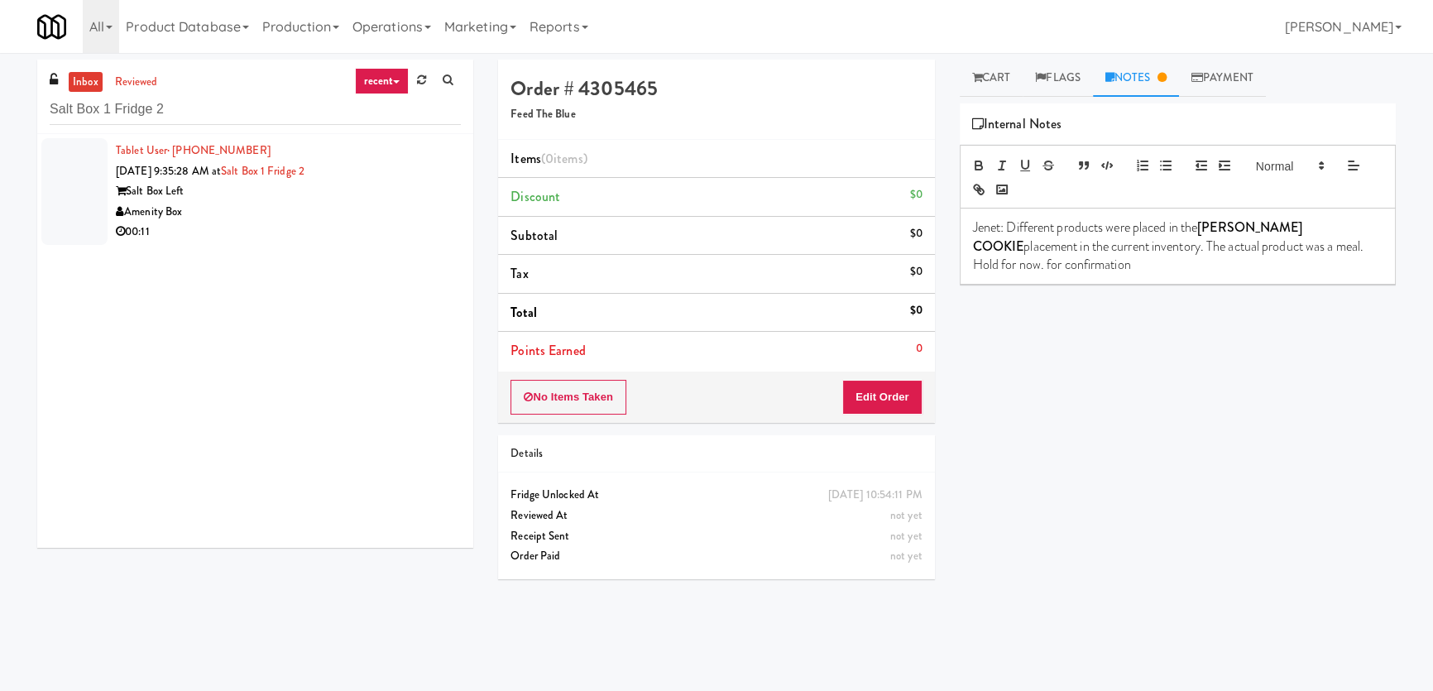
click at [490, 214] on div "Order # 4305465 Feed The Blue Items (0 items ) Discount $0 Subtotal $0 Tax $0 T…" at bounding box center [716, 326] width 461 height 532
drag, startPoint x: 267, startPoint y: 194, endPoint x: 338, endPoint y: 193, distance: 70.4
click at [290, 190] on div "Salt Box Left" at bounding box center [288, 191] width 345 height 21
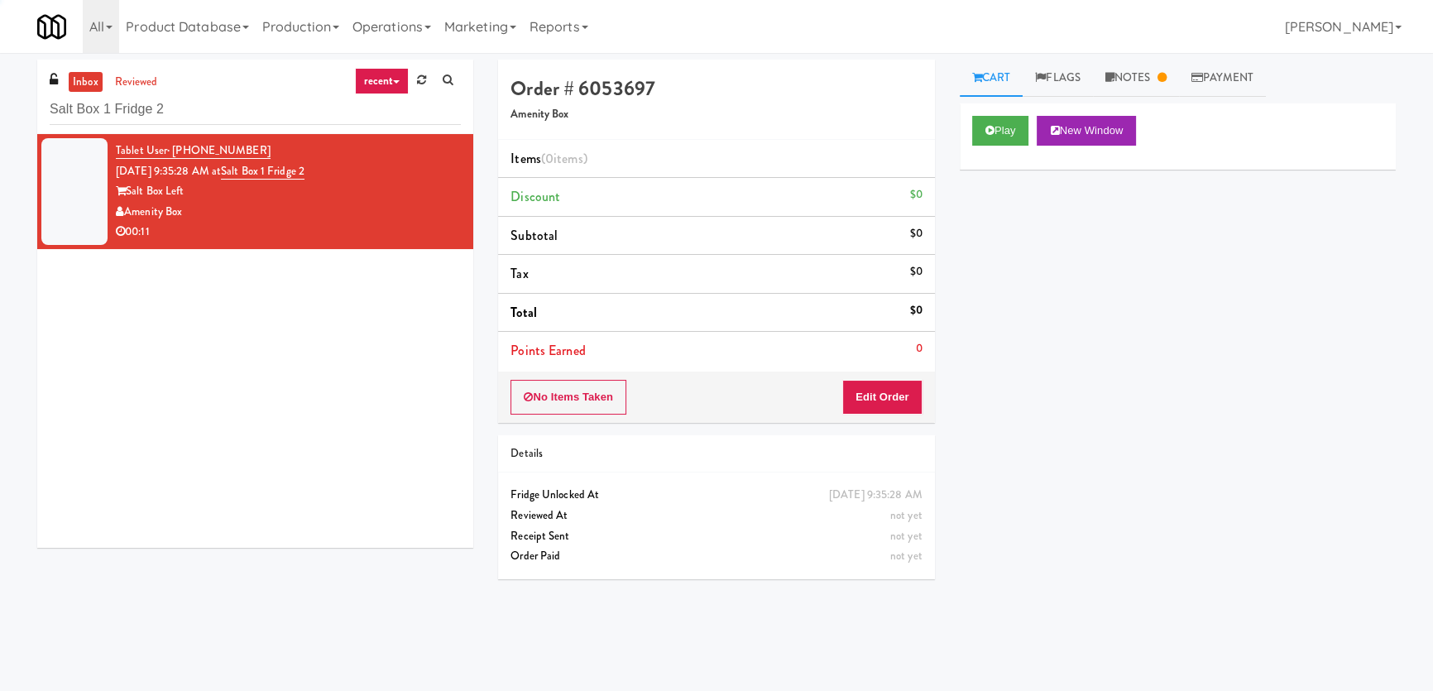
click at [1137, 84] on link "Notes" at bounding box center [1136, 78] width 86 height 37
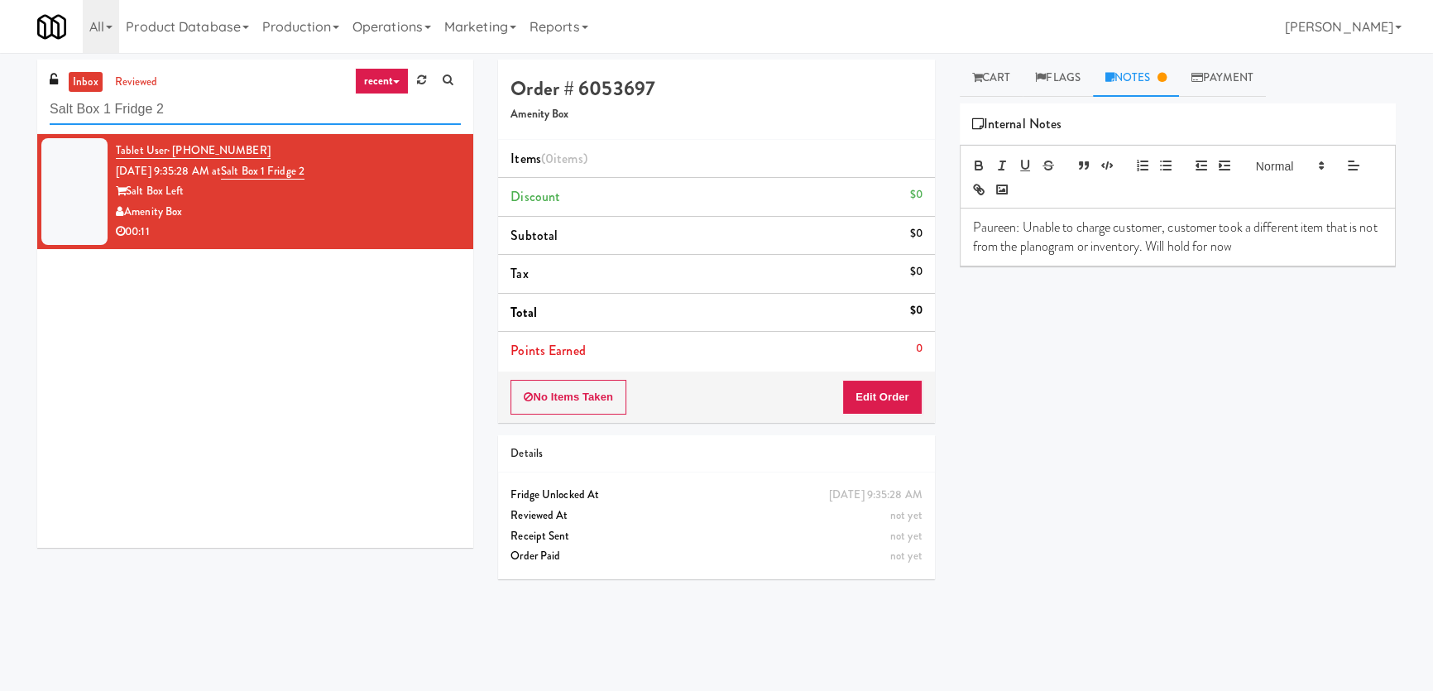
paste input "Greenvue Apartments - Cooler"
drag, startPoint x: 110, startPoint y: 120, endPoint x: 17, endPoint y: 116, distance: 93.6
click at [17, 118] on div "inbox reviewed recent all unclear take inventory issue suspicious failed recent…" at bounding box center [716, 372] width 1433 height 625
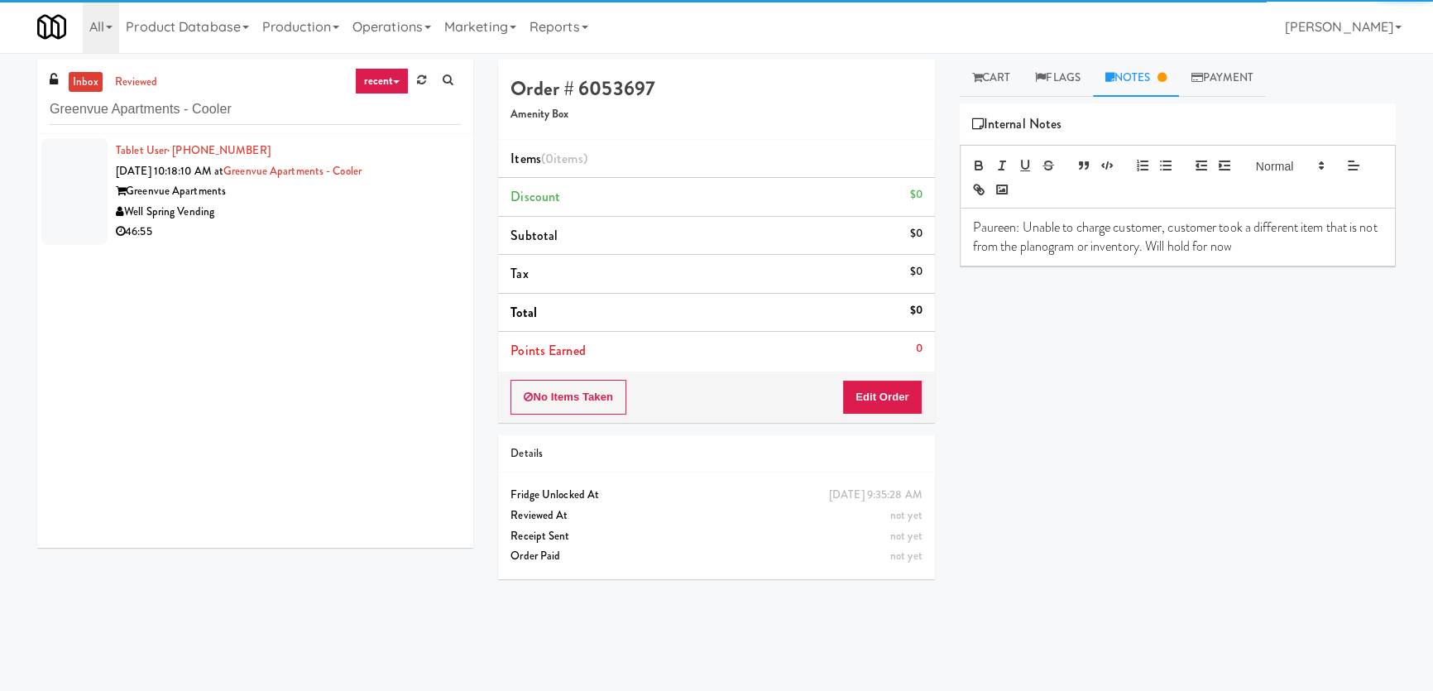
click at [314, 209] on div "Well Spring Vending" at bounding box center [288, 212] width 345 height 21
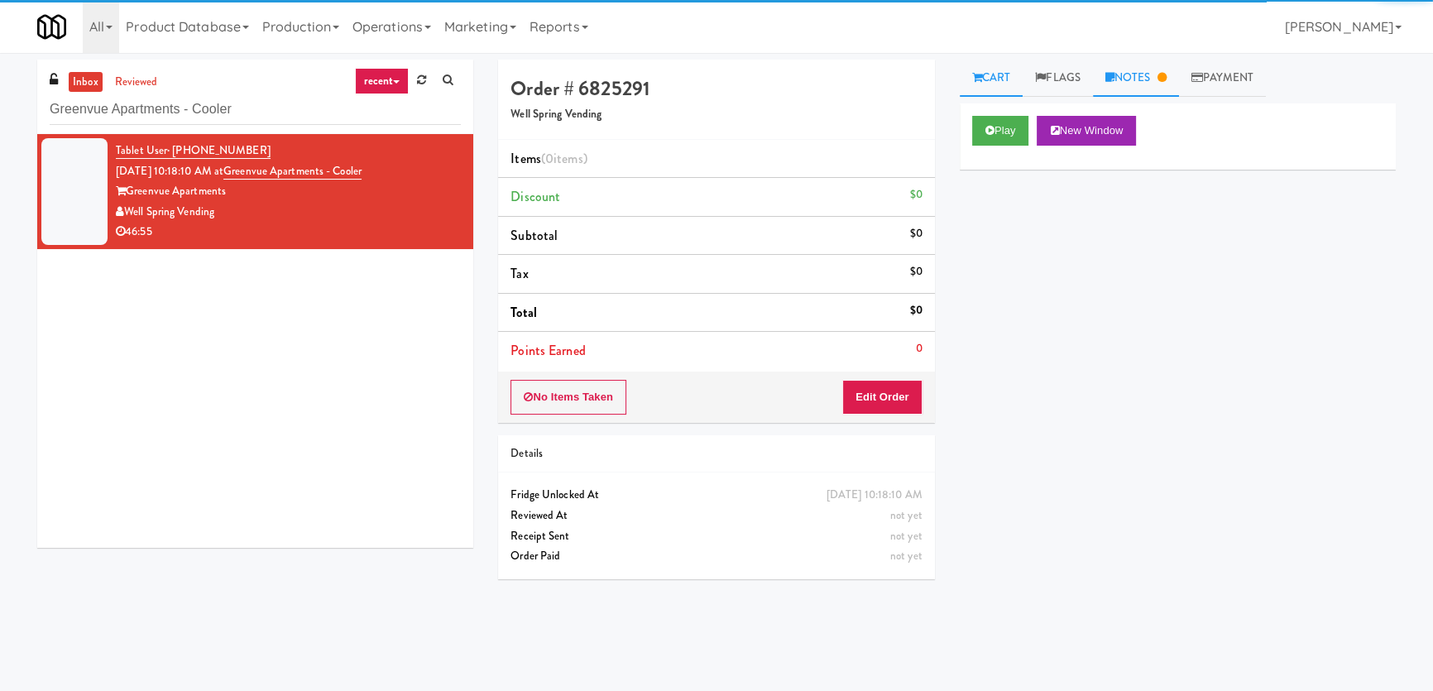
click at [1173, 69] on link "Notes" at bounding box center [1136, 78] width 86 height 37
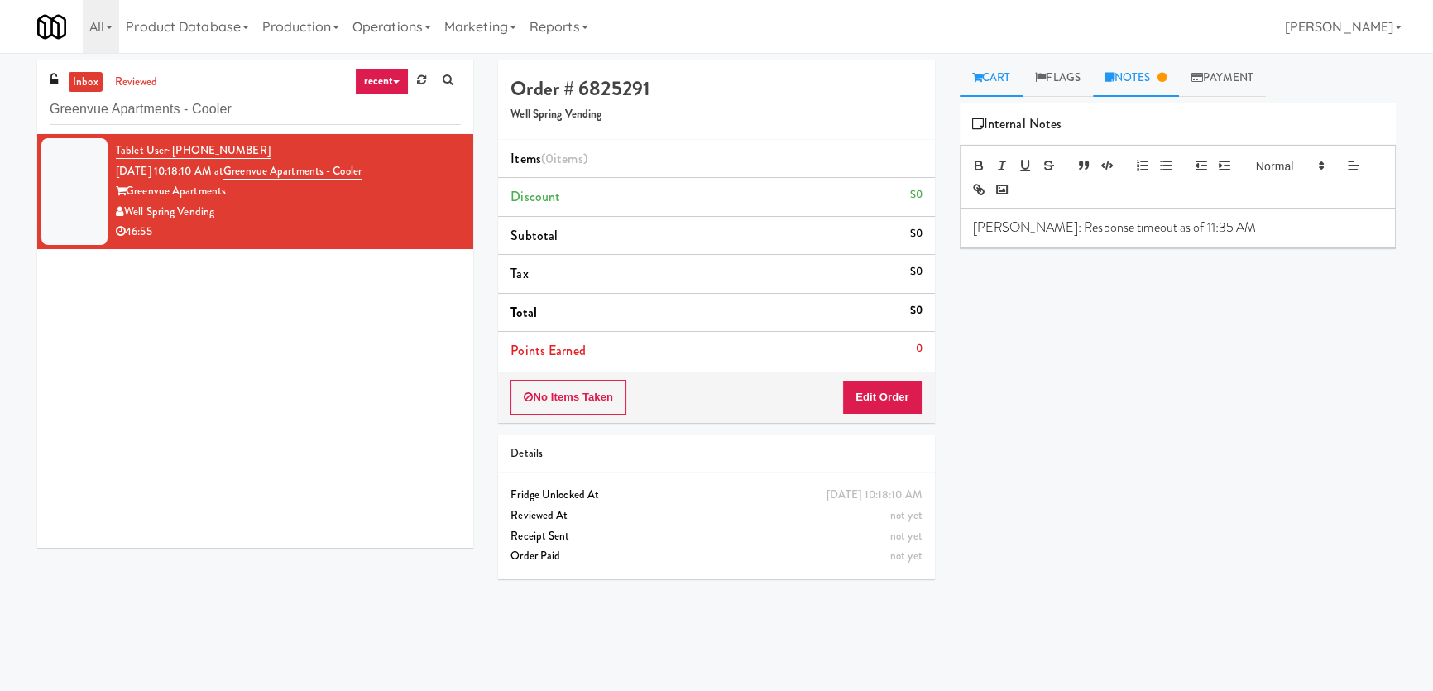
click at [986, 81] on link "Cart" at bounding box center [992, 78] width 64 height 37
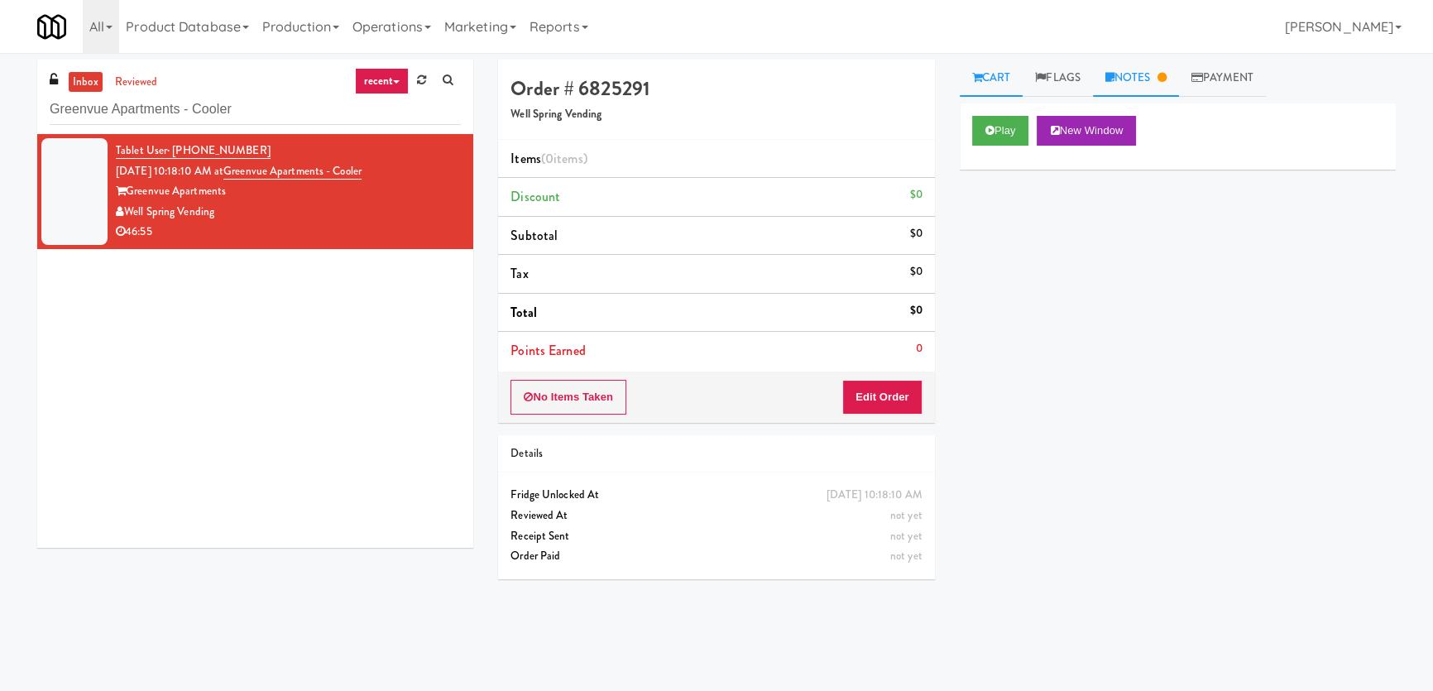
click at [1162, 76] on link "Notes" at bounding box center [1136, 78] width 86 height 37
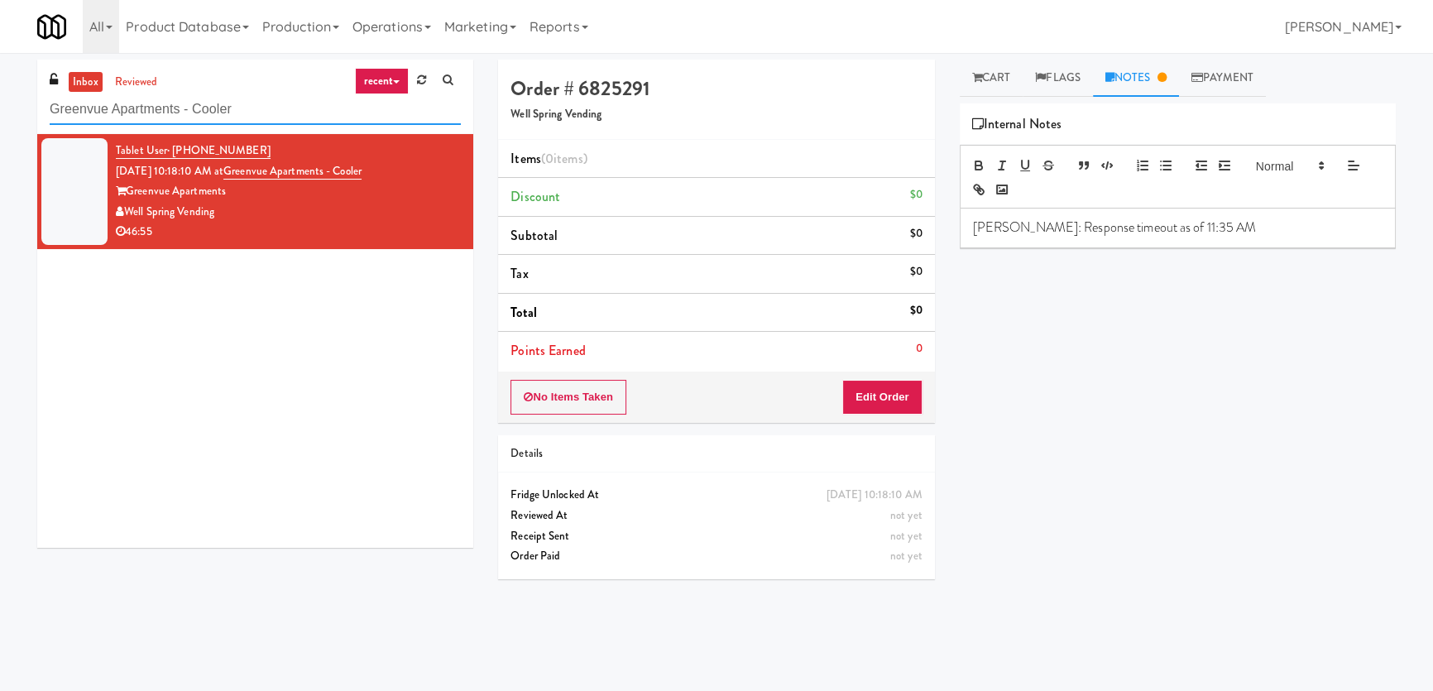
click at [222, 107] on input "Greenvue Apartments - Cooler" at bounding box center [255, 109] width 411 height 31
paste input "The 87 - Fridge - Left"
drag, startPoint x: 264, startPoint y: 110, endPoint x: 0, endPoint y: 105, distance: 264.0
click at [0, 105] on div "inbox reviewed recent all unclear take inventory issue suspicious failed recent…" at bounding box center [716, 372] width 1433 height 625
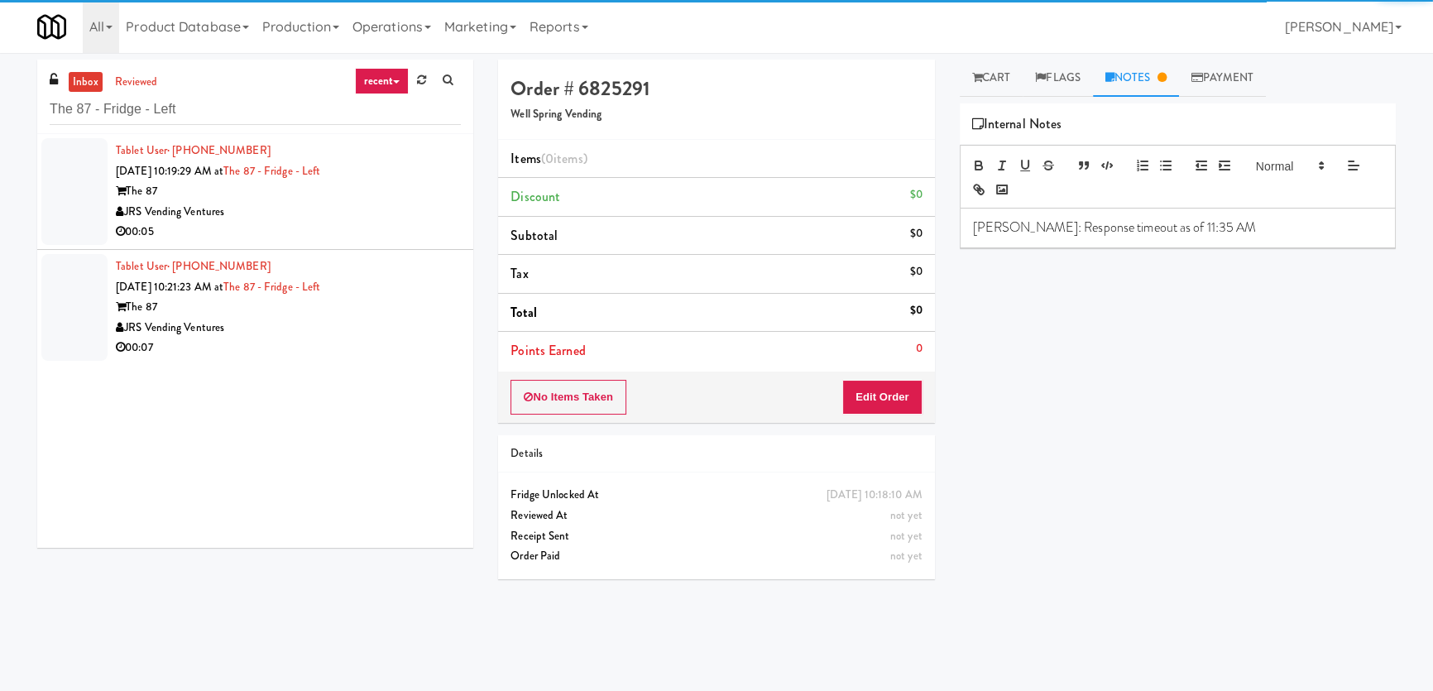
click at [332, 234] on div "00:05" at bounding box center [288, 232] width 345 height 21
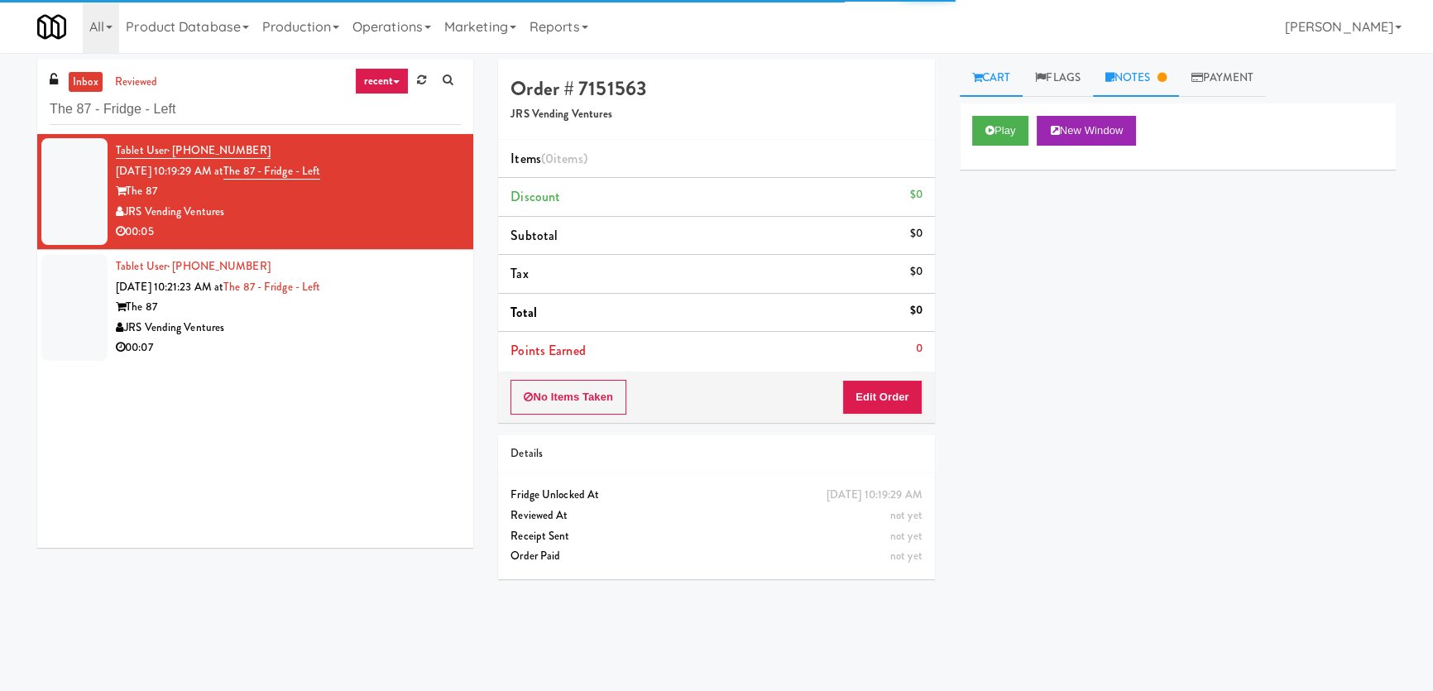
click at [1101, 84] on link "Notes" at bounding box center [1136, 78] width 86 height 37
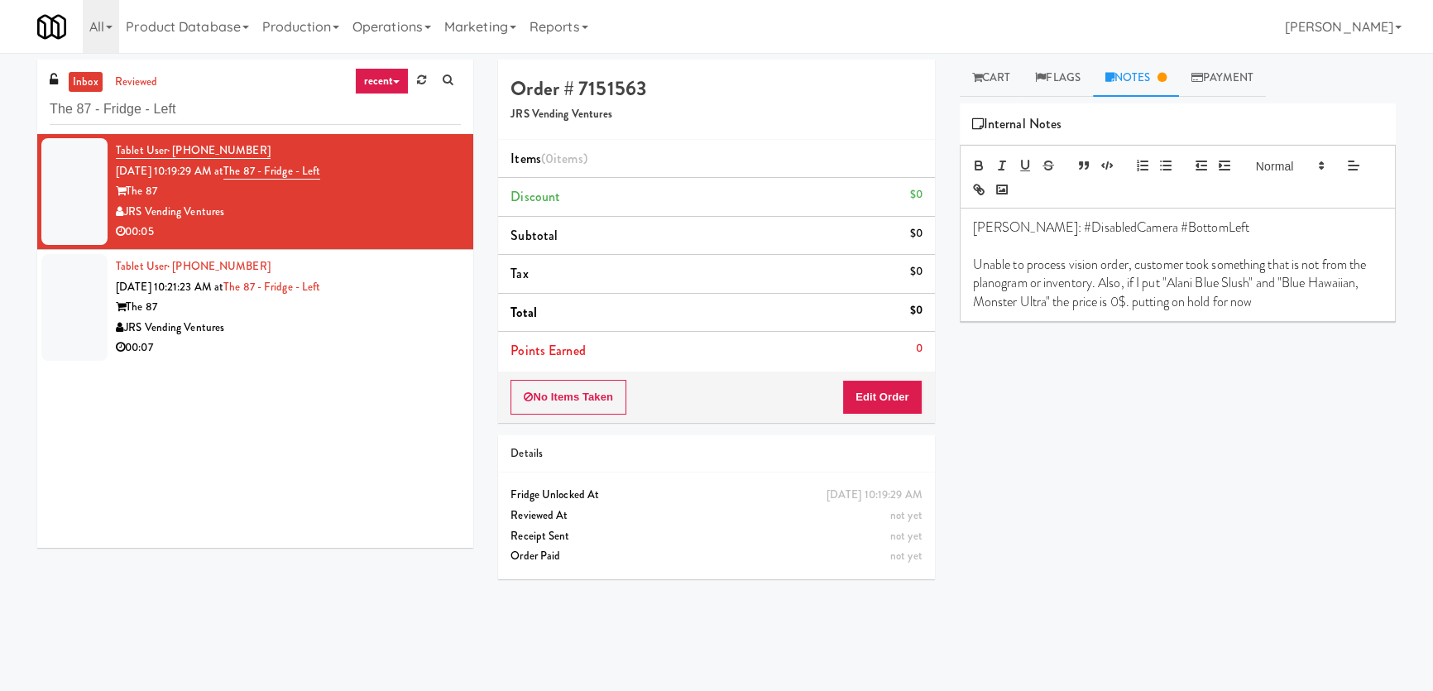
click at [387, 293] on div "Tablet User · (502) 507-5585 [DATE] 10:21:23 AM at The 87 - Fridge - Left The 8…" at bounding box center [288, 308] width 345 height 102
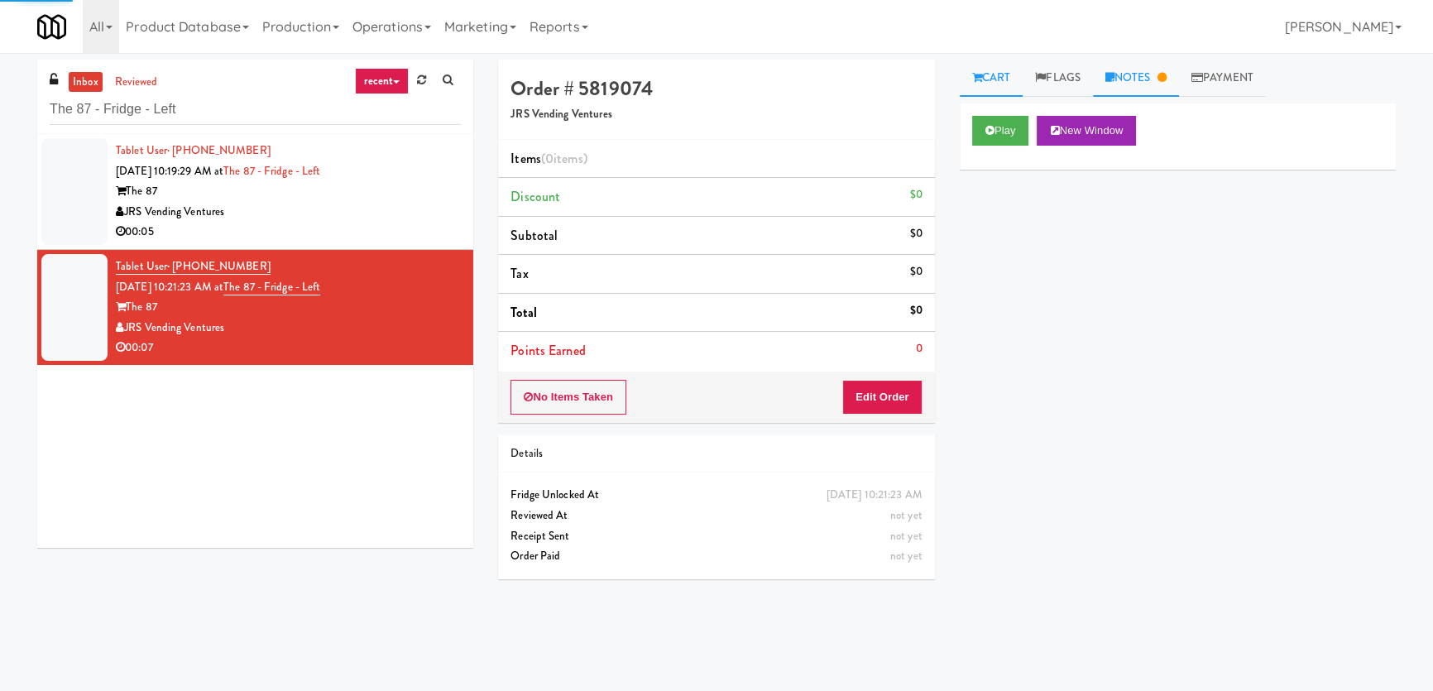
click at [1134, 74] on link "Notes" at bounding box center [1136, 78] width 86 height 37
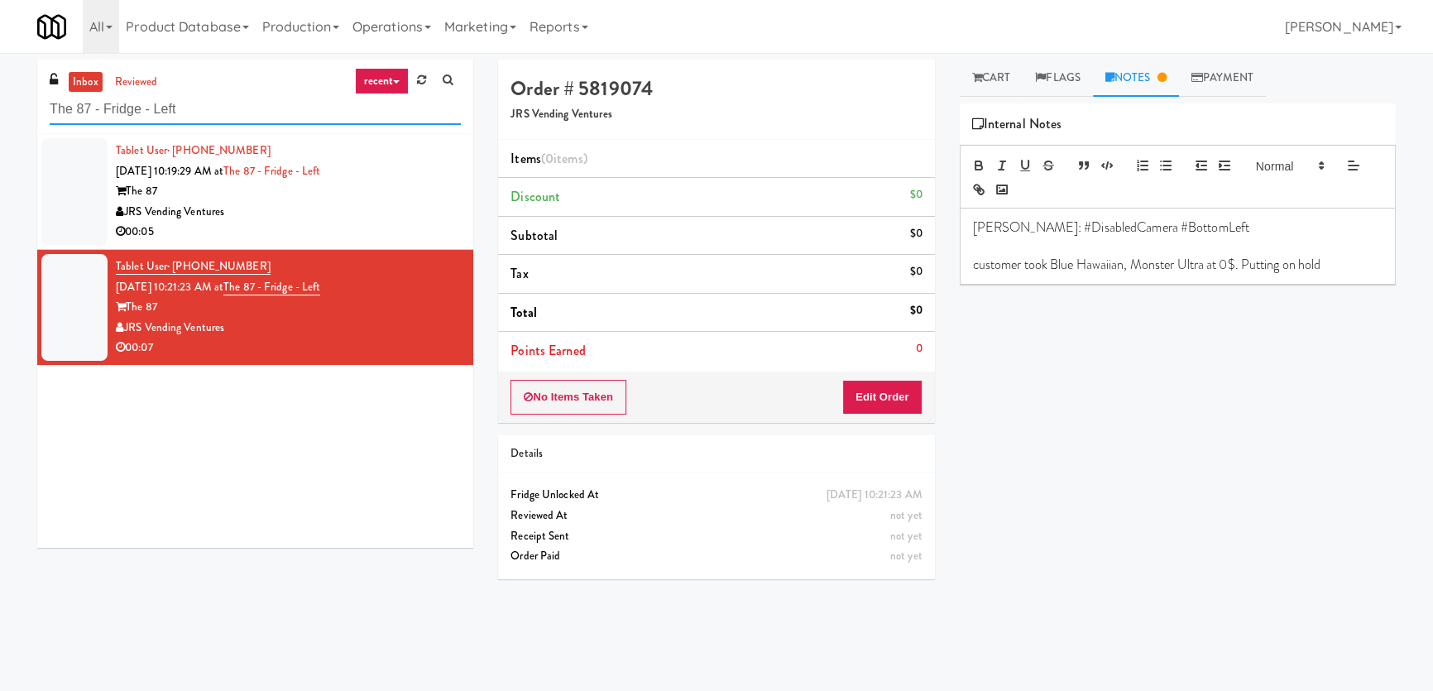
paste input "Gettysburg - Combo"
drag, startPoint x: 126, startPoint y: 93, endPoint x: 0, endPoint y: 89, distance: 125.8
click at [0, 89] on div "inbox reviewed recent all unclear take inventory issue suspicious failed recent…" at bounding box center [716, 372] width 1433 height 625
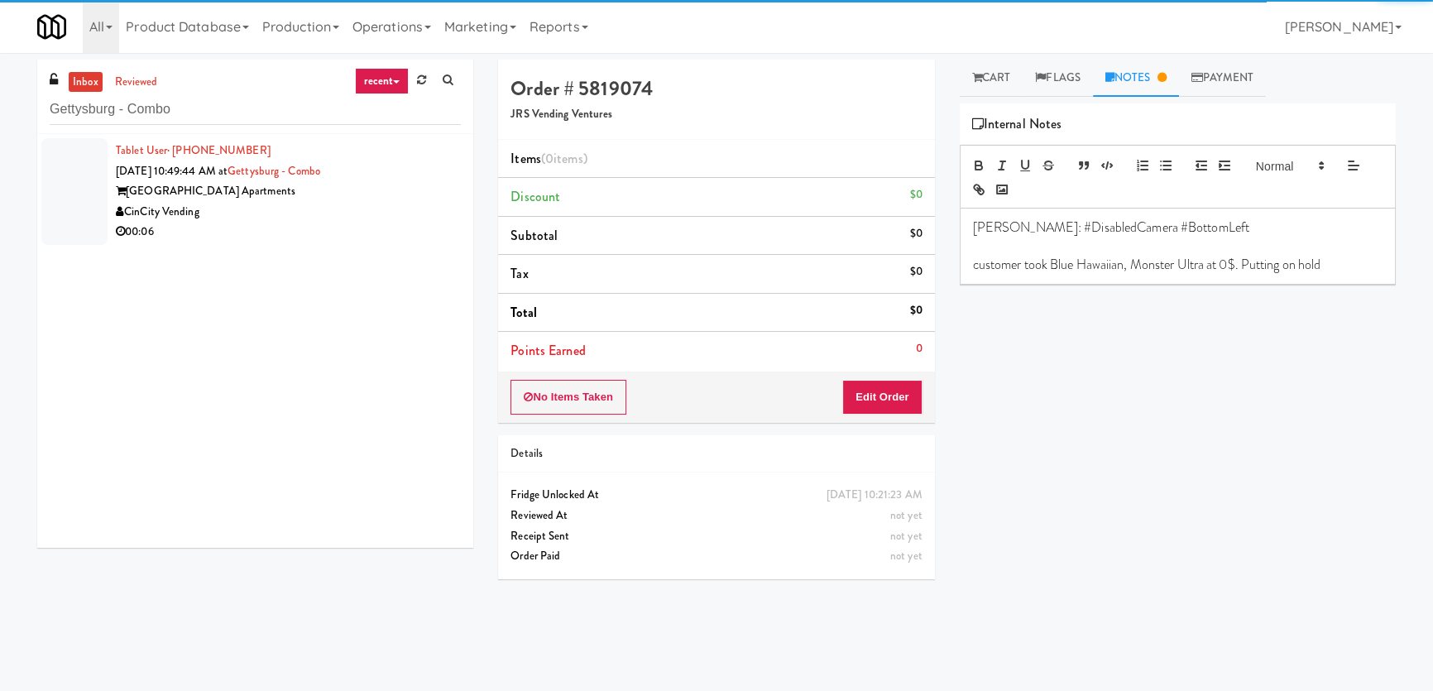
drag, startPoint x: 519, startPoint y: 189, endPoint x: 449, endPoint y: 198, distance: 70.0
click at [516, 189] on span "Discount" at bounding box center [536, 196] width 50 height 19
click at [369, 202] on div "CinCity Vending" at bounding box center [288, 212] width 345 height 21
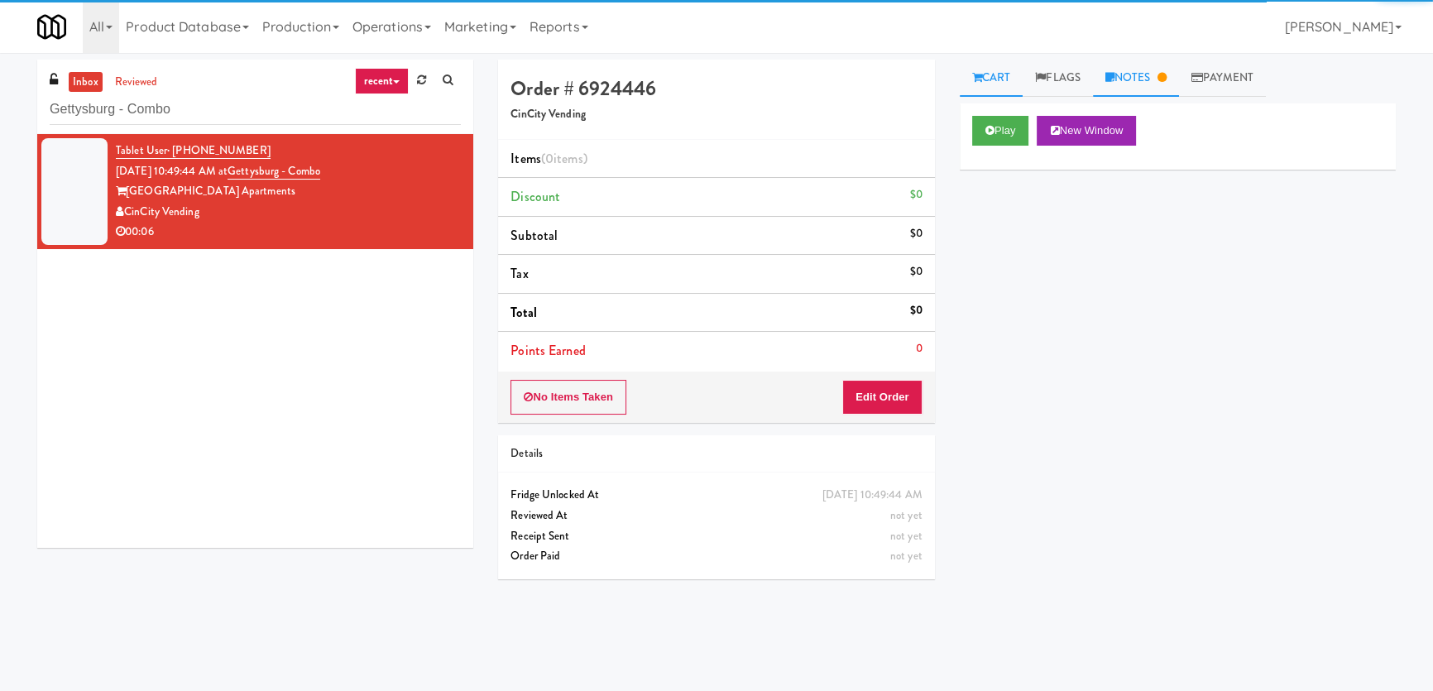
click at [1149, 70] on link "Notes" at bounding box center [1136, 78] width 86 height 37
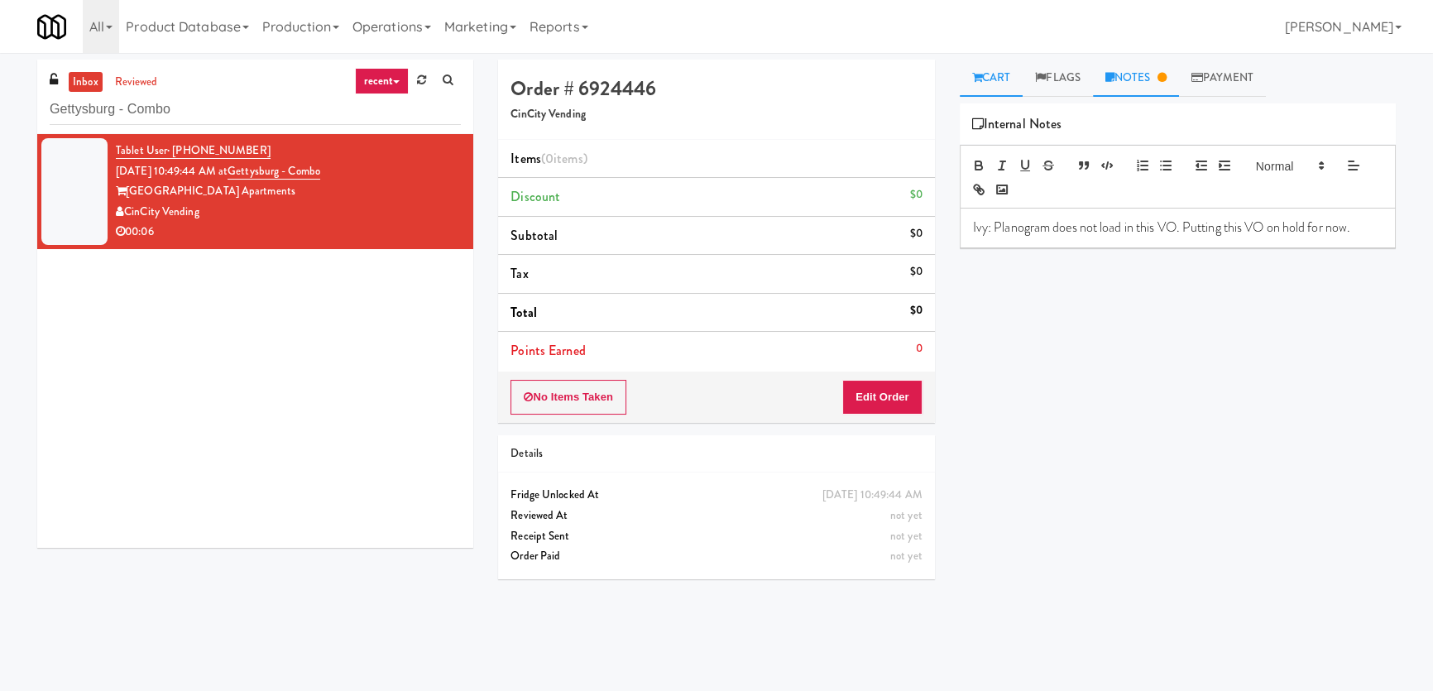
click at [1005, 88] on link "Cart" at bounding box center [992, 78] width 64 height 37
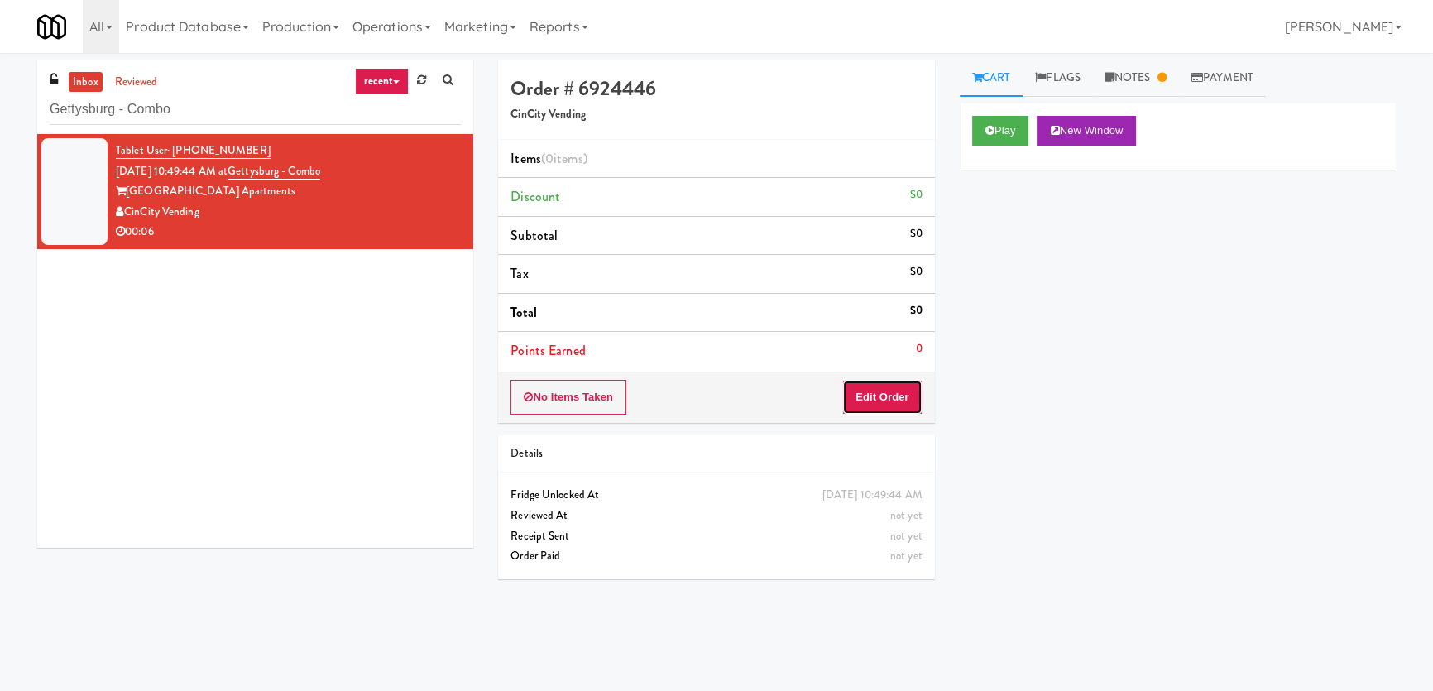
click at [902, 393] on button "Edit Order" at bounding box center [882, 397] width 80 height 35
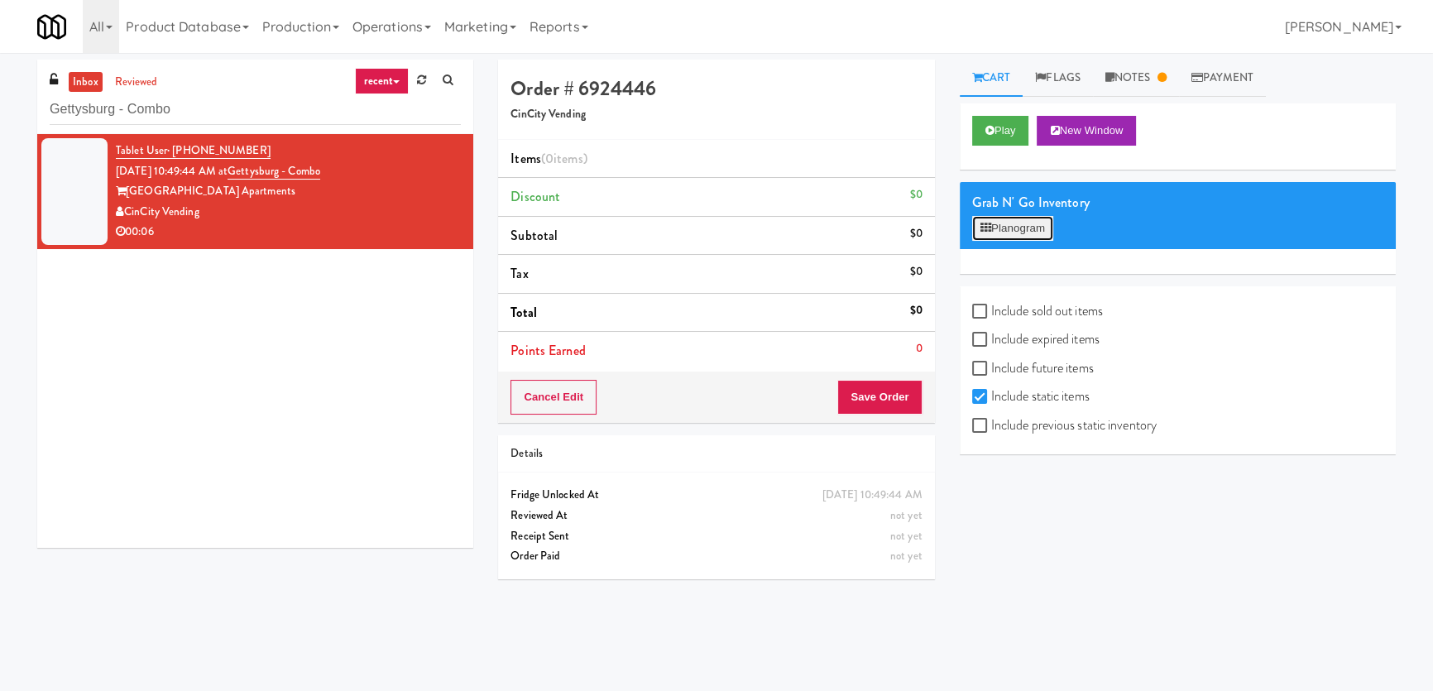
click at [1010, 232] on button "Planogram" at bounding box center [1012, 228] width 81 height 25
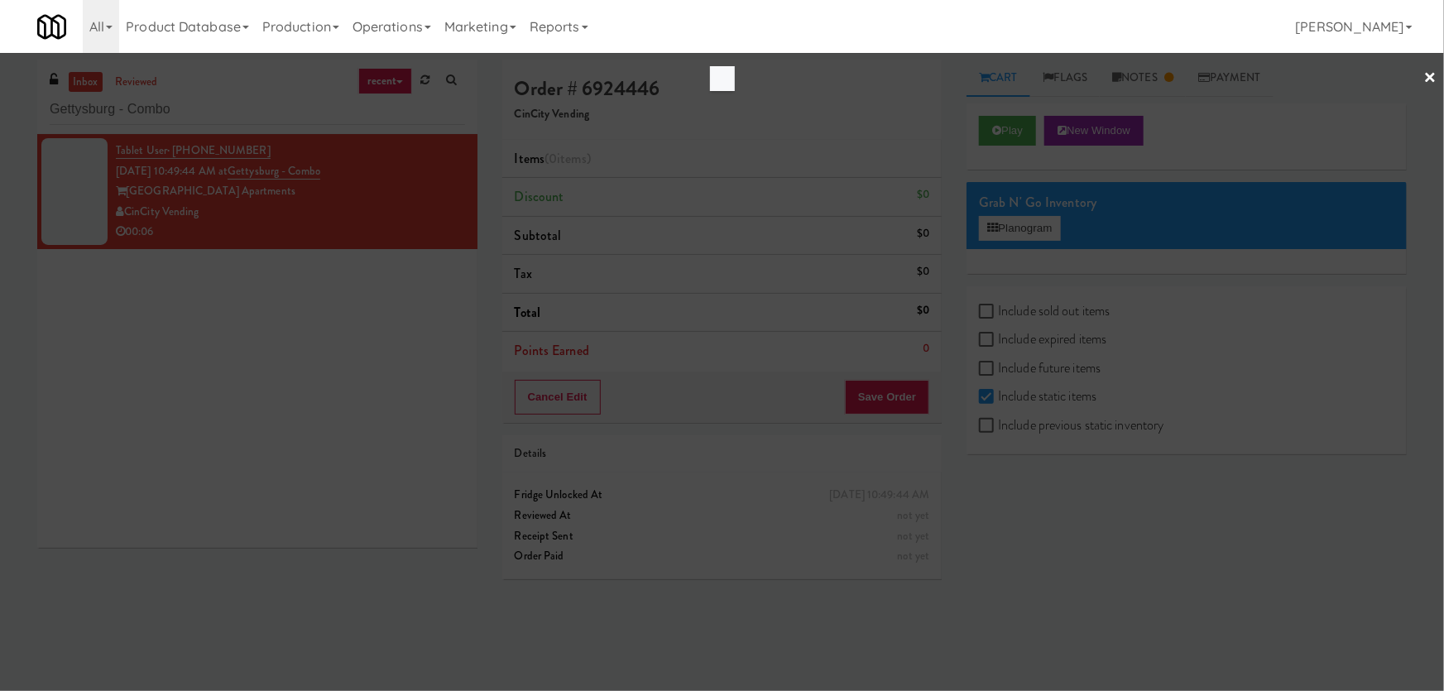
click at [1013, 218] on div at bounding box center [722, 345] width 1444 height 691
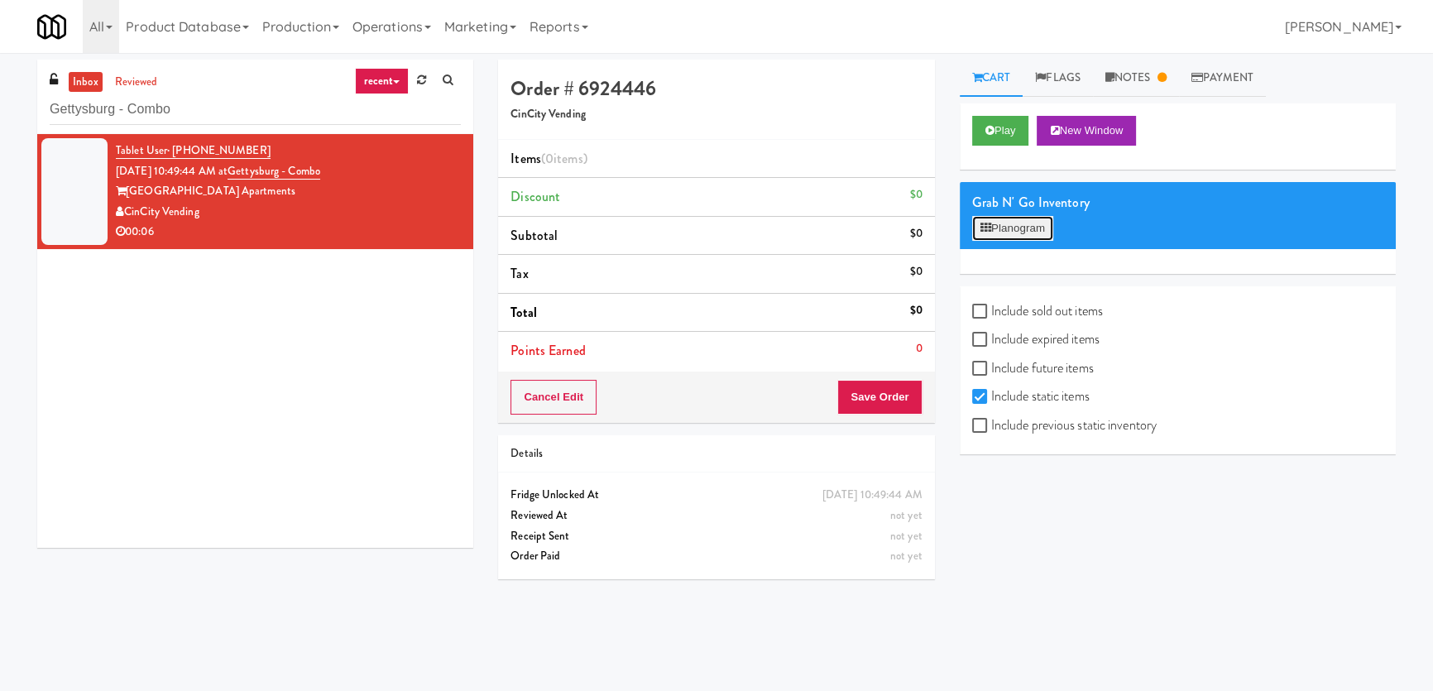
click at [1013, 222] on button "Planogram" at bounding box center [1012, 228] width 81 height 25
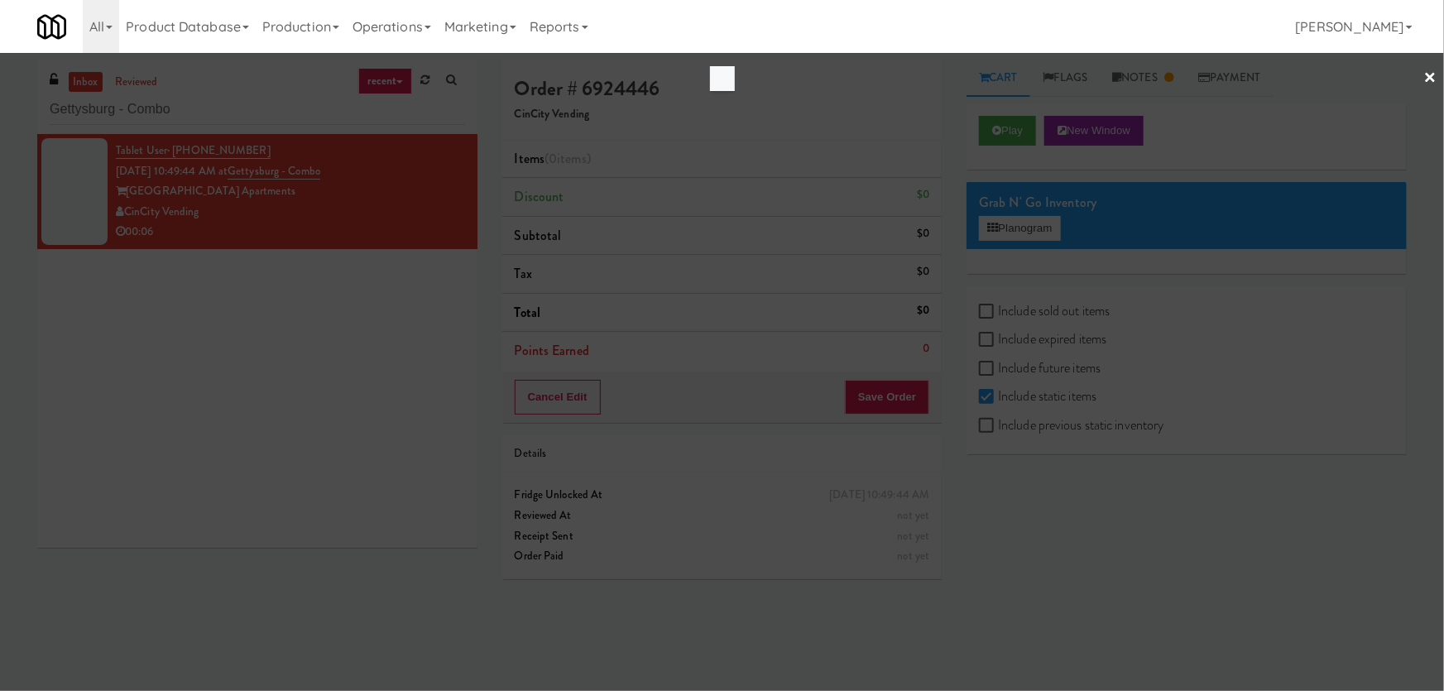
click at [217, 99] on div at bounding box center [722, 345] width 1444 height 691
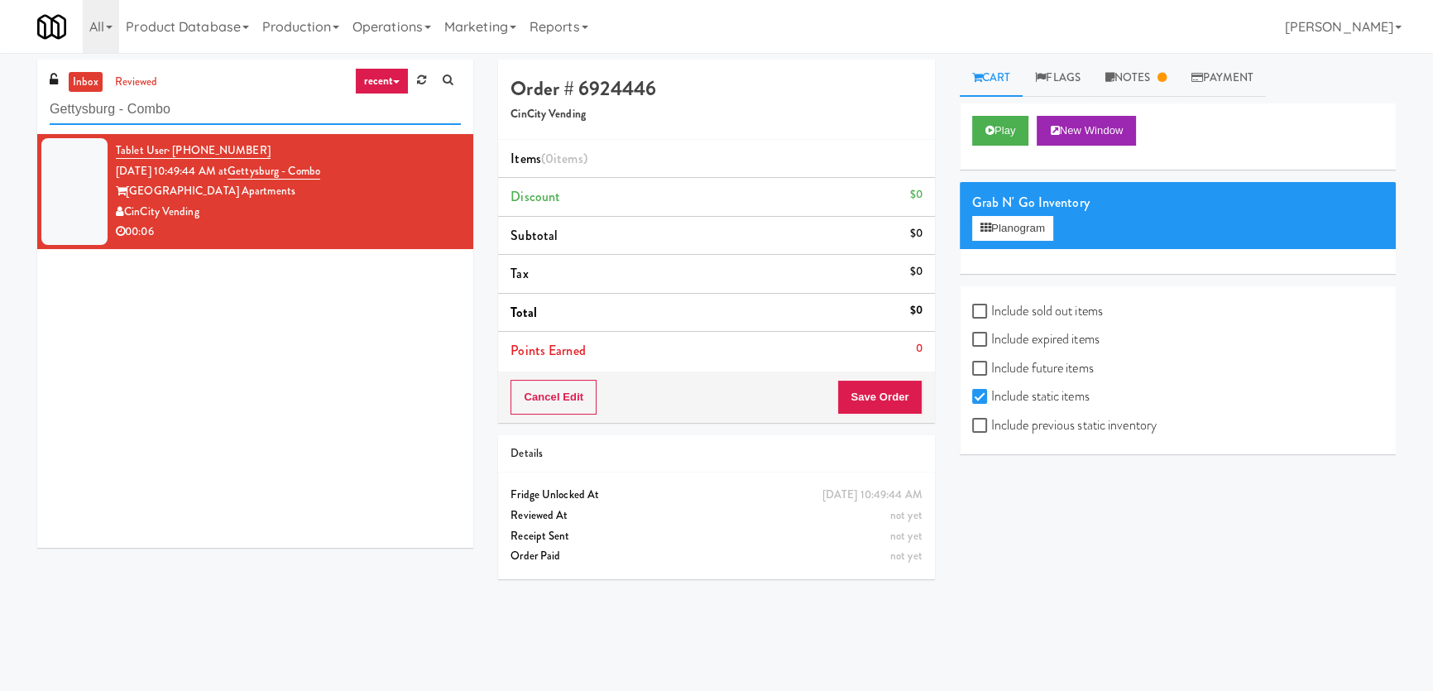
drag, startPoint x: 228, startPoint y: 101, endPoint x: 0, endPoint y: 112, distance: 228.6
click at [0, 112] on div "inbox reviewed recent all unclear take inventory issue suspicious failed recent…" at bounding box center [716, 372] width 1433 height 625
paste input "Domain - Fridge"
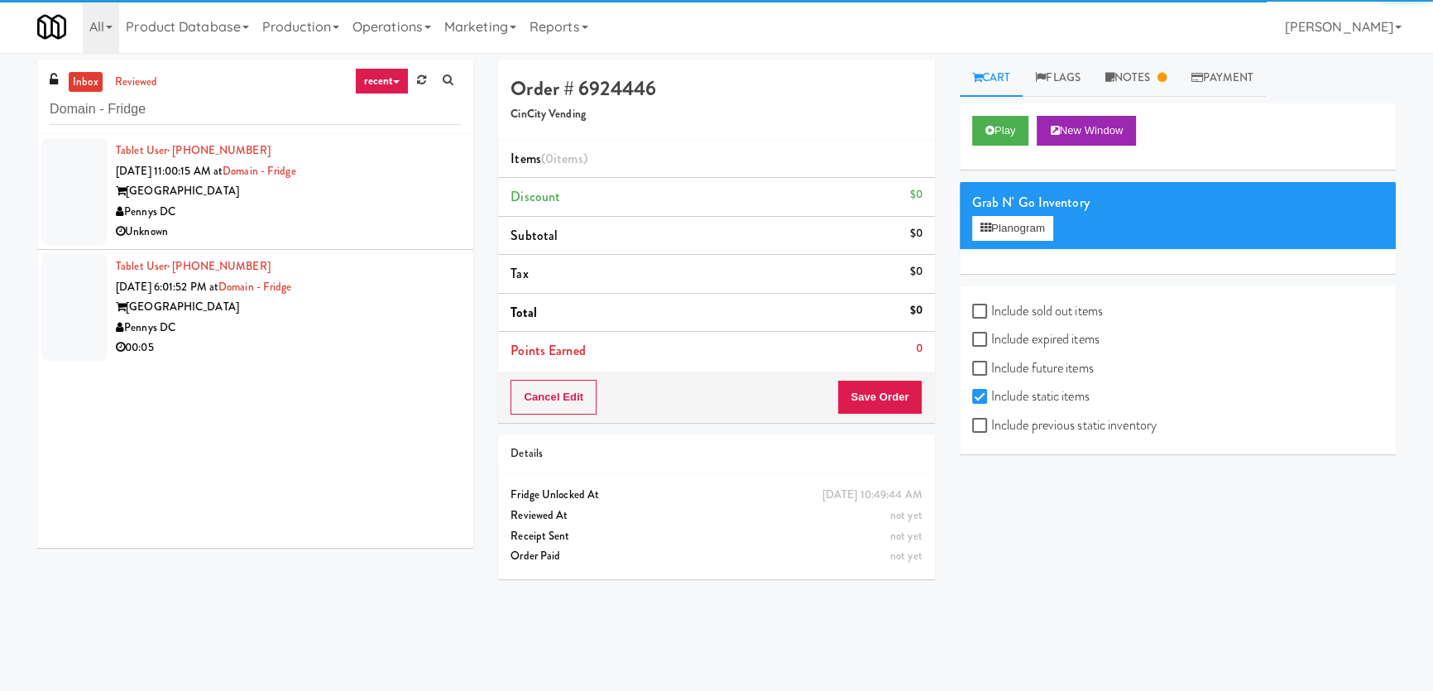
click at [348, 209] on div "Pennys DC" at bounding box center [288, 212] width 345 height 21
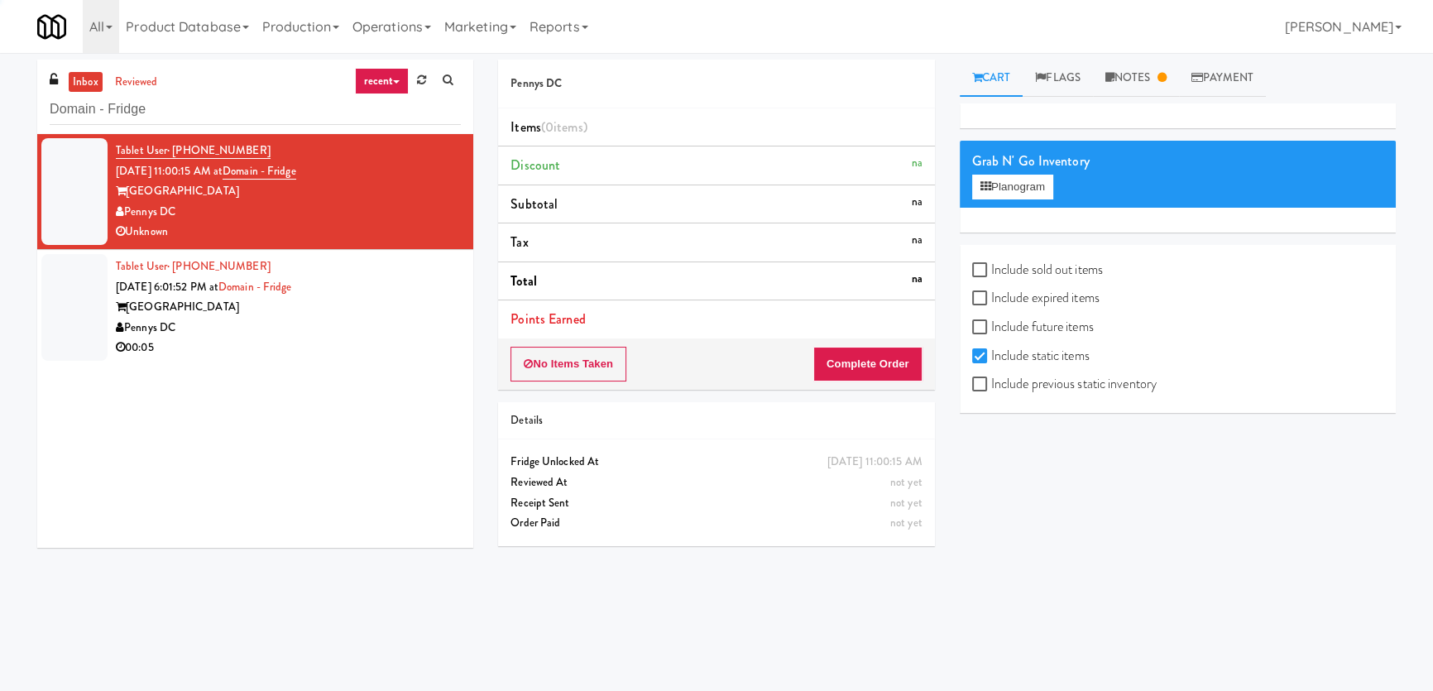
click at [409, 318] on div "Pennys DC" at bounding box center [288, 328] width 345 height 21
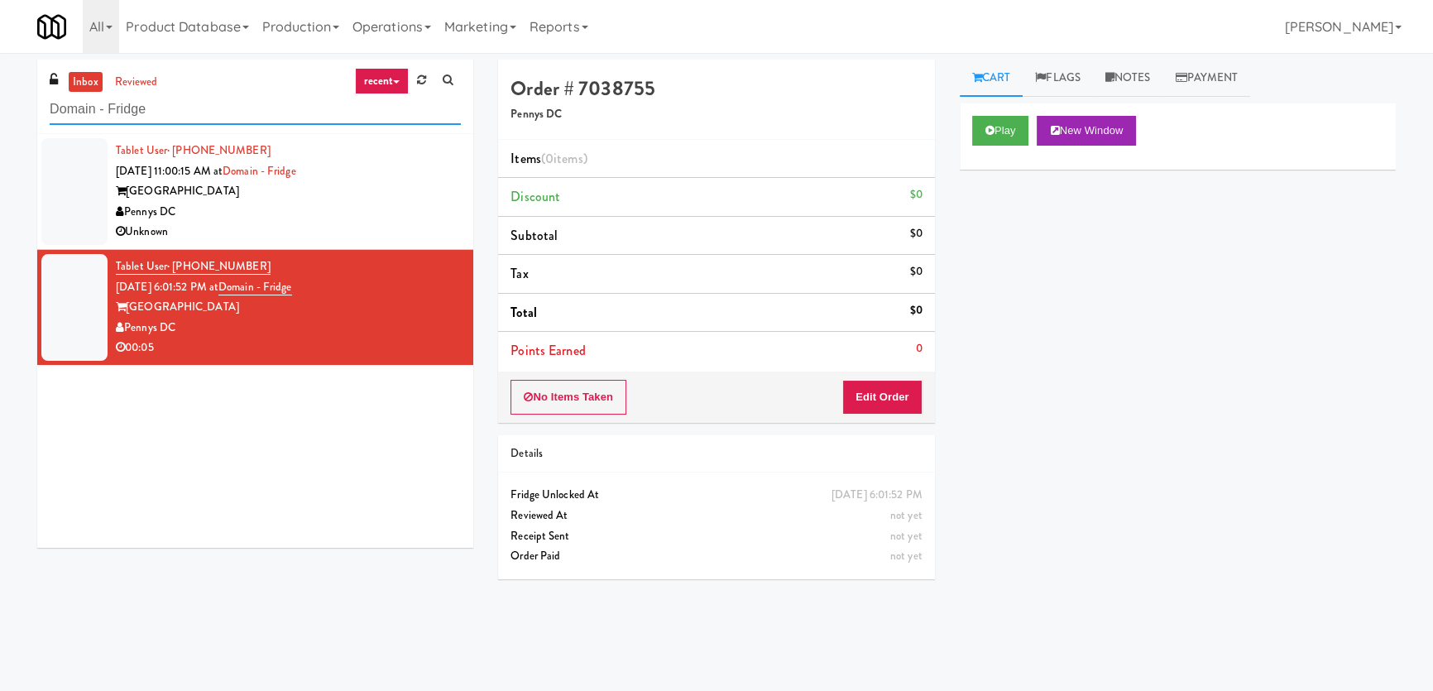
paste input "W&W - Combo"
drag, startPoint x: 171, startPoint y: 107, endPoint x: 0, endPoint y: 107, distance: 171.3
click at [0, 107] on div "inbox reviewed recent all unclear take inventory issue suspicious failed recent…" at bounding box center [716, 372] width 1433 height 625
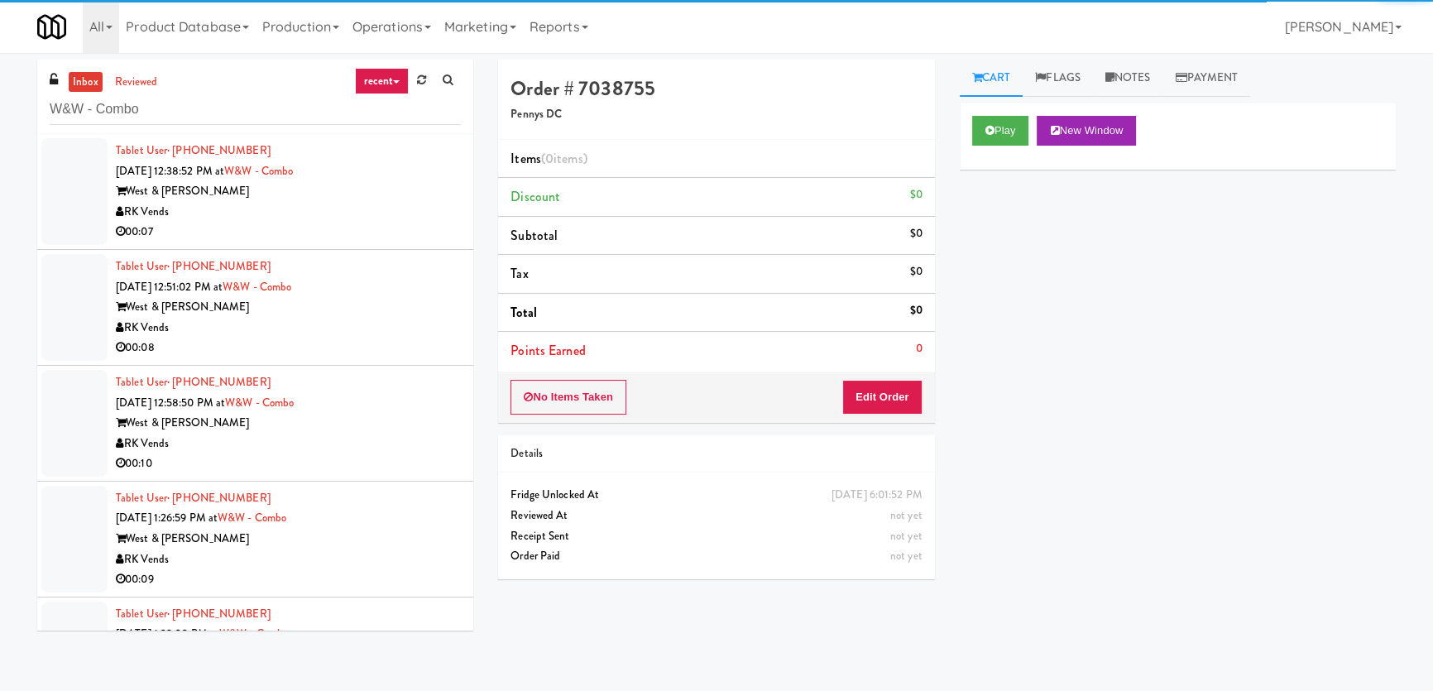
click at [344, 232] on div "00:07" at bounding box center [288, 232] width 345 height 21
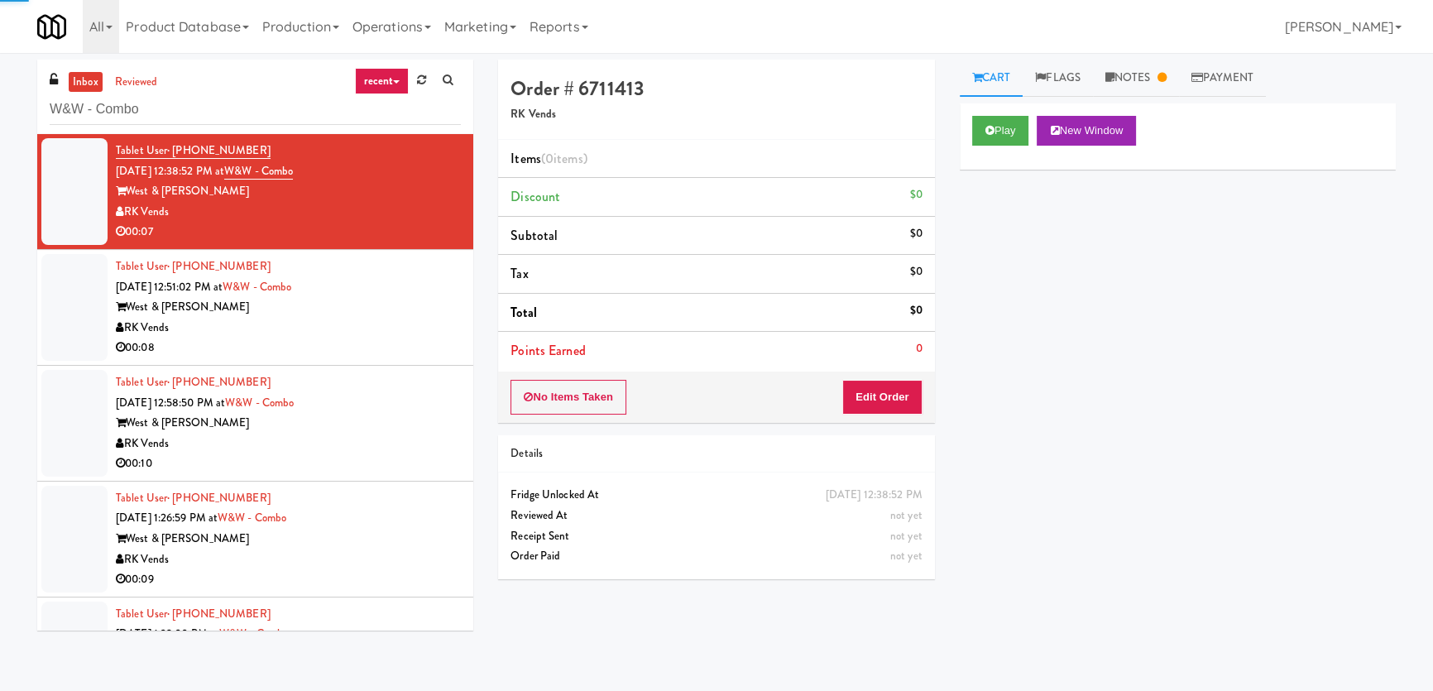
click at [433, 330] on div "RK Vends" at bounding box center [288, 328] width 345 height 21
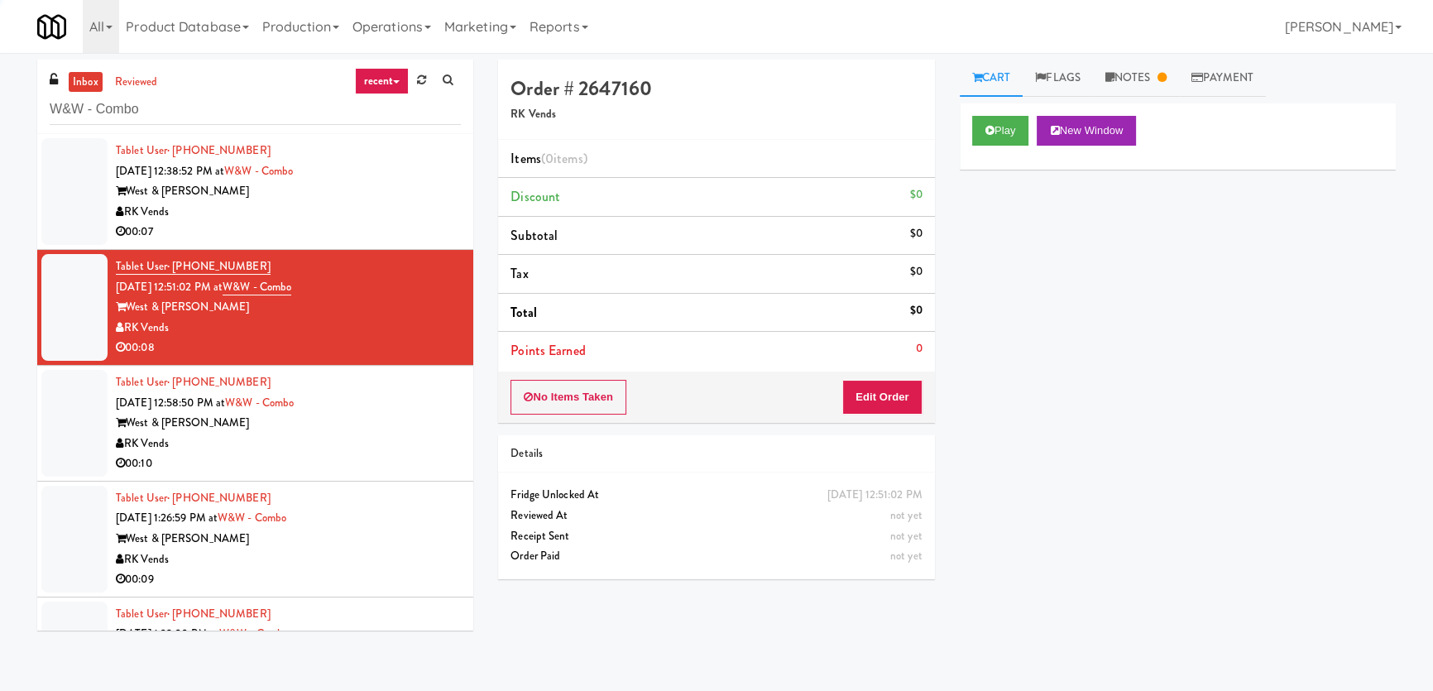
click at [429, 413] on div "West & [PERSON_NAME]" at bounding box center [288, 423] width 345 height 21
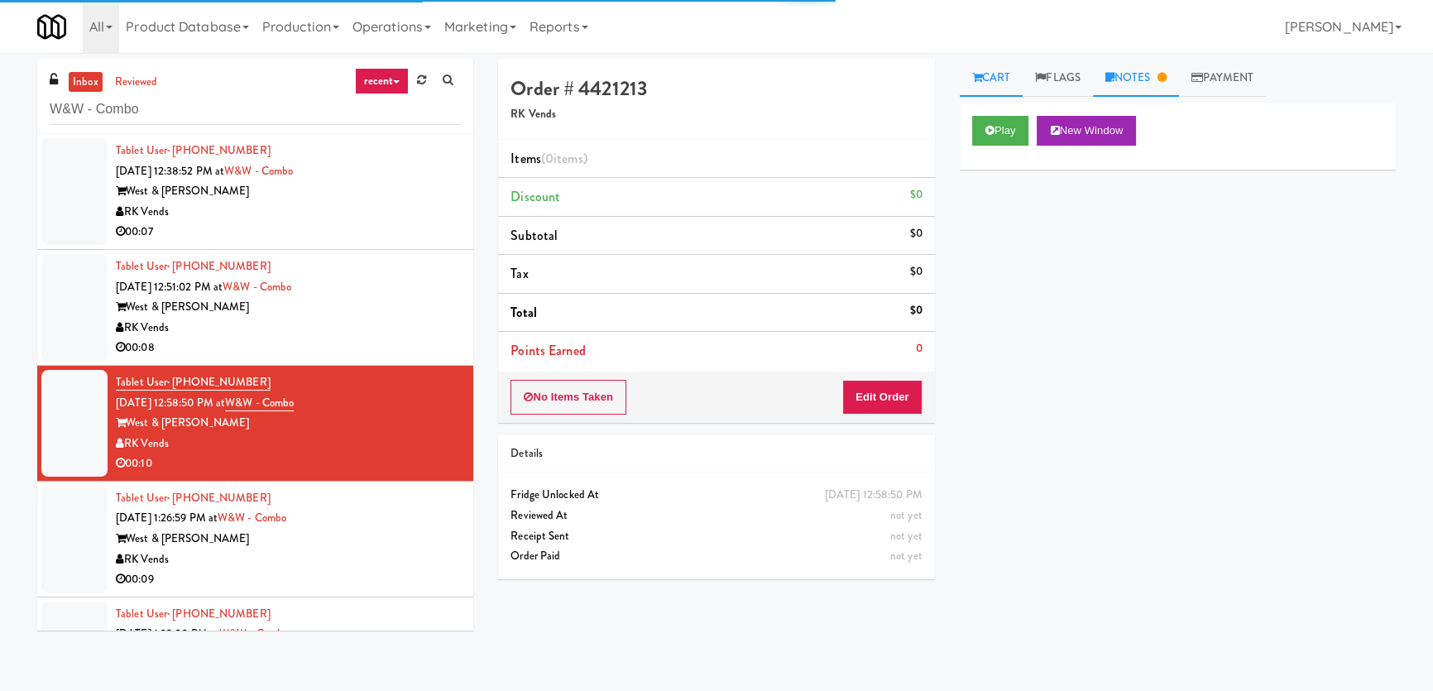
click at [1124, 73] on link "Notes" at bounding box center [1136, 78] width 86 height 37
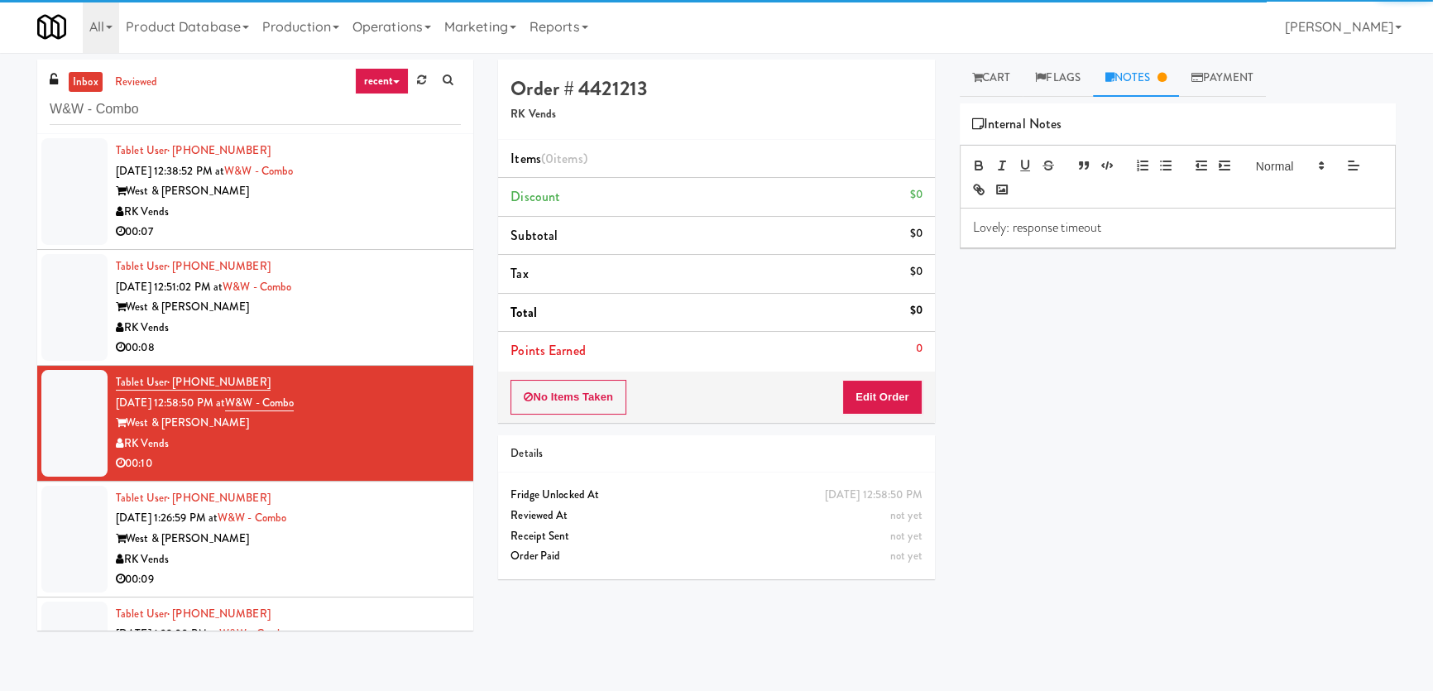
click at [405, 222] on div "00:07" at bounding box center [288, 232] width 345 height 21
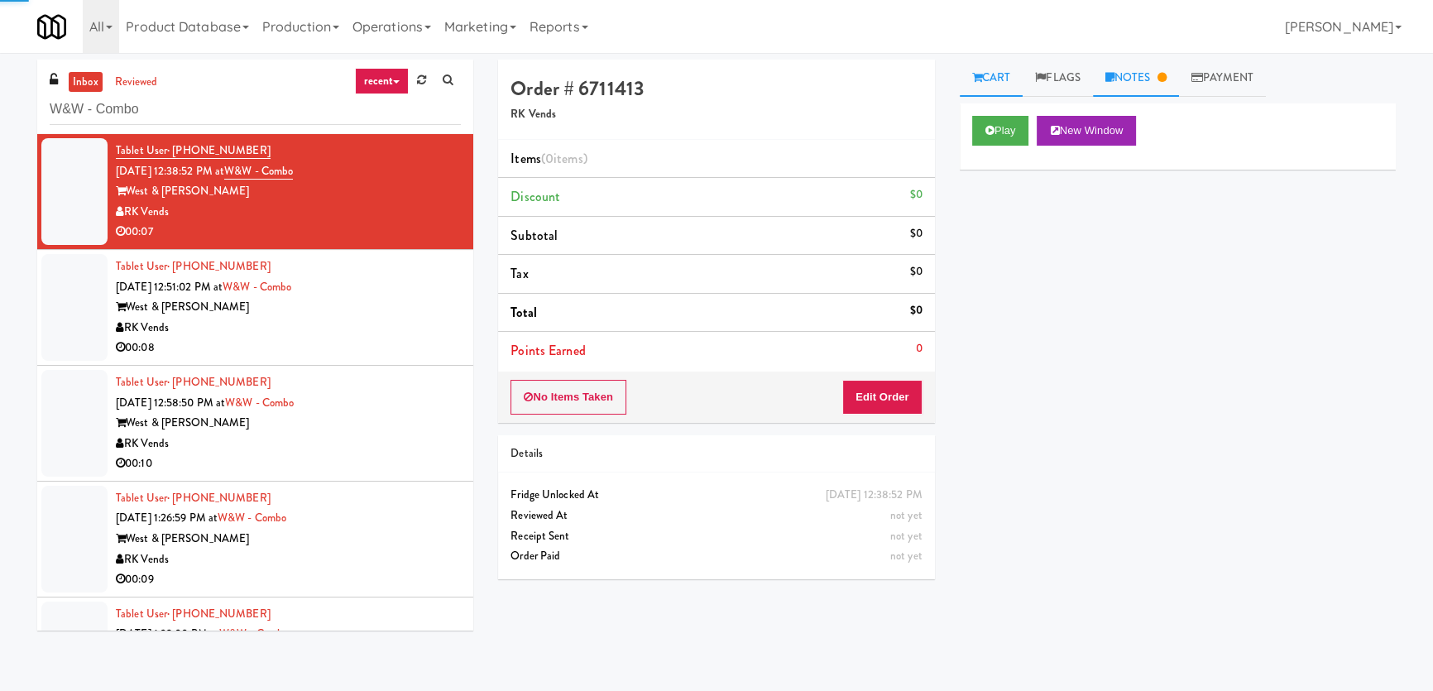
click at [1167, 60] on link "Notes" at bounding box center [1136, 78] width 86 height 37
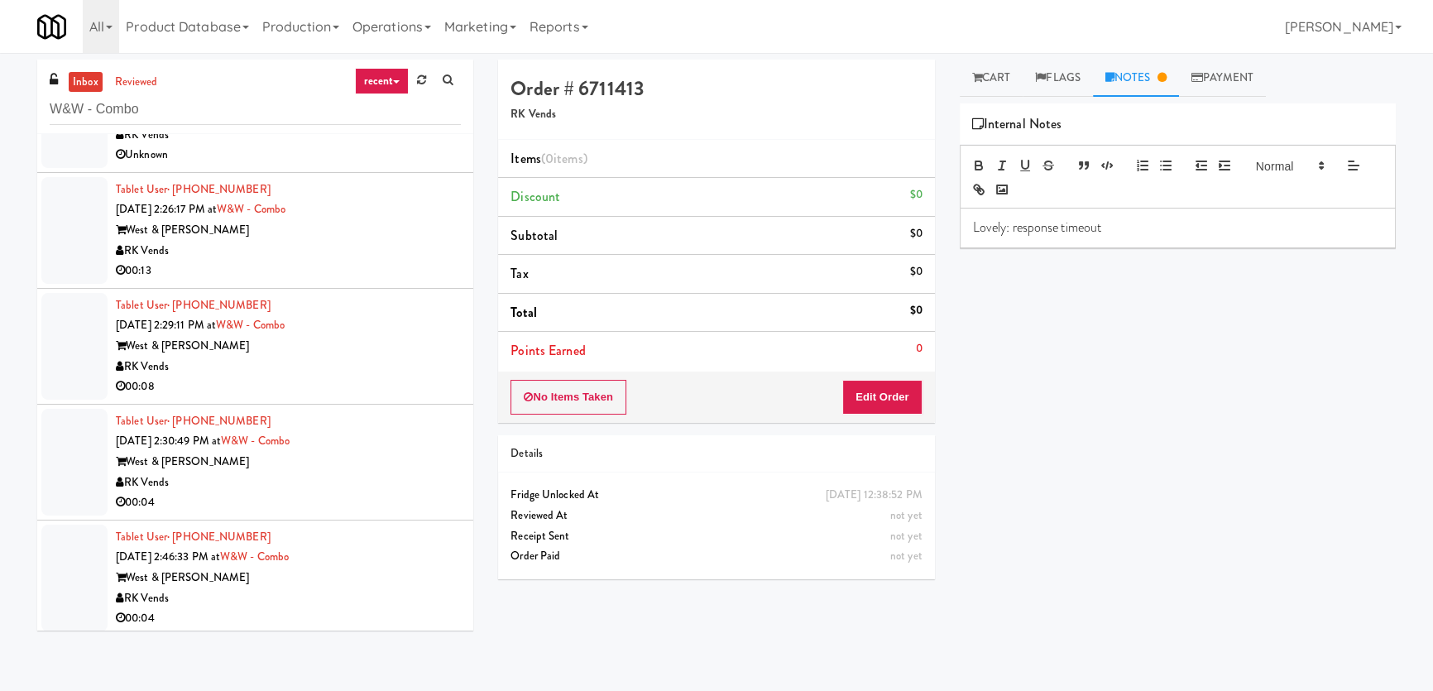
scroll to position [545, 0]
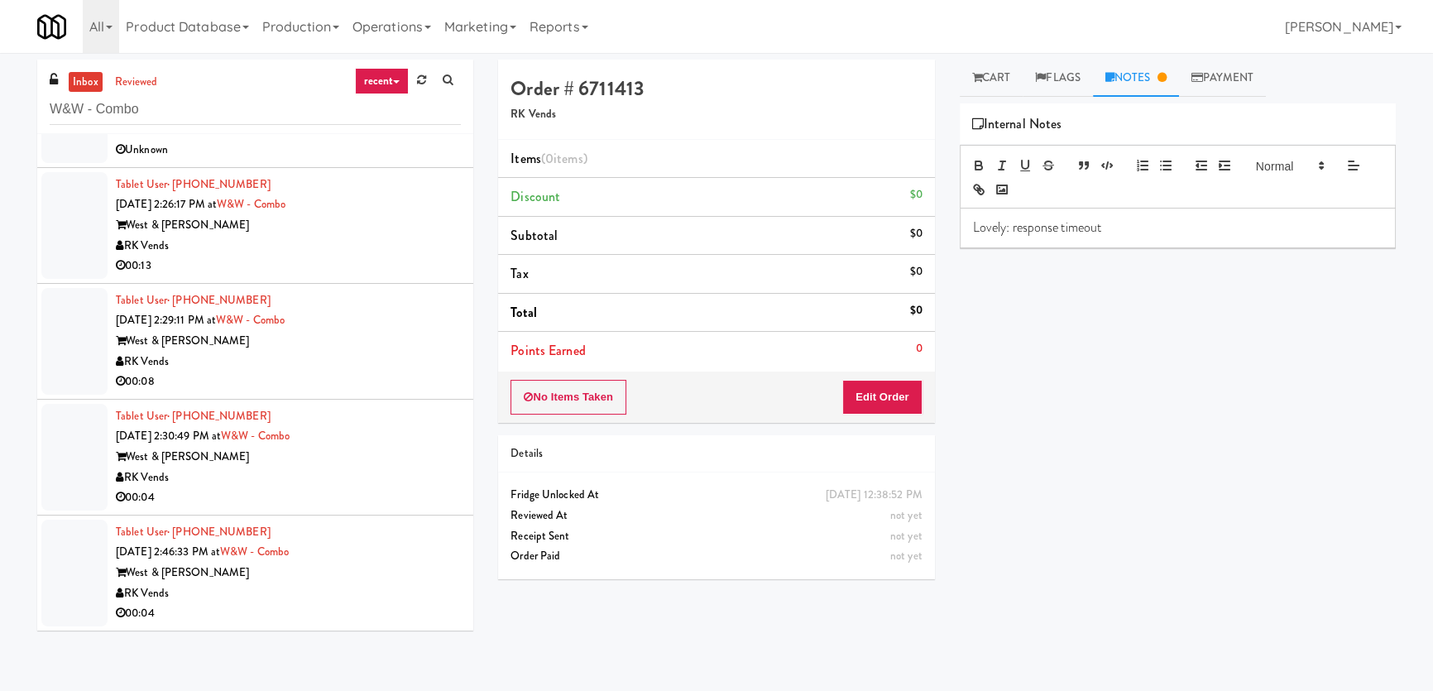
click at [372, 505] on div "00:04" at bounding box center [288, 497] width 345 height 21
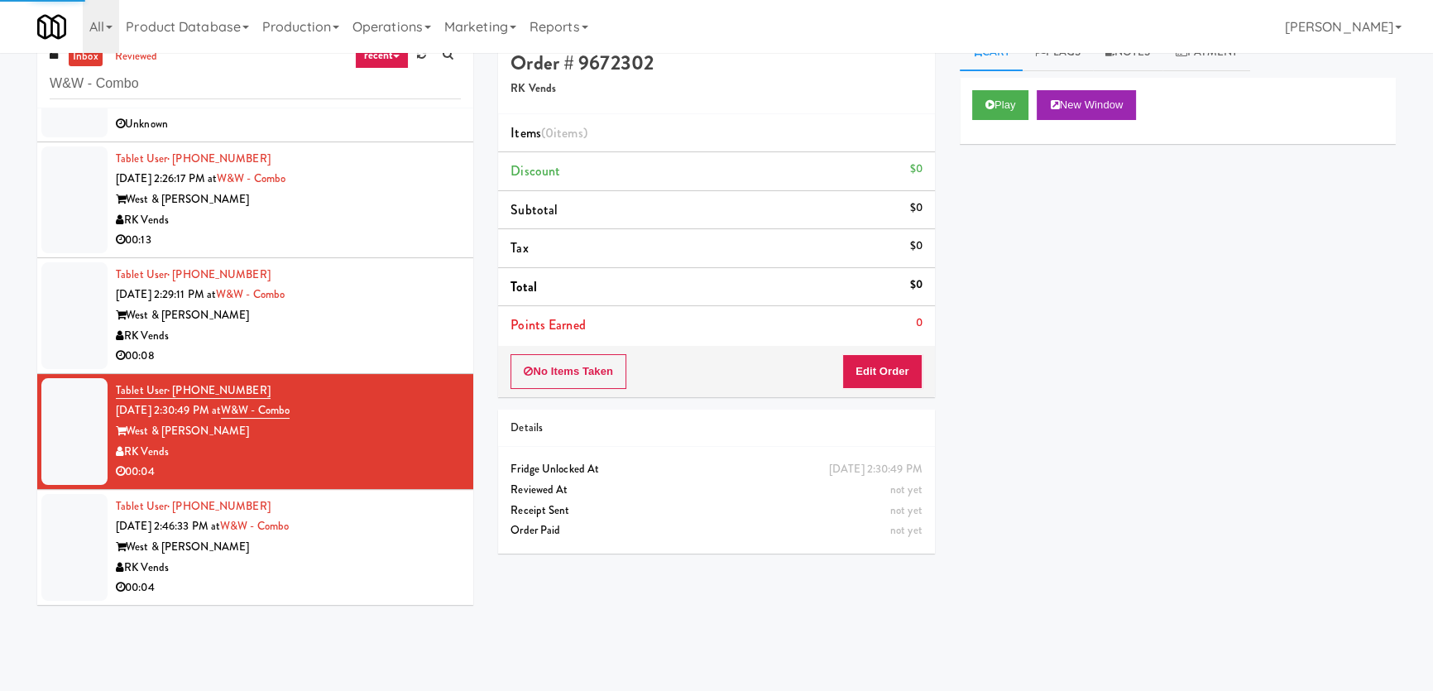
scroll to position [52, 0]
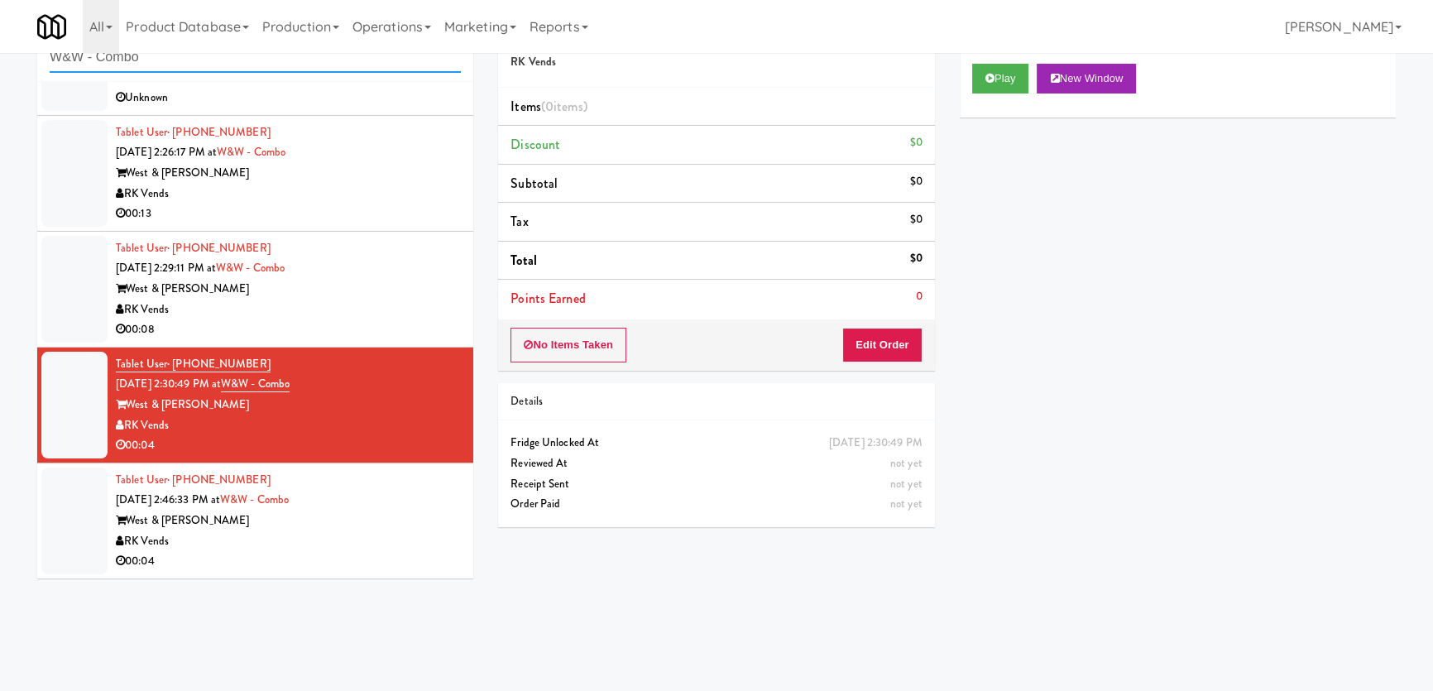
paste input "1001 State - Left - Fridge"
drag, startPoint x: 209, startPoint y: 67, endPoint x: 1, endPoint y: 65, distance: 207.7
click at [1, 65] on div "inbox reviewed recent all unclear take inventory issue suspicious failed recent…" at bounding box center [716, 319] width 1433 height 625
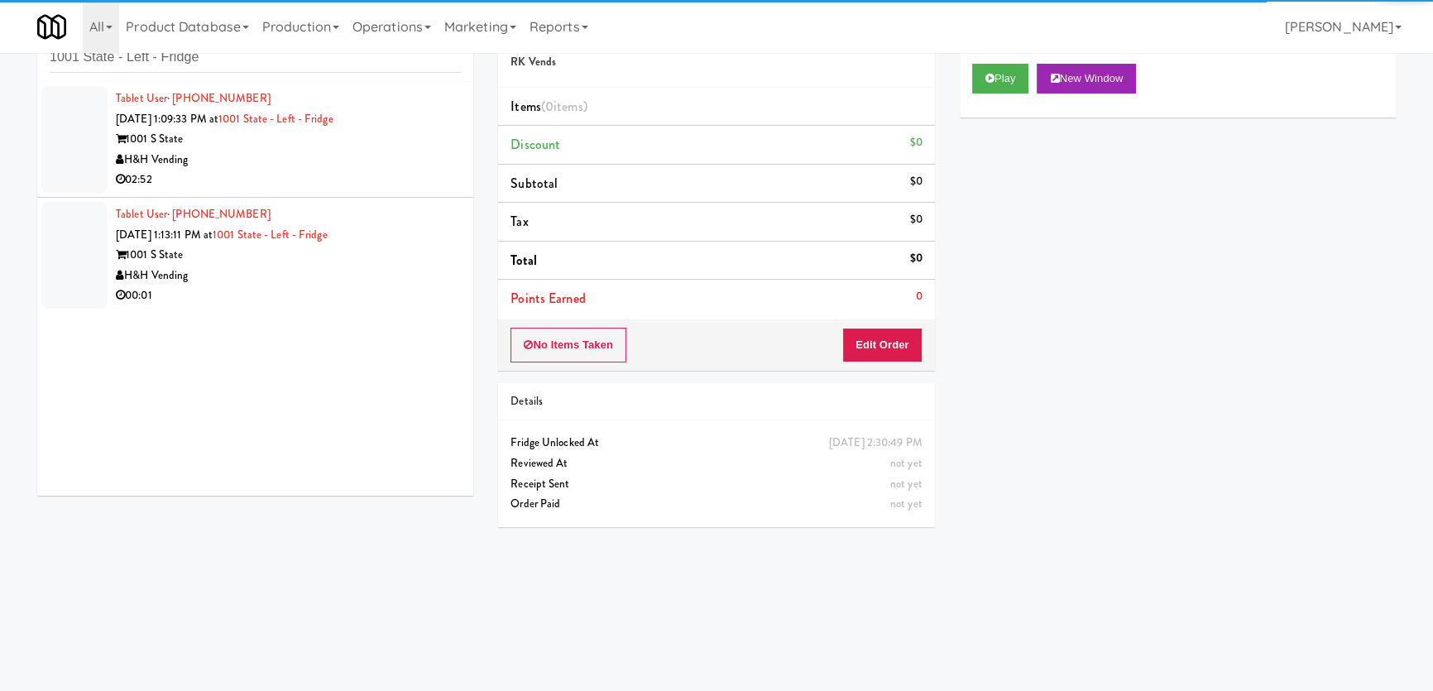
click at [344, 194] on li "Tablet User · (773) 641-6895 [DATE] 1:09:33 PM at 1001 State - Left - Fridge 10…" at bounding box center [255, 140] width 436 height 116
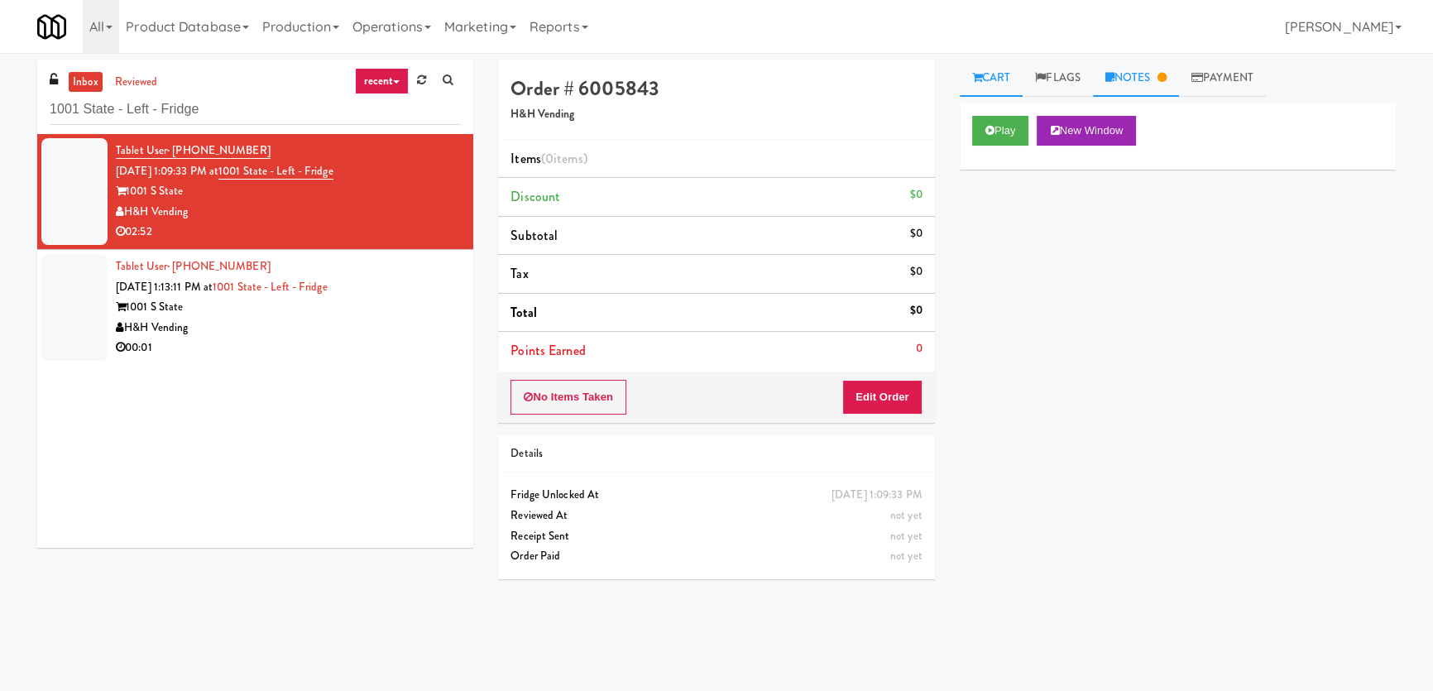
click at [1123, 91] on link "Notes" at bounding box center [1136, 78] width 86 height 37
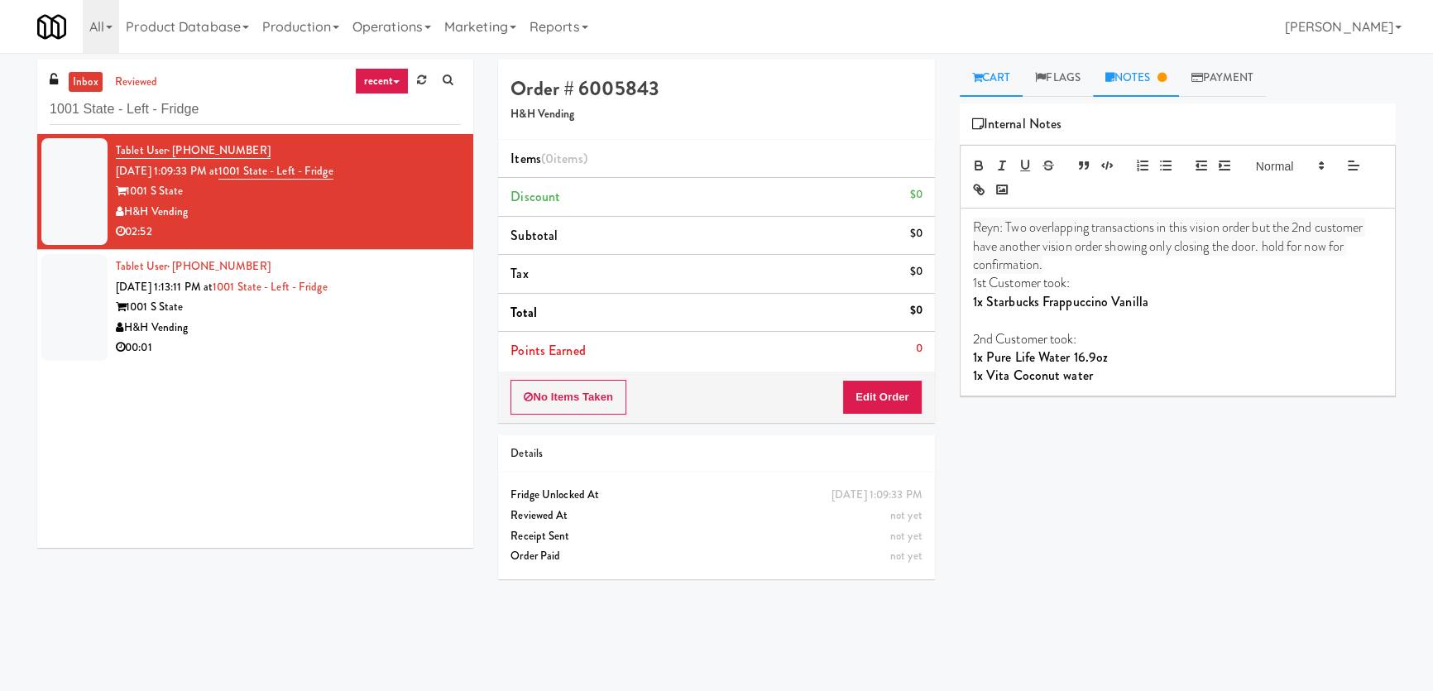
click at [1018, 74] on link "Cart" at bounding box center [992, 78] width 64 height 37
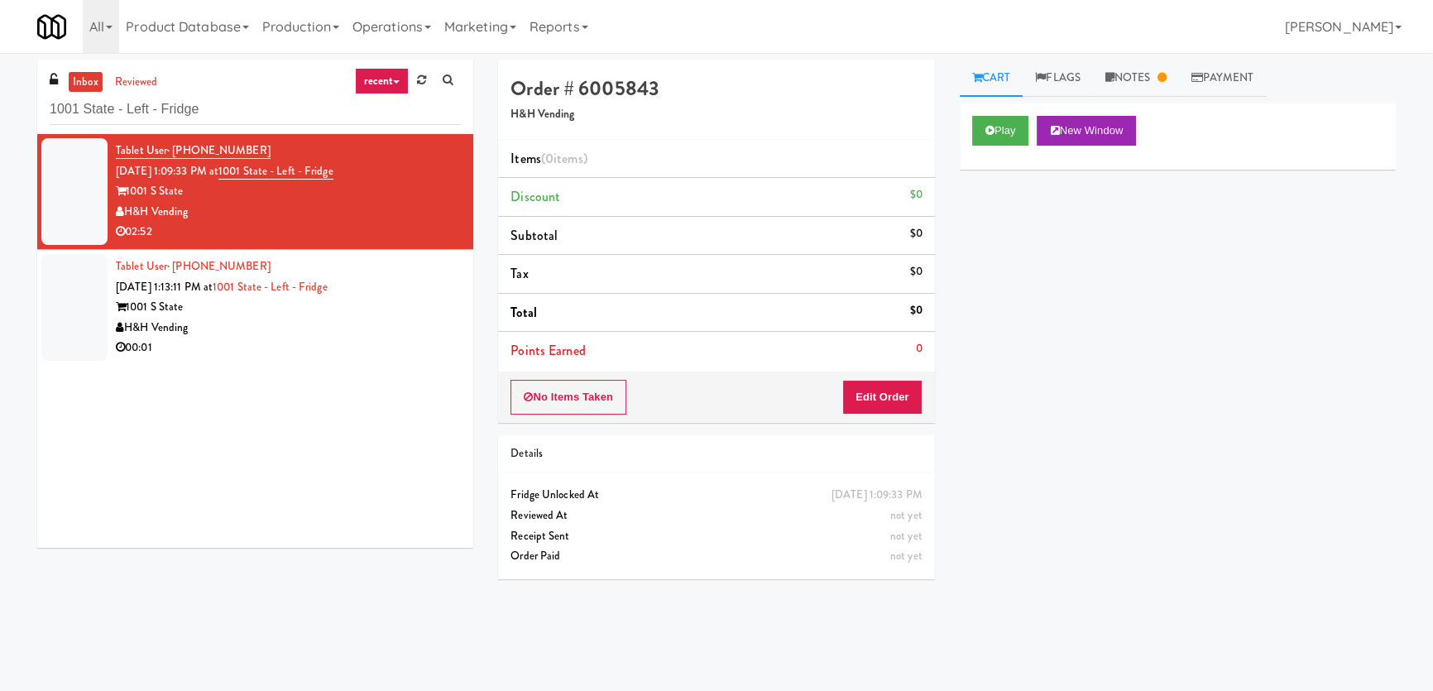
click at [324, 338] on div "00:01" at bounding box center [288, 348] width 345 height 21
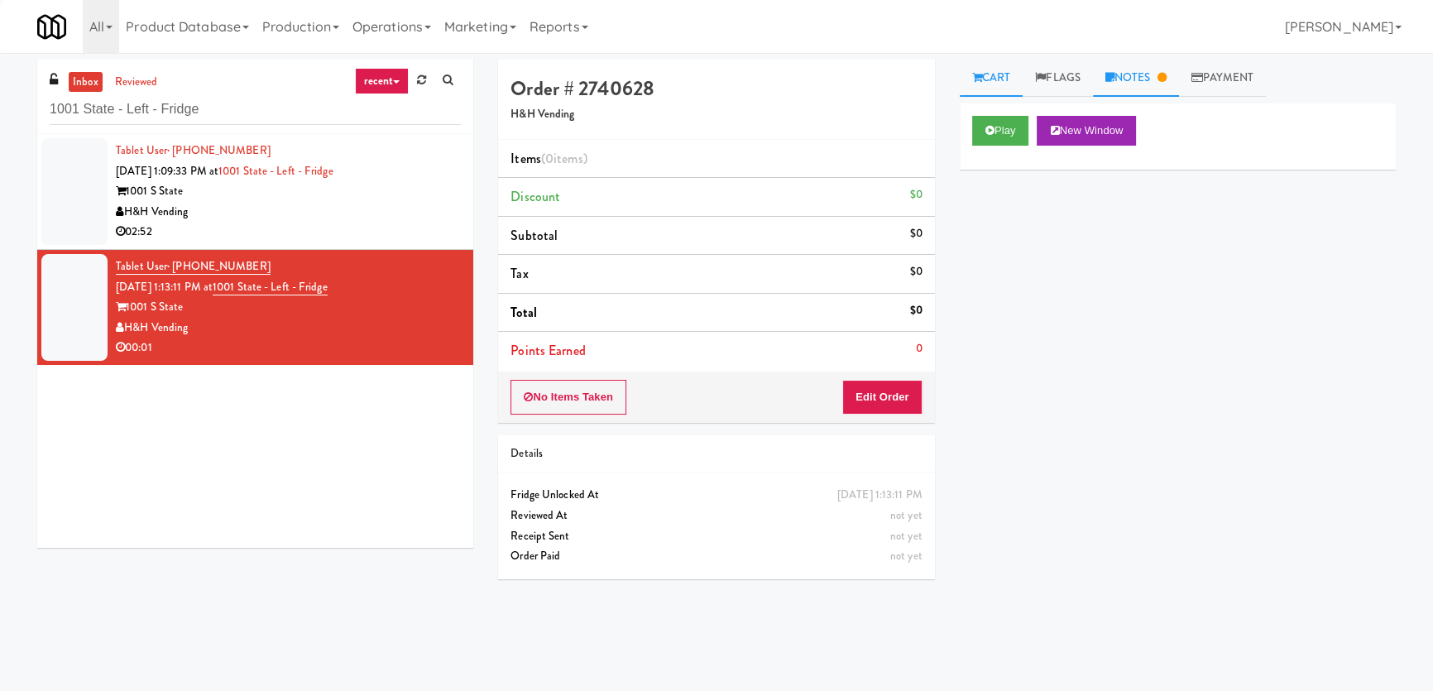
click at [1115, 82] on icon at bounding box center [1110, 77] width 9 height 11
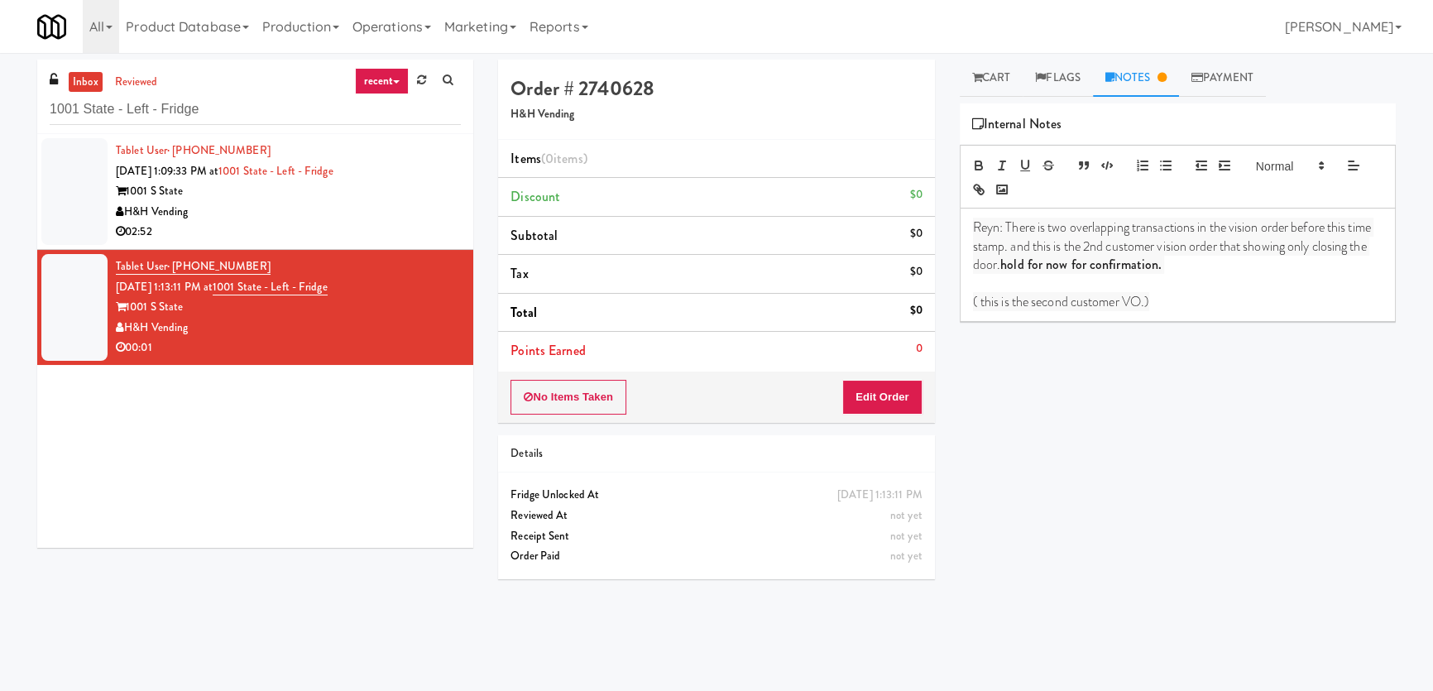
drag, startPoint x: 220, startPoint y: 128, endPoint x: 59, endPoint y: 115, distance: 161.9
click at [59, 115] on div "inbox reviewed recent all unclear take inventory issue suspicious failed recent…" at bounding box center [255, 97] width 436 height 74
paste input "AVE [GEOGRAPHIC_DATA] - Food - Cooler"
drag, startPoint x: 250, startPoint y: 108, endPoint x: 16, endPoint y: 93, distance: 234.7
click at [17, 93] on div "inbox reviewed recent all unclear take inventory issue suspicious failed recent…" at bounding box center [716, 372] width 1433 height 625
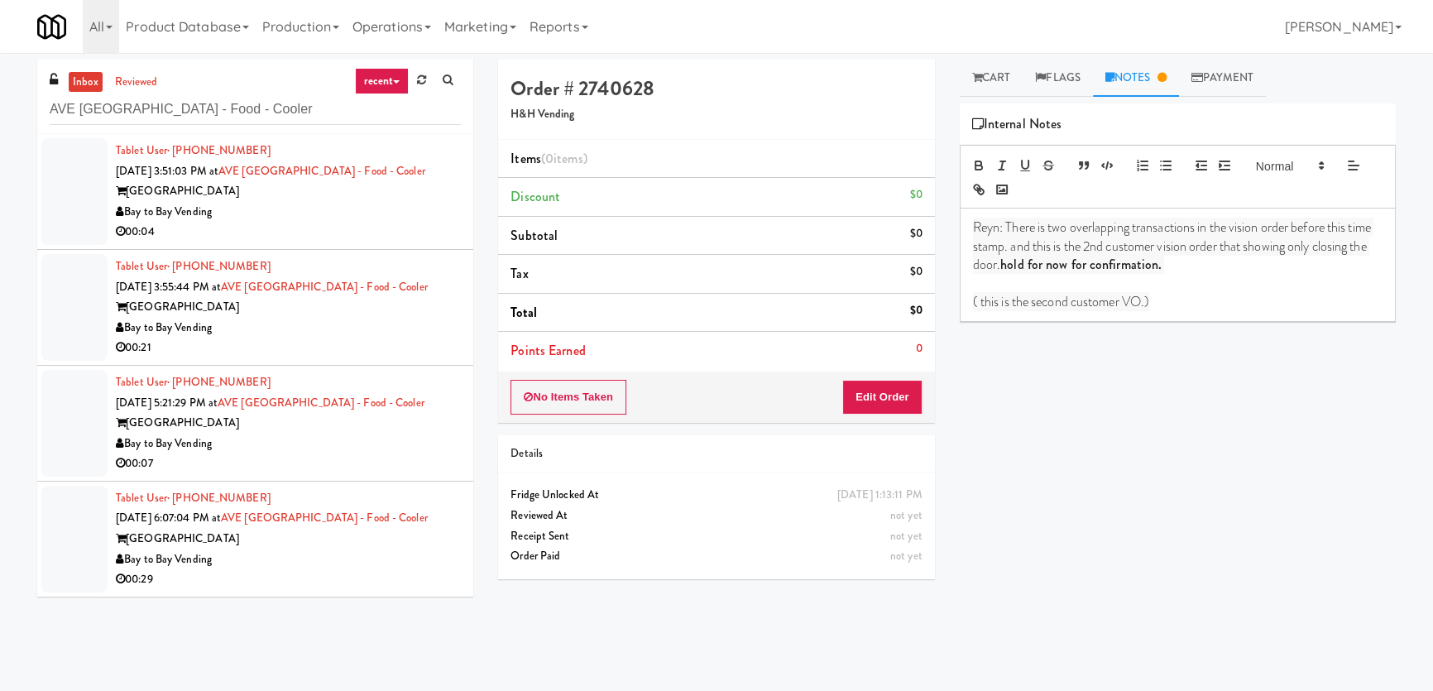
click at [365, 225] on div "00:04" at bounding box center [288, 232] width 345 height 21
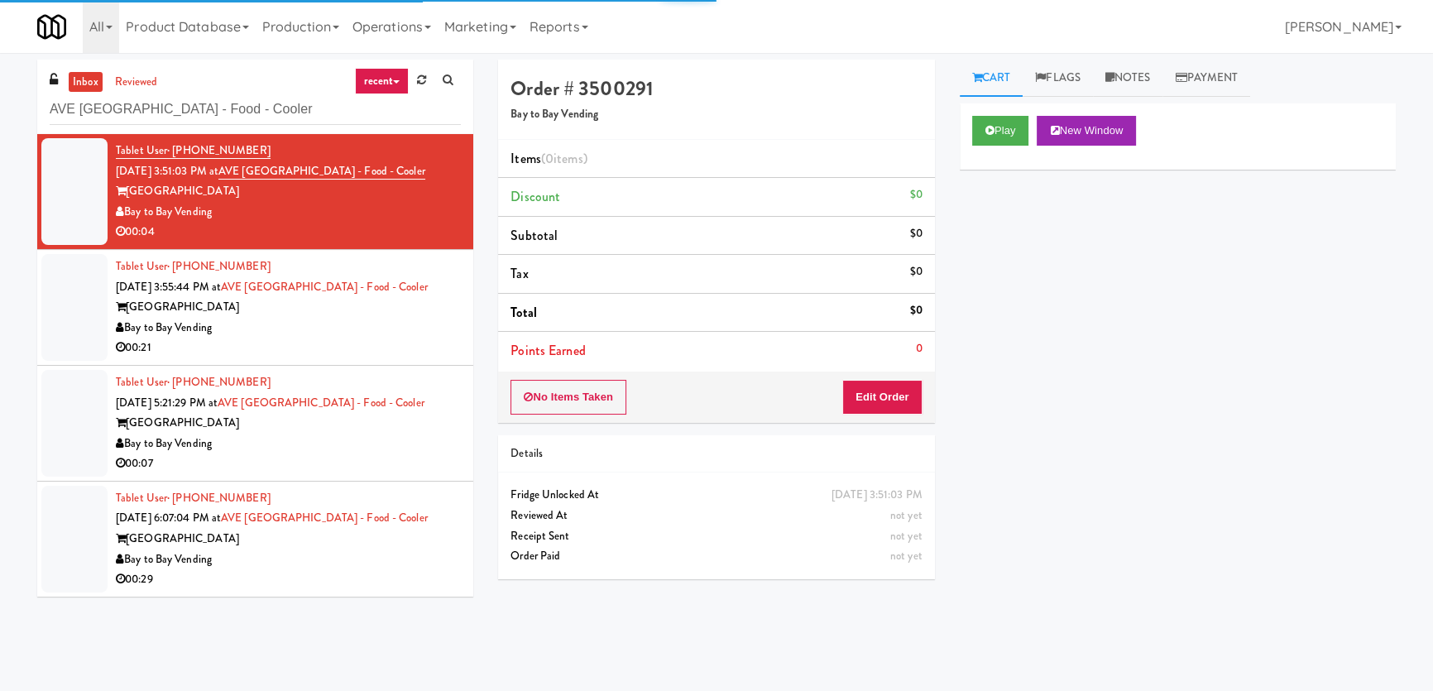
click at [377, 336] on div "Bay to Bay Vending" at bounding box center [288, 328] width 345 height 21
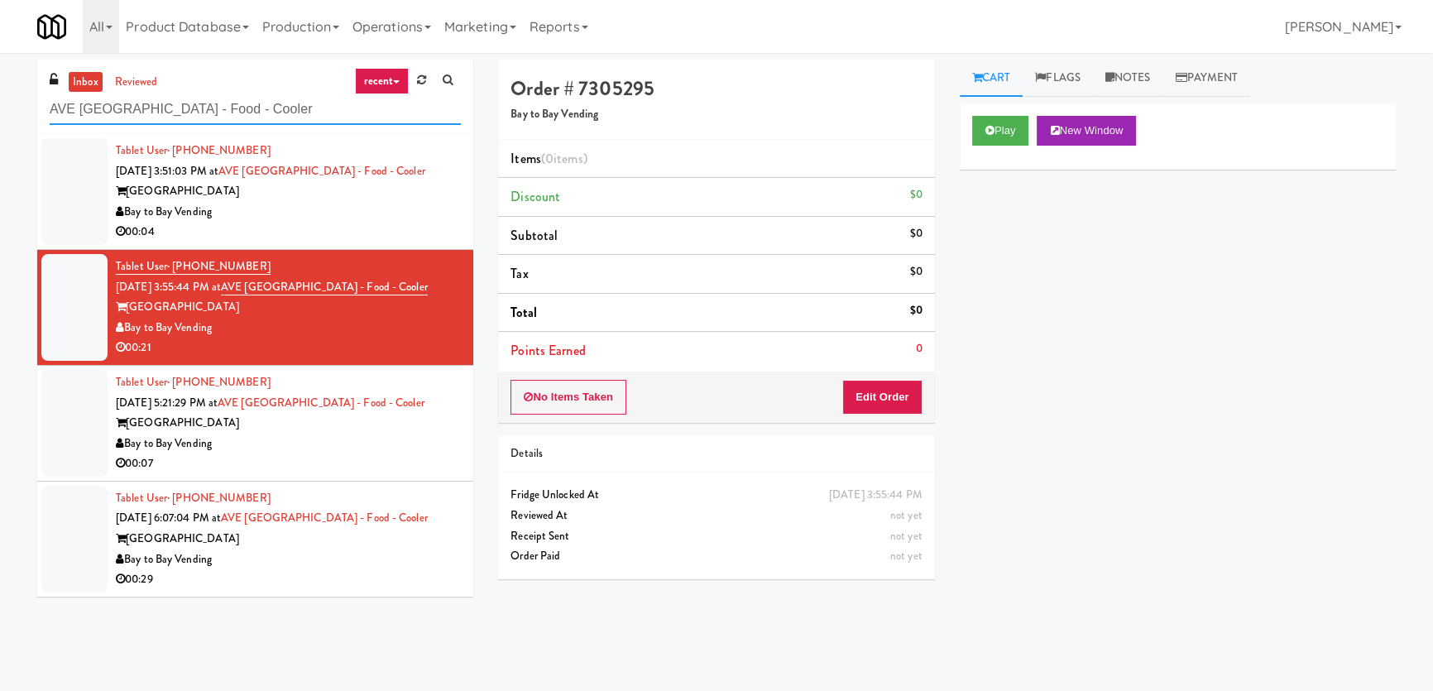
drag, startPoint x: 301, startPoint y: 109, endPoint x: 104, endPoint y: 91, distance: 197.8
click at [0, 89] on div "inbox reviewed recent all unclear take inventory issue suspicious failed recent…" at bounding box center [716, 372] width 1433 height 625
paste input "215 Lake - Left - Ambient"
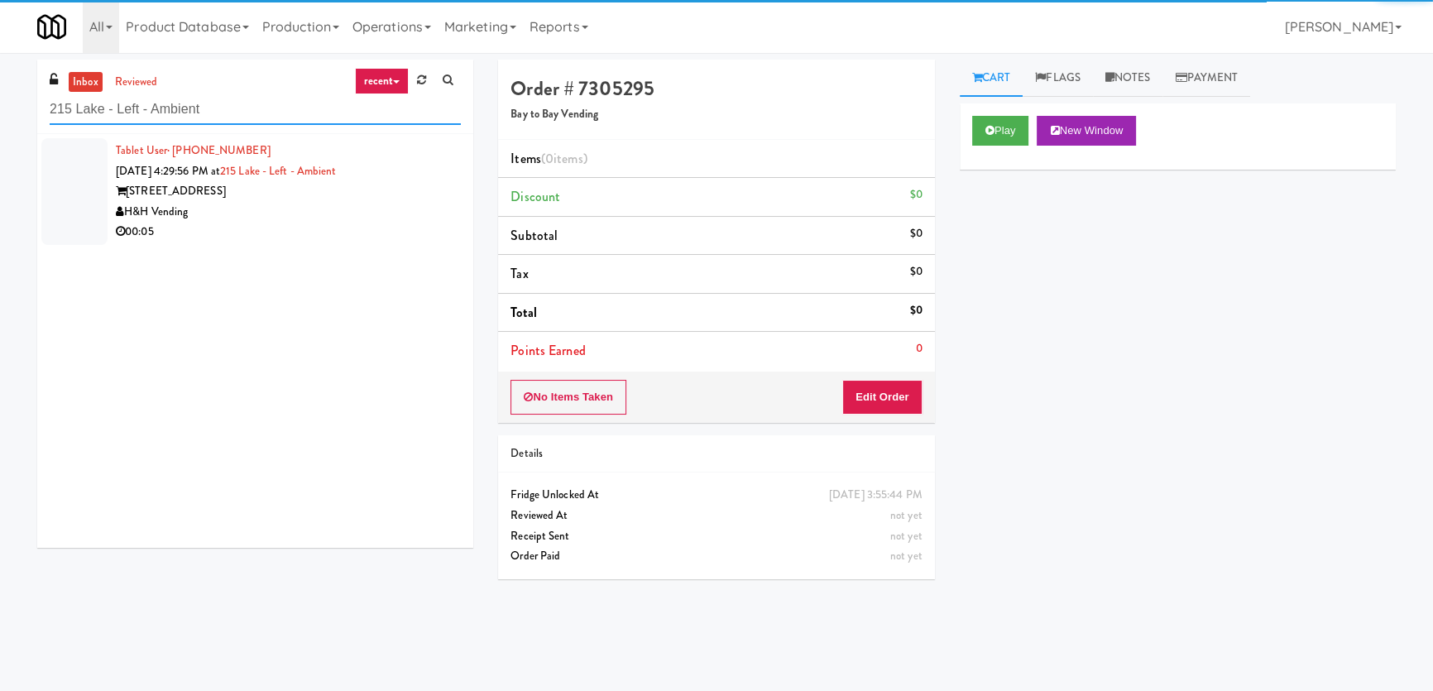
type input "215 Lake - Left - Ambient"
click at [332, 223] on div "00:05" at bounding box center [288, 232] width 345 height 21
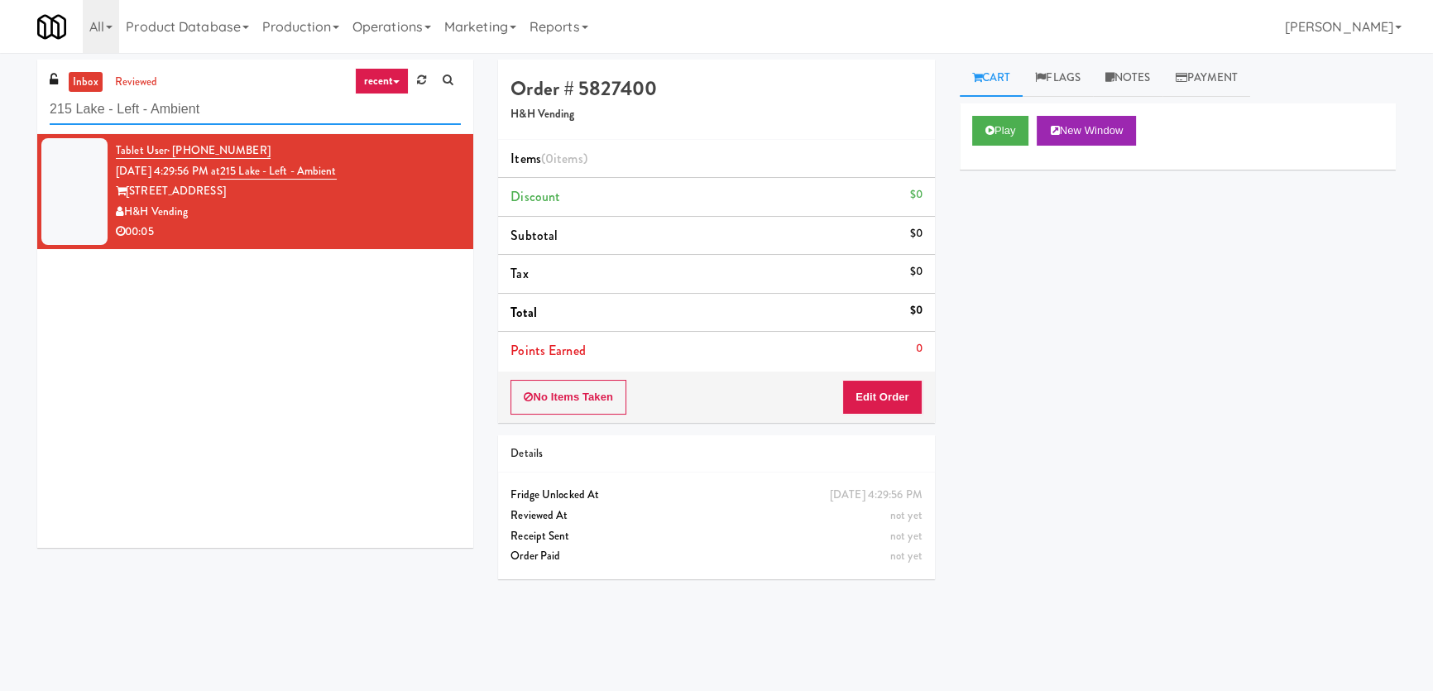
paste input "Cowboy - Cooler"
drag, startPoint x: 267, startPoint y: 113, endPoint x: 0, endPoint y: 117, distance: 267.3
click at [0, 117] on div "inbox reviewed recent all unclear take inventory issue suspicious failed recent…" at bounding box center [716, 372] width 1433 height 625
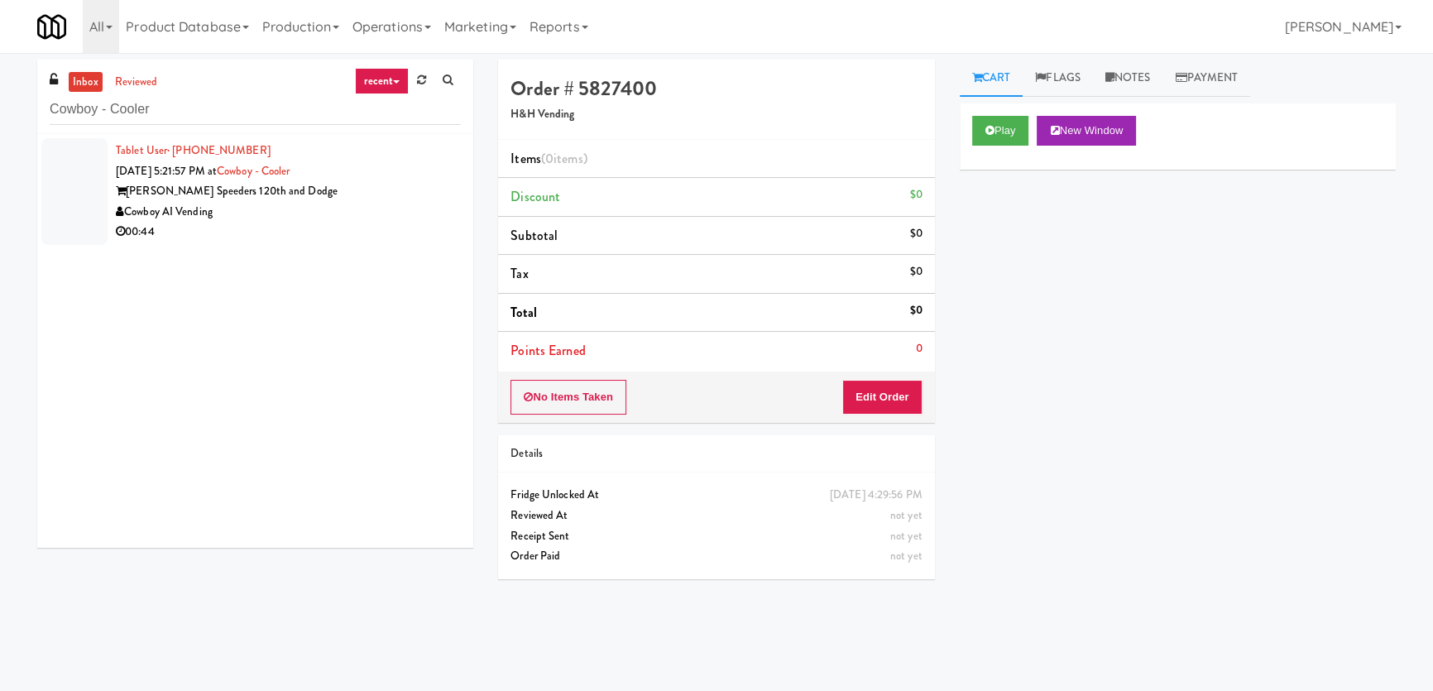
click at [431, 187] on div "[PERSON_NAME] Speeders 120th and Dodge" at bounding box center [288, 191] width 345 height 21
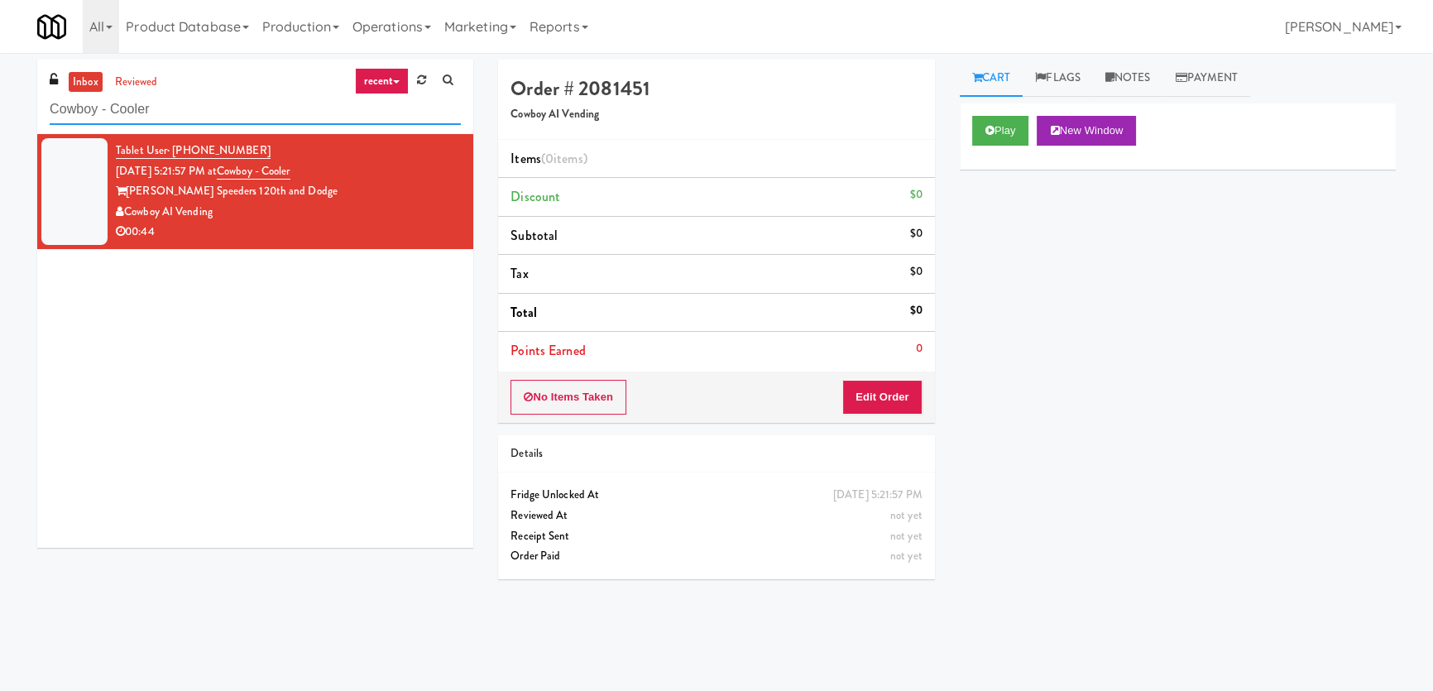
paste input "Pantry Field Two!"
drag, startPoint x: 99, startPoint y: 94, endPoint x: 0, endPoint y: 91, distance: 99.4
click at [0, 91] on div "inbox reviewed recent all unclear take inventory issue suspicious failed recent…" at bounding box center [716, 372] width 1433 height 625
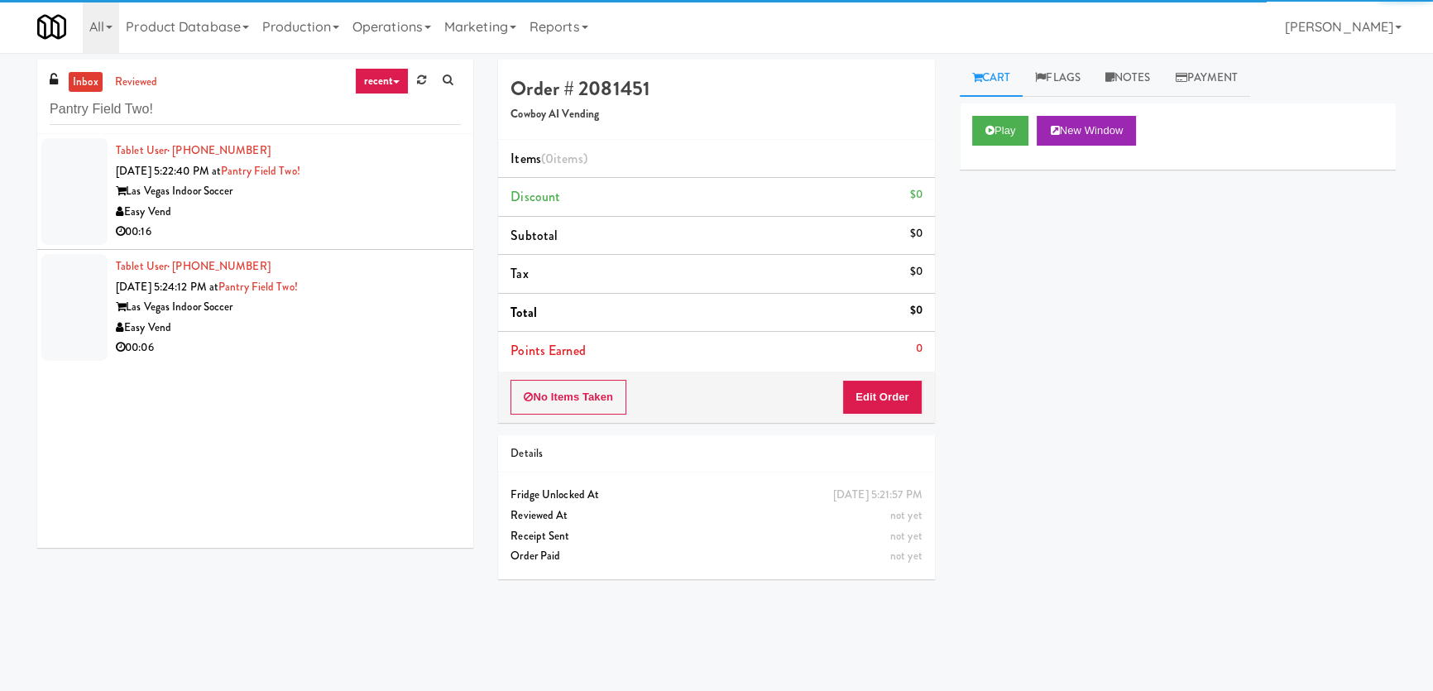
click at [348, 215] on div "Easy Vend" at bounding box center [288, 212] width 345 height 21
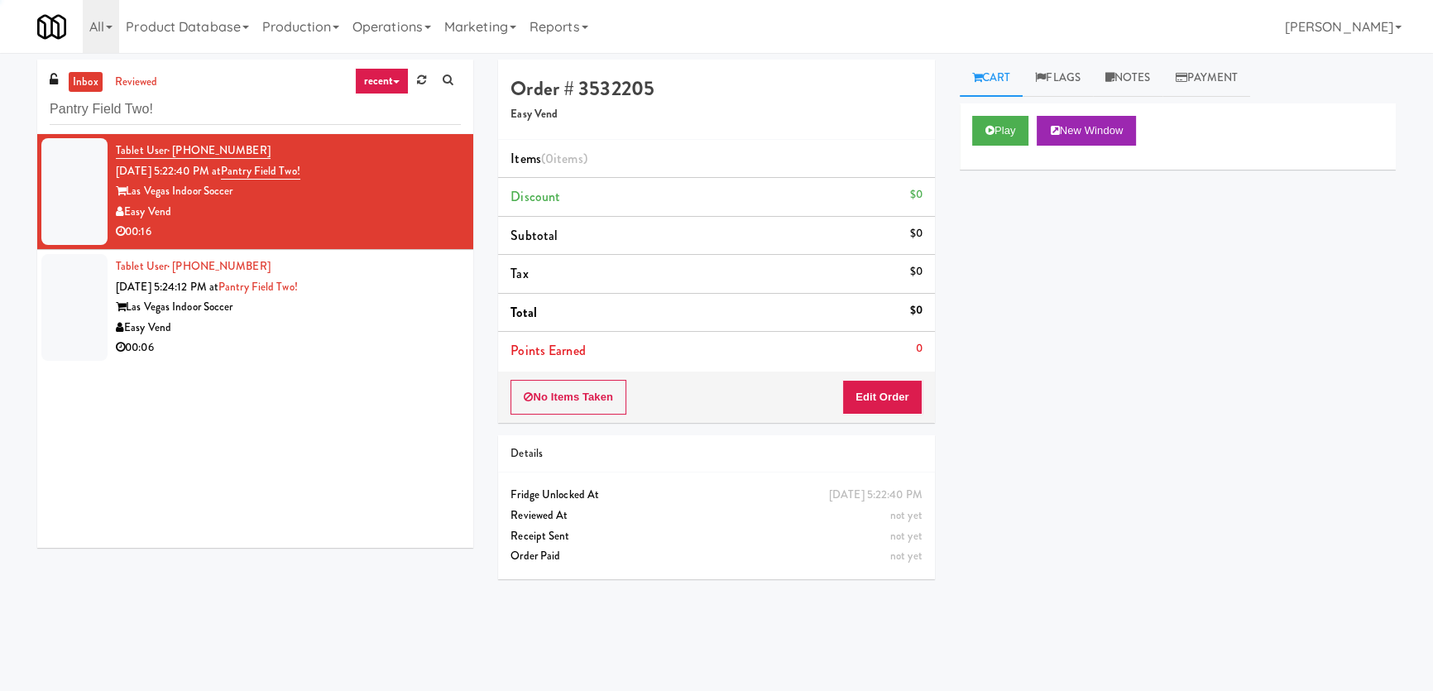
click at [396, 319] on div "Easy Vend" at bounding box center [288, 328] width 345 height 21
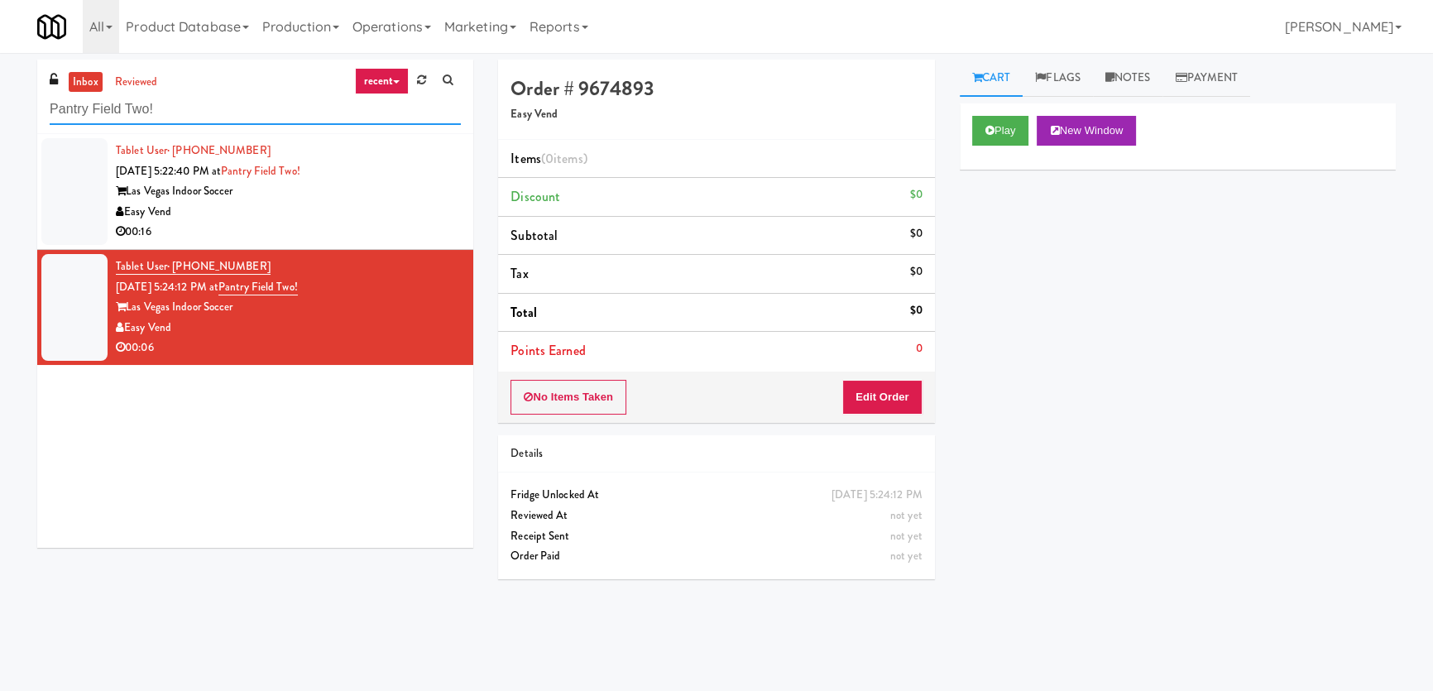
paste input "70 Capitol Yards - Cooler"
drag, startPoint x: 232, startPoint y: 103, endPoint x: 0, endPoint y: 103, distance: 231.7
click at [0, 103] on div "inbox reviewed recent all unclear take inventory issue suspicious failed recent…" at bounding box center [716, 372] width 1433 height 625
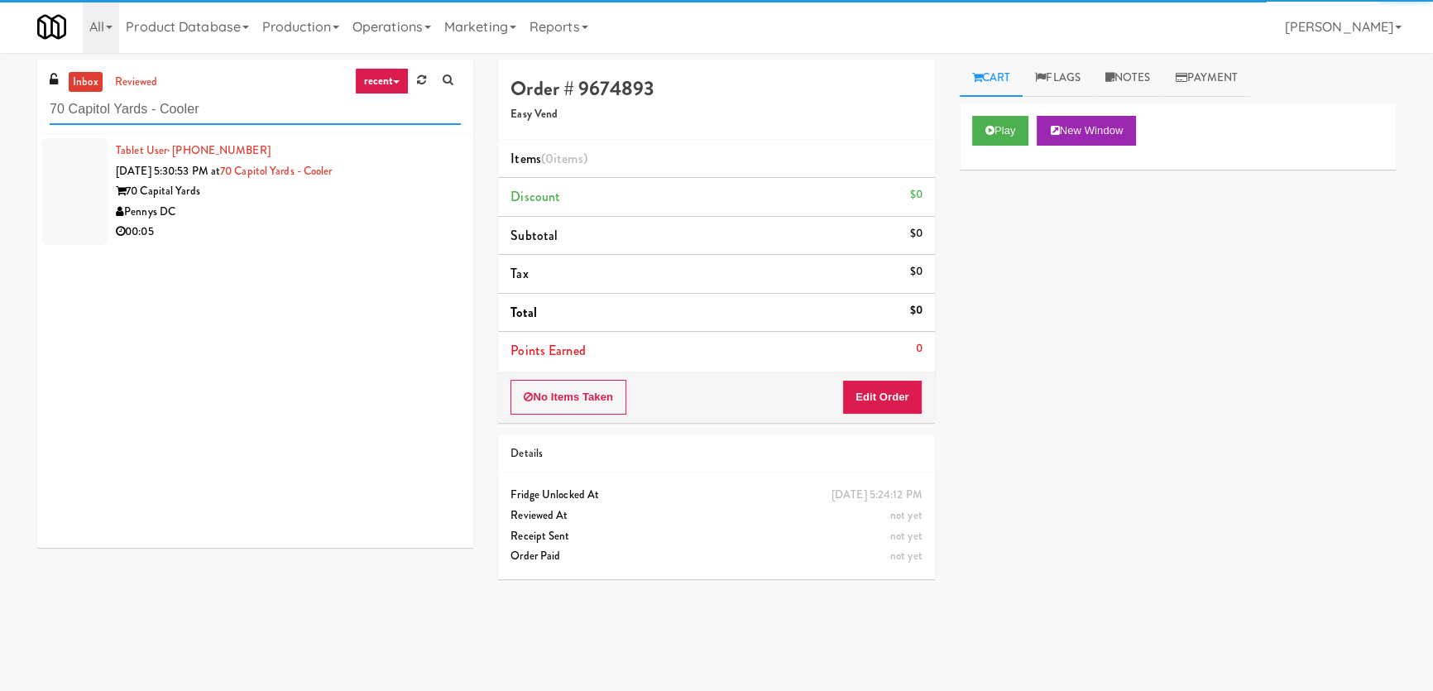
type input "70 Capitol Yards - Cooler"
click at [363, 222] on div "00:05" at bounding box center [288, 232] width 345 height 21
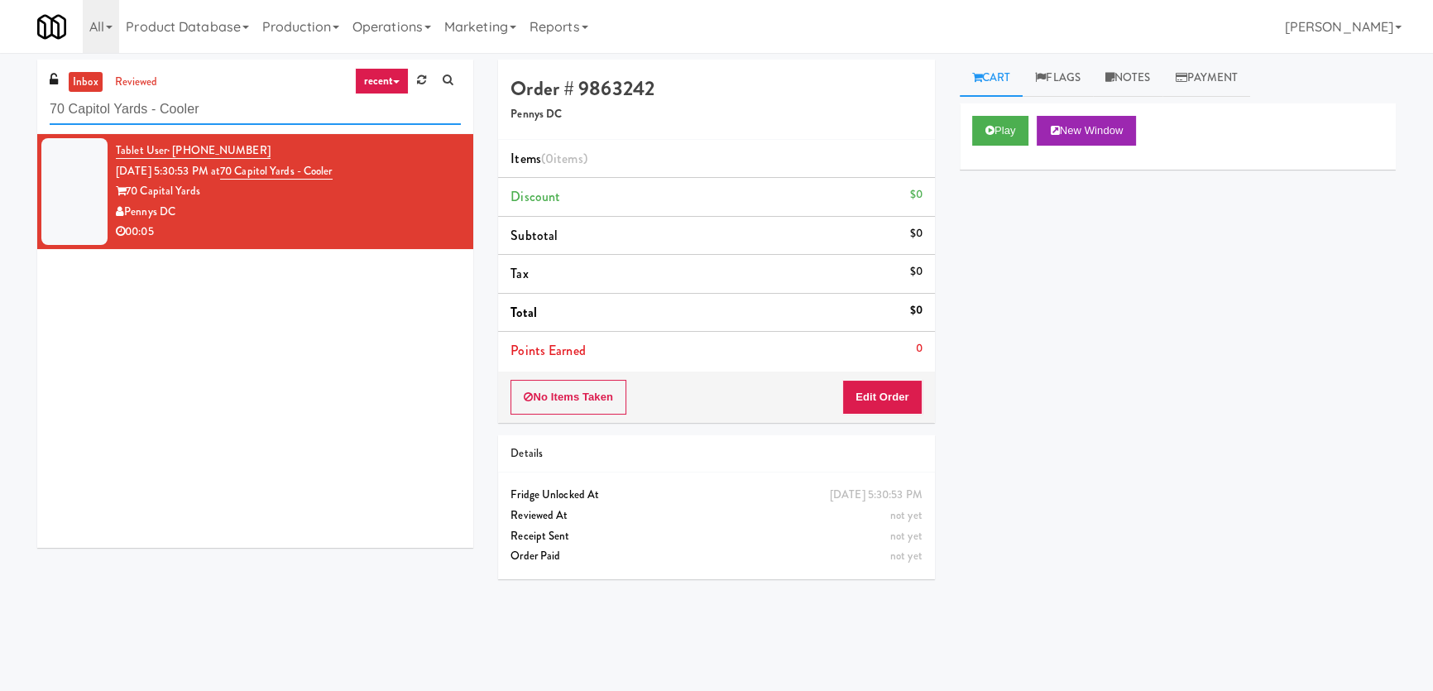
paste input "Tiller Terrace - Cooler"
drag, startPoint x: 237, startPoint y: 103, endPoint x: 0, endPoint y: 115, distance: 237.8
click at [0, 115] on div "inbox reviewed recent all unclear take inventory issue suspicious failed recent…" at bounding box center [716, 372] width 1433 height 625
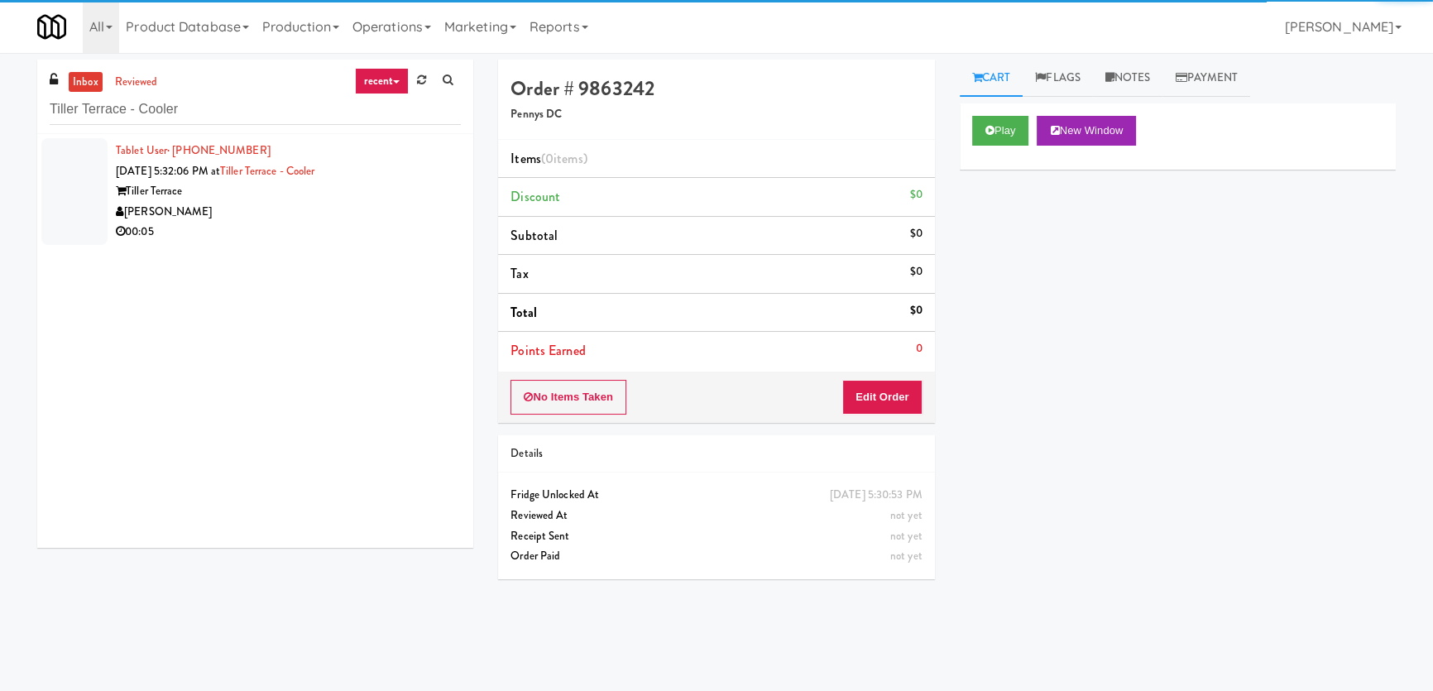
click at [321, 233] on div "00:05" at bounding box center [288, 232] width 345 height 21
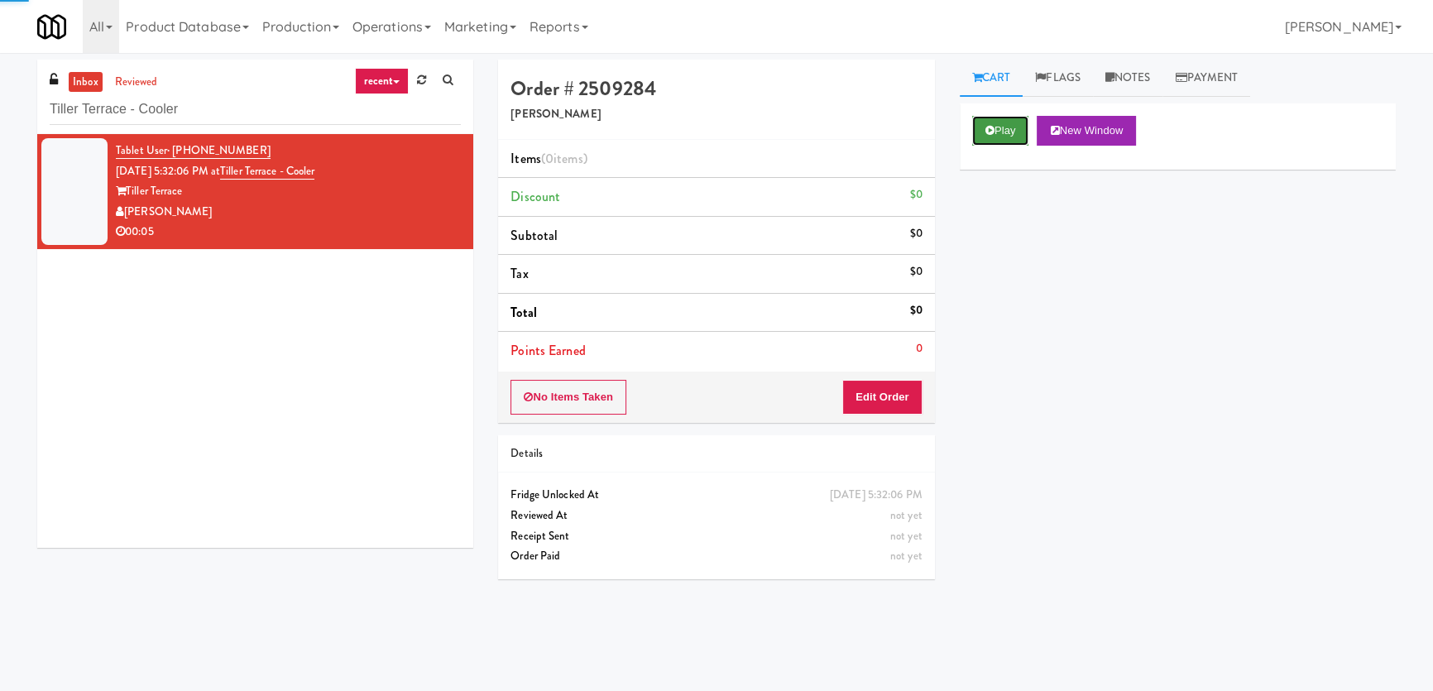
click at [1000, 129] on button "Play" at bounding box center [1000, 131] width 57 height 30
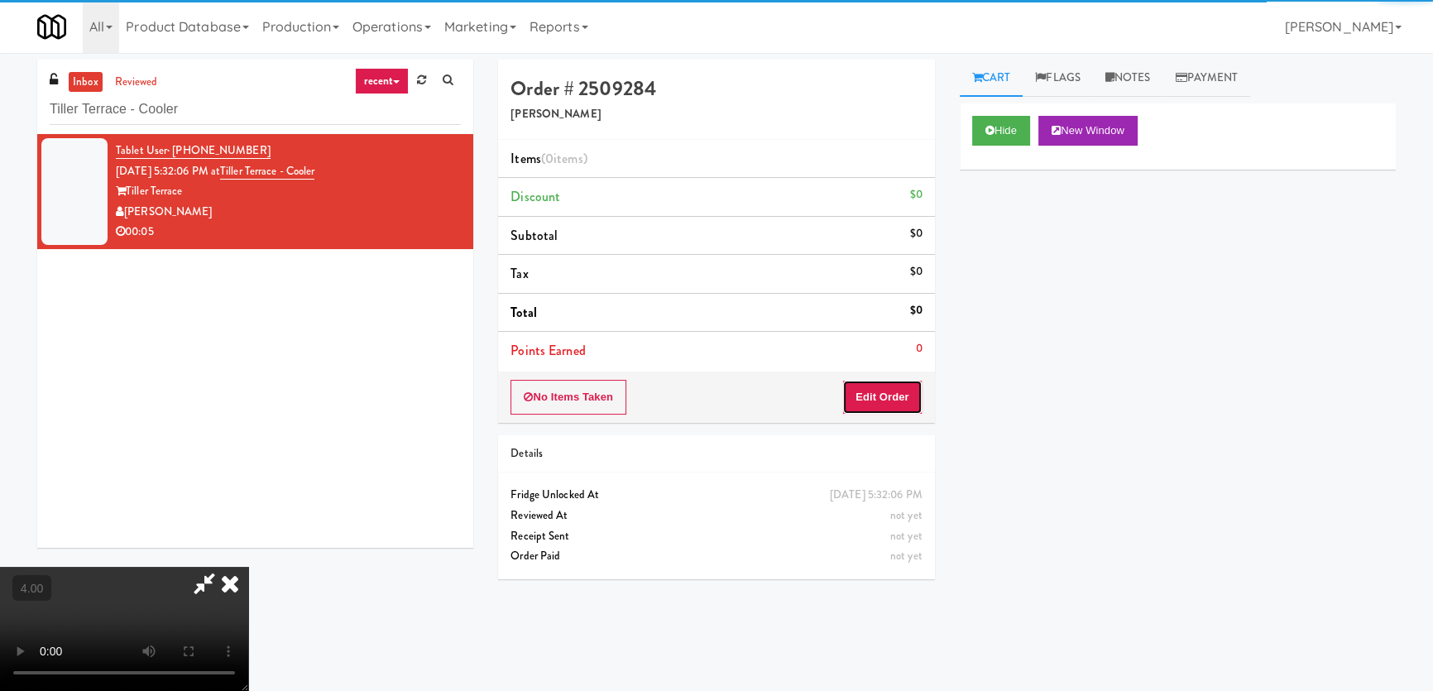
click at [890, 396] on button "Edit Order" at bounding box center [882, 397] width 80 height 35
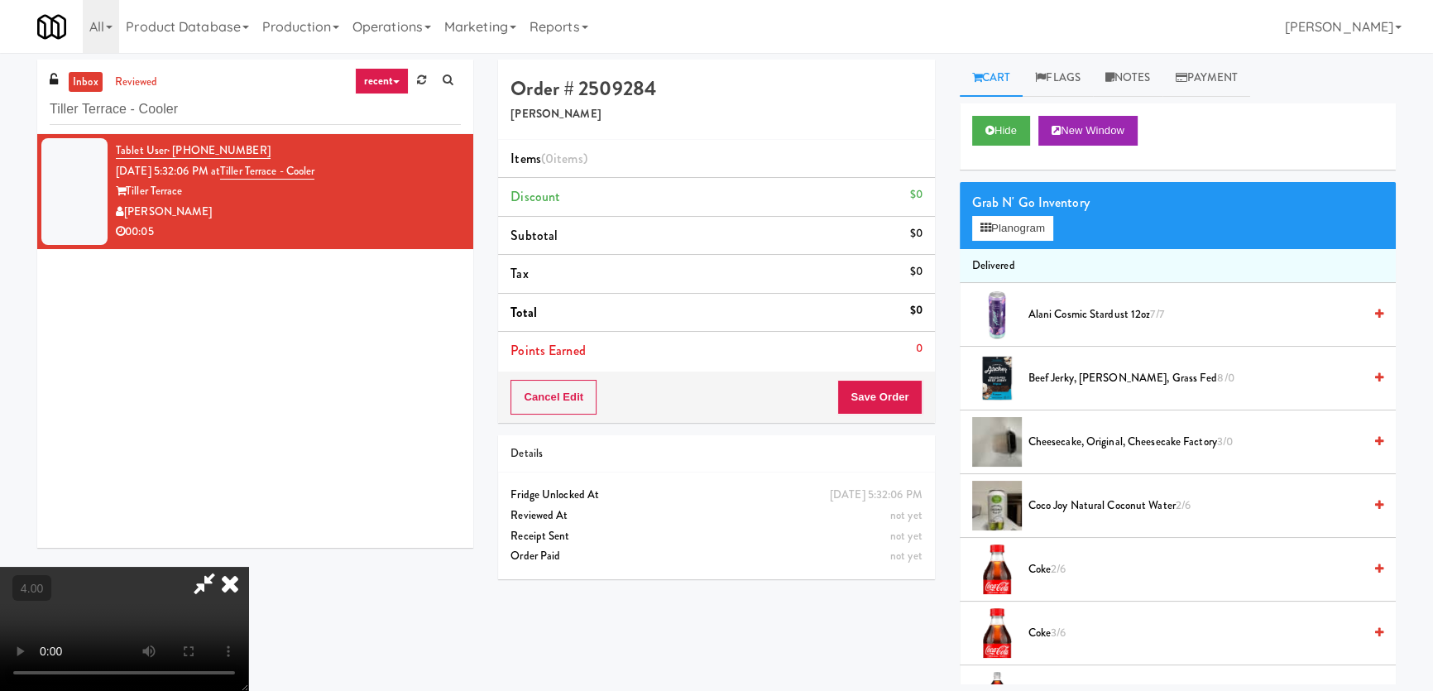
click at [248, 589] on video at bounding box center [124, 629] width 248 height 124
click at [248, 567] on video at bounding box center [124, 629] width 248 height 124
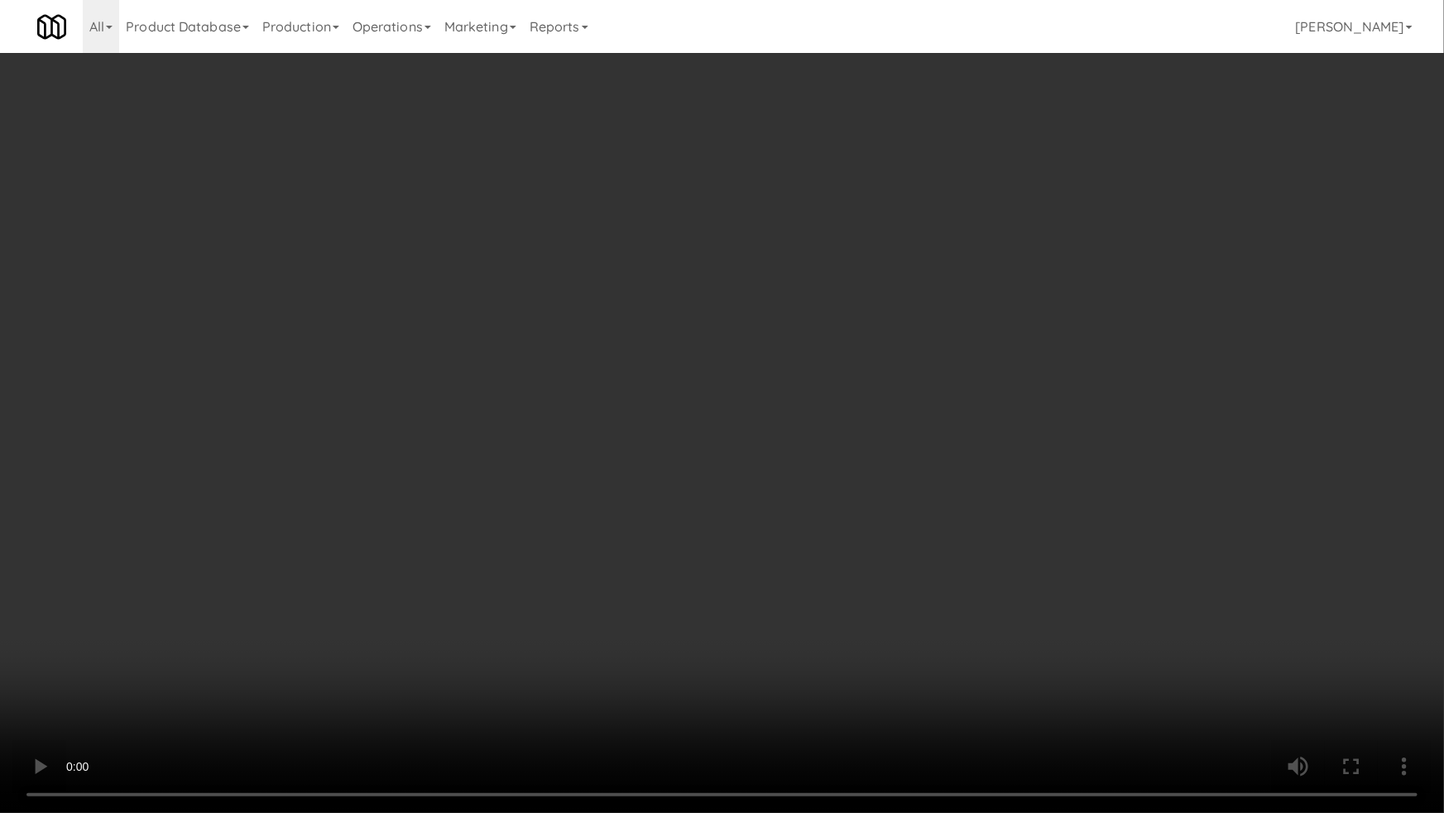
click at [838, 487] on video at bounding box center [722, 406] width 1444 height 813
click at [842, 486] on video at bounding box center [722, 406] width 1444 height 813
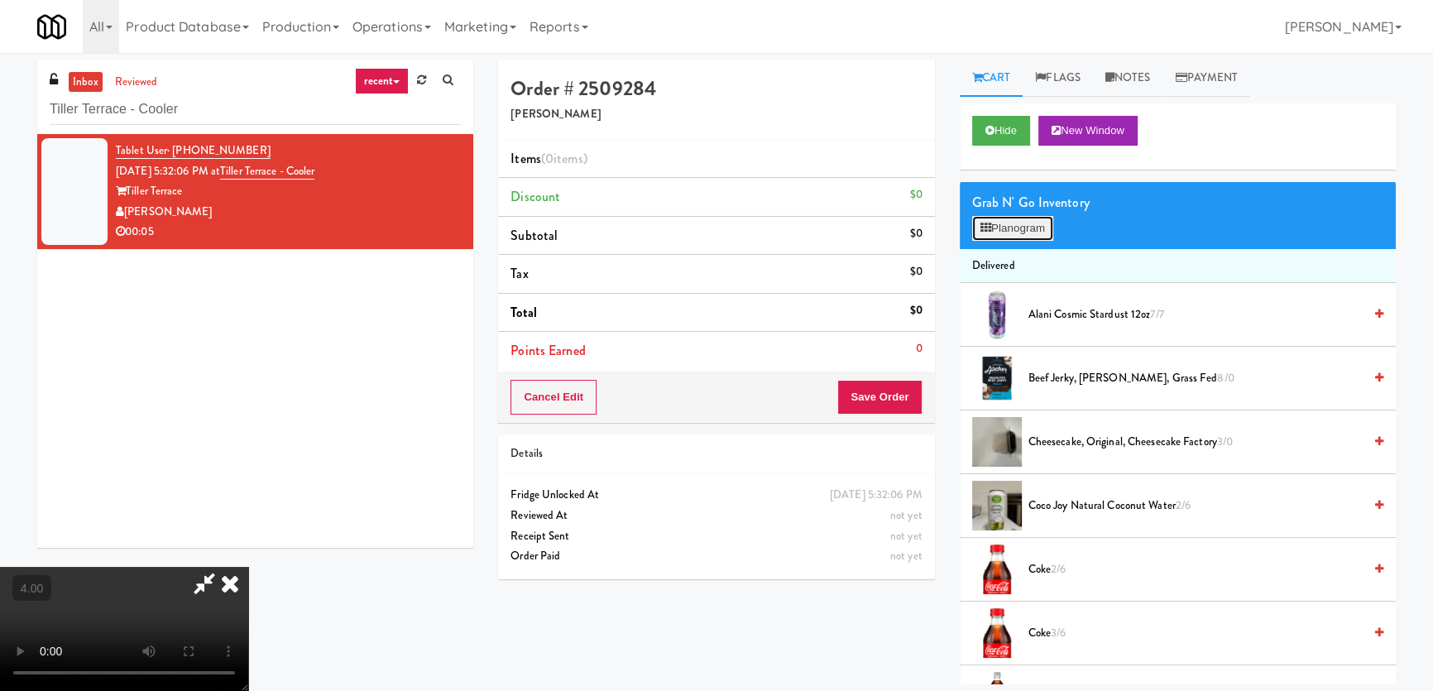
click at [1029, 223] on button "Planogram" at bounding box center [1012, 228] width 81 height 25
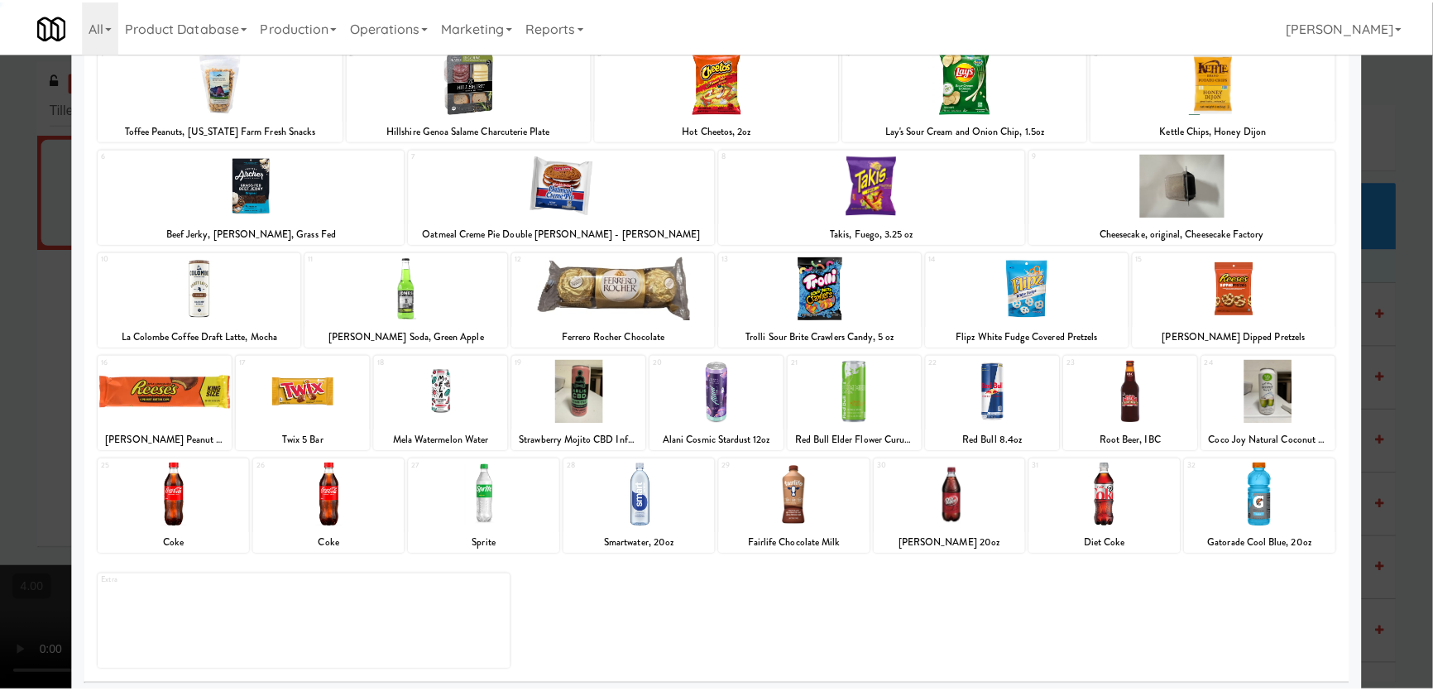
scroll to position [121, 0]
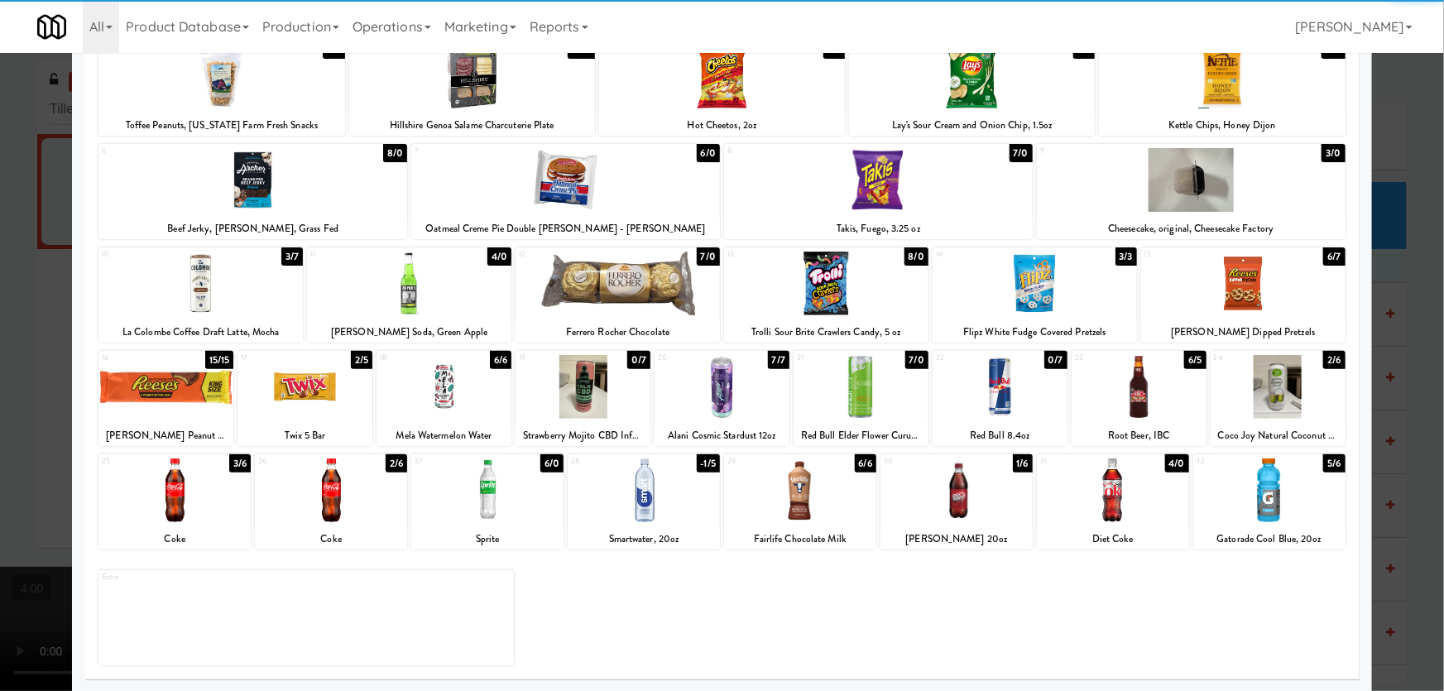
click at [215, 397] on div at bounding box center [165, 387] width 135 height 64
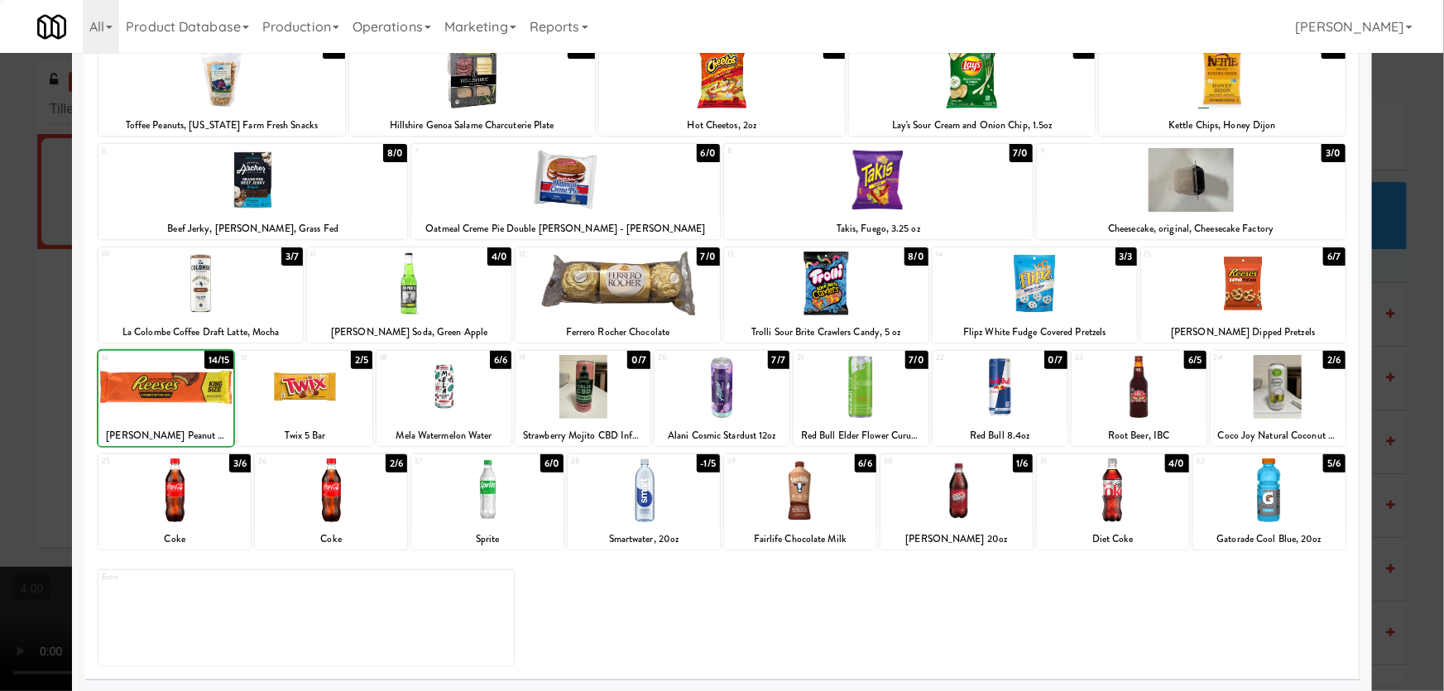
click at [0, 333] on div at bounding box center [722, 345] width 1444 height 691
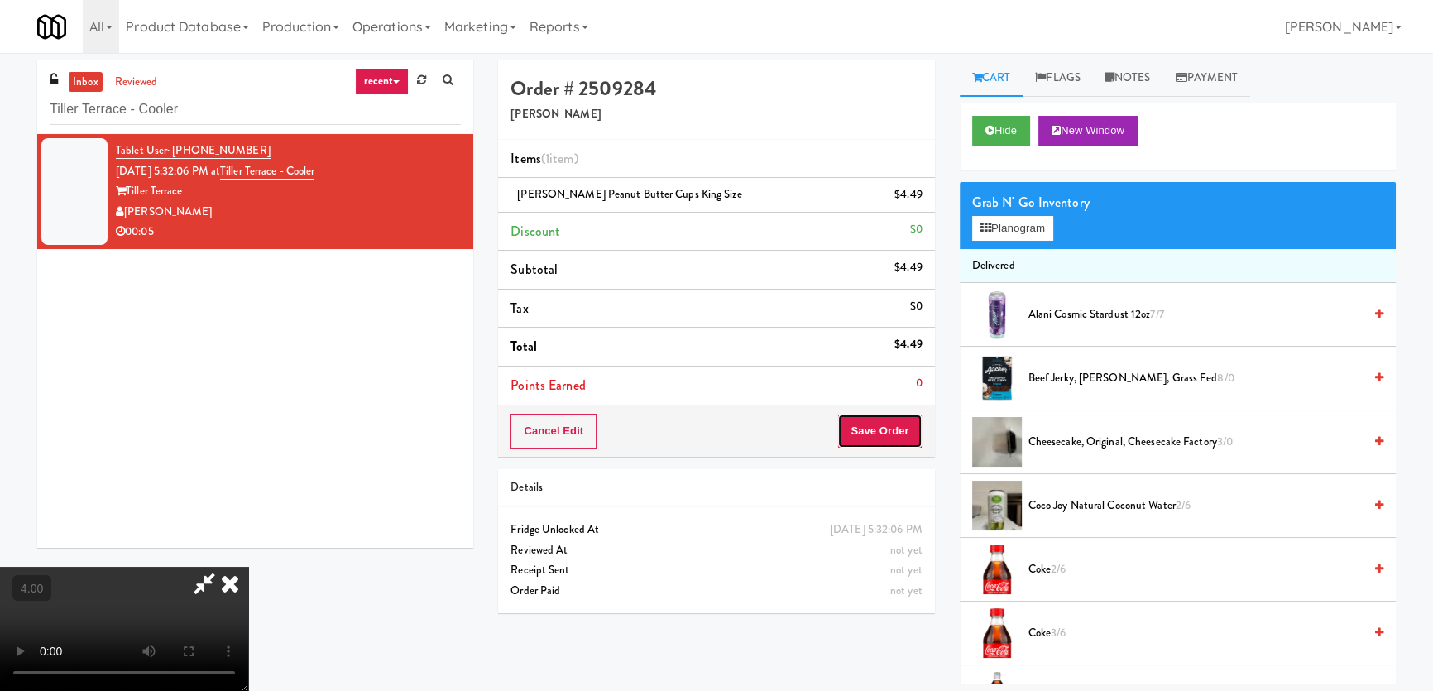
click at [910, 421] on button "Save Order" at bounding box center [879, 431] width 84 height 35
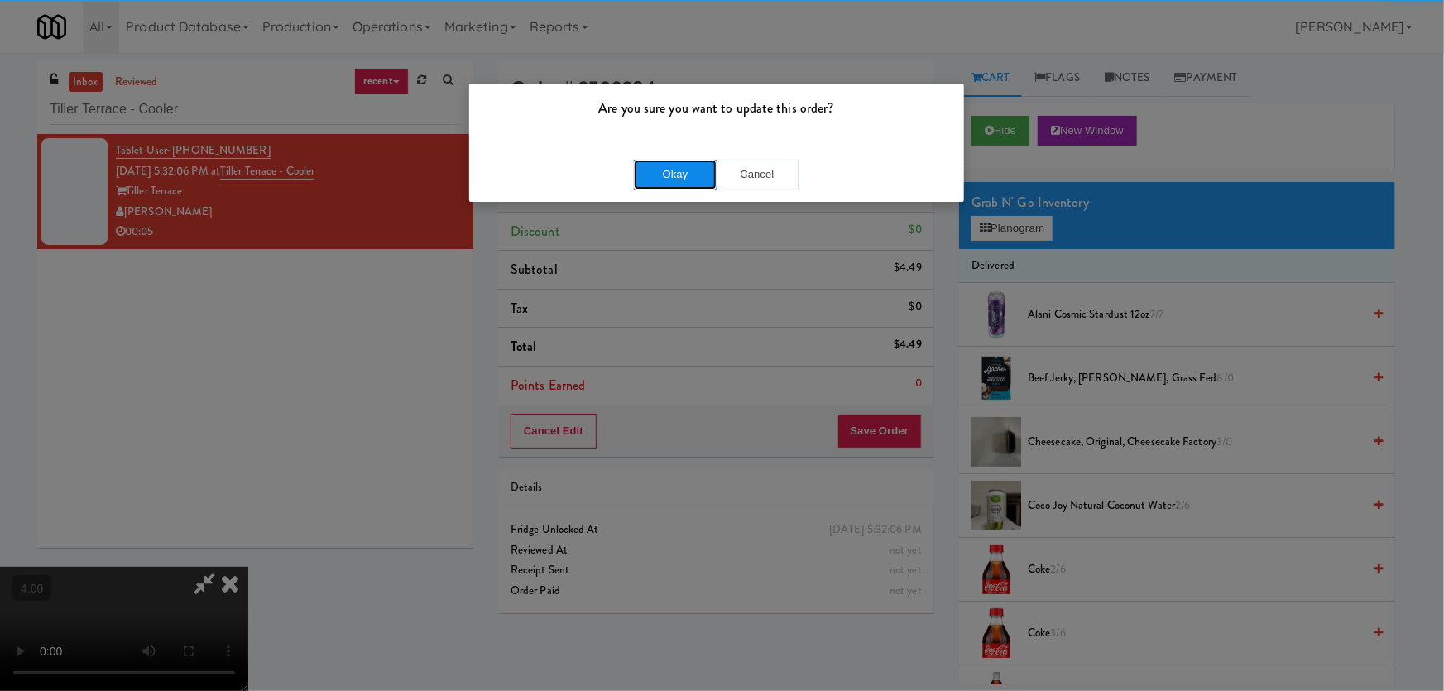
click at [655, 165] on button "Okay" at bounding box center [675, 175] width 83 height 30
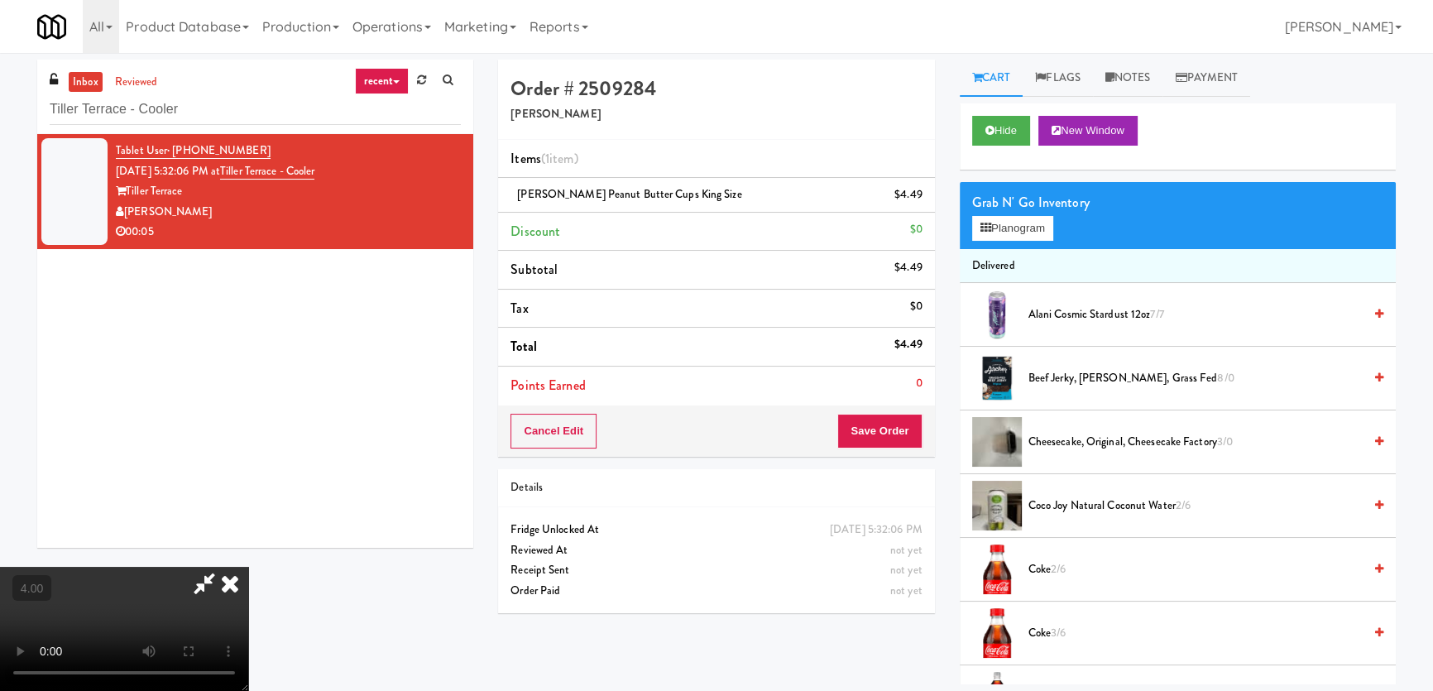
click at [248, 567] on icon at bounding box center [230, 583] width 36 height 33
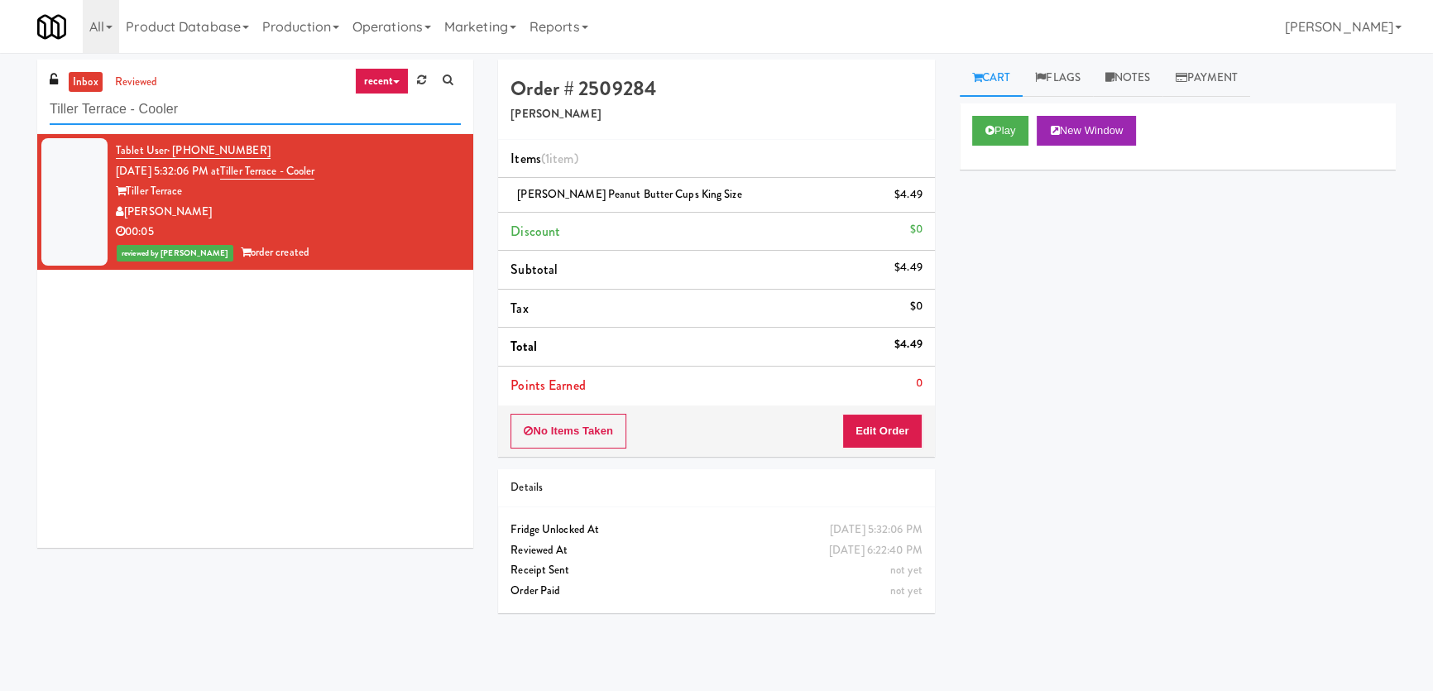
drag, startPoint x: 199, startPoint y: 102, endPoint x: 60, endPoint y: 119, distance: 140.1
click at [60, 119] on input "Tiller Terrace - Cooler" at bounding box center [255, 109] width 411 height 31
paste input "Westgate on University - Drink"
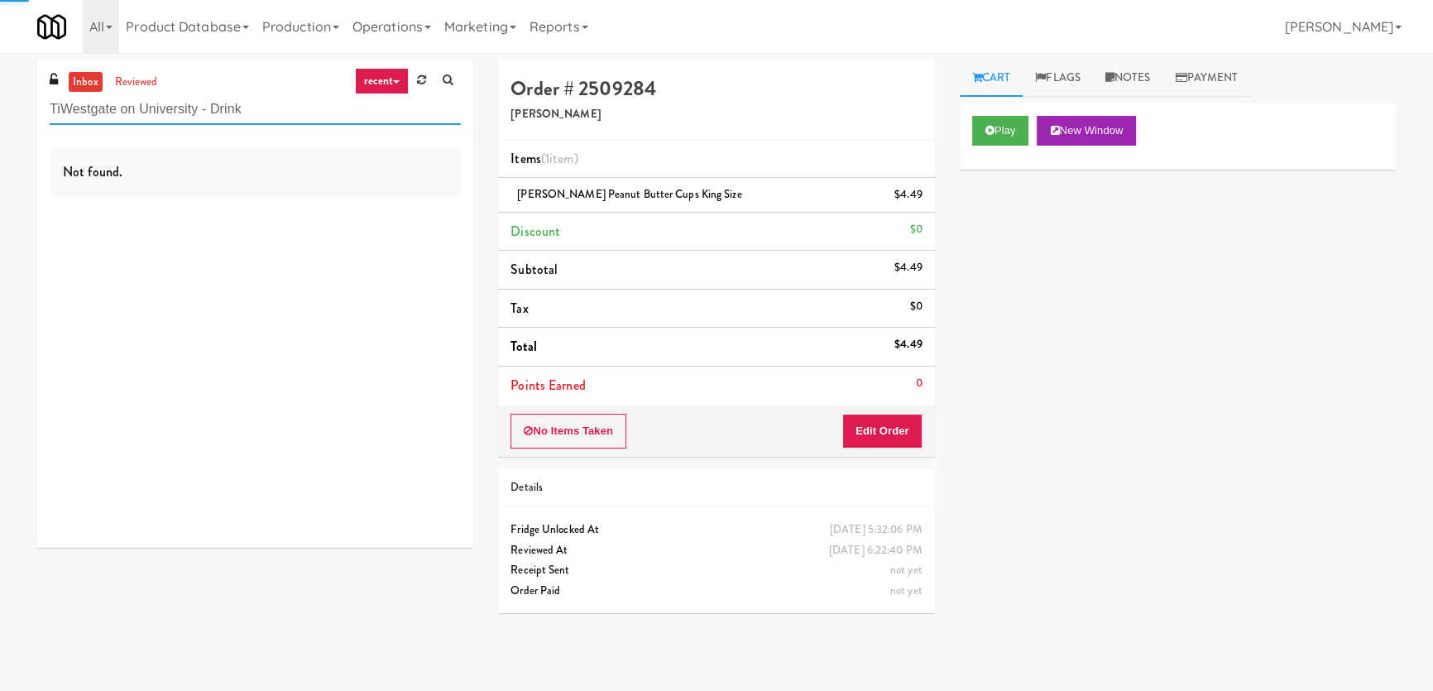
paste input "text"
drag, startPoint x: 270, startPoint y: 102, endPoint x: 0, endPoint y: 97, distance: 269.8
click at [0, 97] on div "inbox reviewed recent all unclear take inventory issue suspicious failed recent…" at bounding box center [716, 372] width 1433 height 625
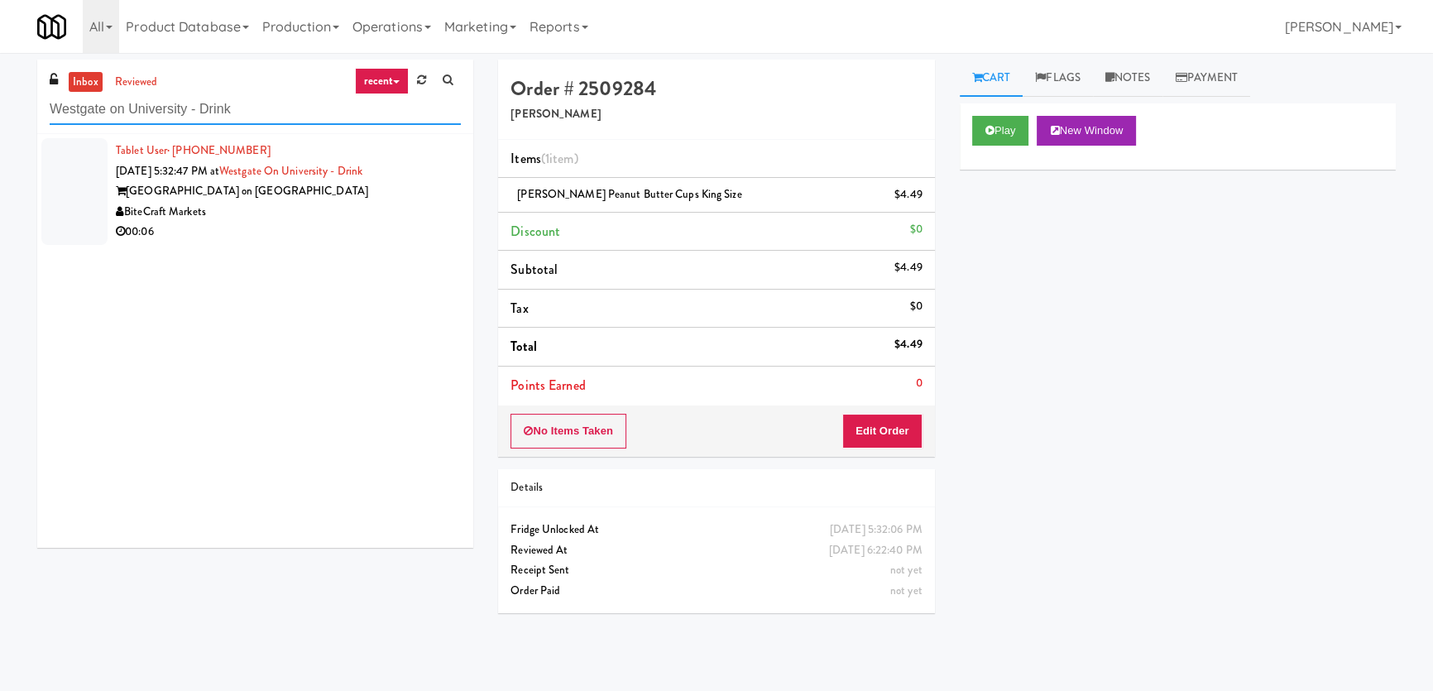
type input "Westgate on University - Drink"
click at [382, 181] on div "[GEOGRAPHIC_DATA] on [GEOGRAPHIC_DATA]" at bounding box center [288, 191] width 345 height 21
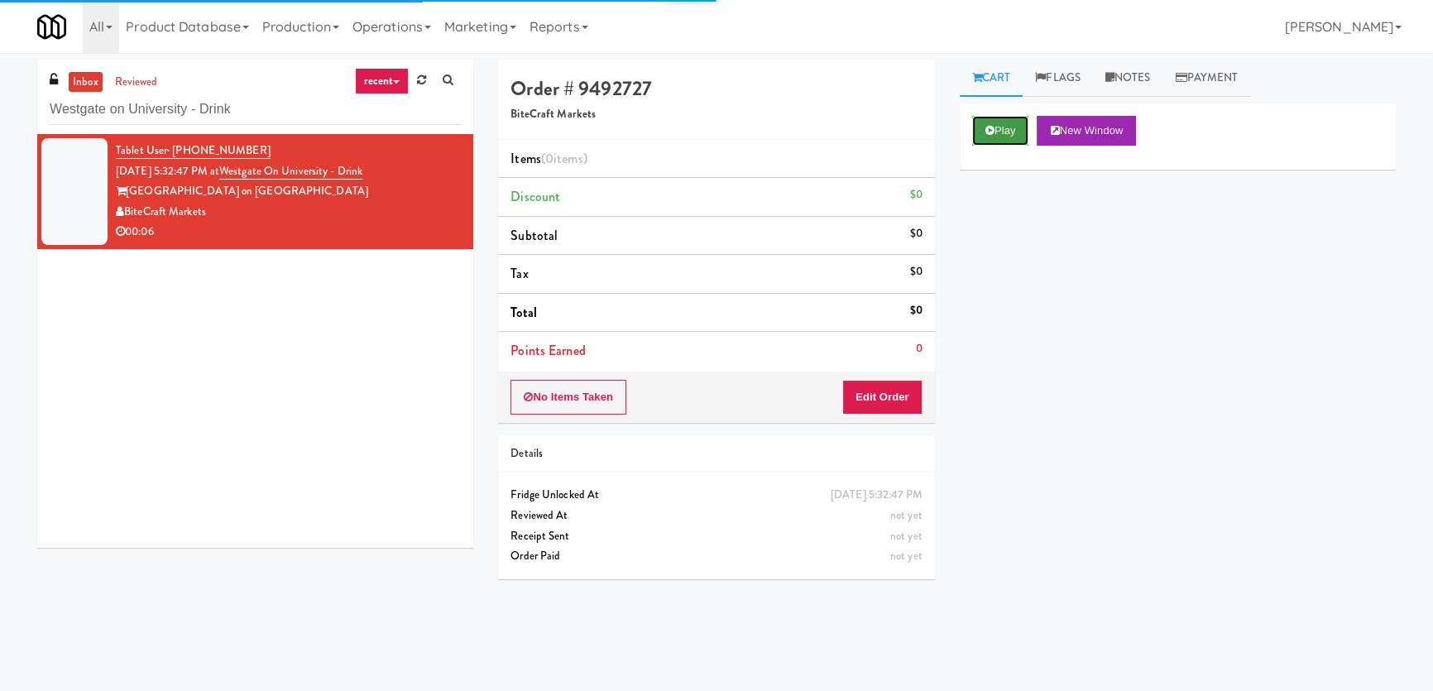
click at [1014, 126] on button "Play" at bounding box center [1000, 131] width 57 height 30
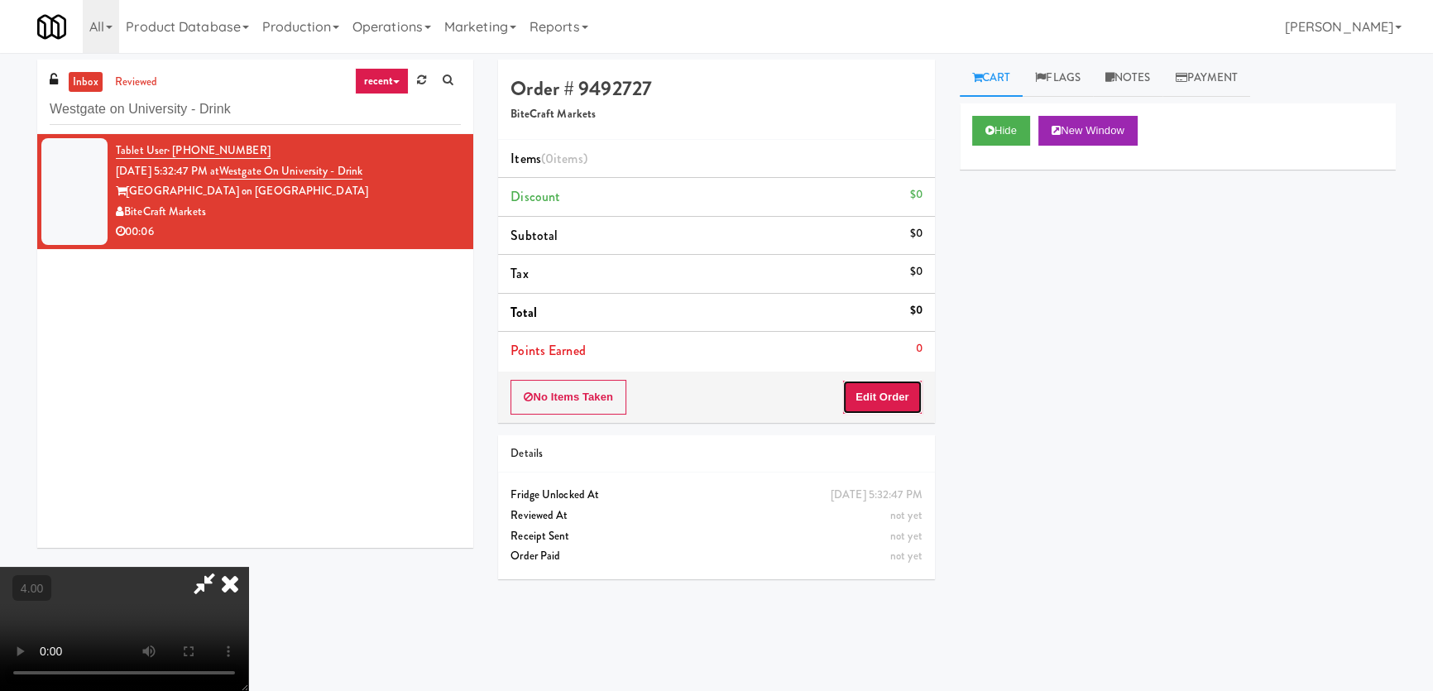
click at [880, 405] on button "Edit Order" at bounding box center [882, 397] width 80 height 35
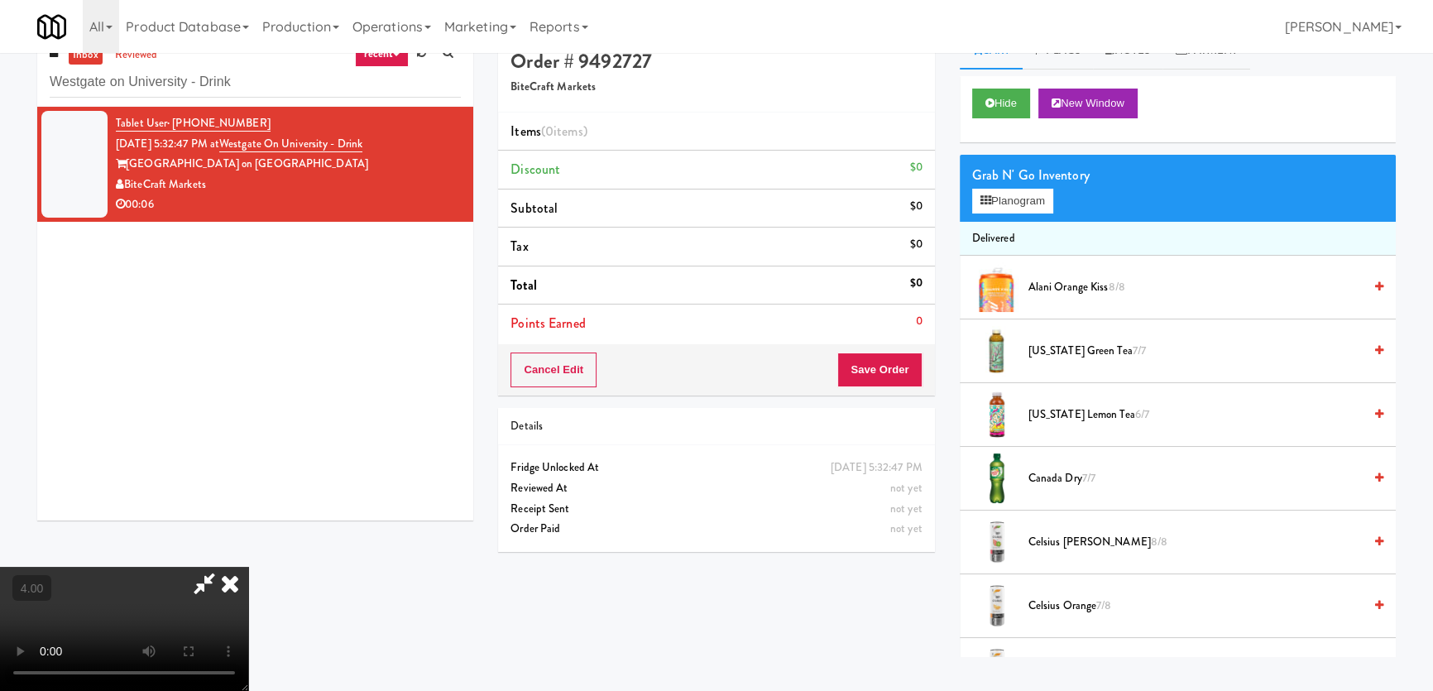
scroll to position [52, 0]
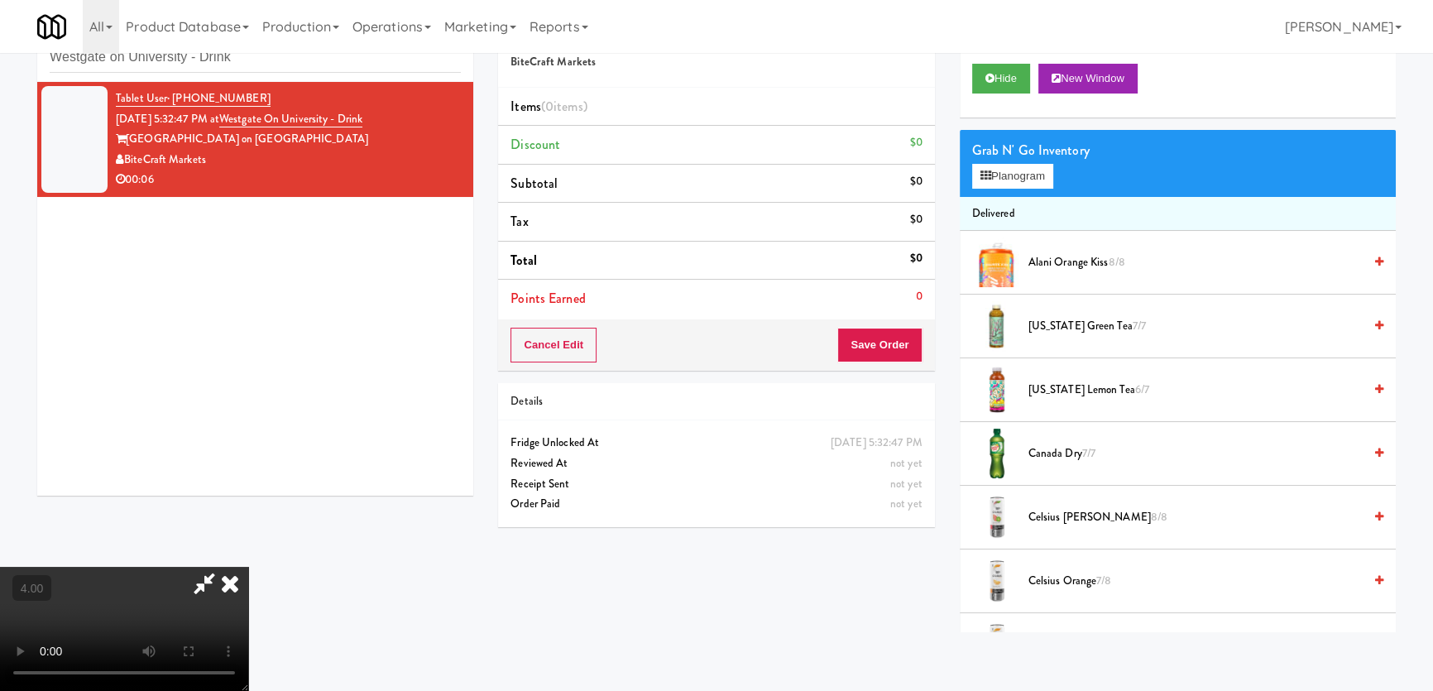
click at [248, 567] on video at bounding box center [124, 629] width 248 height 124
drag, startPoint x: 263, startPoint y: 532, endPoint x: 258, endPoint y: 635, distance: 102.7
click at [248, 567] on video at bounding box center [124, 629] width 248 height 124
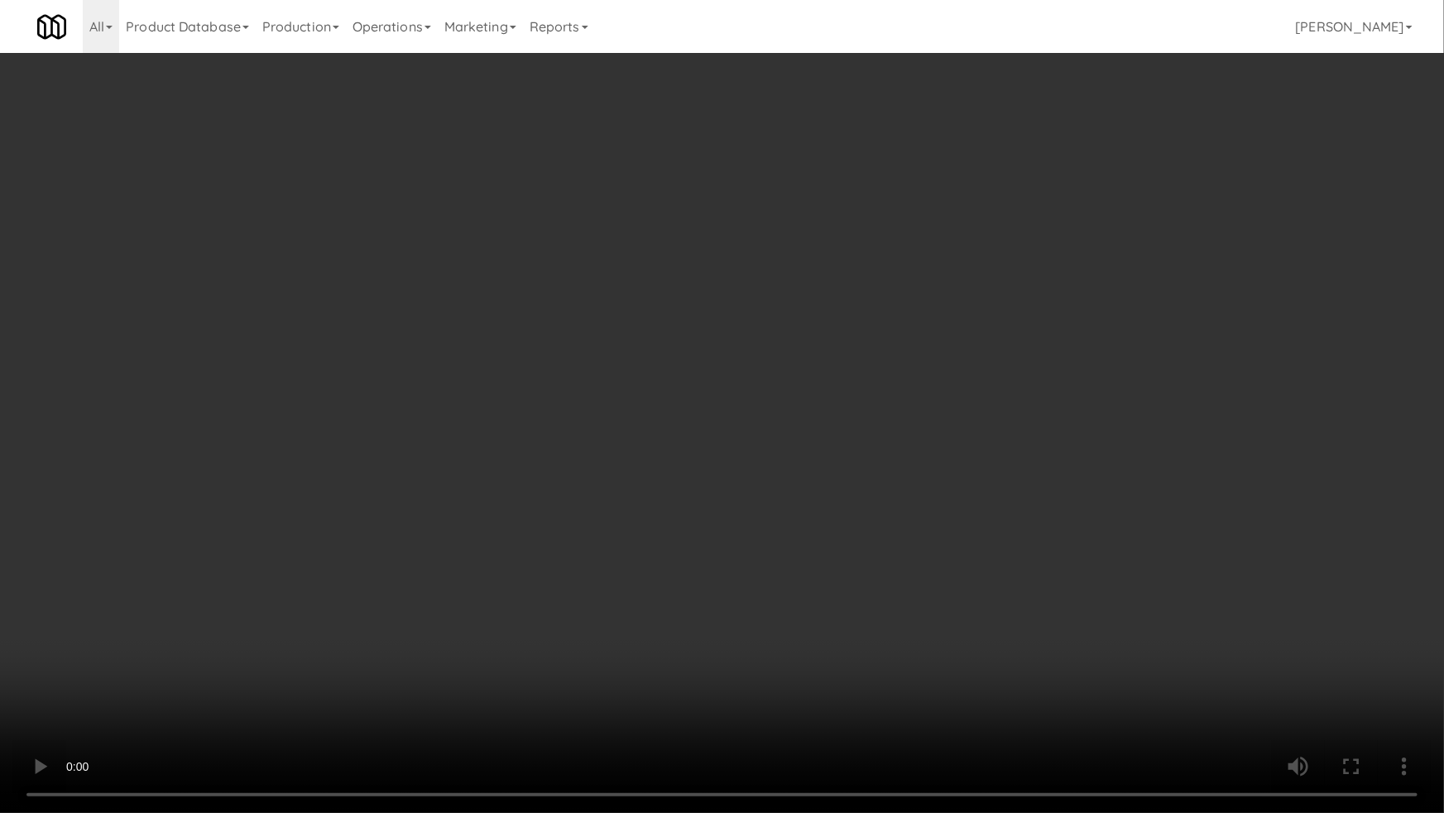
click at [203, 505] on video at bounding box center [722, 406] width 1444 height 813
drag, startPoint x: 203, startPoint y: 505, endPoint x: 411, endPoint y: 336, distance: 268.3
click at [204, 505] on video at bounding box center [722, 406] width 1444 height 813
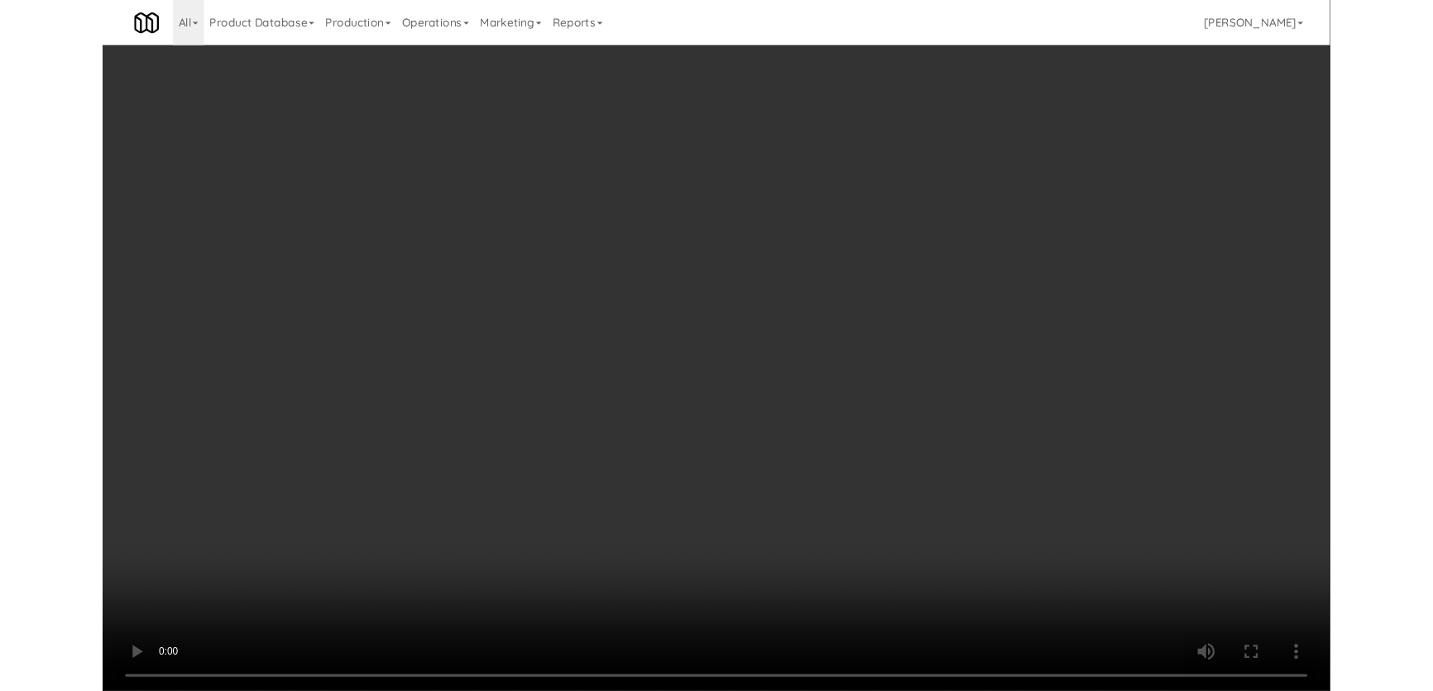
scroll to position [31, 0]
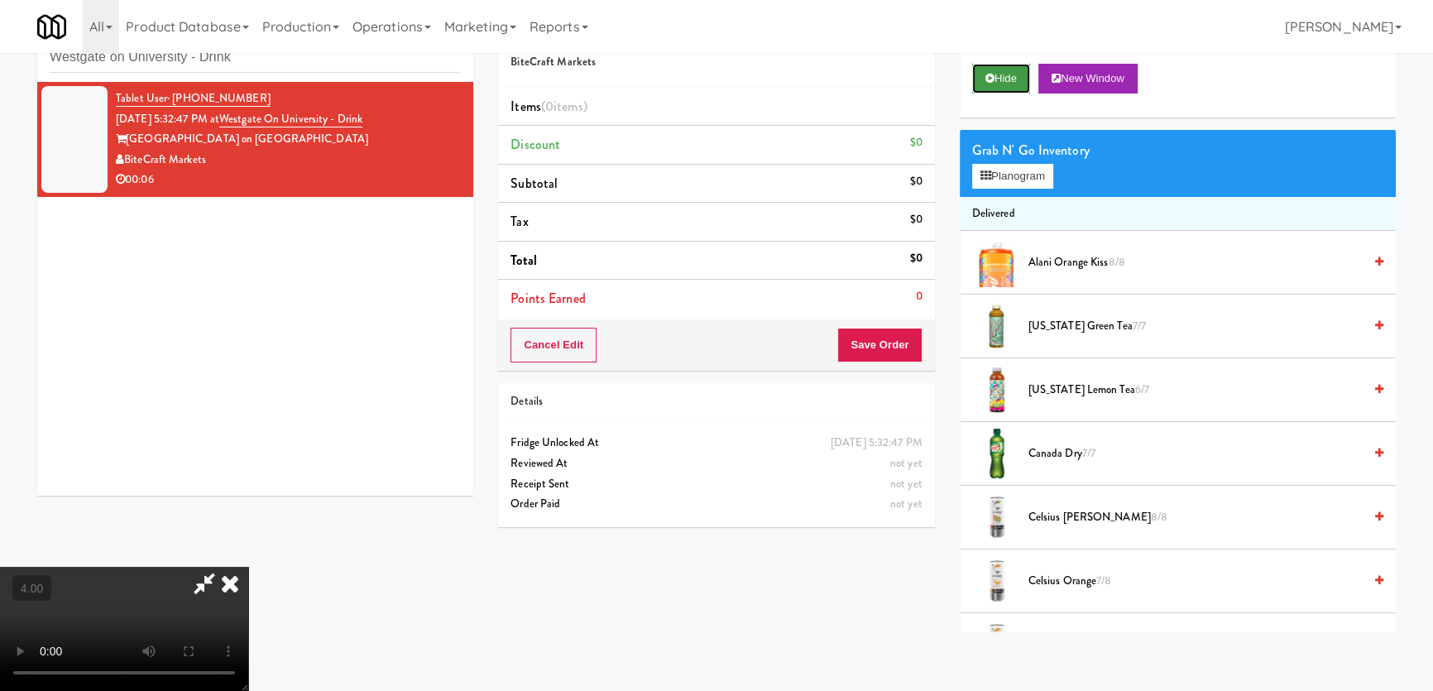
click at [999, 80] on button "Hide" at bounding box center [1001, 79] width 58 height 30
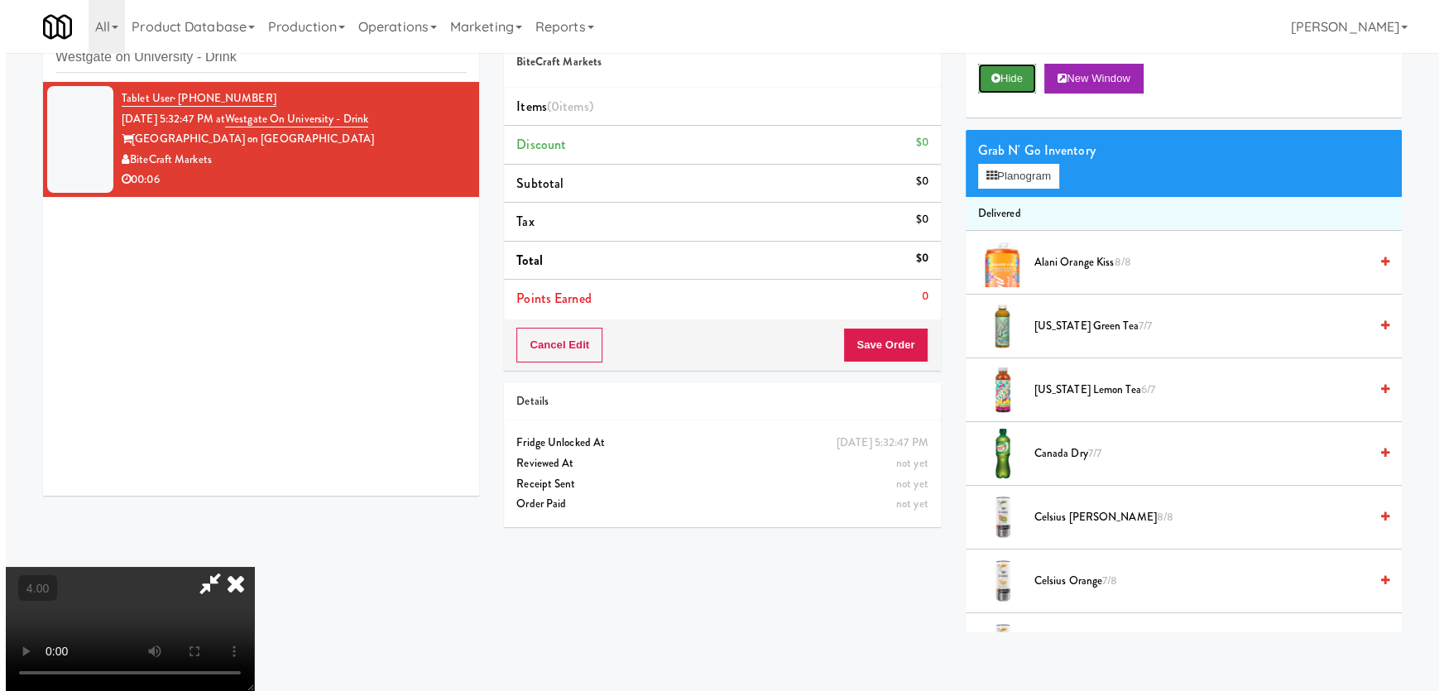
scroll to position [0, 0]
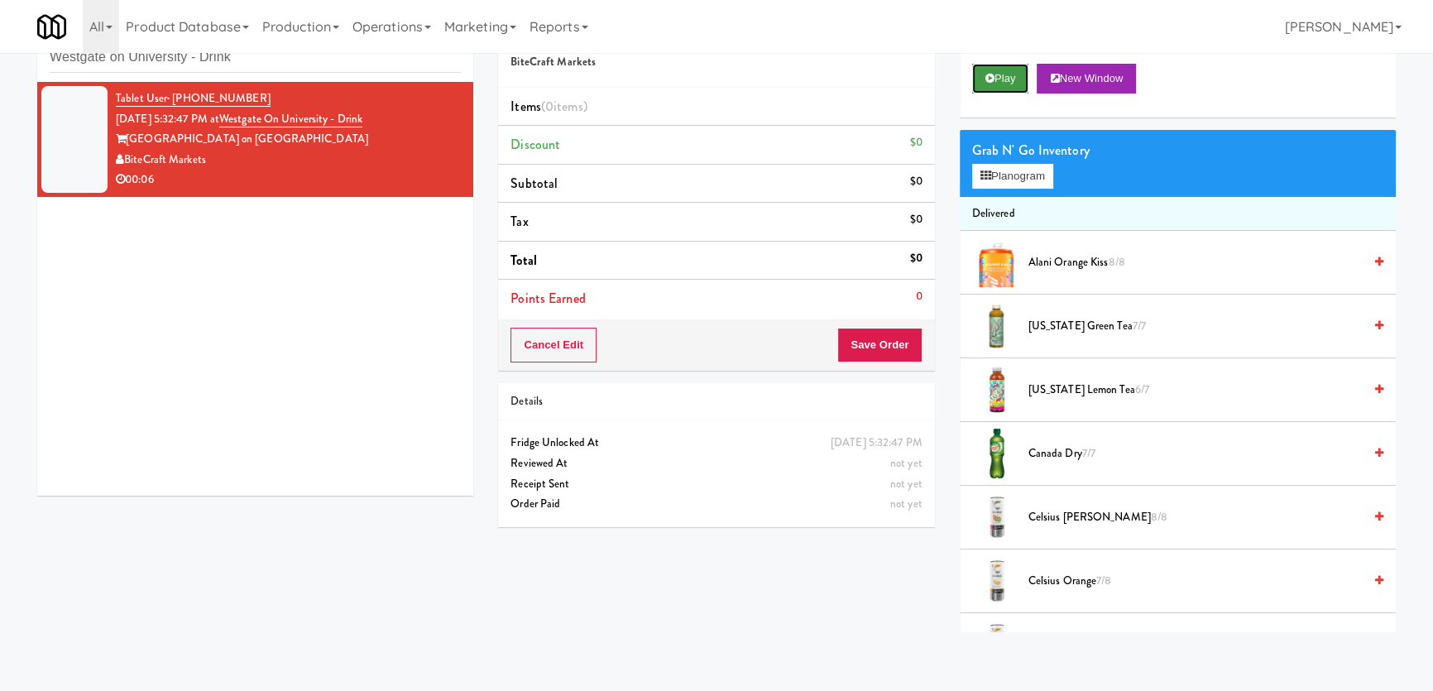
click at [999, 80] on button "Play" at bounding box center [1000, 79] width 57 height 30
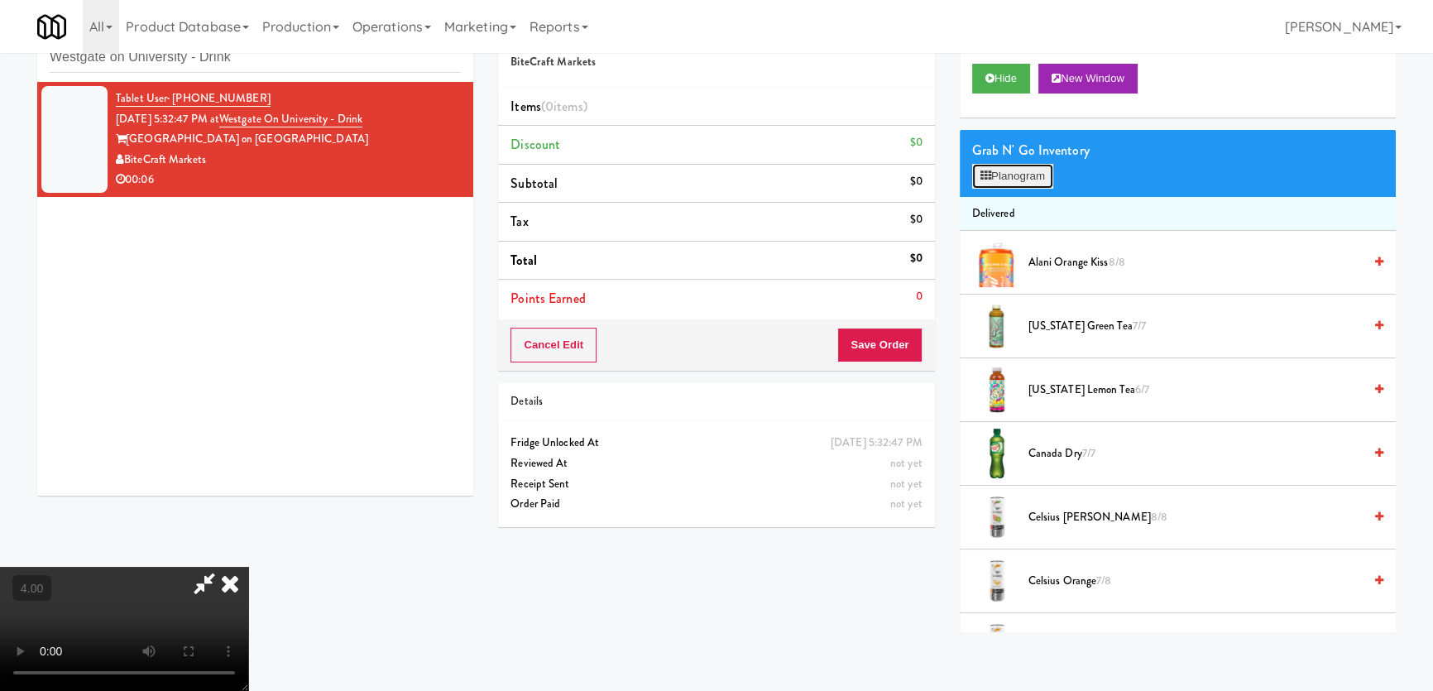
click at [1040, 176] on button "Planogram" at bounding box center [1012, 176] width 81 height 25
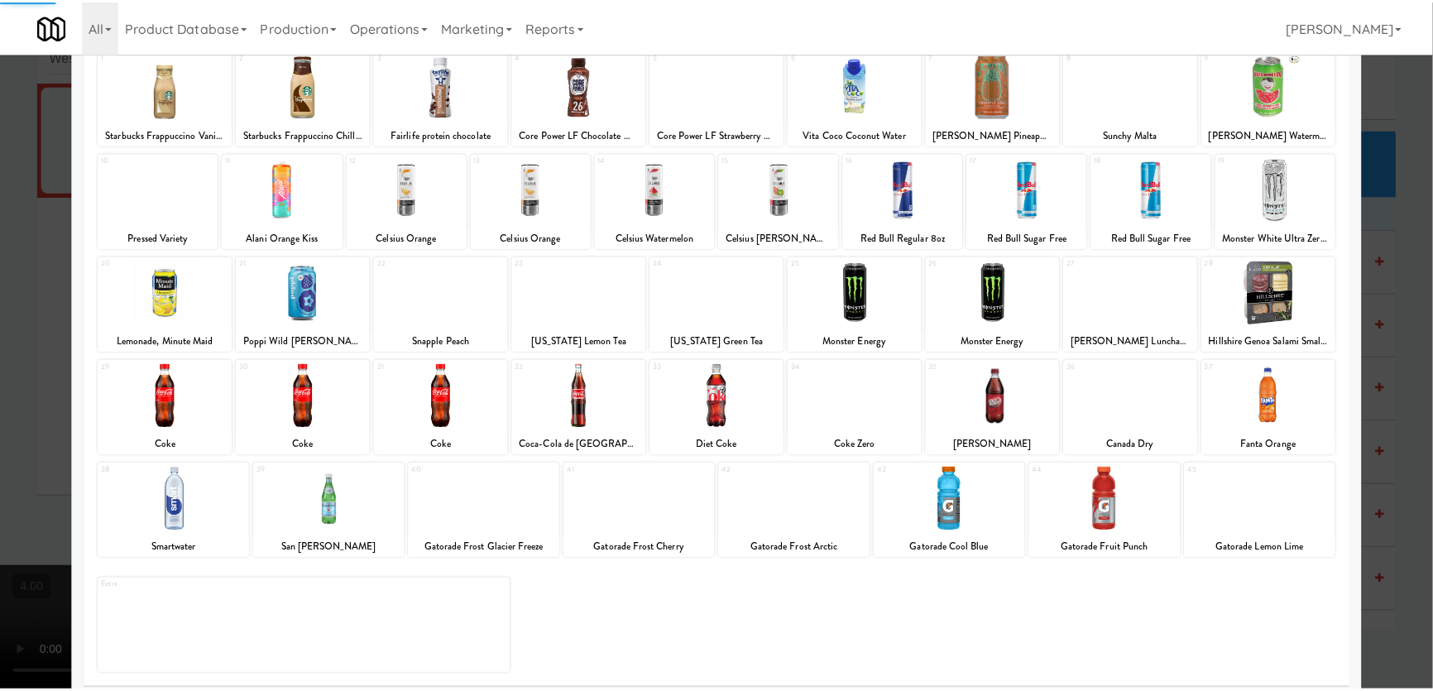
scroll to position [121, 0]
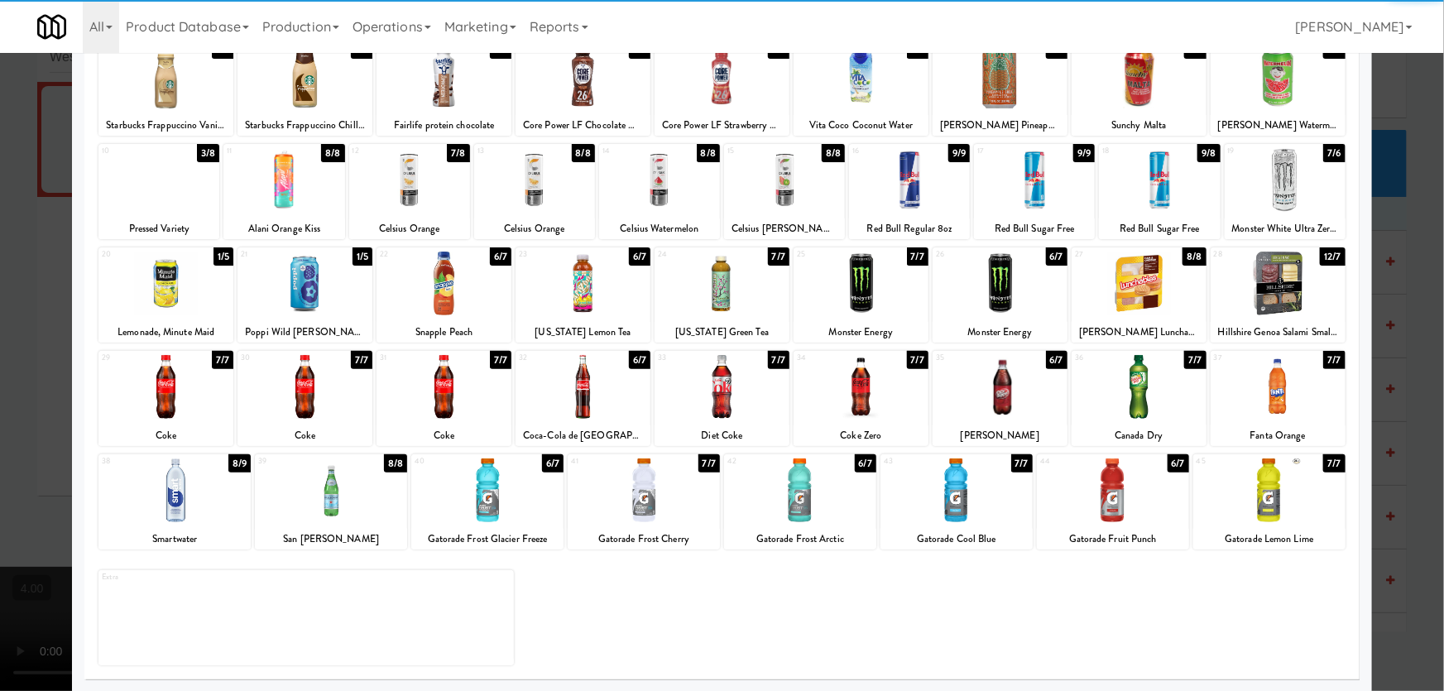
drag, startPoint x: 1107, startPoint y: 487, endPoint x: 1020, endPoint y: 492, distance: 87.0
click at [1105, 488] on div at bounding box center [1113, 490] width 152 height 64
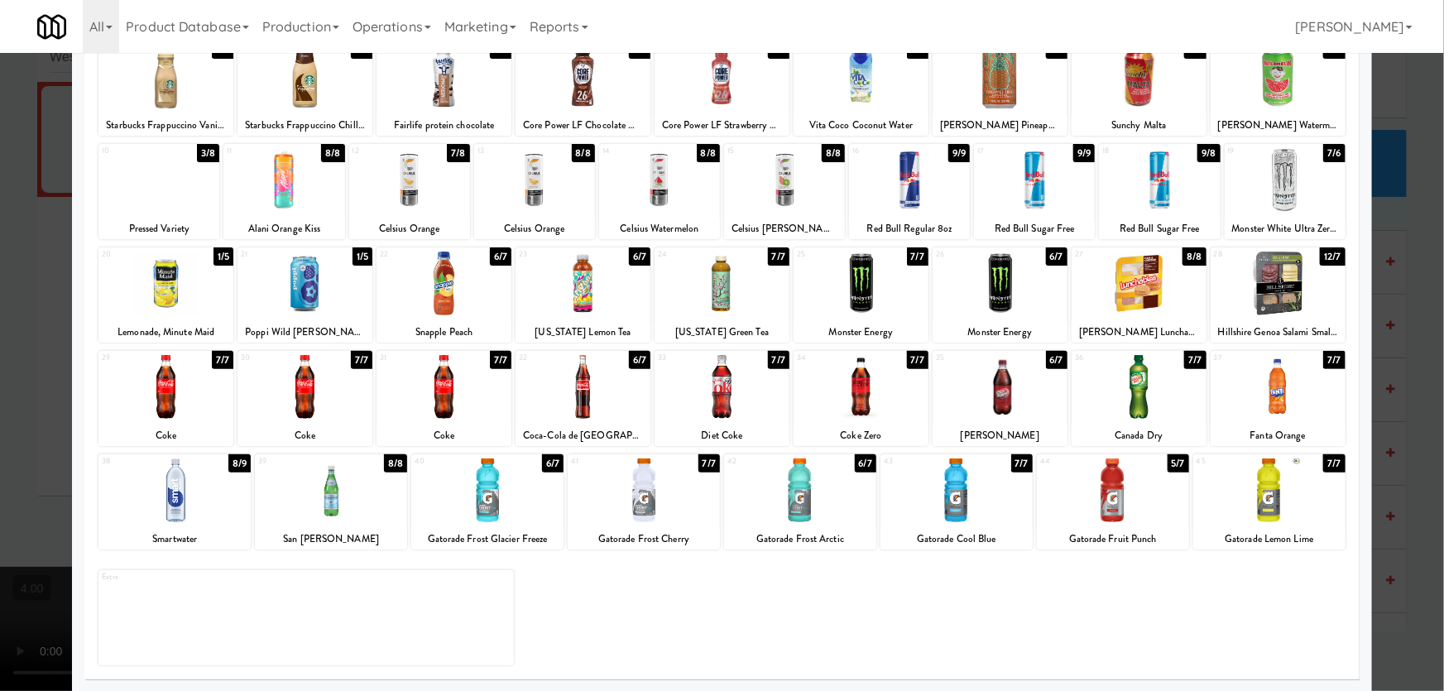
click at [0, 195] on div at bounding box center [722, 345] width 1444 height 691
click at [248, 567] on video at bounding box center [124, 629] width 248 height 124
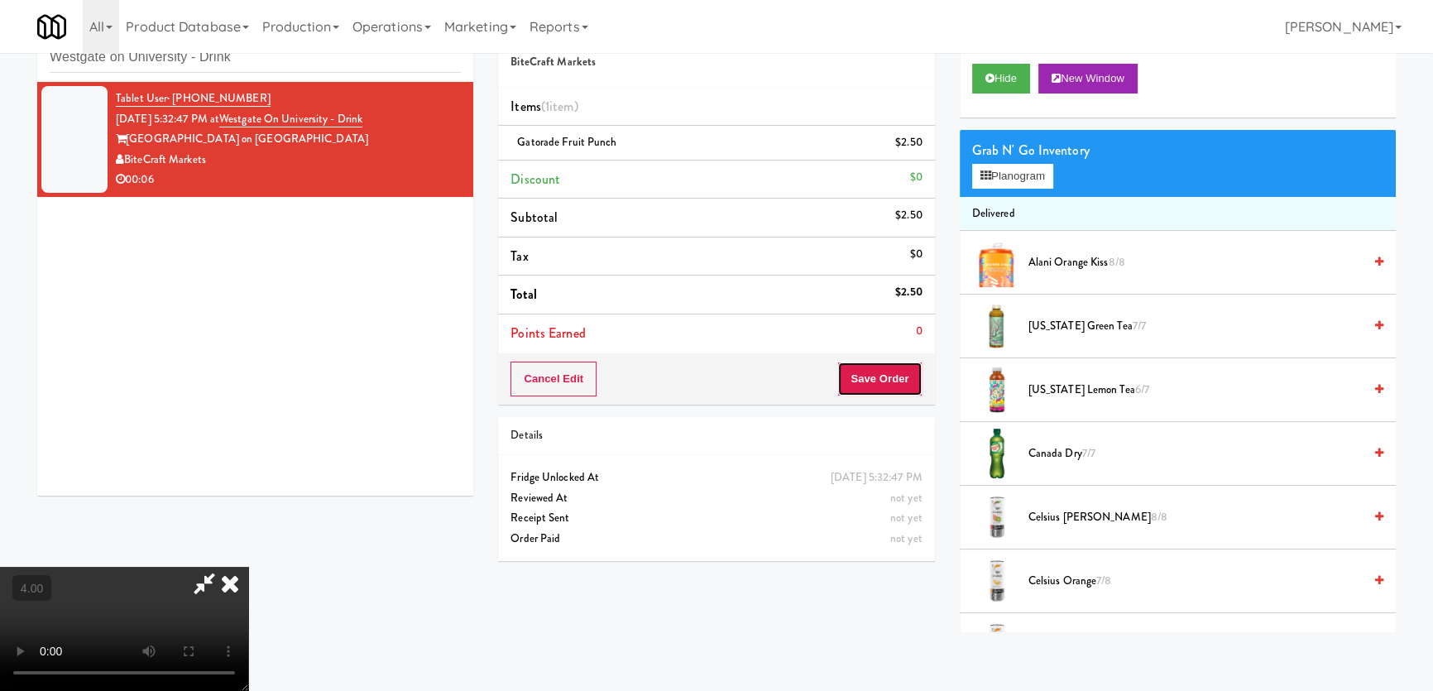
click at [880, 367] on button "Save Order" at bounding box center [879, 379] width 84 height 35
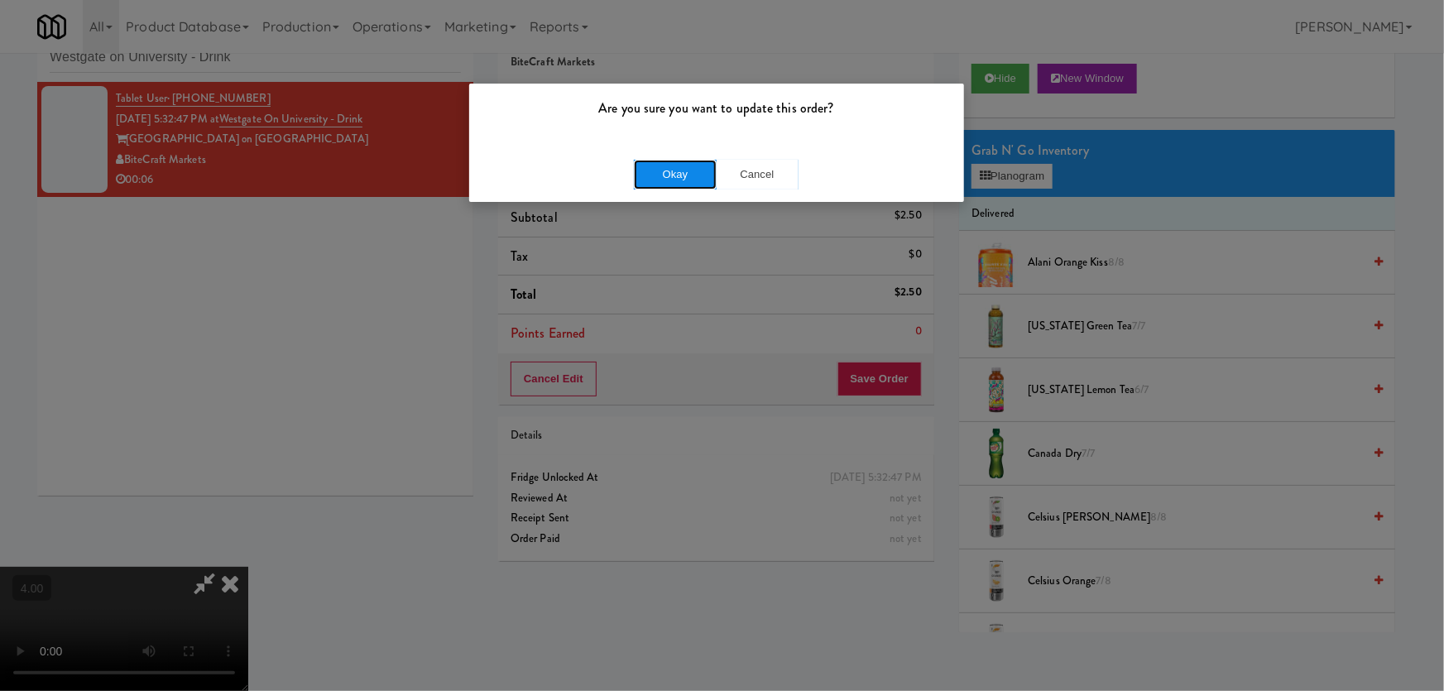
click at [712, 168] on button "Okay" at bounding box center [675, 175] width 83 height 30
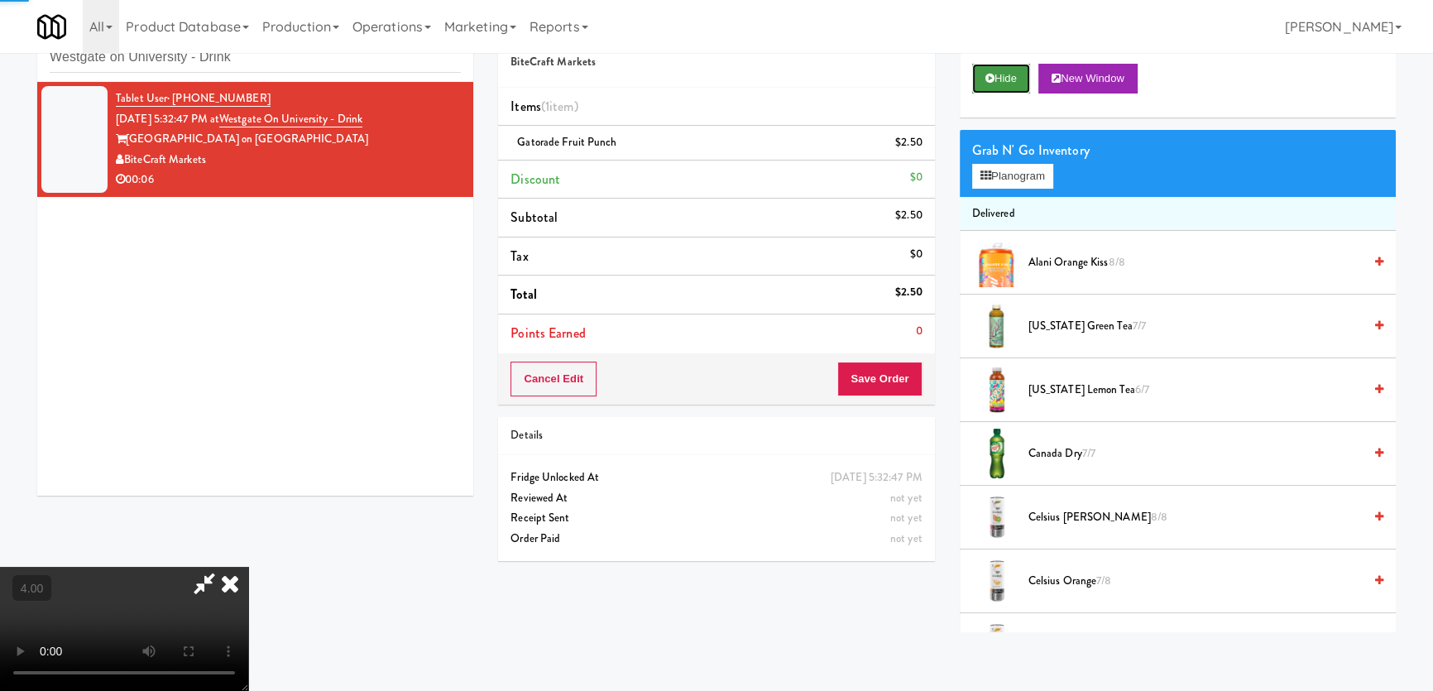
click at [1001, 77] on button "Hide" at bounding box center [1001, 79] width 58 height 30
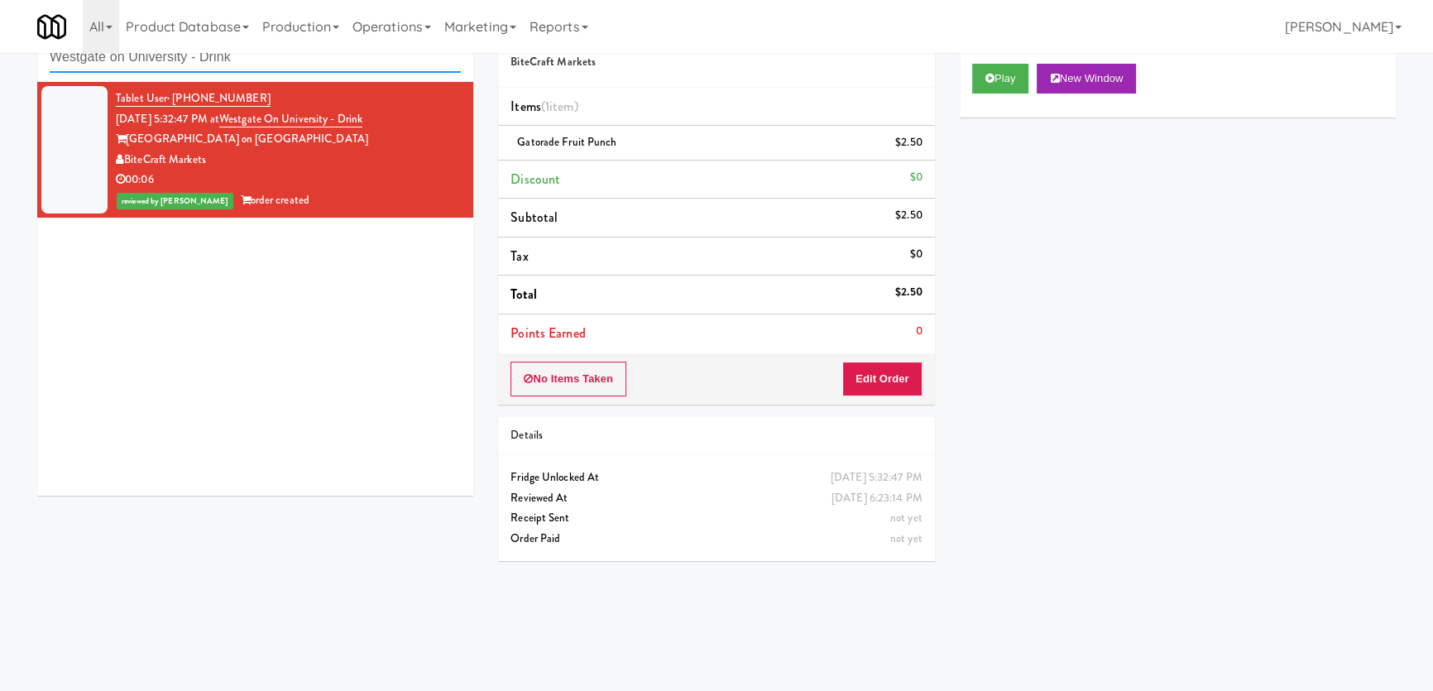
paste input "[GEOGRAPHIC_DATA]"
drag, startPoint x: 289, startPoint y: 66, endPoint x: 7, endPoint y: 31, distance: 284.4
click at [0, 30] on body "Are you sure you want to update this order? Okay Cancel Okay Are you sure you w…" at bounding box center [716, 346] width 1433 height 691
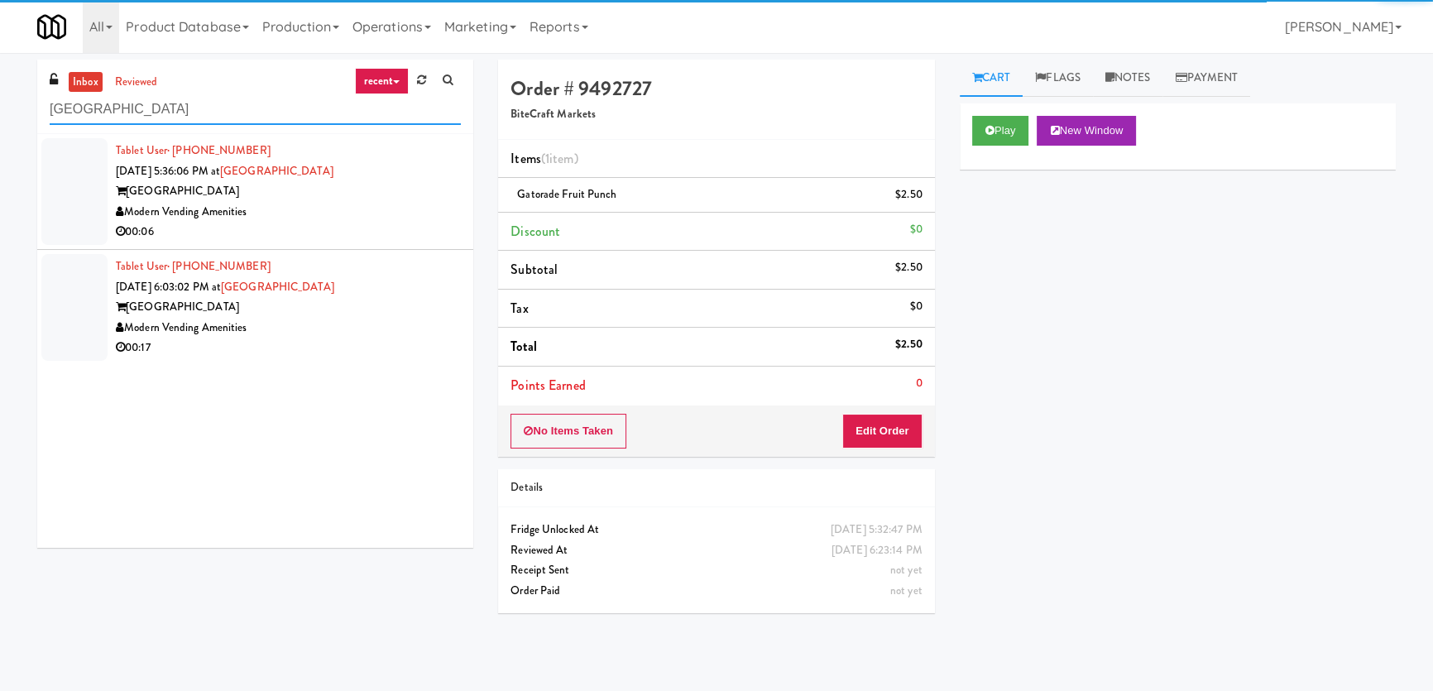
type input "[GEOGRAPHIC_DATA]"
click at [326, 244] on li "Tablet User · (540) 676-8896 [DATE] 5:36:06 PM at [GEOGRAPHIC_DATA] Modern Vend…" at bounding box center [255, 192] width 436 height 116
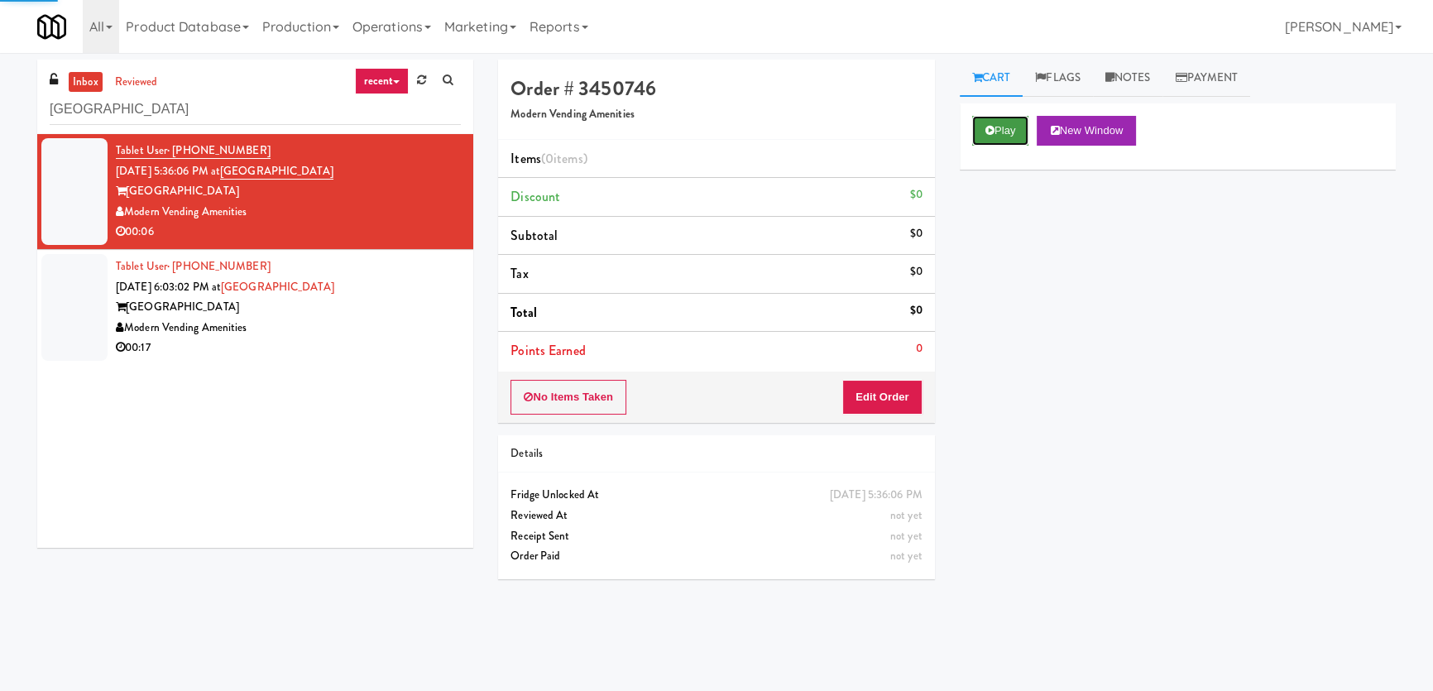
click at [1011, 129] on button "Play" at bounding box center [1000, 131] width 57 height 30
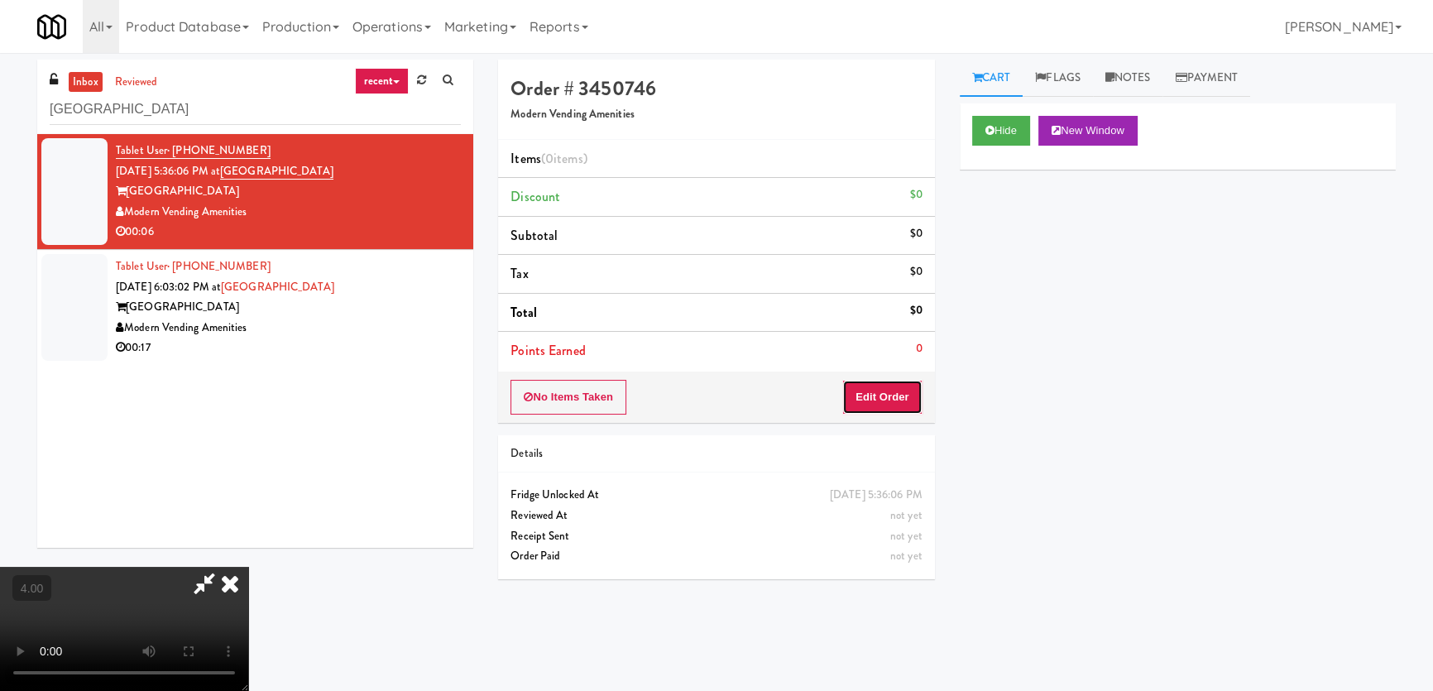
click at [874, 400] on button "Edit Order" at bounding box center [882, 397] width 80 height 35
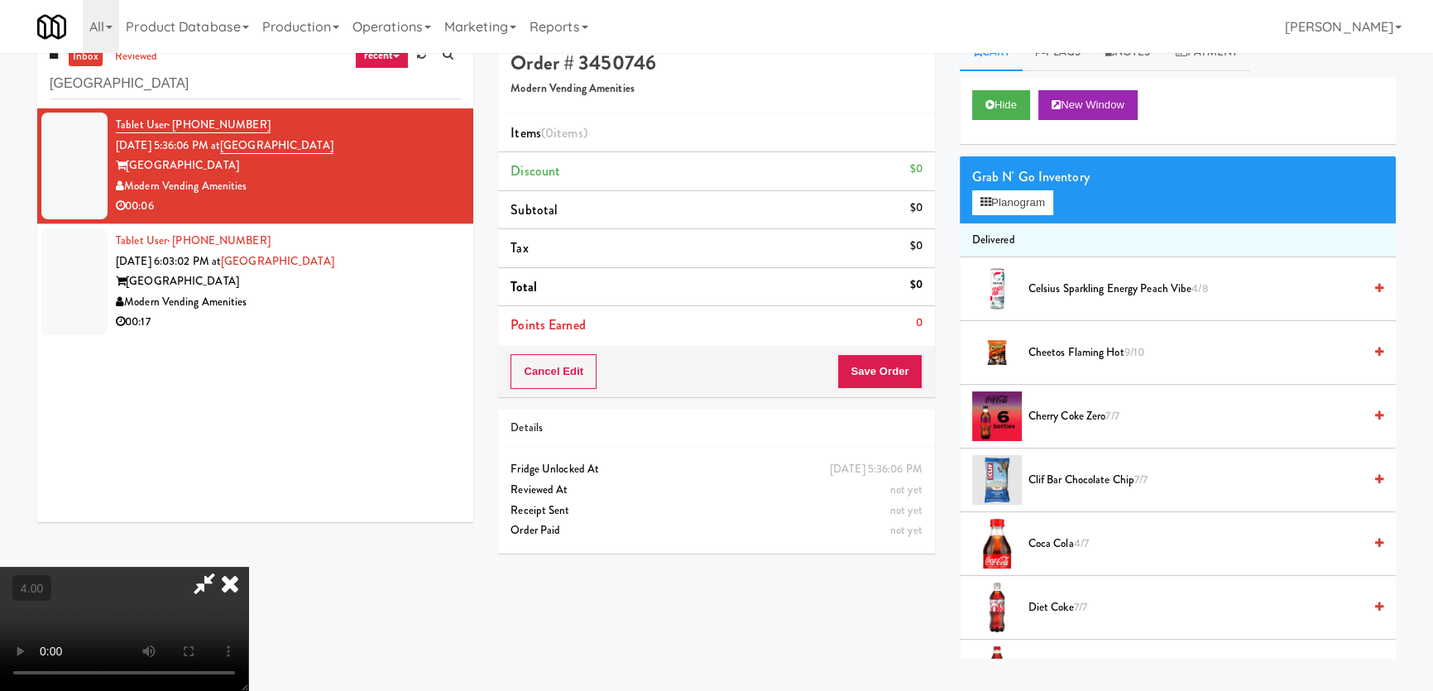
scroll to position [52, 0]
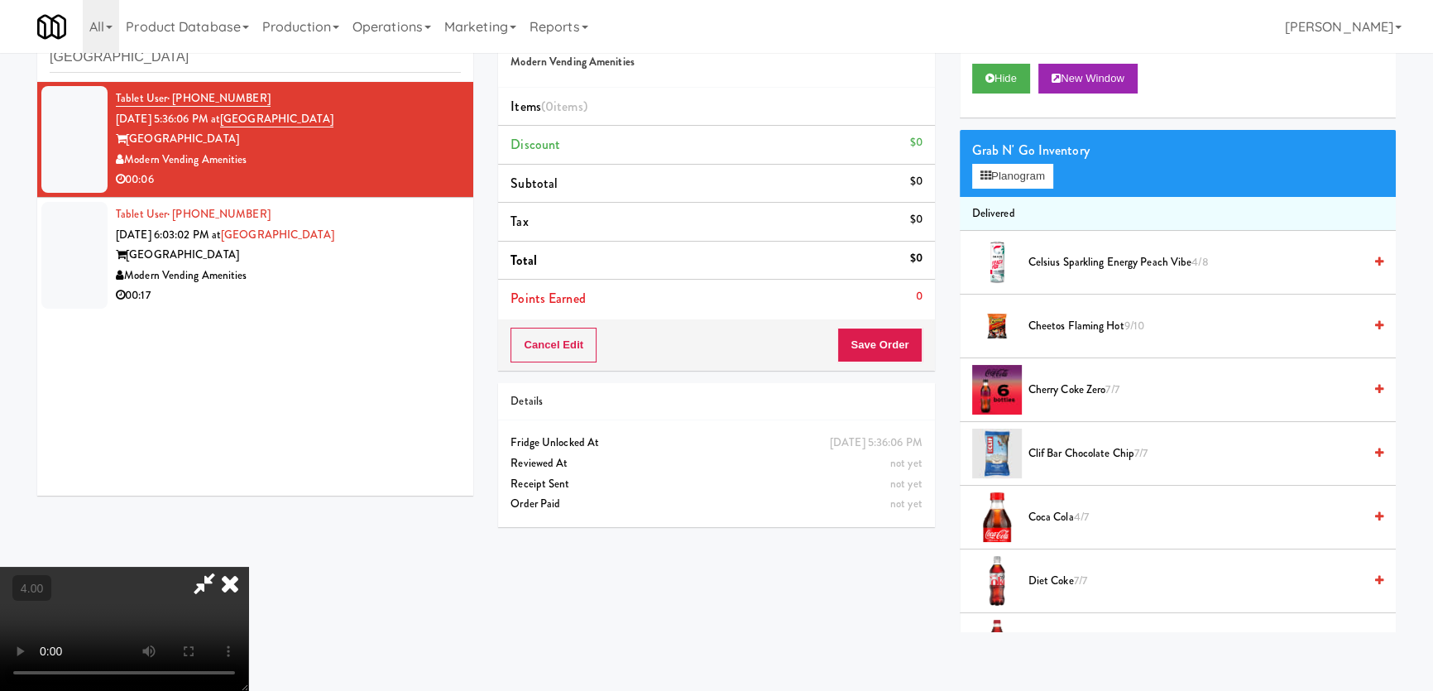
click at [248, 567] on video at bounding box center [124, 629] width 248 height 124
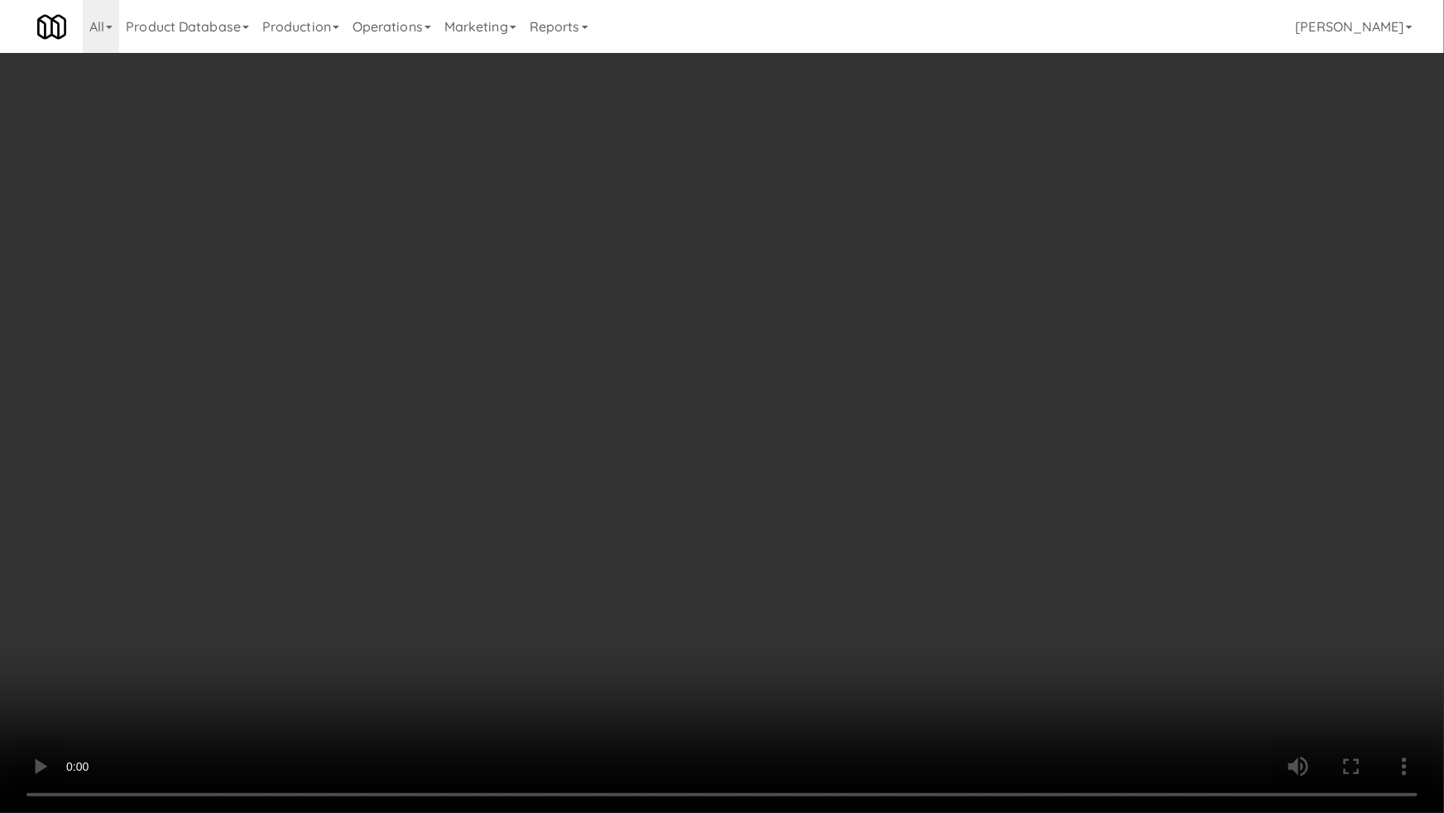
click at [170, 614] on video at bounding box center [722, 406] width 1444 height 813
click at [174, 611] on video at bounding box center [722, 406] width 1444 height 813
click at [179, 617] on video at bounding box center [722, 406] width 1444 height 813
click at [197, 625] on video at bounding box center [722, 406] width 1444 height 813
click at [371, 579] on video at bounding box center [722, 406] width 1444 height 813
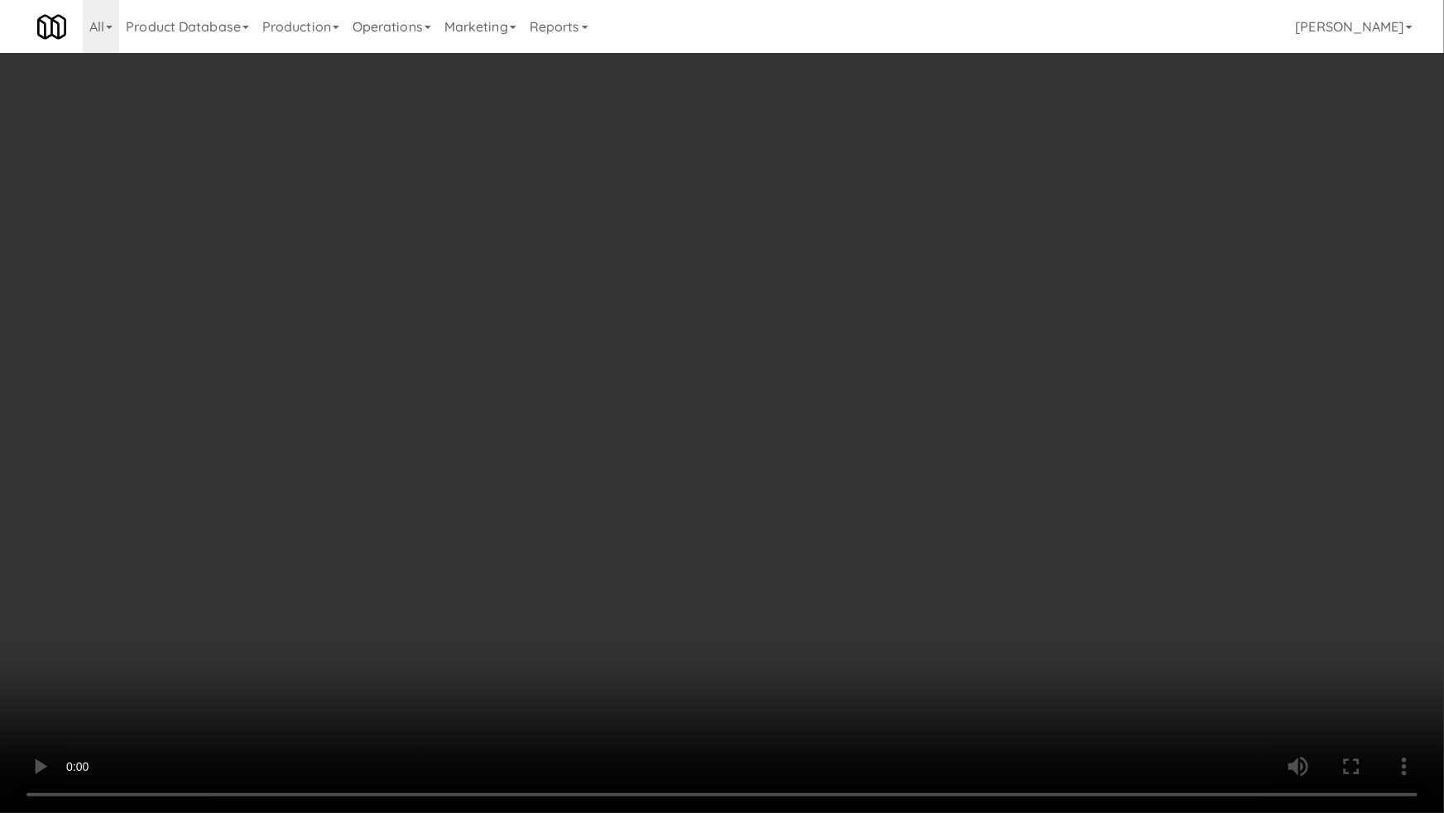
drag, startPoint x: 371, startPoint y: 579, endPoint x: 628, endPoint y: 382, distance: 324.1
click at [372, 578] on video at bounding box center [722, 406] width 1444 height 813
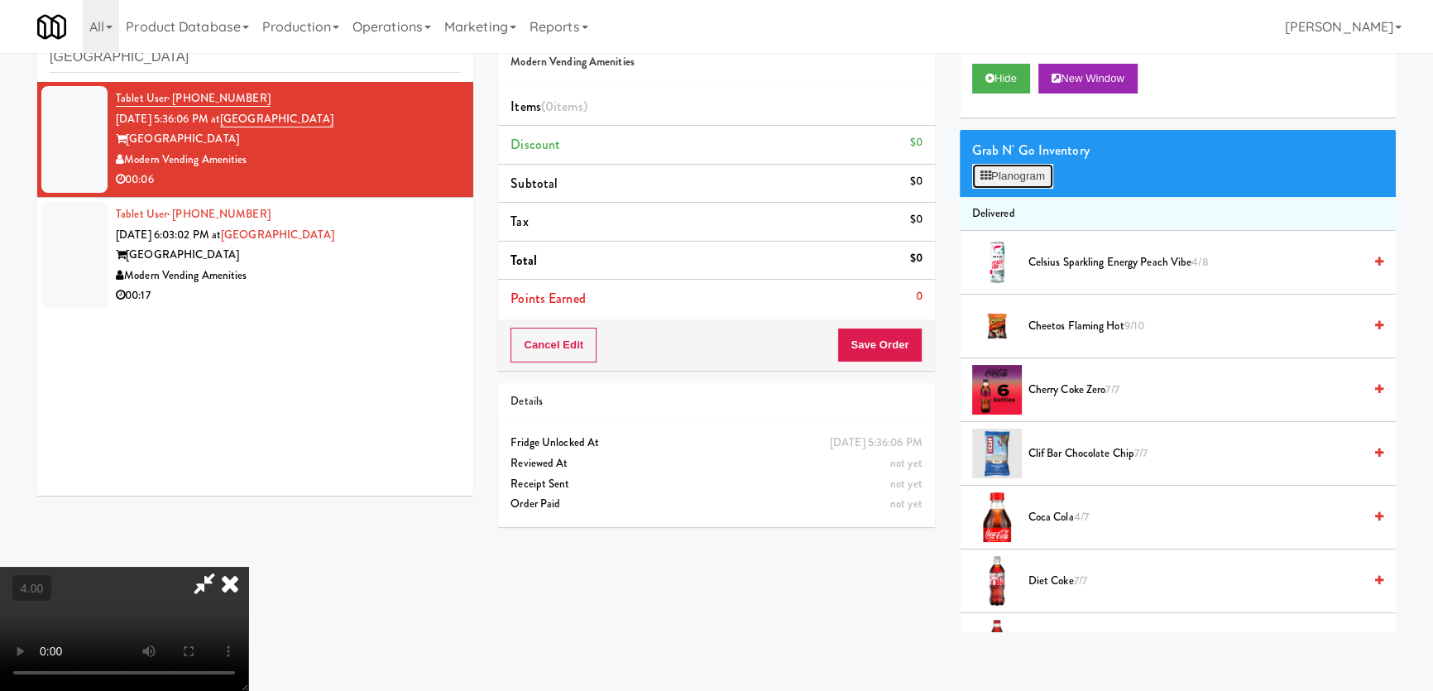
click at [1005, 165] on button "Planogram" at bounding box center [1012, 176] width 81 height 25
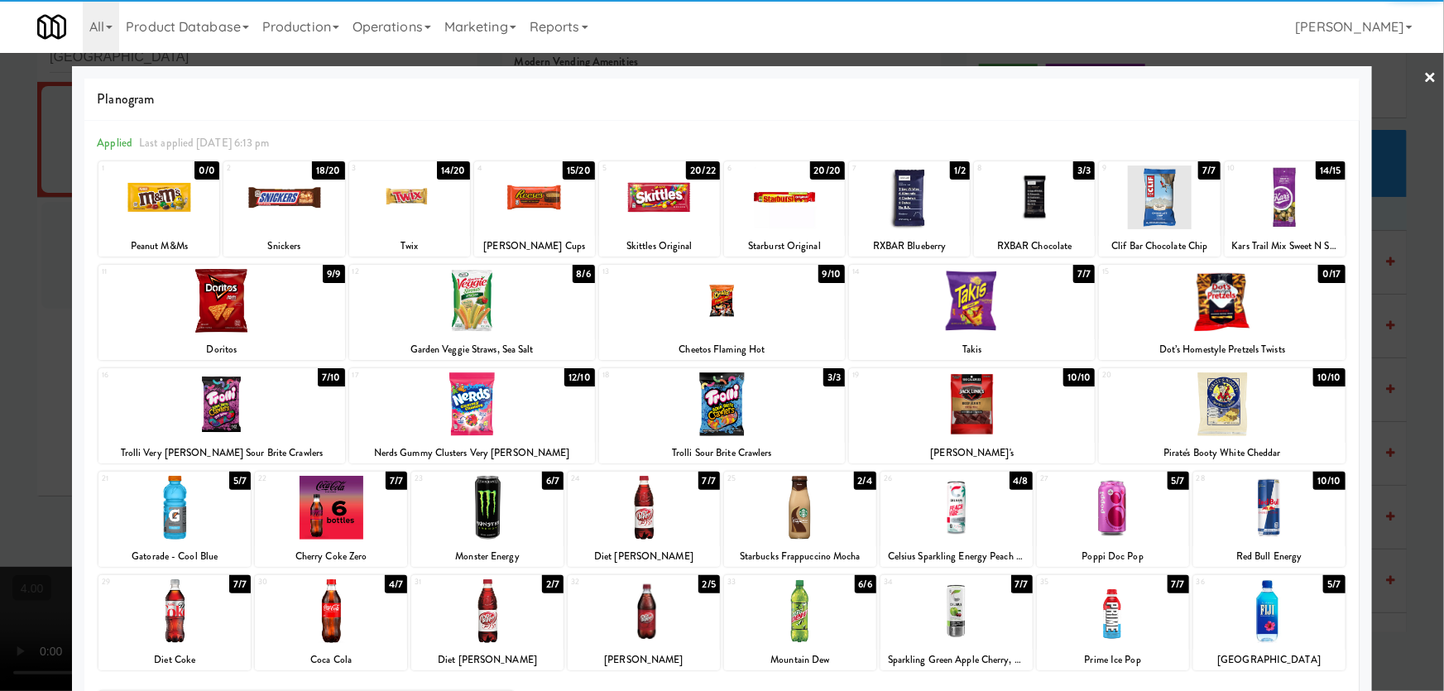
click at [530, 613] on div at bounding box center [487, 611] width 152 height 64
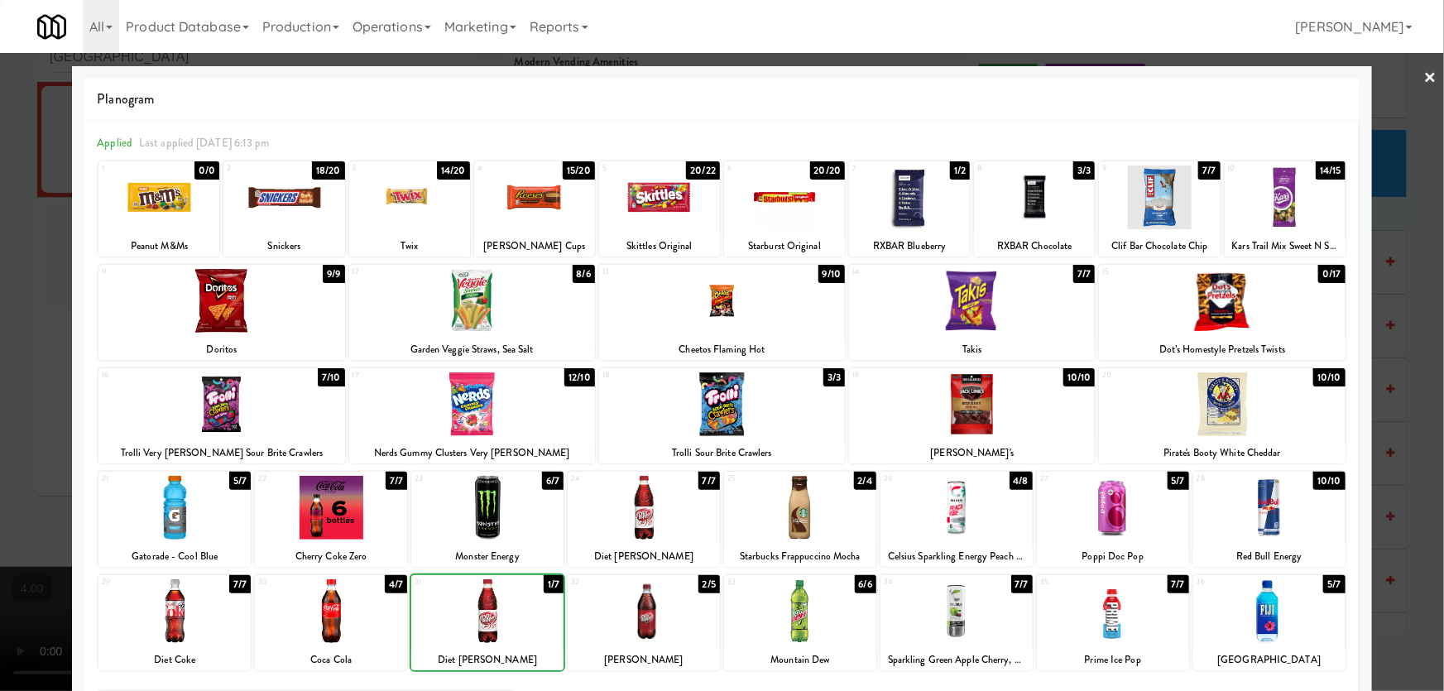
click at [530, 613] on div at bounding box center [487, 611] width 152 height 64
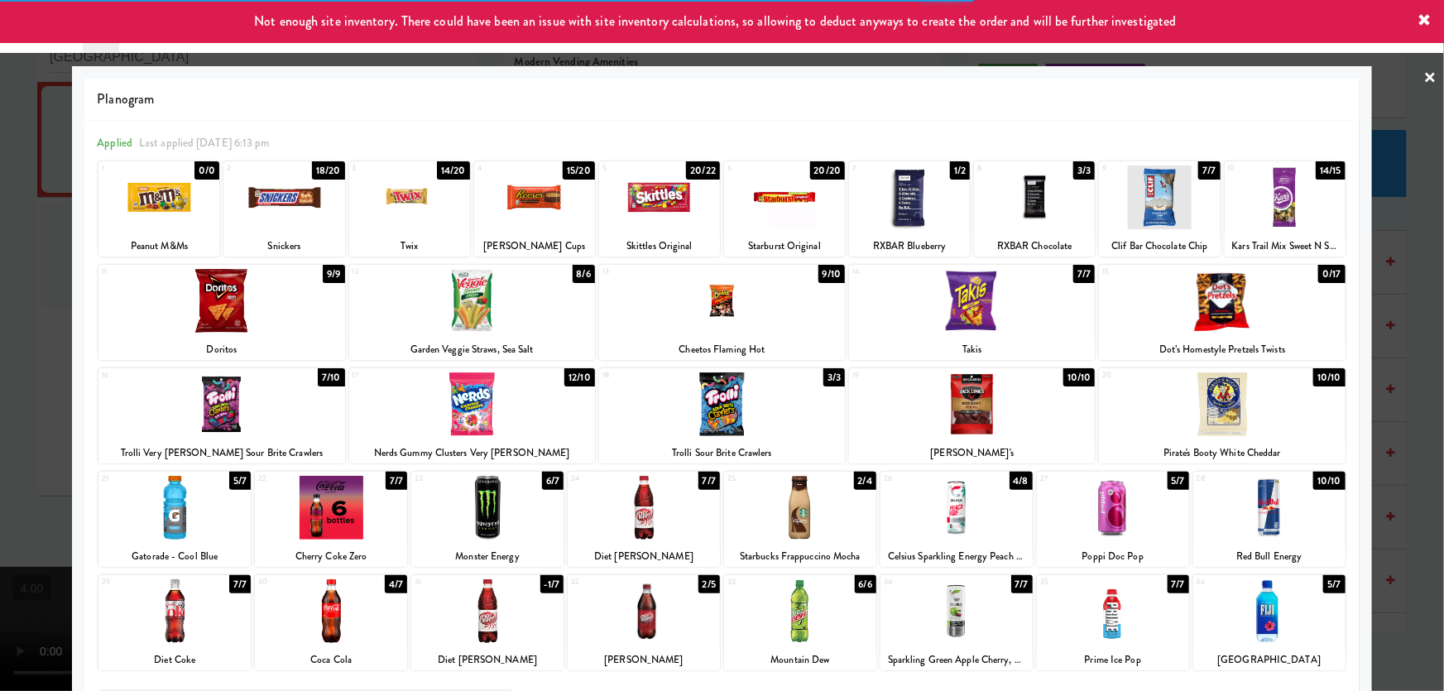
click at [0, 333] on div at bounding box center [722, 345] width 1444 height 691
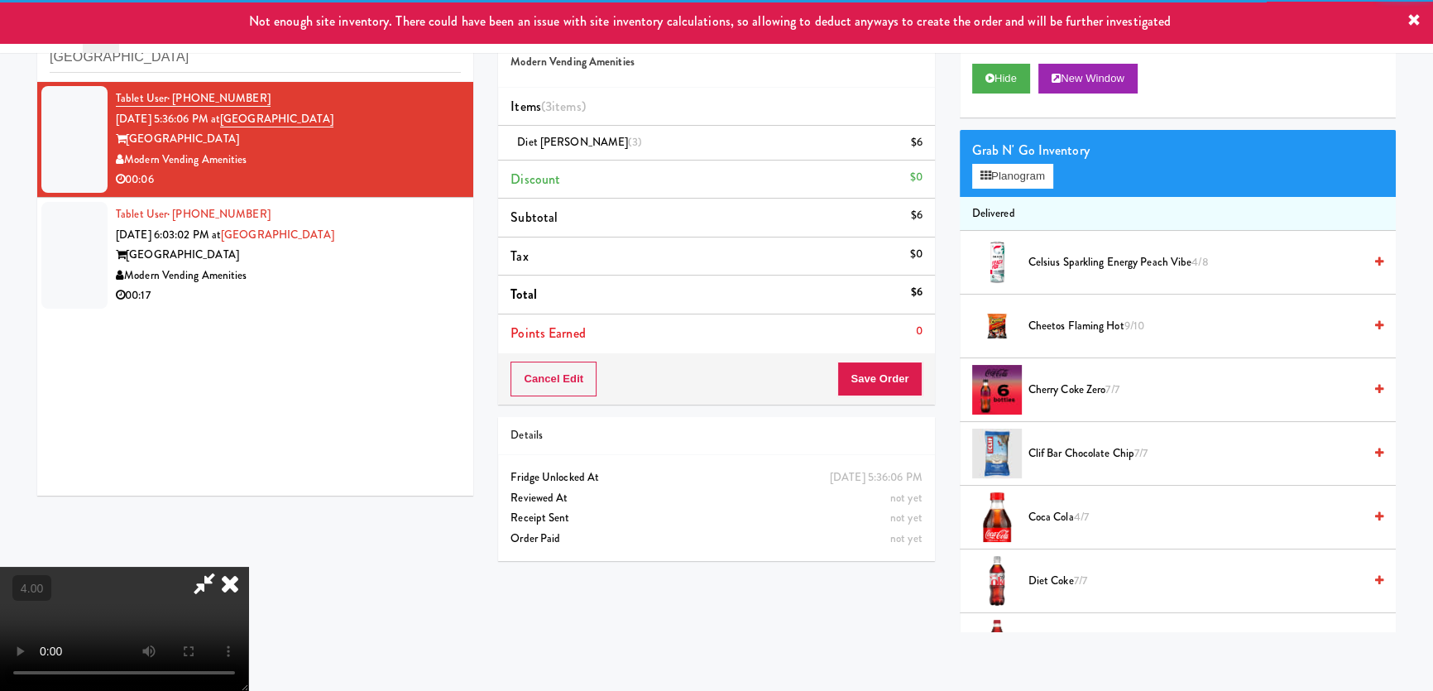
click at [248, 567] on video at bounding box center [124, 629] width 248 height 124
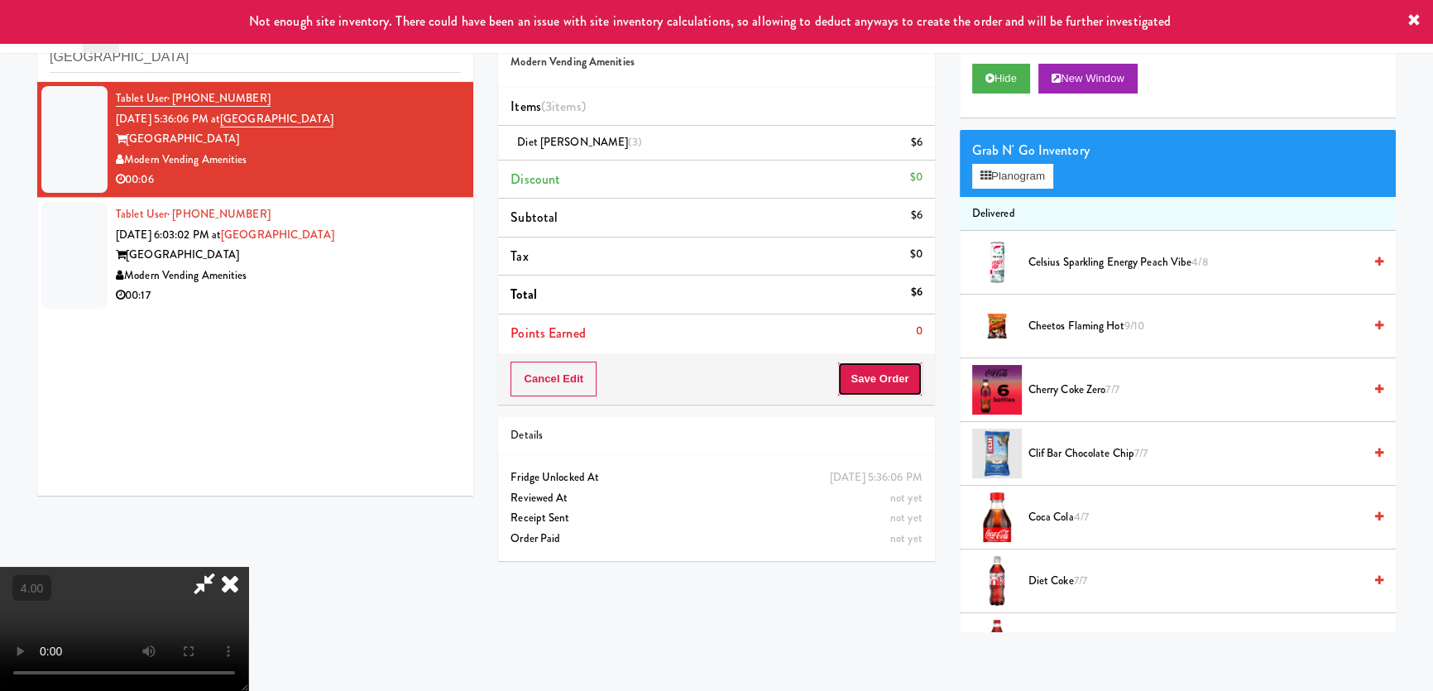
click at [895, 372] on button "Save Order" at bounding box center [879, 379] width 84 height 35
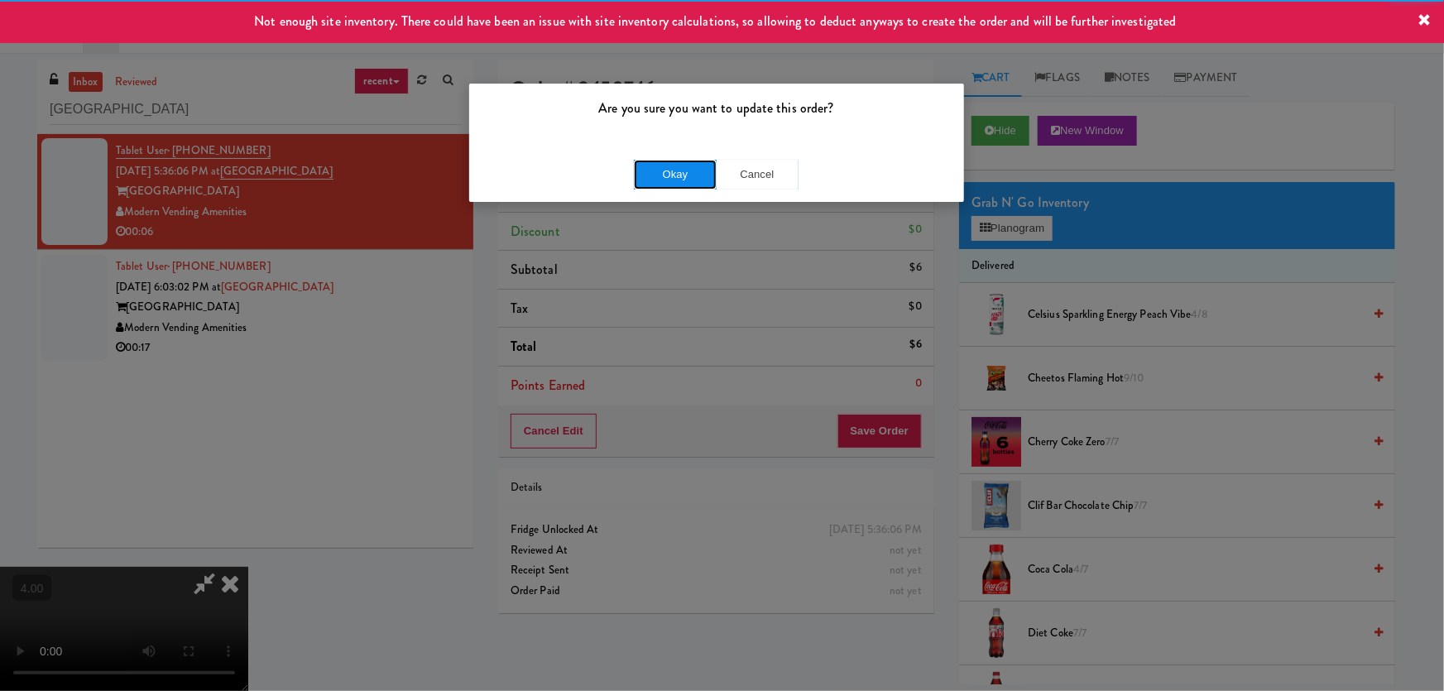
click at [683, 169] on button "Okay" at bounding box center [675, 175] width 83 height 30
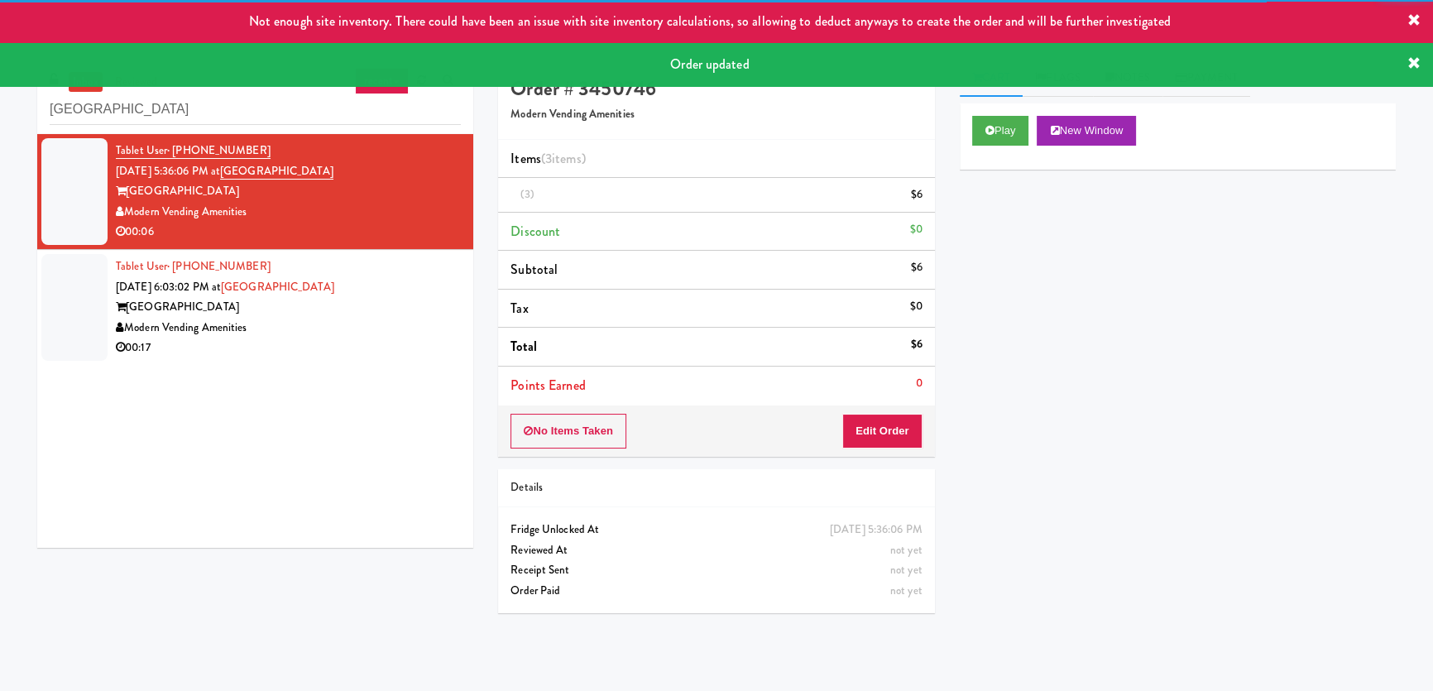
drag, startPoint x: 311, startPoint y: 288, endPoint x: 315, endPoint y: 300, distance: 13.1
click at [311, 289] on div "Tablet User · (205) 777-9939 [DATE] 6:03:02 PM at [GEOGRAPHIC_DATA] Modern Vend…" at bounding box center [288, 308] width 345 height 102
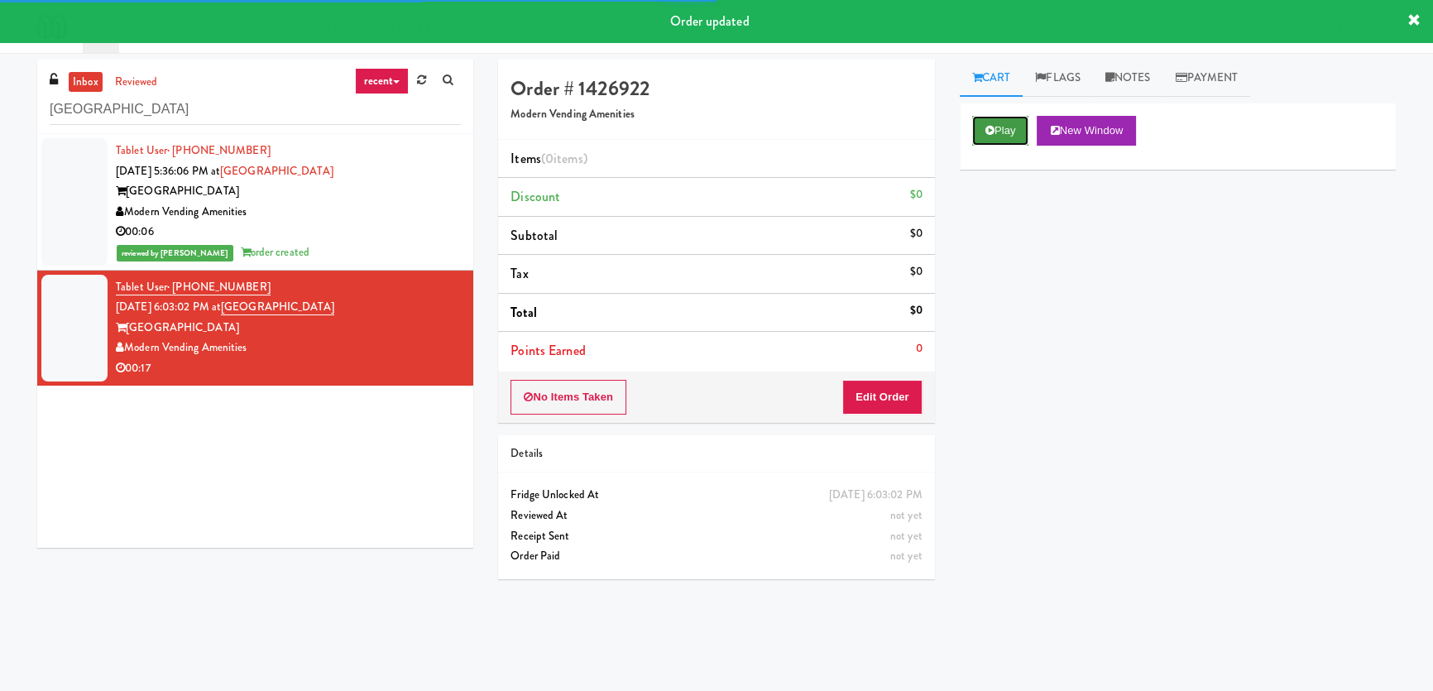
click at [1025, 132] on button "Play" at bounding box center [1000, 131] width 57 height 30
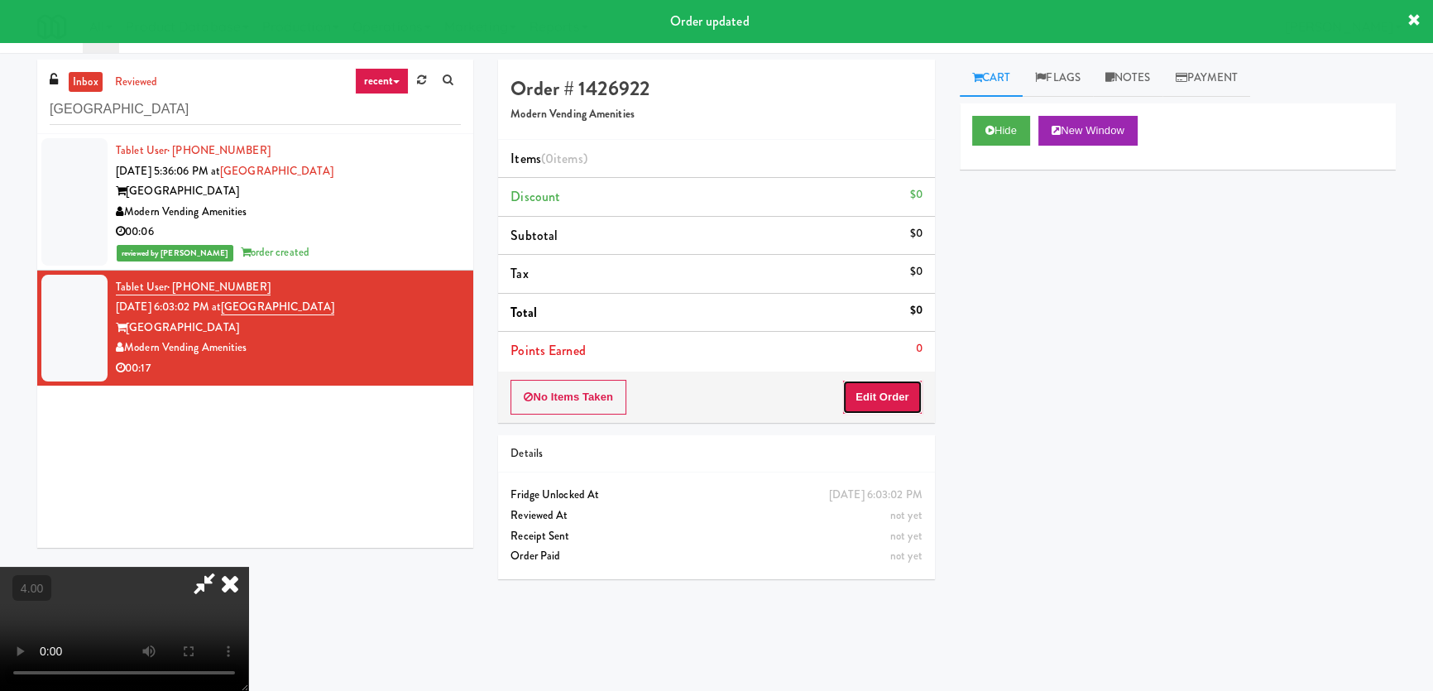
click at [875, 392] on button "Edit Order" at bounding box center [882, 397] width 80 height 35
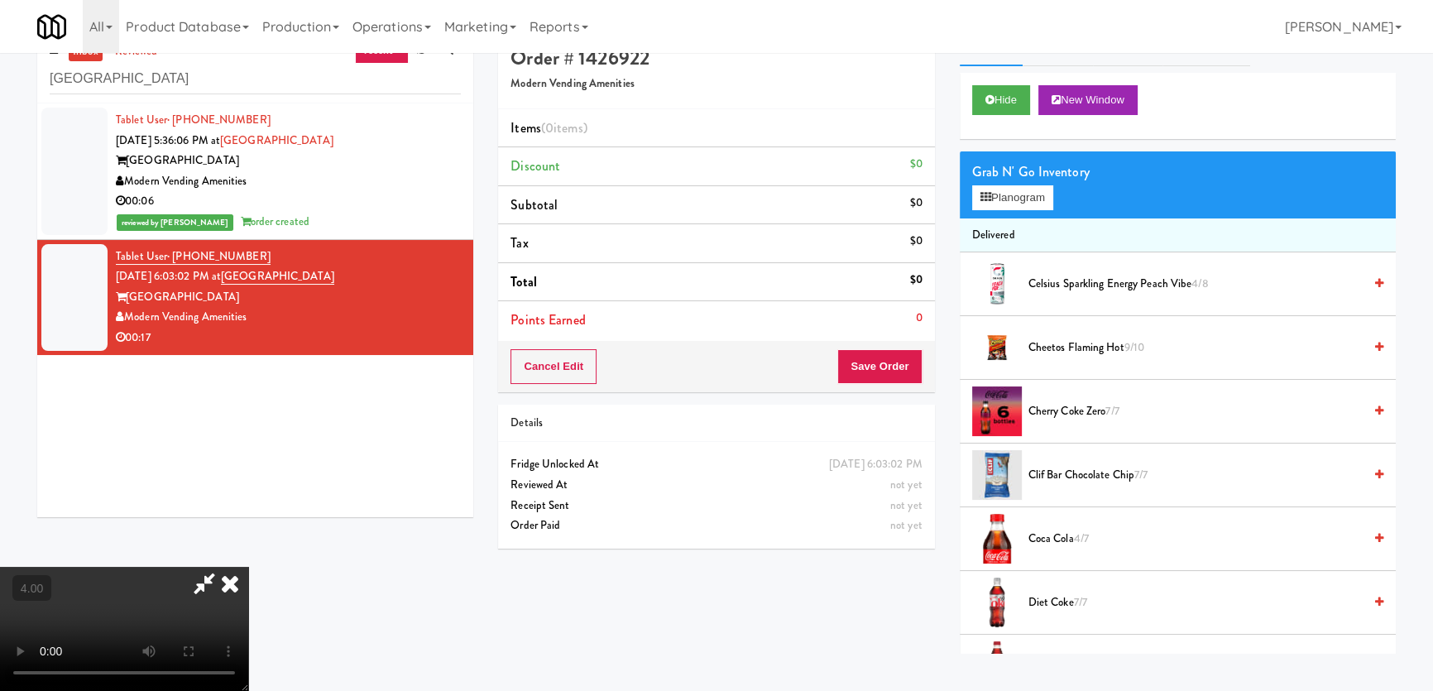
scroll to position [52, 0]
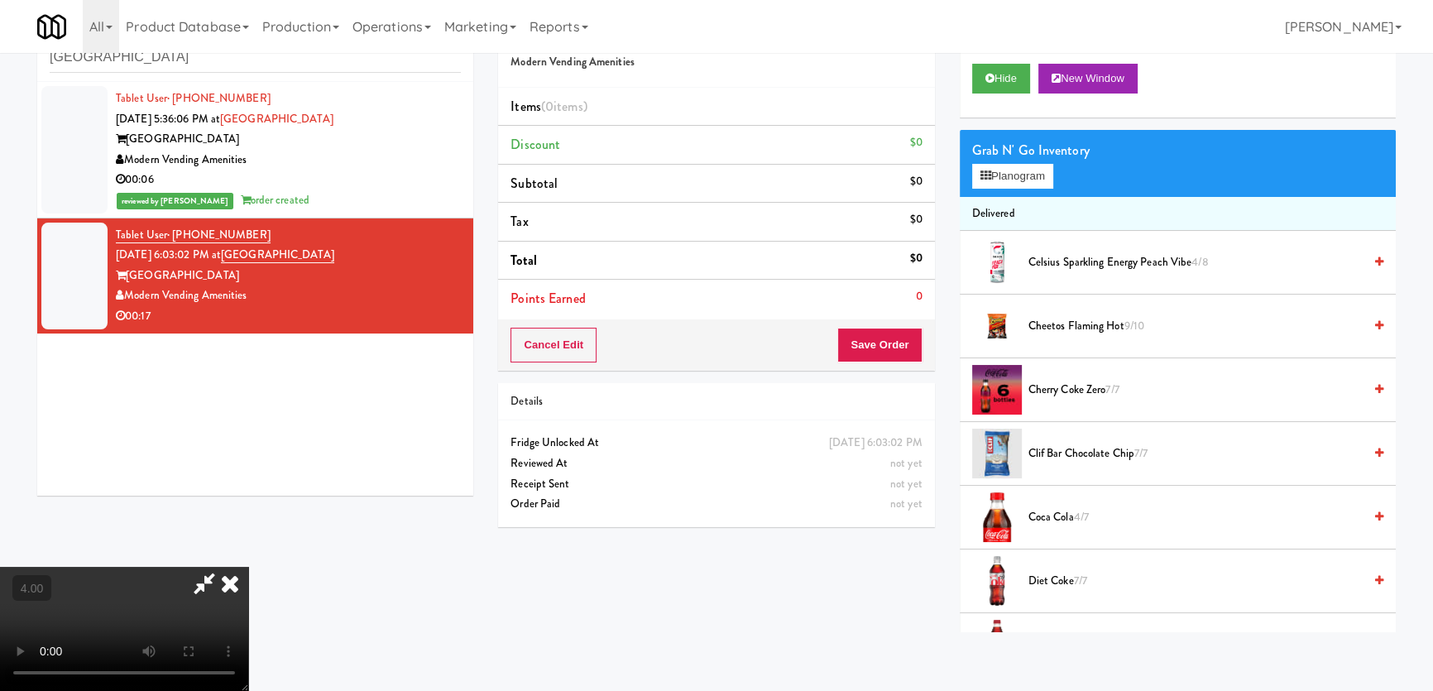
click at [248, 567] on video at bounding box center [124, 629] width 248 height 124
drag, startPoint x: 760, startPoint y: 458, endPoint x: 760, endPoint y: 546, distance: 88.5
click at [248, 567] on video at bounding box center [124, 629] width 248 height 124
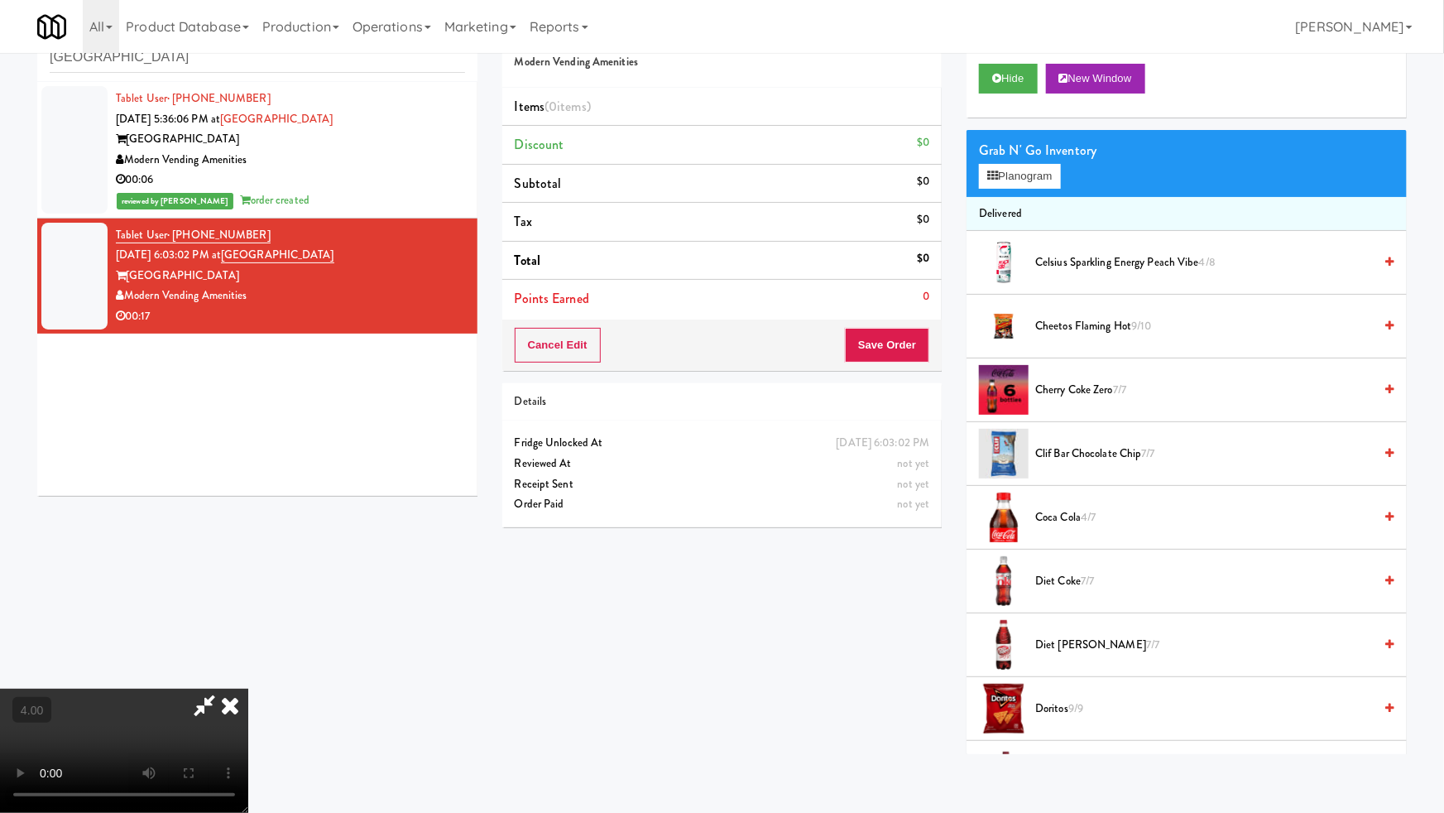
click at [248, 688] on video at bounding box center [124, 750] width 248 height 124
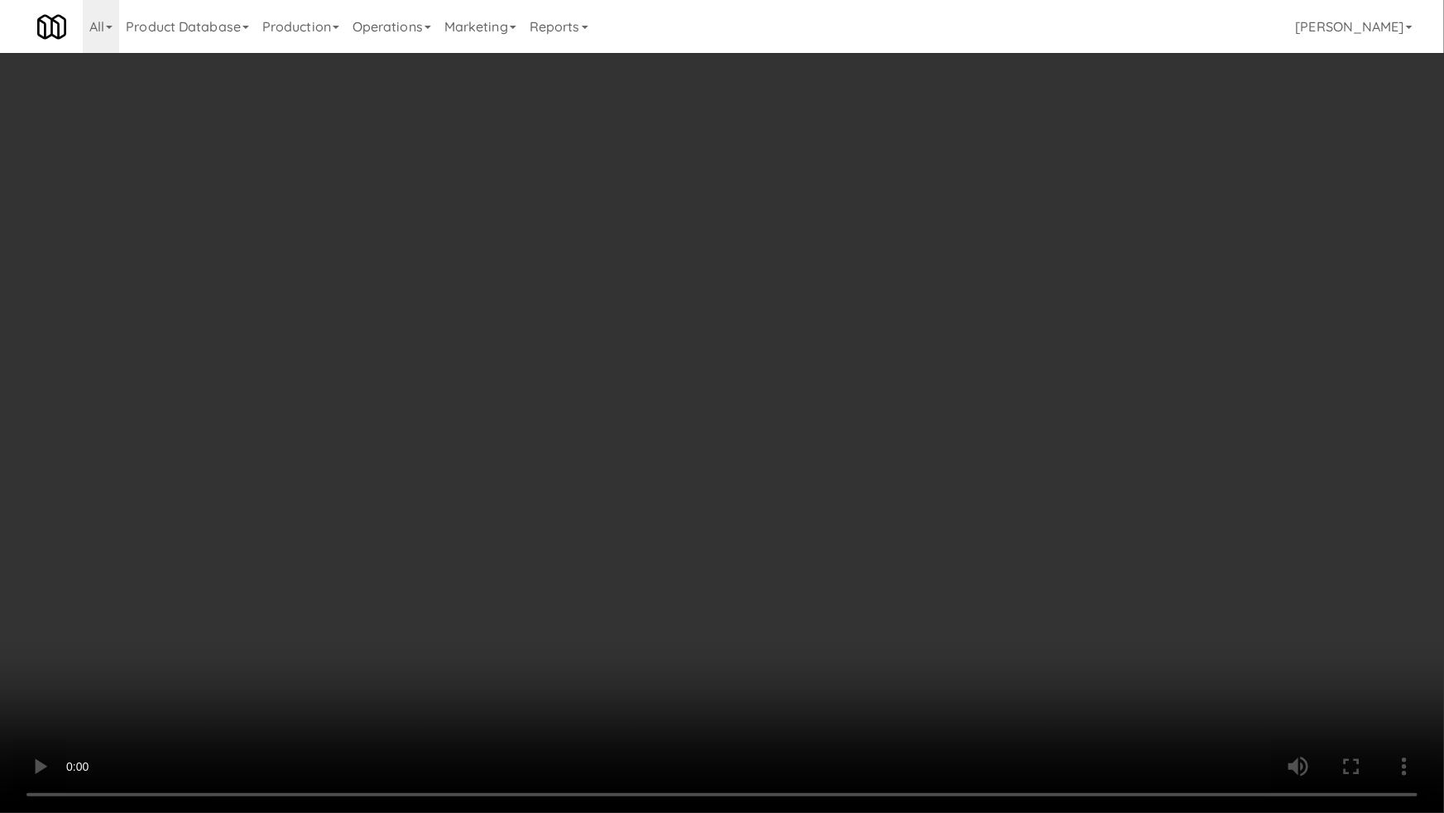
click at [711, 530] on video at bounding box center [722, 406] width 1444 height 813
click at [688, 477] on video at bounding box center [722, 406] width 1444 height 813
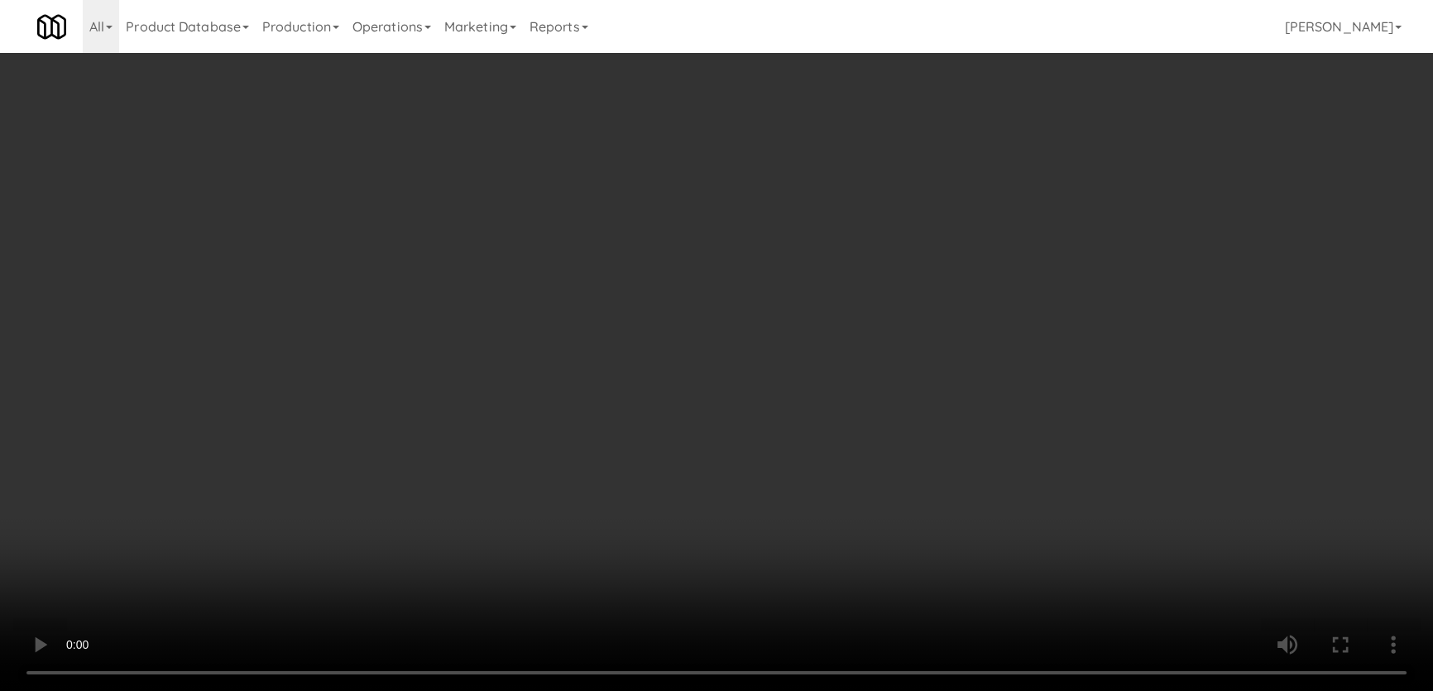
click at [968, 172] on div "Grab N' Go Inventory Planogram" at bounding box center [1178, 163] width 436 height 67
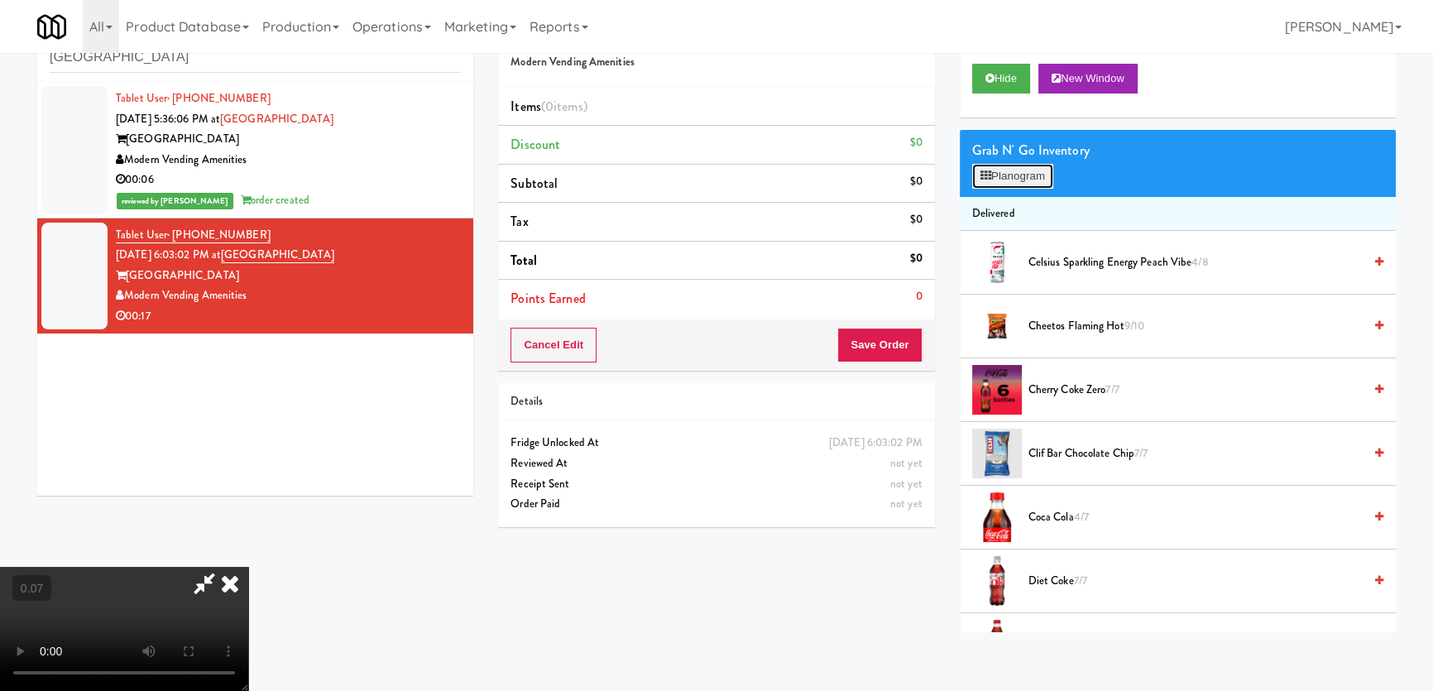
click at [976, 165] on button "Planogram" at bounding box center [1012, 176] width 81 height 25
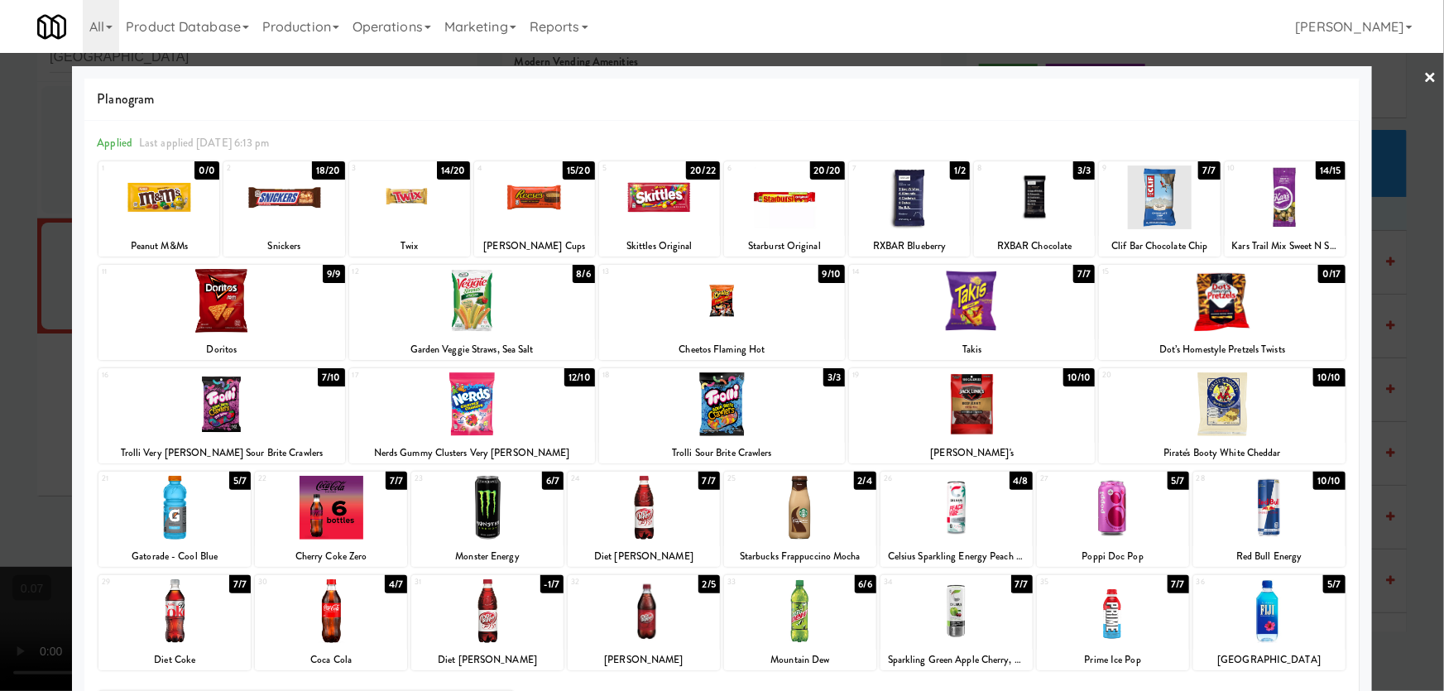
click at [545, 211] on div at bounding box center [534, 197] width 121 height 64
click at [641, 209] on div at bounding box center [659, 197] width 121 height 64
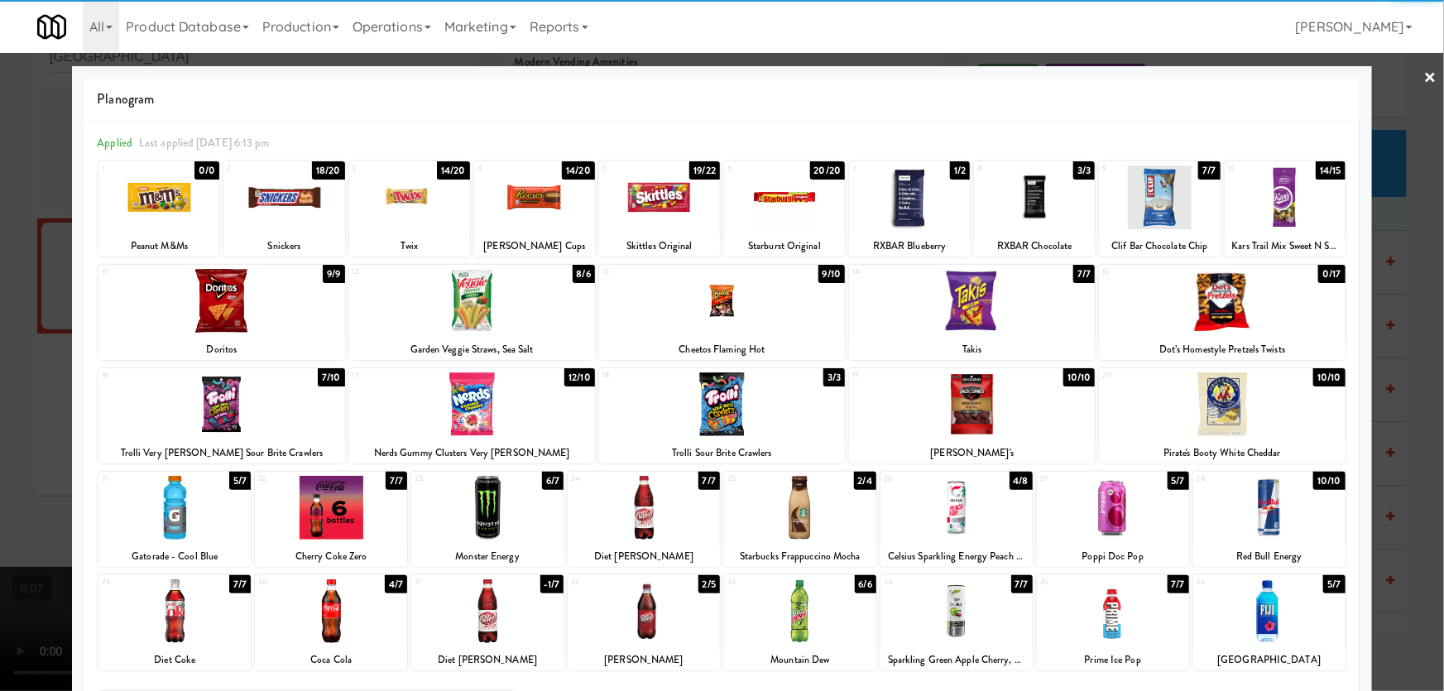
drag, startPoint x: 324, startPoint y: 229, endPoint x: 0, endPoint y: 257, distance: 325.5
click at [324, 229] on div "2 18/20 Snickers" at bounding box center [283, 208] width 121 height 95
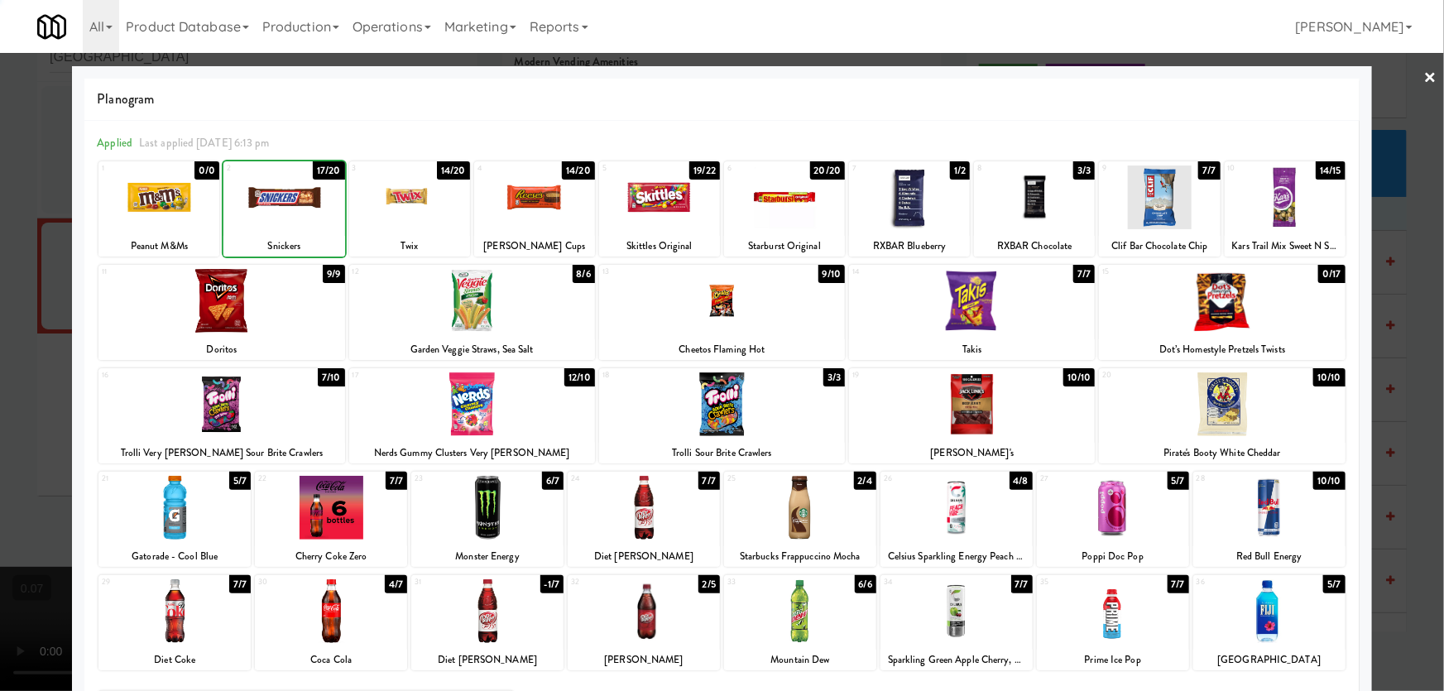
drag, startPoint x: 0, startPoint y: 263, endPoint x: 26, endPoint y: 302, distance: 47.1
click at [1, 264] on div at bounding box center [722, 345] width 1444 height 691
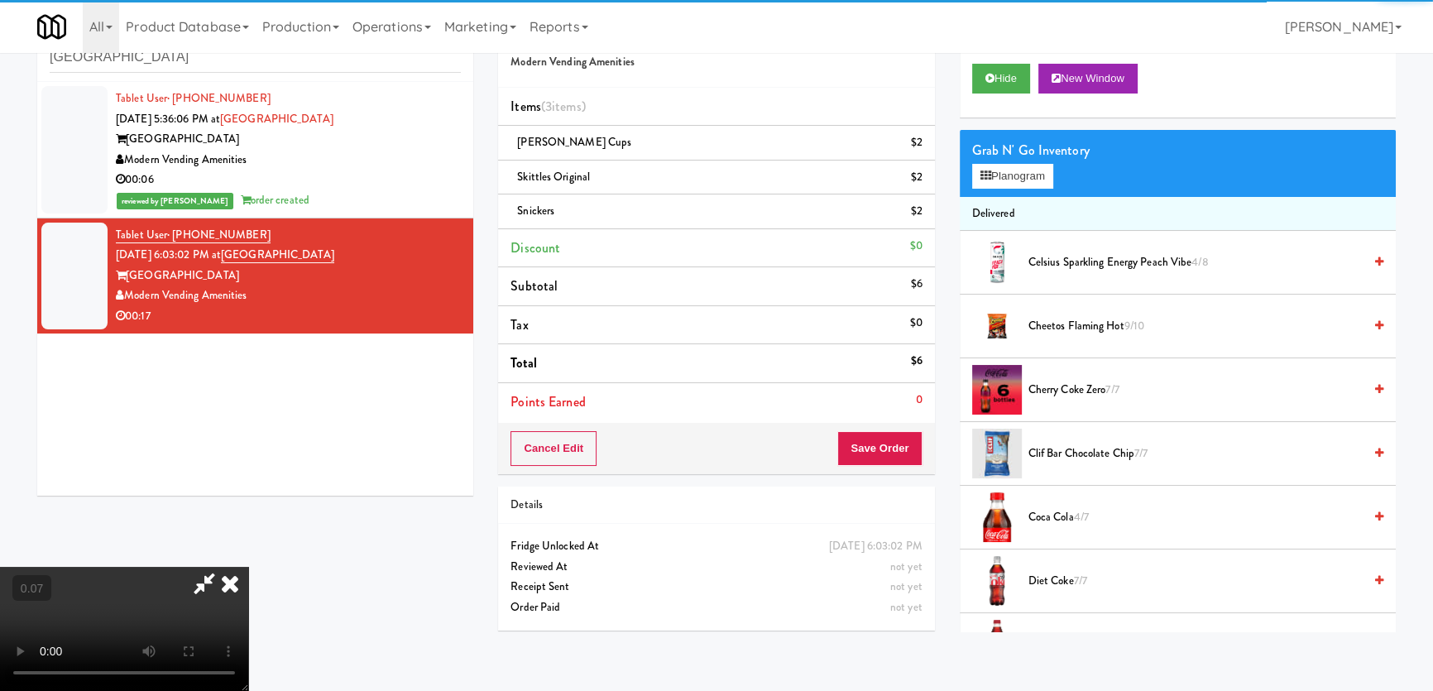
drag, startPoint x: 331, startPoint y: 473, endPoint x: 357, endPoint y: 480, distance: 26.5
click at [248, 567] on video at bounding box center [124, 629] width 248 height 124
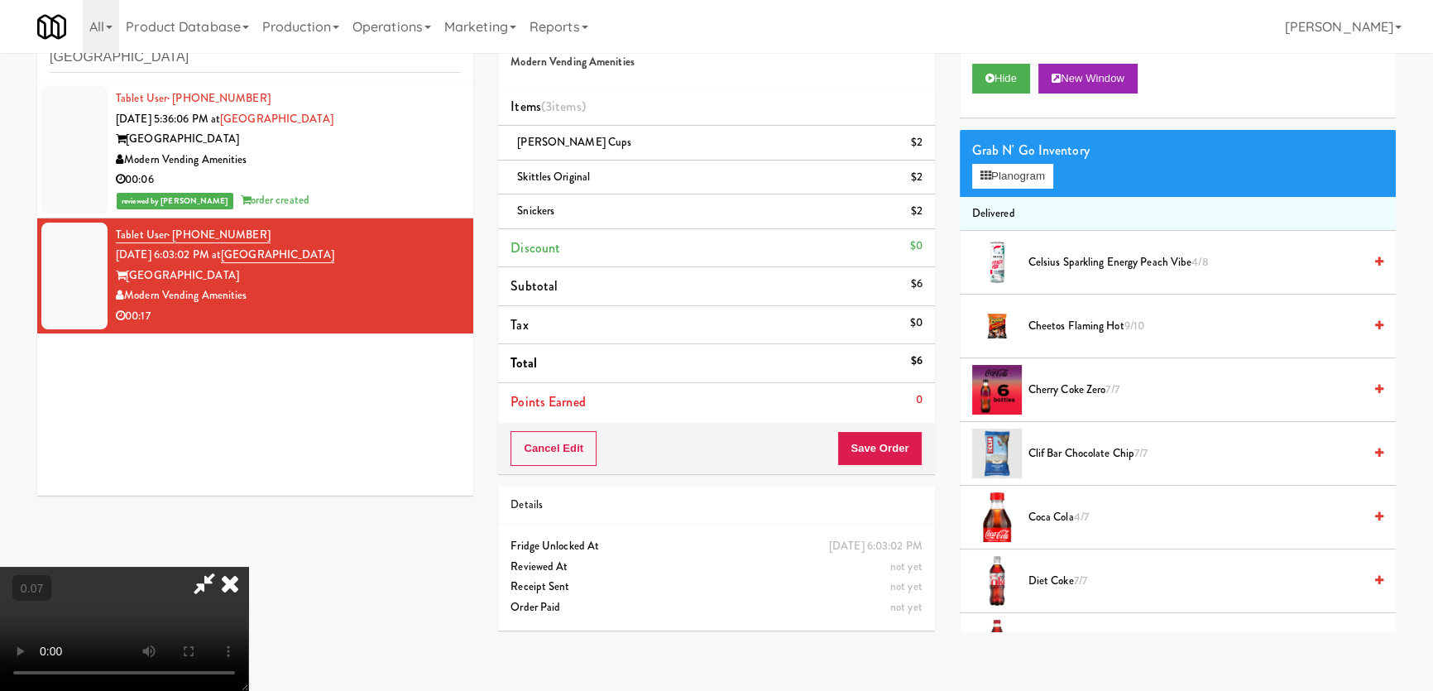
click at [248, 567] on video at bounding box center [124, 629] width 248 height 124
click at [248, 567] on icon at bounding box center [230, 583] width 36 height 33
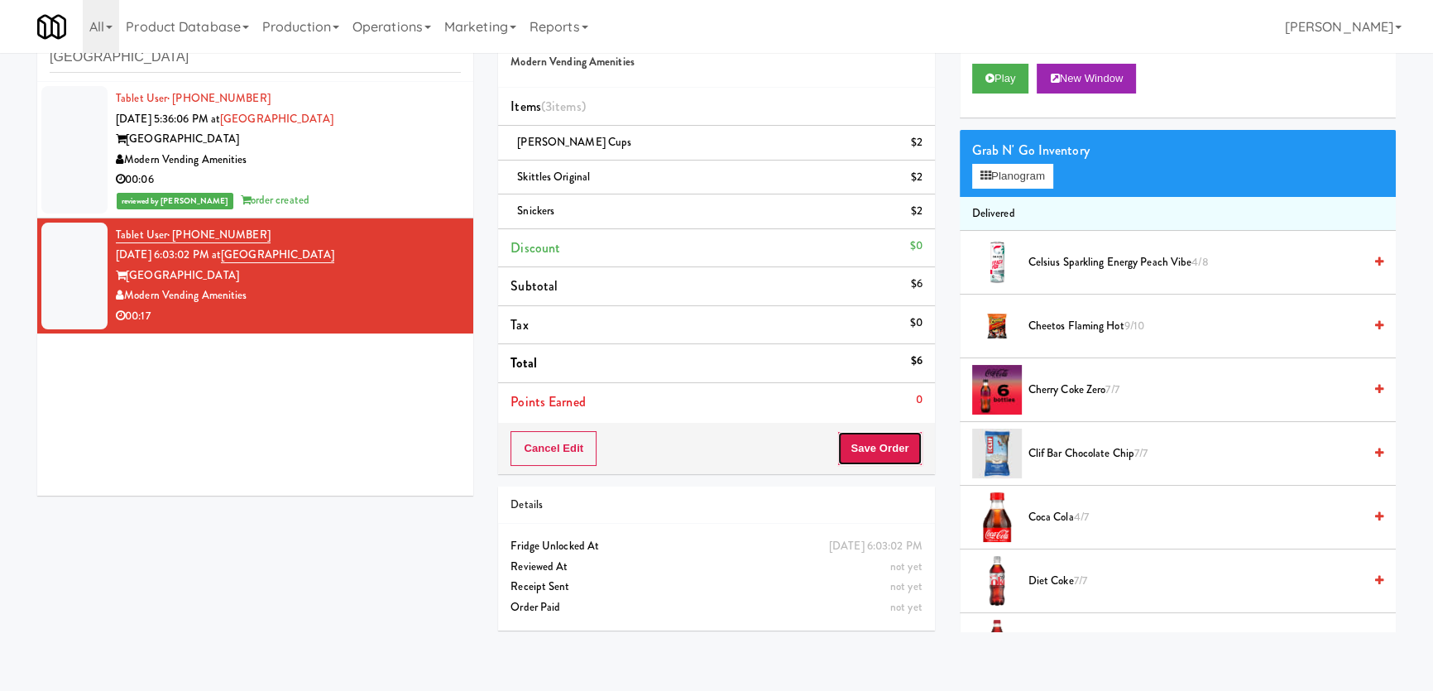
click at [862, 447] on button "Save Order" at bounding box center [879, 448] width 84 height 35
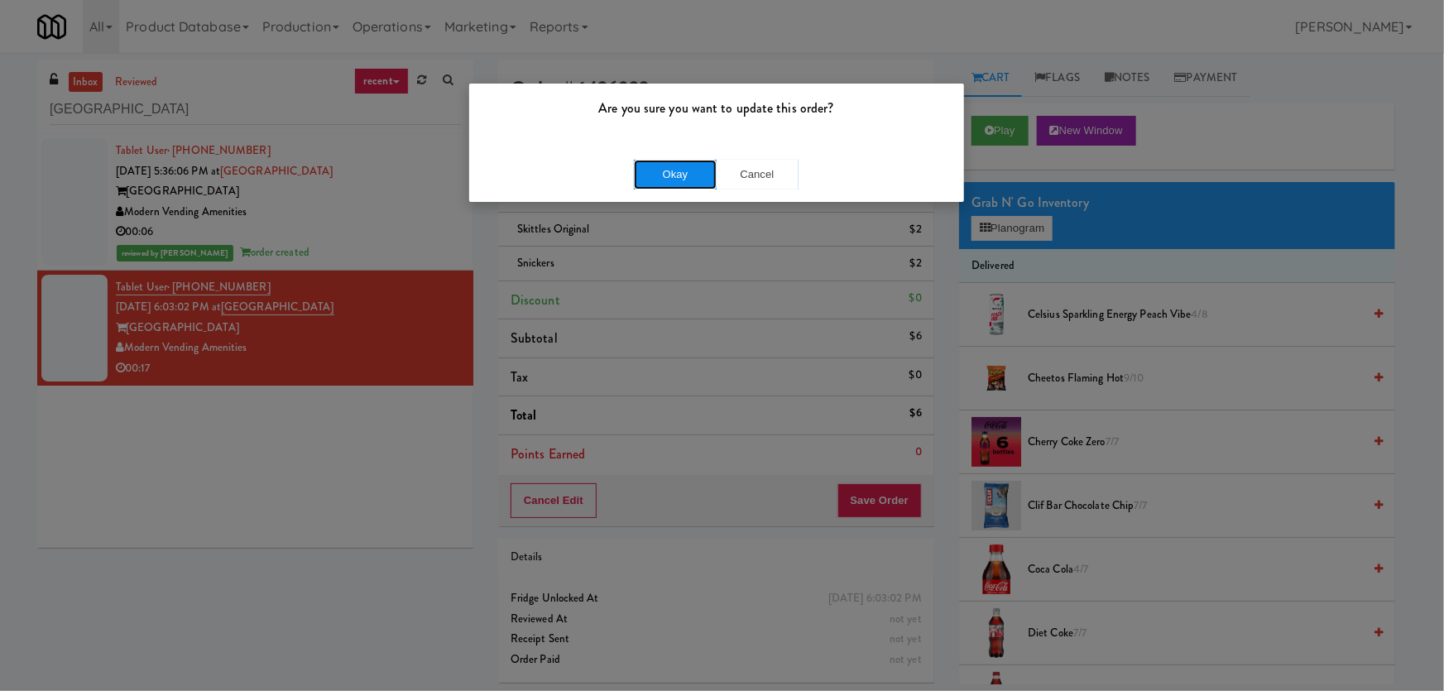
click at [679, 182] on button "Okay" at bounding box center [675, 175] width 83 height 30
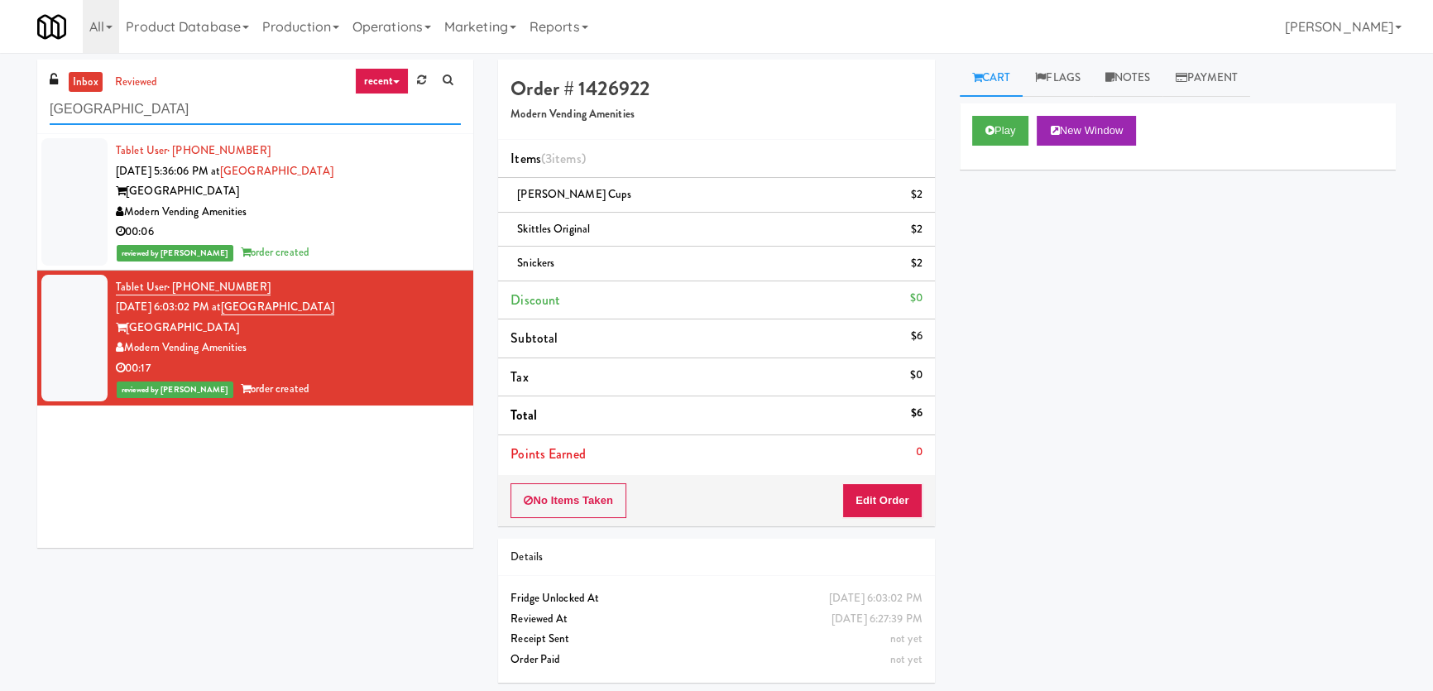
paste input "Arden of Warrenville - Cooler"
drag, startPoint x: 214, startPoint y: 99, endPoint x: 61, endPoint y: 79, distance: 154.5
click at [0, 96] on div "inbox reviewed recent all unclear take inventory issue suspicious failed recent…" at bounding box center [716, 378] width 1433 height 636
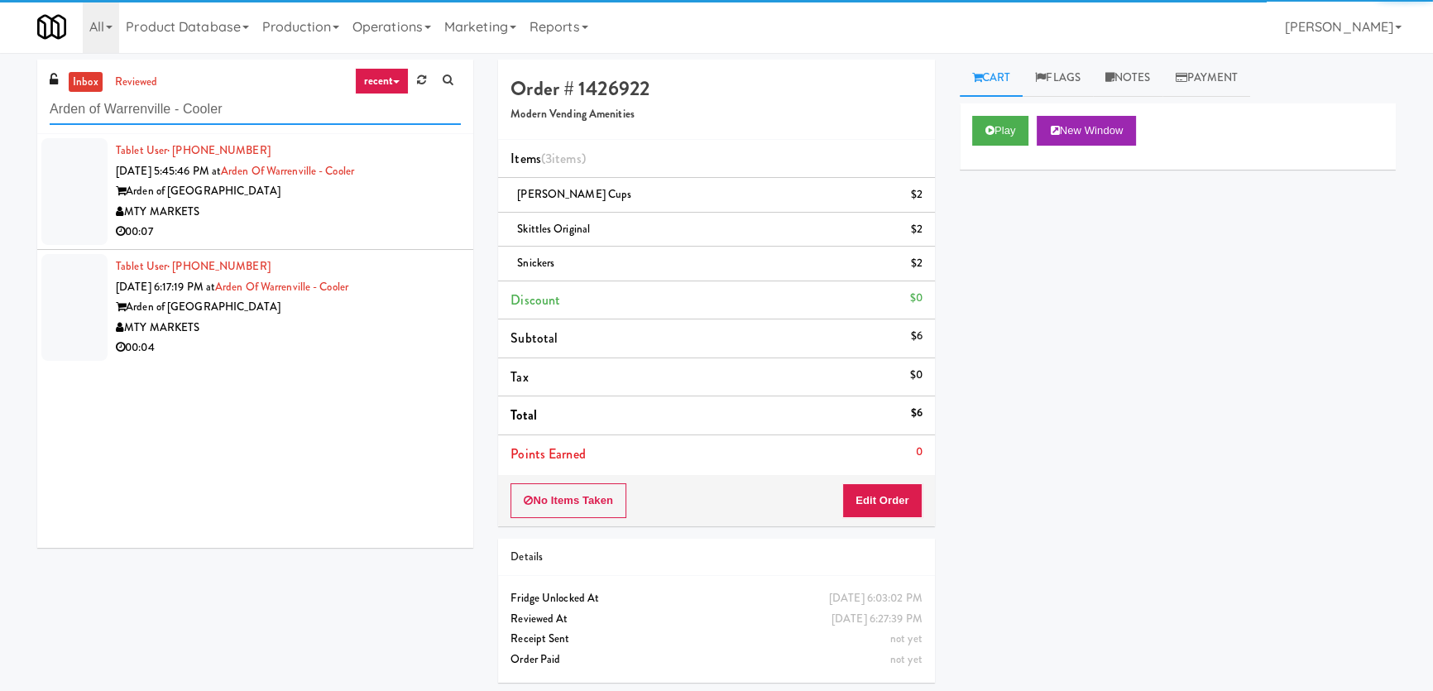
type input "Arden of Warrenville - Cooler"
click at [357, 217] on div "MTY MARKETS" at bounding box center [288, 212] width 345 height 21
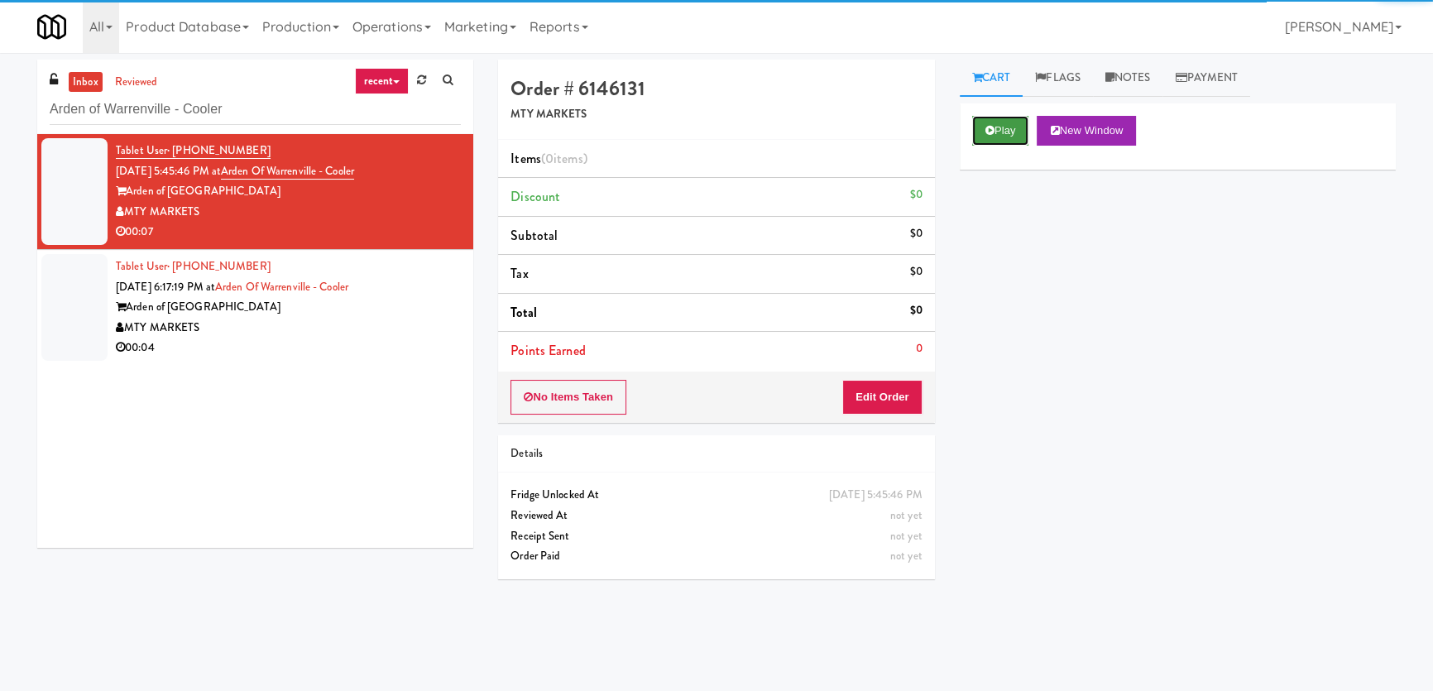
click at [984, 128] on button "Play" at bounding box center [1000, 131] width 57 height 30
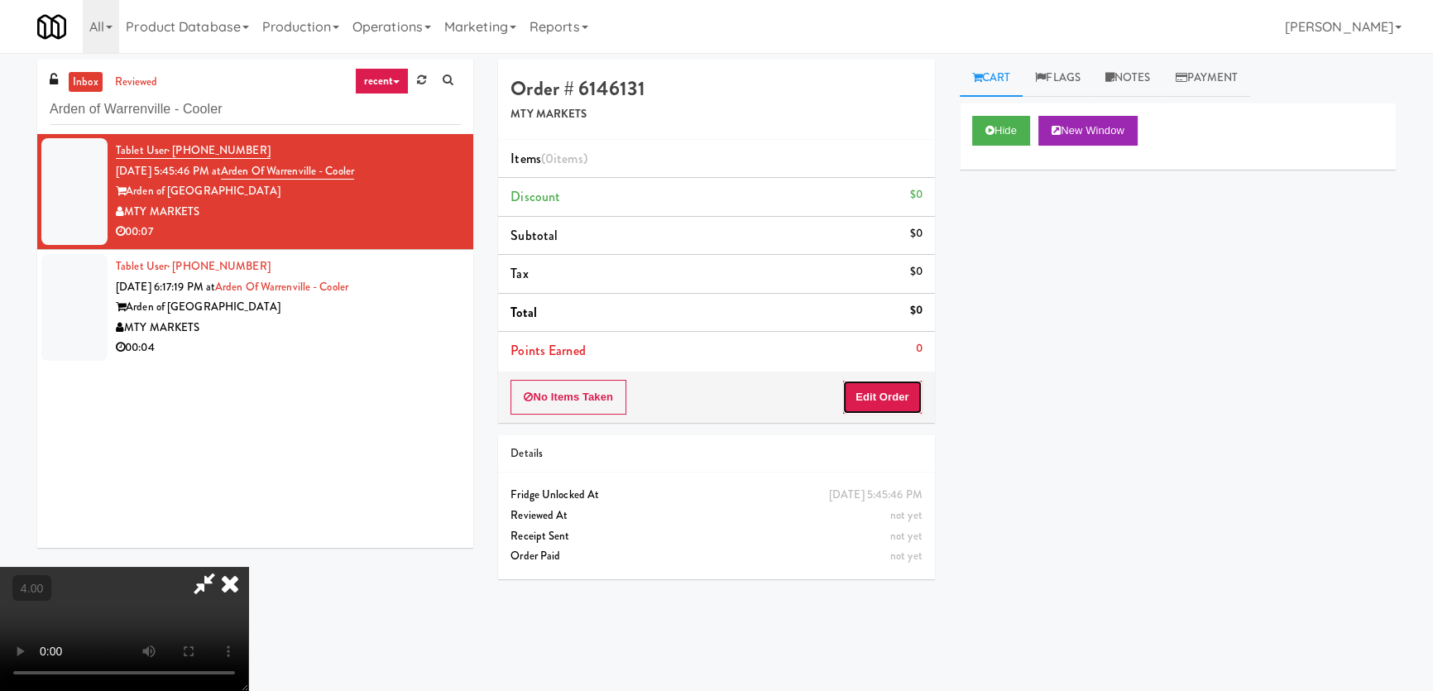
click at [851, 398] on button "Edit Order" at bounding box center [882, 397] width 80 height 35
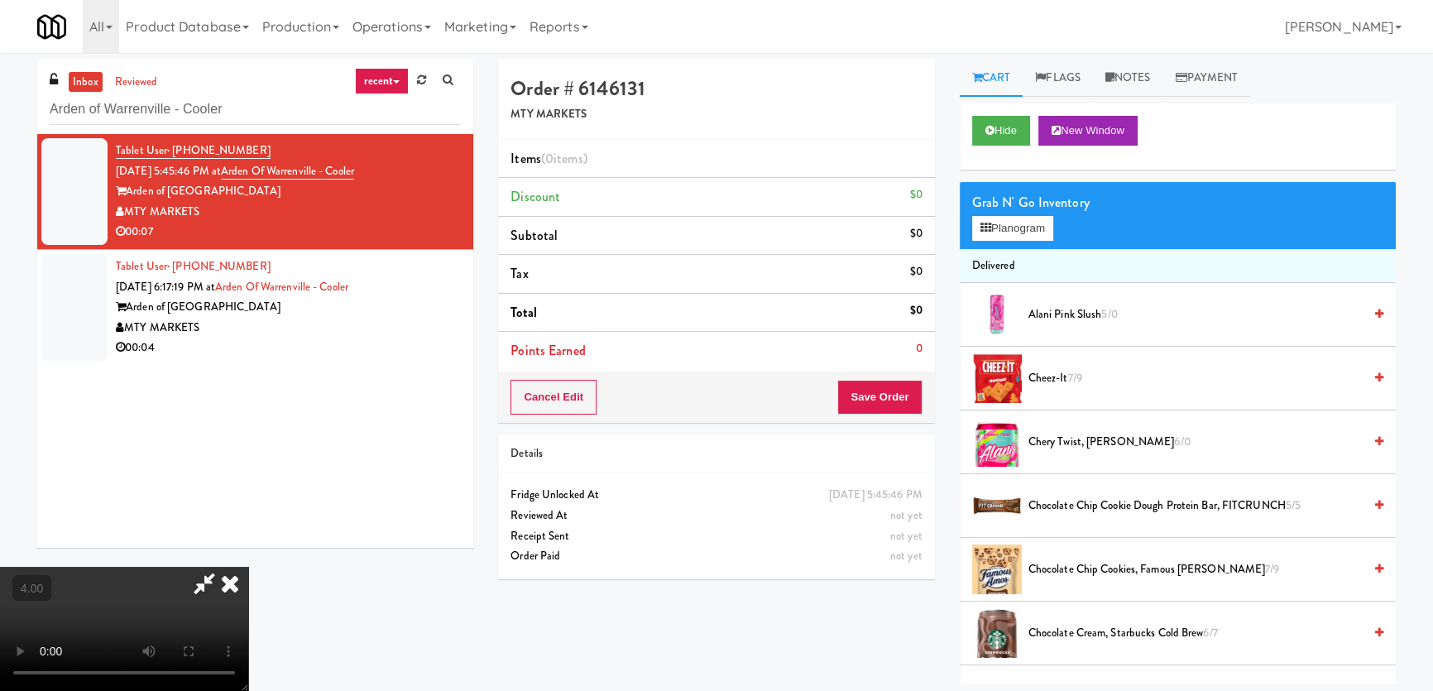
click at [248, 567] on video at bounding box center [124, 629] width 248 height 124
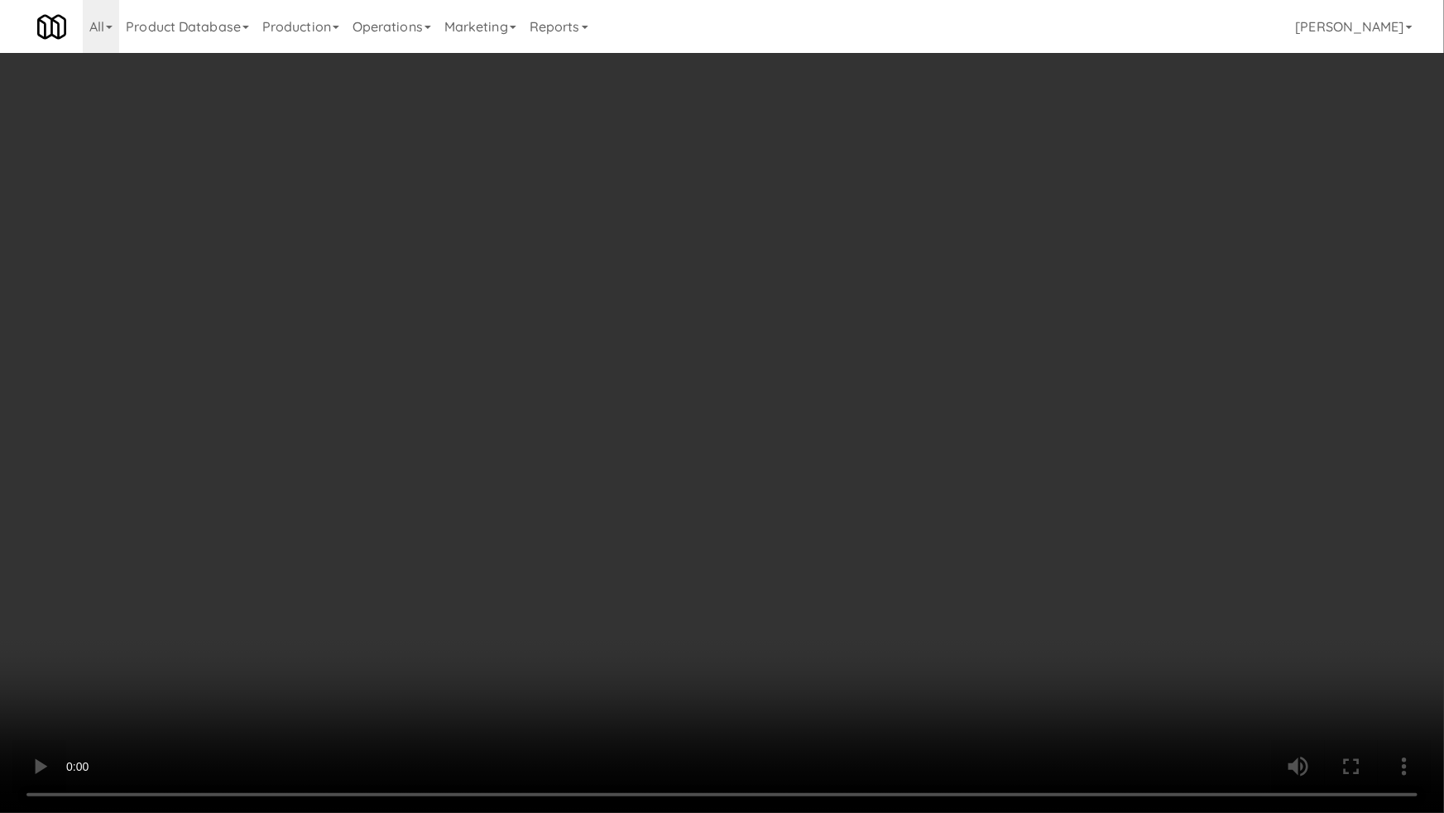
click at [977, 492] on video at bounding box center [722, 406] width 1444 height 813
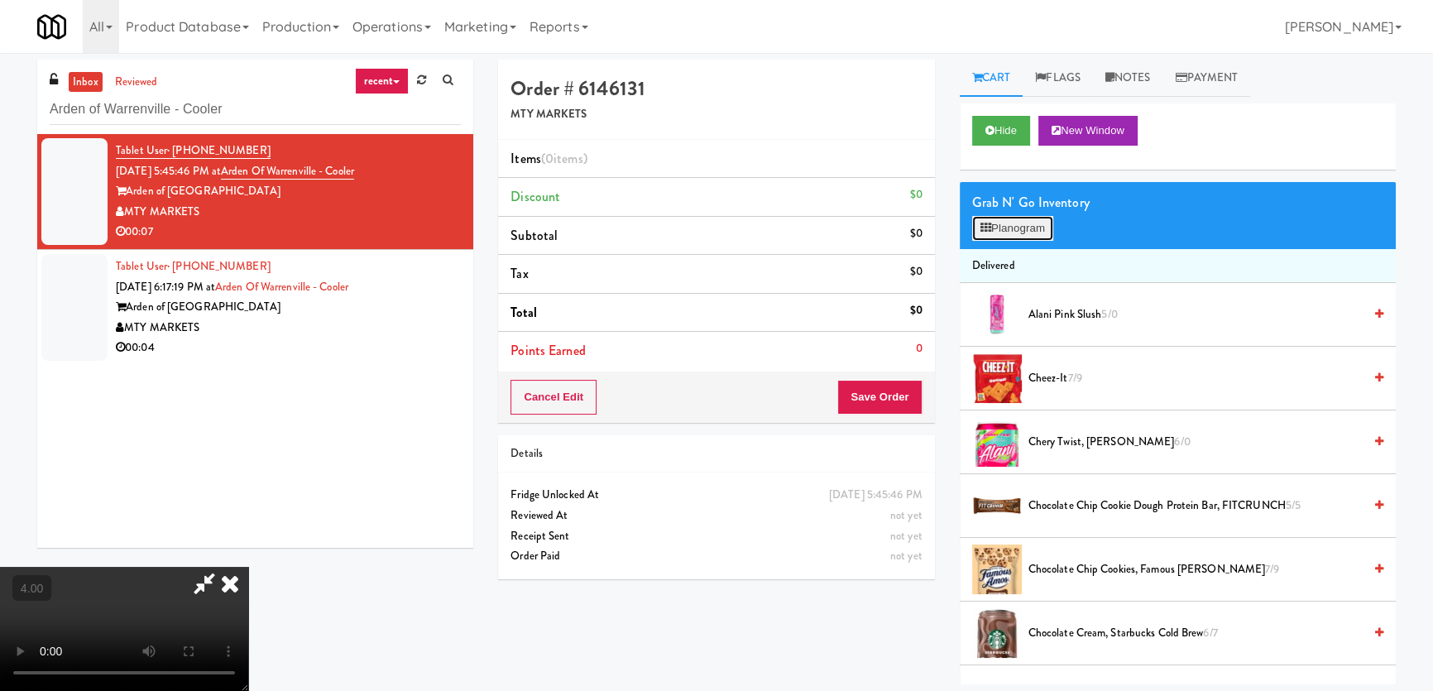
click at [1027, 217] on button "Planogram" at bounding box center [1012, 228] width 81 height 25
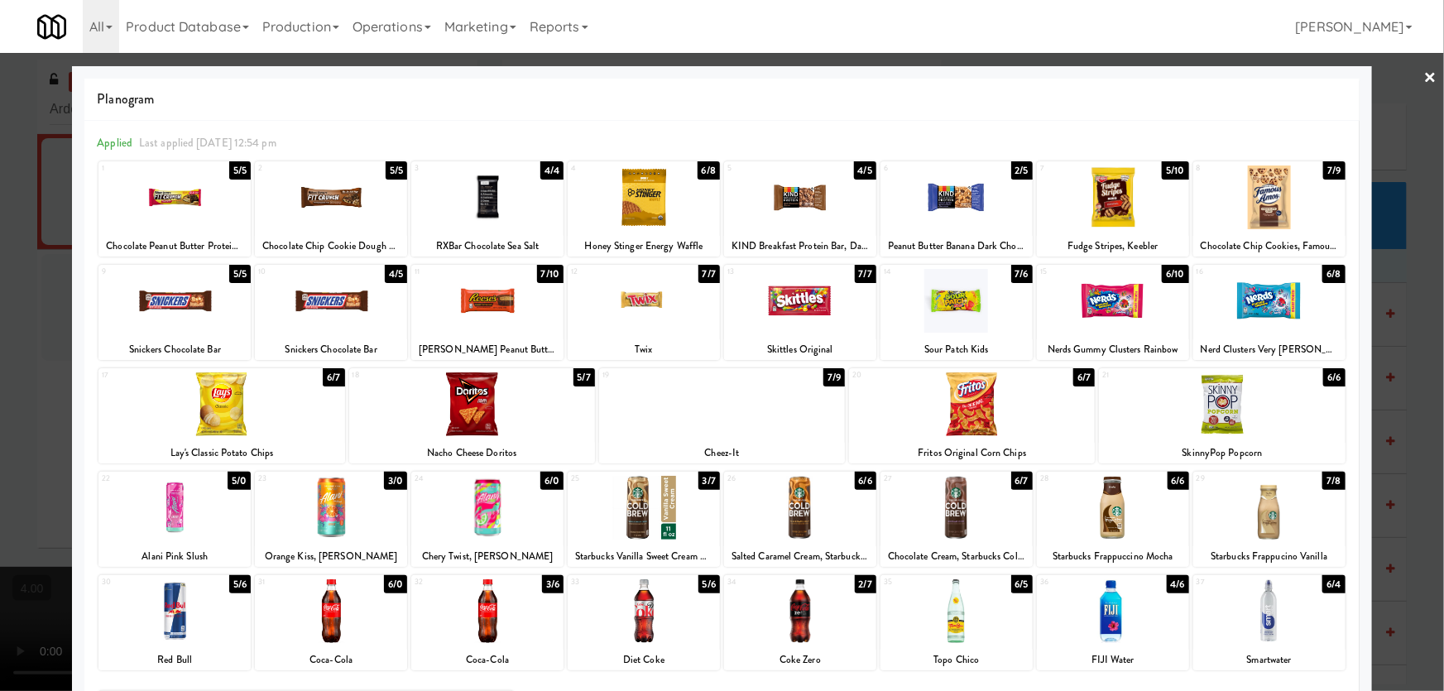
click at [1134, 511] on div at bounding box center [1113, 508] width 152 height 64
click at [1407, 281] on div at bounding box center [722, 345] width 1444 height 691
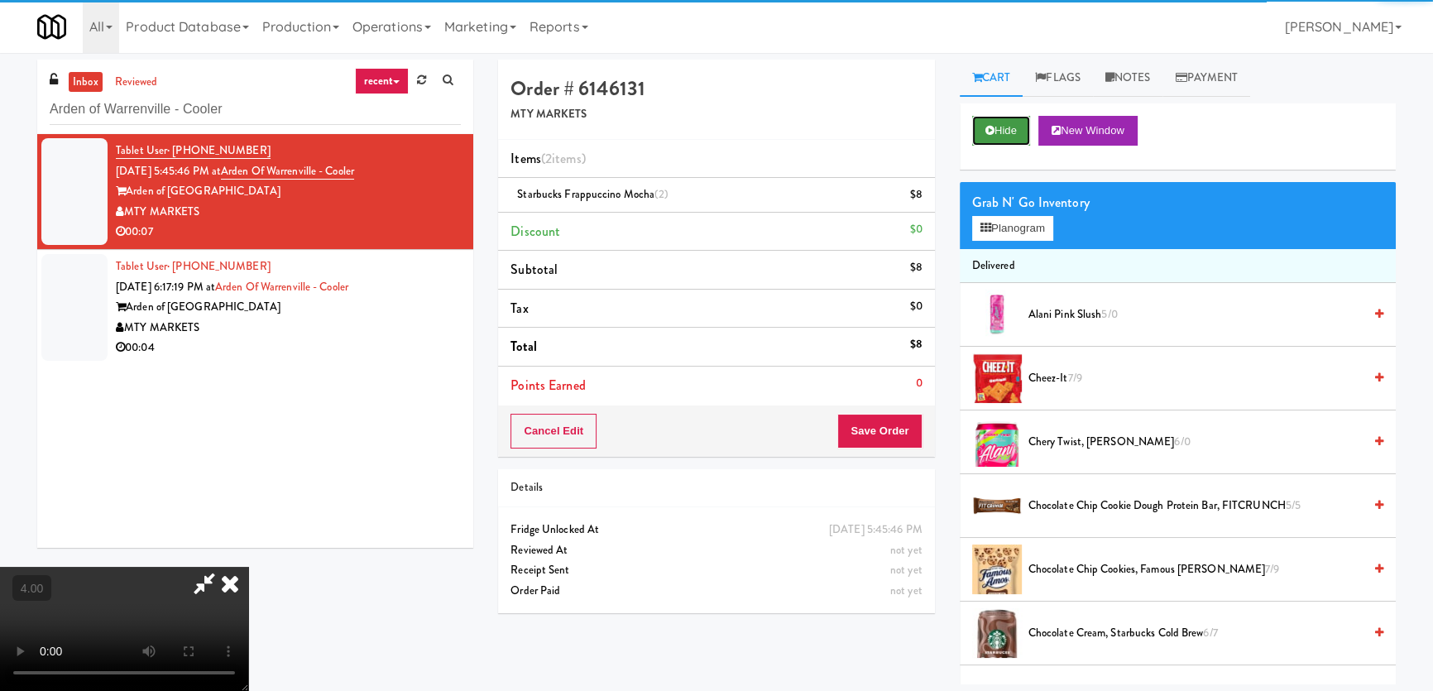
click at [981, 117] on button "Hide" at bounding box center [1001, 131] width 58 height 30
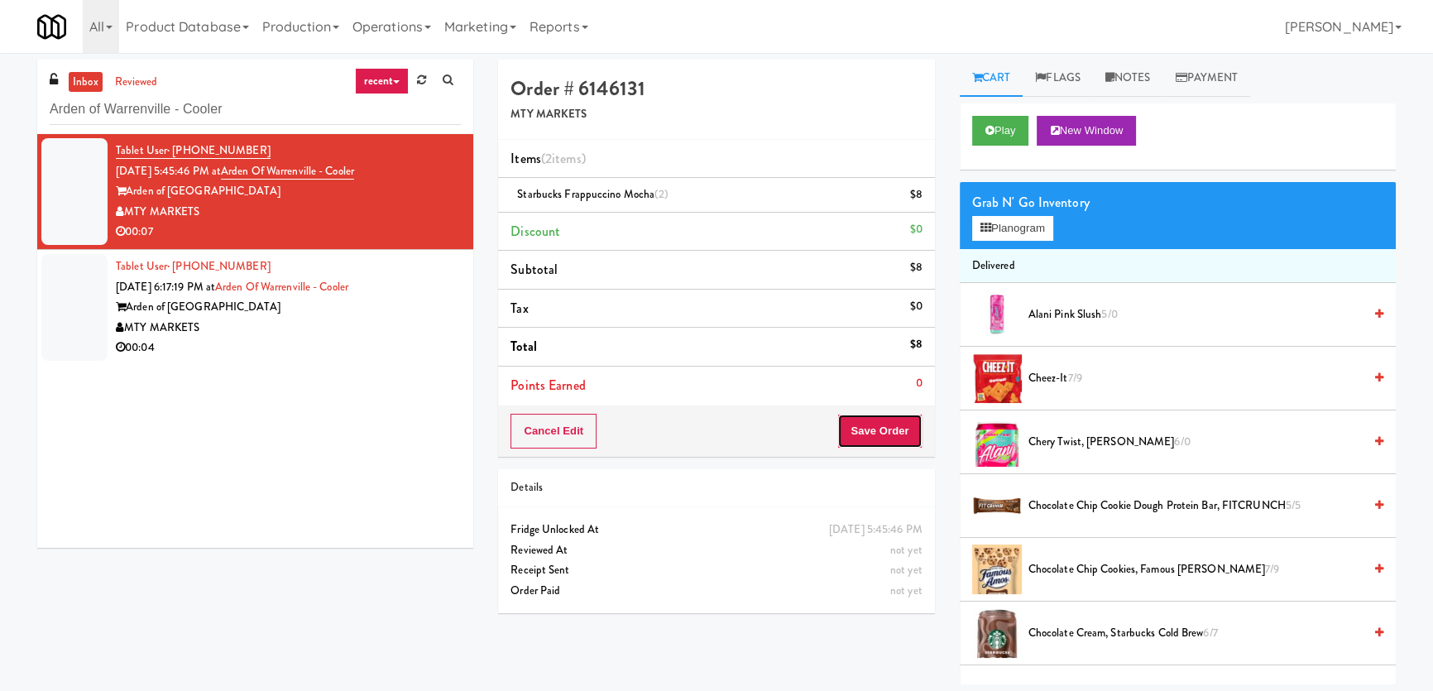
click at [881, 421] on button "Save Order" at bounding box center [879, 431] width 84 height 35
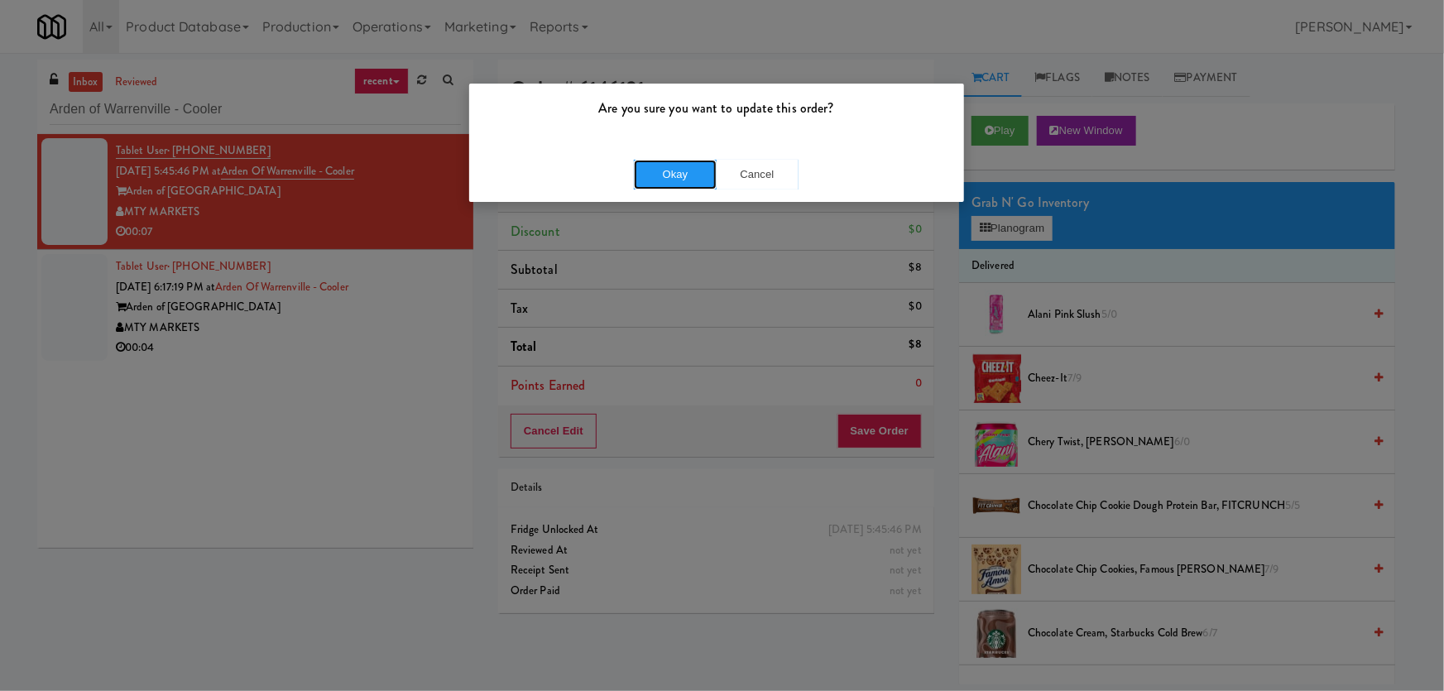
click at [687, 174] on button "Okay" at bounding box center [675, 175] width 83 height 30
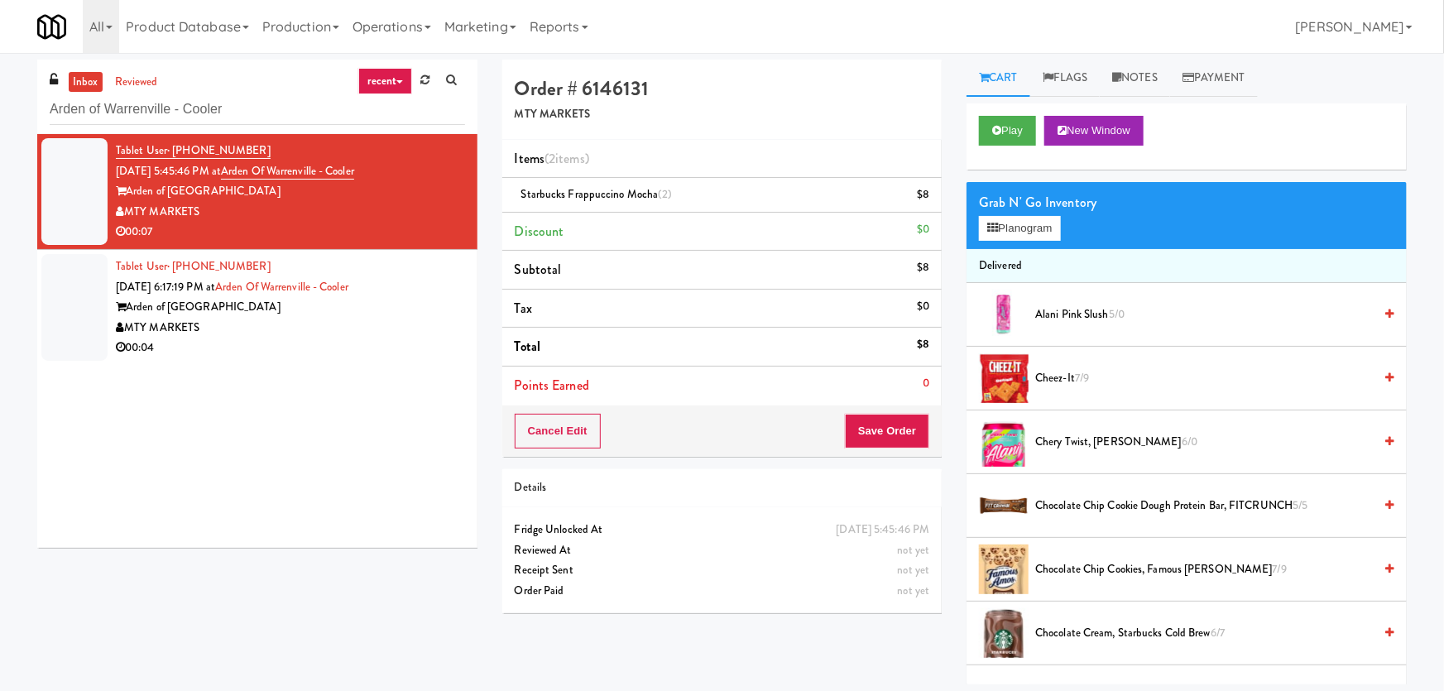
click at [326, 367] on div "Tablet User · (630) 835-3457 [DATE] 5:45:46 PM at [GEOGRAPHIC_DATA] of [GEOGRAP…" at bounding box center [257, 341] width 440 height 414
click at [328, 341] on div "00:04" at bounding box center [288, 348] width 345 height 21
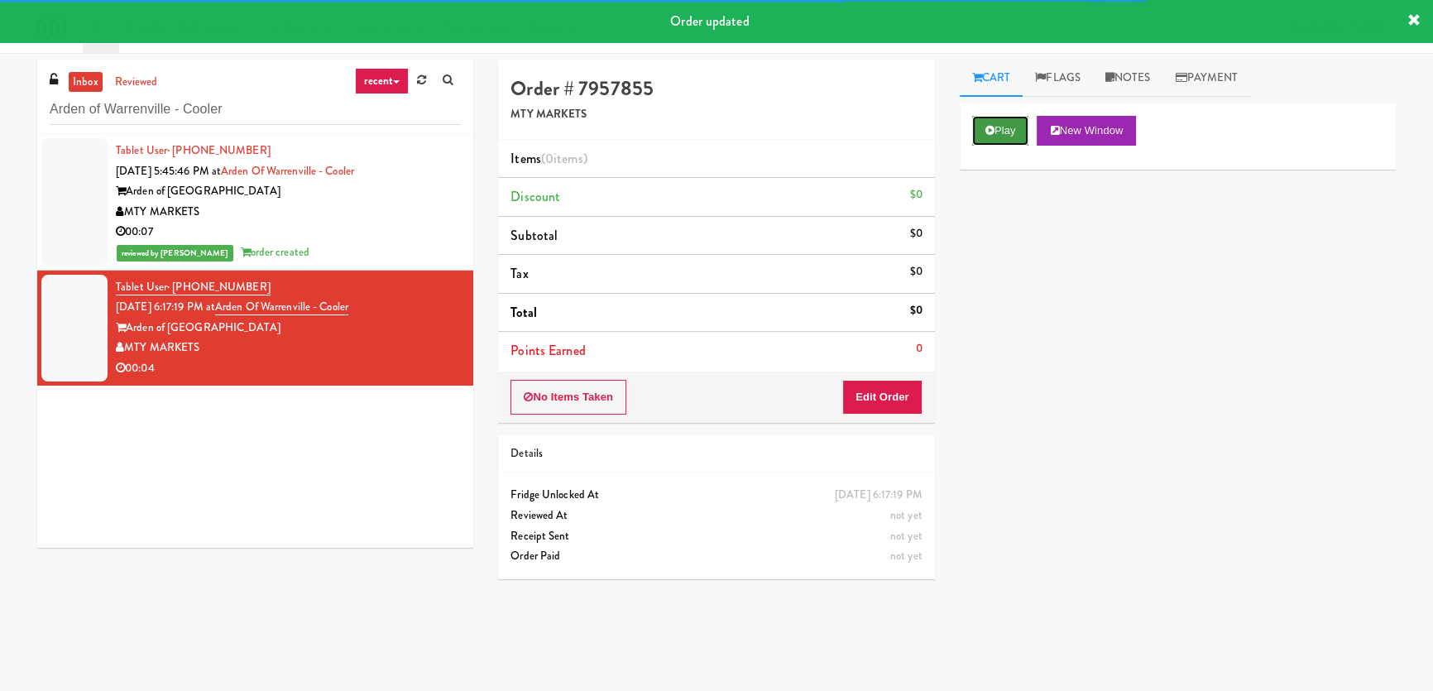
click at [986, 132] on icon at bounding box center [990, 130] width 9 height 11
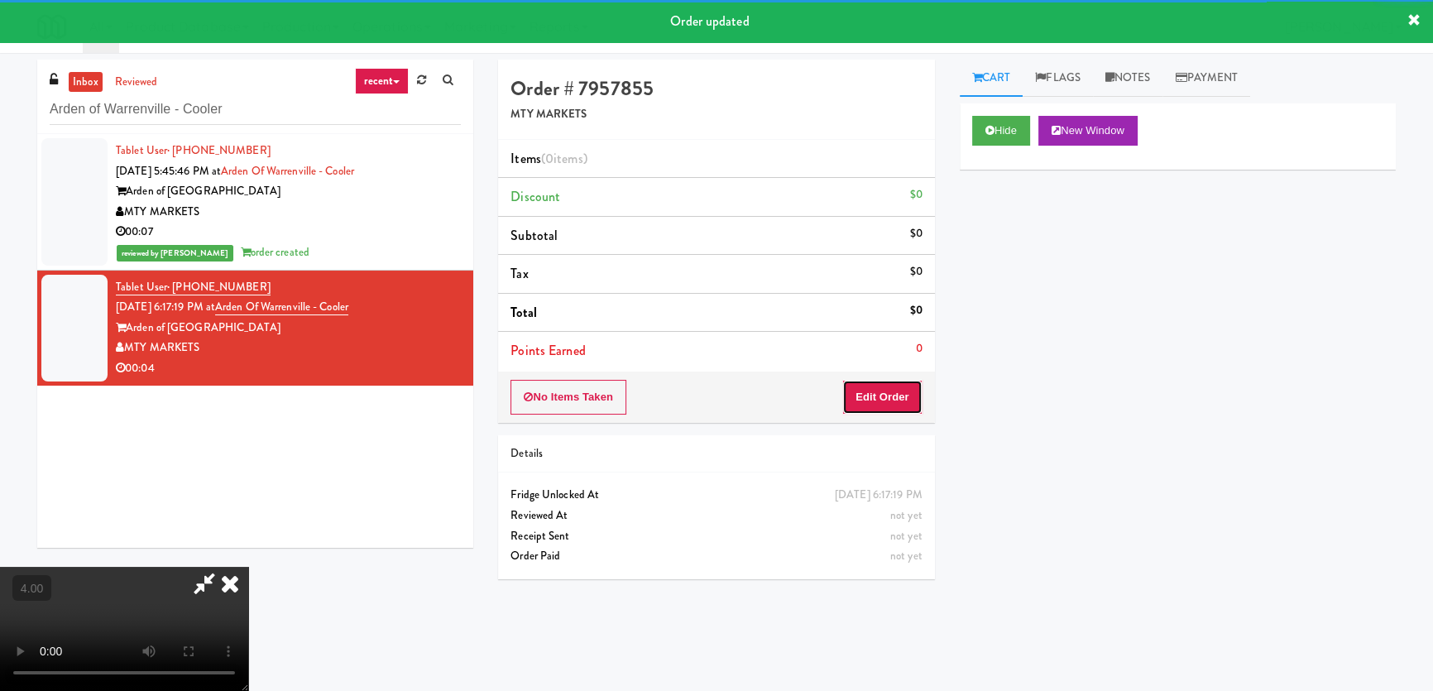
click at [890, 396] on button "Edit Order" at bounding box center [882, 397] width 80 height 35
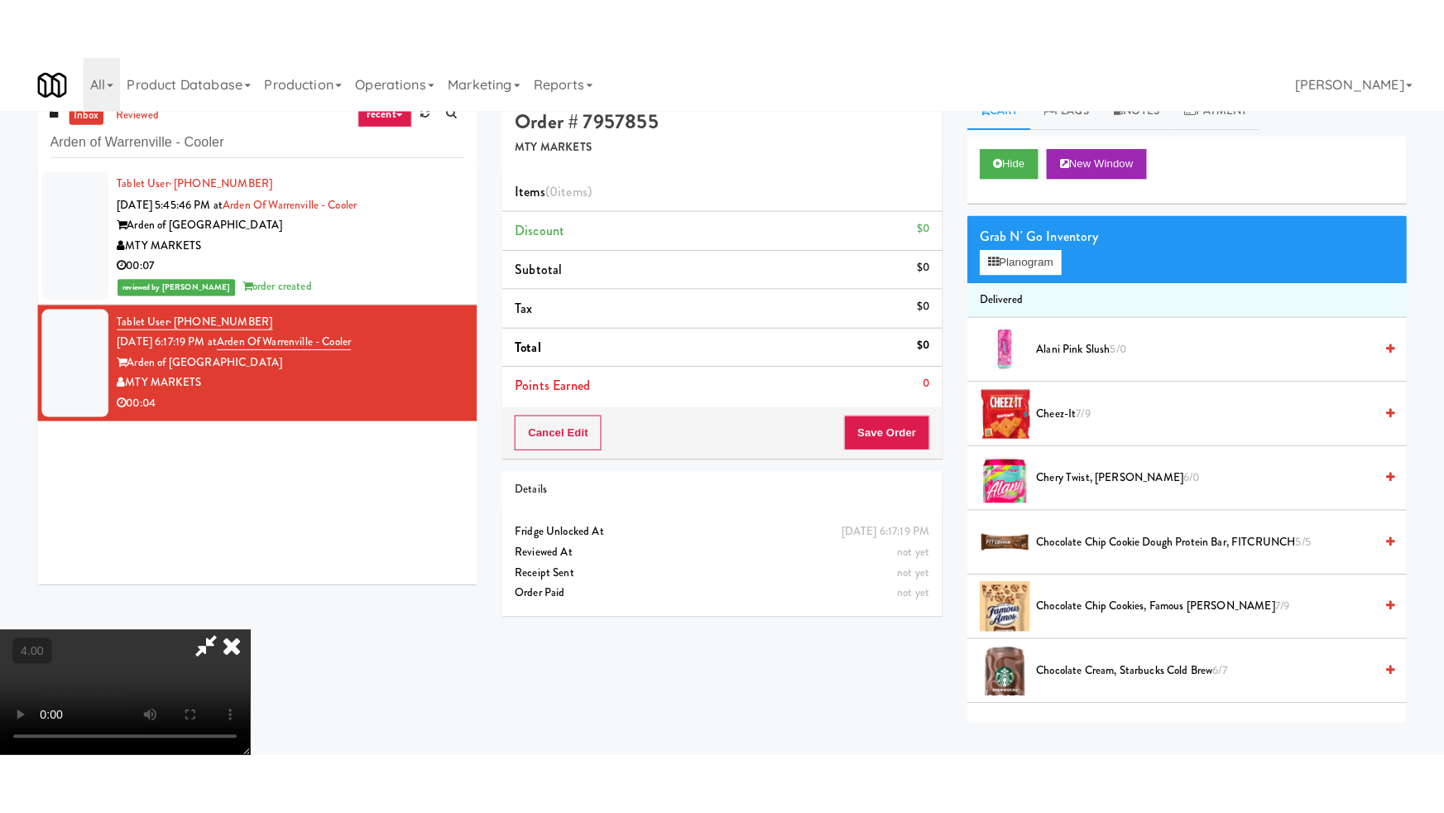
scroll to position [52, 0]
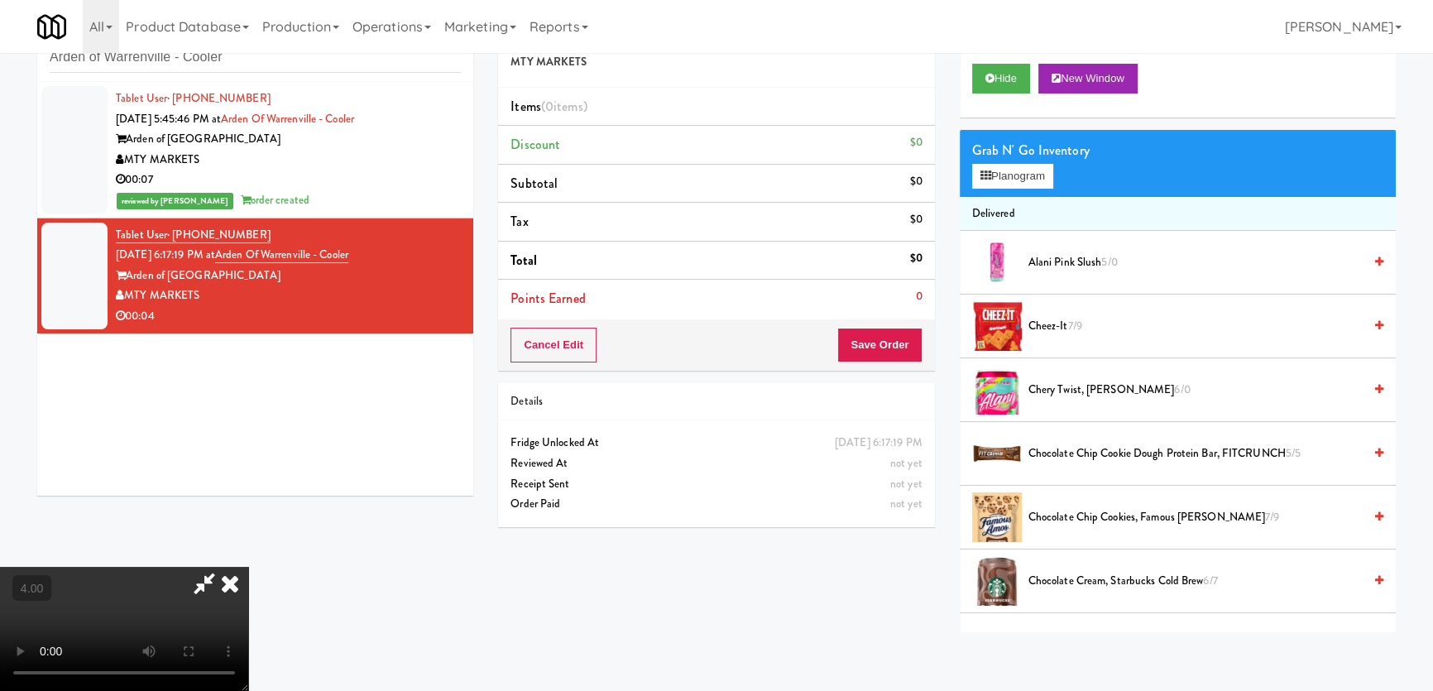
click at [248, 567] on video at bounding box center [124, 629] width 248 height 124
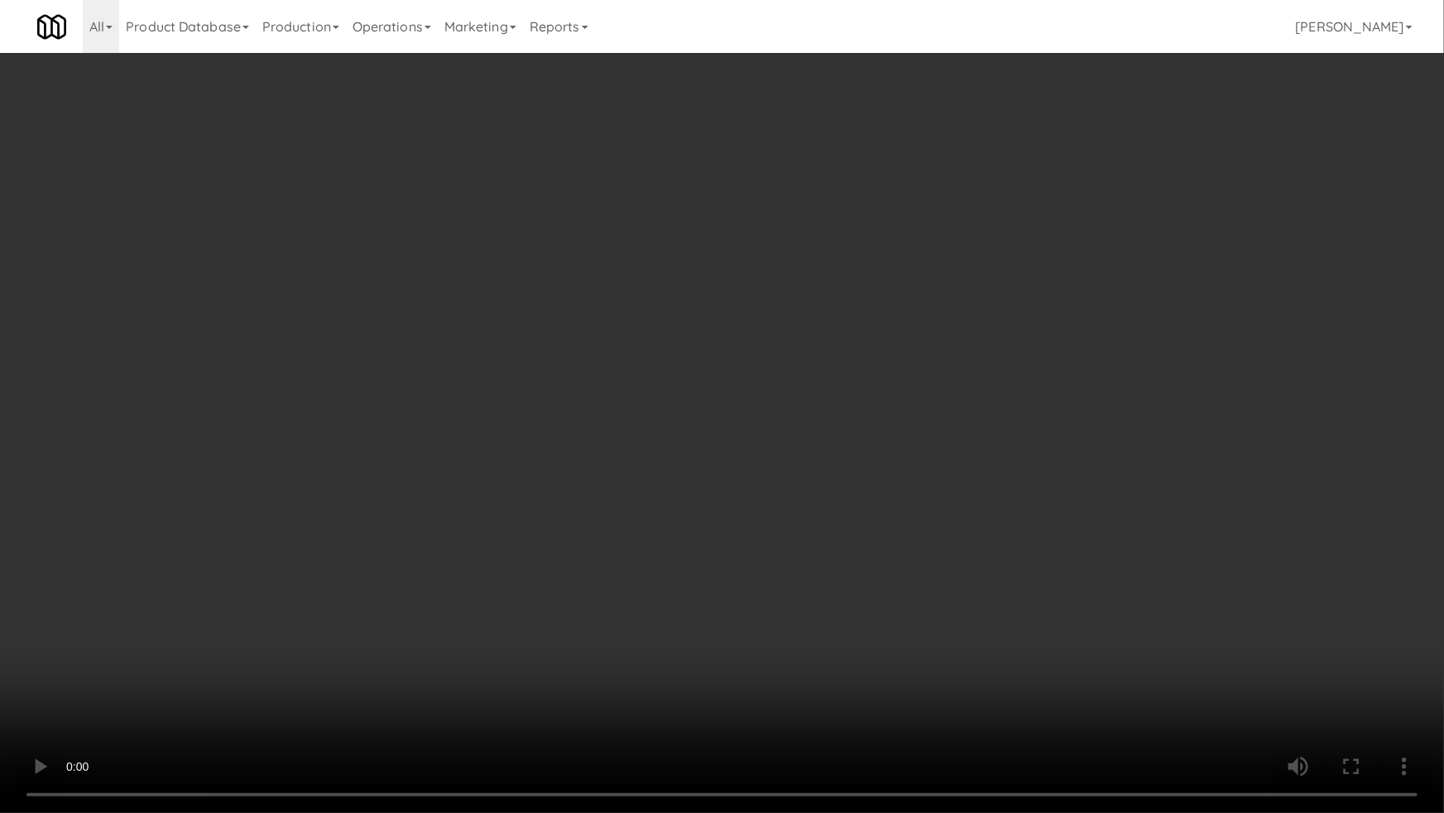
click at [217, 640] on video at bounding box center [722, 406] width 1444 height 813
click at [234, 600] on video at bounding box center [722, 406] width 1444 height 813
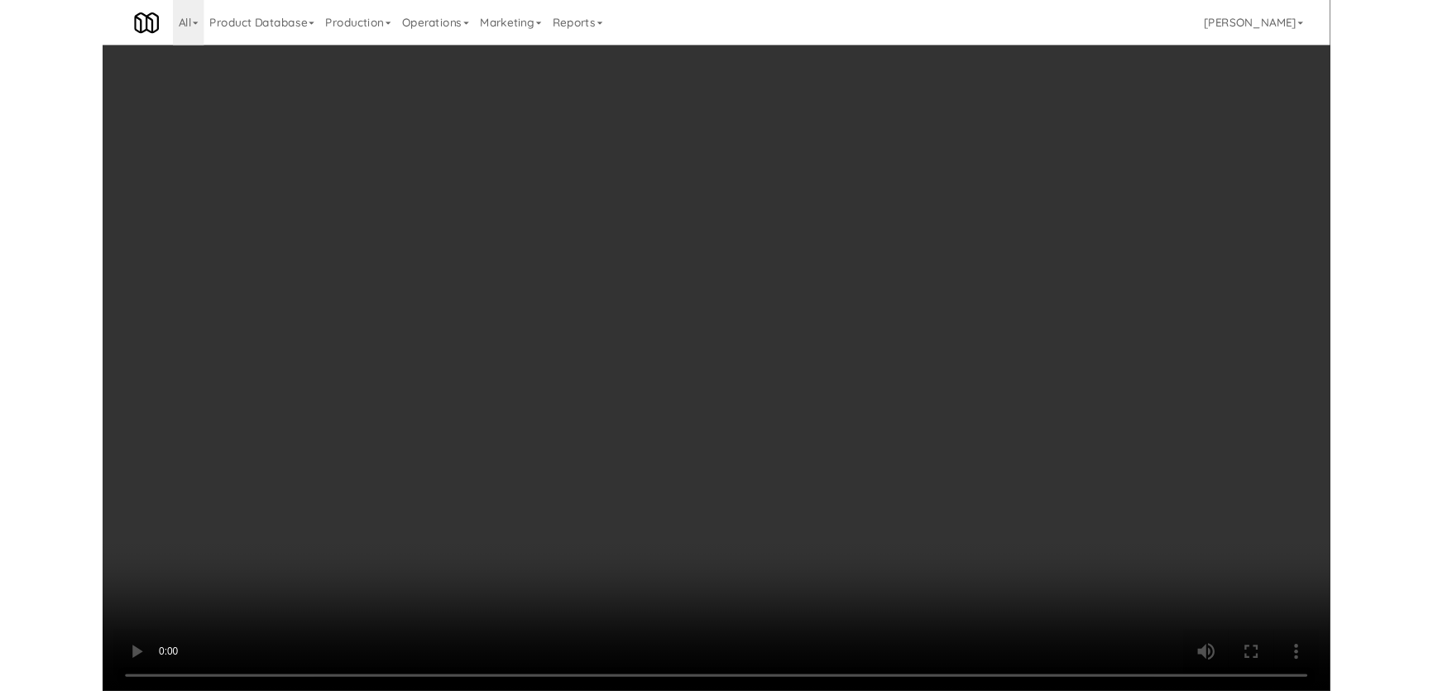
scroll to position [31, 0]
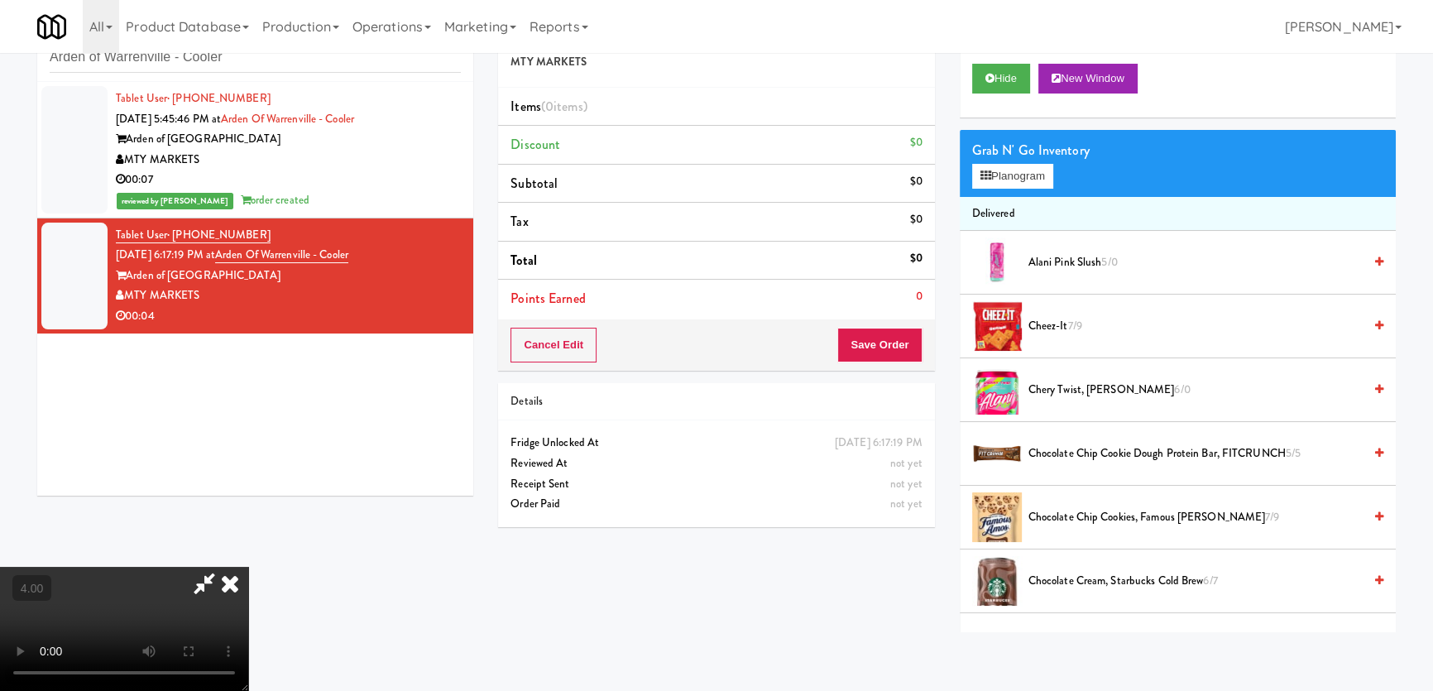
click at [235, 567] on video at bounding box center [124, 629] width 248 height 124
click at [1000, 93] on div "Hide New Window" at bounding box center [1178, 84] width 436 height 66
click at [1000, 76] on button "Hide" at bounding box center [1001, 79] width 58 height 30
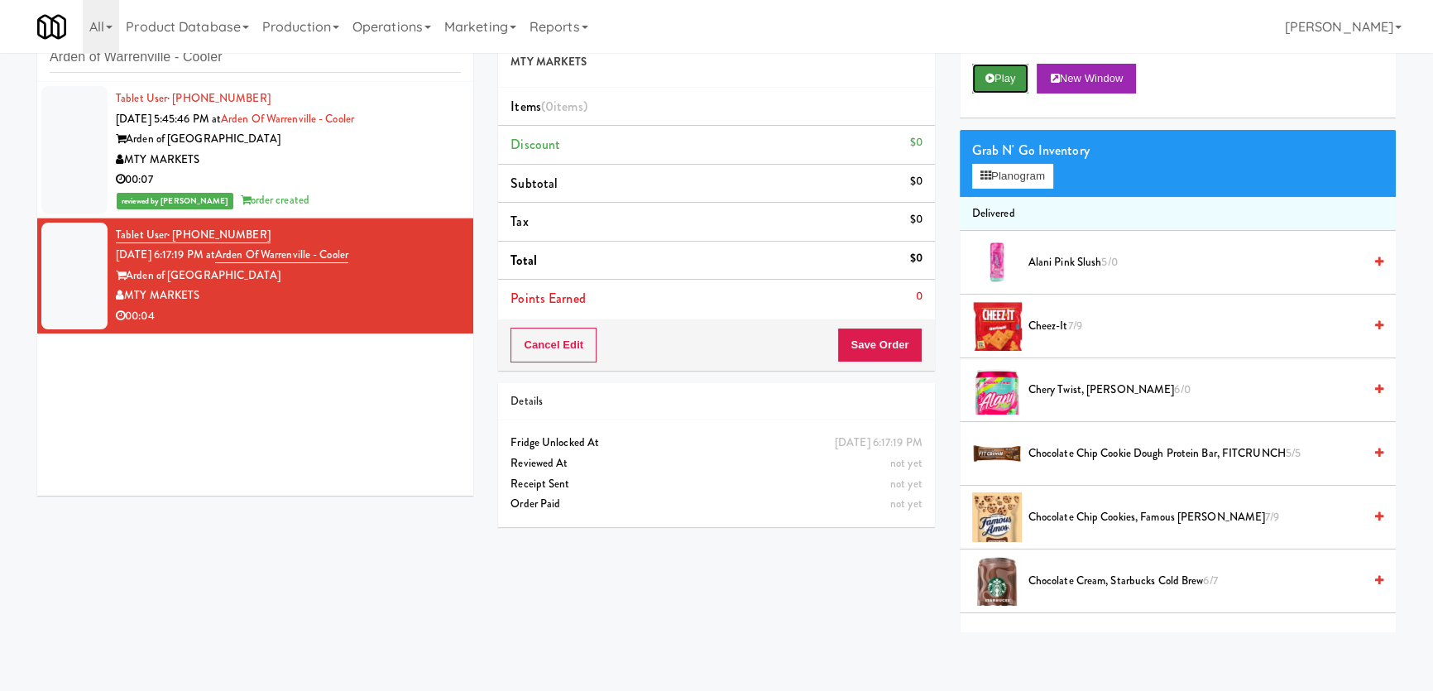
scroll to position [0, 0]
click at [1000, 76] on button "Play" at bounding box center [1000, 79] width 57 height 30
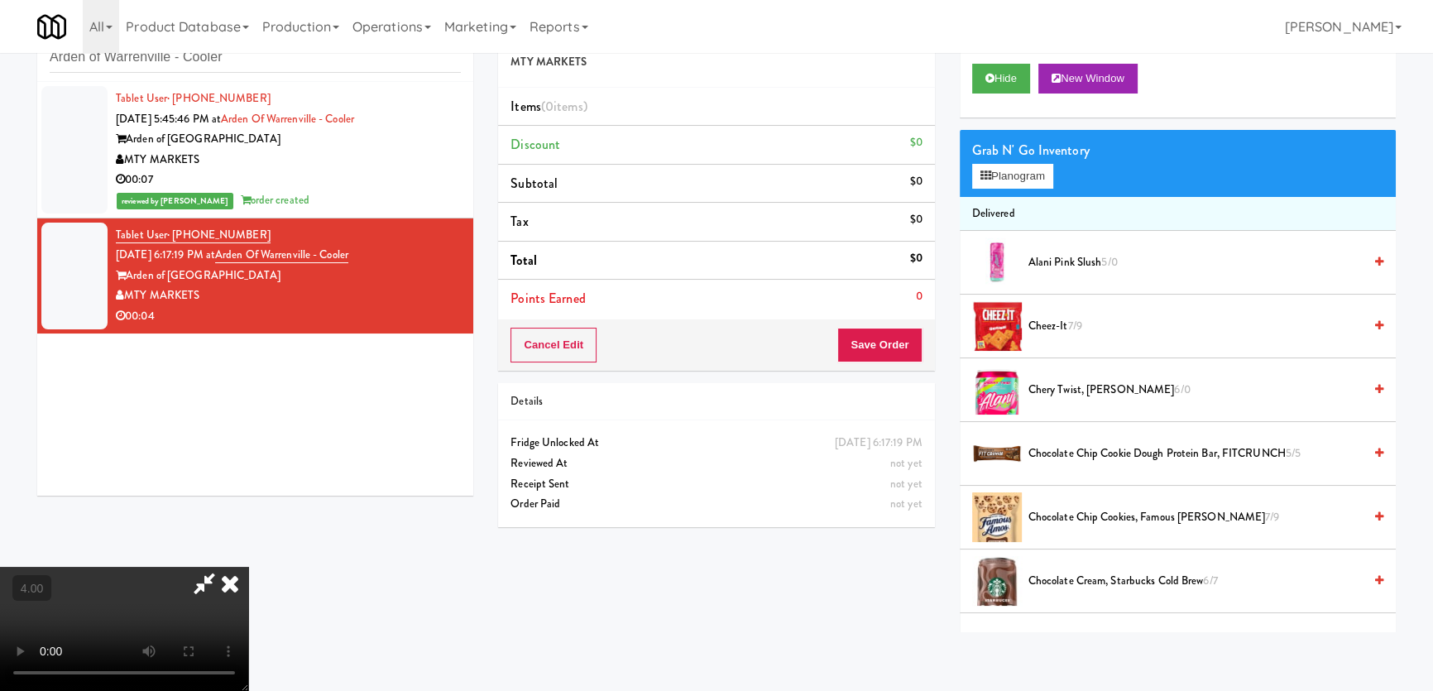
click at [116, 592] on video at bounding box center [124, 629] width 248 height 124
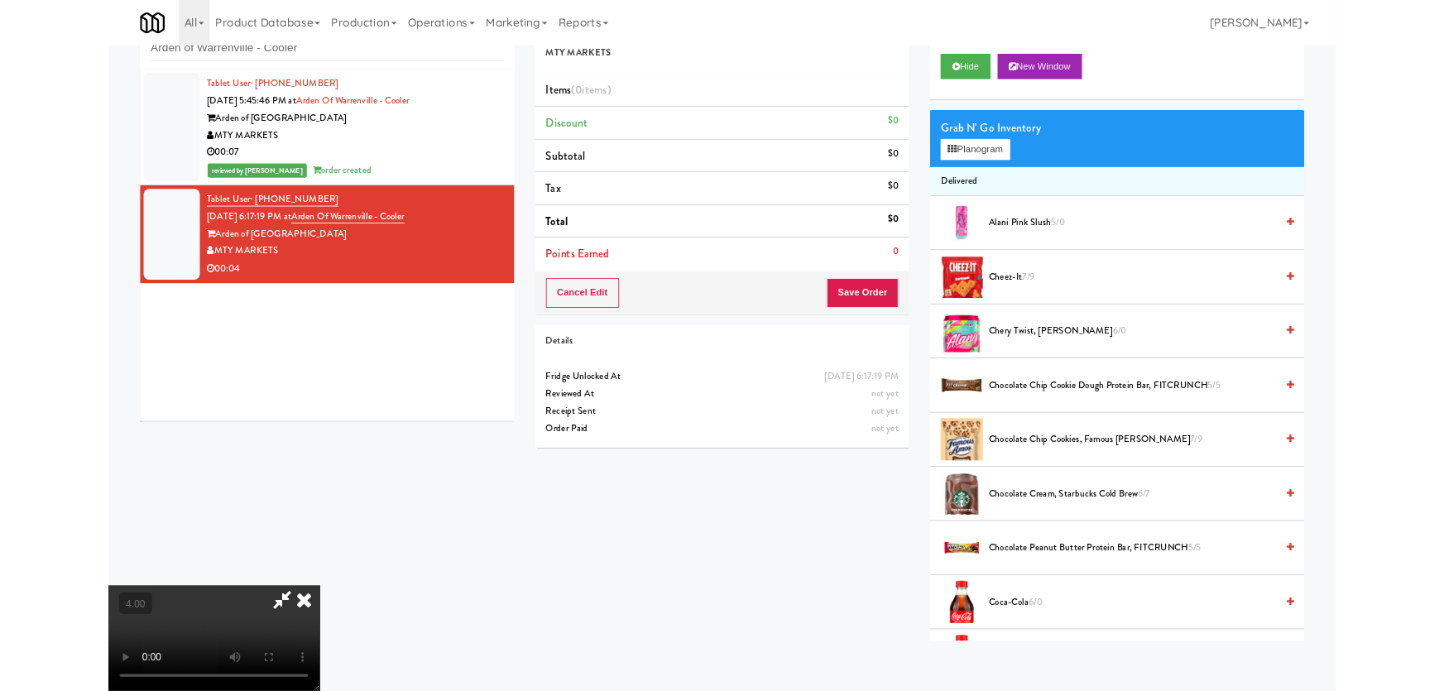
scroll to position [34, 0]
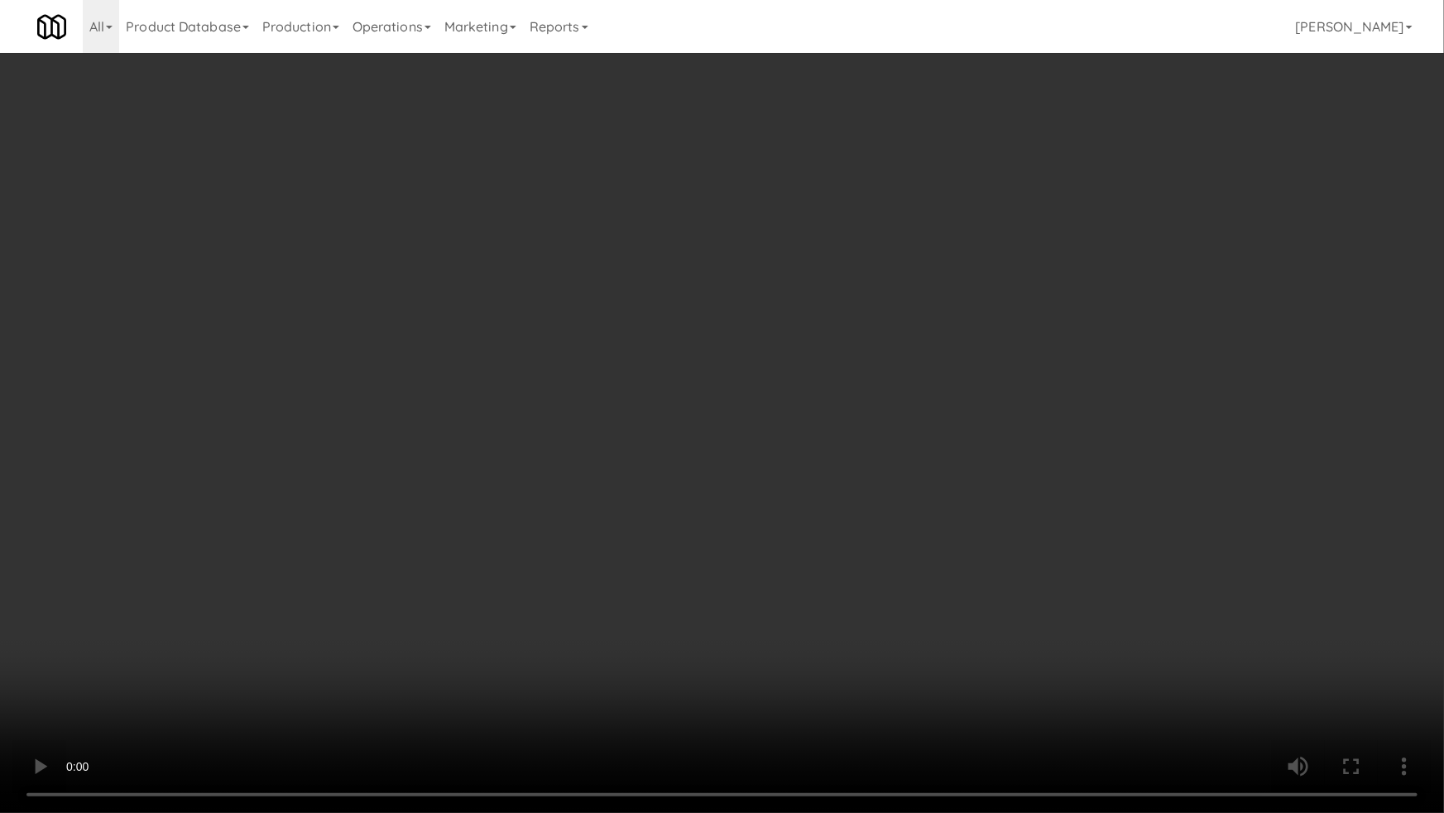
click at [561, 569] on video at bounding box center [722, 406] width 1444 height 813
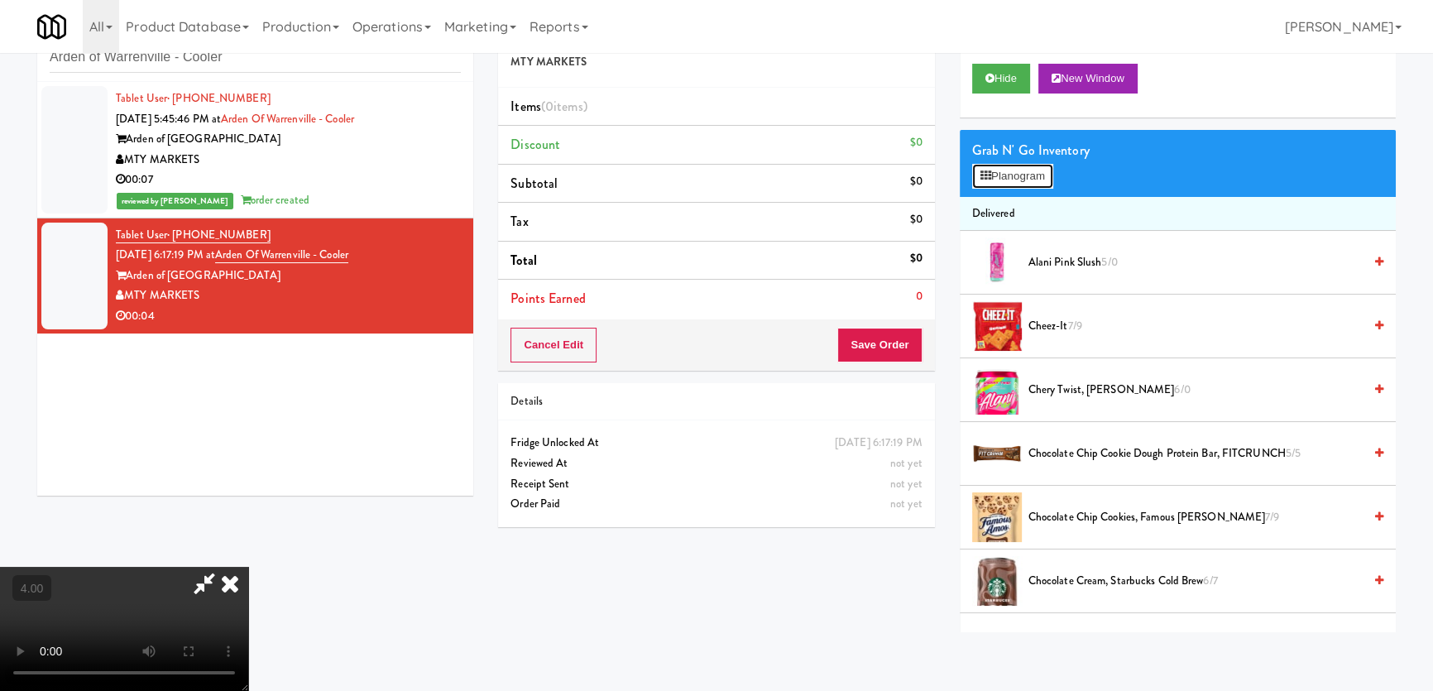
click at [1034, 164] on button "Planogram" at bounding box center [1012, 176] width 81 height 25
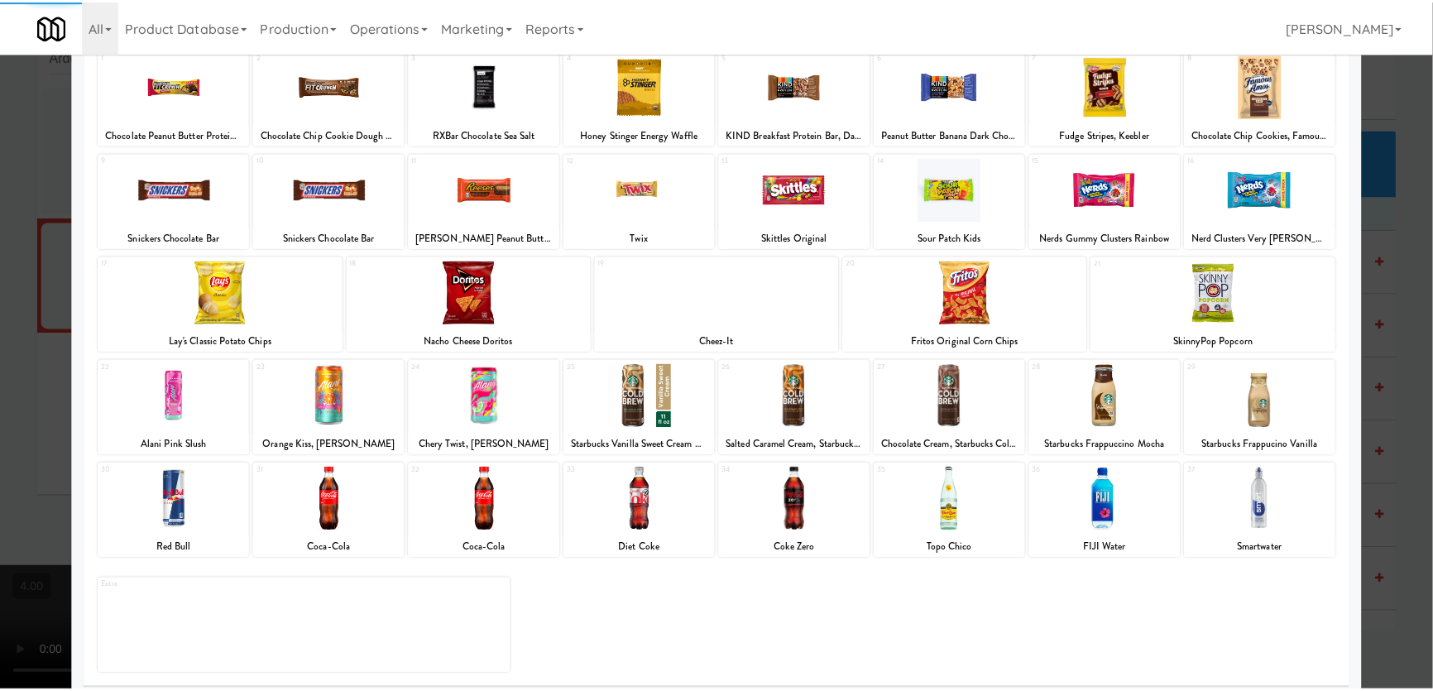
scroll to position [121, 0]
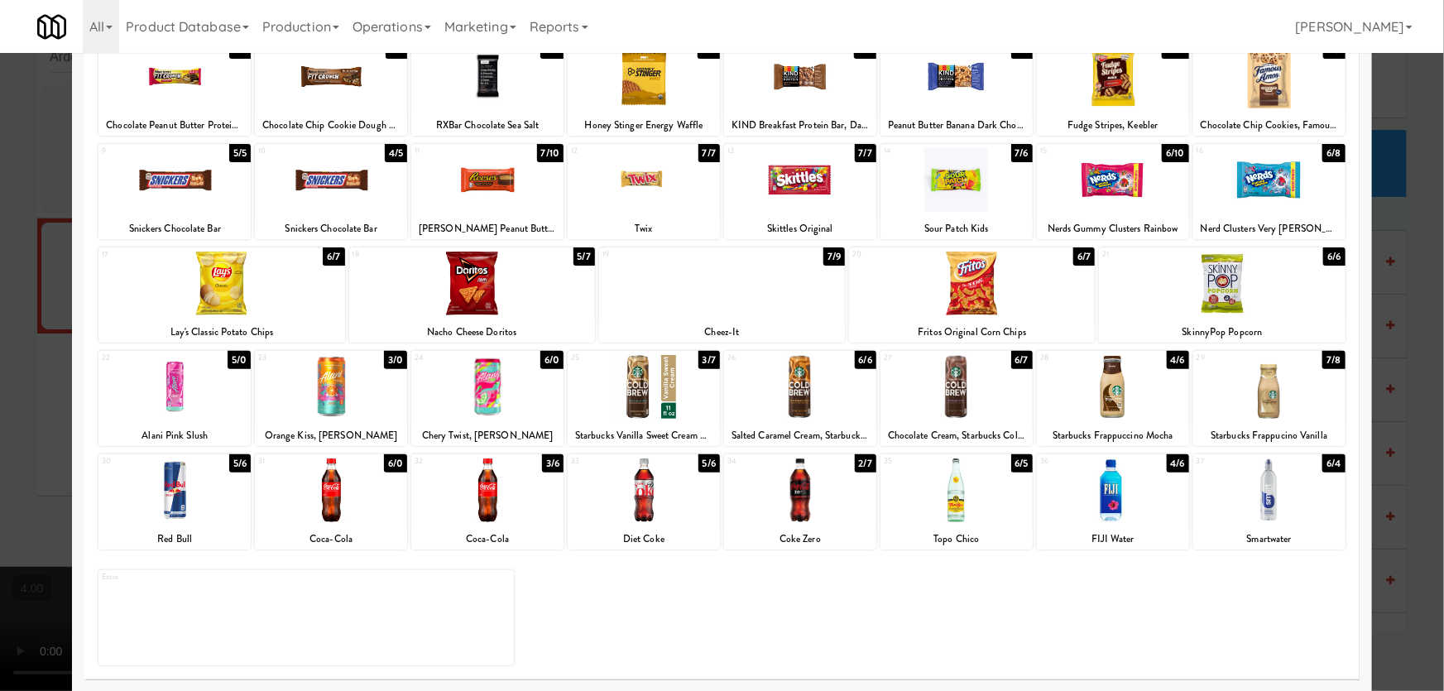
click at [615, 373] on div at bounding box center [644, 387] width 152 height 64
drag, startPoint x: 0, startPoint y: 329, endPoint x: 457, endPoint y: 405, distance: 463.2
click at [3, 330] on div at bounding box center [722, 345] width 1444 height 691
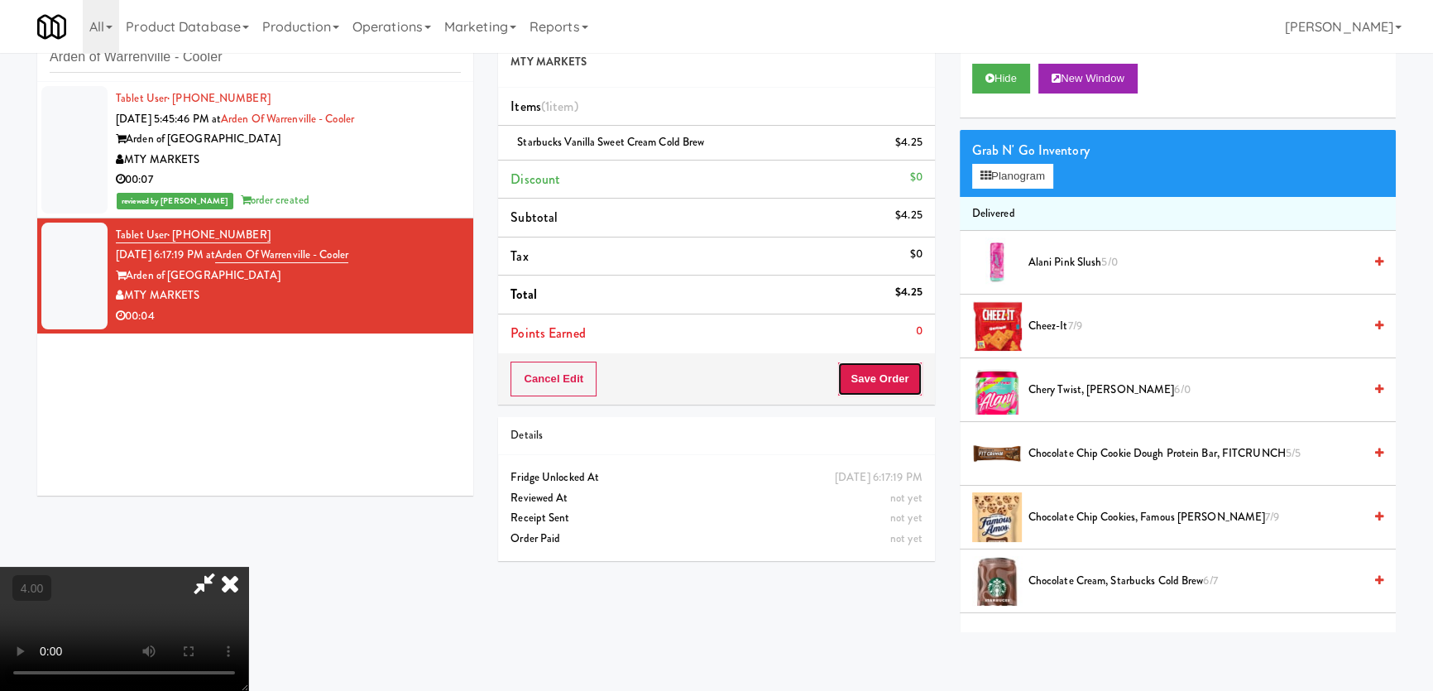
click at [920, 373] on button "Save Order" at bounding box center [879, 379] width 84 height 35
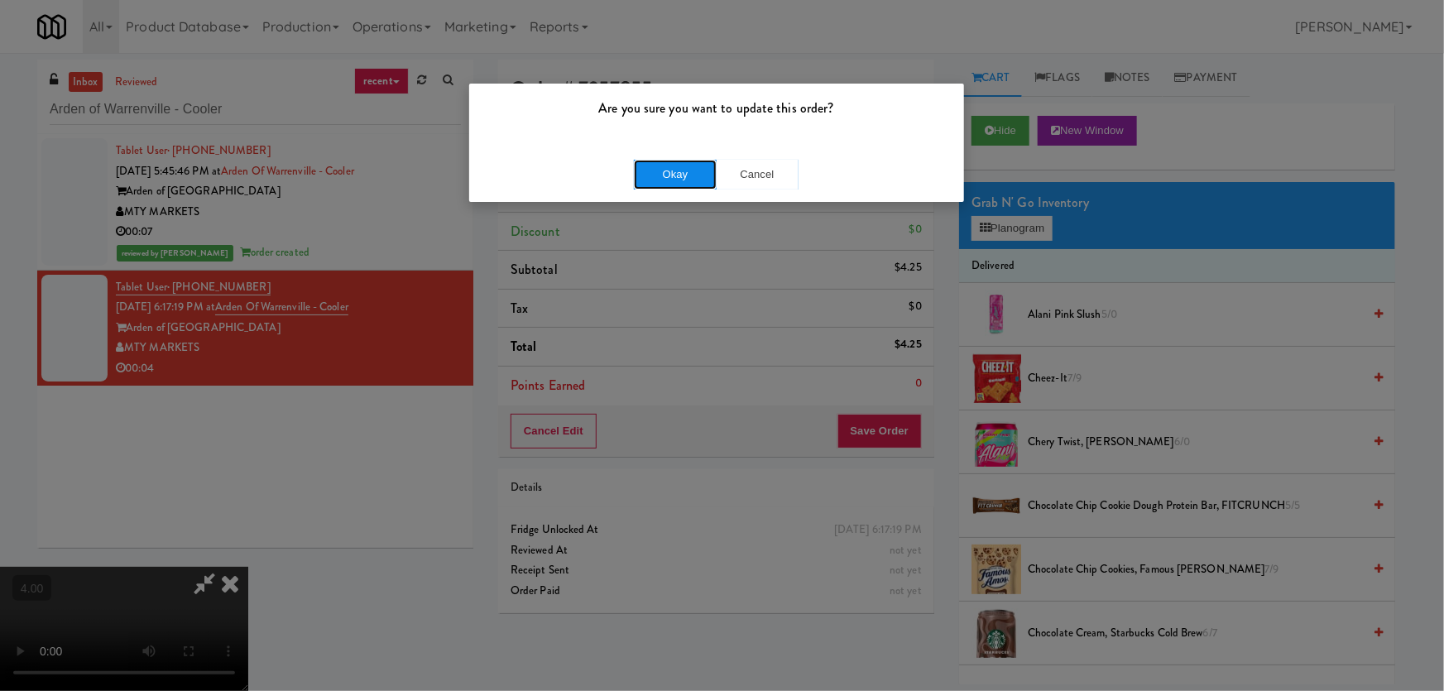
click at [687, 178] on button "Okay" at bounding box center [675, 175] width 83 height 30
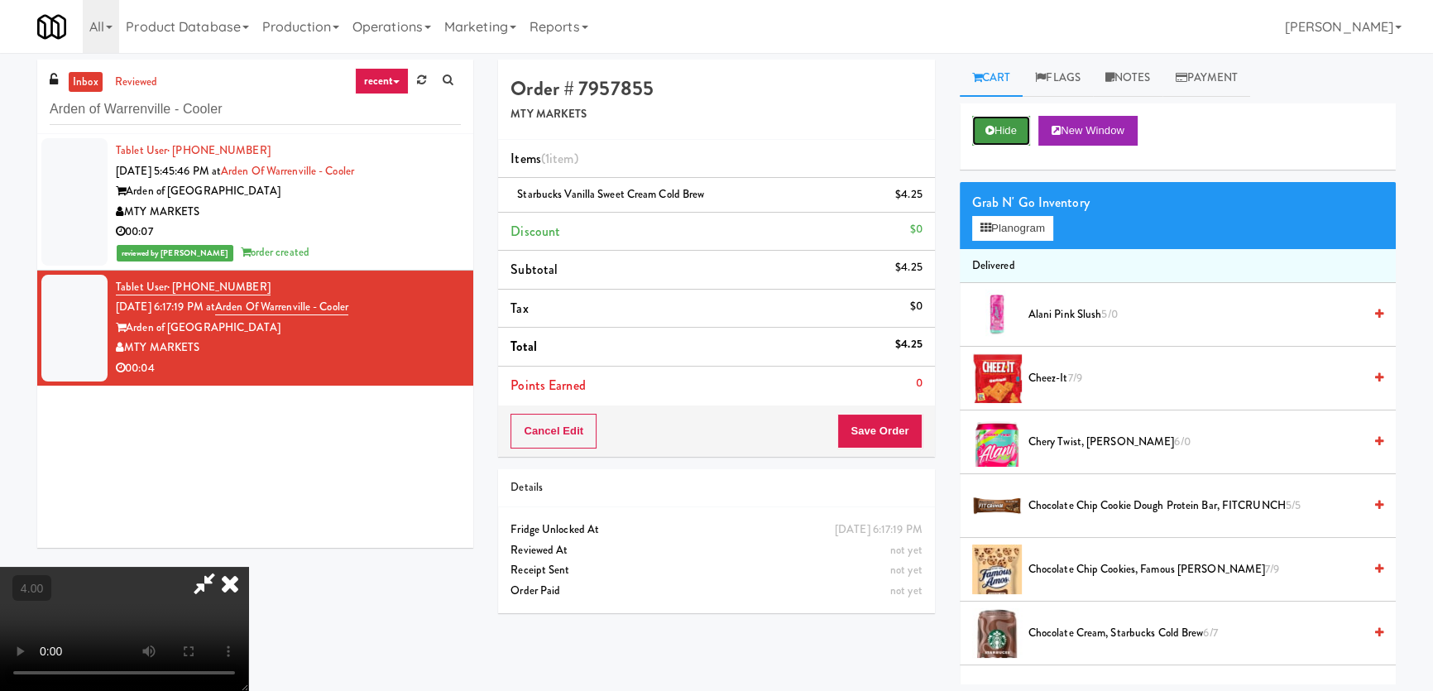
click at [994, 118] on button "Hide" at bounding box center [1001, 131] width 58 height 30
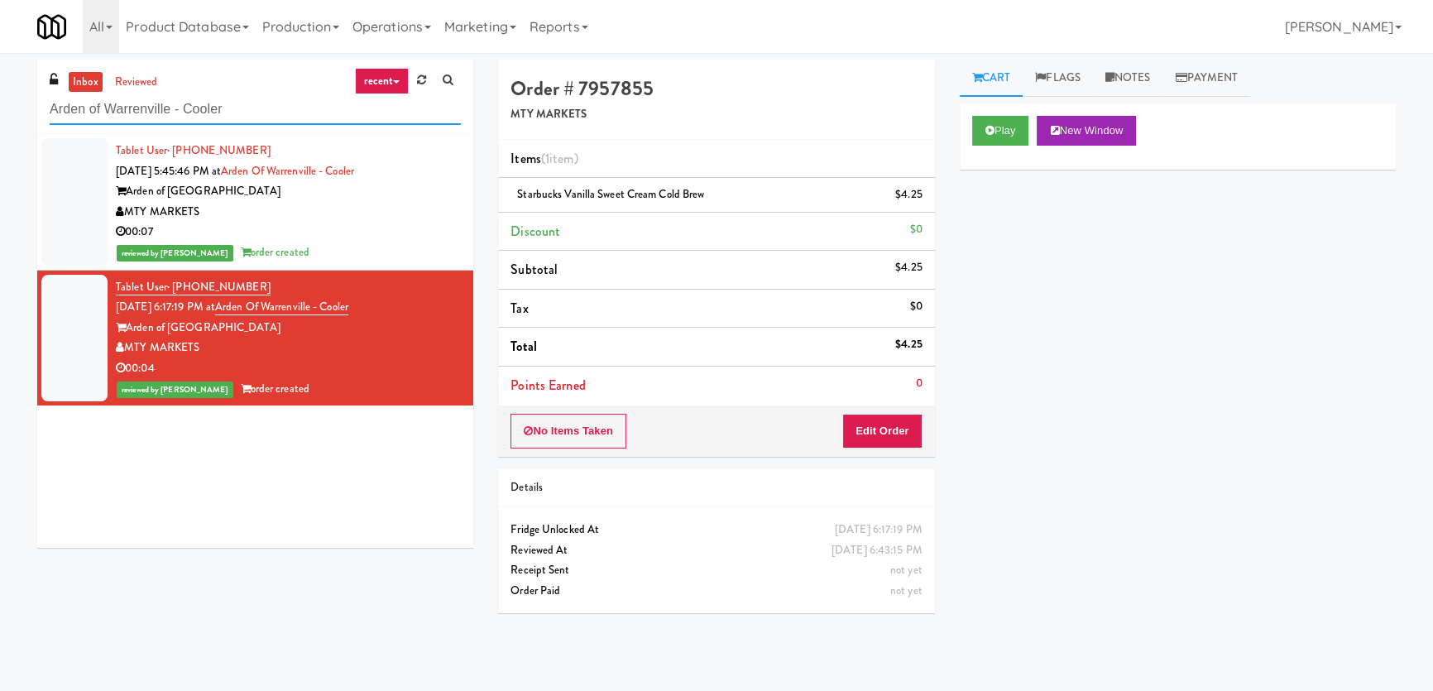
paste input "Pacifica Combo"
drag, startPoint x: 272, startPoint y: 108, endPoint x: 0, endPoint y: 97, distance: 272.5
click at [0, 103] on div "inbox reviewed recent all unclear take inventory issue suspicious failed recent…" at bounding box center [716, 372] width 1433 height 625
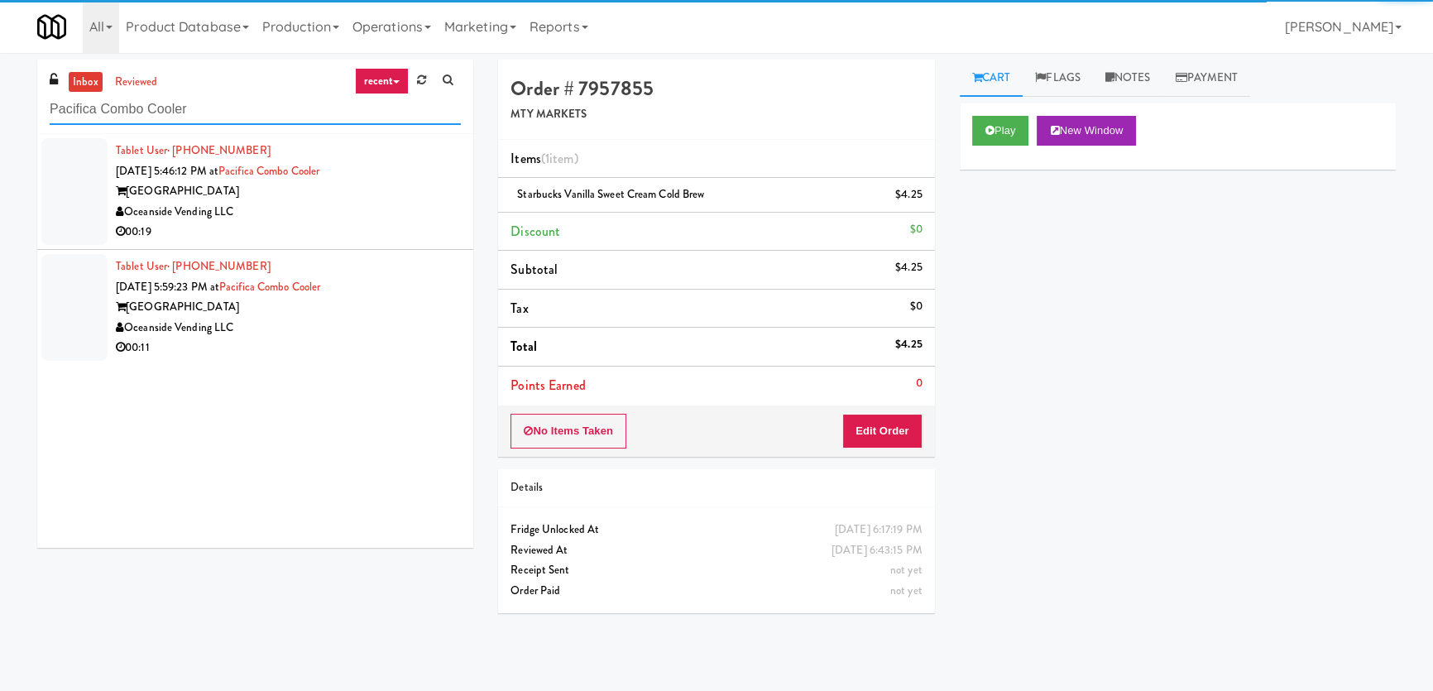
type input "Pacifica Combo Cooler"
click at [388, 214] on div "Oceanside Vending LLC" at bounding box center [288, 212] width 345 height 21
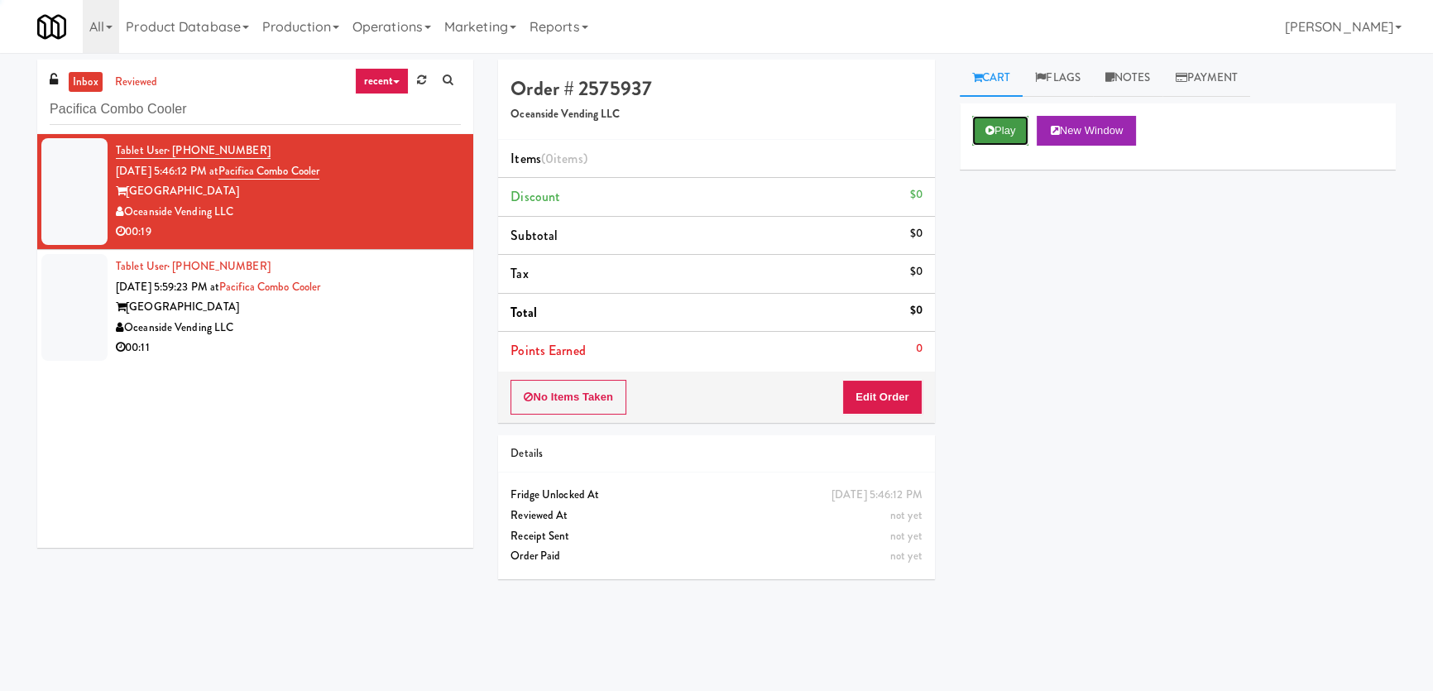
click at [1009, 122] on button "Play" at bounding box center [1000, 131] width 57 height 30
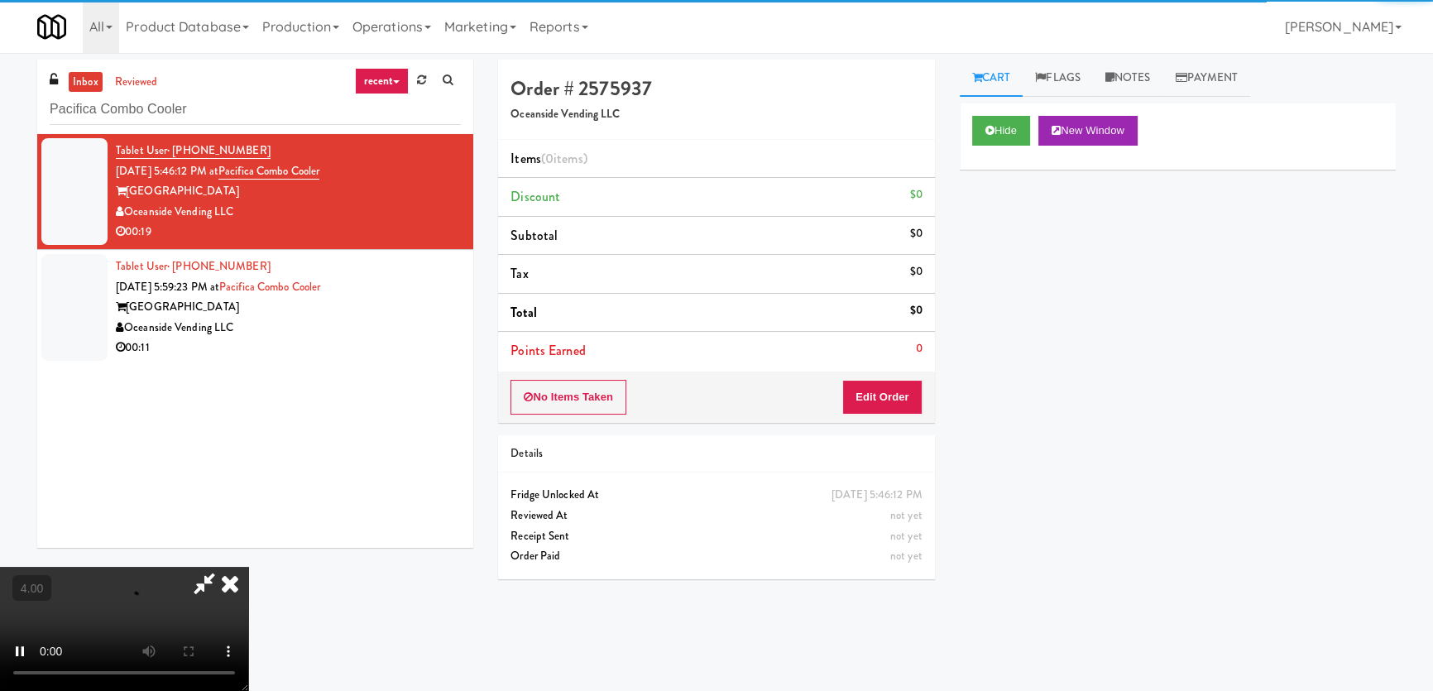
click at [874, 413] on div "No Items Taken Edit Order" at bounding box center [716, 397] width 436 height 51
click at [871, 390] on button "Edit Order" at bounding box center [882, 397] width 80 height 35
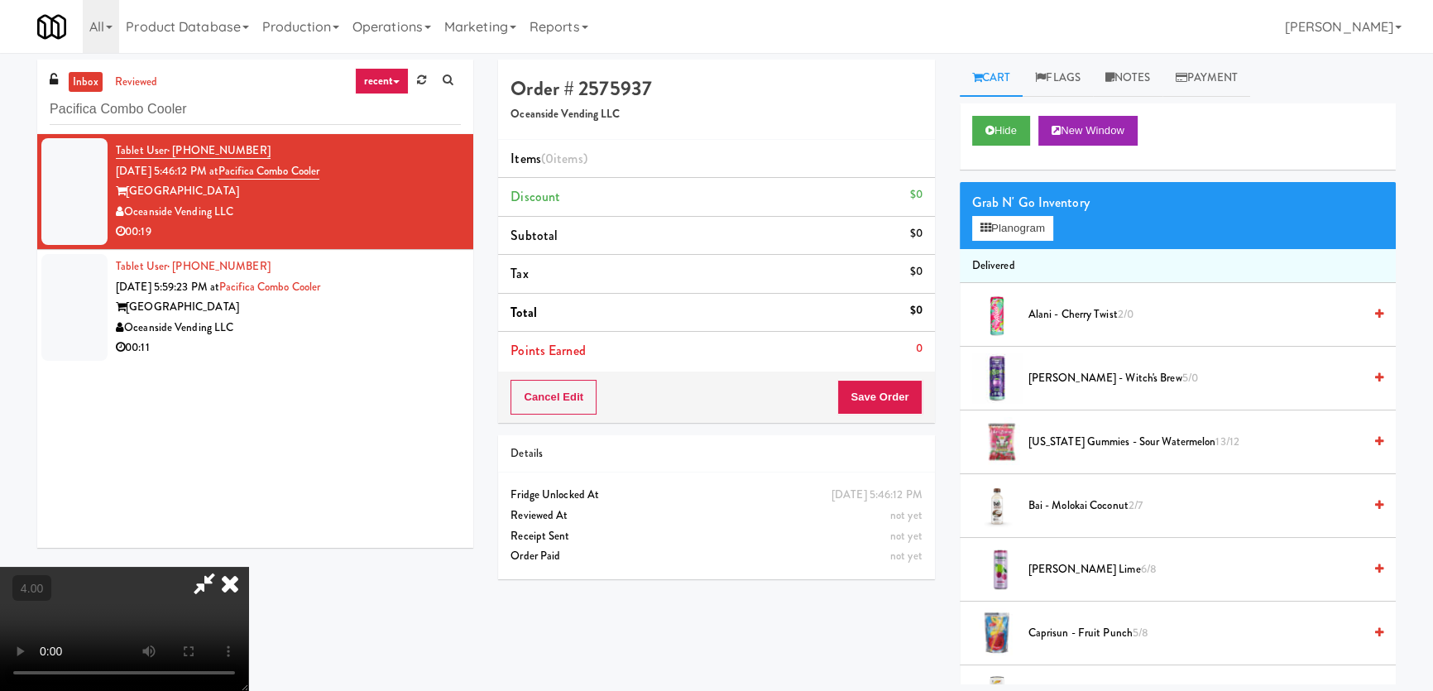
click at [248, 567] on video at bounding box center [124, 629] width 248 height 124
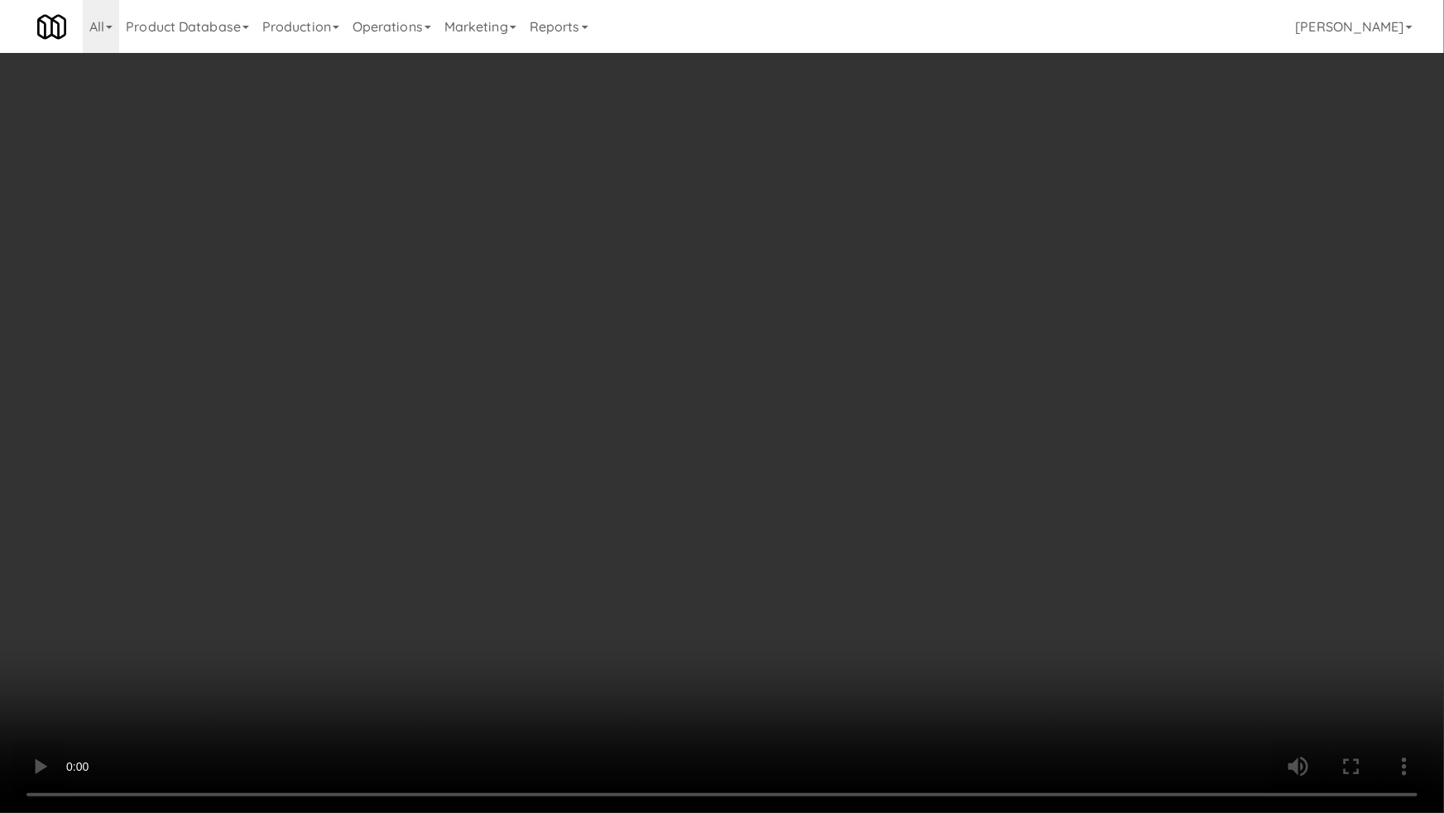
click at [187, 607] on video at bounding box center [722, 406] width 1444 height 813
click at [247, 581] on video at bounding box center [722, 406] width 1444 height 813
click at [269, 569] on video at bounding box center [722, 406] width 1444 height 813
click at [298, 517] on video at bounding box center [722, 406] width 1444 height 813
click at [705, 491] on video at bounding box center [722, 406] width 1444 height 813
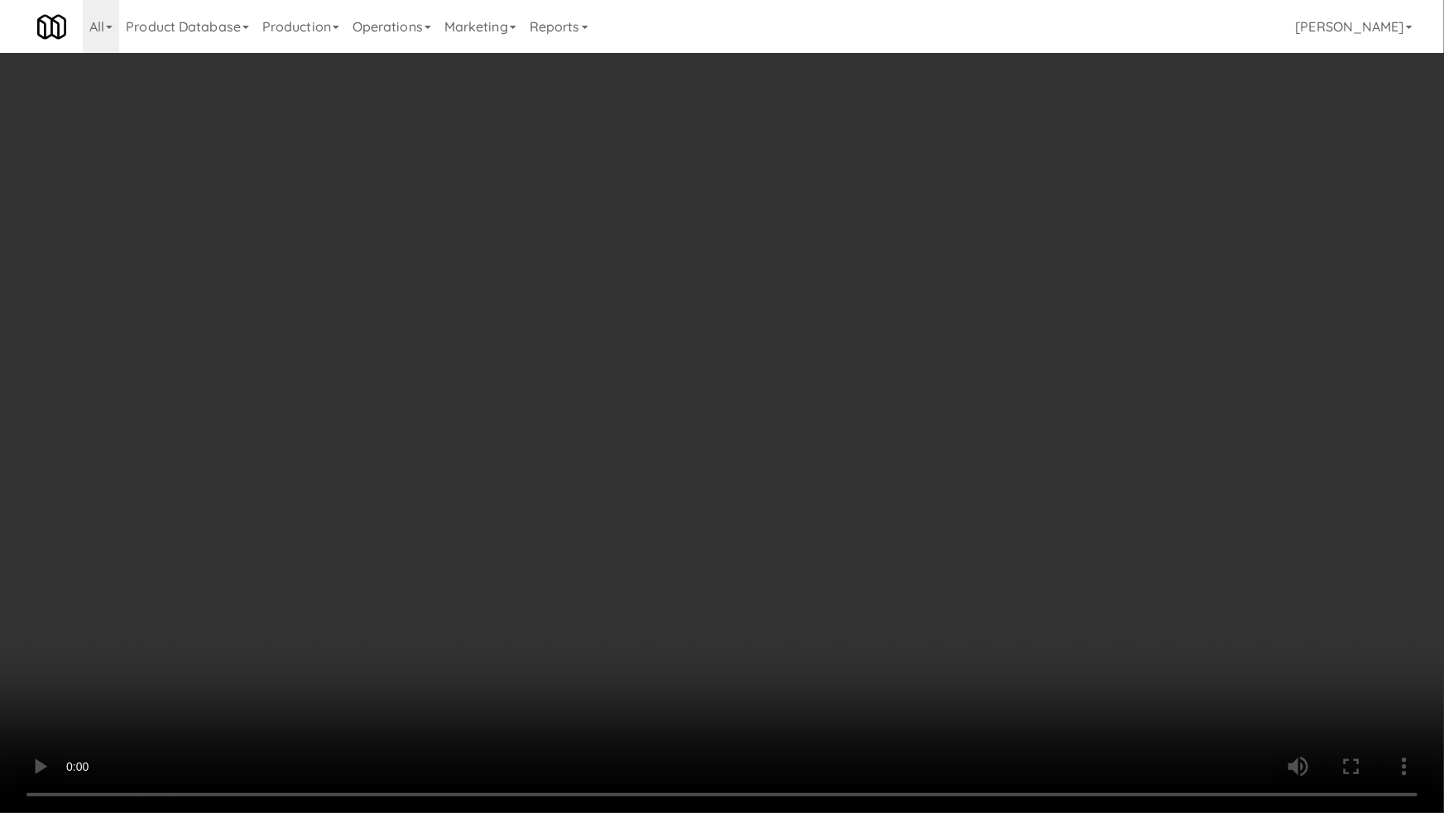
click at [705, 491] on video at bounding box center [722, 406] width 1444 height 813
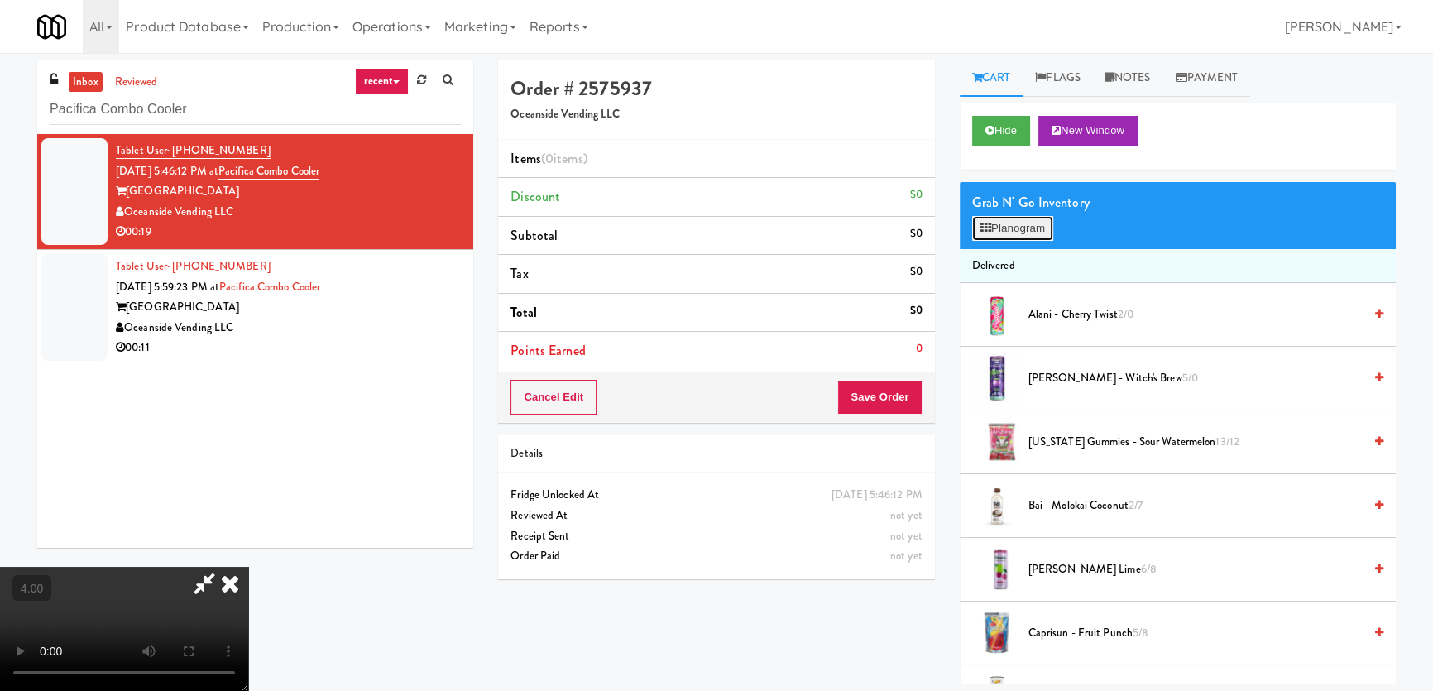
click at [985, 226] on icon at bounding box center [986, 228] width 11 height 11
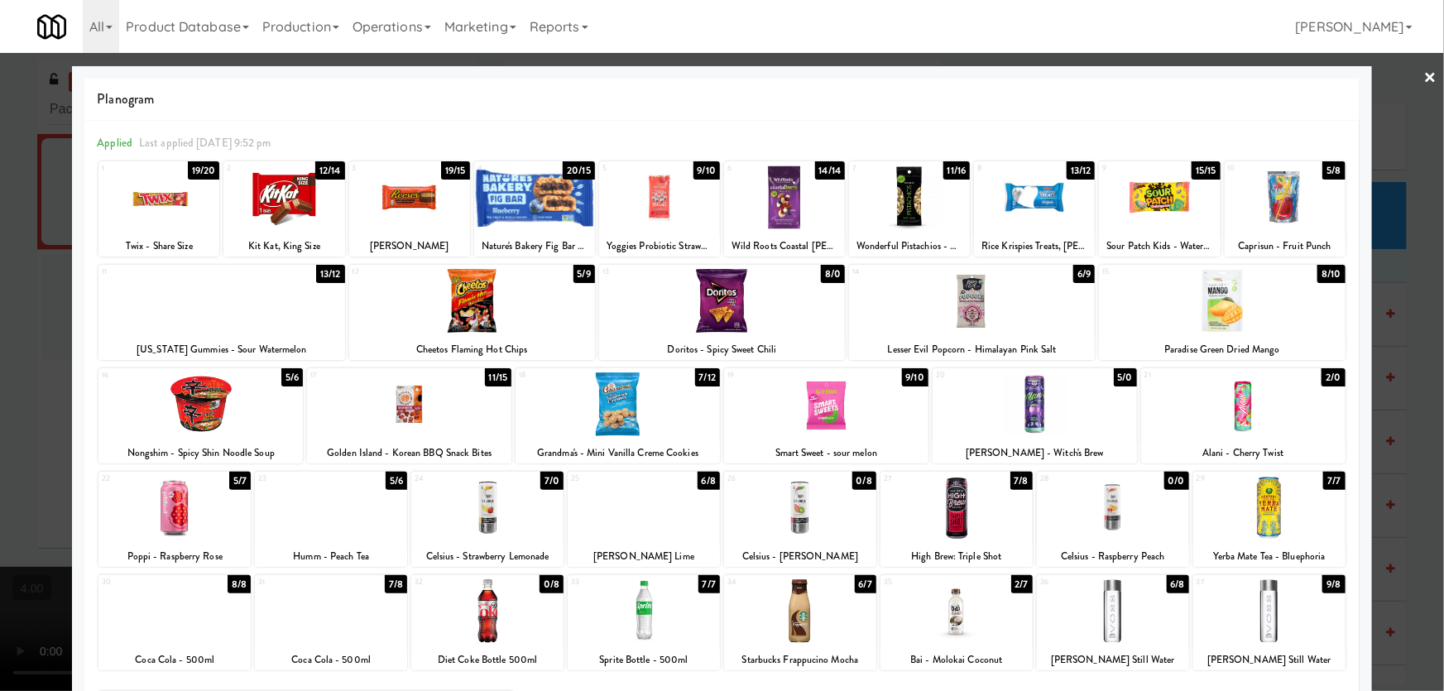
click at [516, 627] on div at bounding box center [487, 611] width 152 height 64
click at [788, 612] on div at bounding box center [800, 611] width 152 height 64
click at [0, 372] on div at bounding box center [722, 345] width 1444 height 691
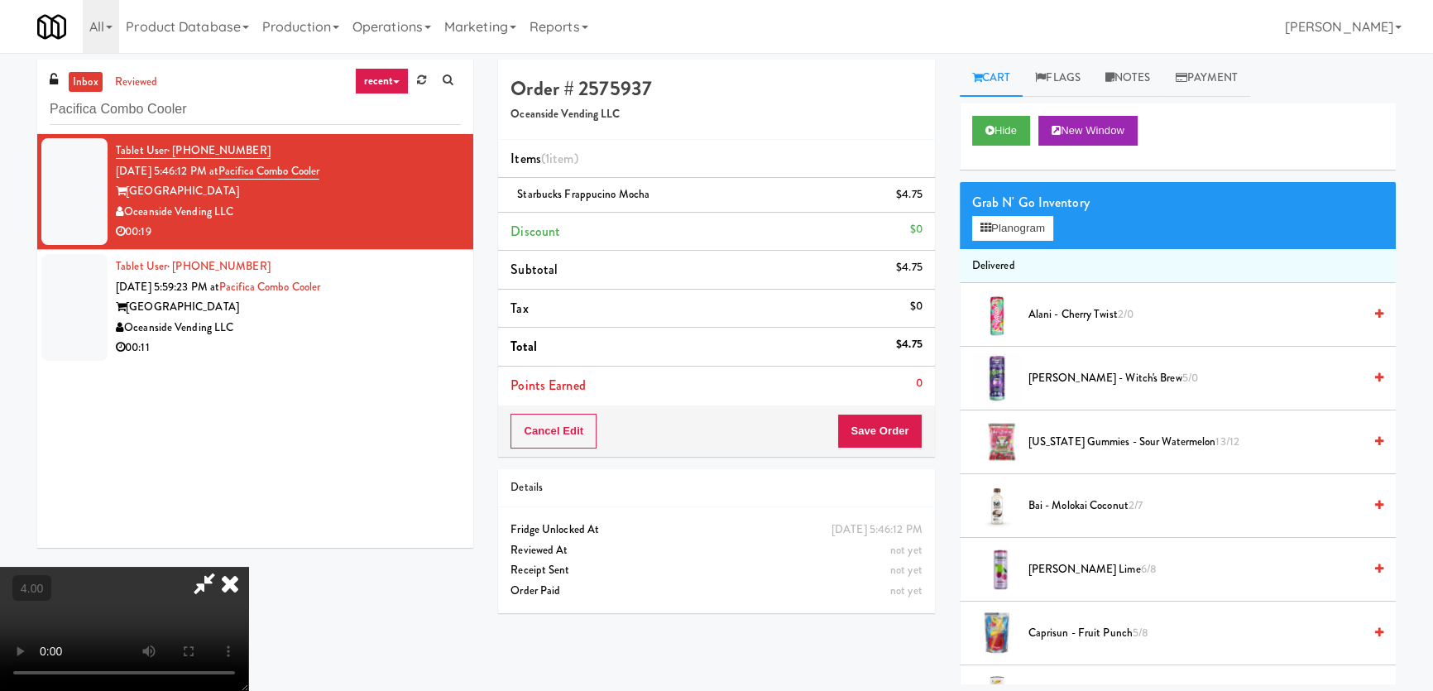
click at [248, 567] on video at bounding box center [124, 629] width 248 height 124
click at [927, 197] on icon at bounding box center [924, 200] width 8 height 11
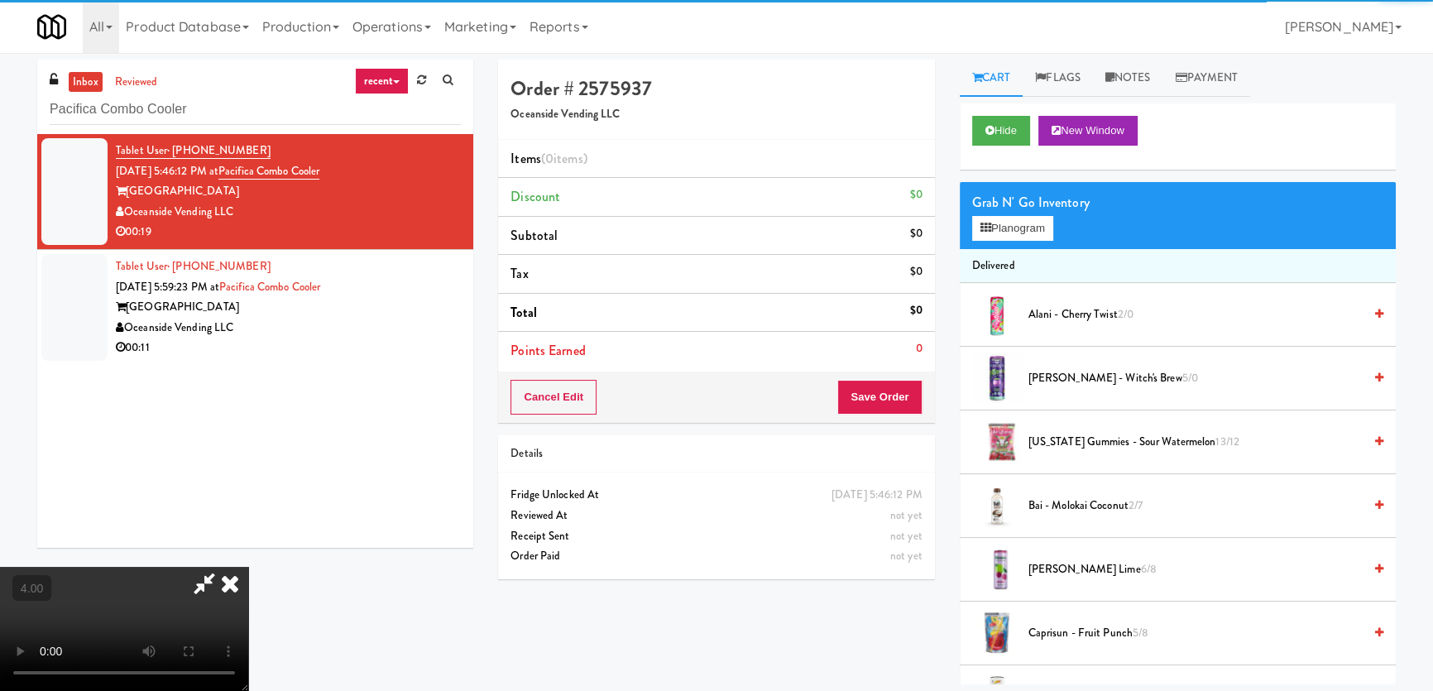
click at [248, 567] on video at bounding box center [124, 629] width 248 height 124
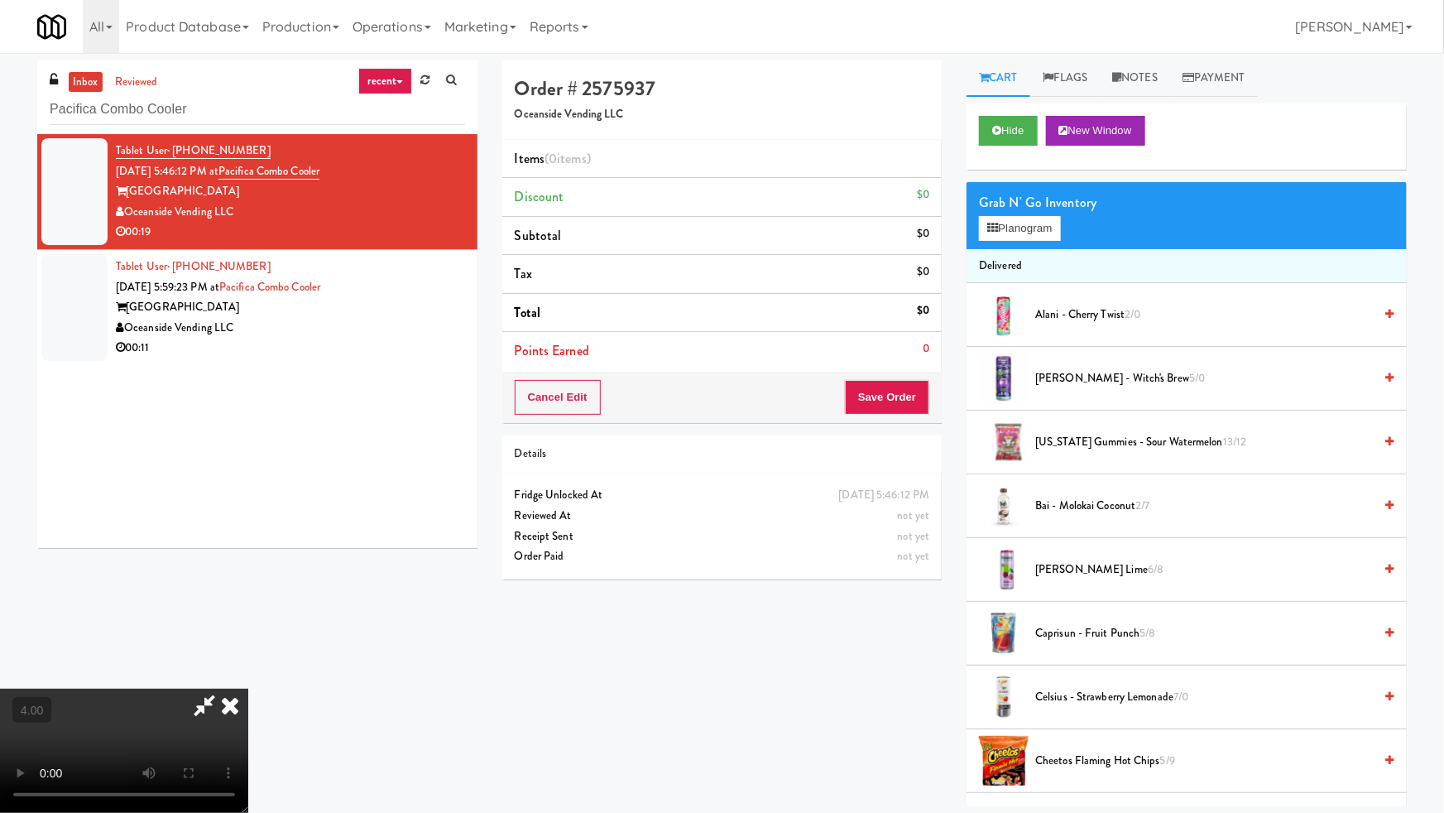
click at [248, 688] on video at bounding box center [124, 750] width 248 height 124
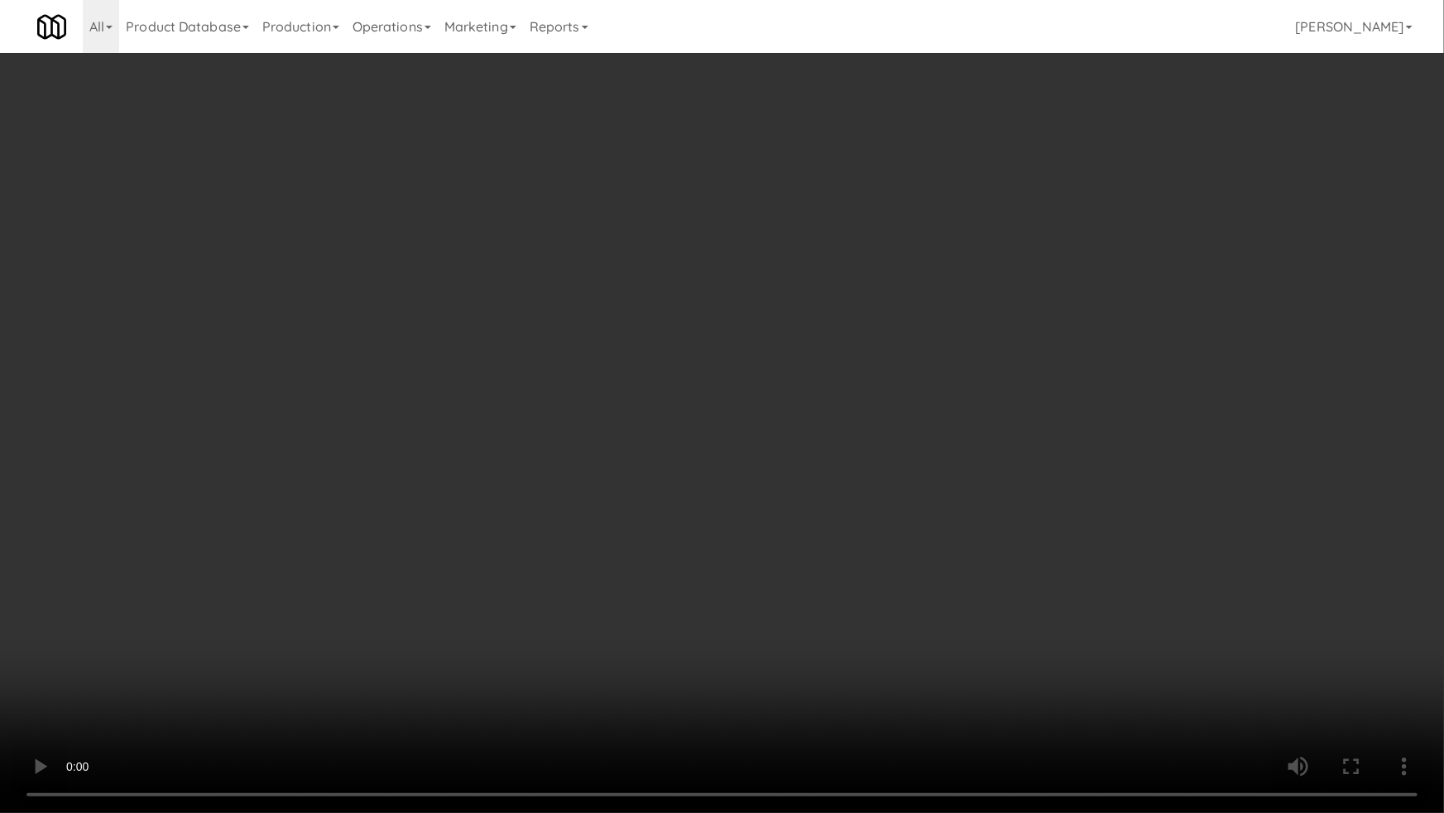
click at [690, 607] on video at bounding box center [722, 406] width 1444 height 813
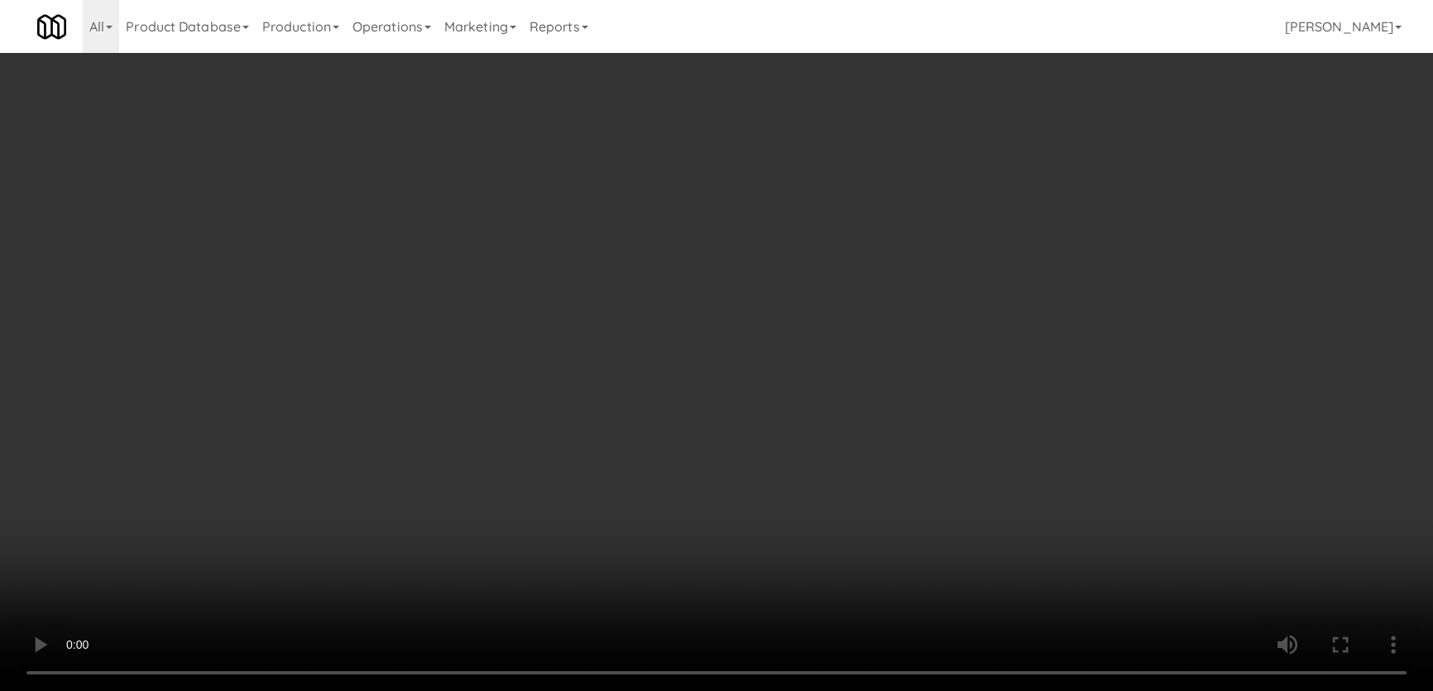
click at [690, 516] on video at bounding box center [716, 345] width 1433 height 691
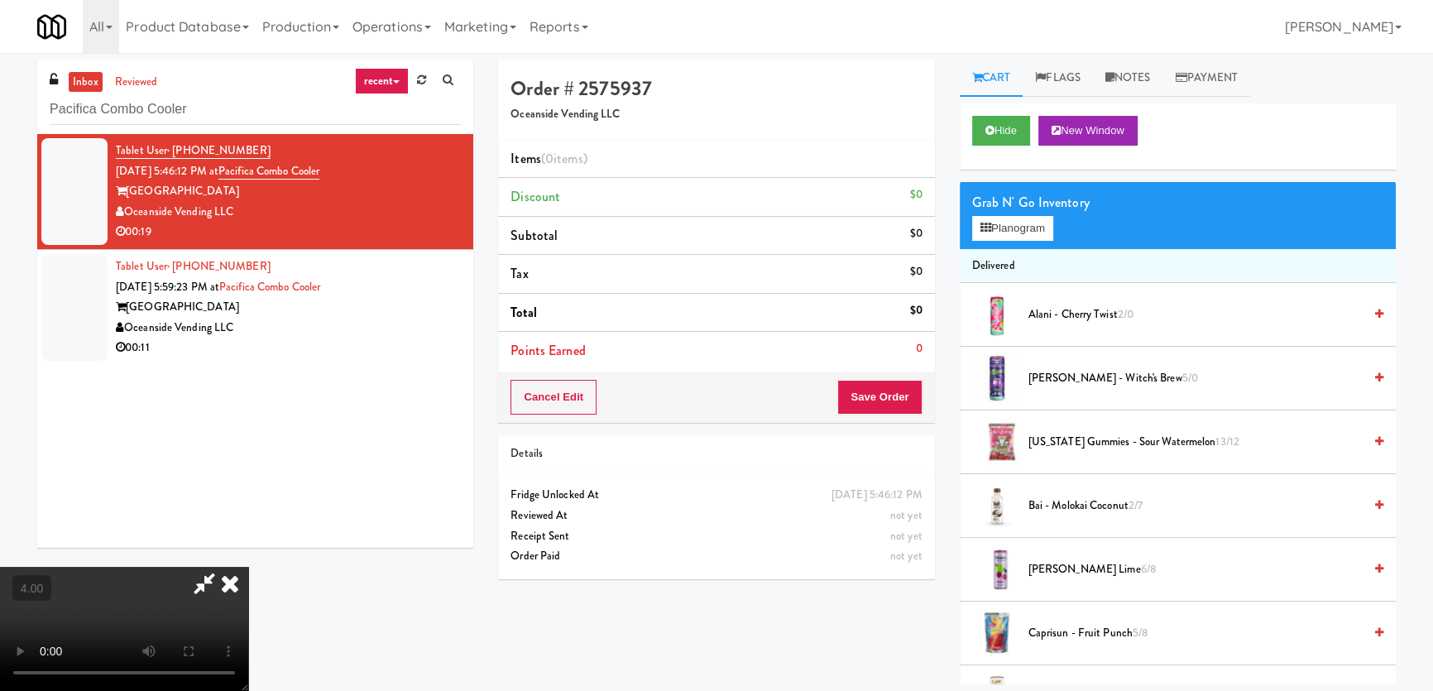
click at [248, 567] on video at bounding box center [124, 629] width 248 height 124
drag, startPoint x: 691, startPoint y: 516, endPoint x: 791, endPoint y: 537, distance: 102.2
click at [248, 567] on video at bounding box center [124, 629] width 248 height 124
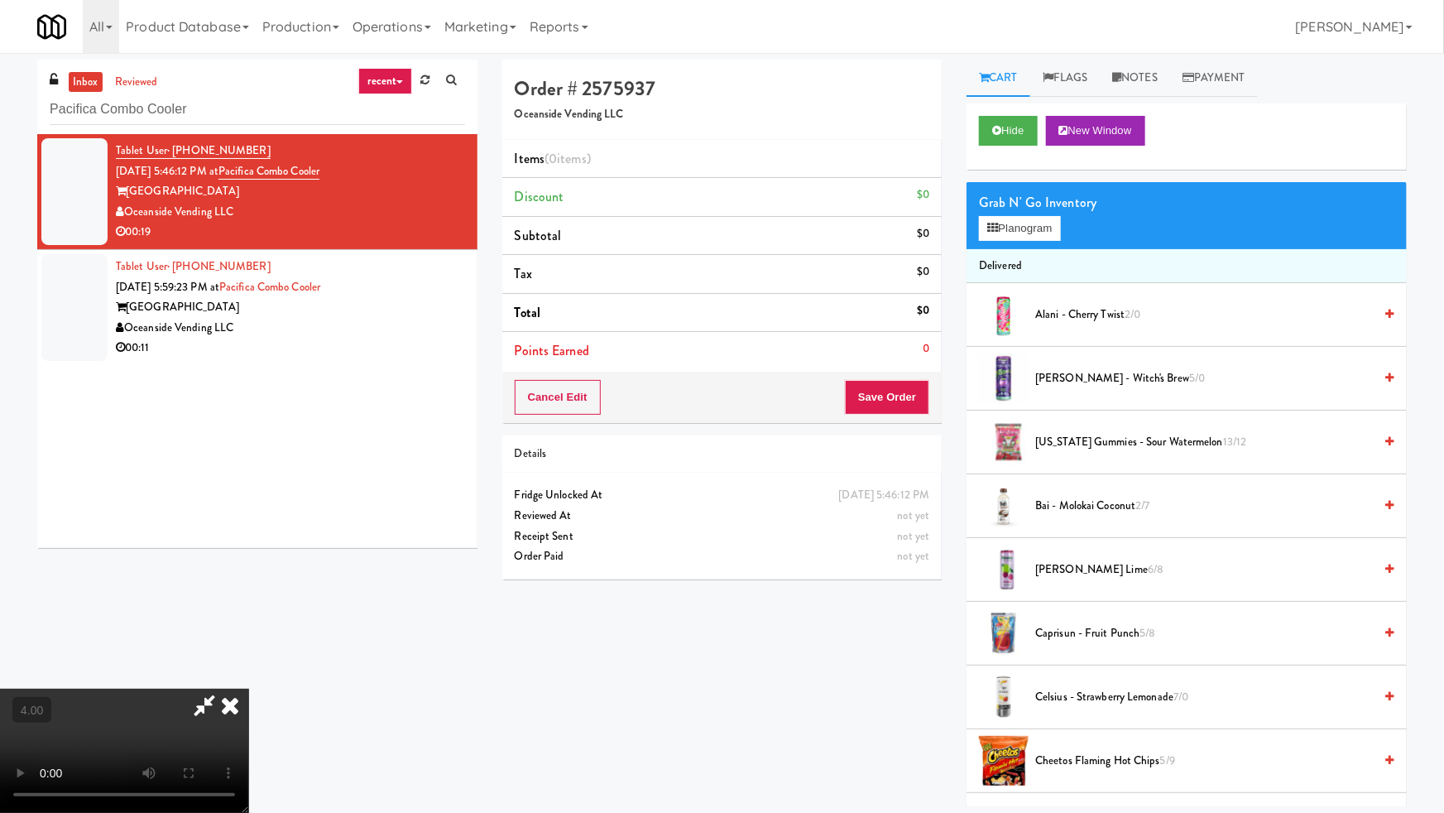
click at [248, 688] on video at bounding box center [124, 750] width 248 height 124
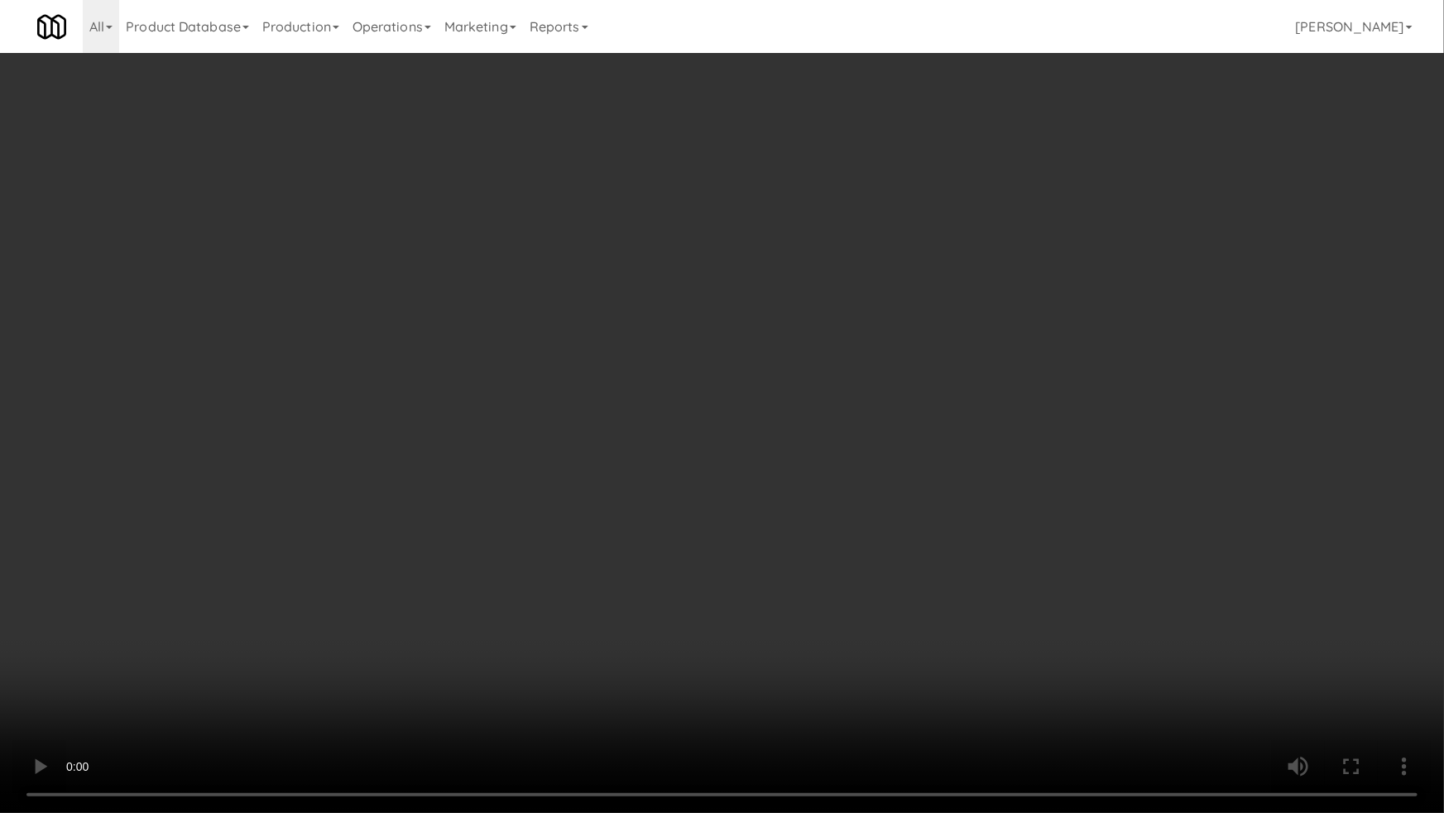
click at [921, 371] on video at bounding box center [722, 406] width 1444 height 813
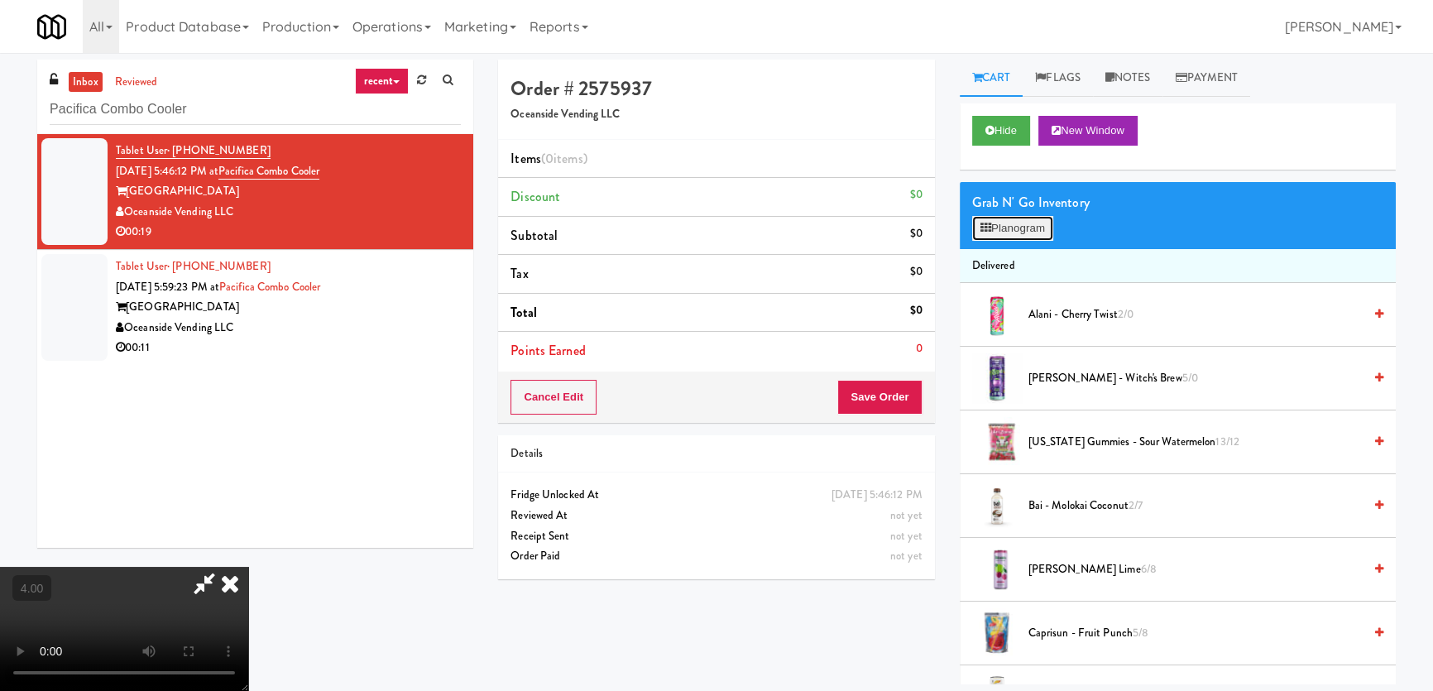
click at [1010, 216] on button "Planogram" at bounding box center [1012, 228] width 81 height 25
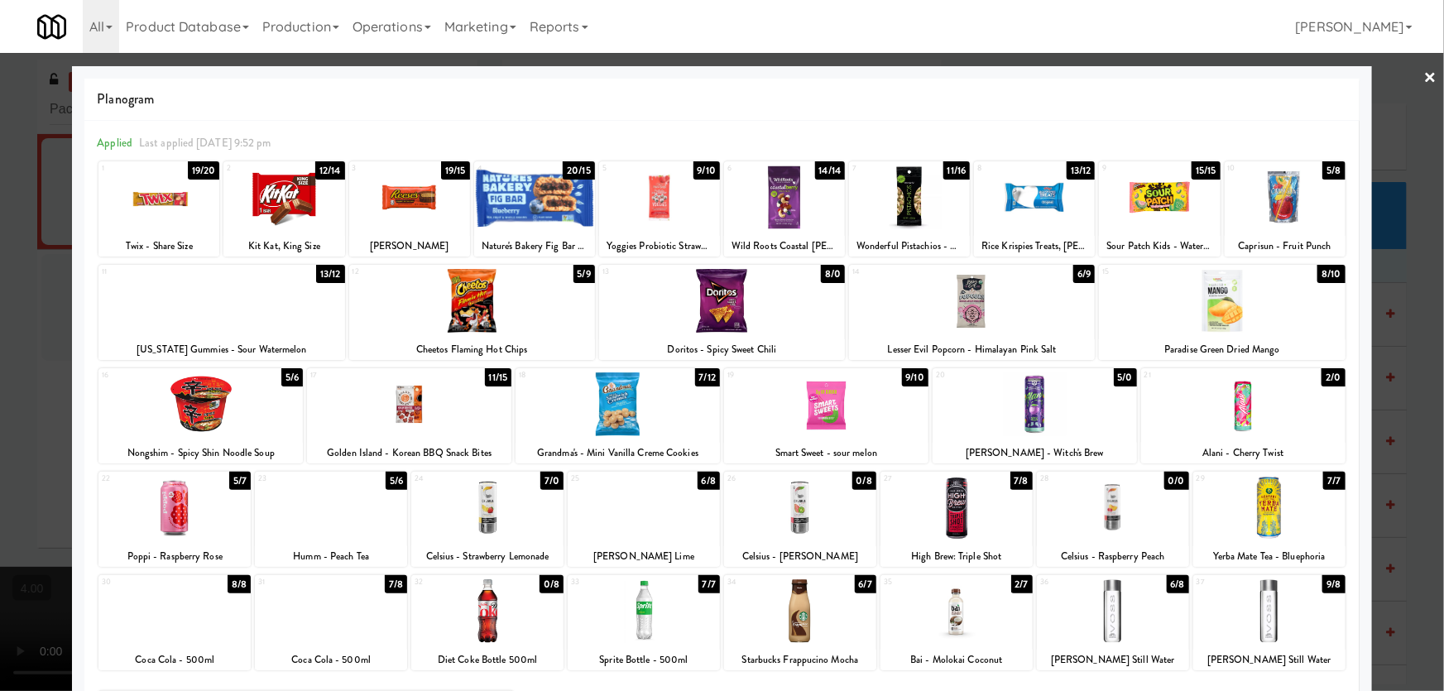
click at [343, 618] on div at bounding box center [331, 611] width 152 height 64
click at [650, 621] on div at bounding box center [644, 611] width 152 height 64
click at [199, 440] on div "16 5/6 Nongshim - Spicy Shin Noodle Soup" at bounding box center [200, 415] width 204 height 95
click at [199, 440] on div "16 4/6 Nongshim - Spicy Shin Noodle Soup" at bounding box center [200, 415] width 204 height 95
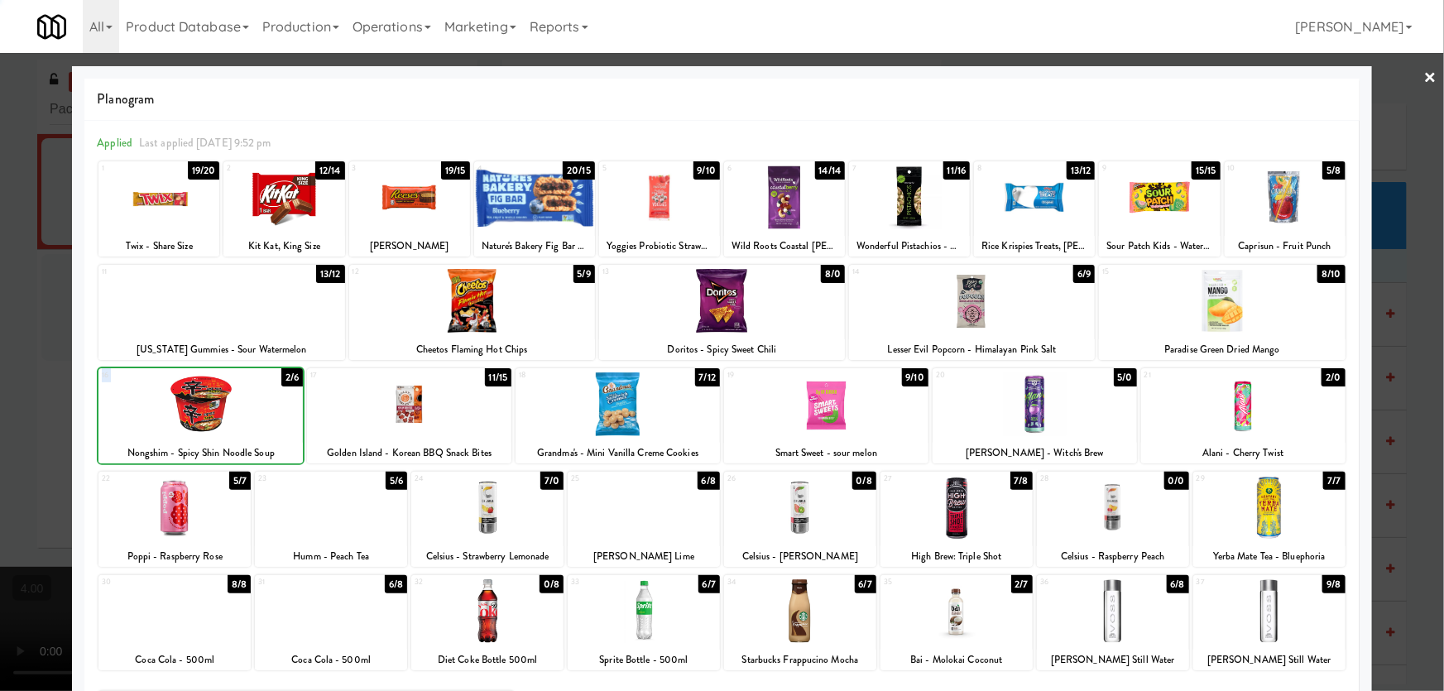
click at [199, 440] on div "16 2/6 Nongshim - Spicy Shin Noodle Soup" at bounding box center [200, 415] width 204 height 95
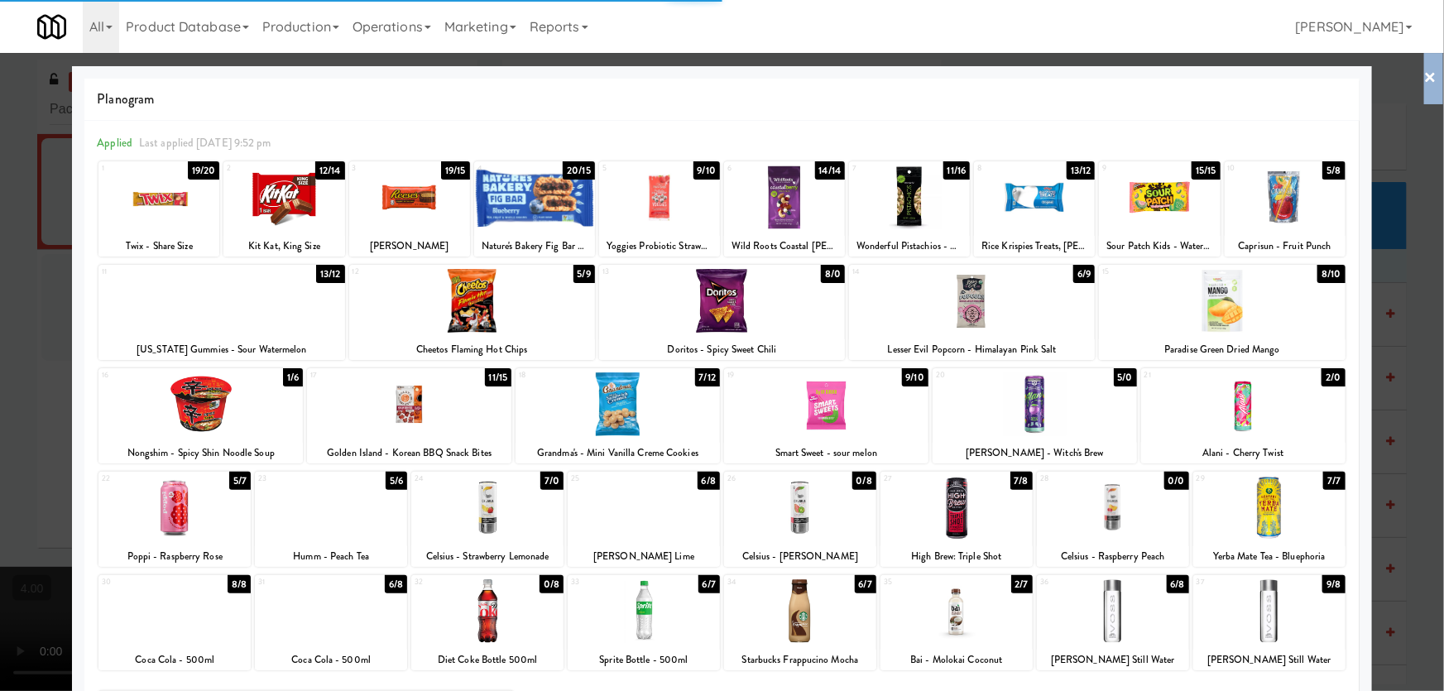
click at [69, 377] on div "× Planogram Applied Last applied [DATE] 9:52 pm 1 19/20 Twix - Share Size 2 12/…" at bounding box center [722, 345] width 1444 height 691
click at [0, 285] on div at bounding box center [722, 345] width 1444 height 691
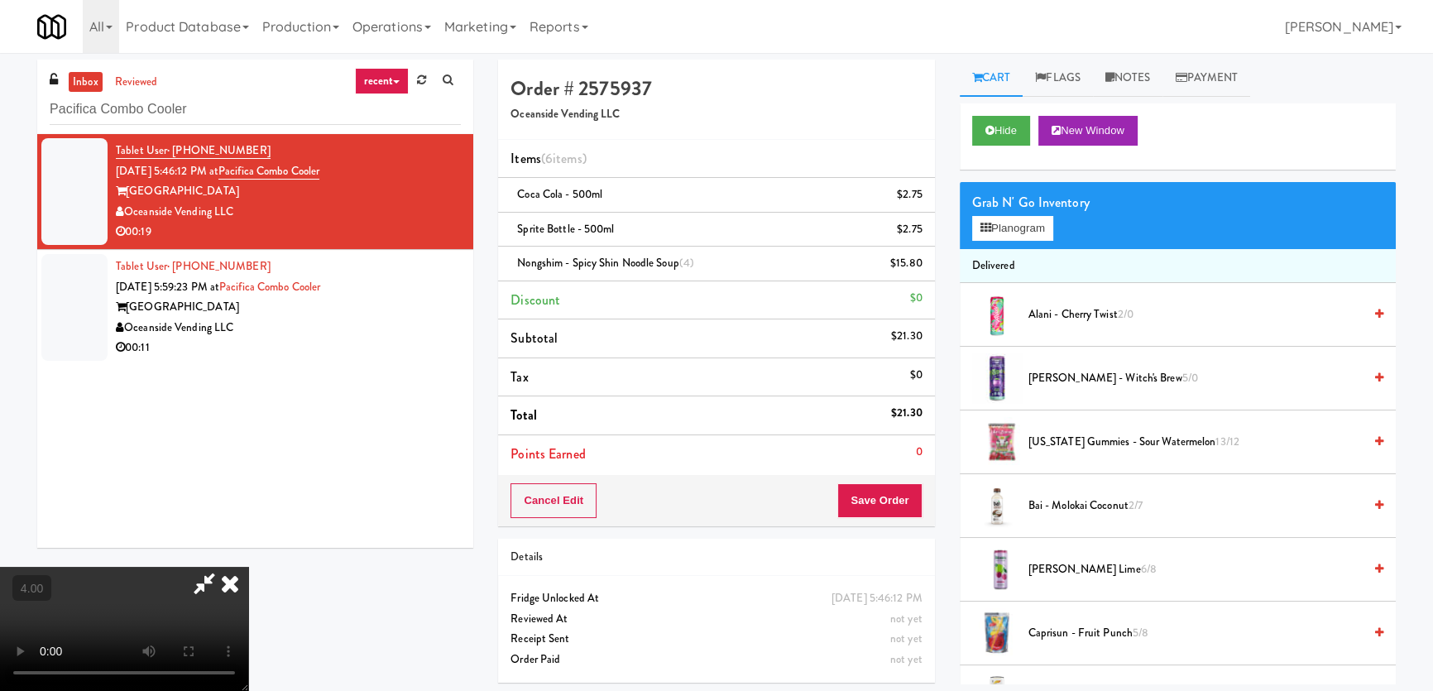
click at [248, 567] on video at bounding box center [124, 629] width 248 height 124
click at [248, 567] on icon at bounding box center [230, 583] width 36 height 33
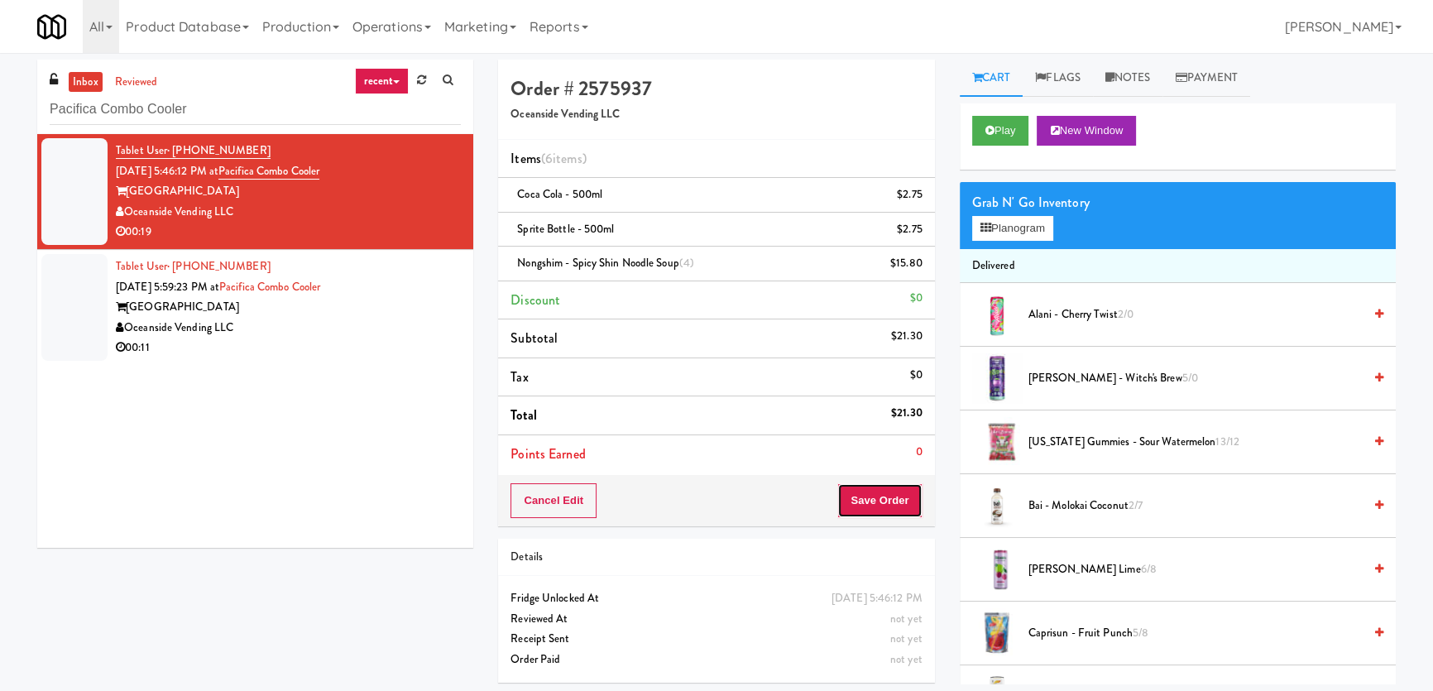
click at [865, 505] on button "Save Order" at bounding box center [879, 500] width 84 height 35
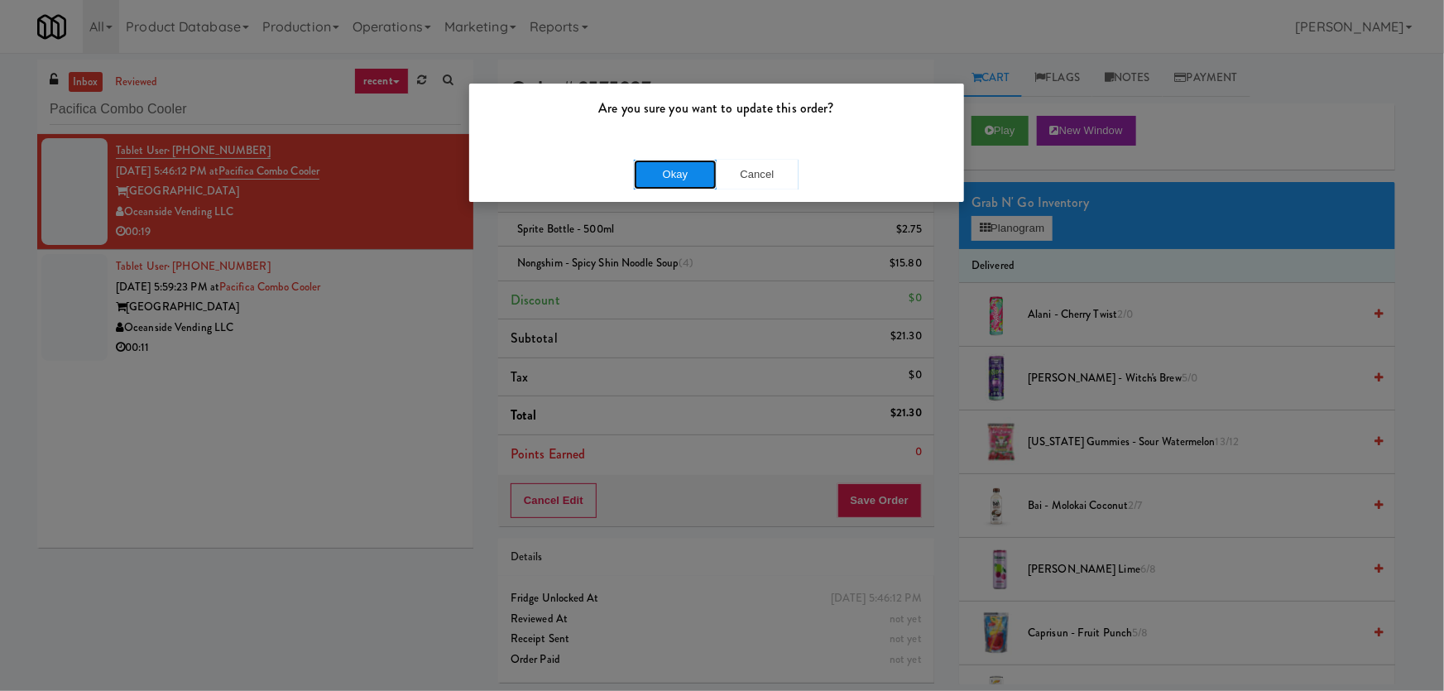
click at [665, 164] on button "Okay" at bounding box center [675, 175] width 83 height 30
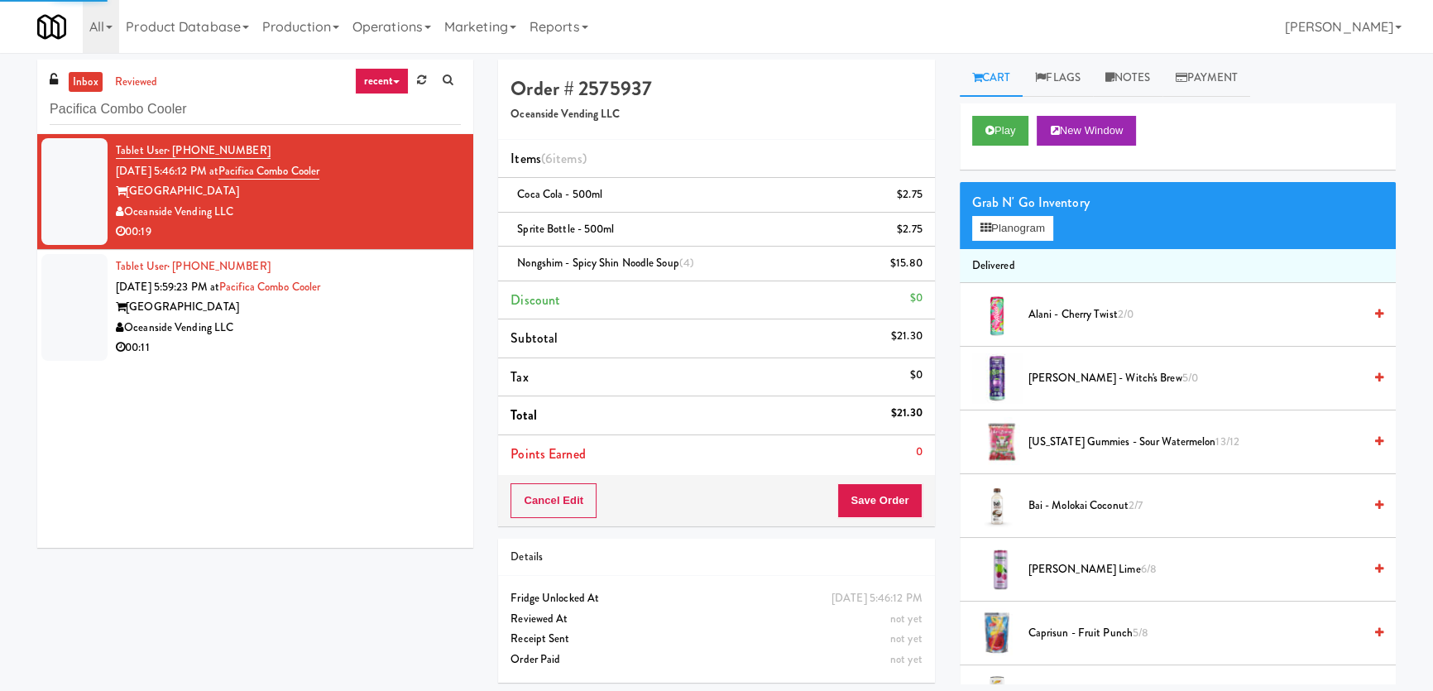
click at [314, 322] on div "Oceanside Vending LLC" at bounding box center [288, 328] width 345 height 21
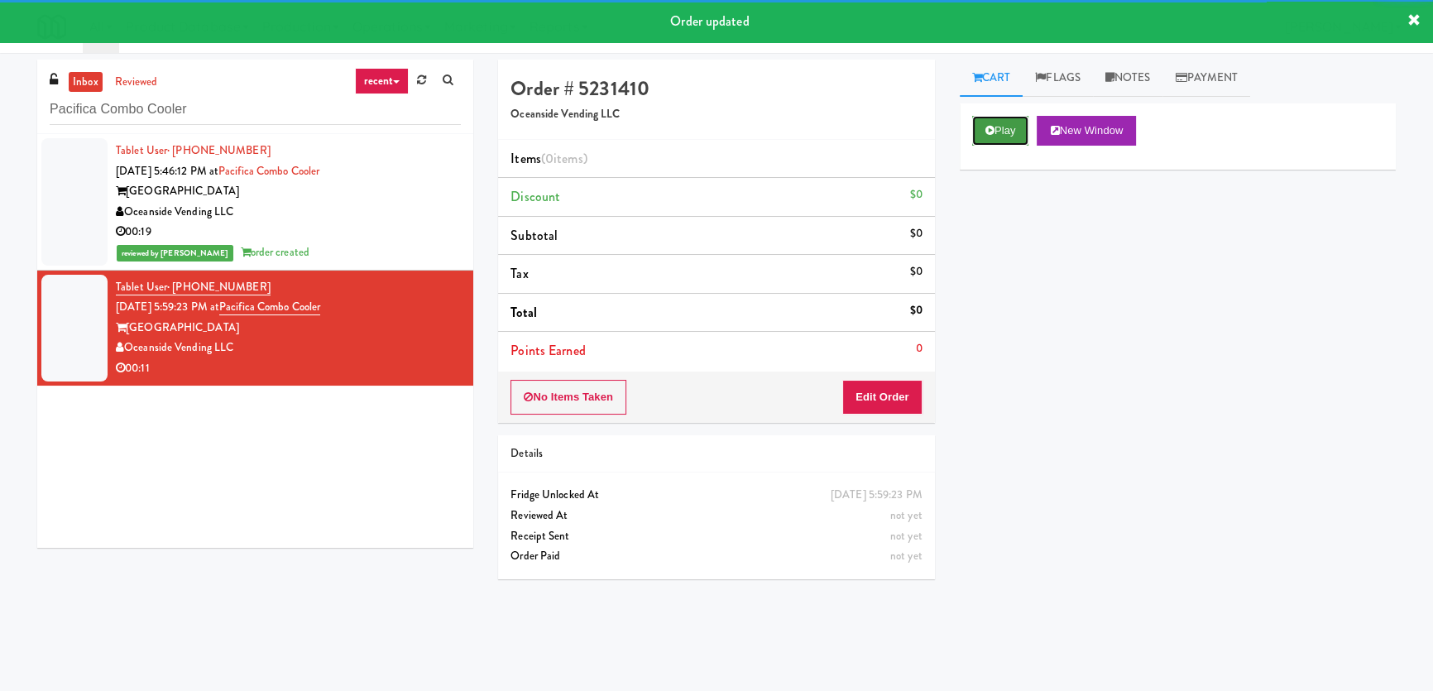
click at [998, 141] on button "Play" at bounding box center [1000, 131] width 57 height 30
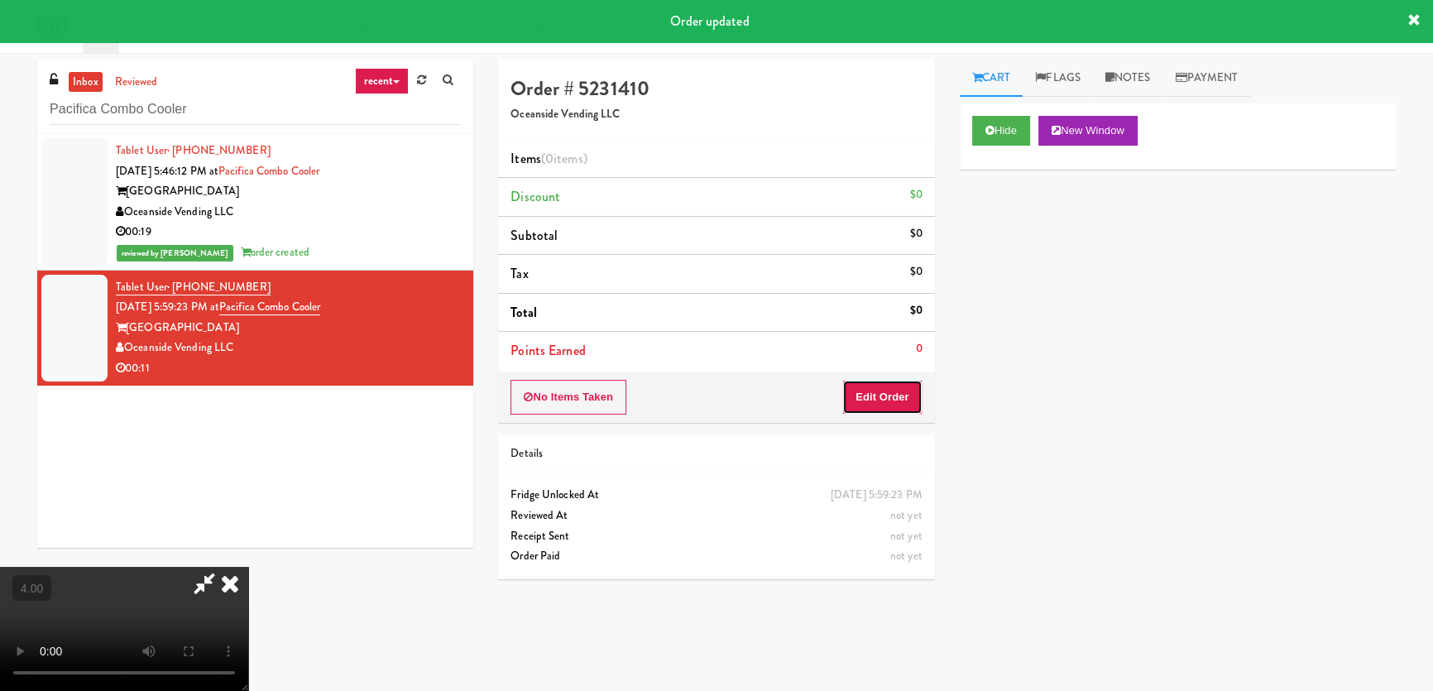
click at [894, 400] on button "Edit Order" at bounding box center [882, 397] width 80 height 35
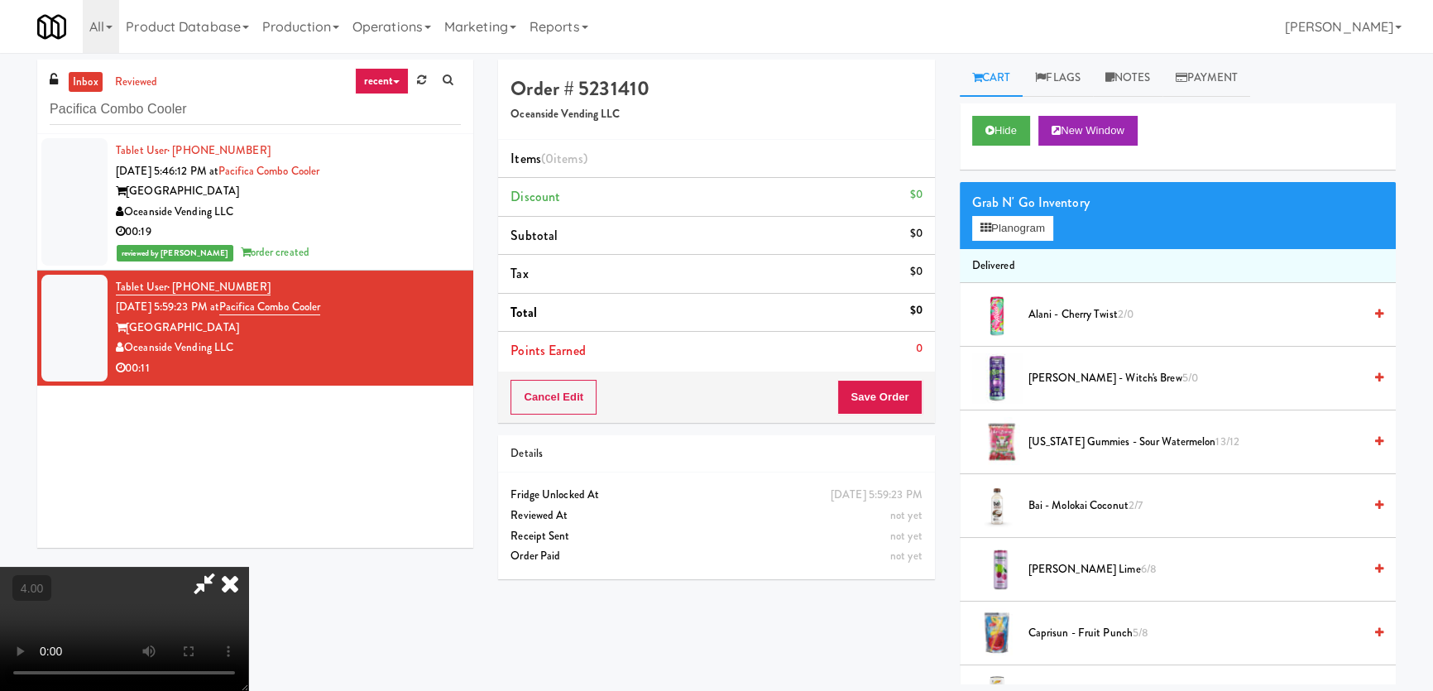
scroll to position [52, 0]
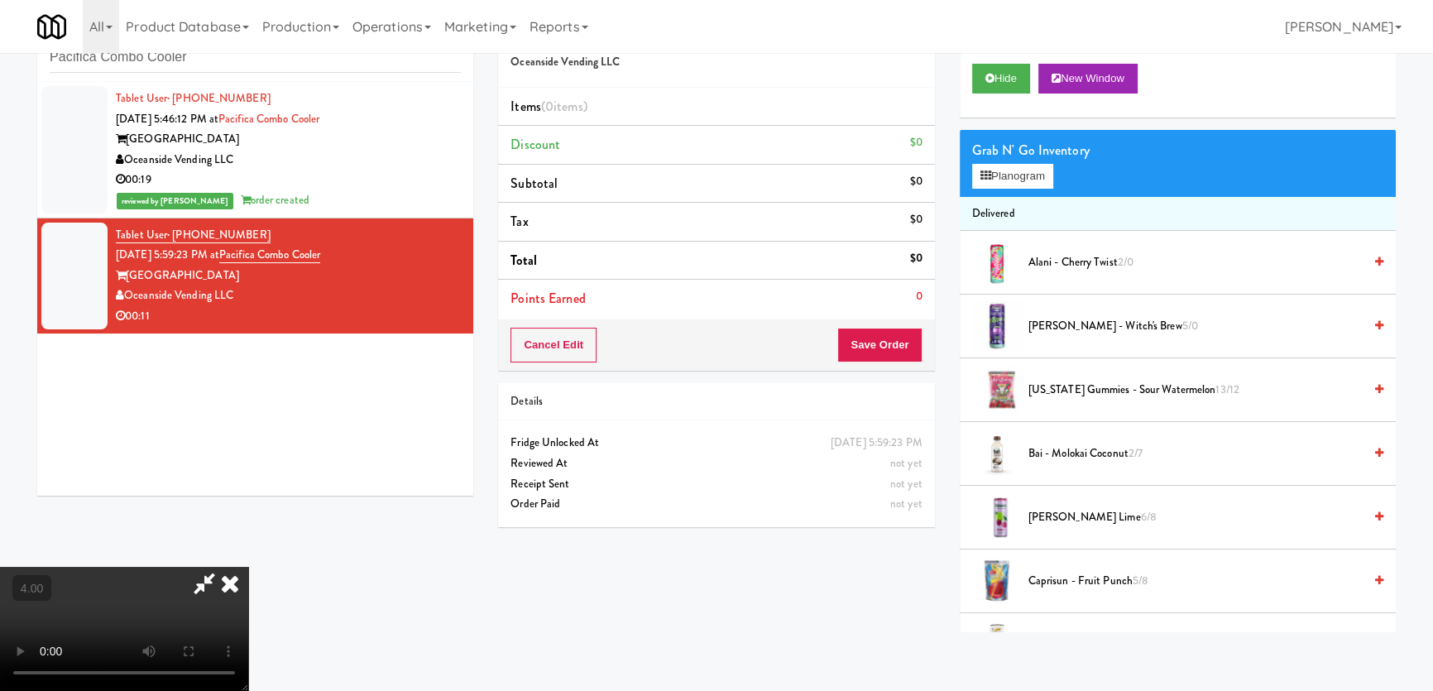
click at [248, 567] on video at bounding box center [124, 629] width 248 height 124
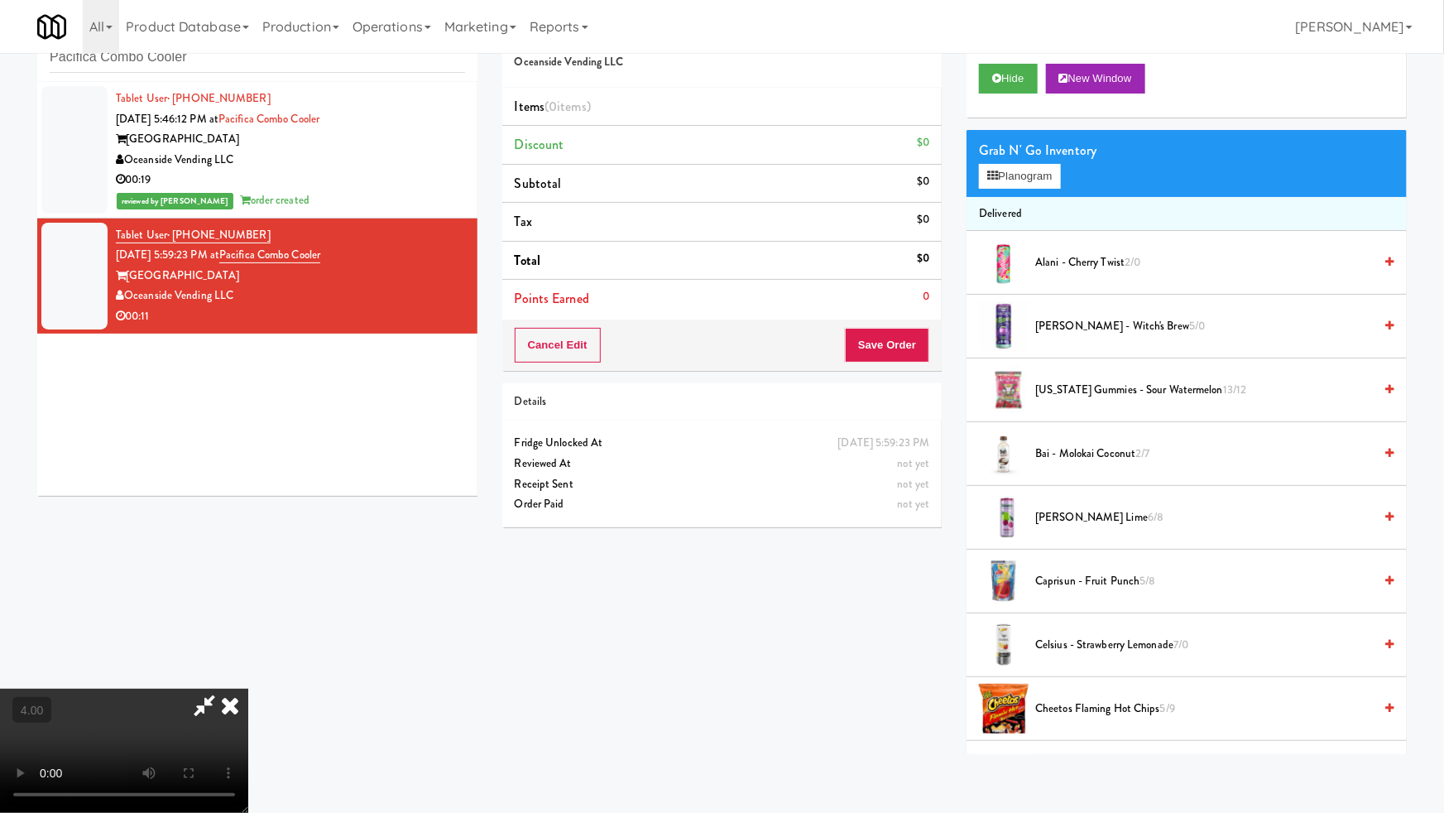
click at [248, 688] on video at bounding box center [124, 750] width 248 height 124
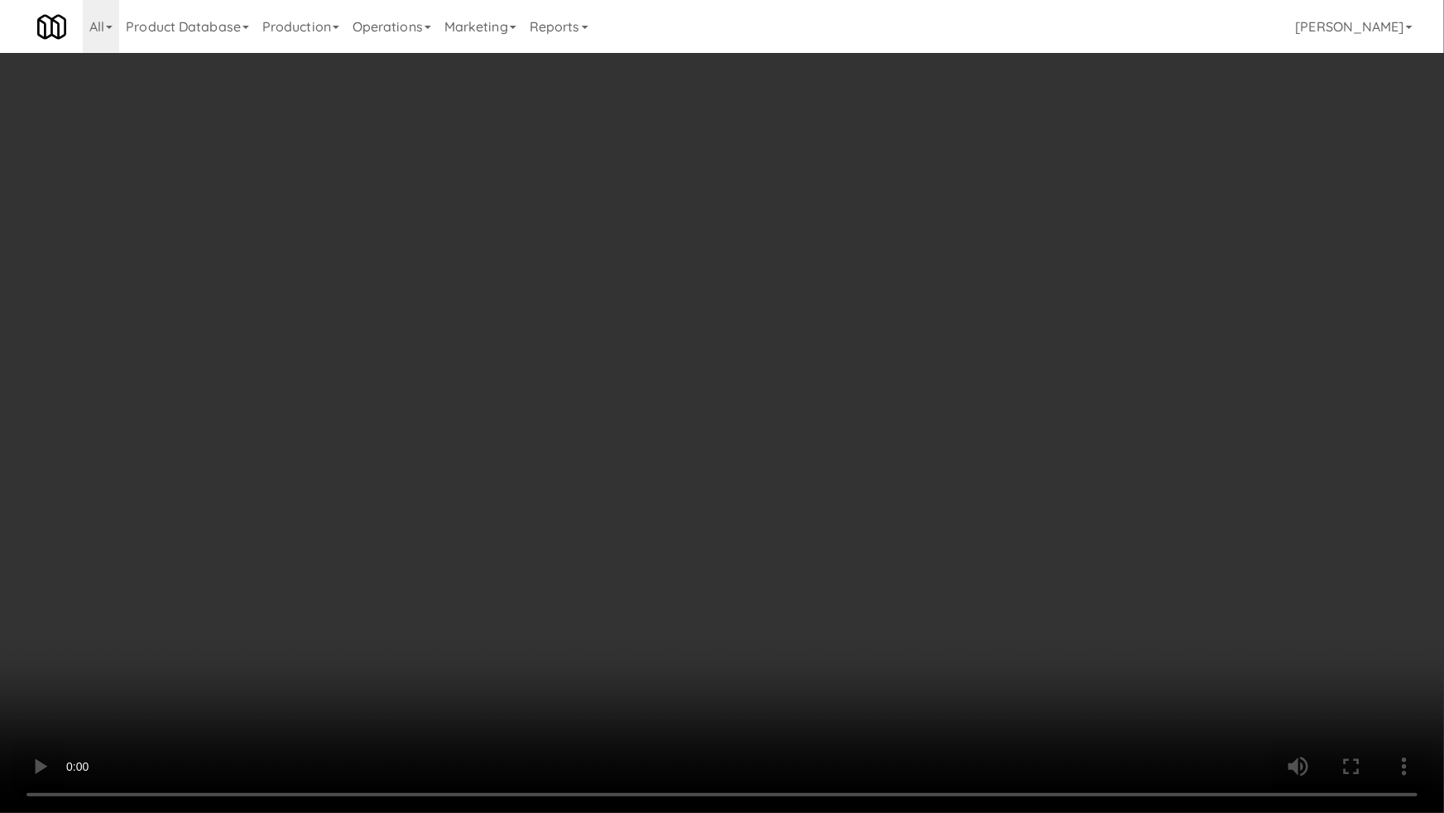
click at [377, 631] on video at bounding box center [722, 406] width 1444 height 813
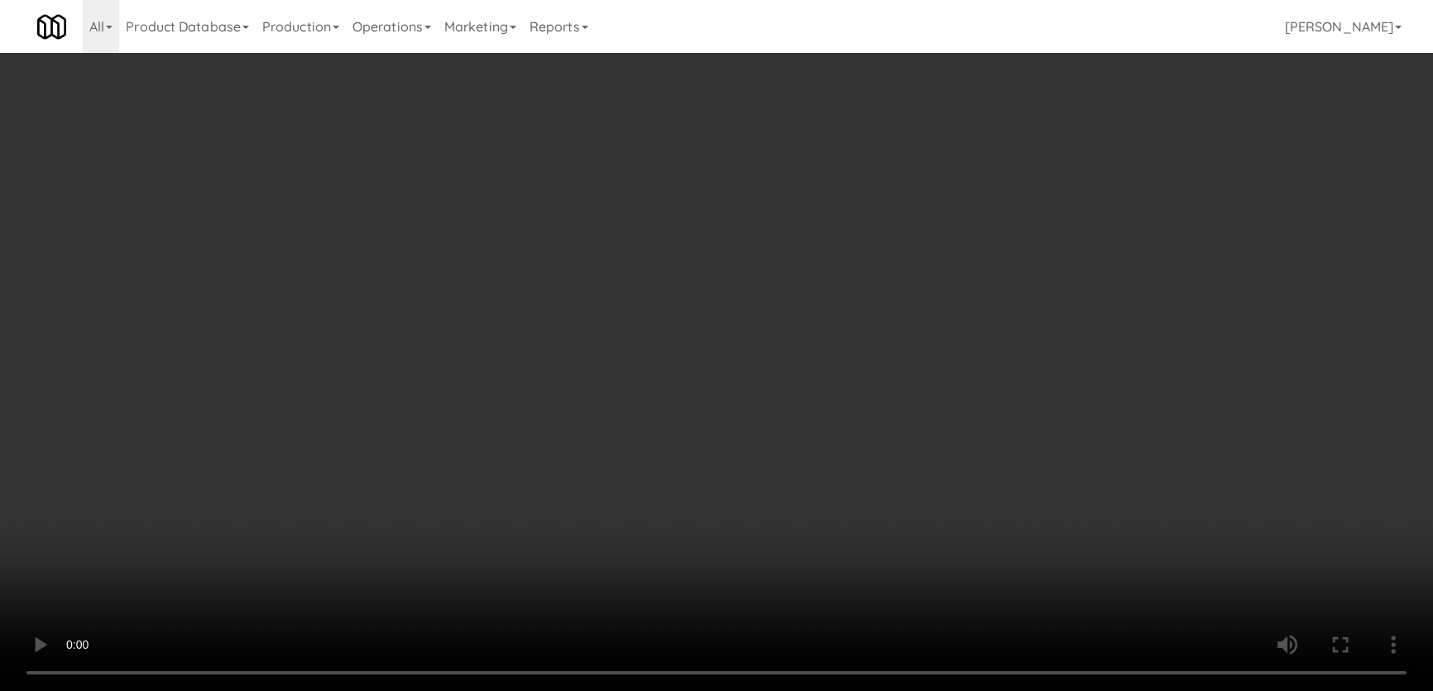
click at [379, 540] on video at bounding box center [716, 345] width 1433 height 691
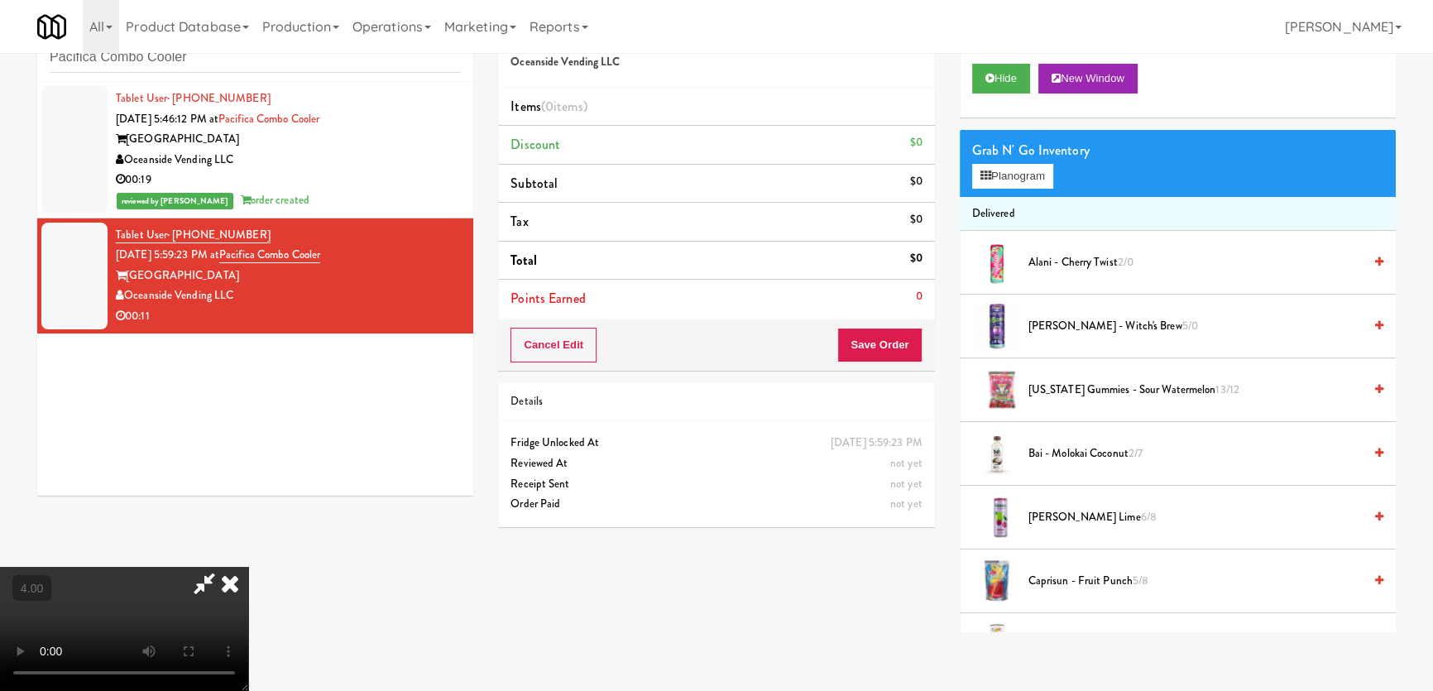
click at [248, 567] on video at bounding box center [124, 629] width 248 height 124
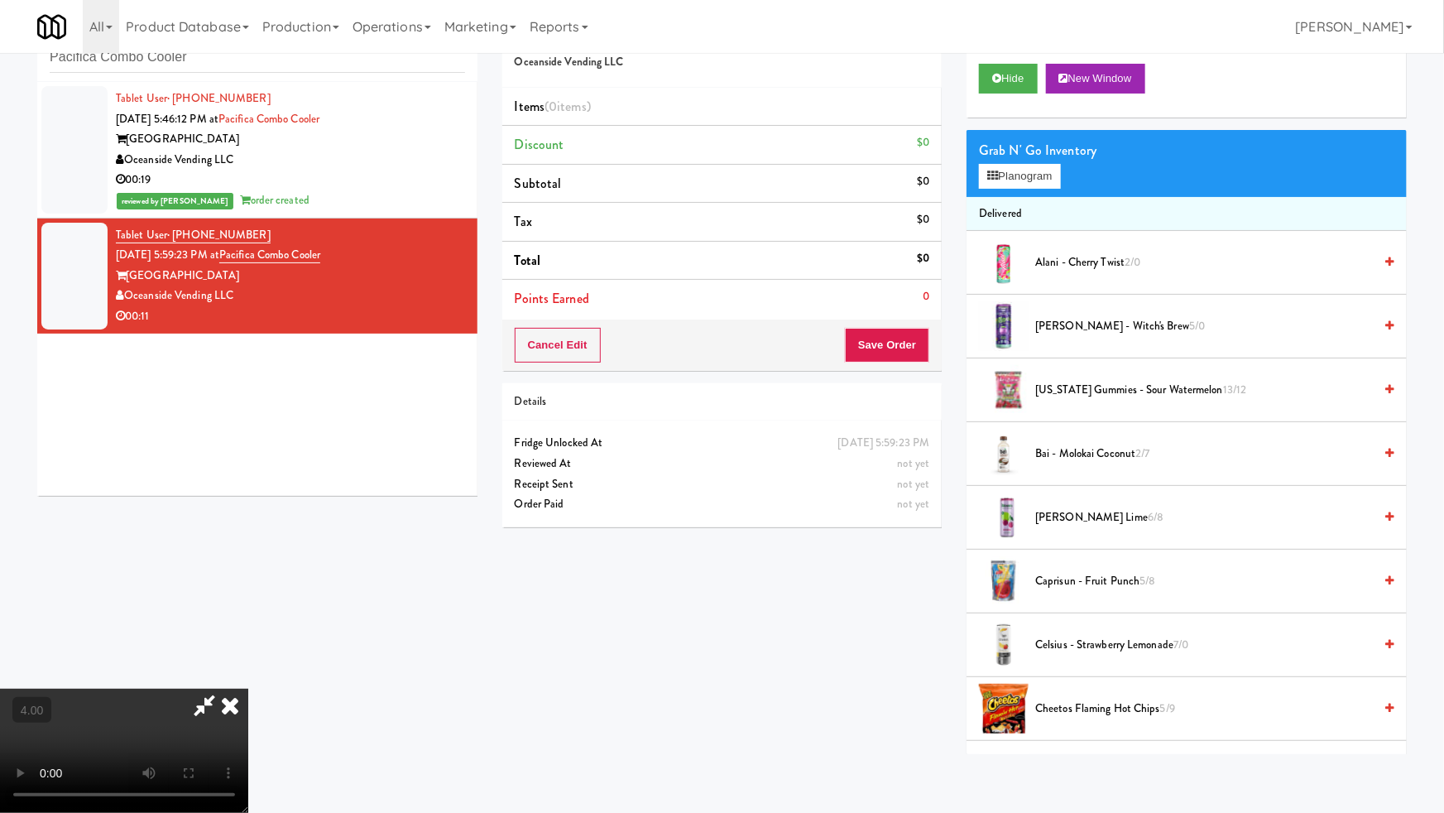
click at [248, 688] on video at bounding box center [124, 750] width 248 height 124
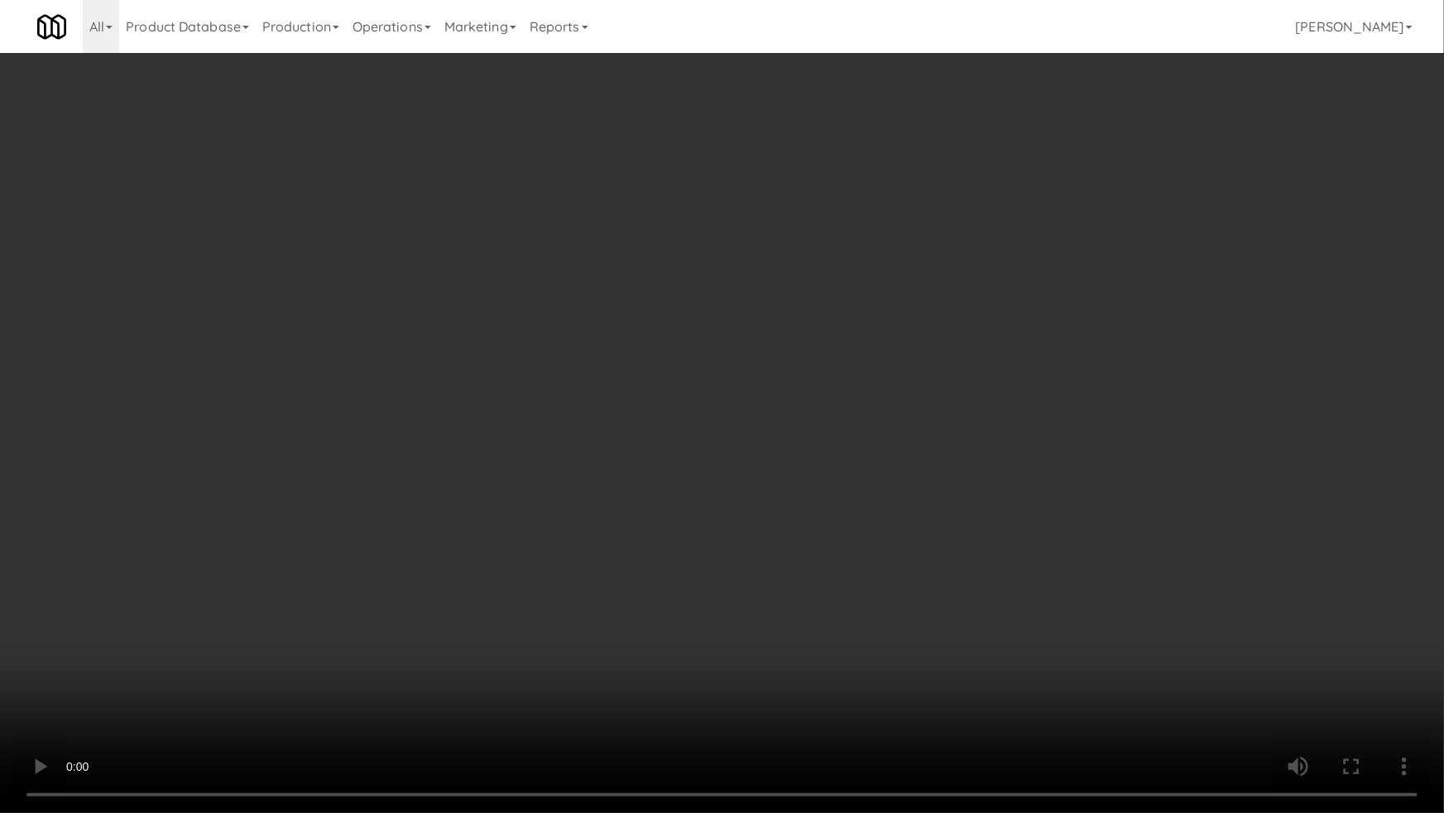
click at [385, 634] on video at bounding box center [722, 406] width 1444 height 813
click at [492, 633] on video at bounding box center [722, 406] width 1444 height 813
click at [500, 634] on video at bounding box center [722, 406] width 1444 height 813
click at [535, 633] on video at bounding box center [722, 406] width 1444 height 813
click at [543, 631] on video at bounding box center [722, 406] width 1444 height 813
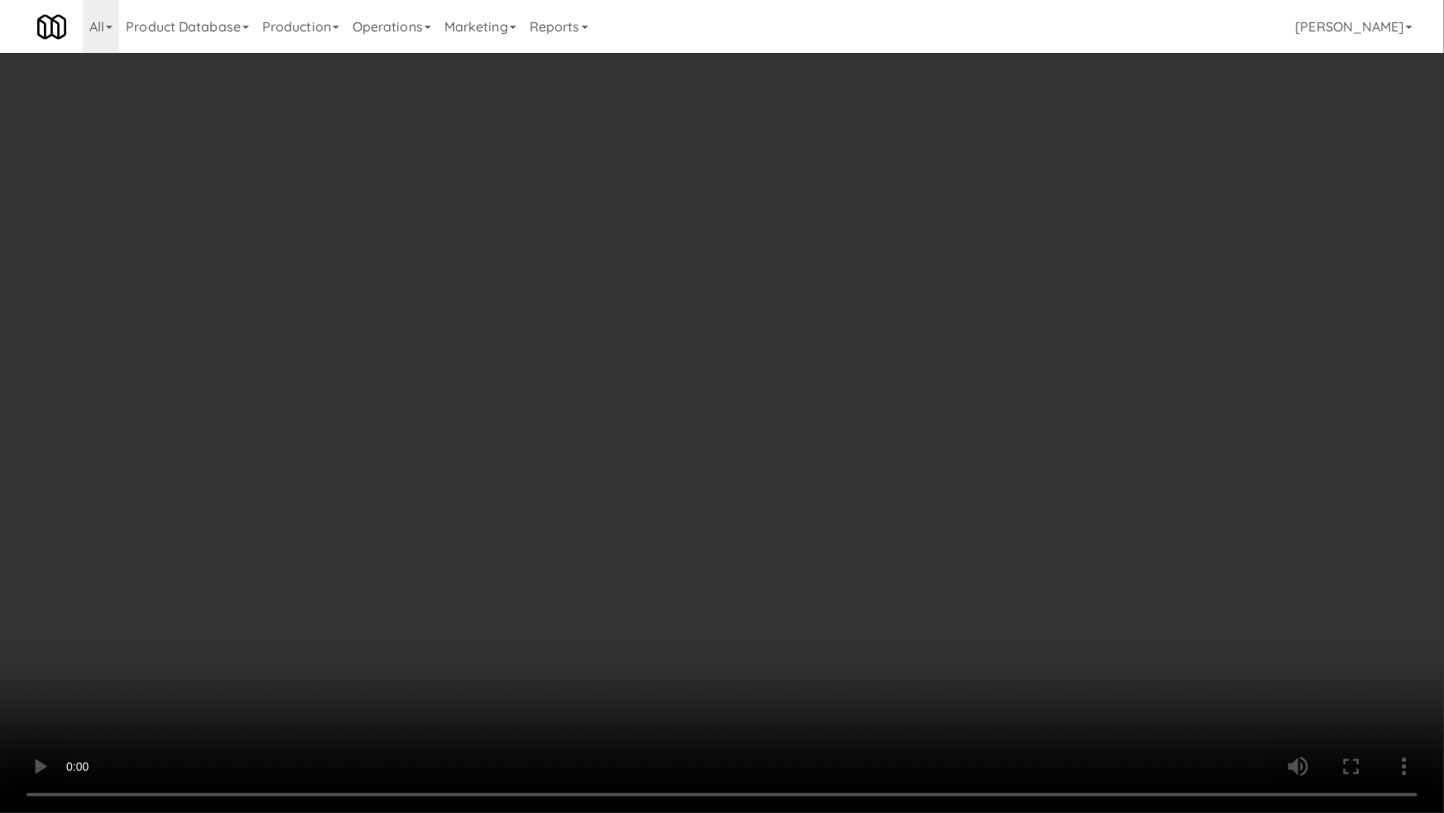
click at [681, 552] on video at bounding box center [722, 406] width 1444 height 813
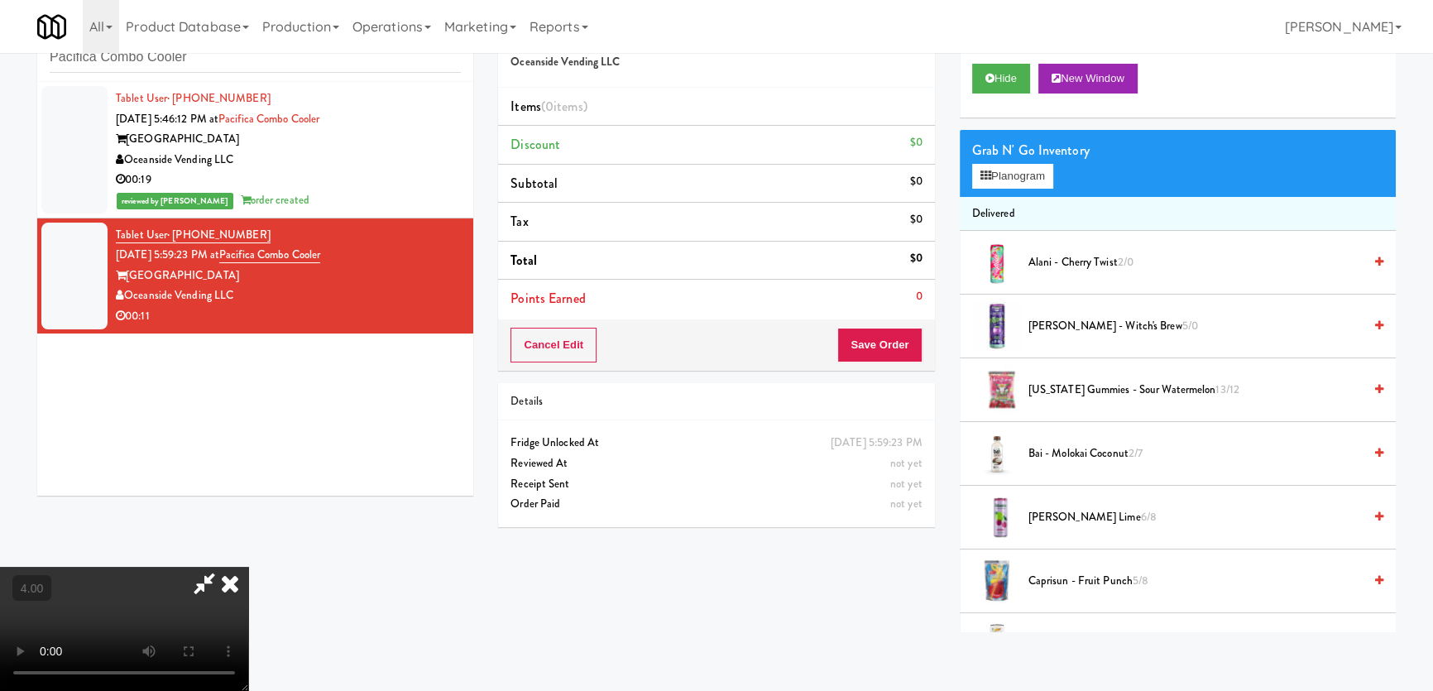
click at [1034, 270] on span "[PERSON_NAME] Twist 2/0" at bounding box center [1196, 262] width 334 height 21
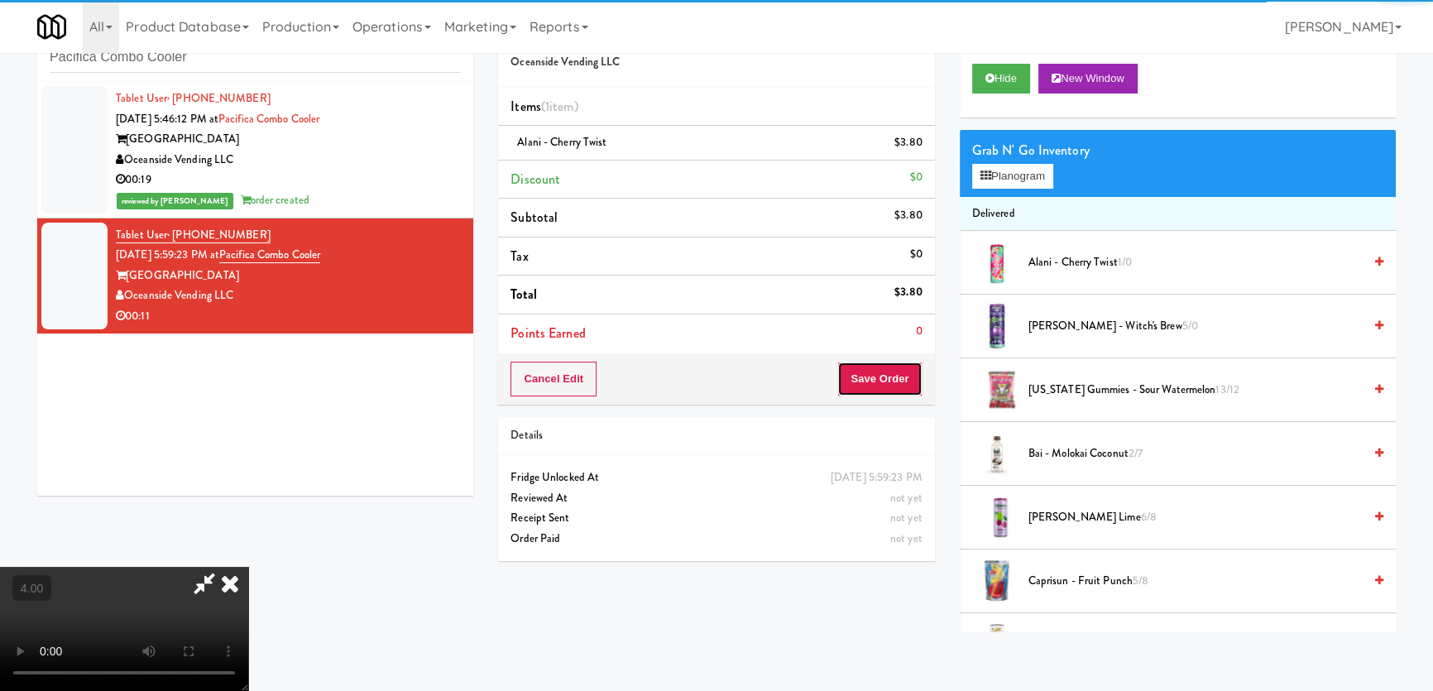
click at [902, 393] on button "Save Order" at bounding box center [879, 379] width 84 height 35
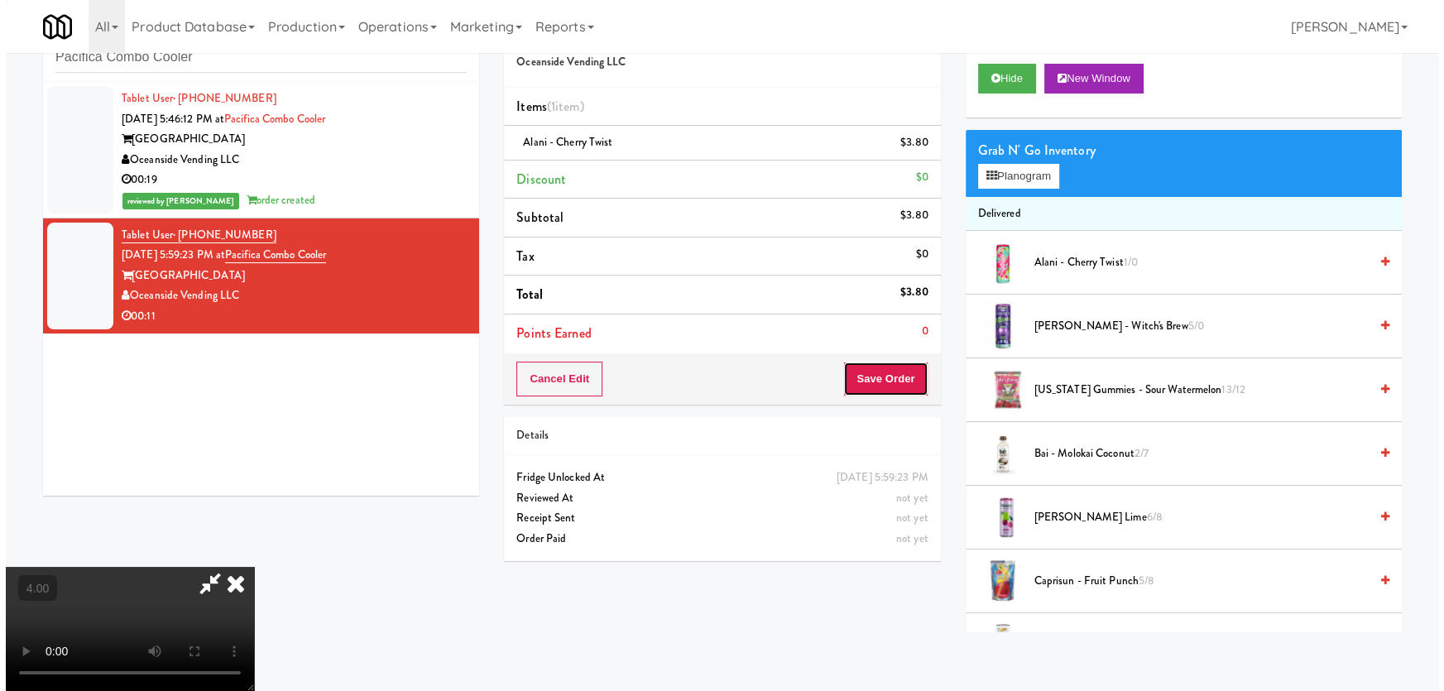
scroll to position [0, 0]
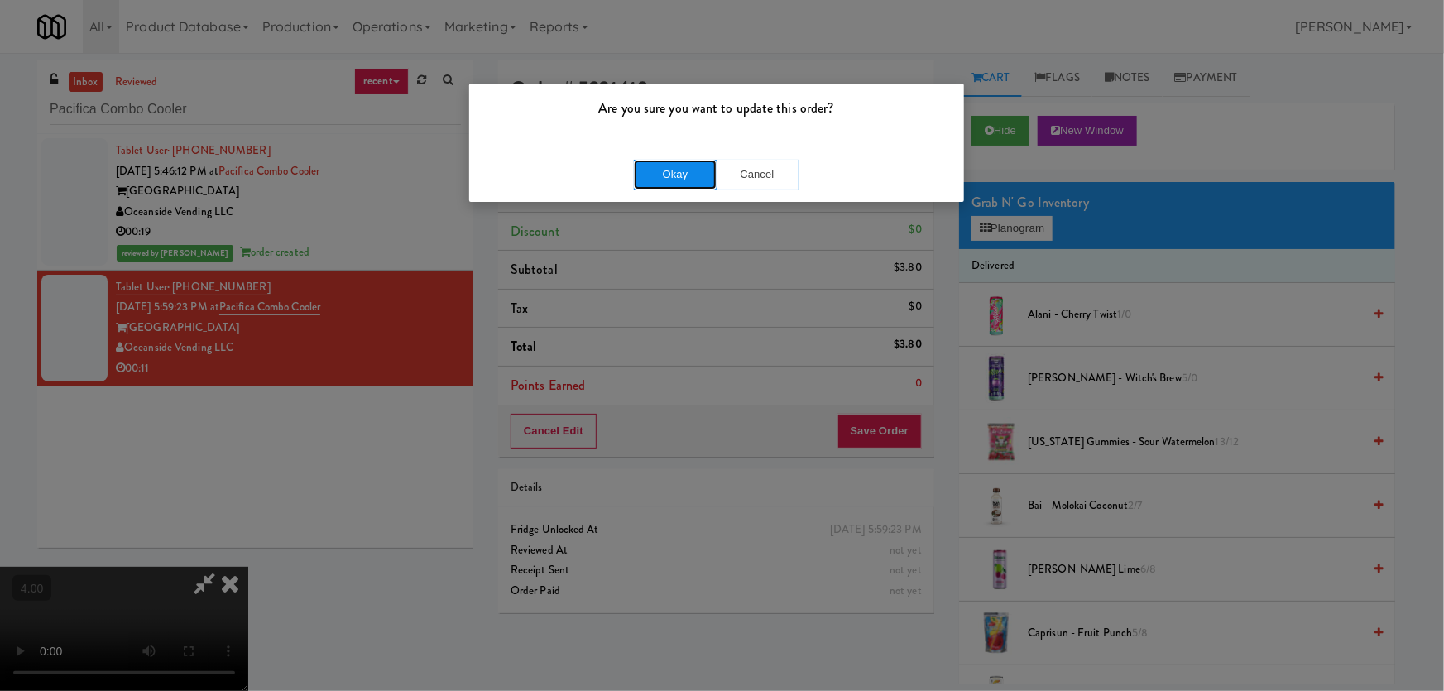
click at [696, 170] on button "Okay" at bounding box center [675, 175] width 83 height 30
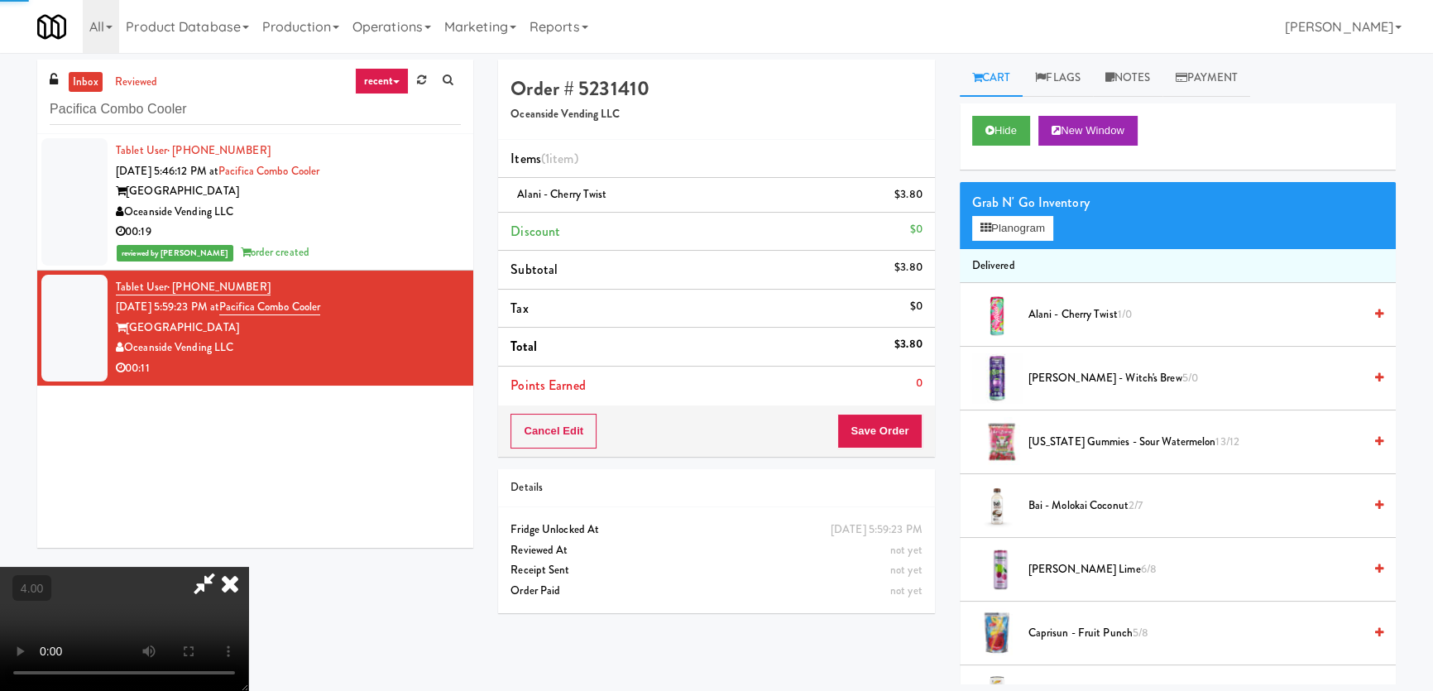
click at [248, 567] on icon at bounding box center [230, 583] width 36 height 33
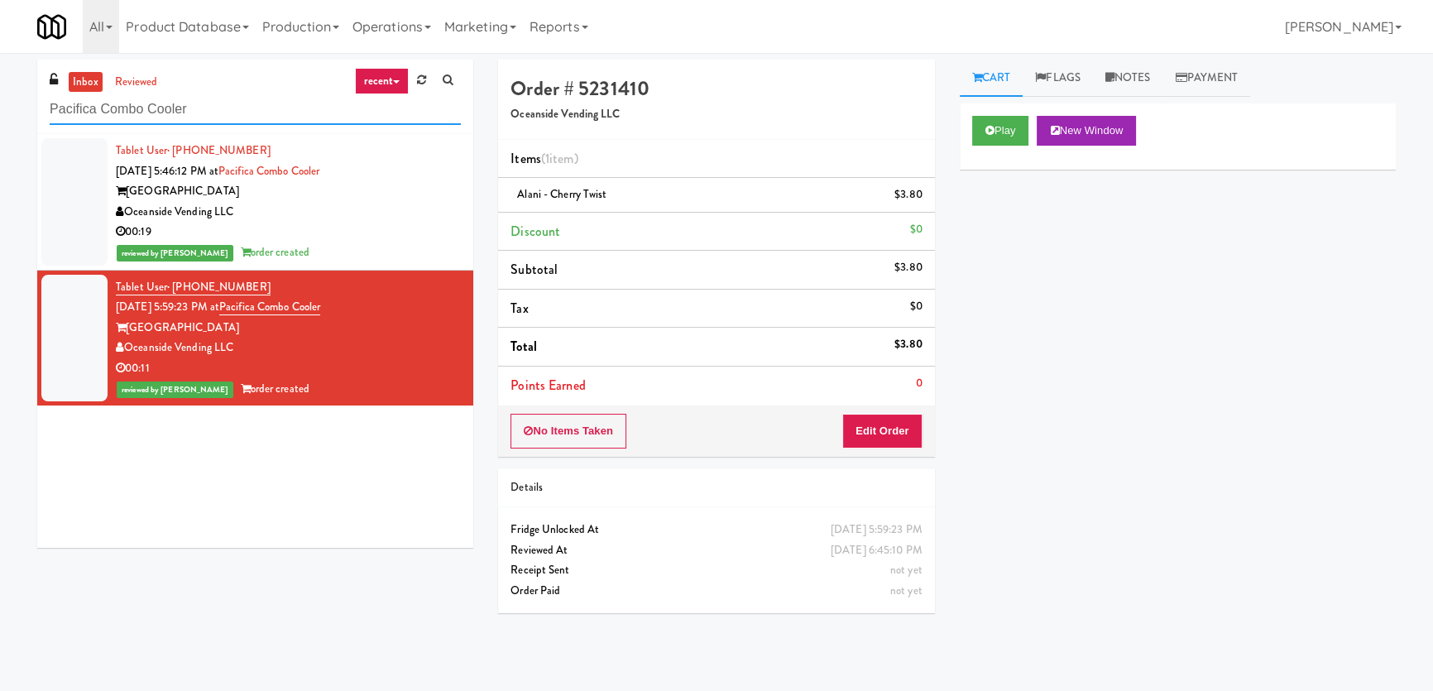
drag, startPoint x: 279, startPoint y: 99, endPoint x: 0, endPoint y: 81, distance: 279.5
click at [0, 82] on div "inbox reviewed recent all unclear take inventory issue suspicious failed recent…" at bounding box center [716, 372] width 1433 height 625
paste input "1331 - Pantry - Right"
type input "1331 - Pantry - Right"
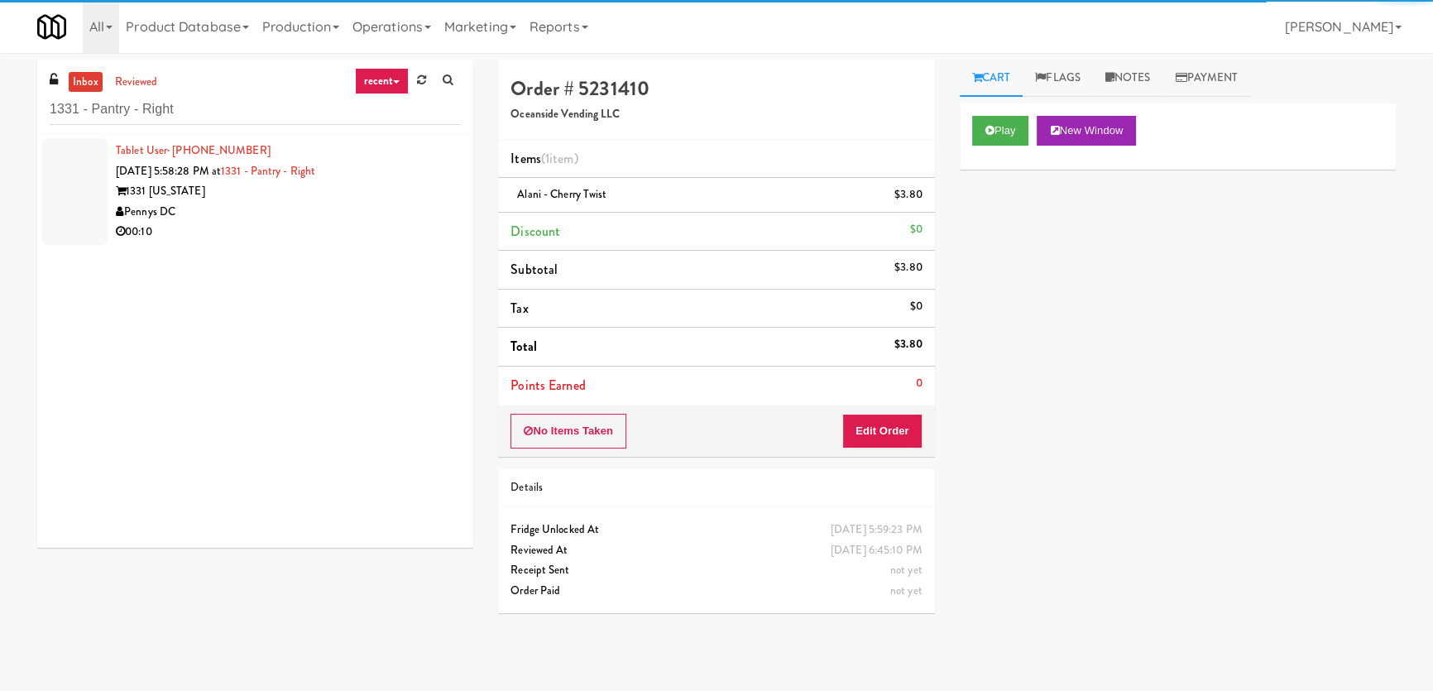
click at [410, 197] on div "1331 [US_STATE]" at bounding box center [288, 191] width 345 height 21
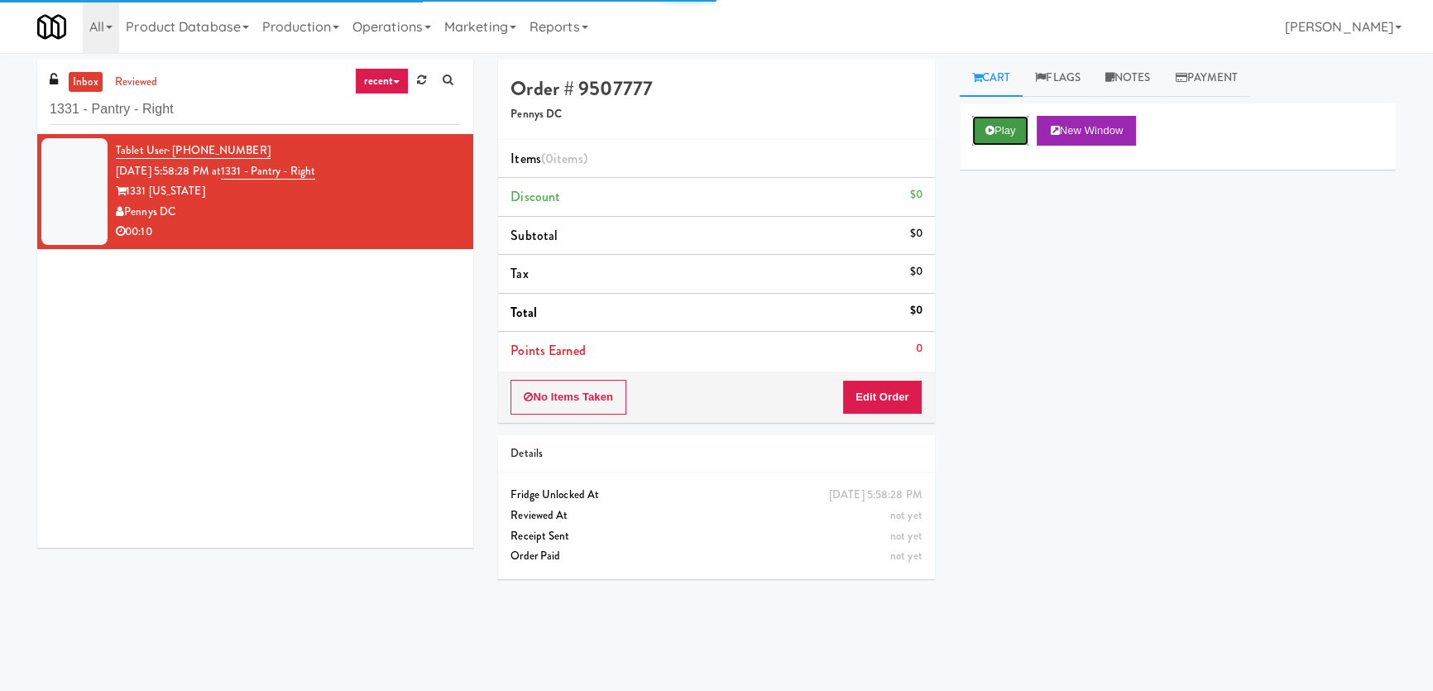
click at [990, 128] on icon at bounding box center [990, 130] width 9 height 11
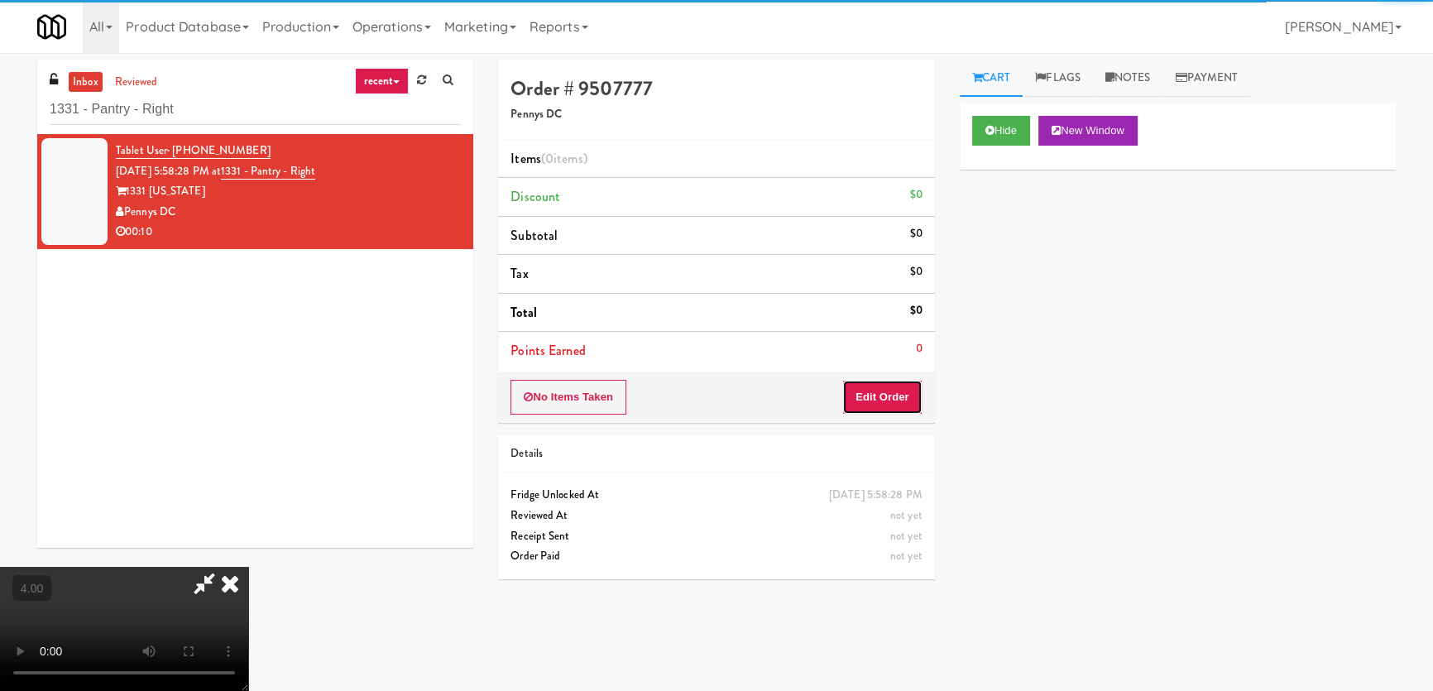
click at [891, 402] on button "Edit Order" at bounding box center [882, 397] width 80 height 35
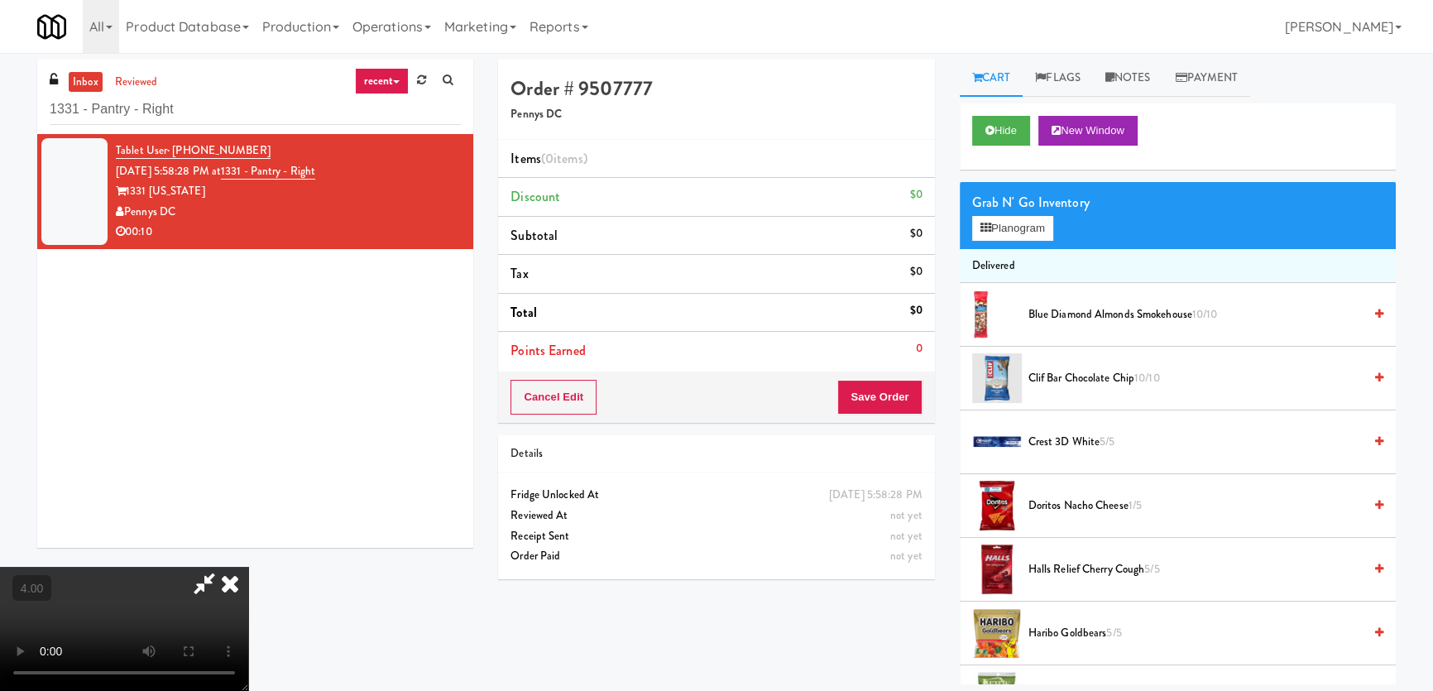
click at [248, 567] on video at bounding box center [124, 629] width 248 height 124
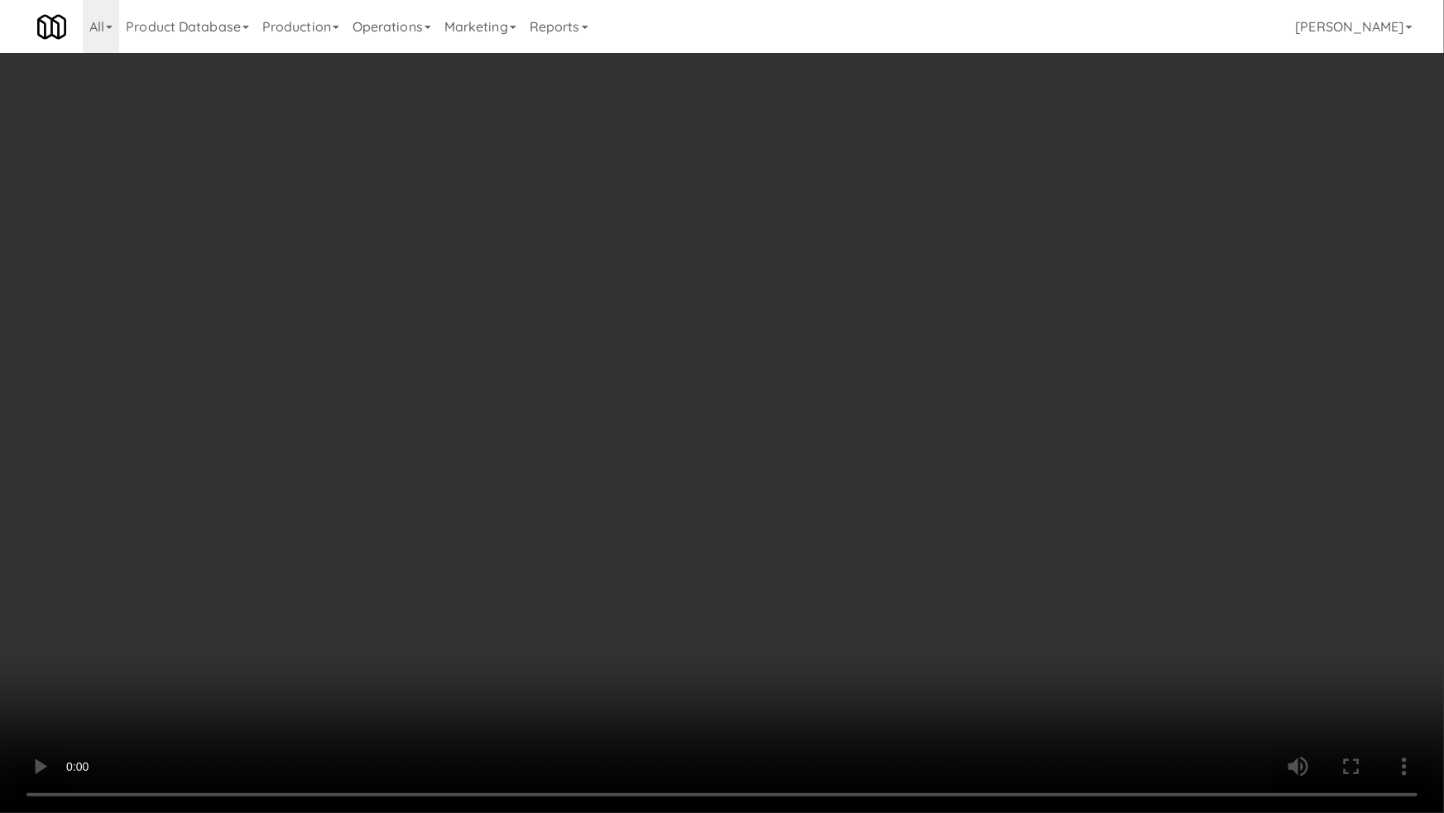
click at [516, 440] on video at bounding box center [722, 406] width 1444 height 813
click at [305, 634] on video at bounding box center [722, 406] width 1444 height 813
click at [313, 612] on video at bounding box center [722, 406] width 1444 height 813
click at [331, 588] on video at bounding box center [722, 406] width 1444 height 813
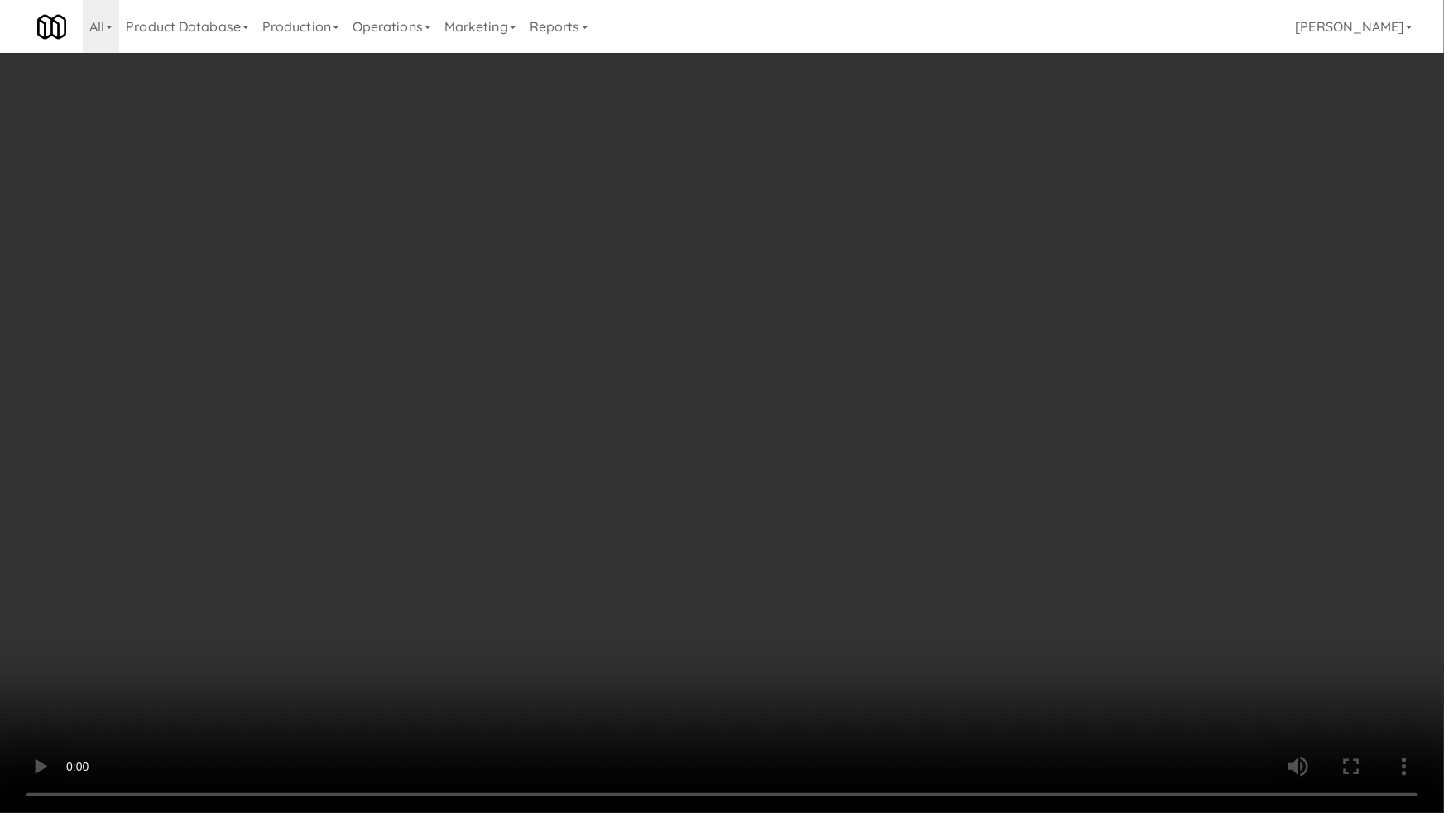
click at [633, 563] on video at bounding box center [722, 406] width 1444 height 813
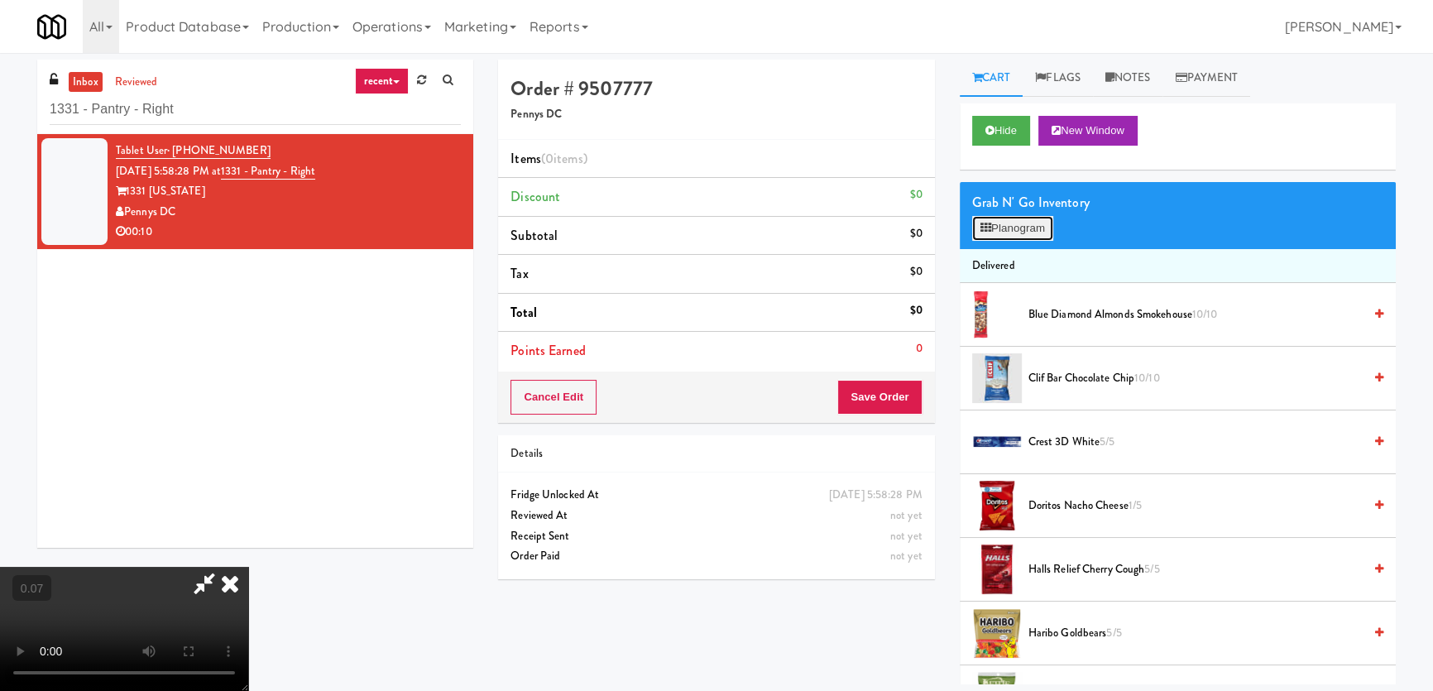
click at [992, 225] on button "Planogram" at bounding box center [1012, 228] width 81 height 25
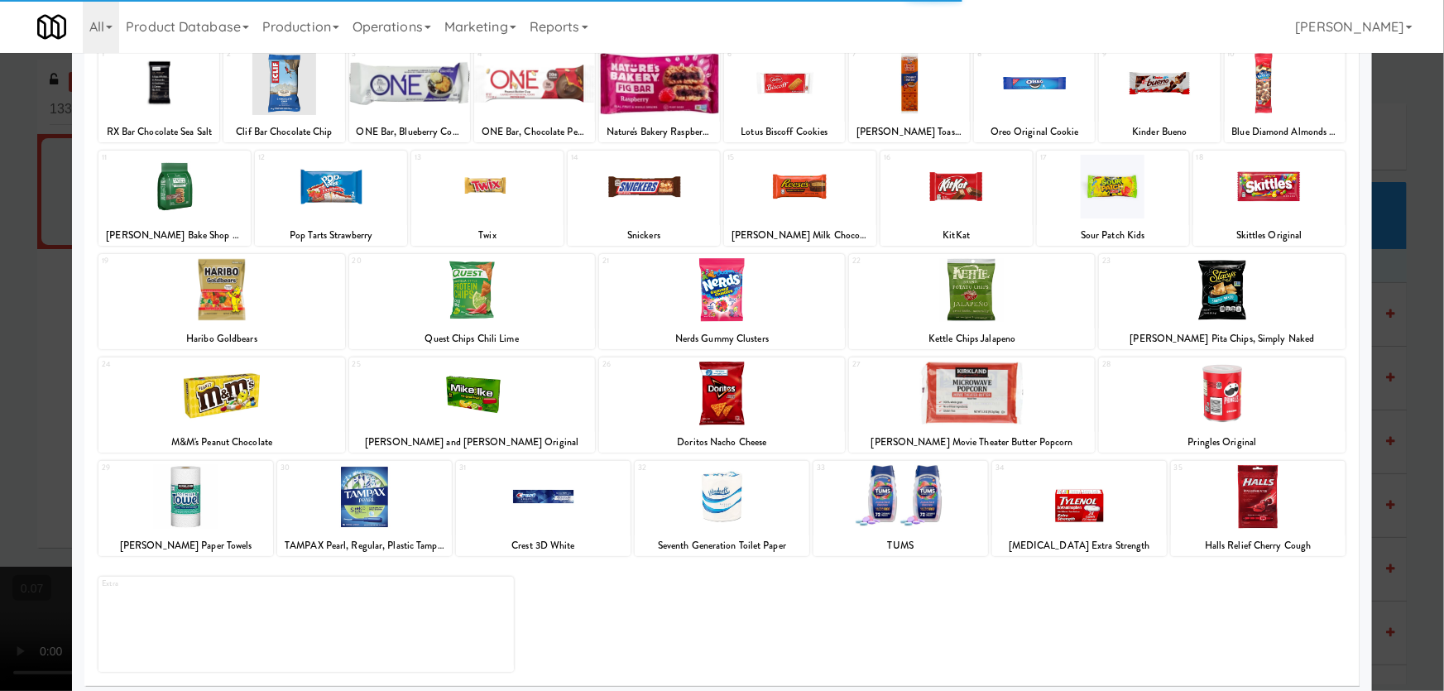
scroll to position [121, 0]
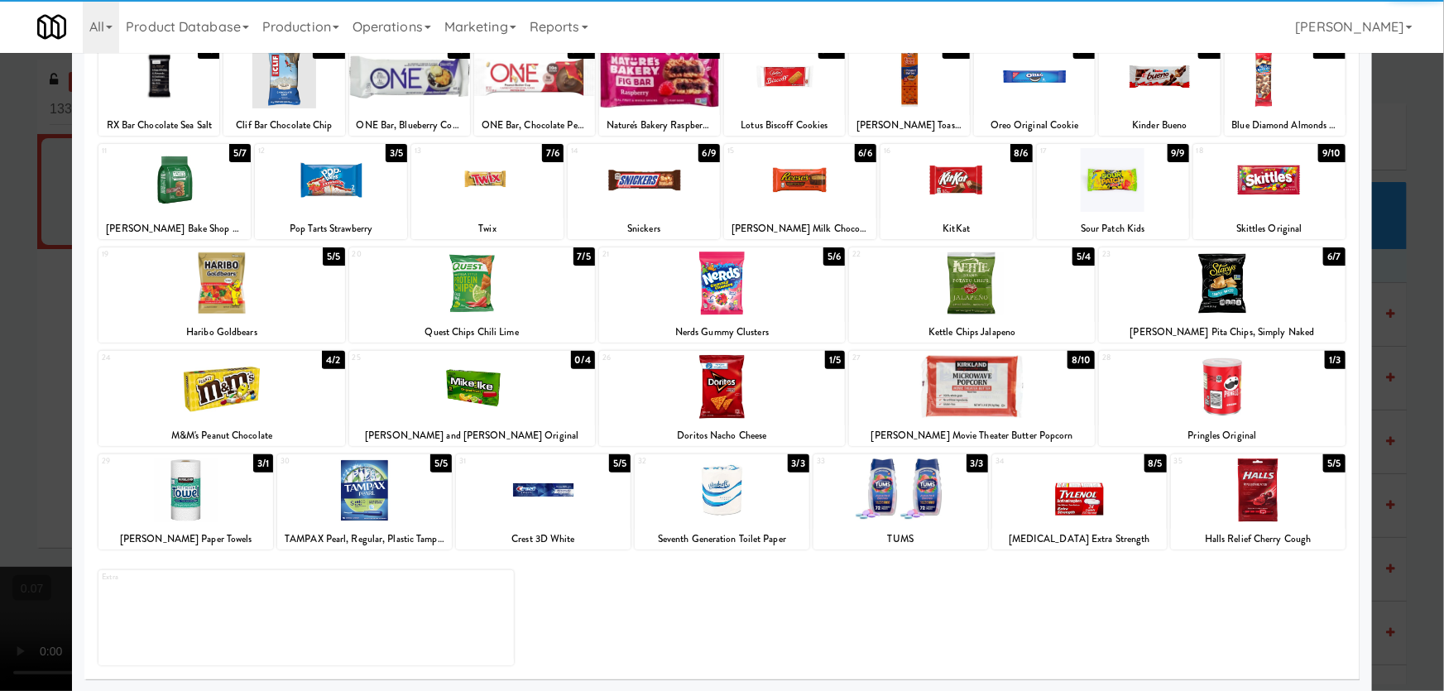
click at [251, 408] on div at bounding box center [221, 387] width 246 height 64
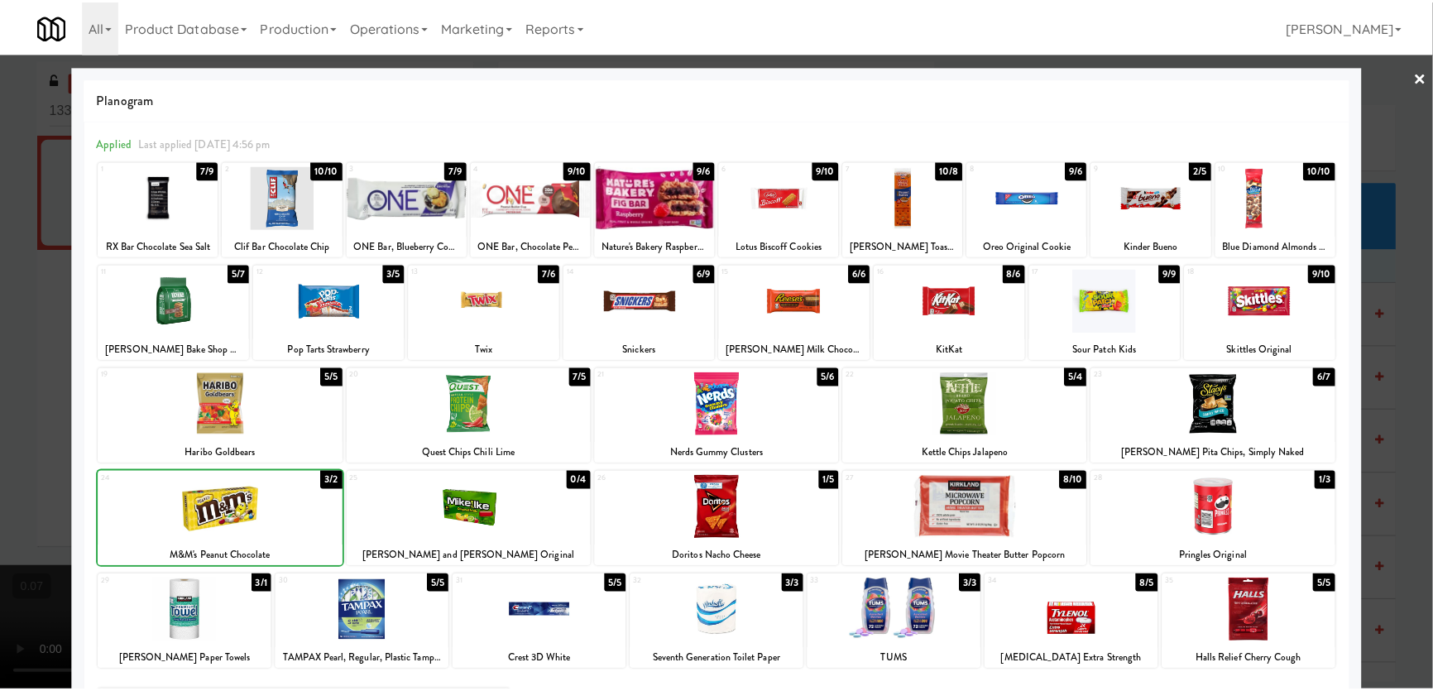
scroll to position [0, 0]
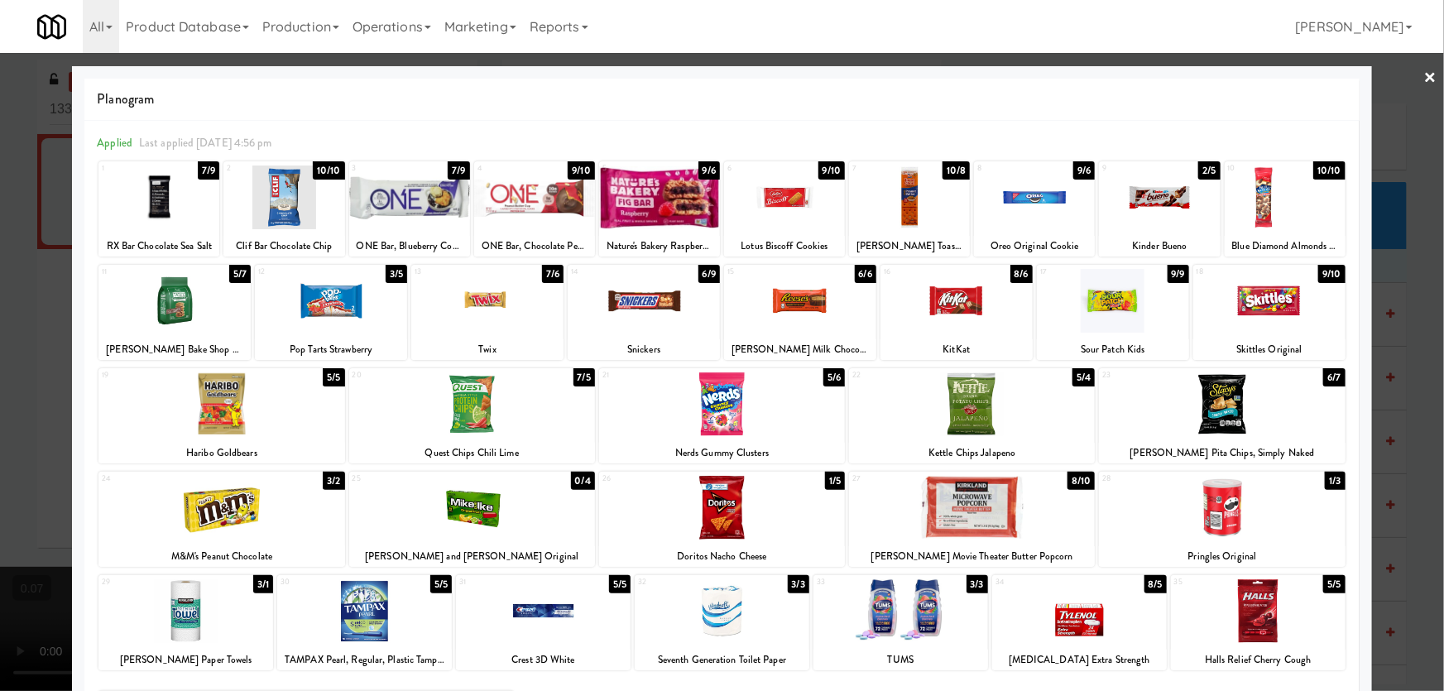
click at [648, 189] on div at bounding box center [659, 197] width 121 height 64
click at [0, 329] on div at bounding box center [722, 345] width 1444 height 691
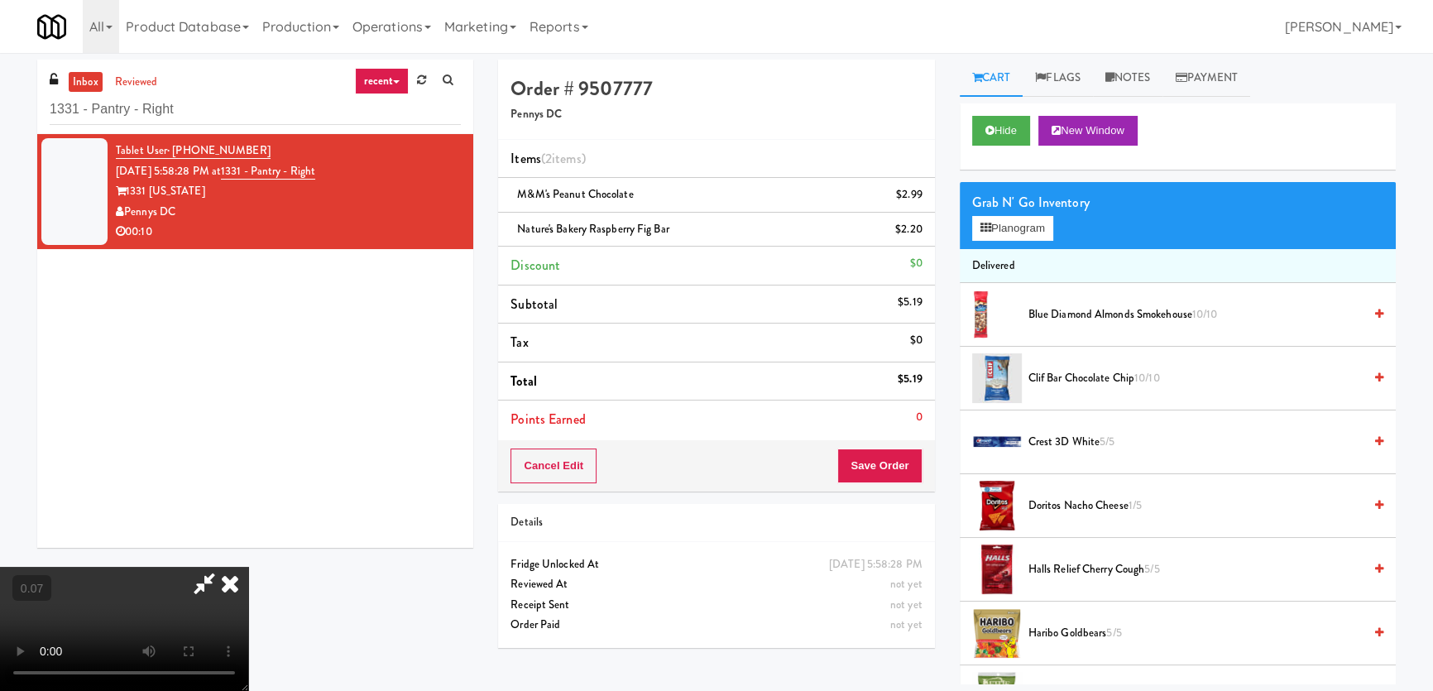
scroll to position [257, 0]
click at [248, 567] on video at bounding box center [124, 629] width 248 height 124
click at [998, 234] on button "Planogram" at bounding box center [1012, 228] width 81 height 25
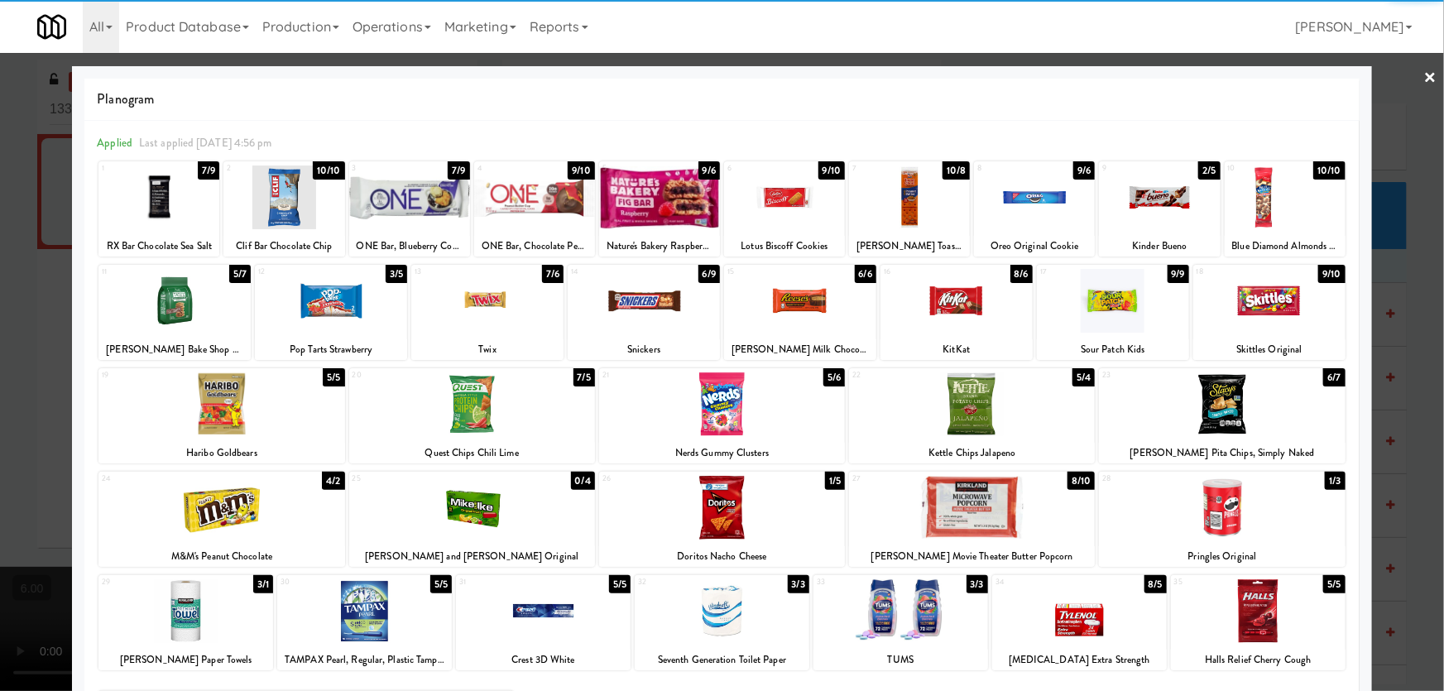
click at [323, 311] on div at bounding box center [331, 301] width 152 height 64
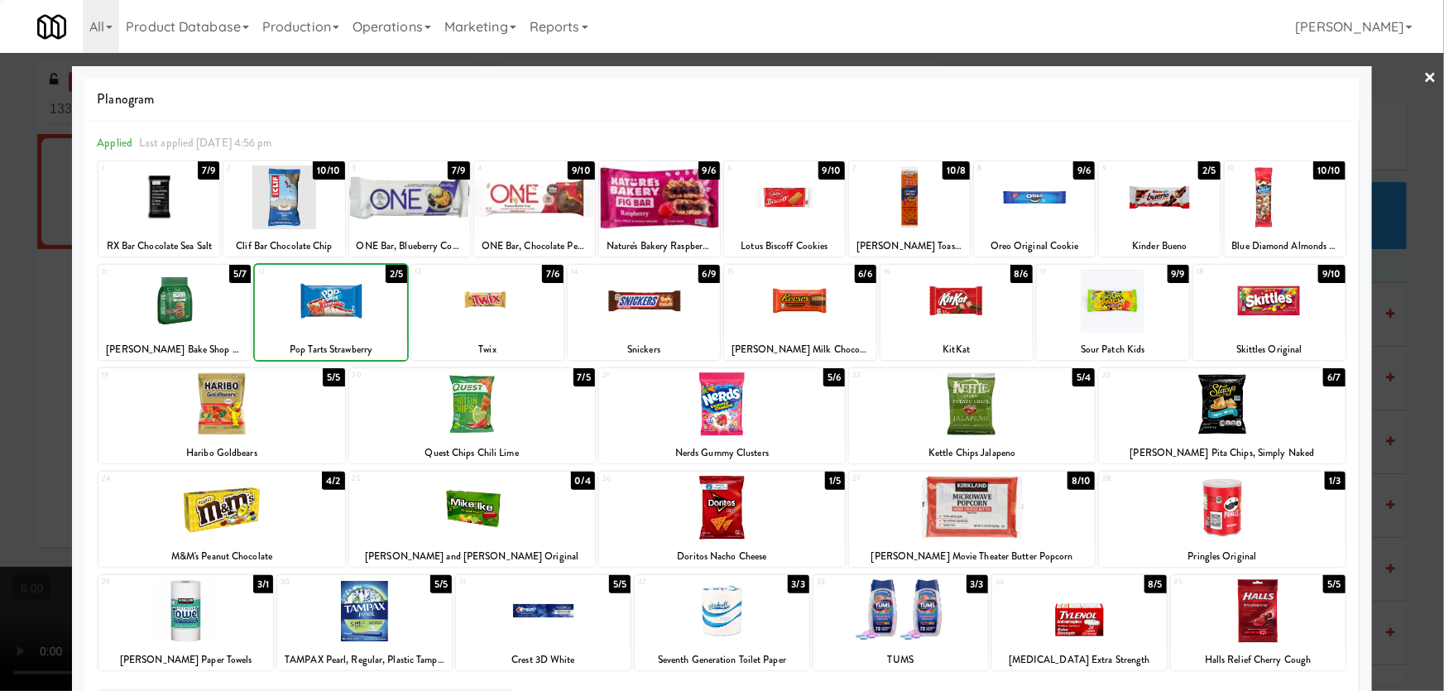
drag, startPoint x: 0, startPoint y: 252, endPoint x: 343, endPoint y: 341, distance: 353.8
click at [0, 255] on div at bounding box center [722, 345] width 1444 height 691
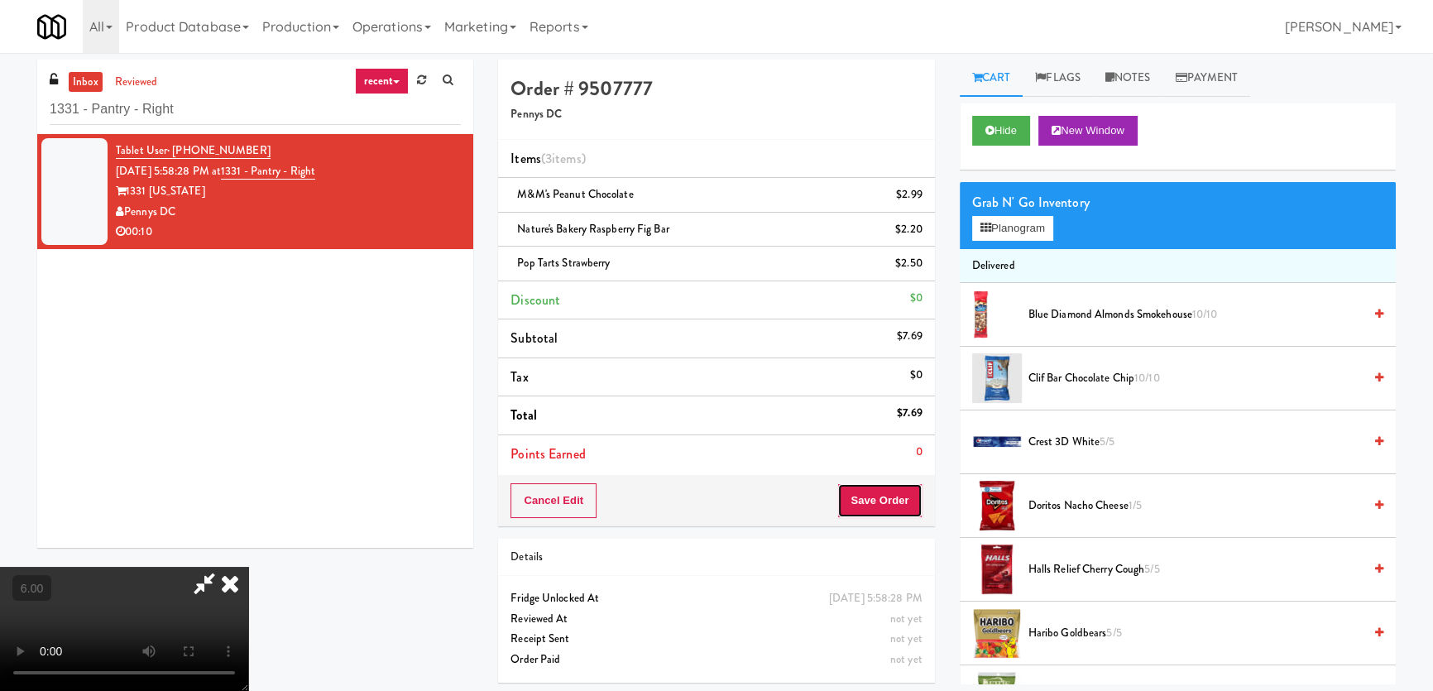
click at [885, 492] on button "Save Order" at bounding box center [879, 500] width 84 height 35
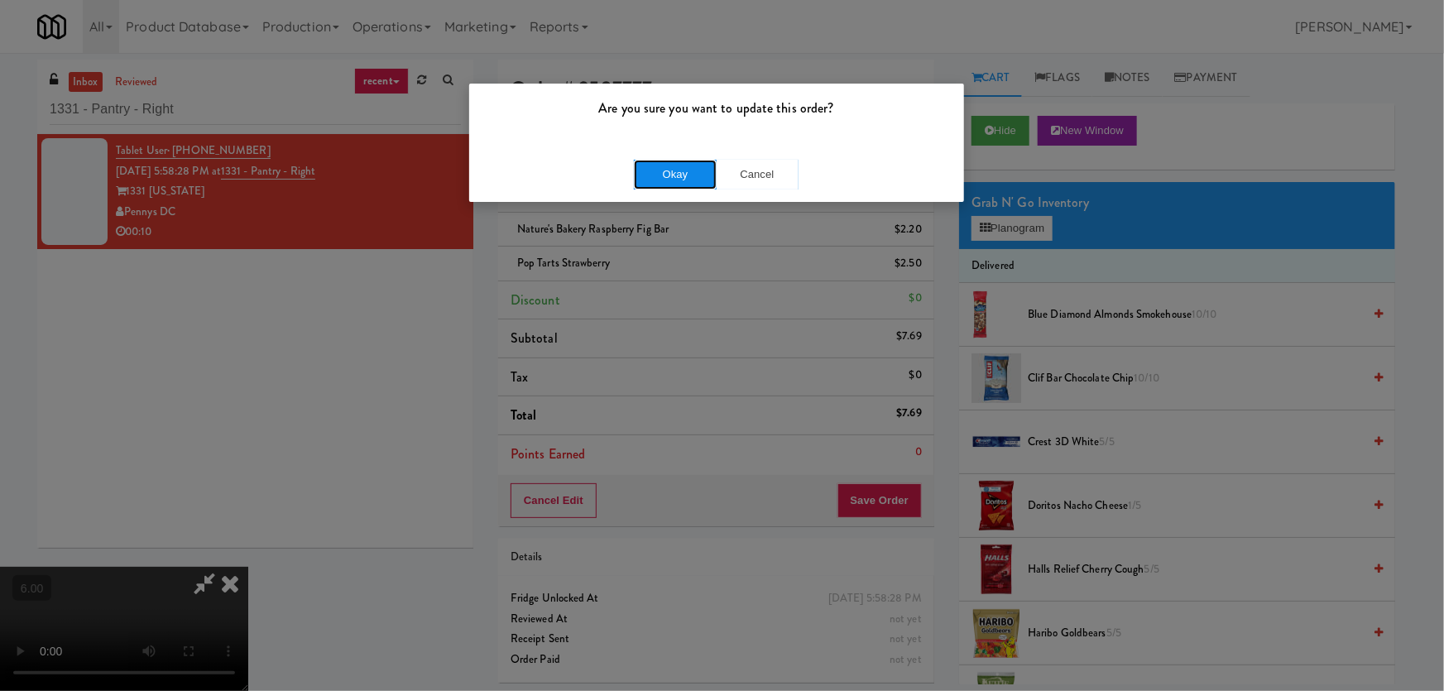
click at [701, 178] on button "Okay" at bounding box center [675, 175] width 83 height 30
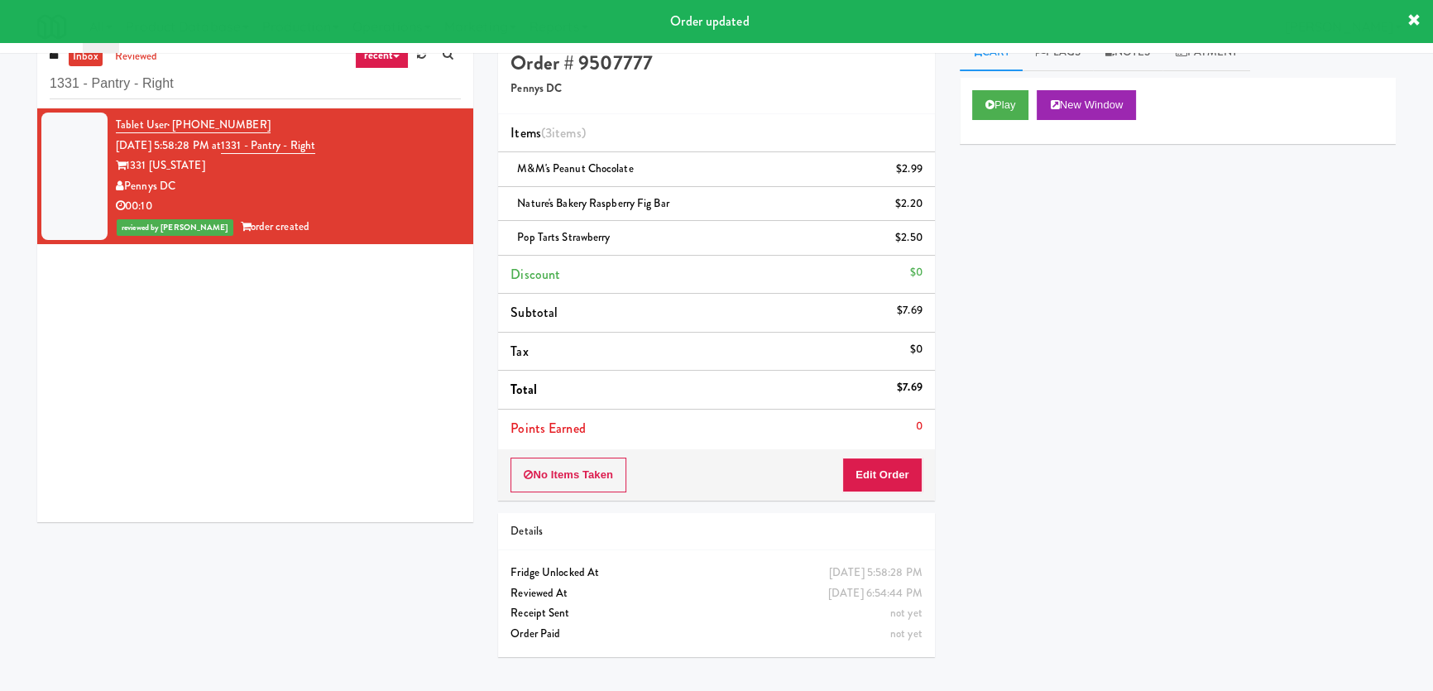
scroll to position [0, 0]
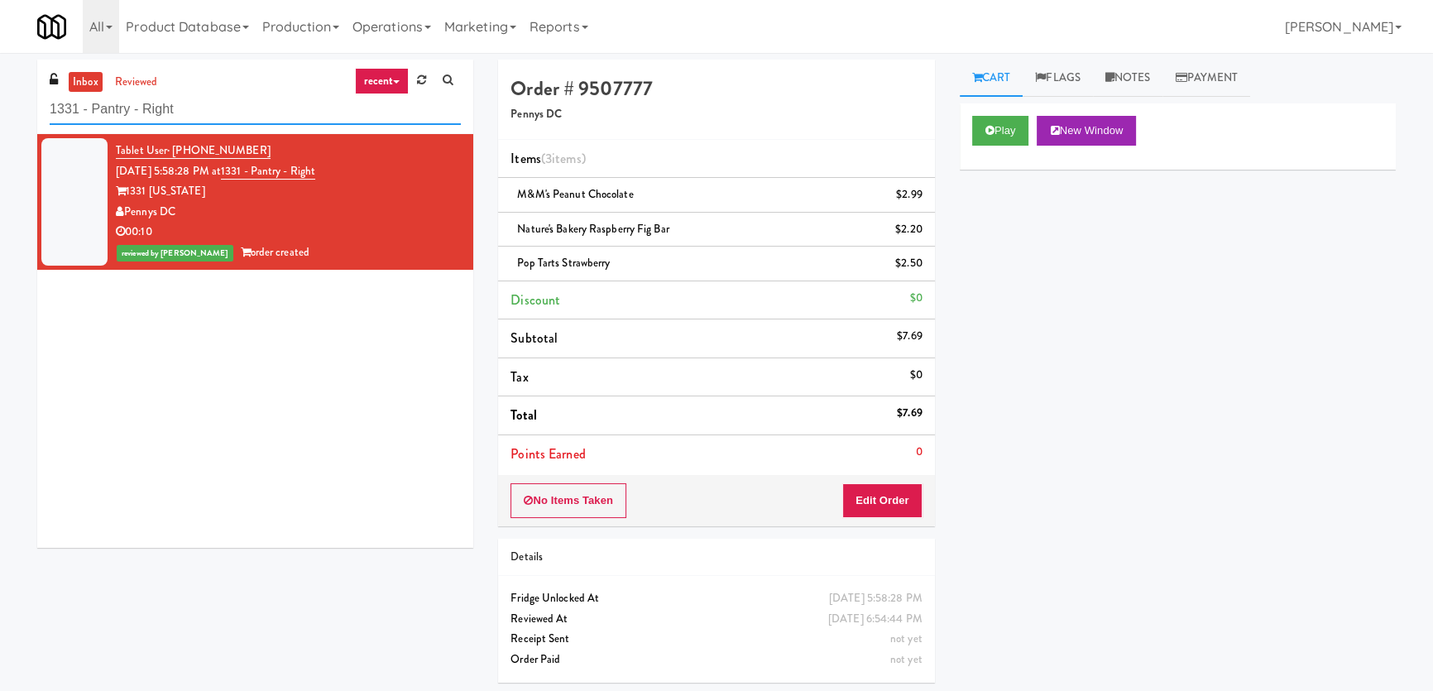
paste input "Park Place - Cooler - Lef"
drag, startPoint x: 246, startPoint y: 108, endPoint x: 0, endPoint y: 93, distance: 246.3
click at [0, 93] on div "inbox reviewed recent all unclear take inventory issue suspicious failed recent…" at bounding box center [716, 378] width 1433 height 636
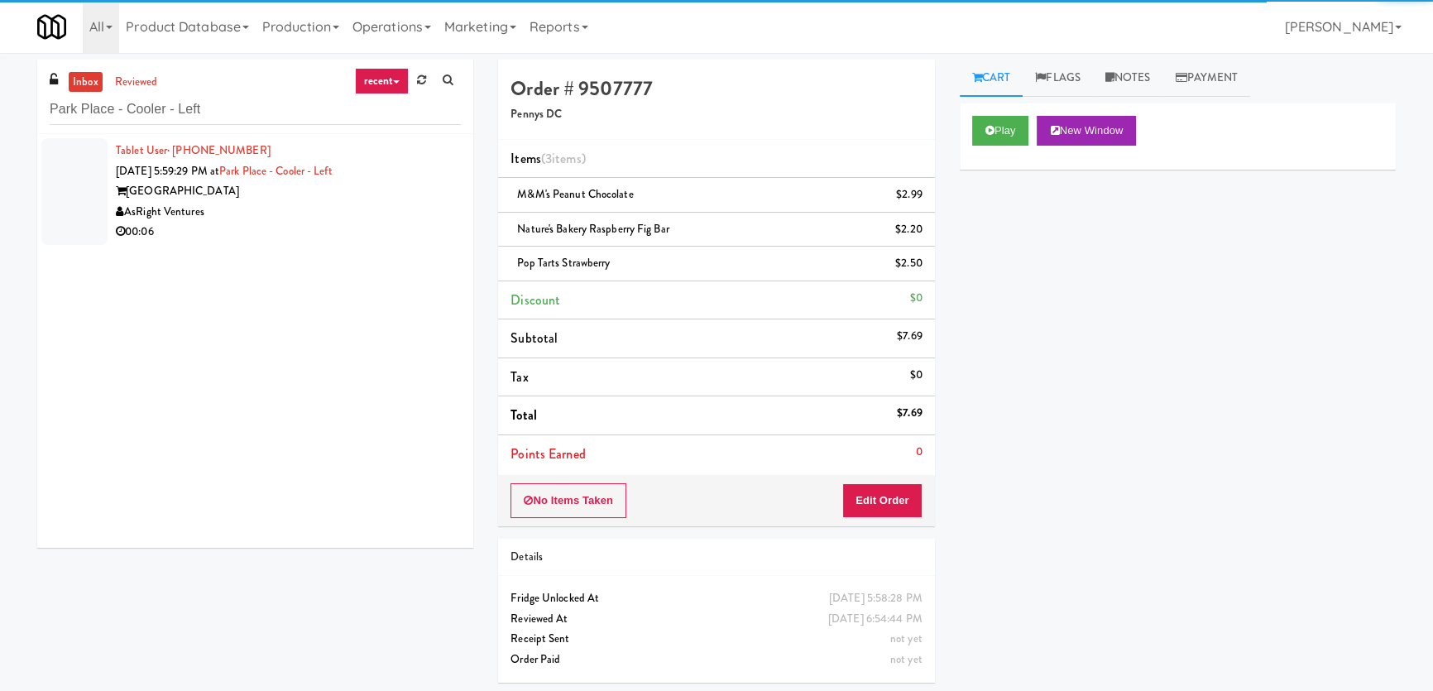
click at [330, 215] on div "AsRight Ventures" at bounding box center [288, 212] width 345 height 21
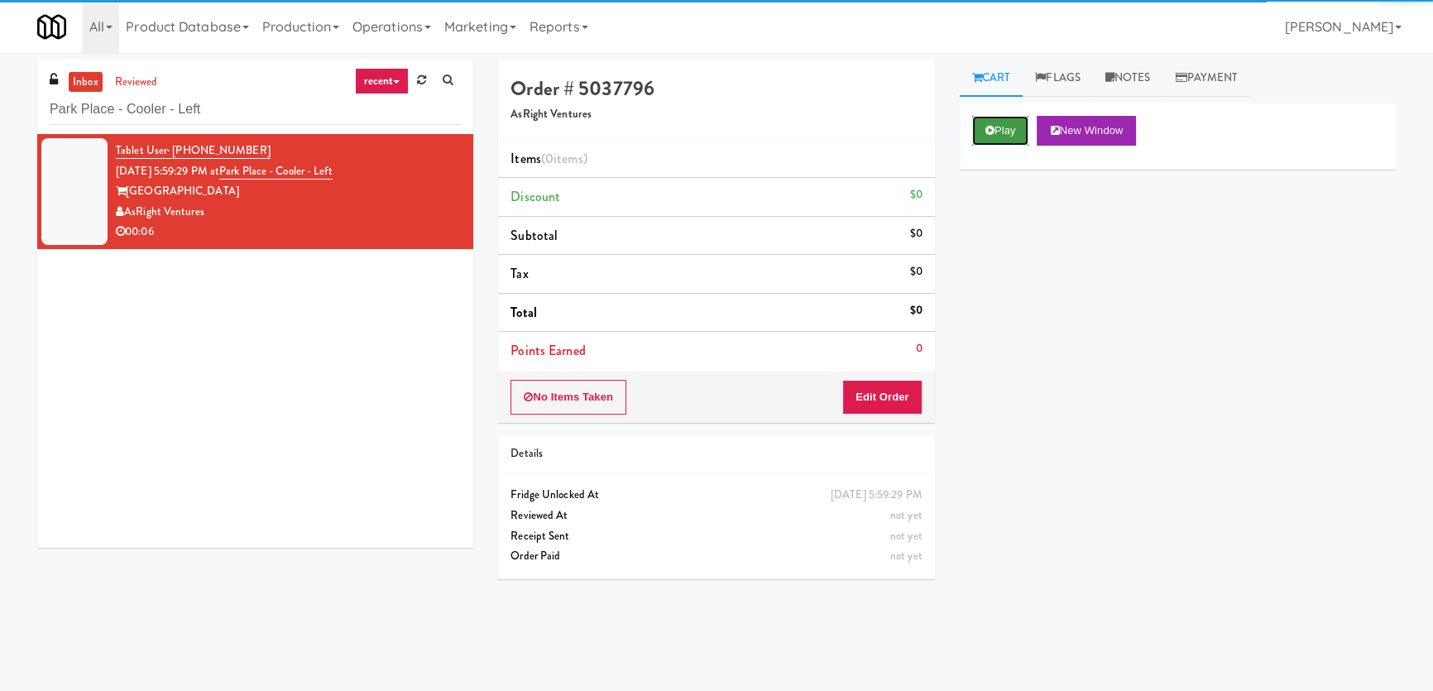
click at [996, 145] on button "Play" at bounding box center [1000, 131] width 57 height 30
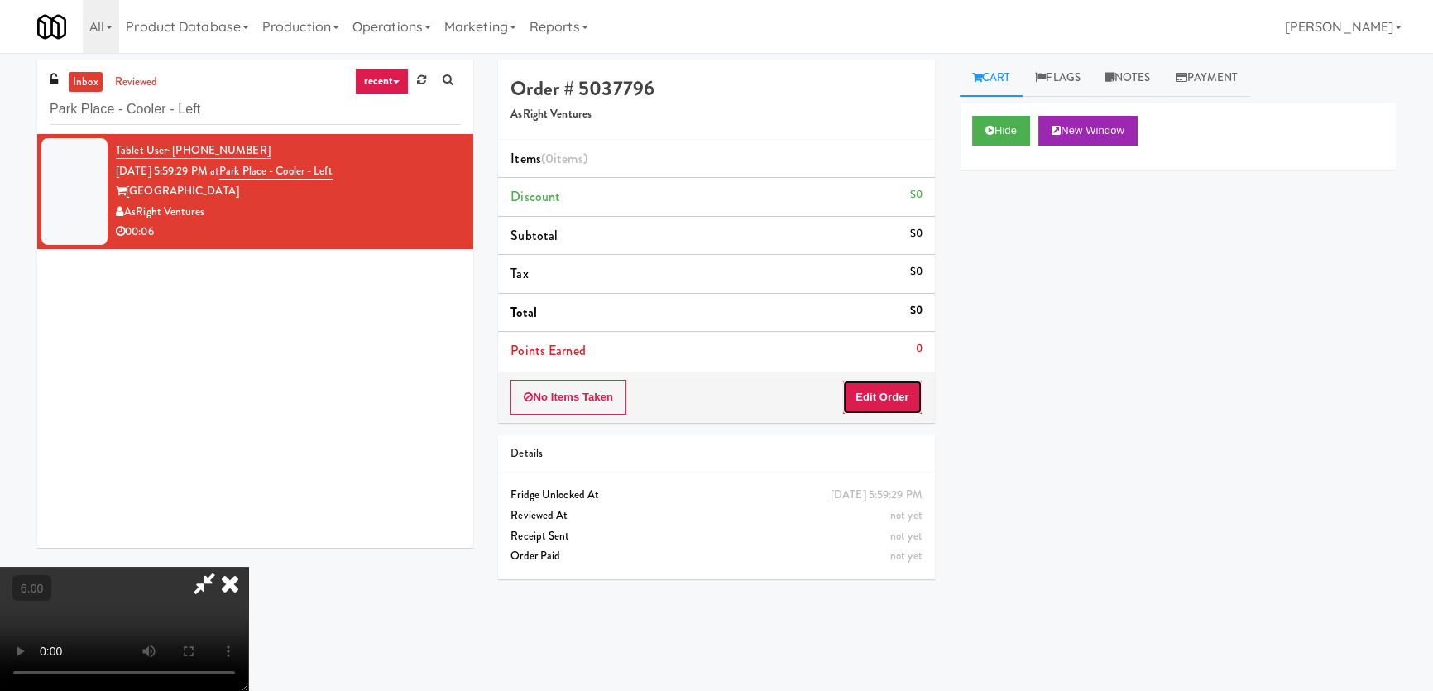
click at [887, 402] on button "Edit Order" at bounding box center [882, 397] width 80 height 35
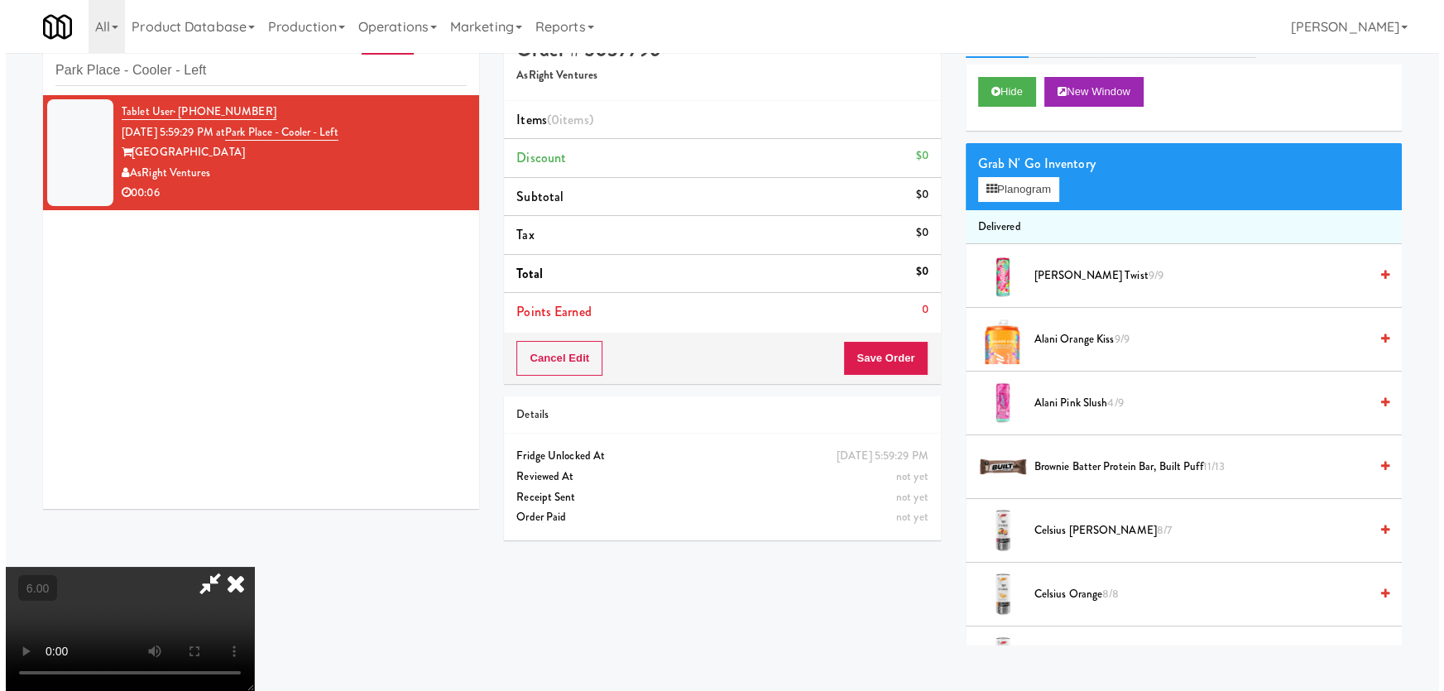
scroll to position [52, 0]
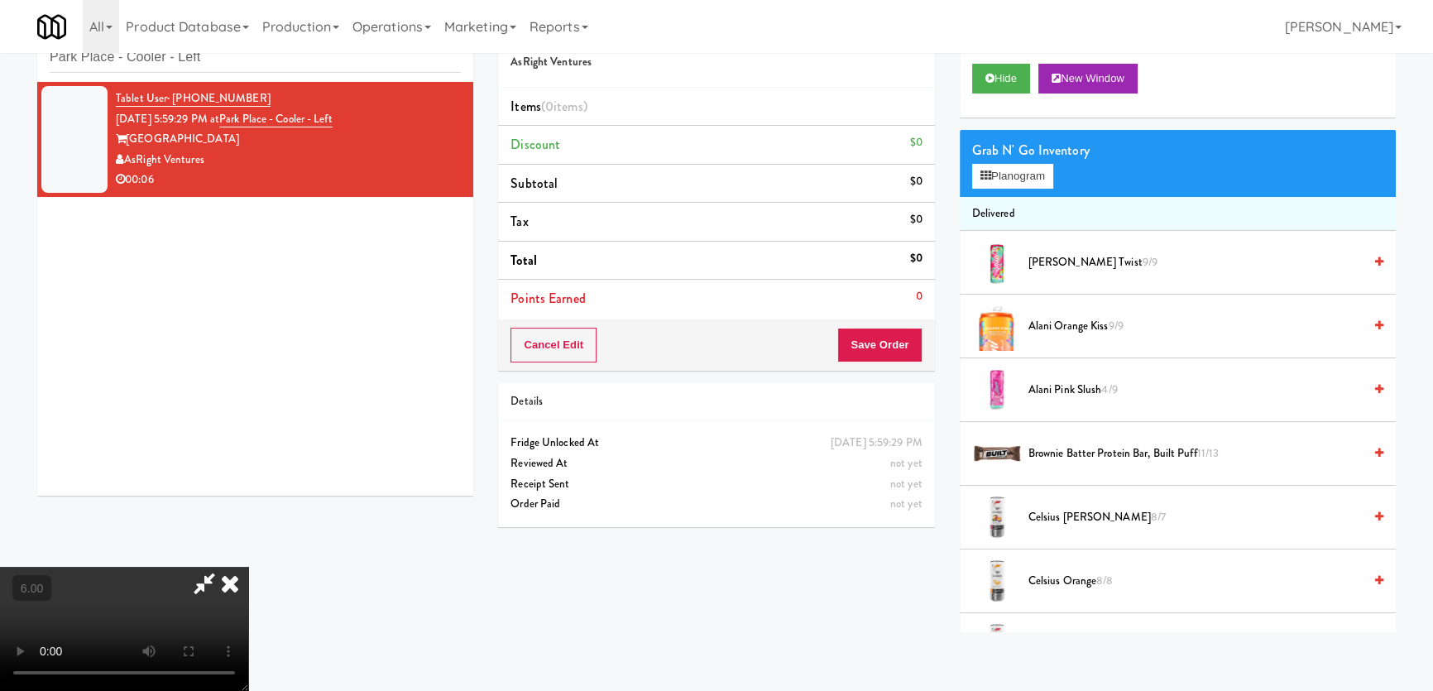
click at [248, 567] on video at bounding box center [124, 629] width 248 height 124
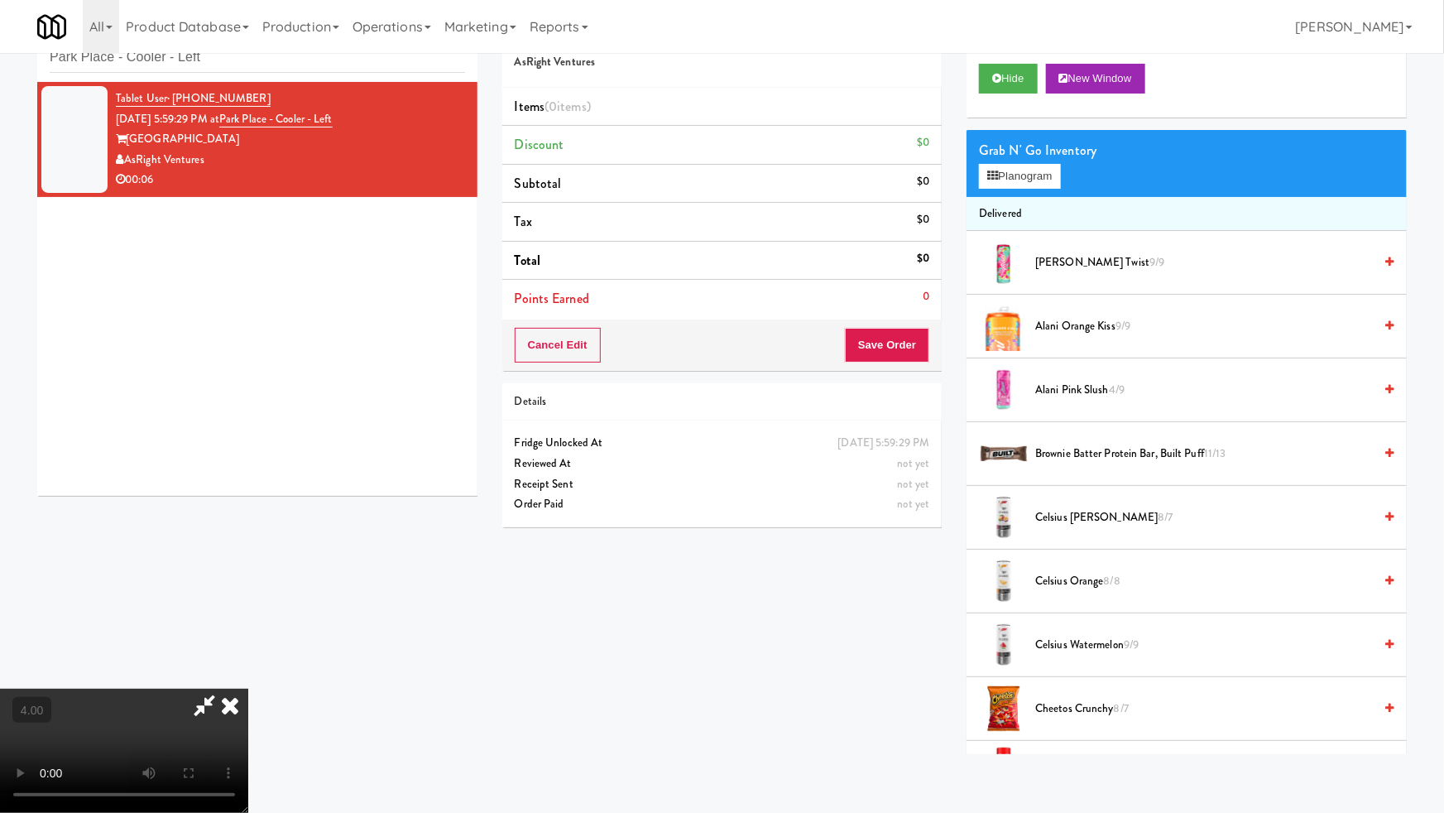
click at [248, 688] on video at bounding box center [124, 750] width 248 height 124
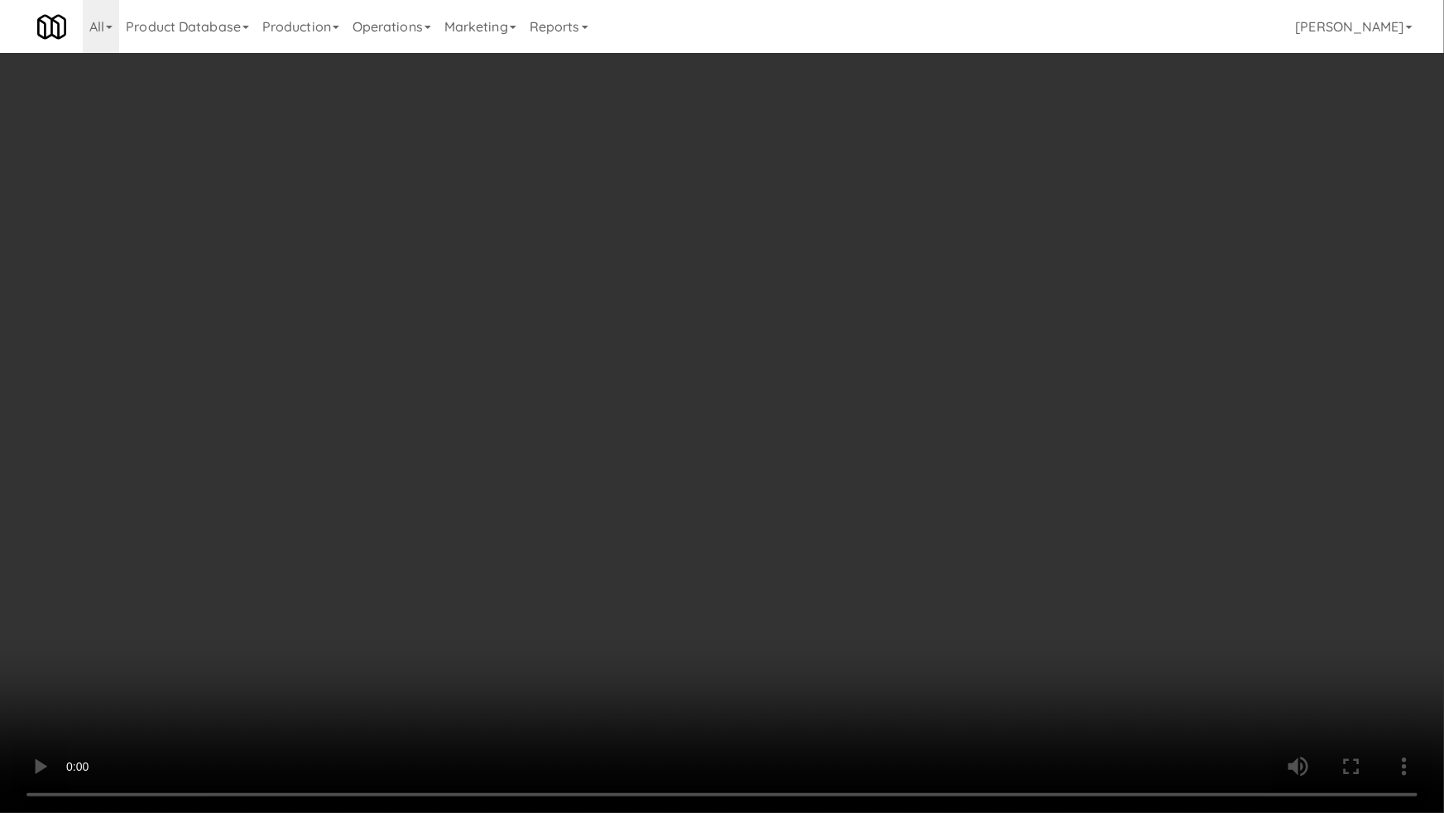
click at [768, 553] on video at bounding box center [722, 406] width 1444 height 813
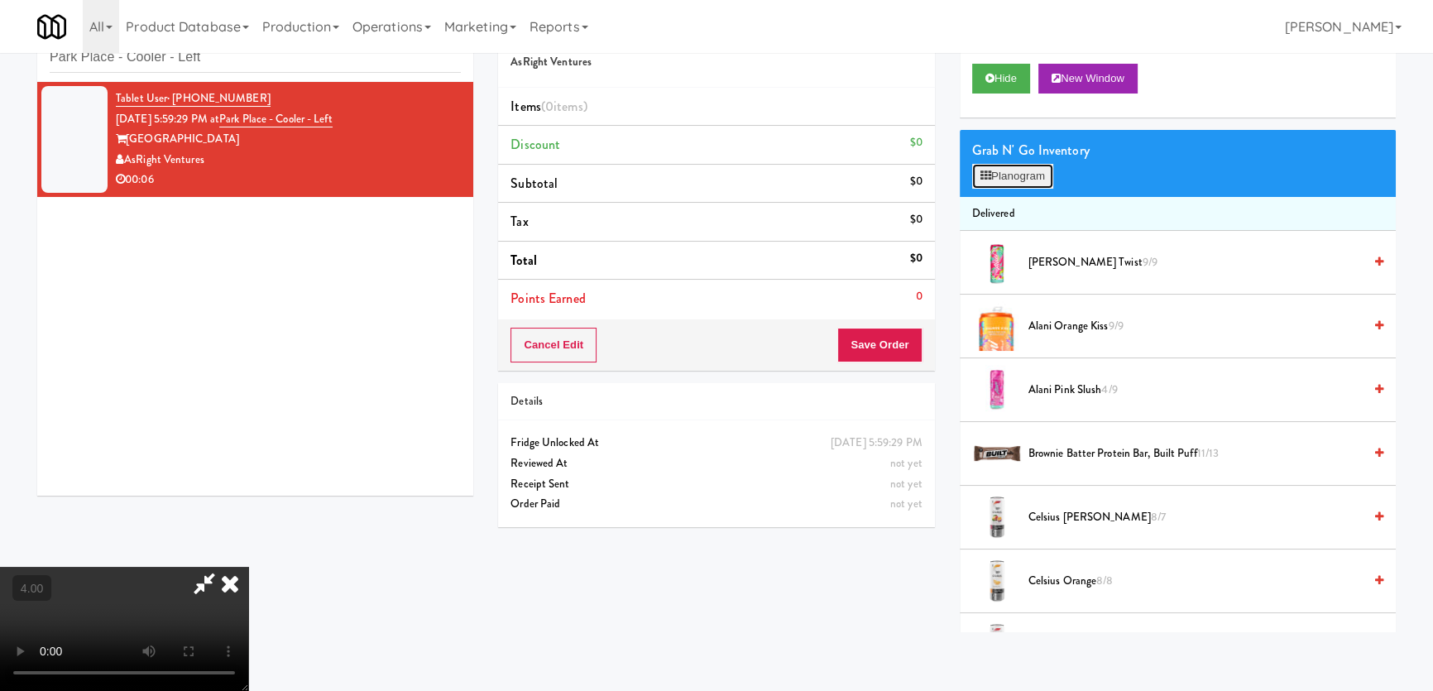
click at [1012, 182] on button "Planogram" at bounding box center [1012, 176] width 81 height 25
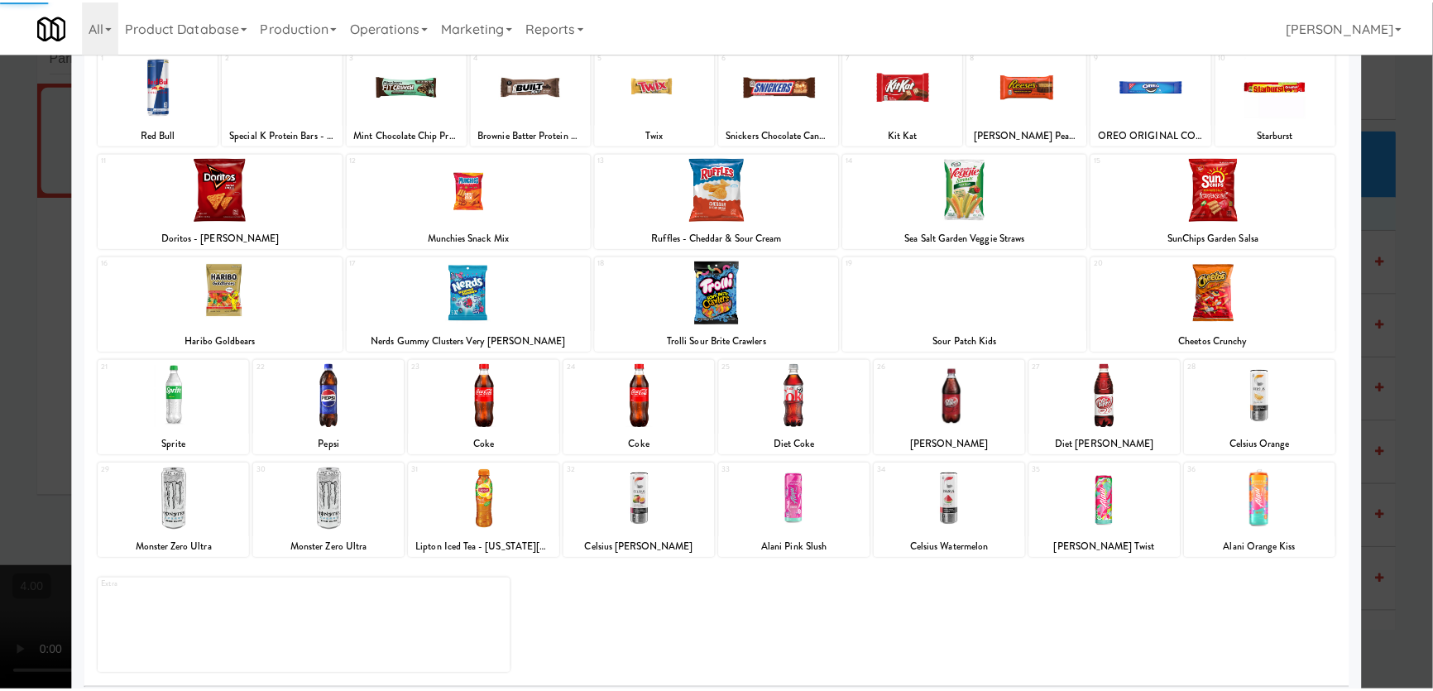
scroll to position [121, 0]
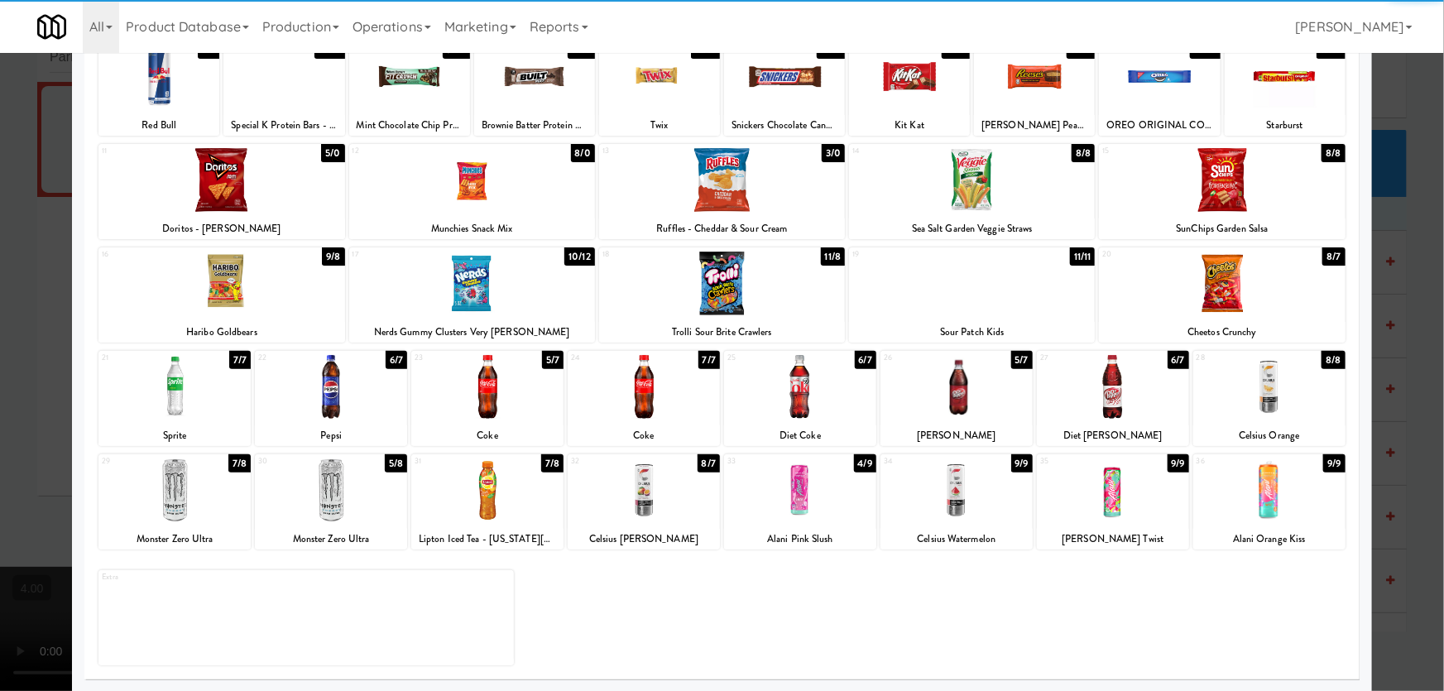
click at [981, 413] on div at bounding box center [956, 387] width 152 height 64
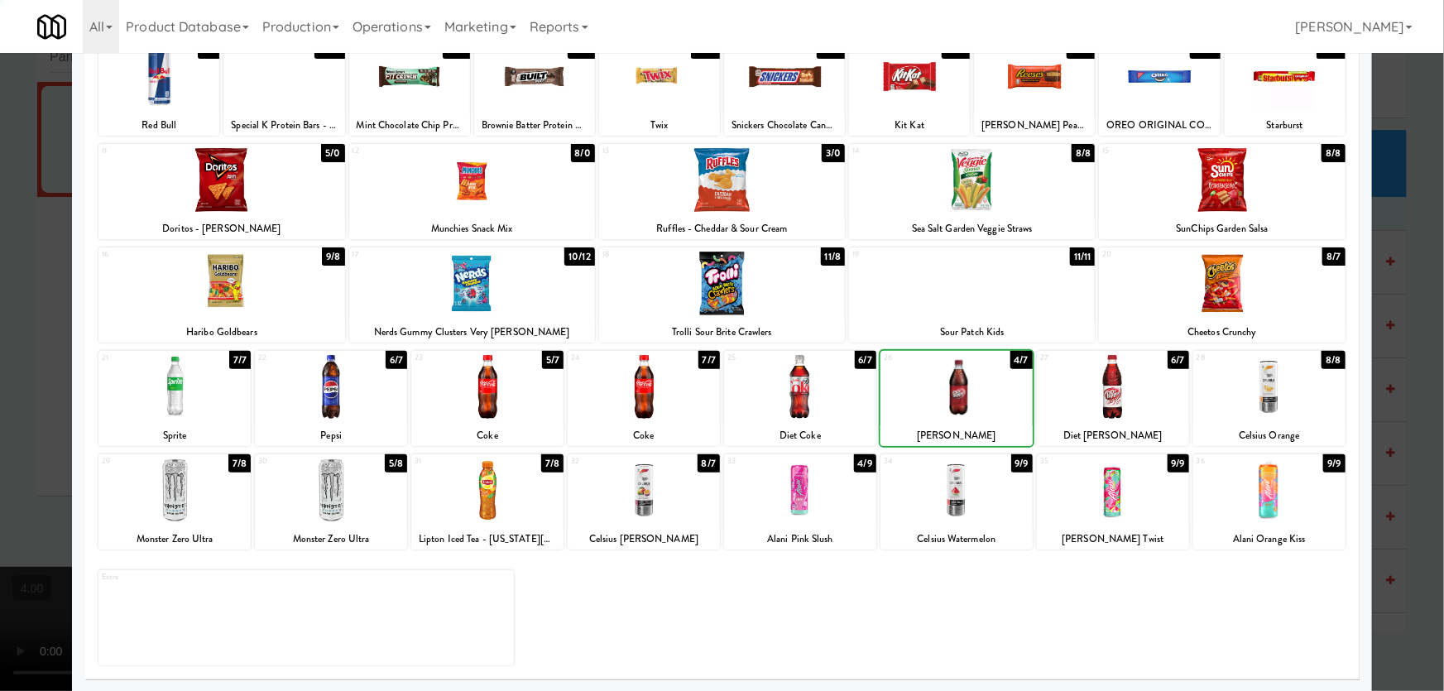
click at [0, 372] on div at bounding box center [722, 345] width 1444 height 691
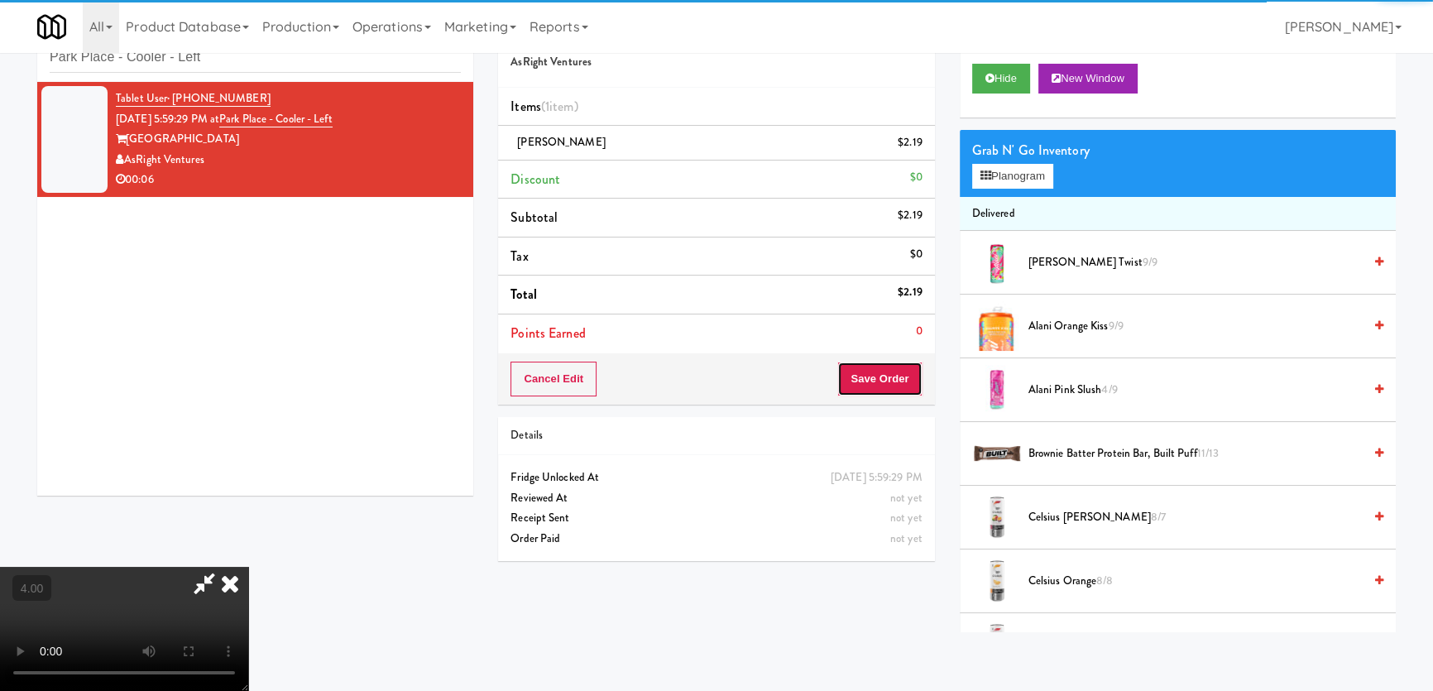
click at [882, 381] on button "Save Order" at bounding box center [879, 379] width 84 height 35
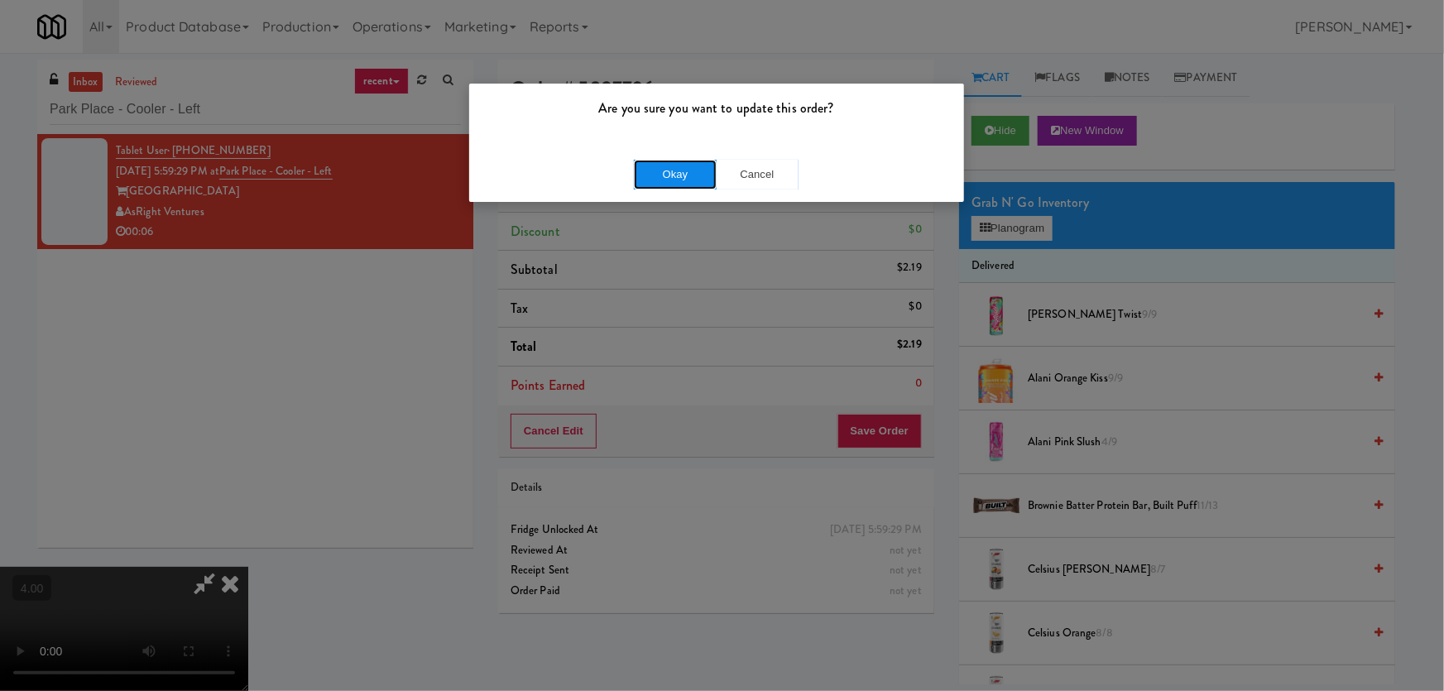
click at [649, 168] on button "Okay" at bounding box center [675, 175] width 83 height 30
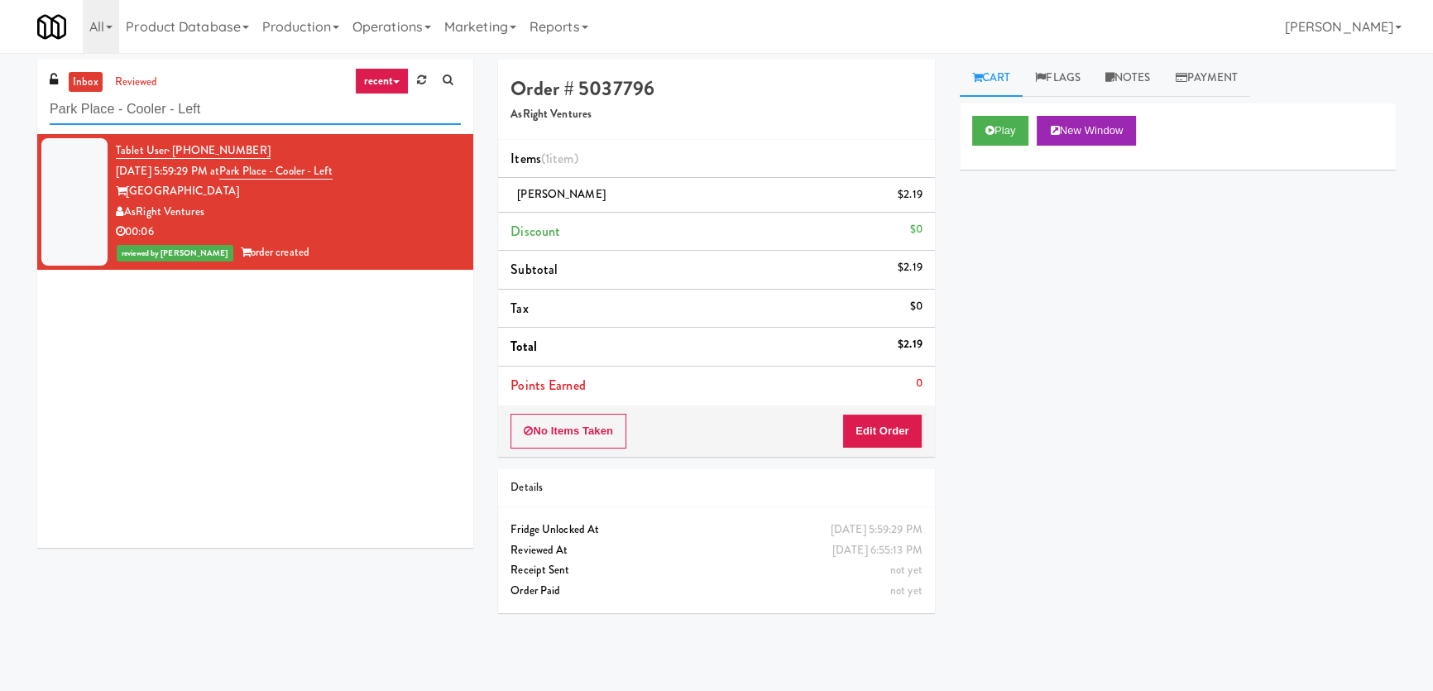
paste input "MH"
drag, startPoint x: 217, startPoint y: 103, endPoint x: 1, endPoint y: 90, distance: 216.3
click at [0, 89] on div "inbox reviewed recent all unclear take inventory issue suspicious failed recent…" at bounding box center [716, 372] width 1433 height 625
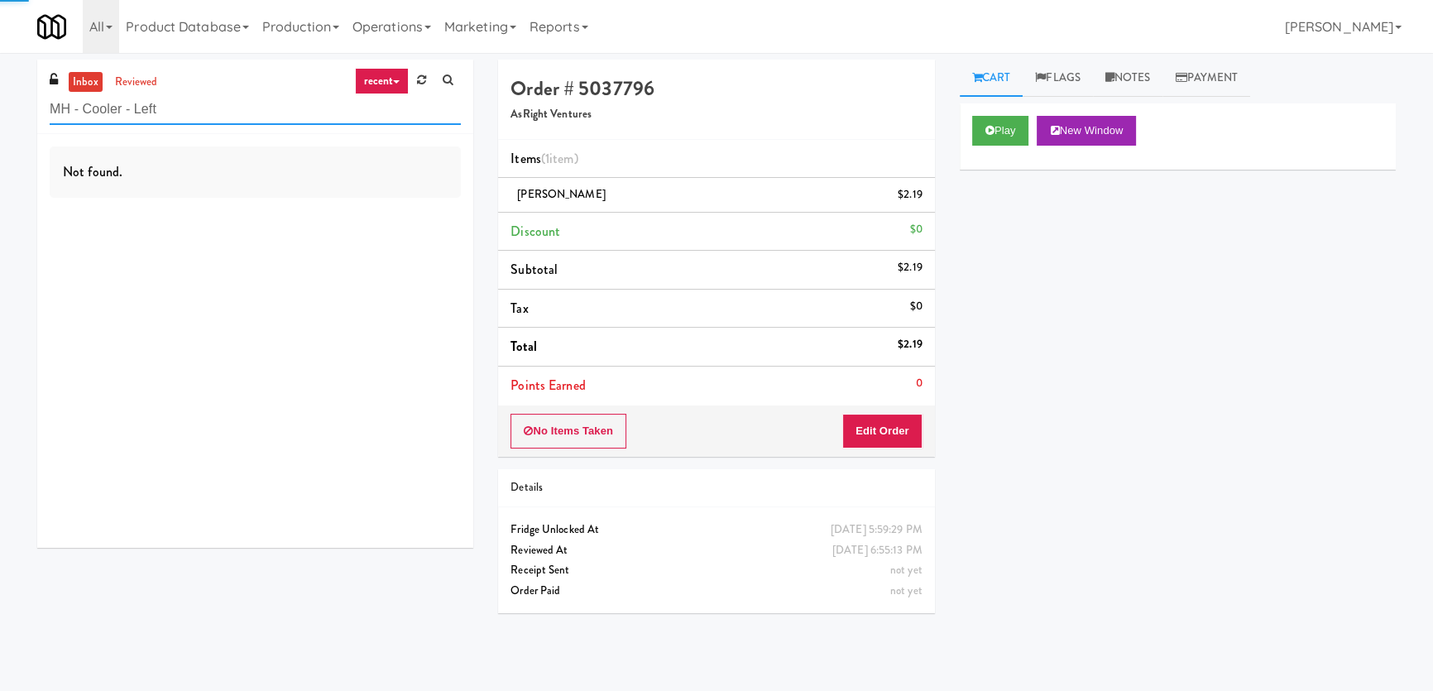
type input "MH - Cooler - Left"
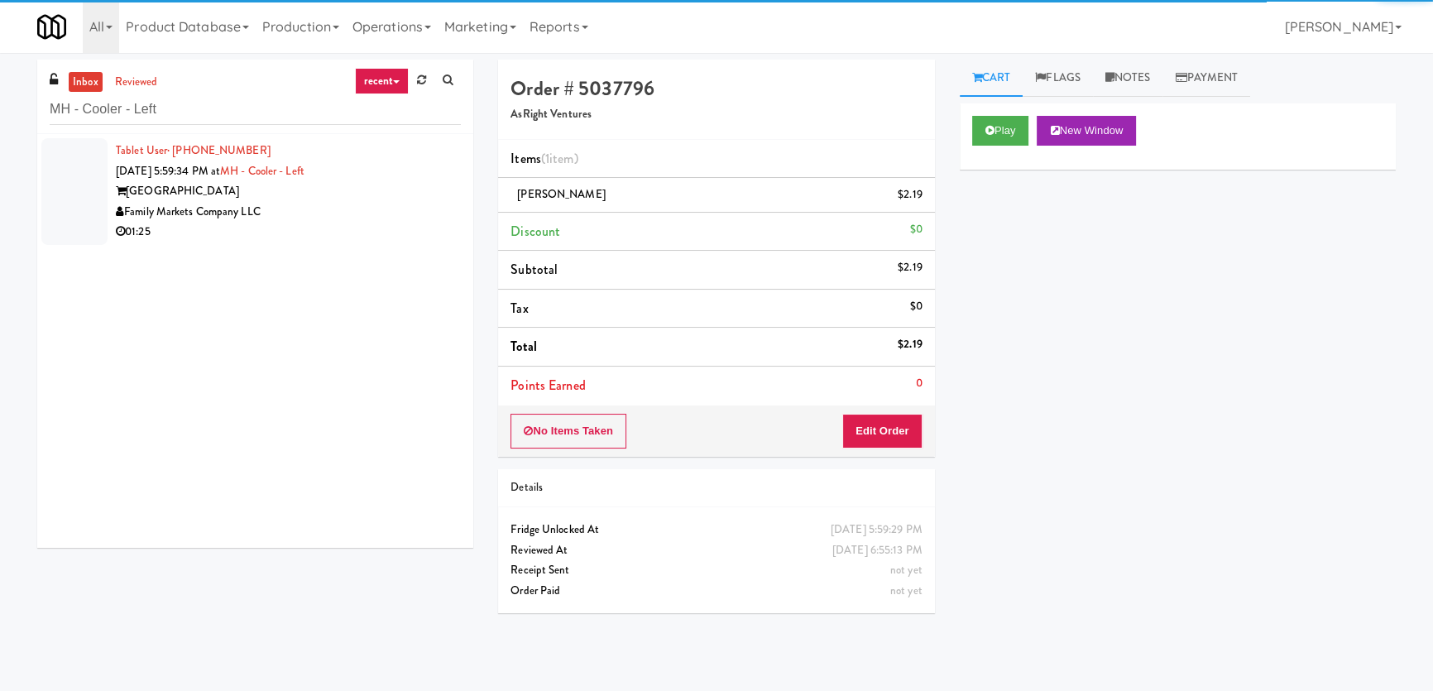
click at [378, 218] on div "Family Markets Company LLC" at bounding box center [288, 212] width 345 height 21
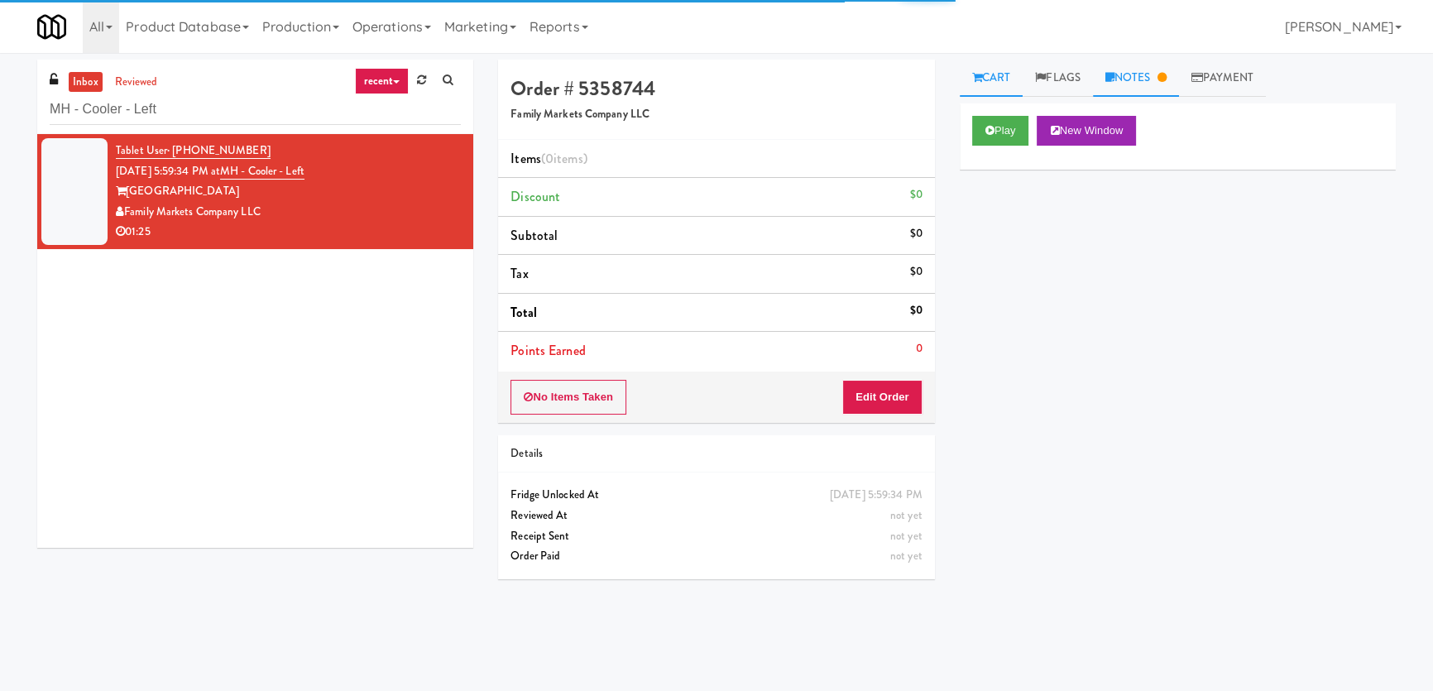
click at [1154, 71] on link "Notes" at bounding box center [1136, 78] width 86 height 37
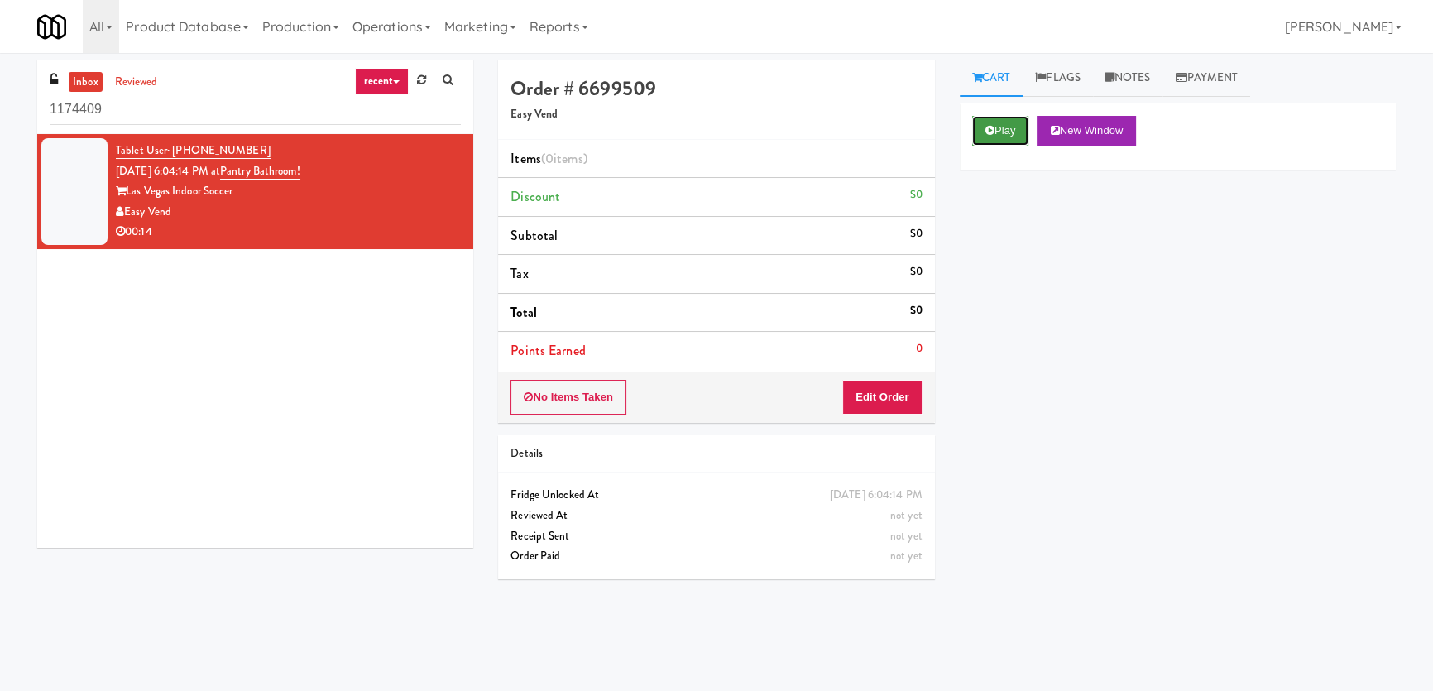
click at [1006, 125] on button "Play" at bounding box center [1000, 131] width 57 height 30
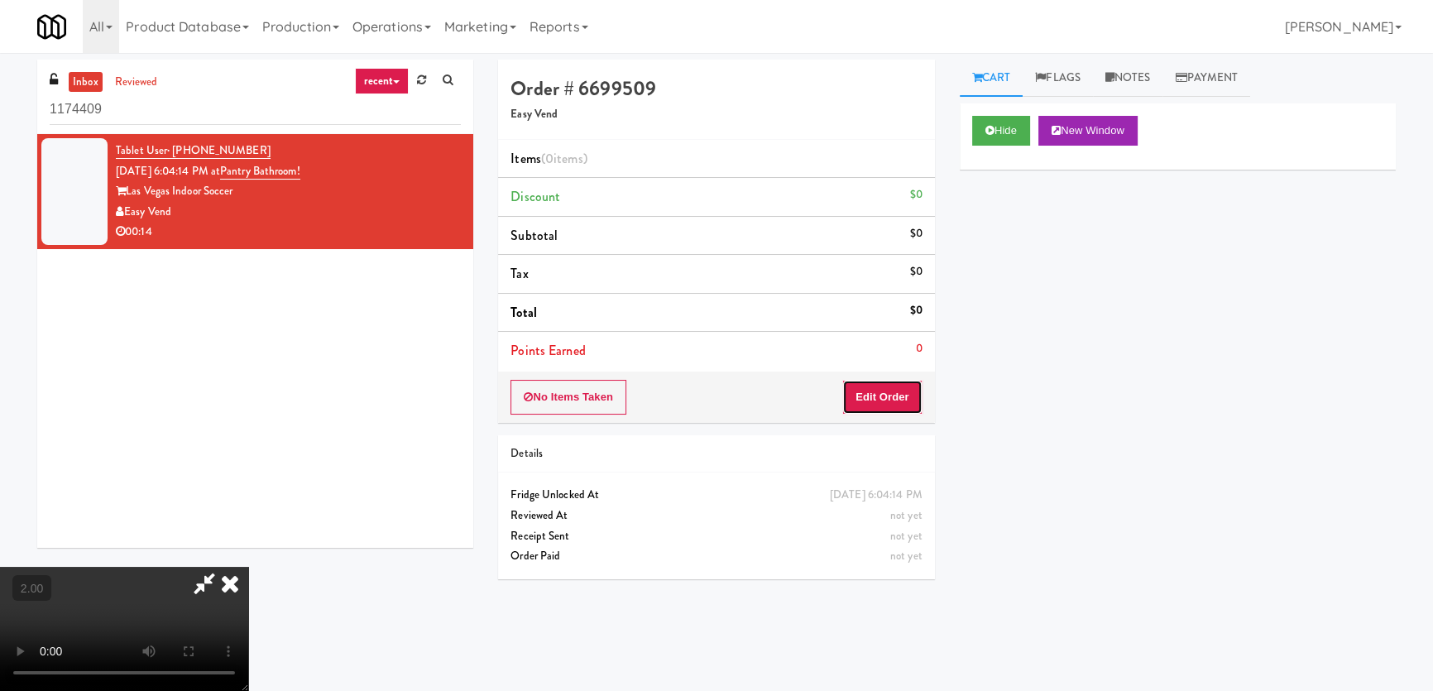
click at [874, 401] on button "Edit Order" at bounding box center [882, 397] width 80 height 35
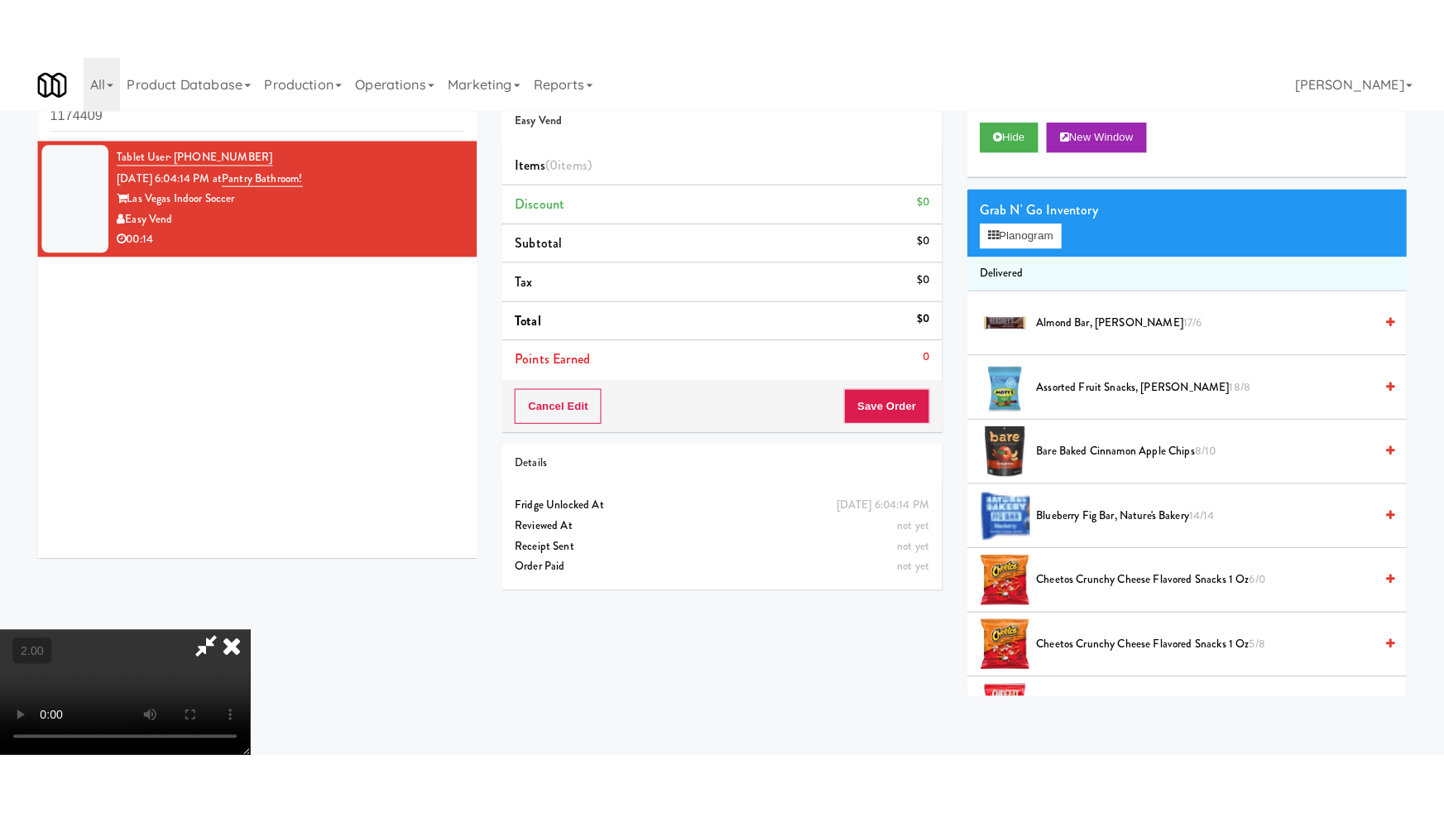
scroll to position [257, 0]
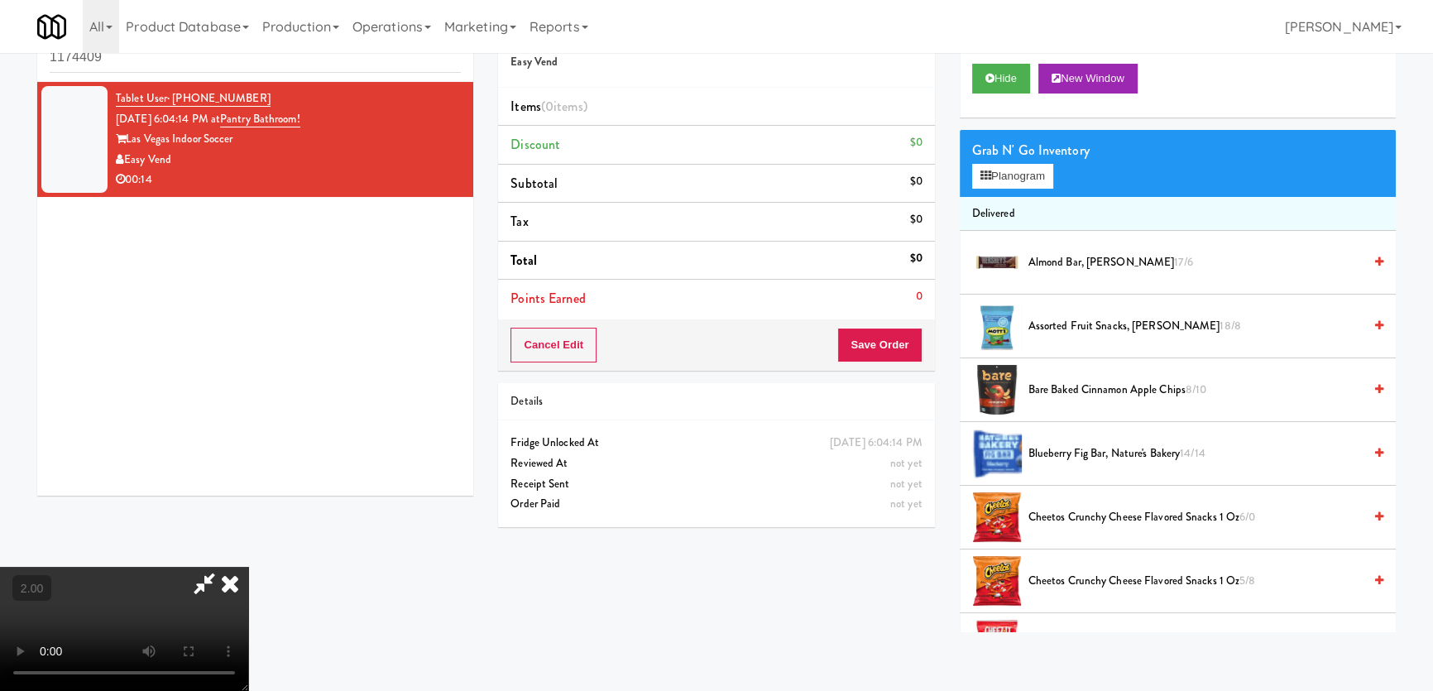
click at [146, 567] on video at bounding box center [124, 629] width 248 height 124
click at [144, 567] on video at bounding box center [124, 629] width 248 height 124
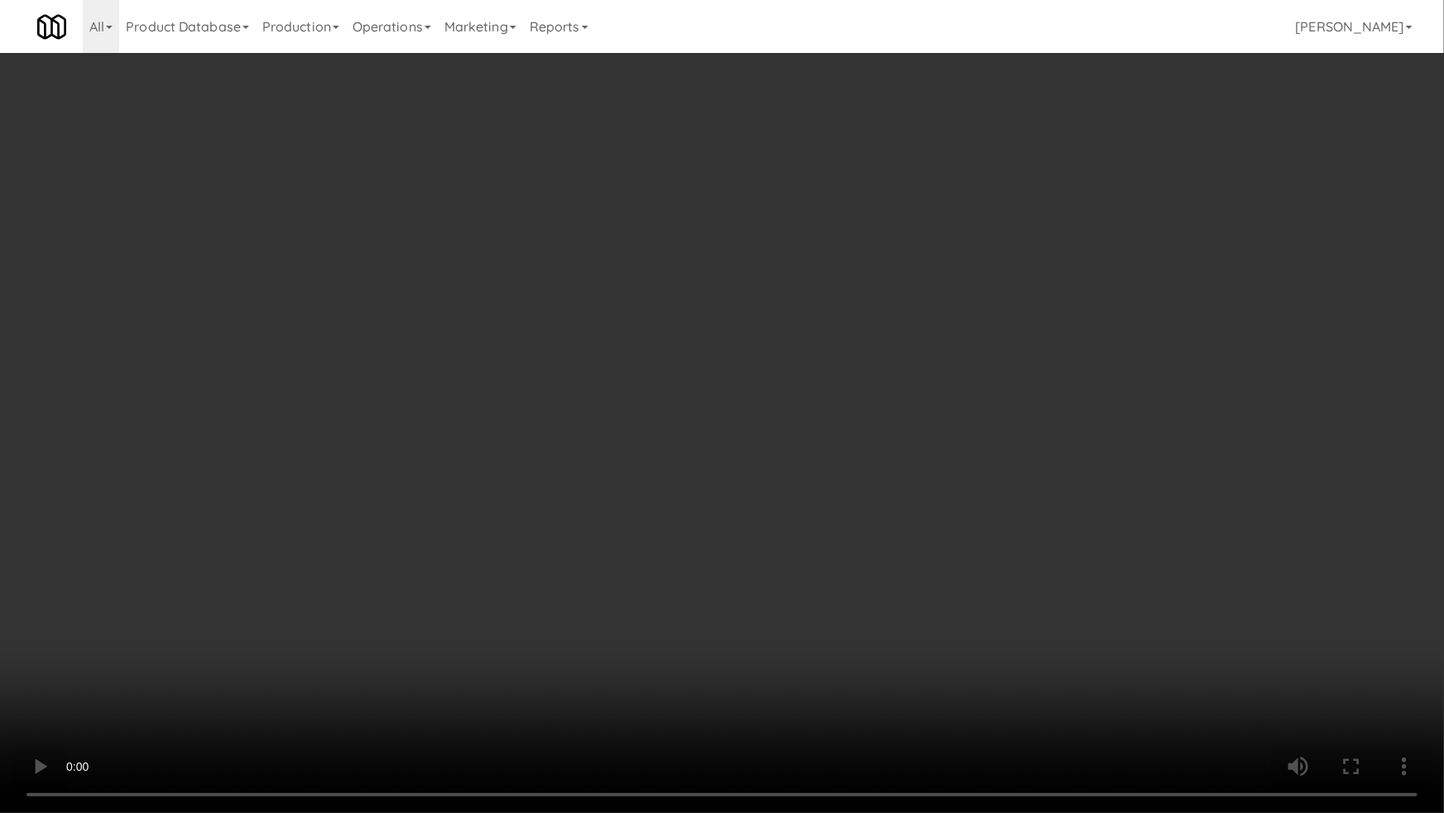
drag, startPoint x: 339, startPoint y: 582, endPoint x: 349, endPoint y: 583, distance: 10.1
click at [349, 583] on video at bounding box center [722, 406] width 1444 height 813
click at [350, 583] on video at bounding box center [722, 406] width 1444 height 813
click at [492, 496] on video at bounding box center [722, 406] width 1444 height 813
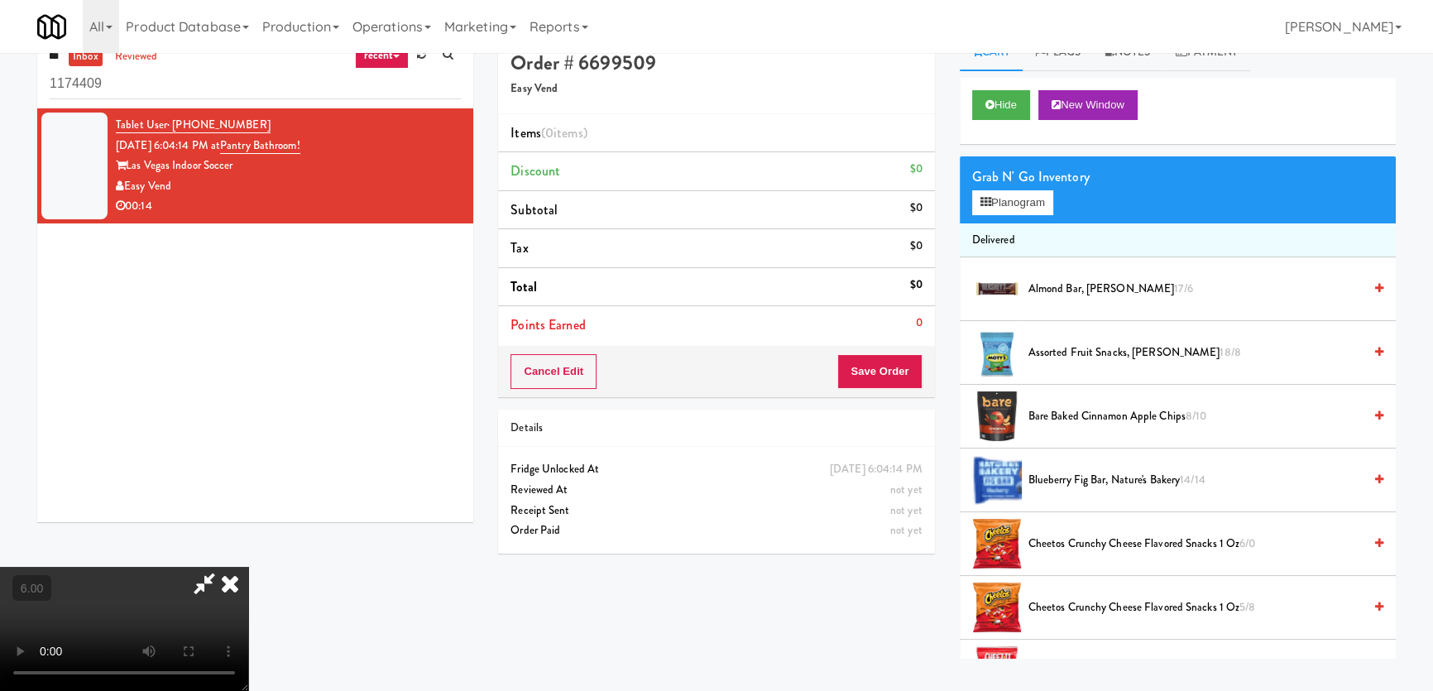
scroll to position [0, 0]
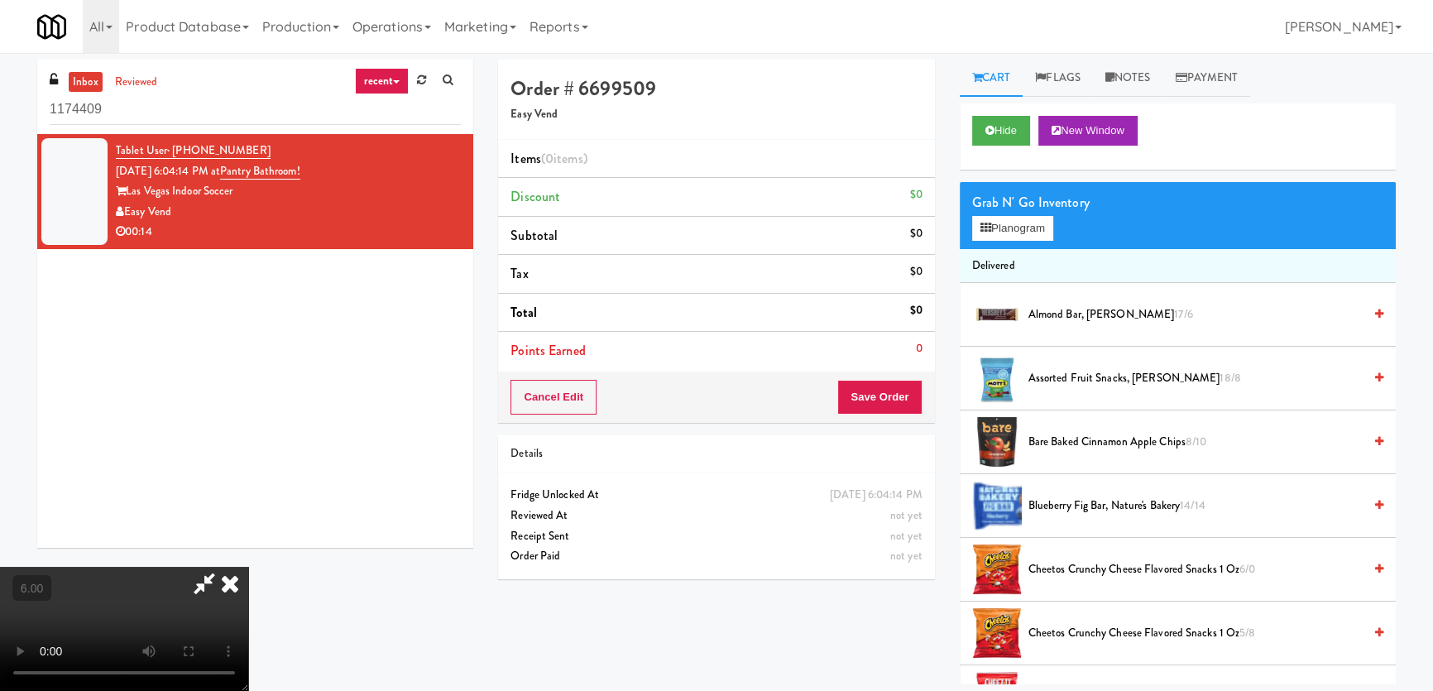
click at [248, 567] on icon at bounding box center [230, 583] width 36 height 33
